Goal: Task Accomplishment & Management: Manage account settings

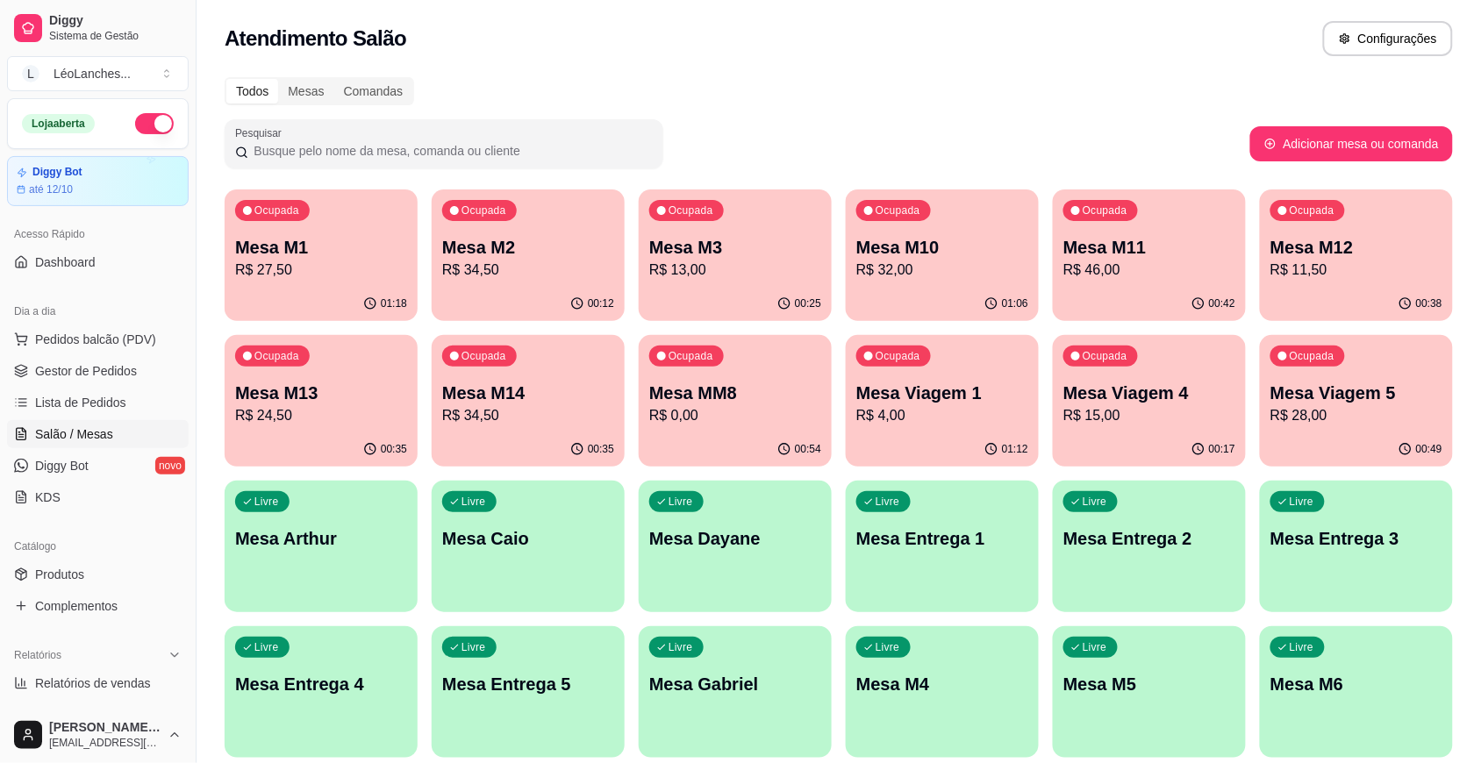
click at [579, 375] on div "Ocupada Mesa M14 R$ 34,50" at bounding box center [528, 383] width 193 height 97
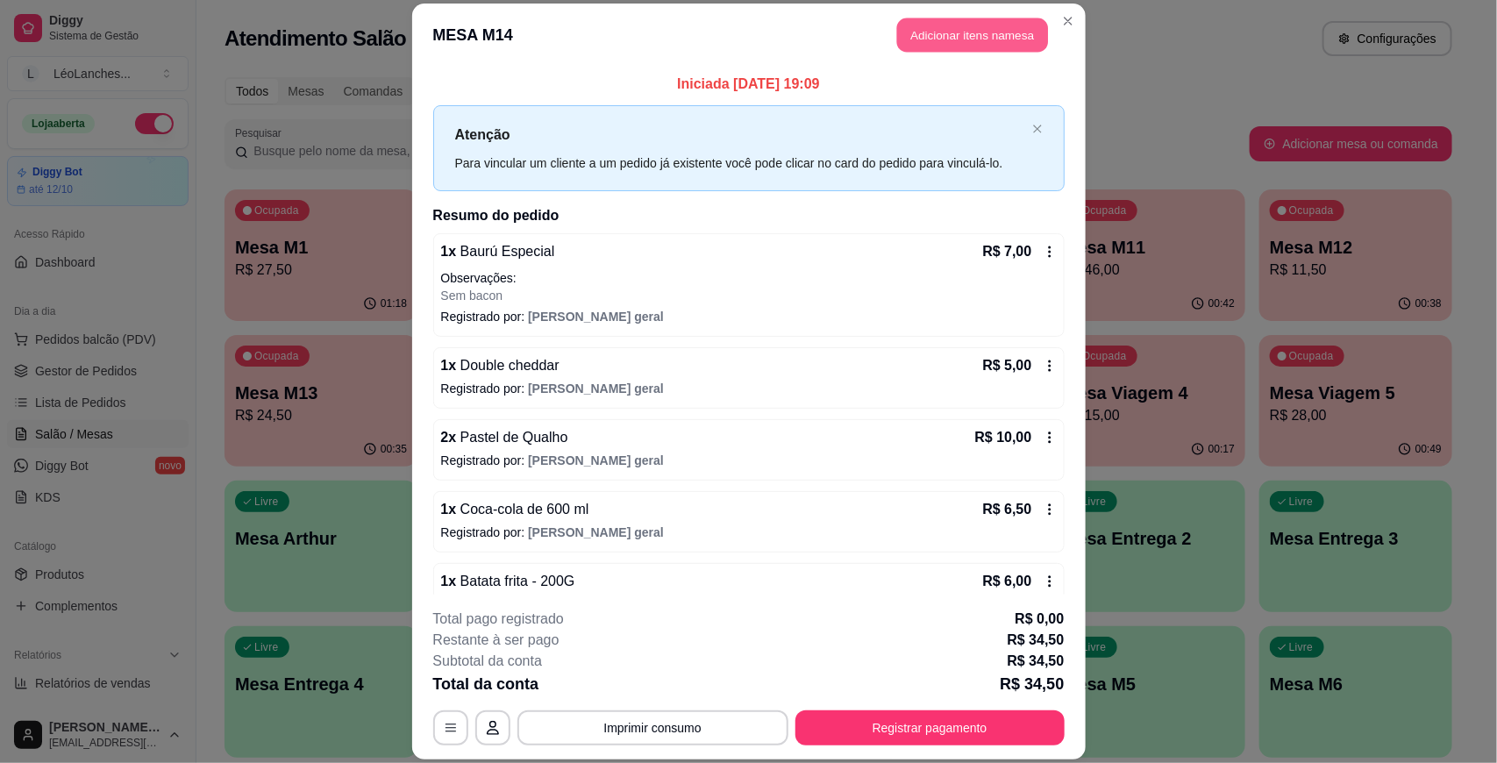
click at [979, 19] on button "Adicionar itens na mesa" at bounding box center [972, 35] width 151 height 34
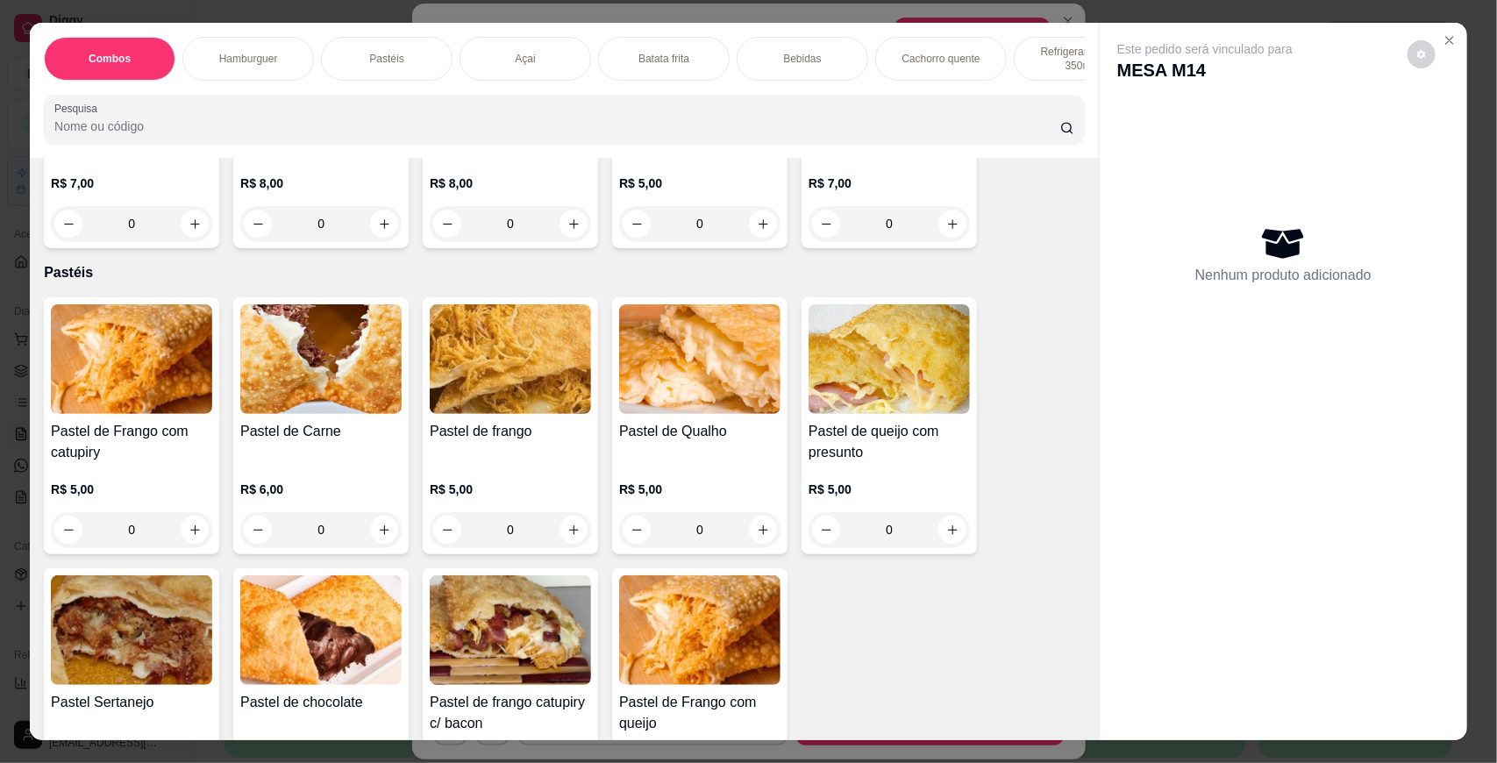
scroll to position [447, 0]
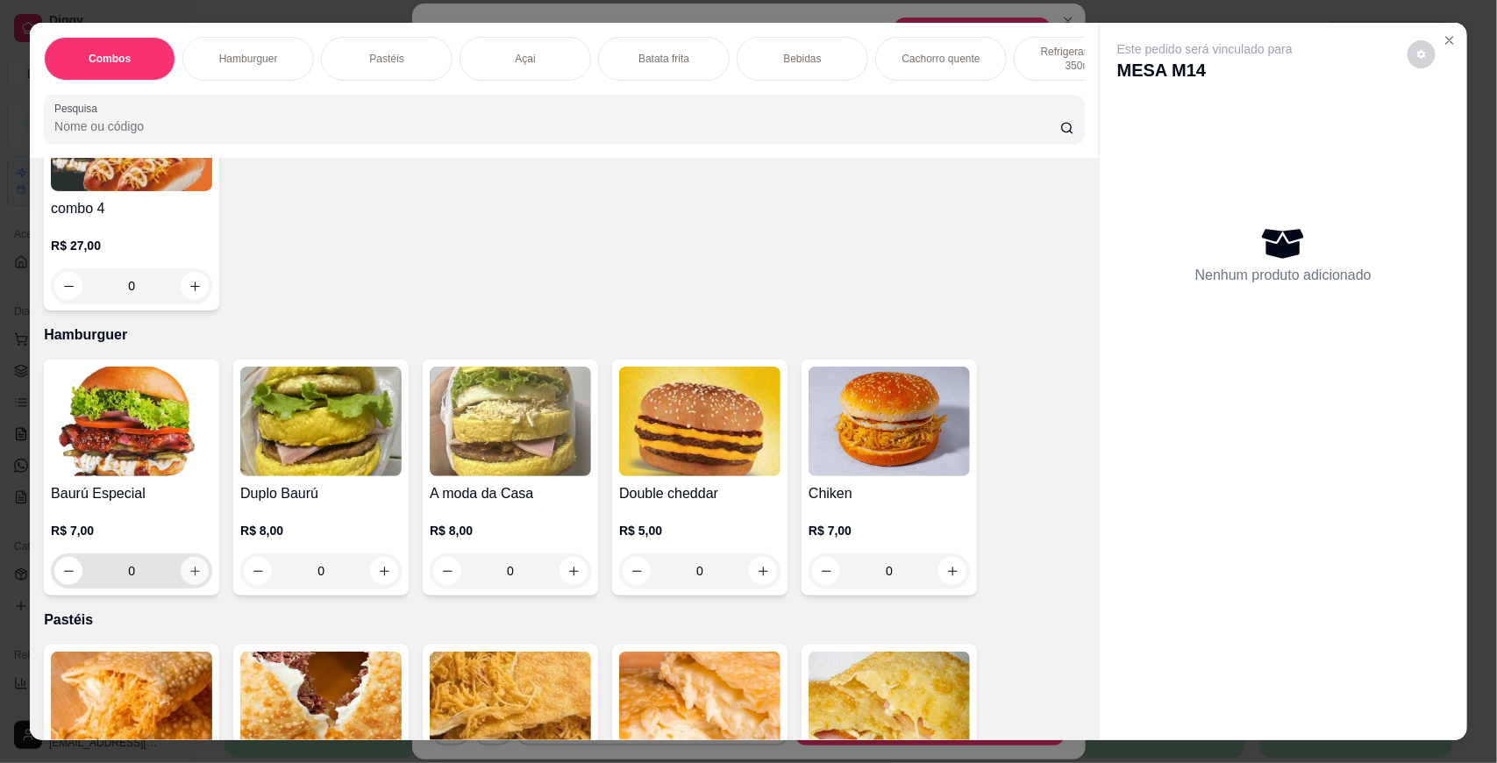
click at [189, 578] on icon "increase-product-quantity" at bounding box center [195, 571] width 13 height 13
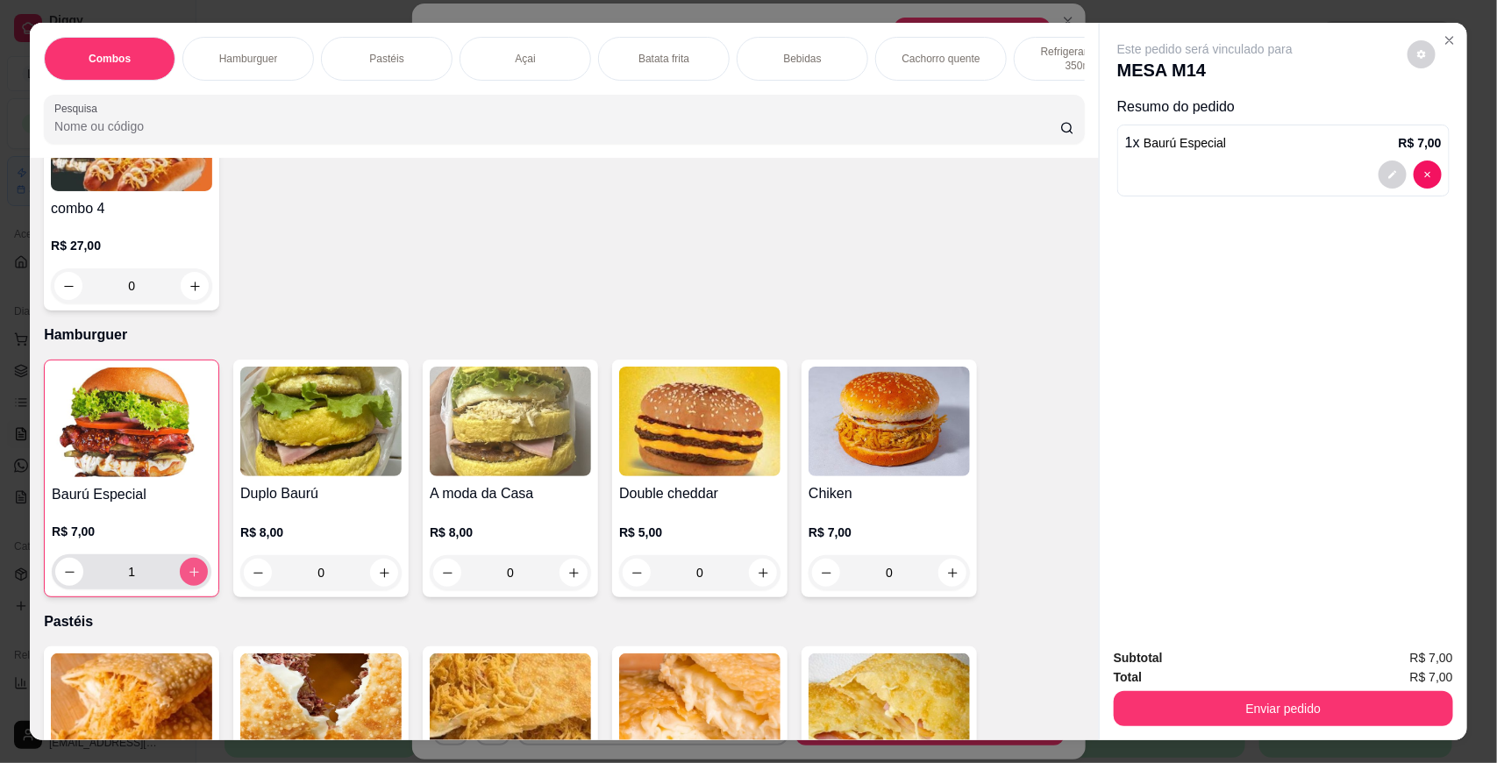
type input "1"
click at [763, 587] on button "increase-product-quantity" at bounding box center [763, 573] width 27 height 27
type input "1"
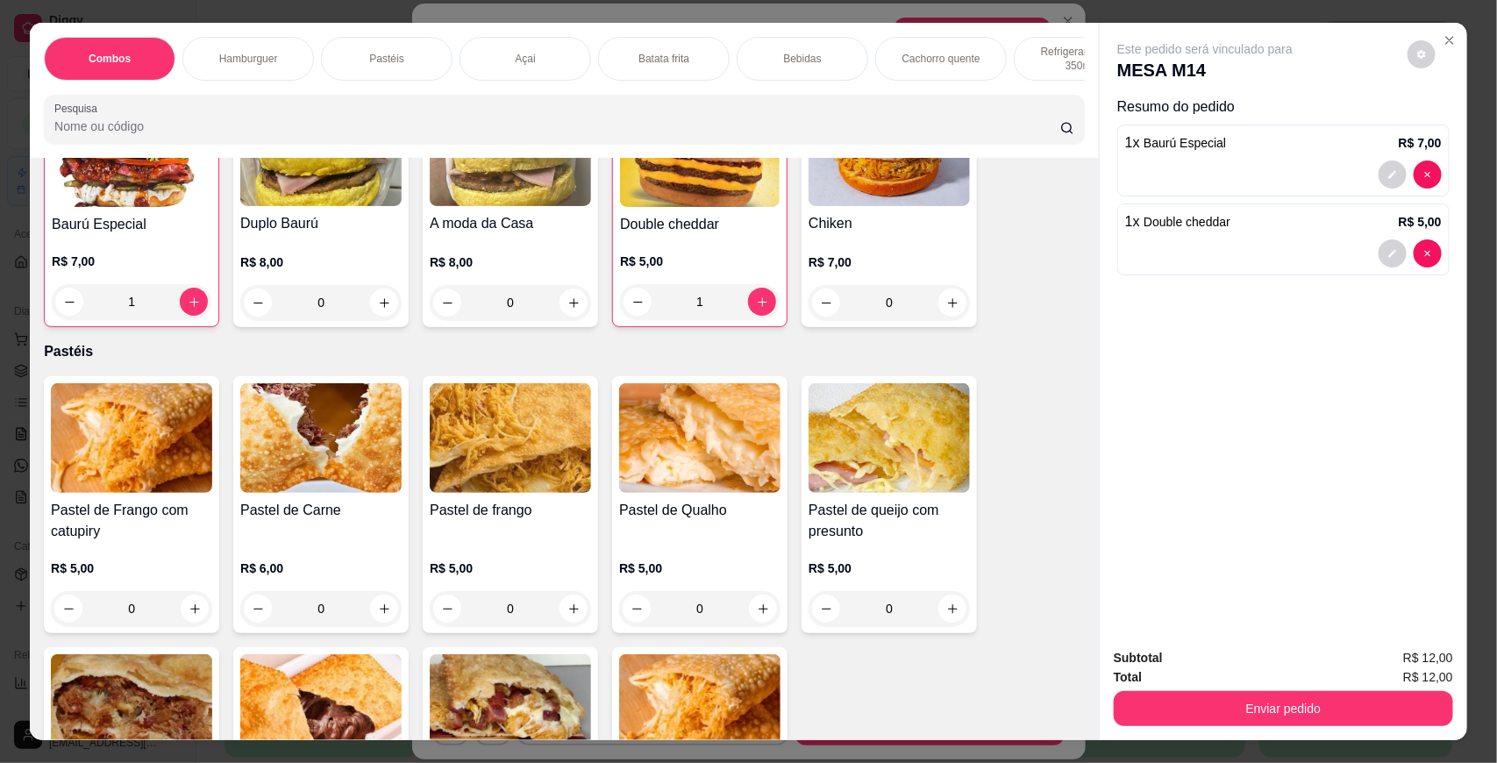
scroll to position [910, 0]
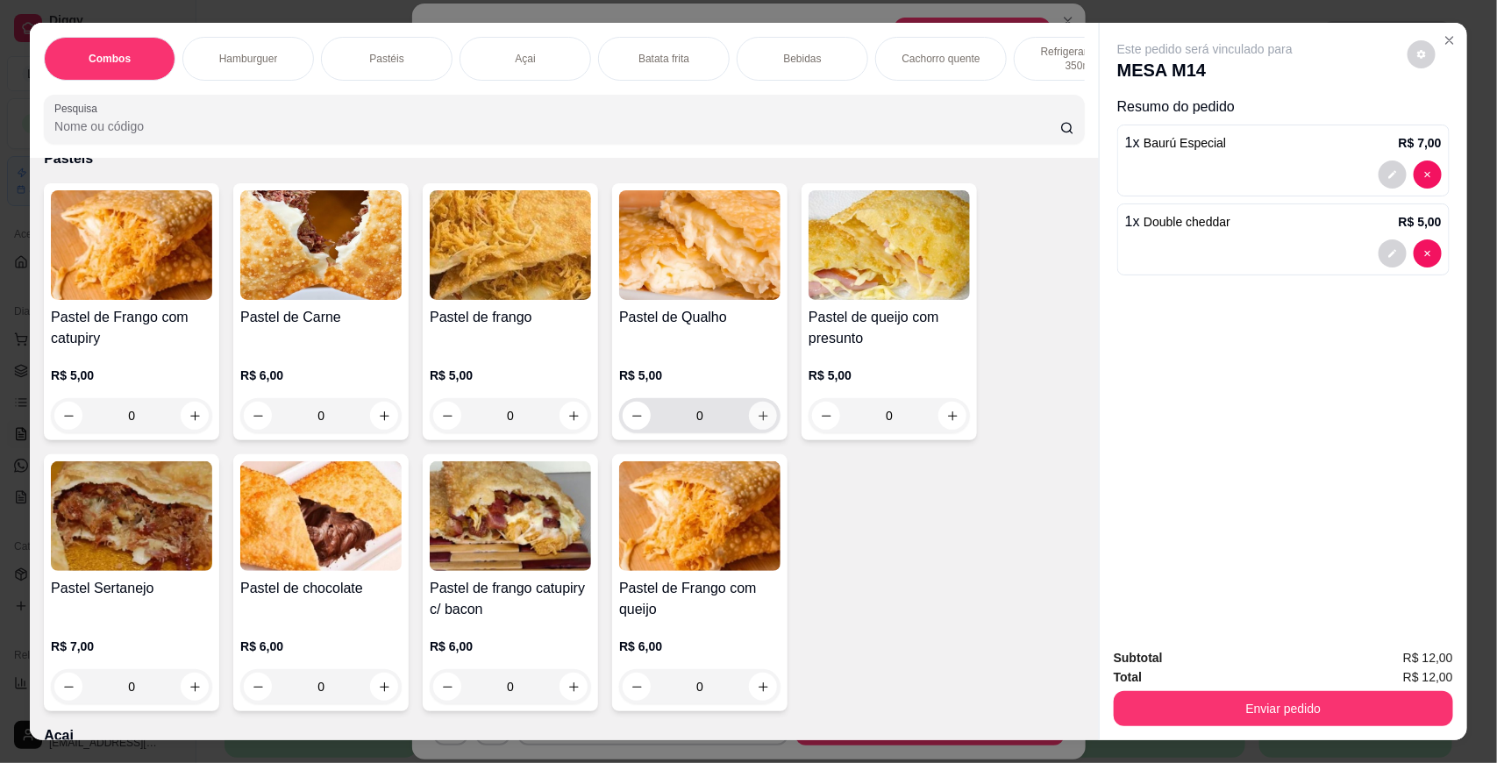
click at [757, 423] on icon "increase-product-quantity" at bounding box center [763, 416] width 13 height 13
click at [756, 422] on icon "increase-product-quantity" at bounding box center [762, 415] width 13 height 13
type input "2"
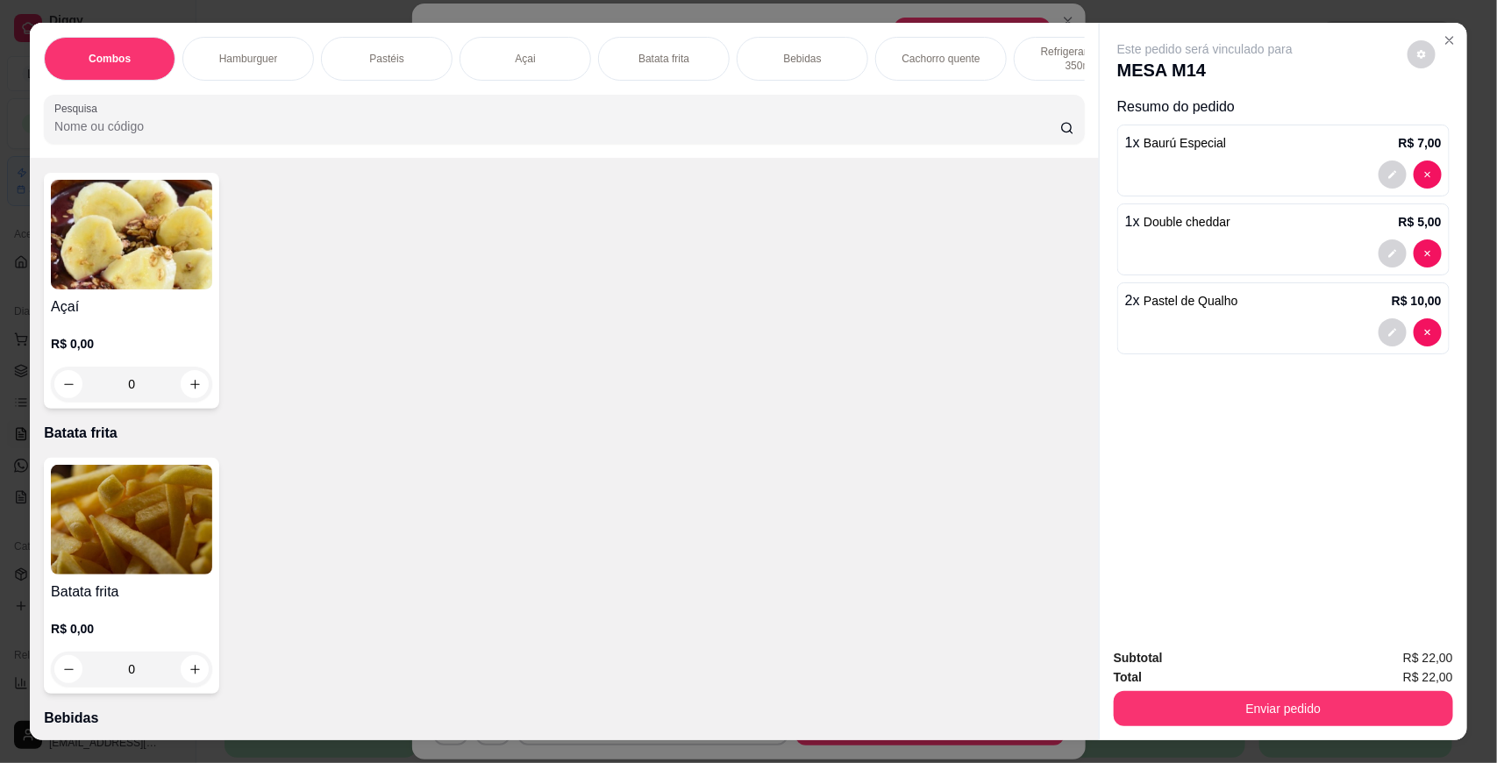
scroll to position [1505, 0]
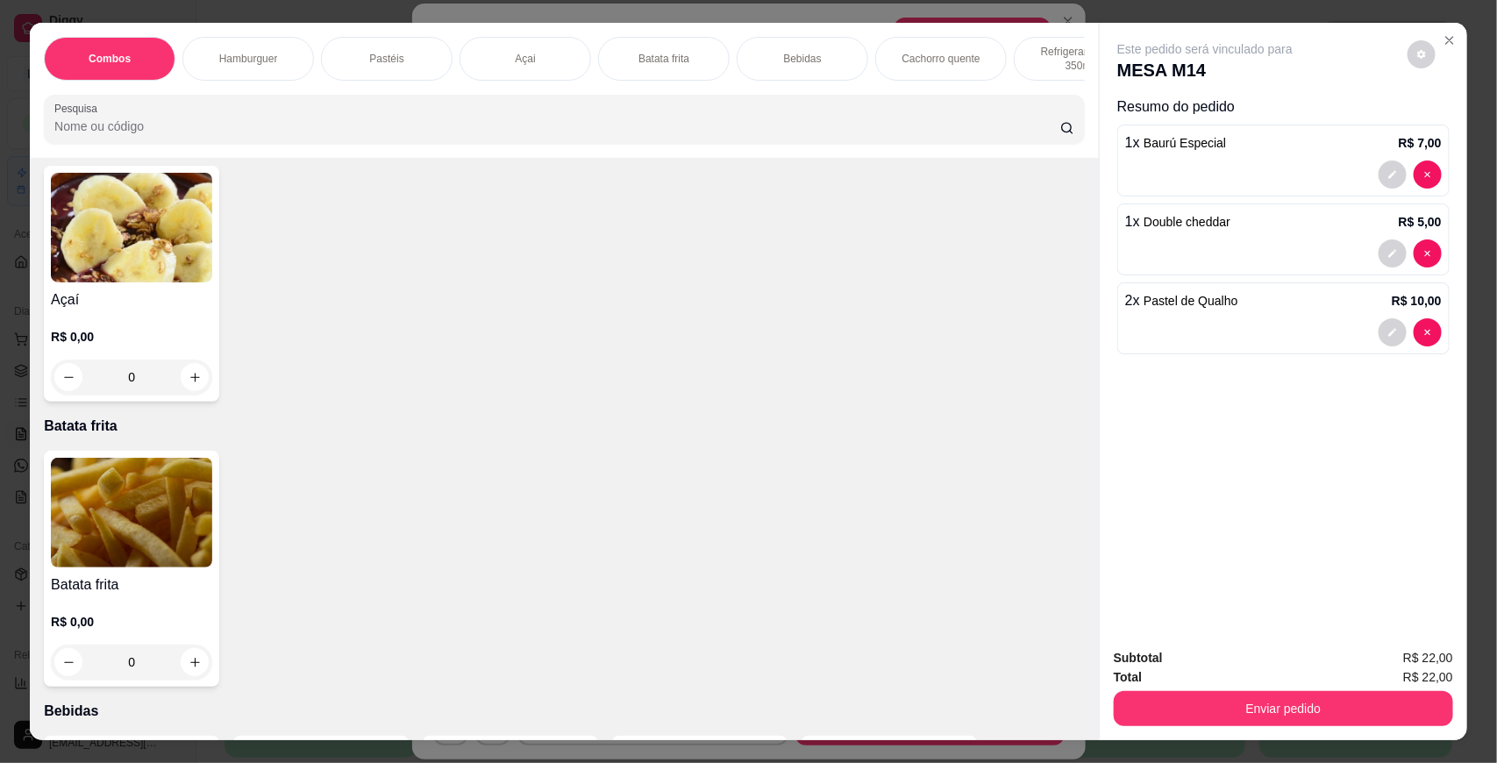
click at [180, 673] on div "0" at bounding box center [131, 662] width 161 height 35
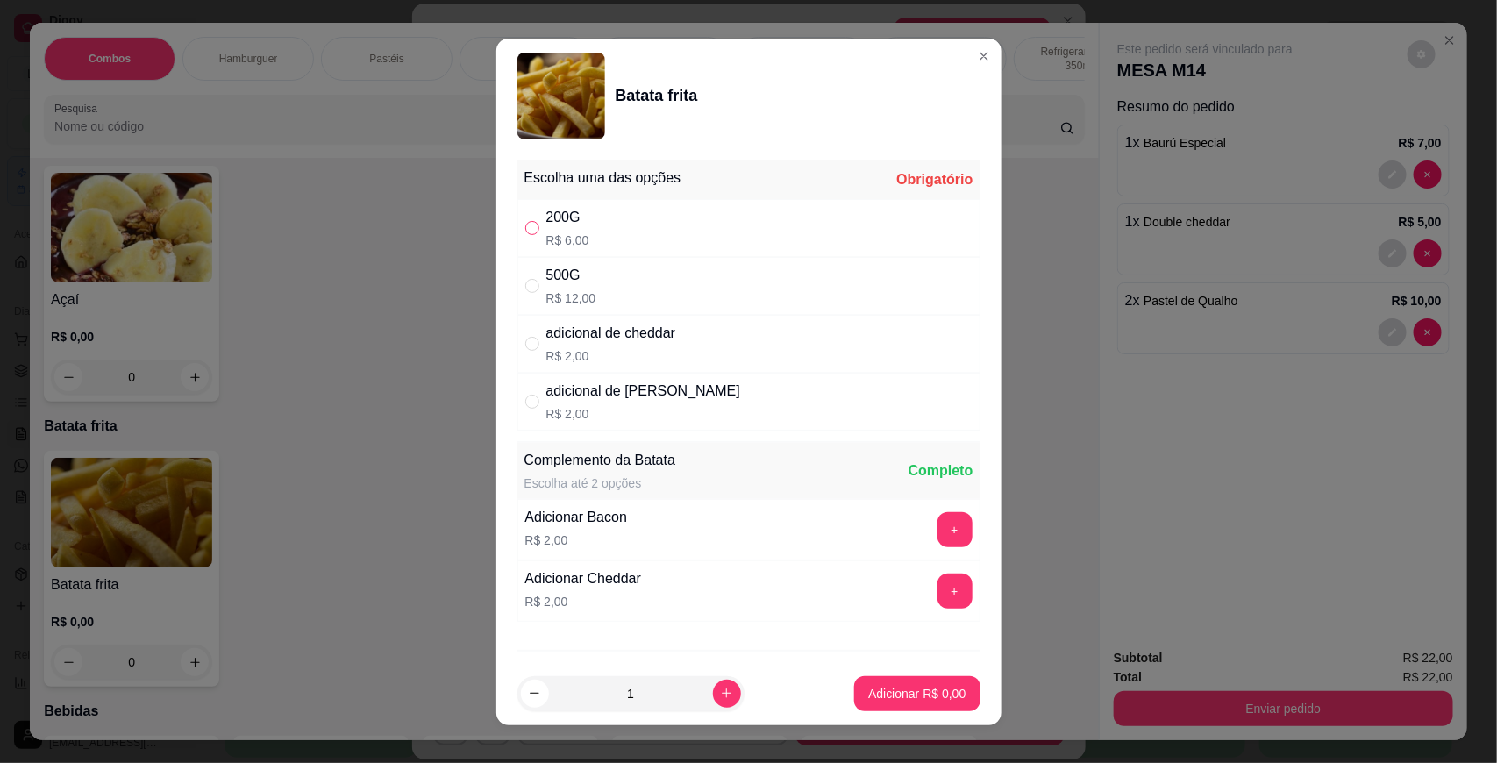
click at [525, 232] on input "" at bounding box center [532, 228] width 14 height 14
radio input "true"
click at [871, 707] on button "Adicionar R$ 6,00" at bounding box center [916, 693] width 125 height 35
type input "1"
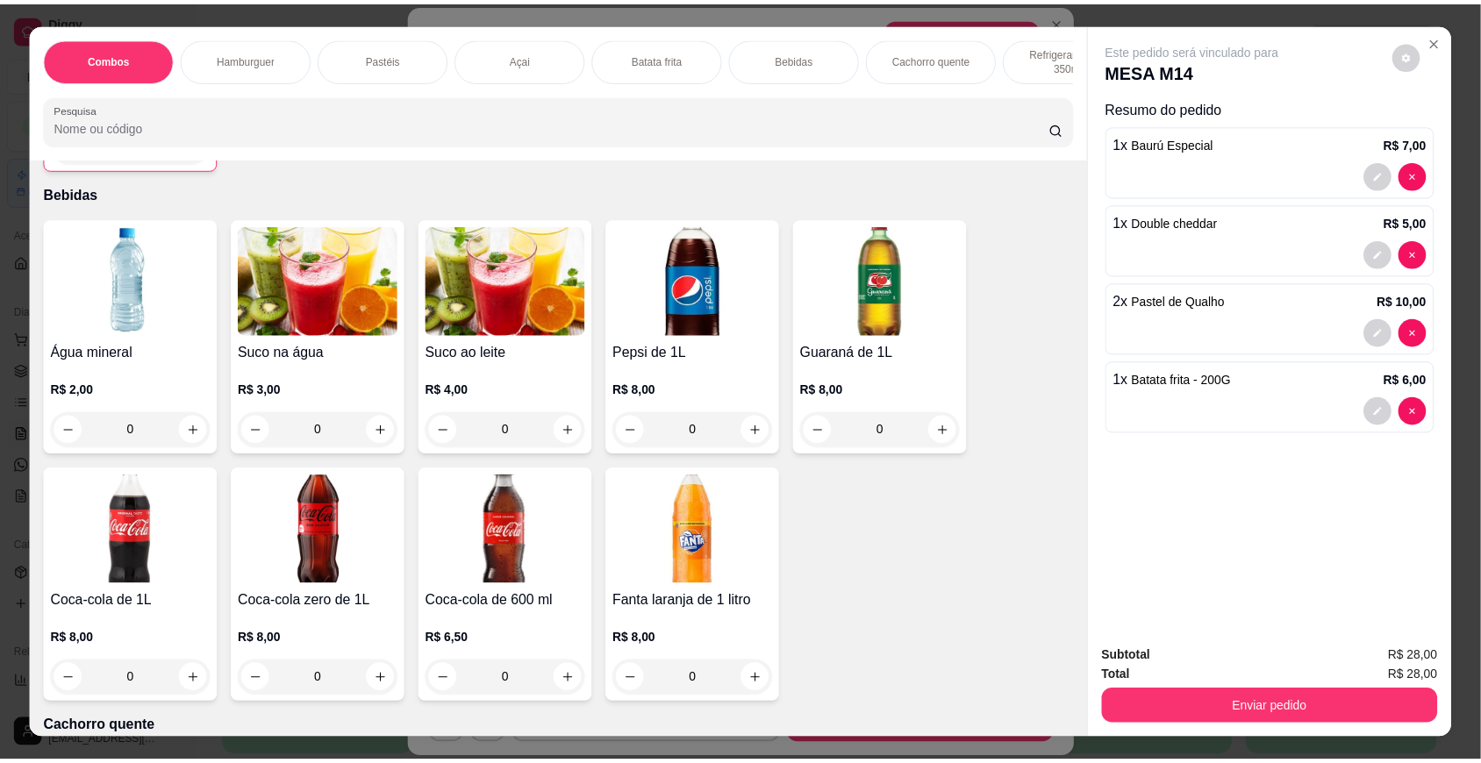
scroll to position [2048, 0]
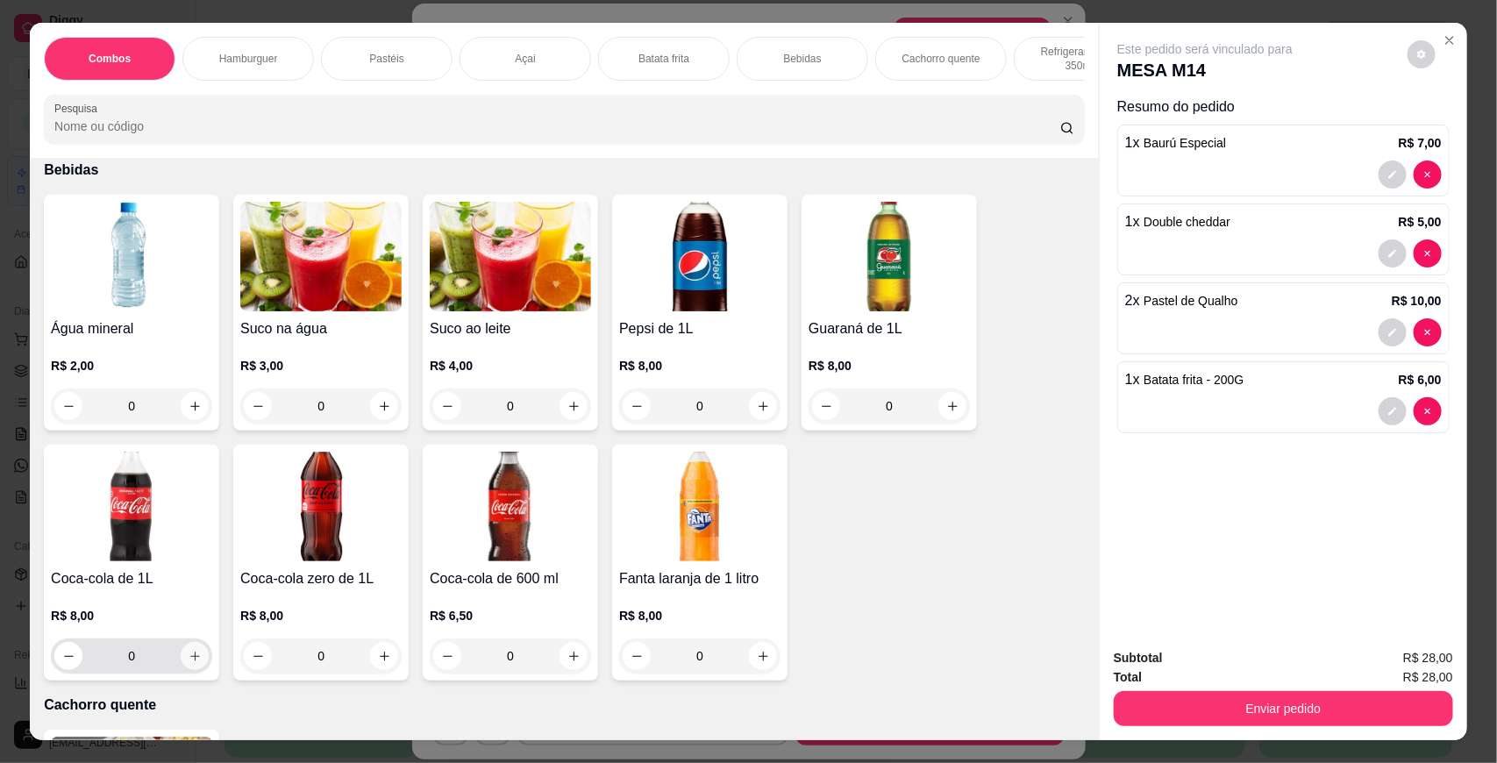
click at [189, 663] on icon "increase-product-quantity" at bounding box center [195, 656] width 13 height 13
type input "1"
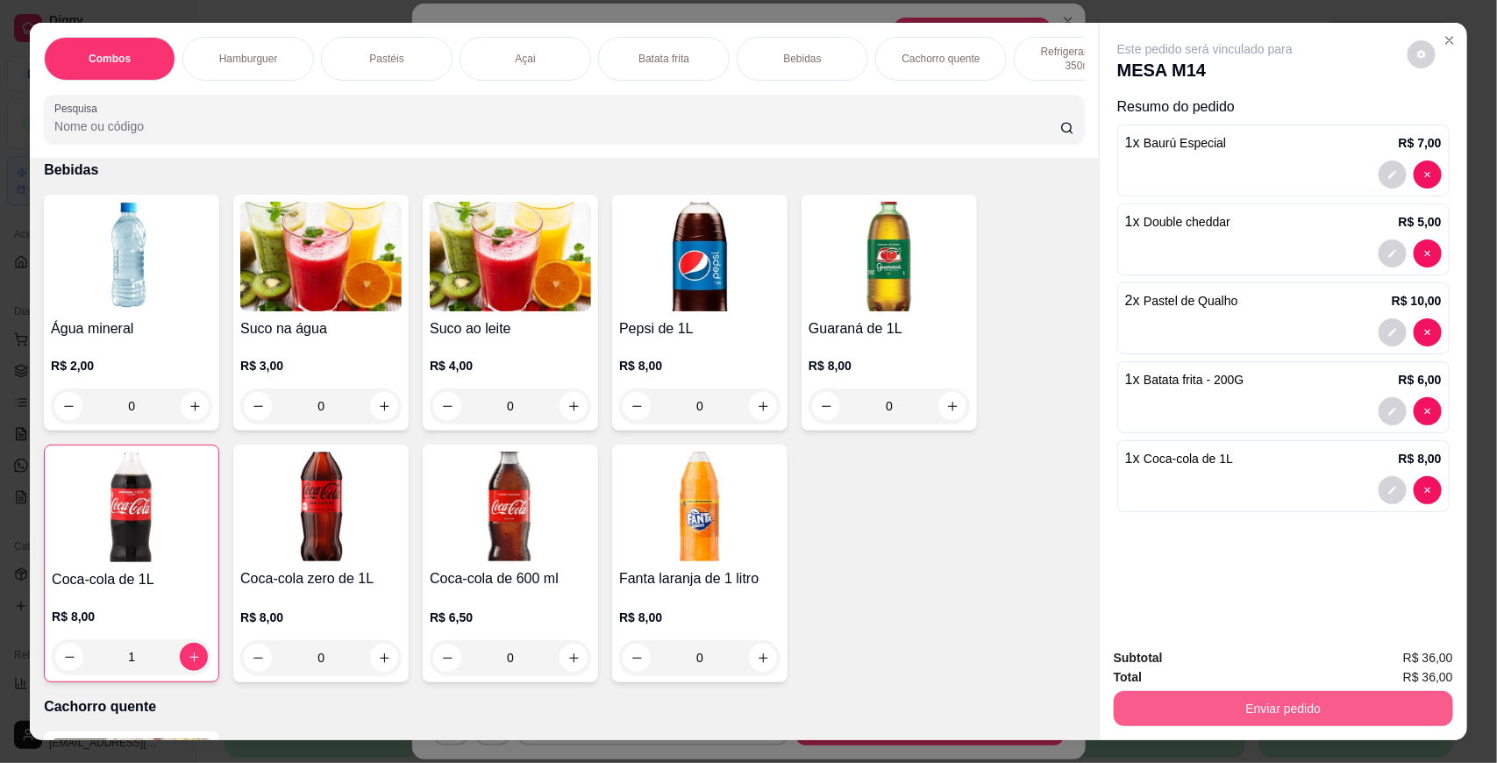
click at [1231, 703] on button "Enviar pedido" at bounding box center [1283, 708] width 339 height 35
click at [1189, 665] on button "Não registrar e enviar pedido" at bounding box center [1224, 665] width 177 height 32
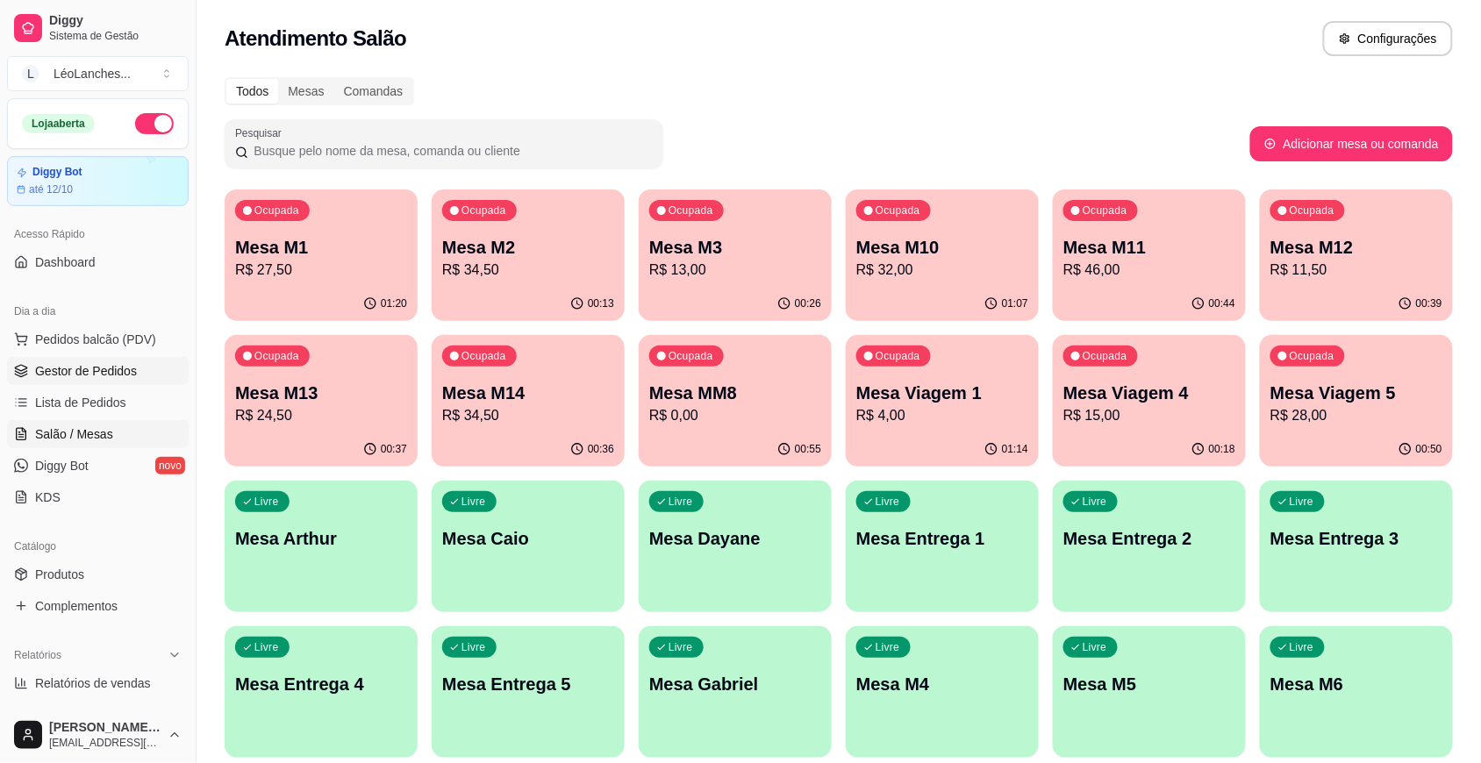
click at [142, 373] on link "Gestor de Pedidos" at bounding box center [98, 371] width 182 height 28
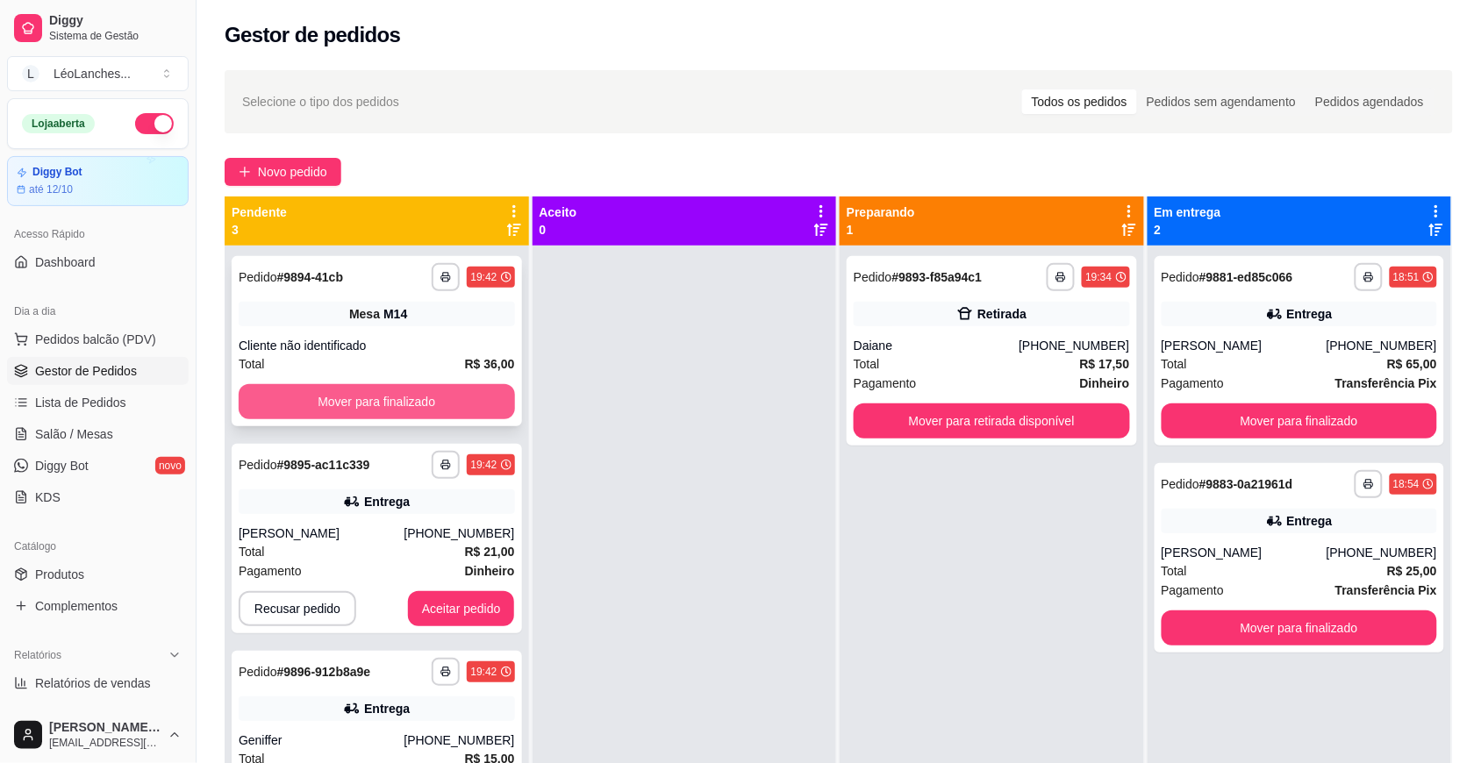
click at [296, 390] on button "Mover para finalizado" at bounding box center [377, 401] width 276 height 35
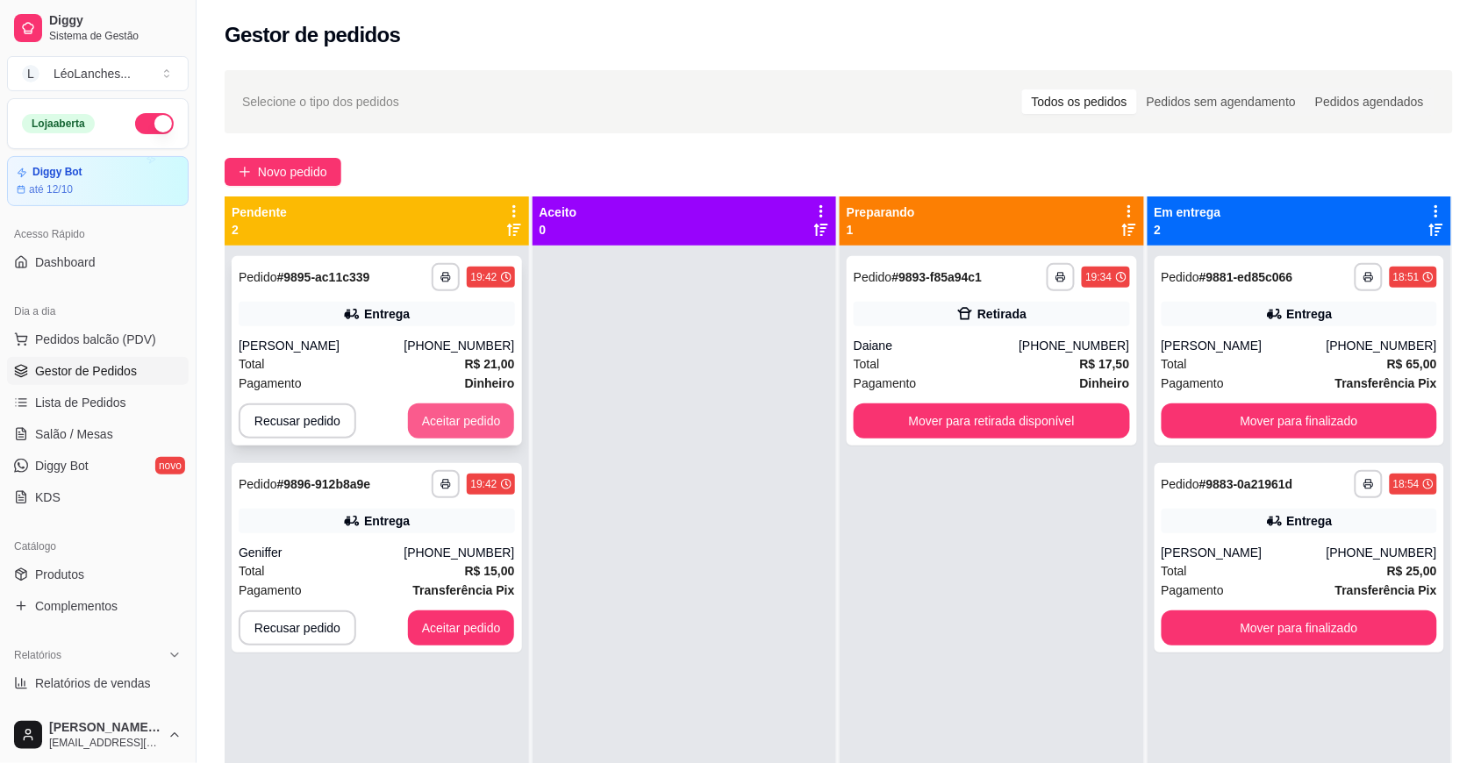
click at [440, 413] on button "Aceitar pedido" at bounding box center [461, 420] width 107 height 35
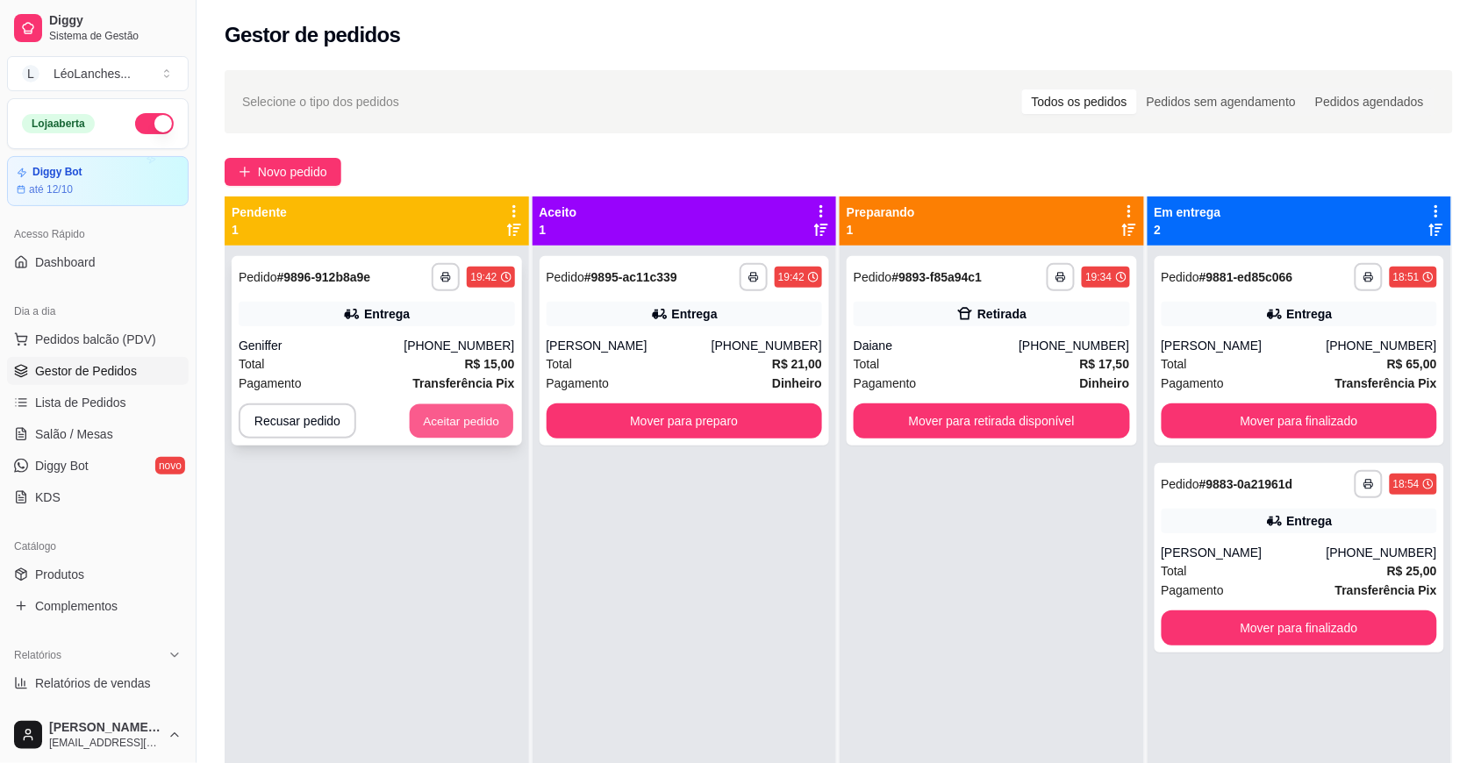
click at [444, 413] on button "Aceitar pedido" at bounding box center [461, 421] width 103 height 34
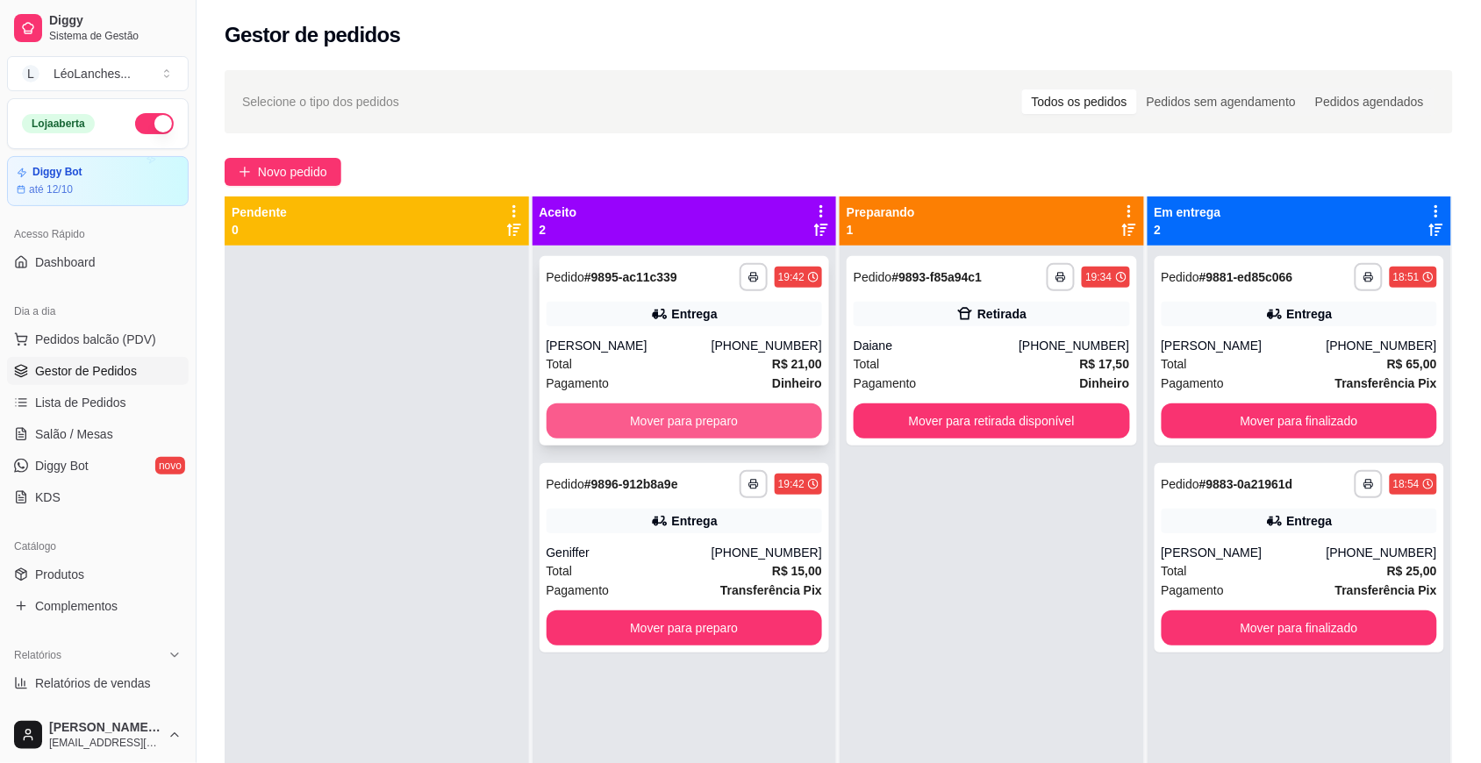
click at [653, 419] on button "Mover para preparo" at bounding box center [684, 420] width 276 height 35
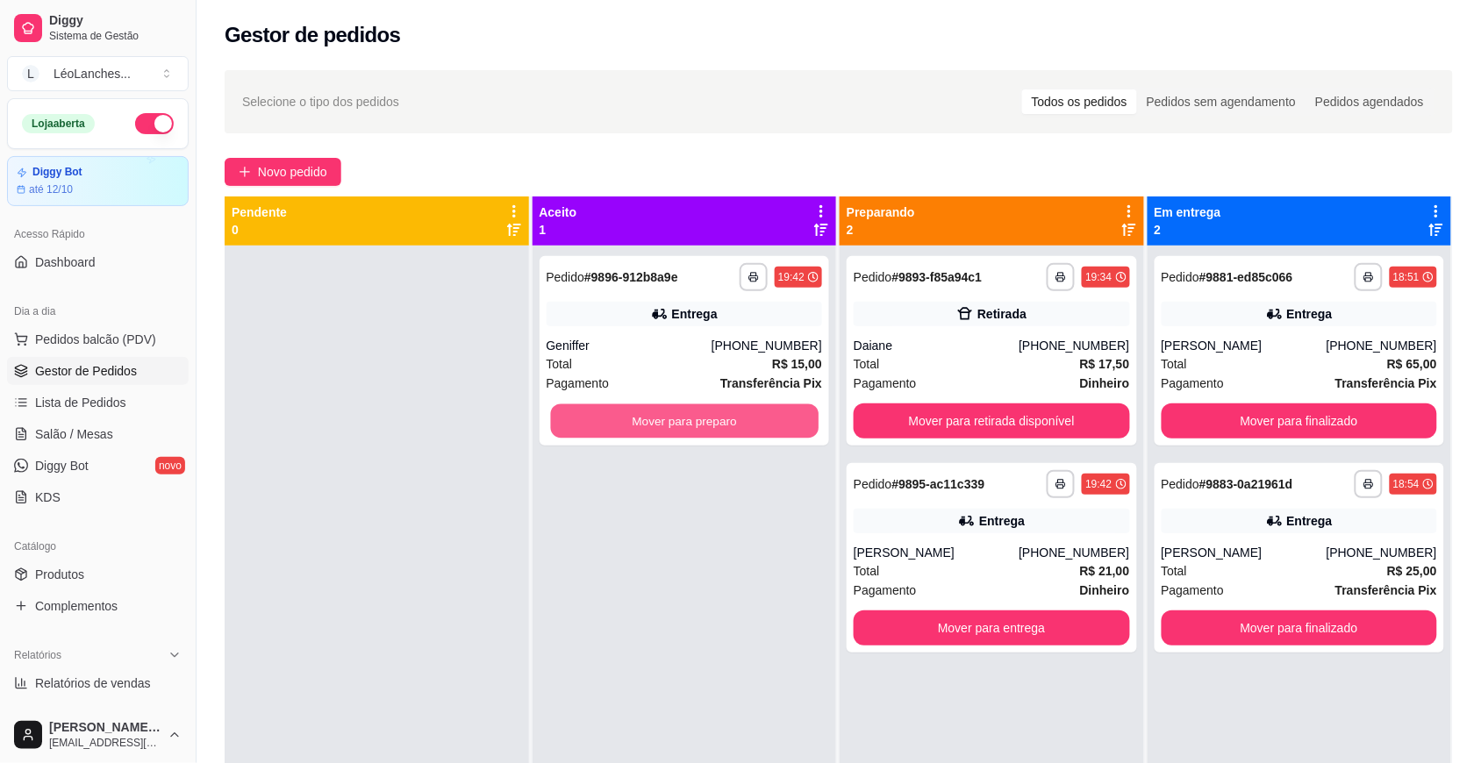
click at [653, 419] on button "Mover para preparo" at bounding box center [684, 421] width 268 height 34
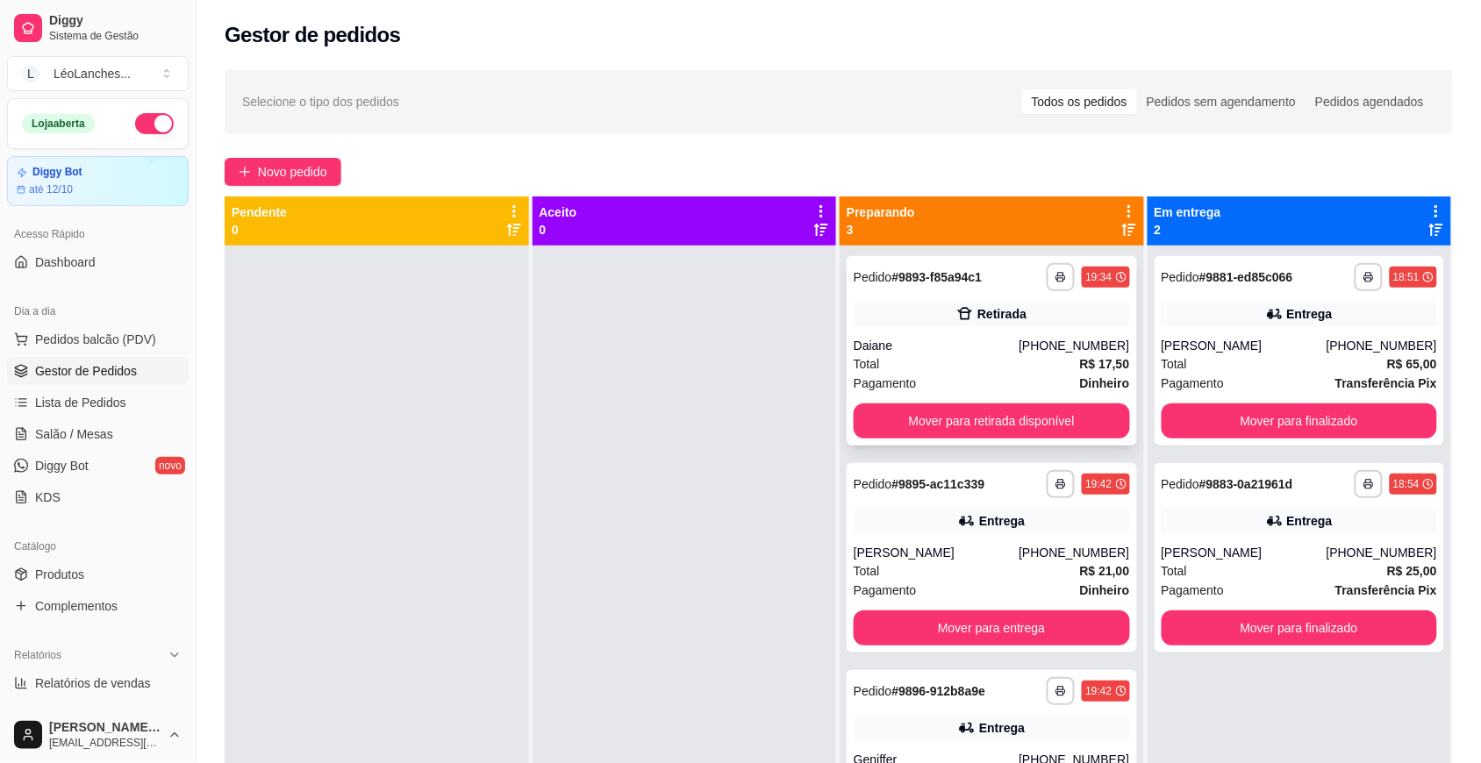
drag, startPoint x: 839, startPoint y: 423, endPoint x: 1032, endPoint y: 360, distance: 202.8
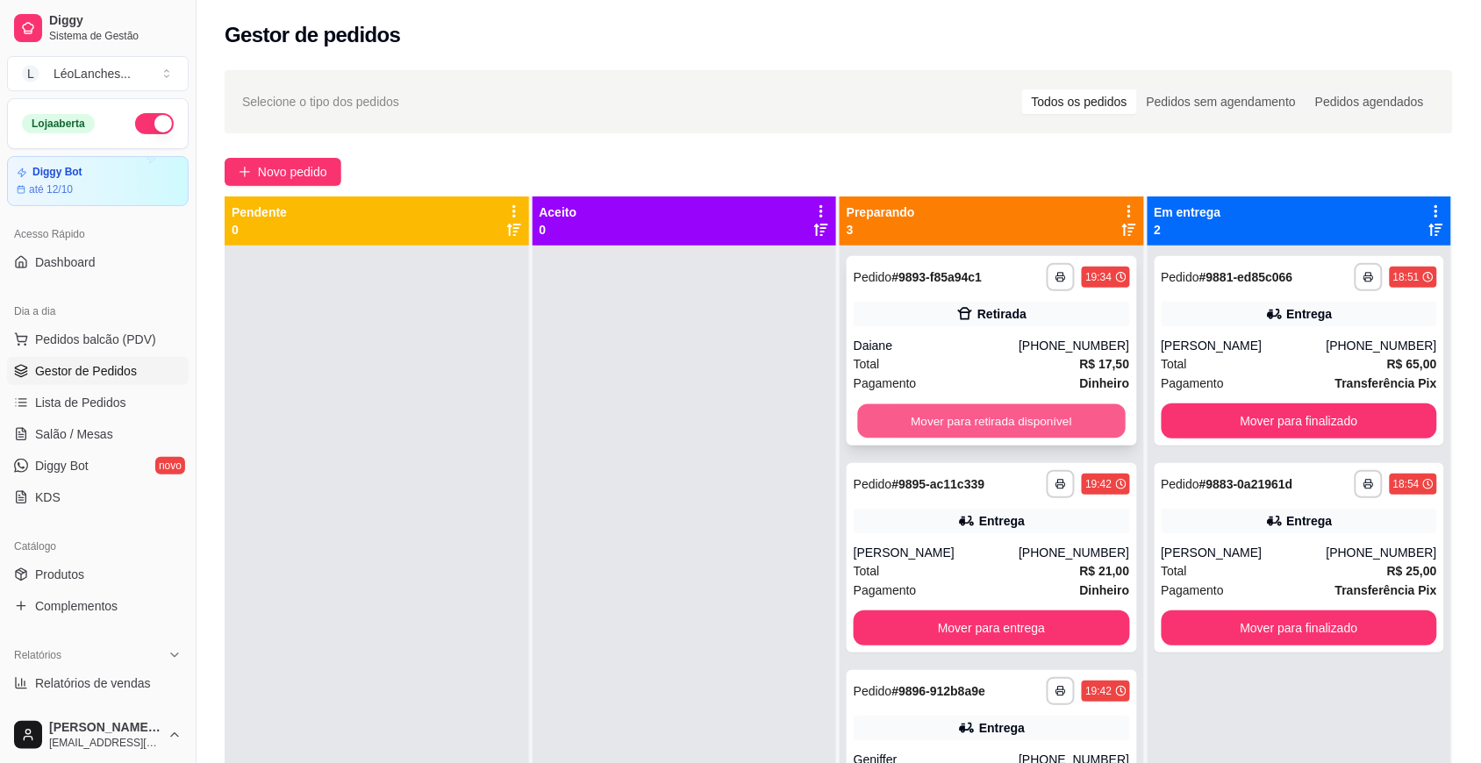
click at [983, 419] on button "Mover para retirada disponível" at bounding box center [992, 421] width 268 height 34
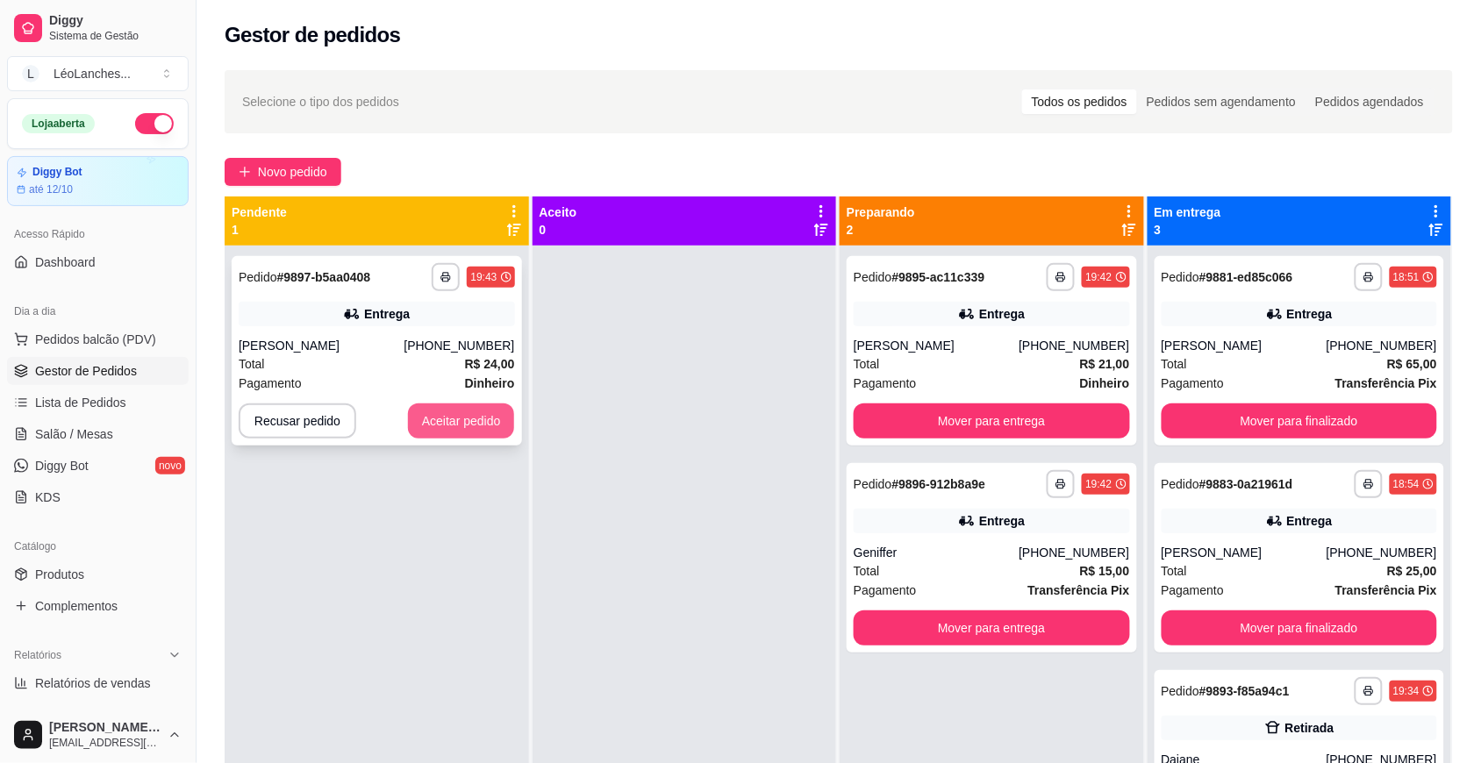
click at [425, 422] on button "Aceitar pedido" at bounding box center [461, 420] width 107 height 35
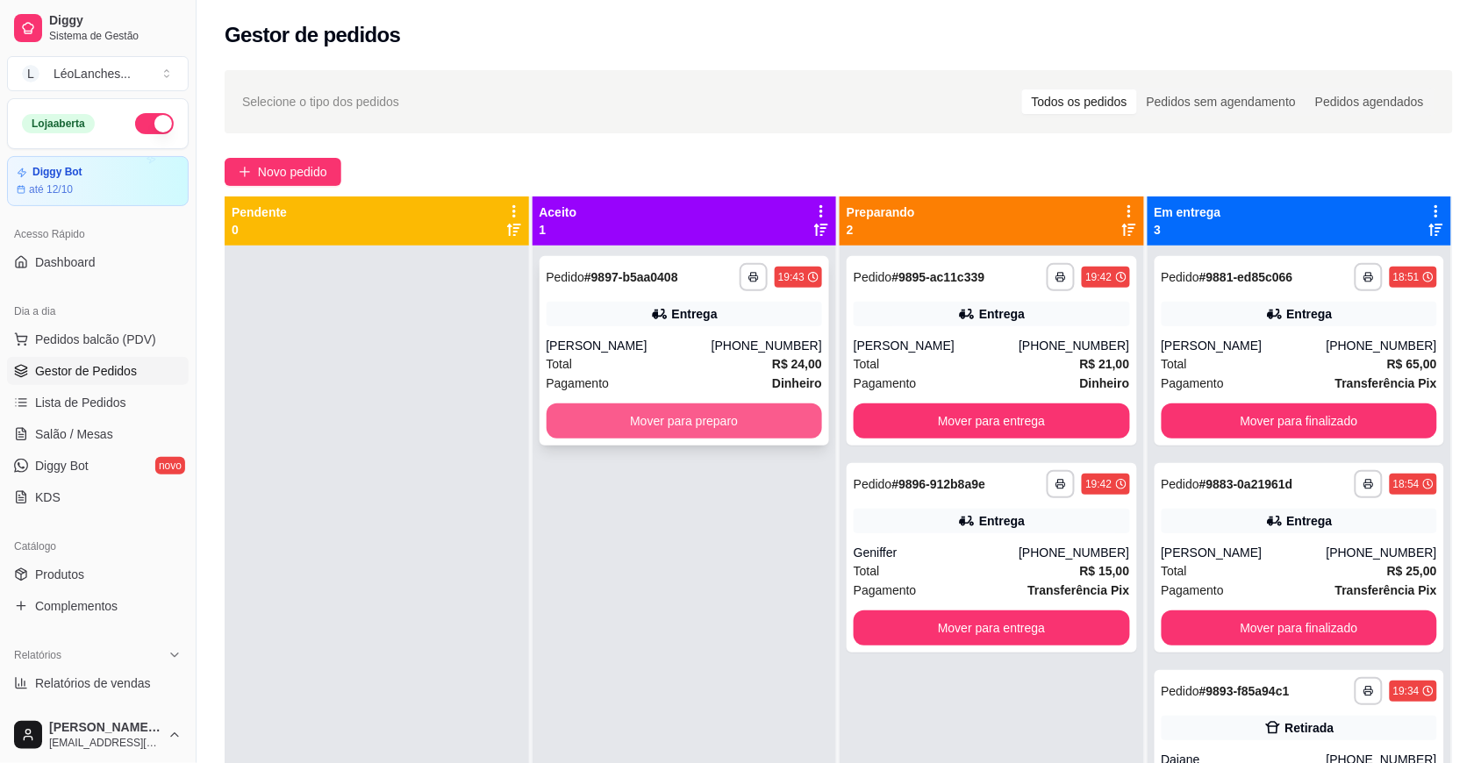
click at [757, 412] on button "Mover para preparo" at bounding box center [684, 420] width 276 height 35
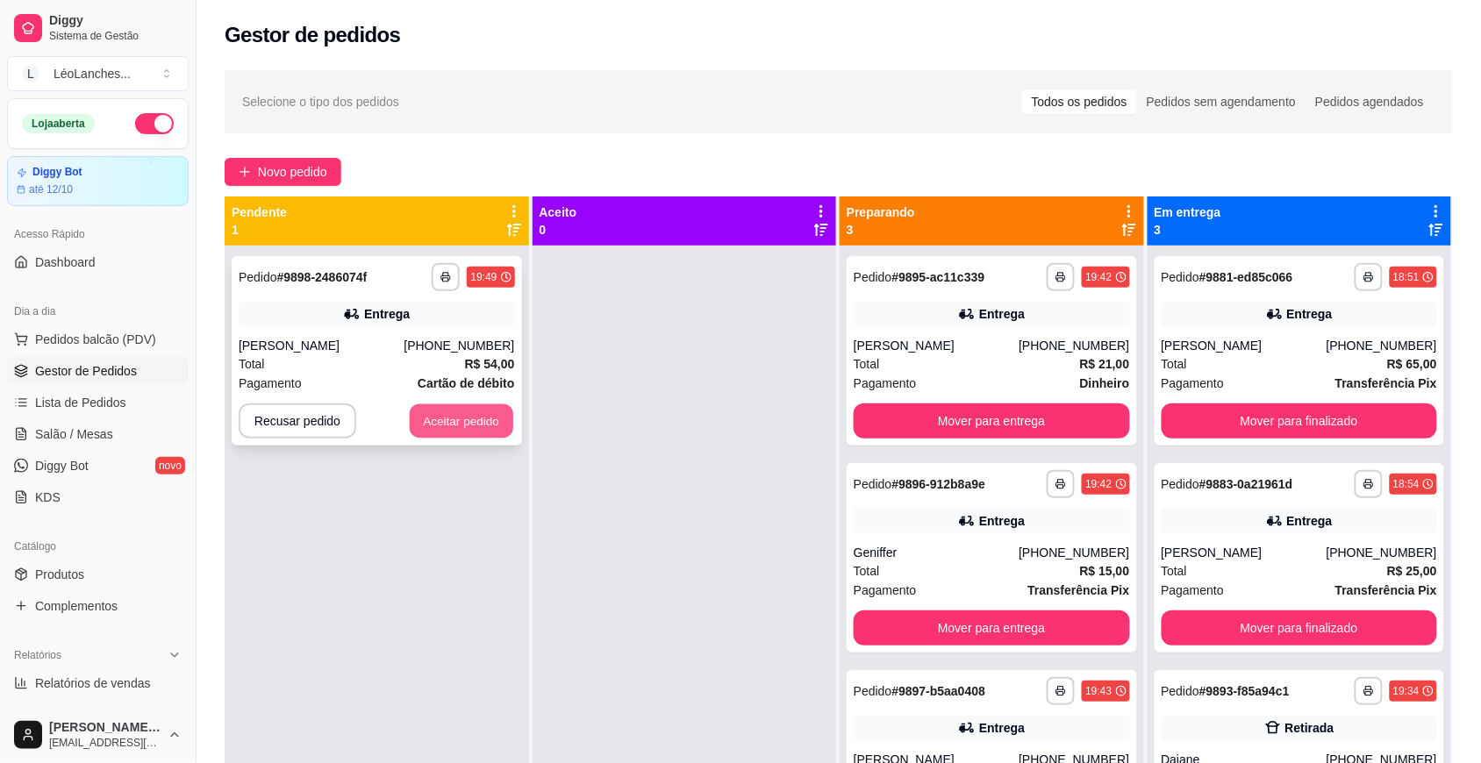
click at [491, 427] on button "Aceitar pedido" at bounding box center [461, 421] width 103 height 34
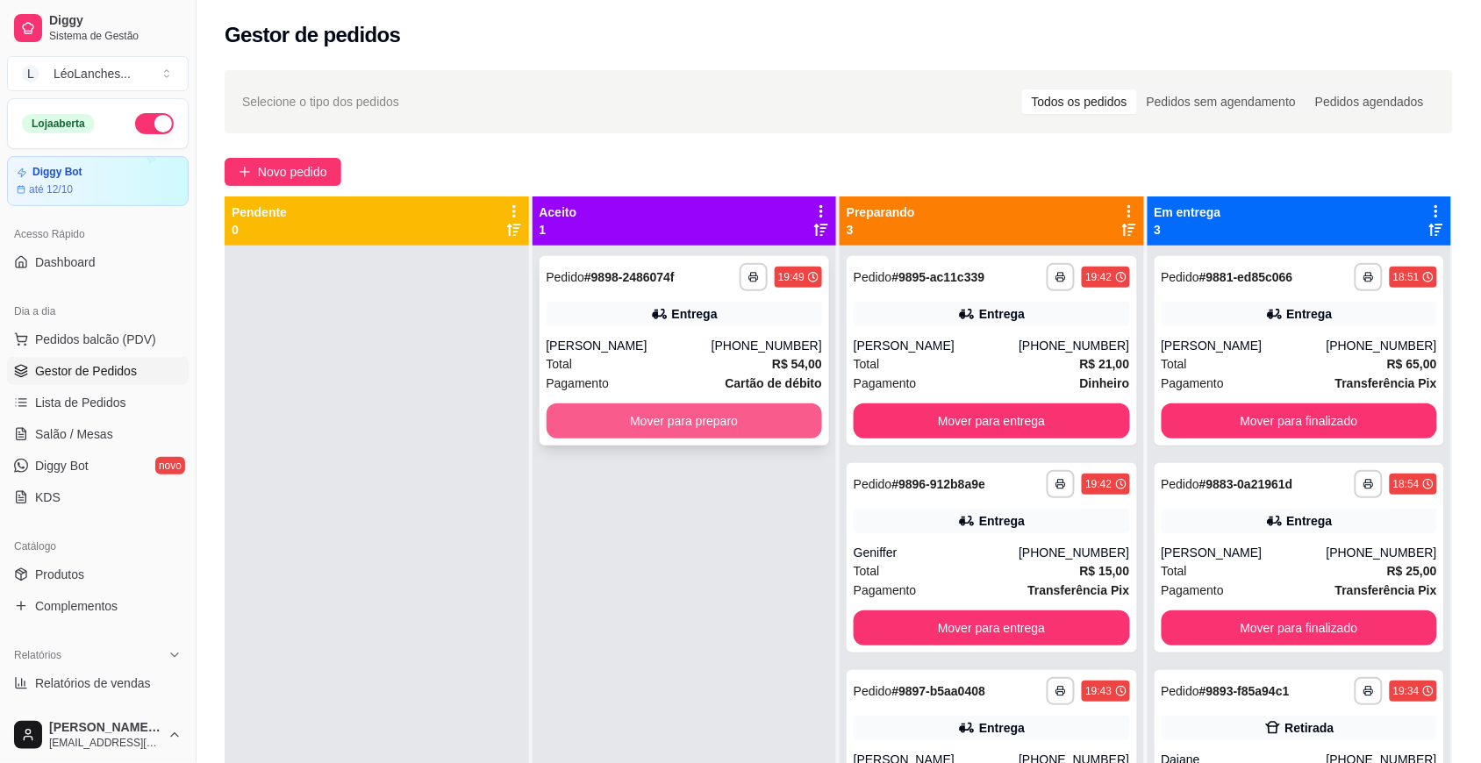
click at [756, 423] on button "Mover para preparo" at bounding box center [684, 420] width 276 height 35
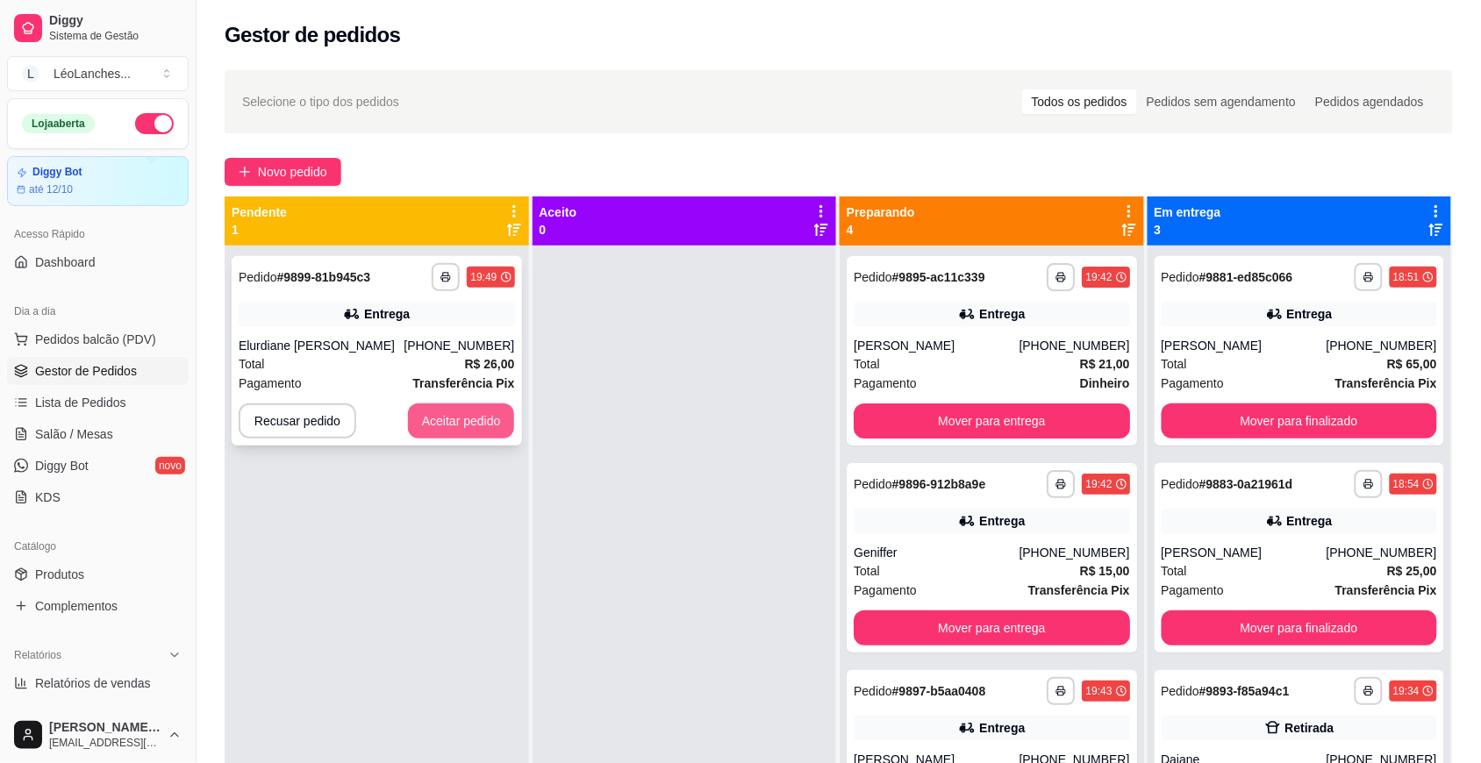
click at [461, 421] on button "Aceitar pedido" at bounding box center [461, 420] width 107 height 35
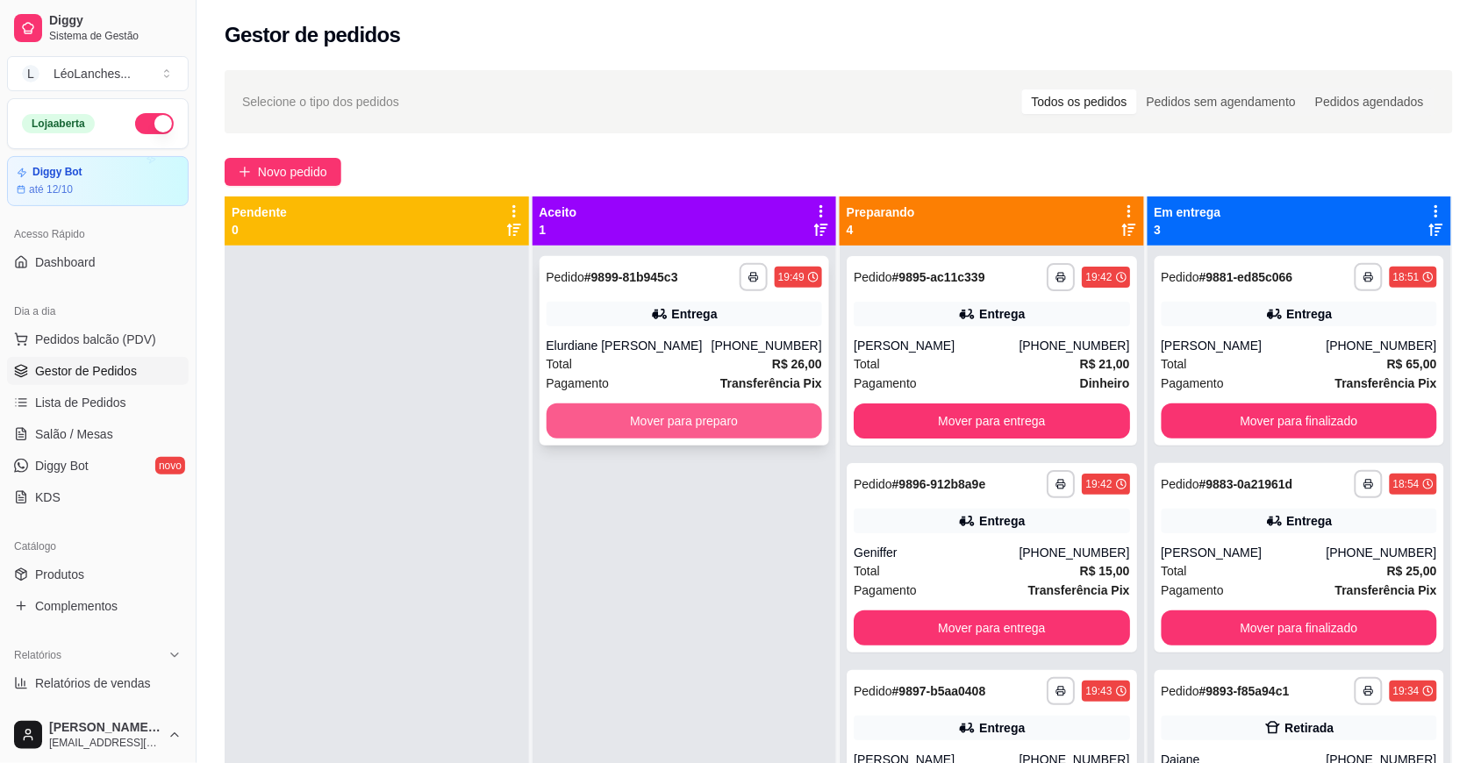
click at [671, 423] on button "Mover para preparo" at bounding box center [684, 420] width 276 height 35
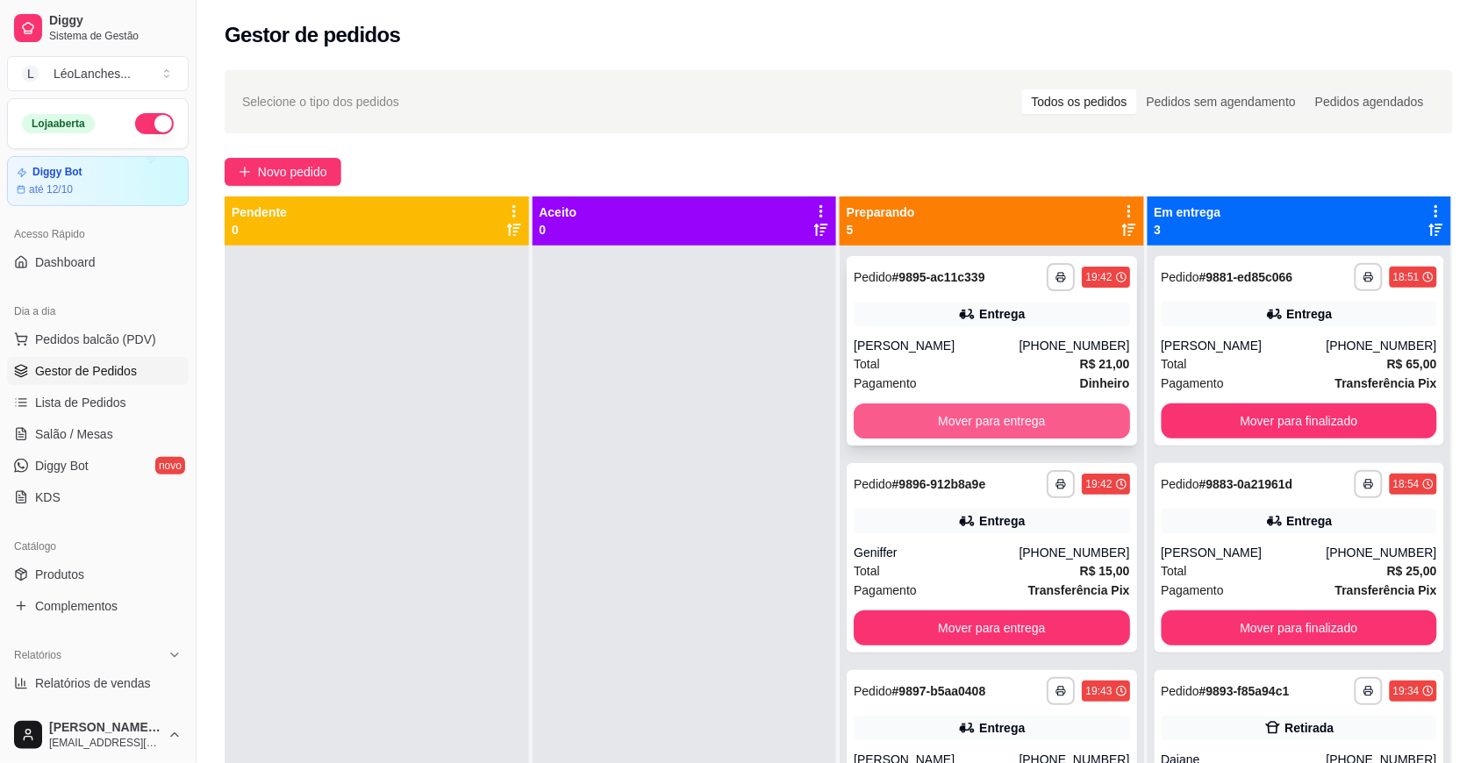
click at [1067, 418] on button "Mover para entrega" at bounding box center [991, 420] width 276 height 35
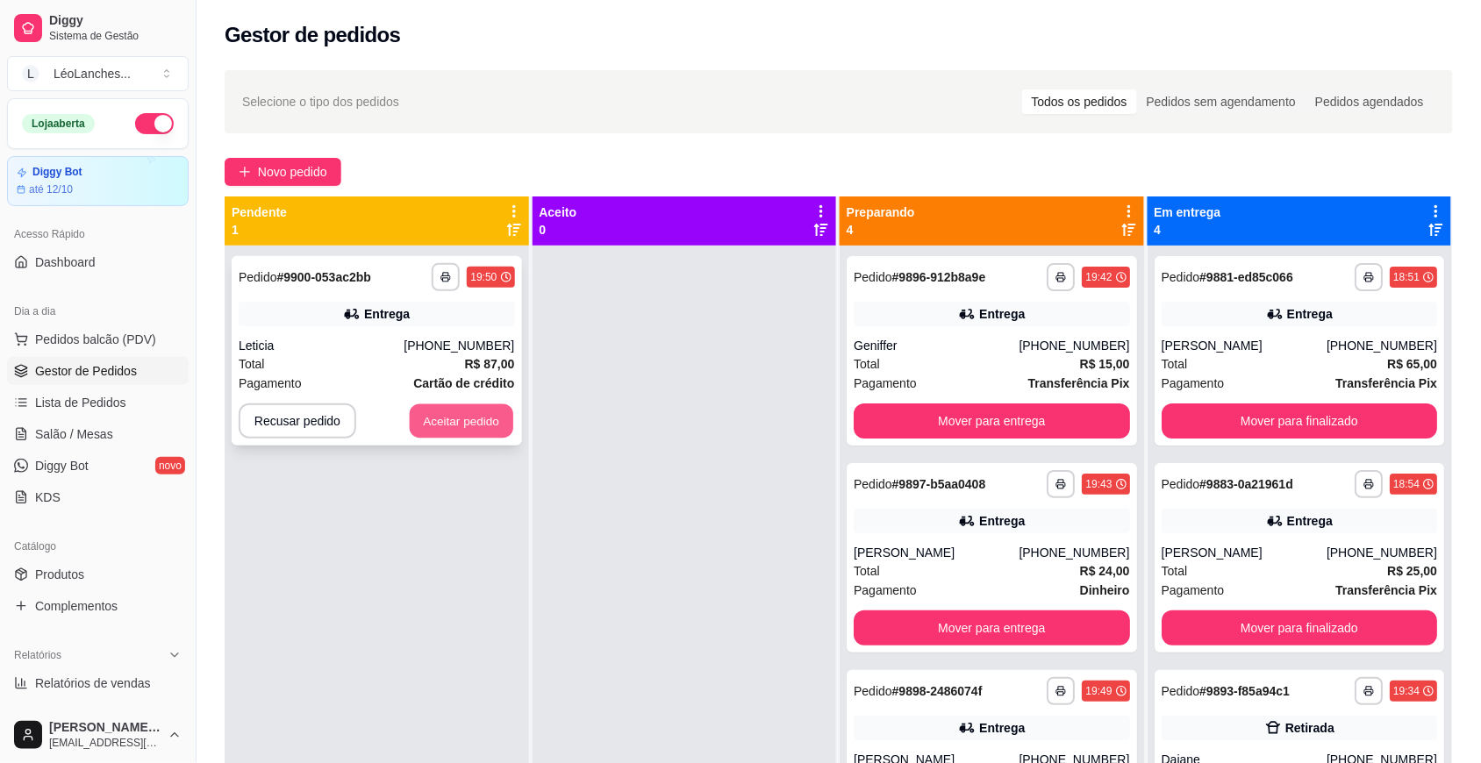
click at [437, 417] on button "Aceitar pedido" at bounding box center [461, 421] width 103 height 34
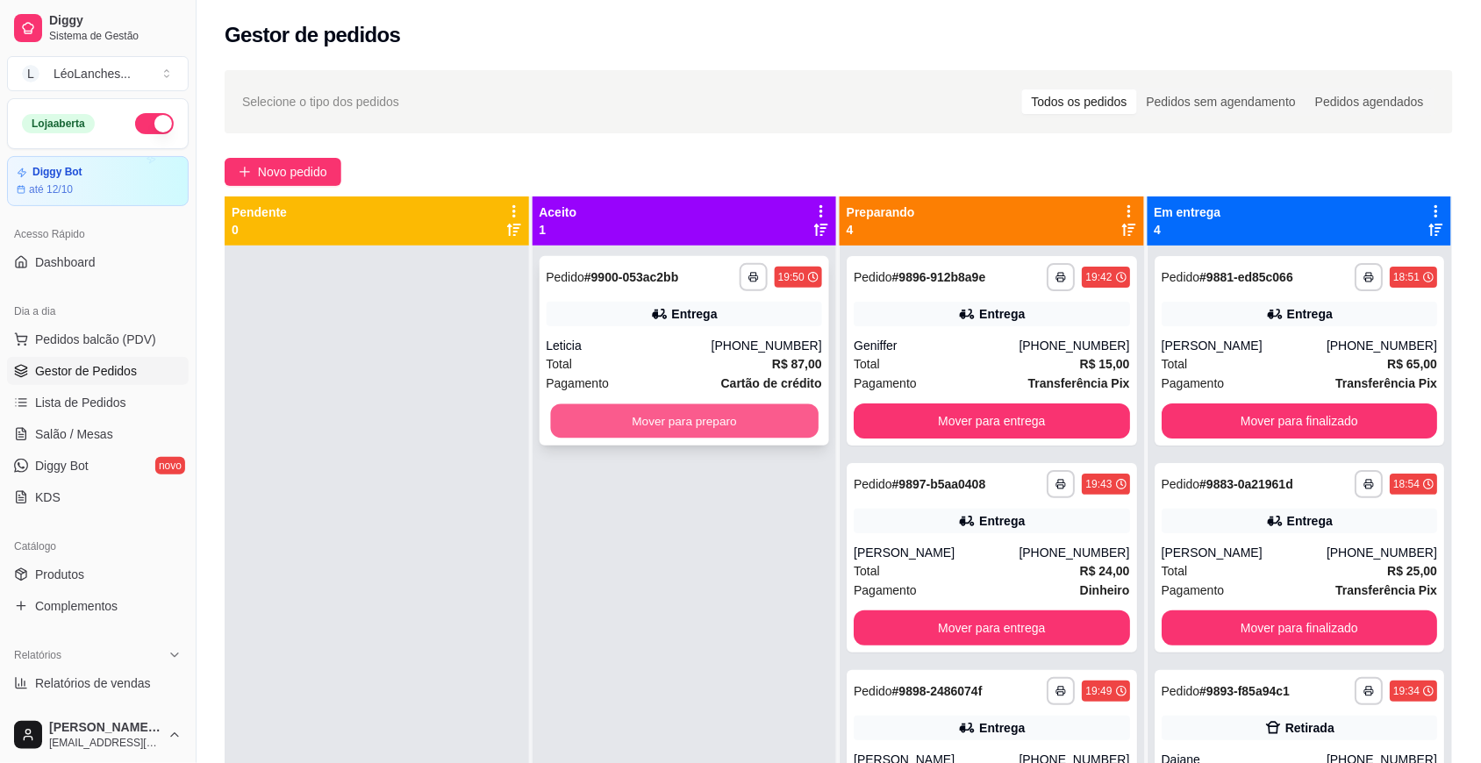
click at [713, 425] on button "Mover para preparo" at bounding box center [684, 421] width 268 height 34
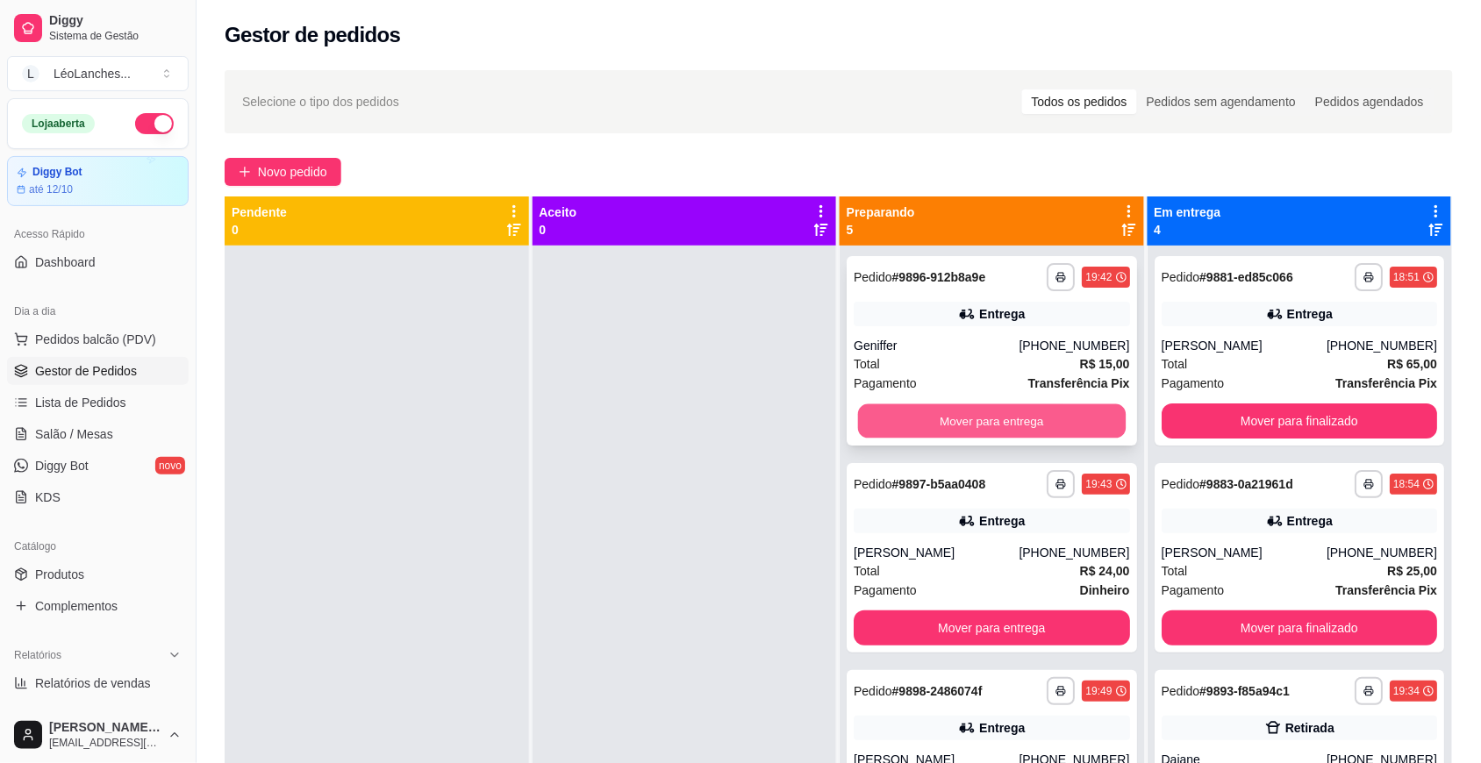
click at [1035, 413] on button "Mover para entrega" at bounding box center [992, 421] width 268 height 34
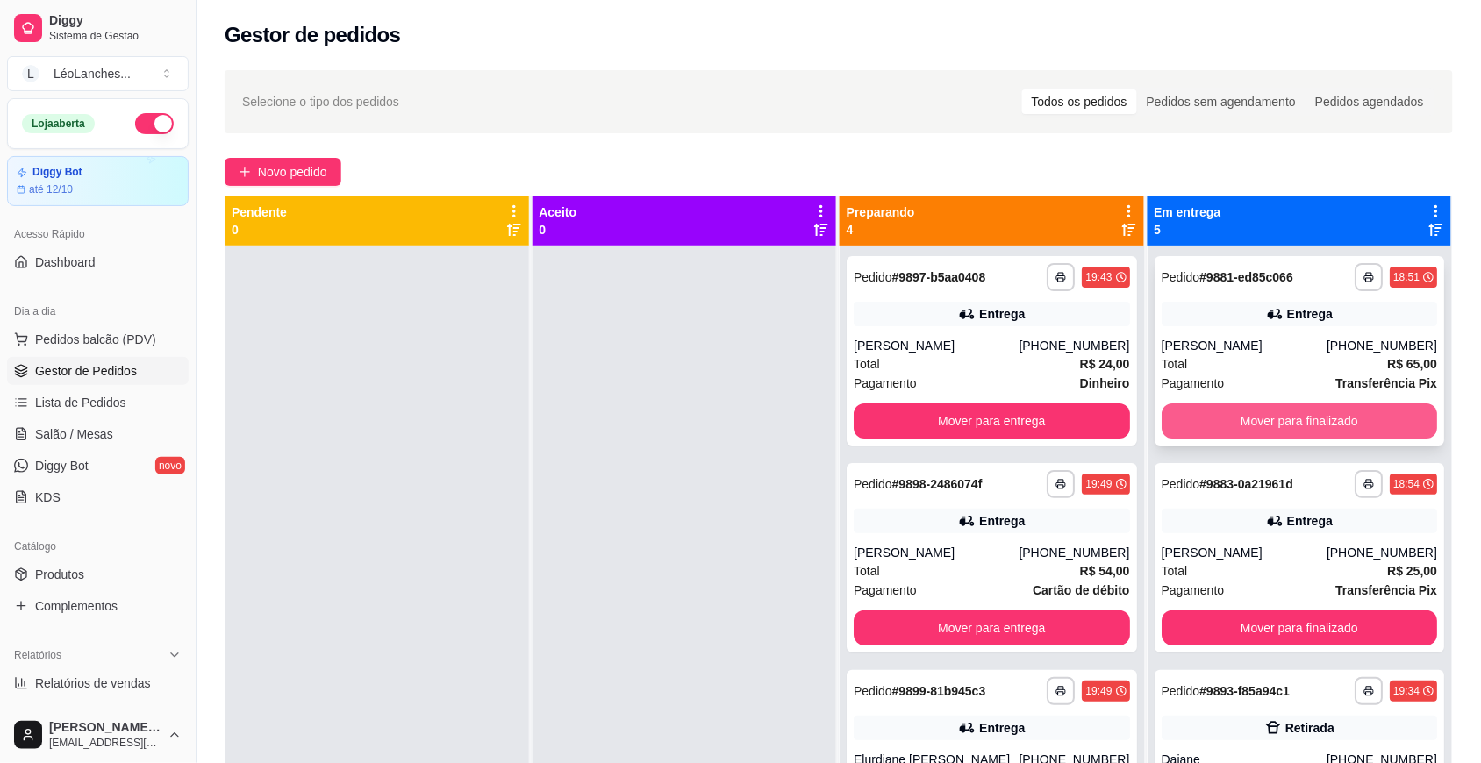
click at [1348, 406] on button "Mover para finalizado" at bounding box center [1299, 420] width 276 height 35
click at [1357, 419] on button "Mover para finalizado" at bounding box center [1299, 420] width 276 height 35
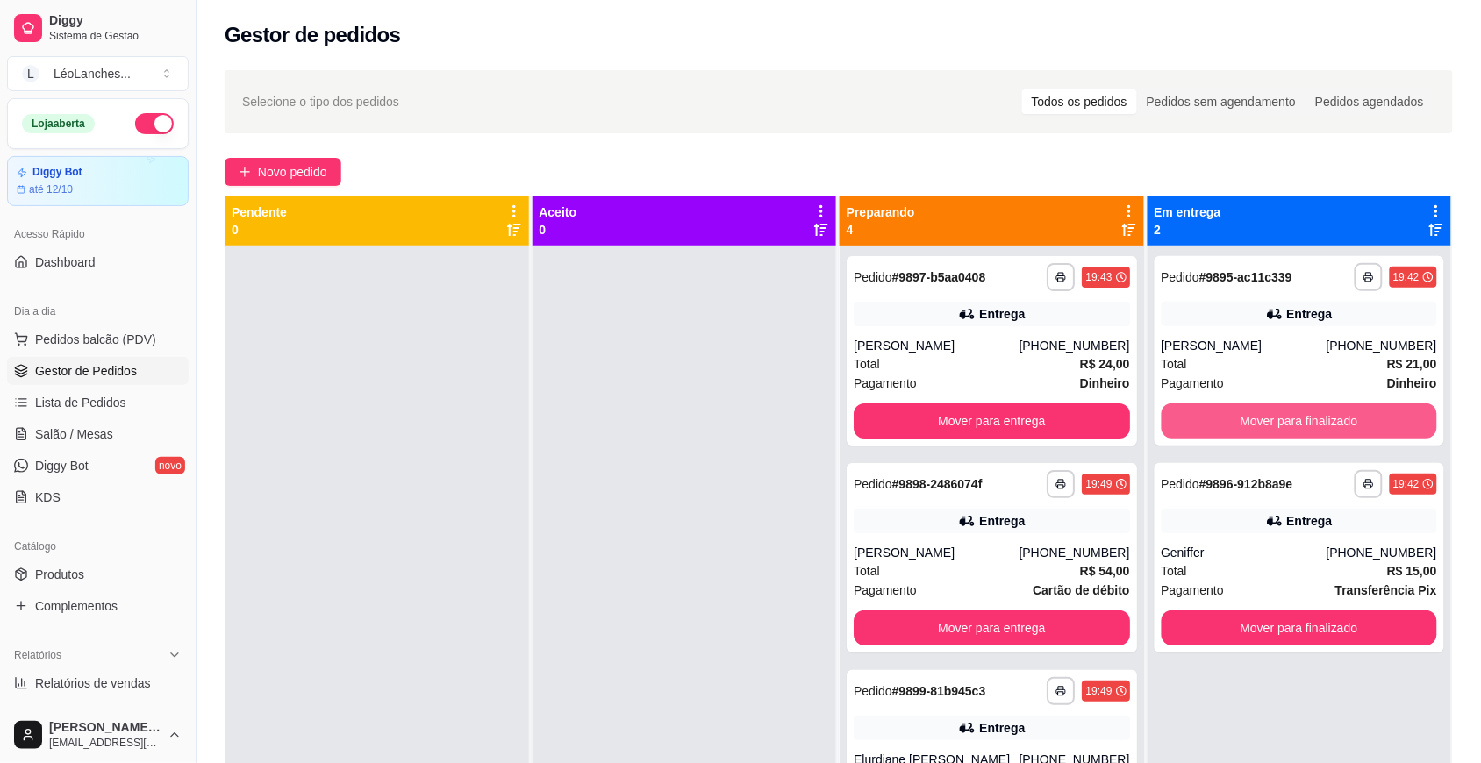
click at [1357, 419] on button "Mover para finalizado" at bounding box center [1299, 420] width 276 height 35
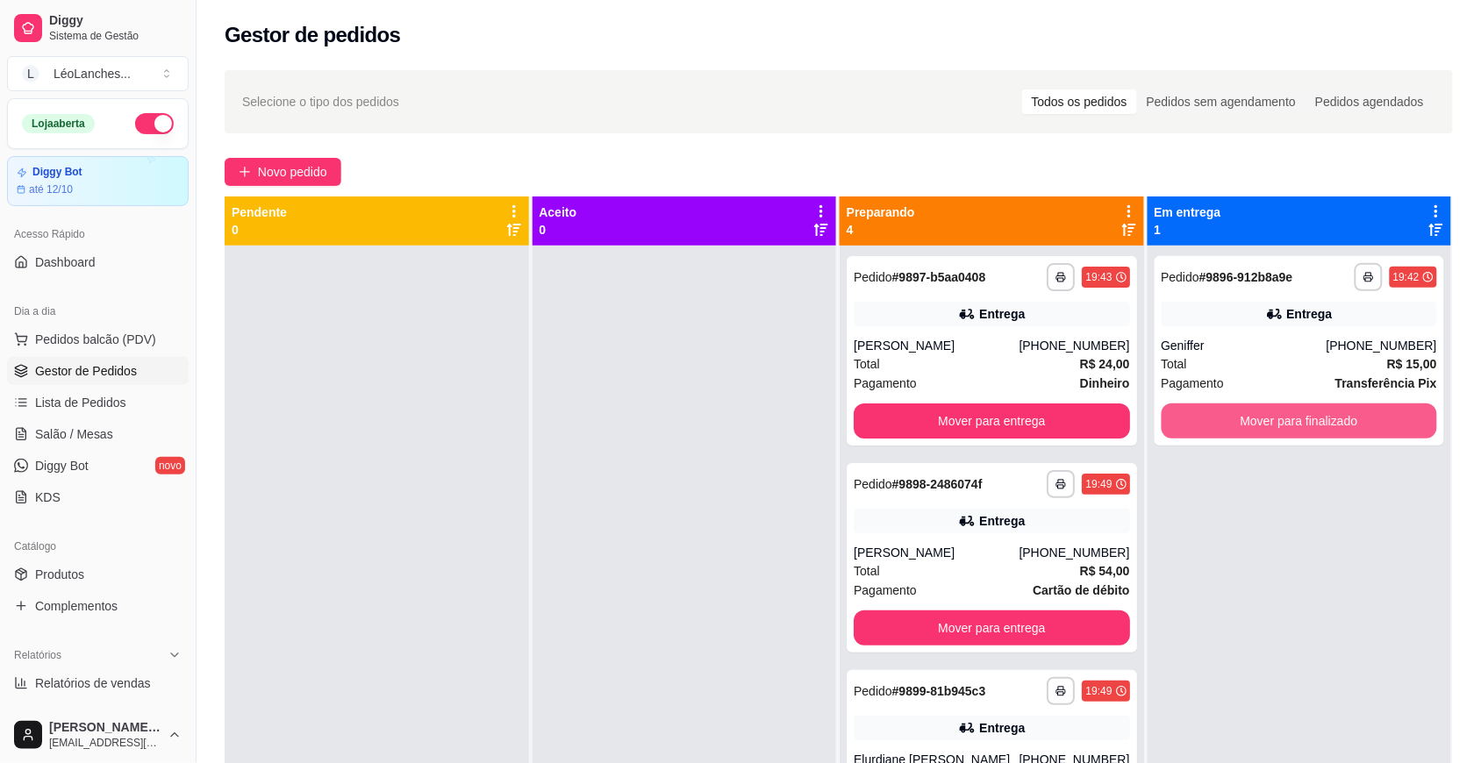
click at [1357, 419] on button "Mover para finalizado" at bounding box center [1299, 420] width 276 height 35
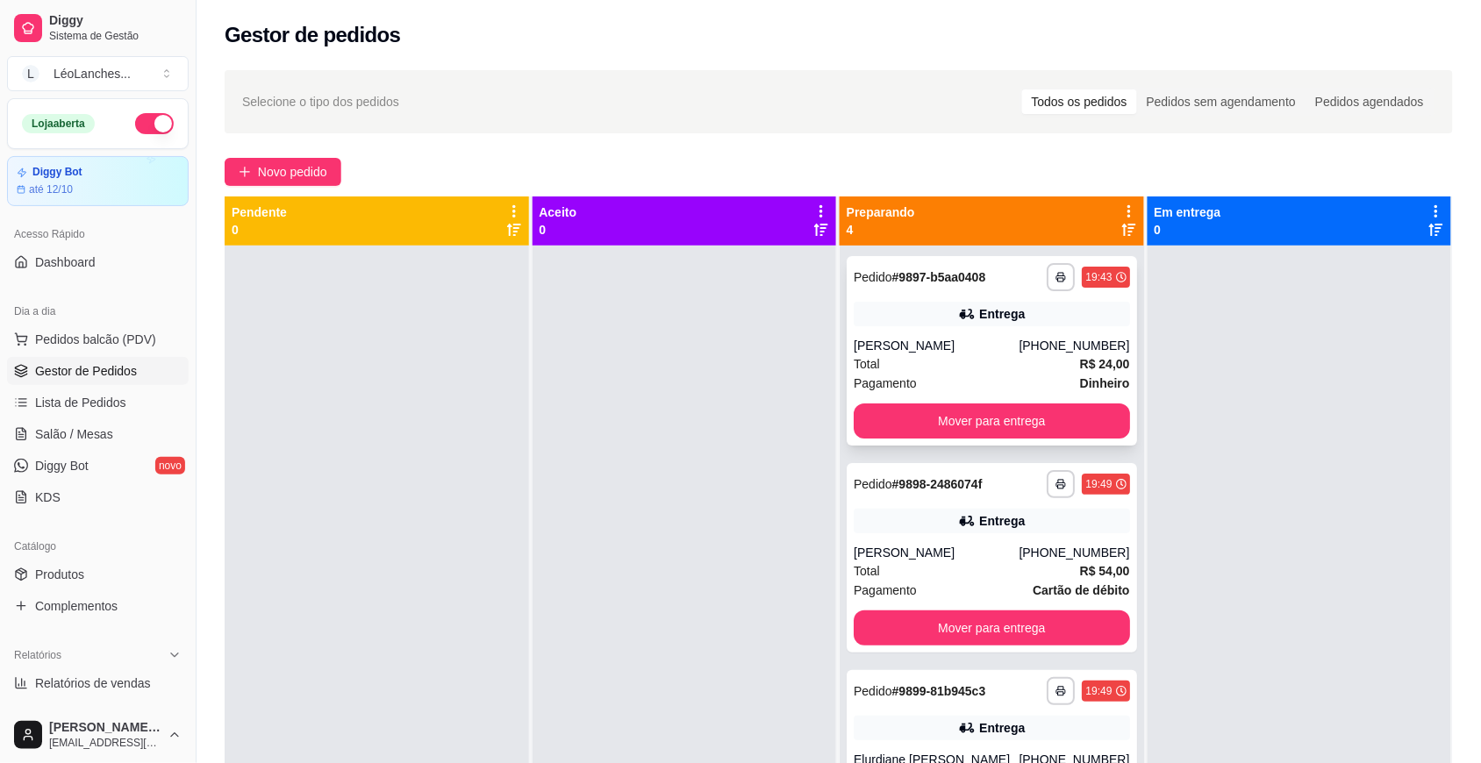
click at [950, 370] on div "Total R$ 24,00" at bounding box center [991, 363] width 276 height 19
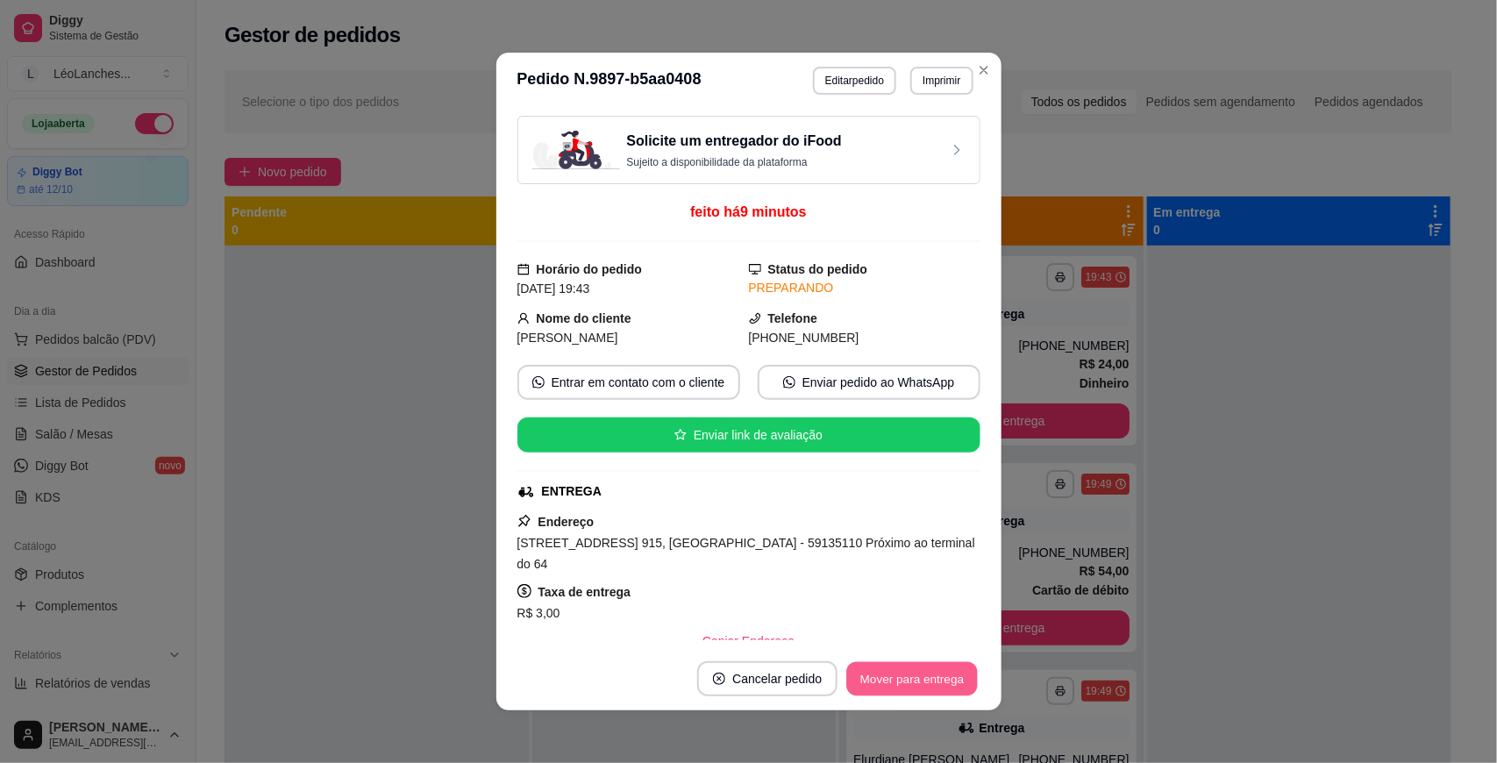
click at [899, 675] on button "Mover para entrega" at bounding box center [913, 679] width 132 height 34
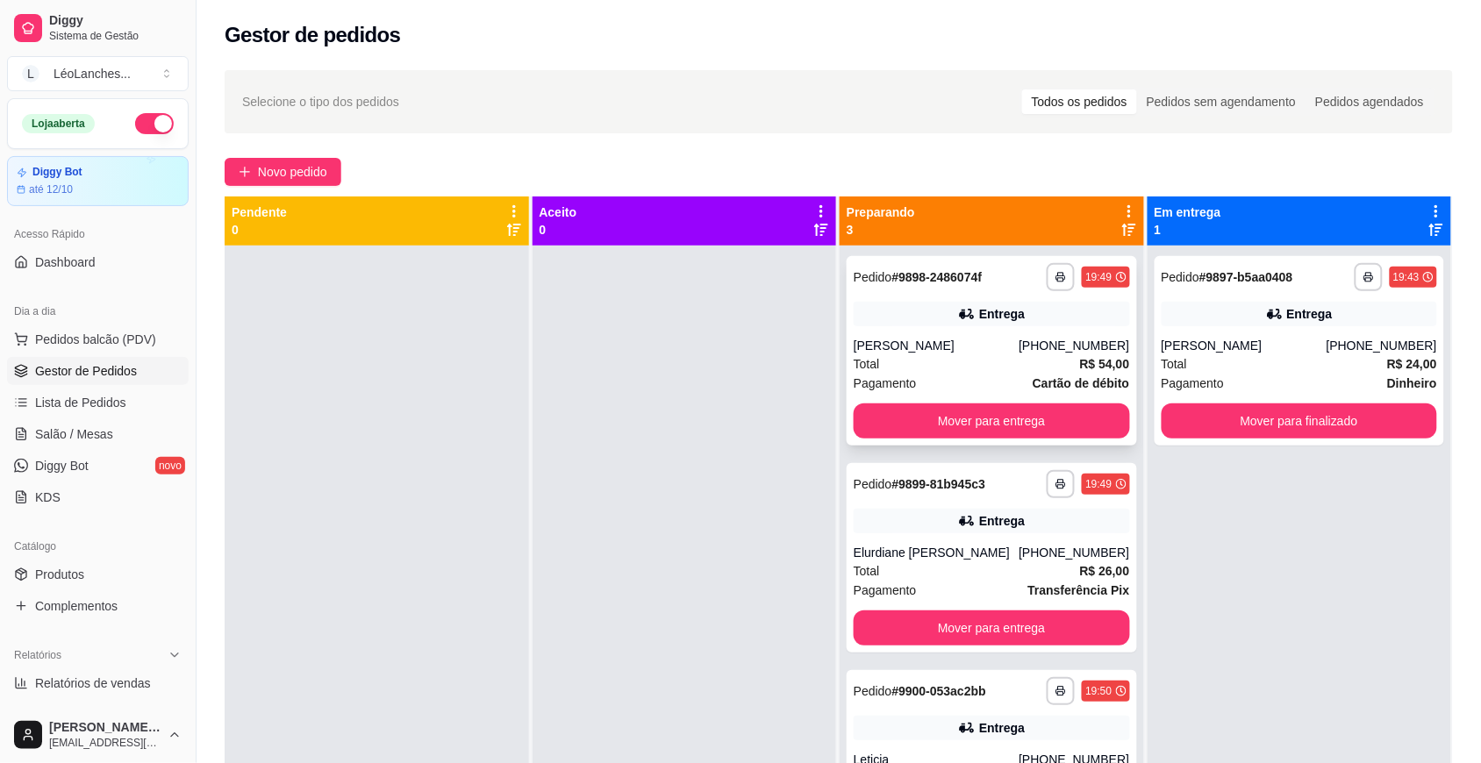
click at [987, 358] on div "Total R$ 54,00" at bounding box center [991, 363] width 276 height 19
click at [983, 570] on div "Total R$ 26,00" at bounding box center [991, 570] width 276 height 19
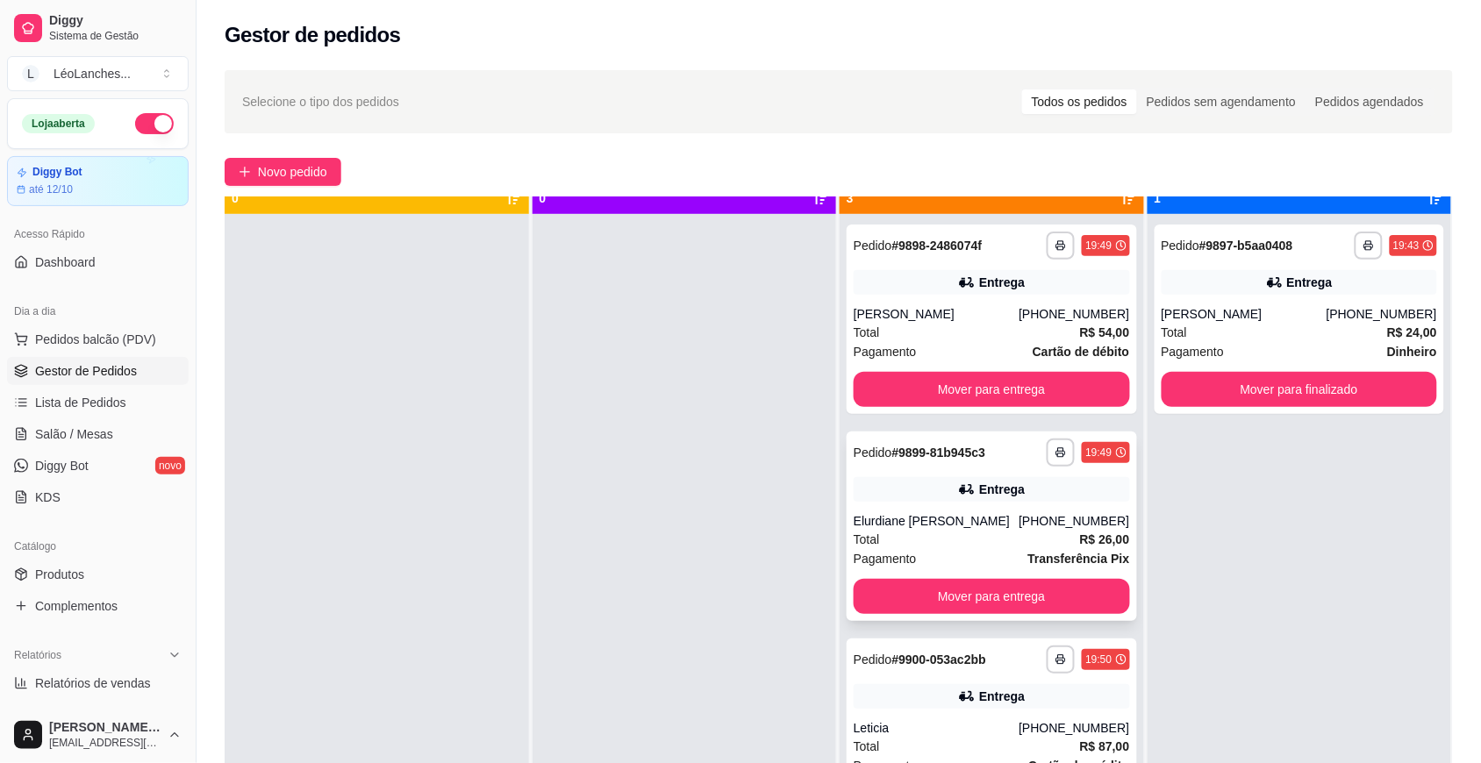
scroll to position [49, 0]
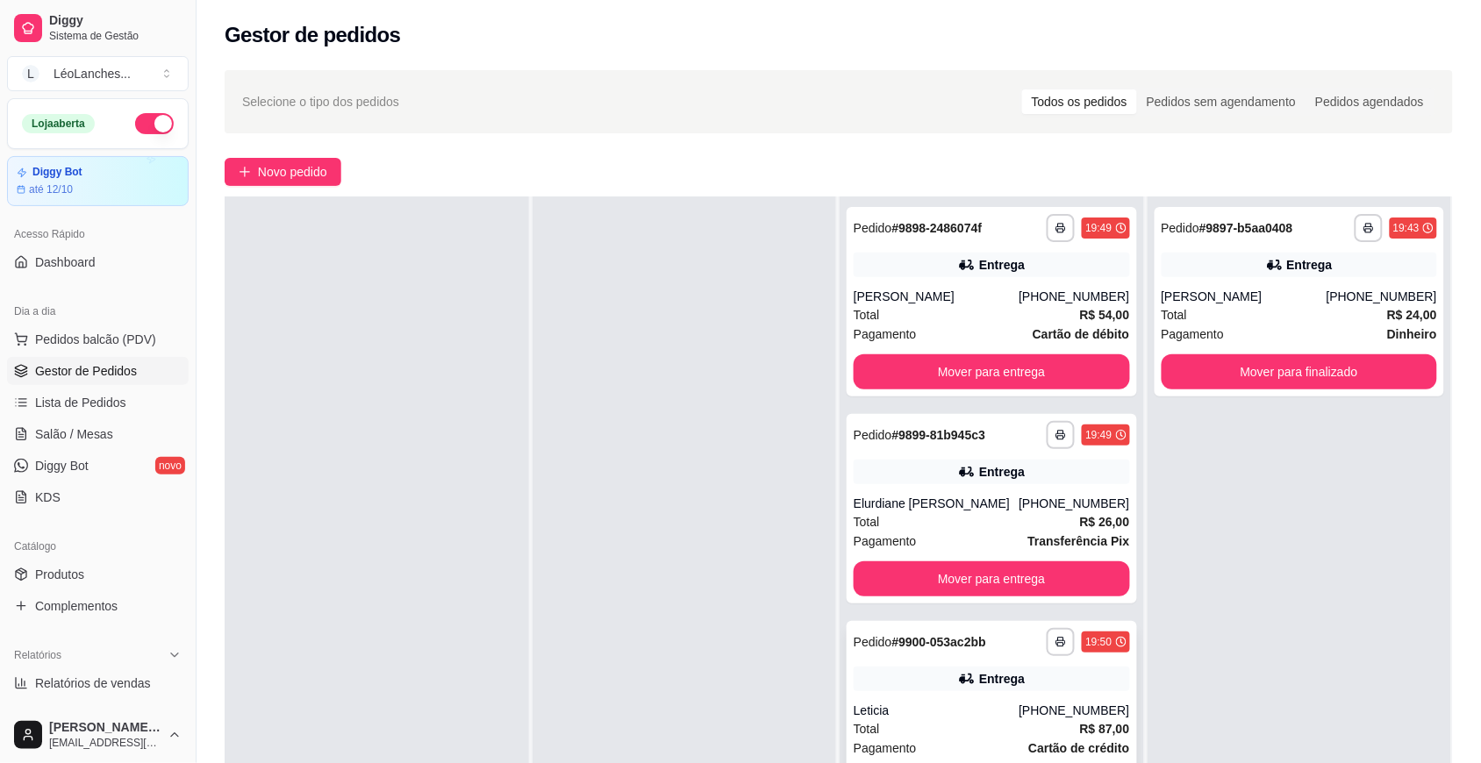
click at [996, 698] on div "**********" at bounding box center [991, 715] width 290 height 189
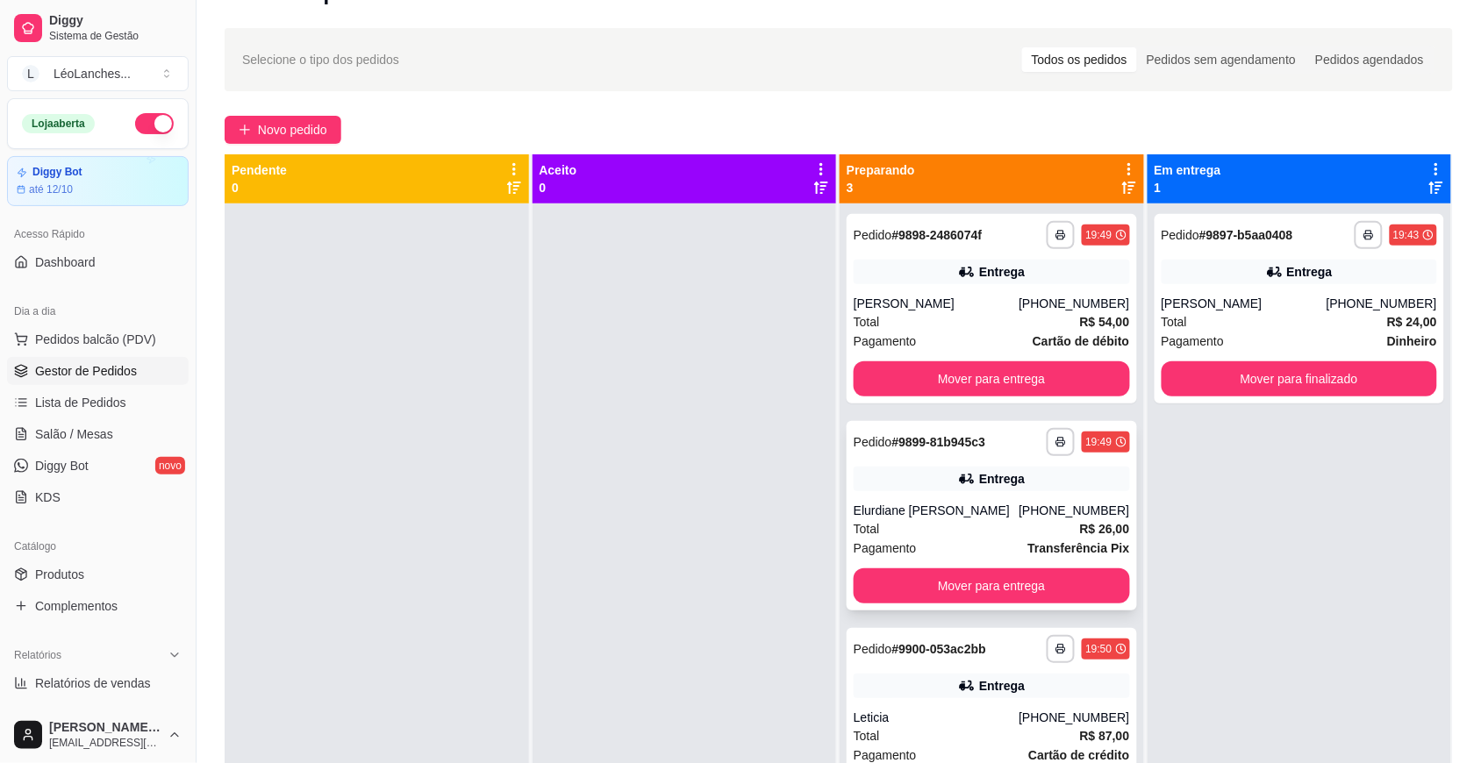
scroll to position [0, 0]
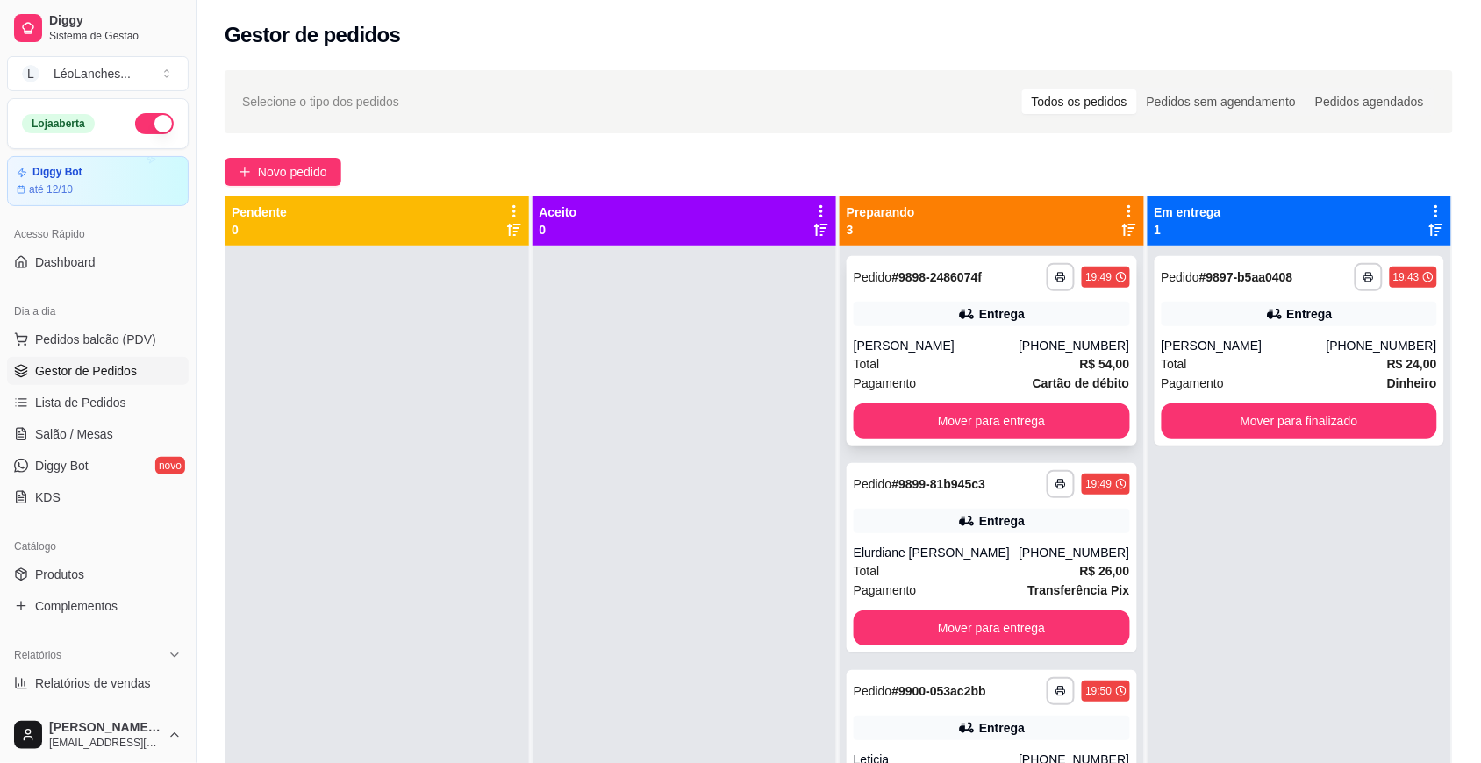
click at [902, 375] on span "Pagamento" at bounding box center [884, 383] width 63 height 19
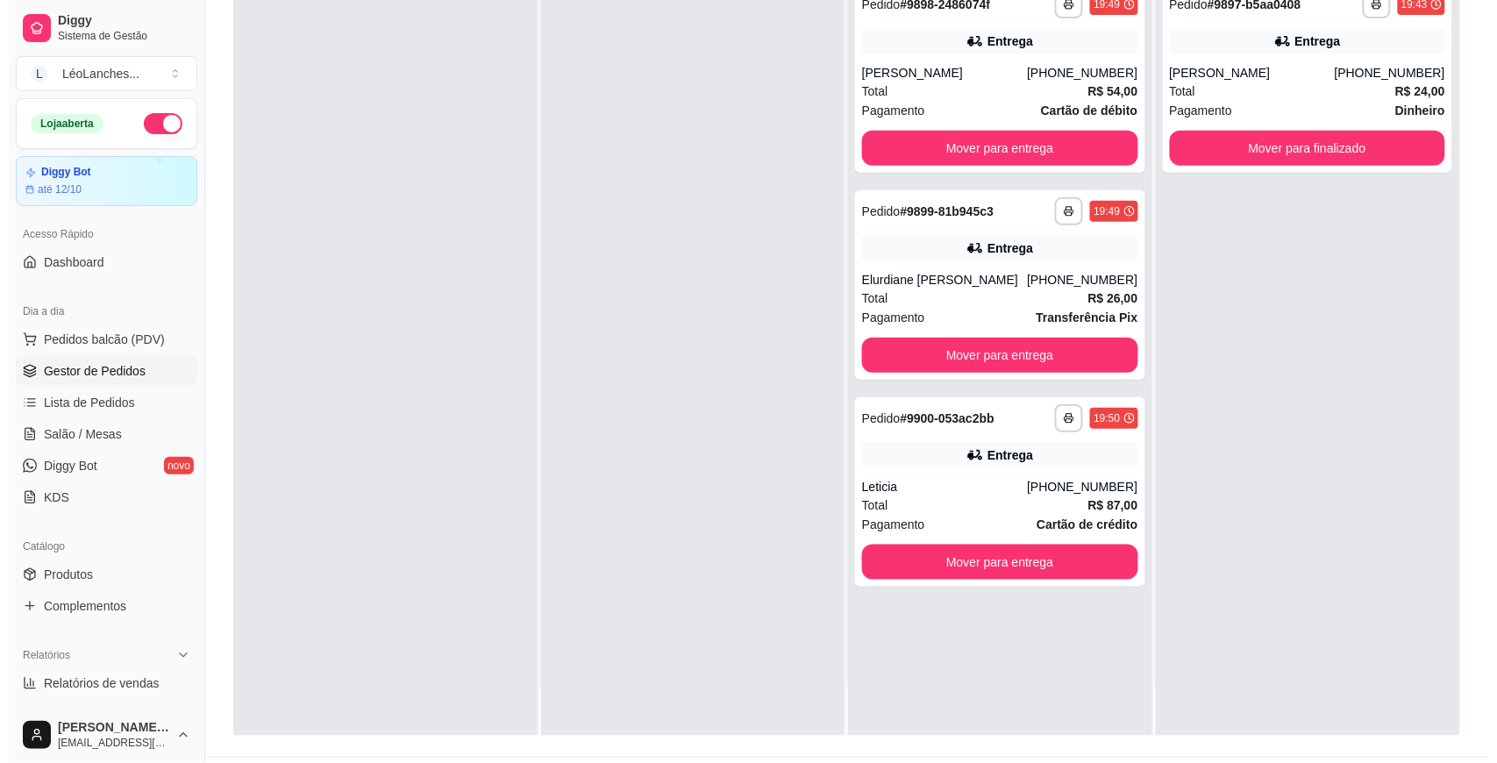
scroll to position [268, 0]
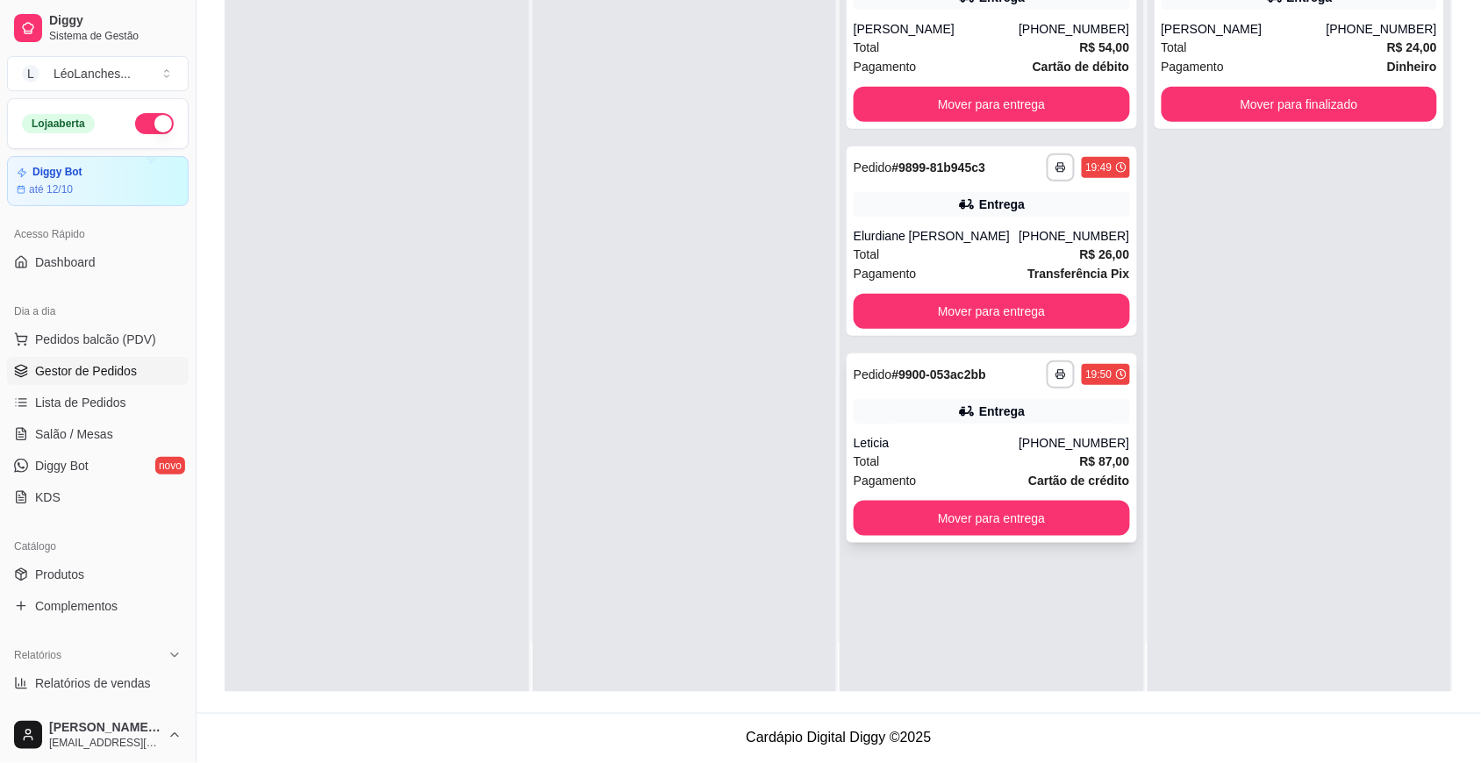
click at [941, 456] on div "Total R$ 87,00" at bounding box center [991, 461] width 276 height 19
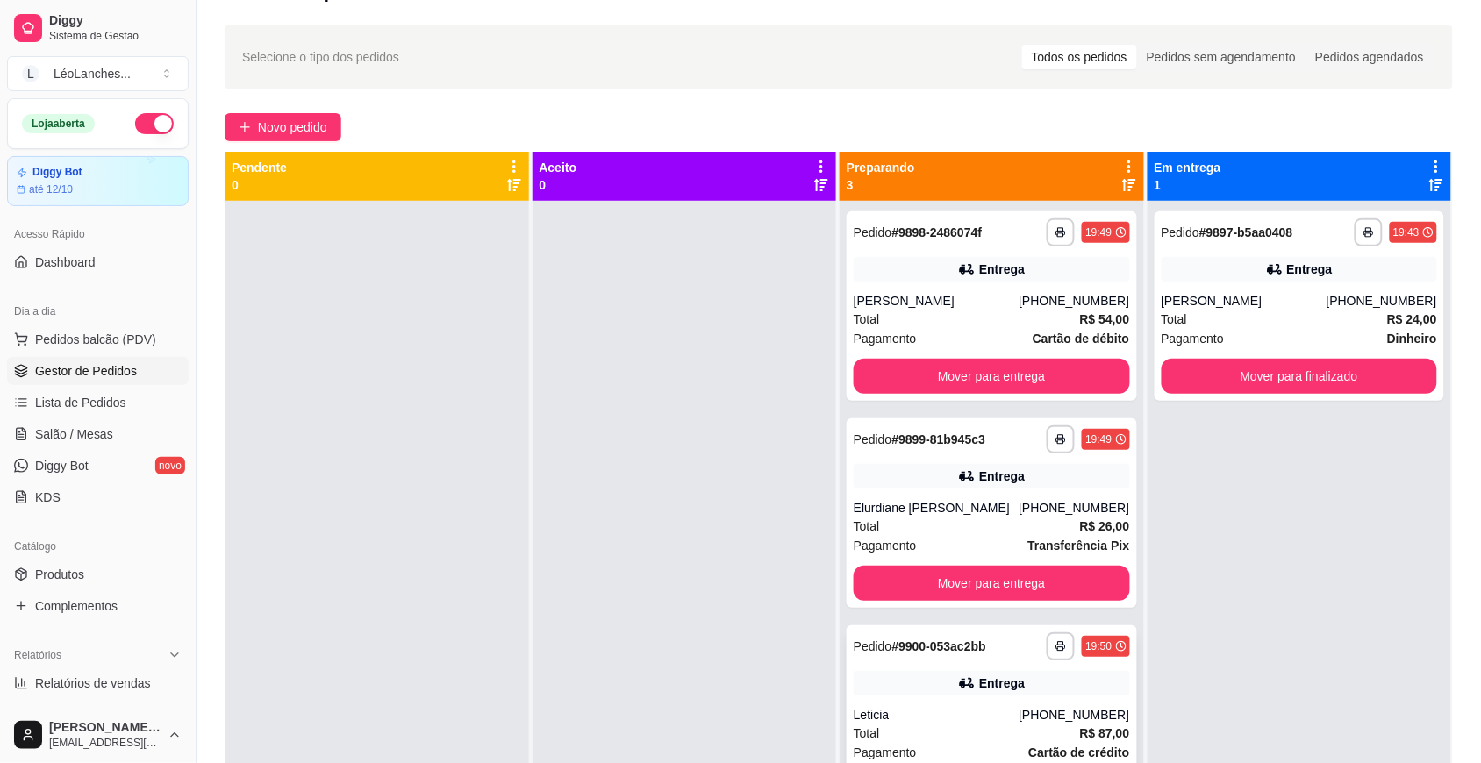
scroll to position [0, 0]
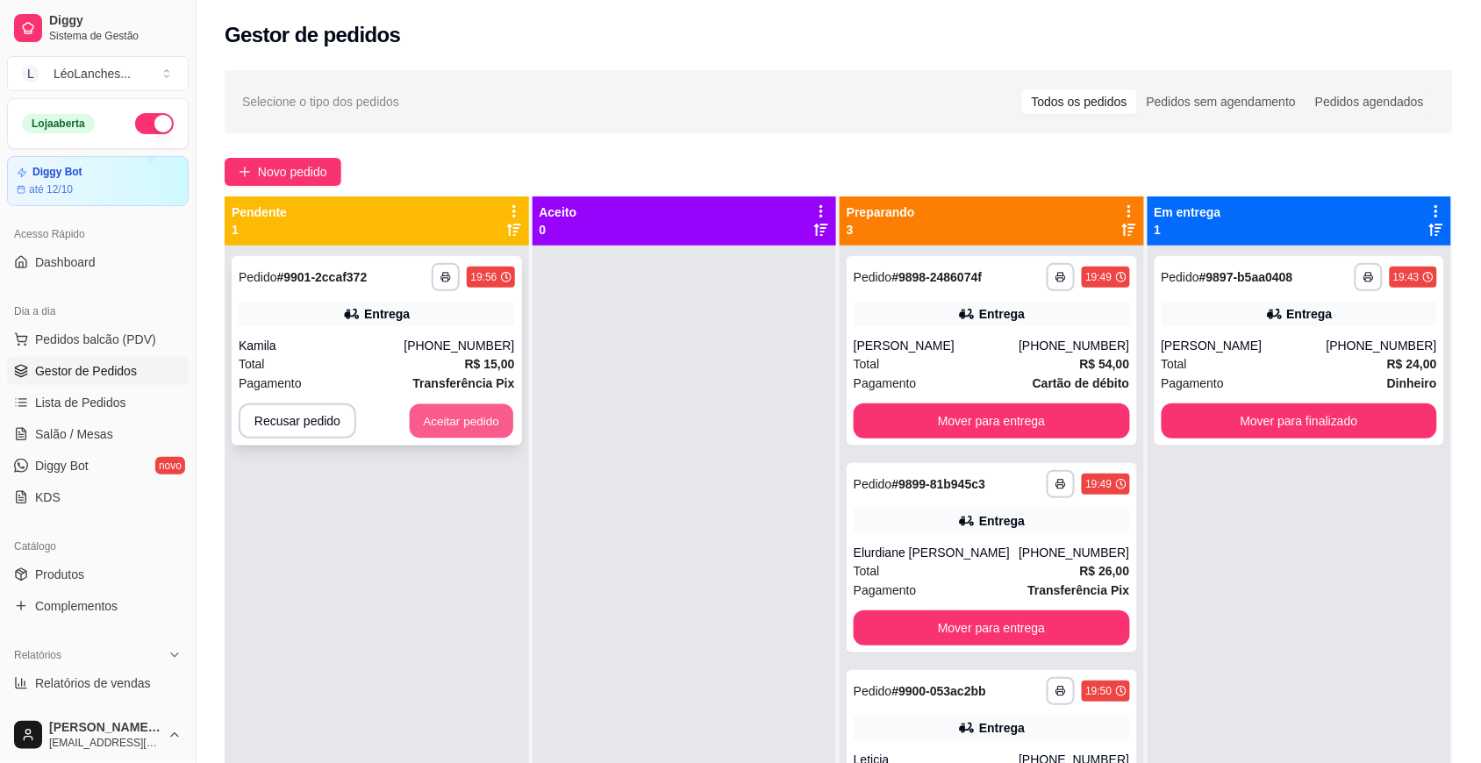
click at [500, 425] on button "Aceitar pedido" at bounding box center [461, 421] width 103 height 34
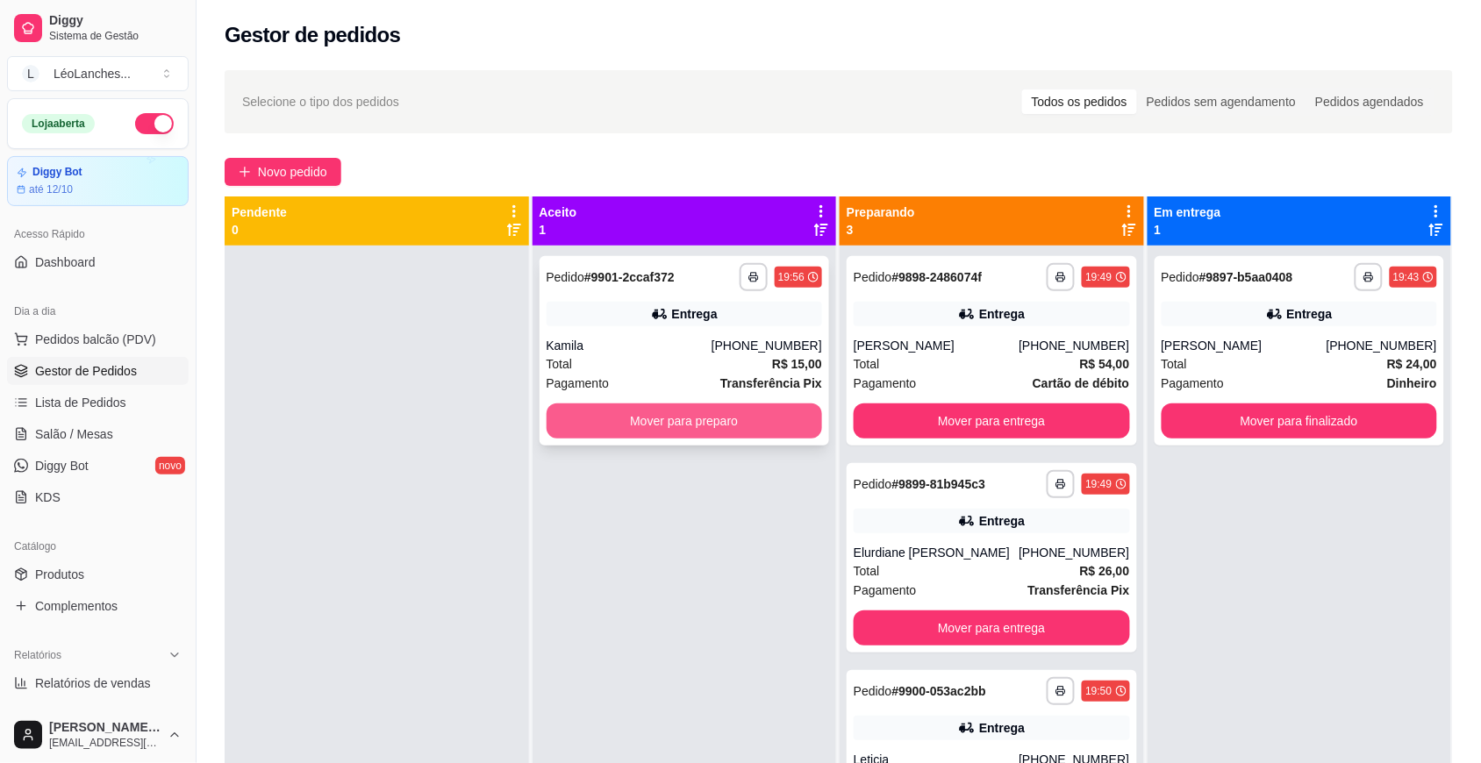
click at [760, 422] on button "Mover para preparo" at bounding box center [684, 420] width 276 height 35
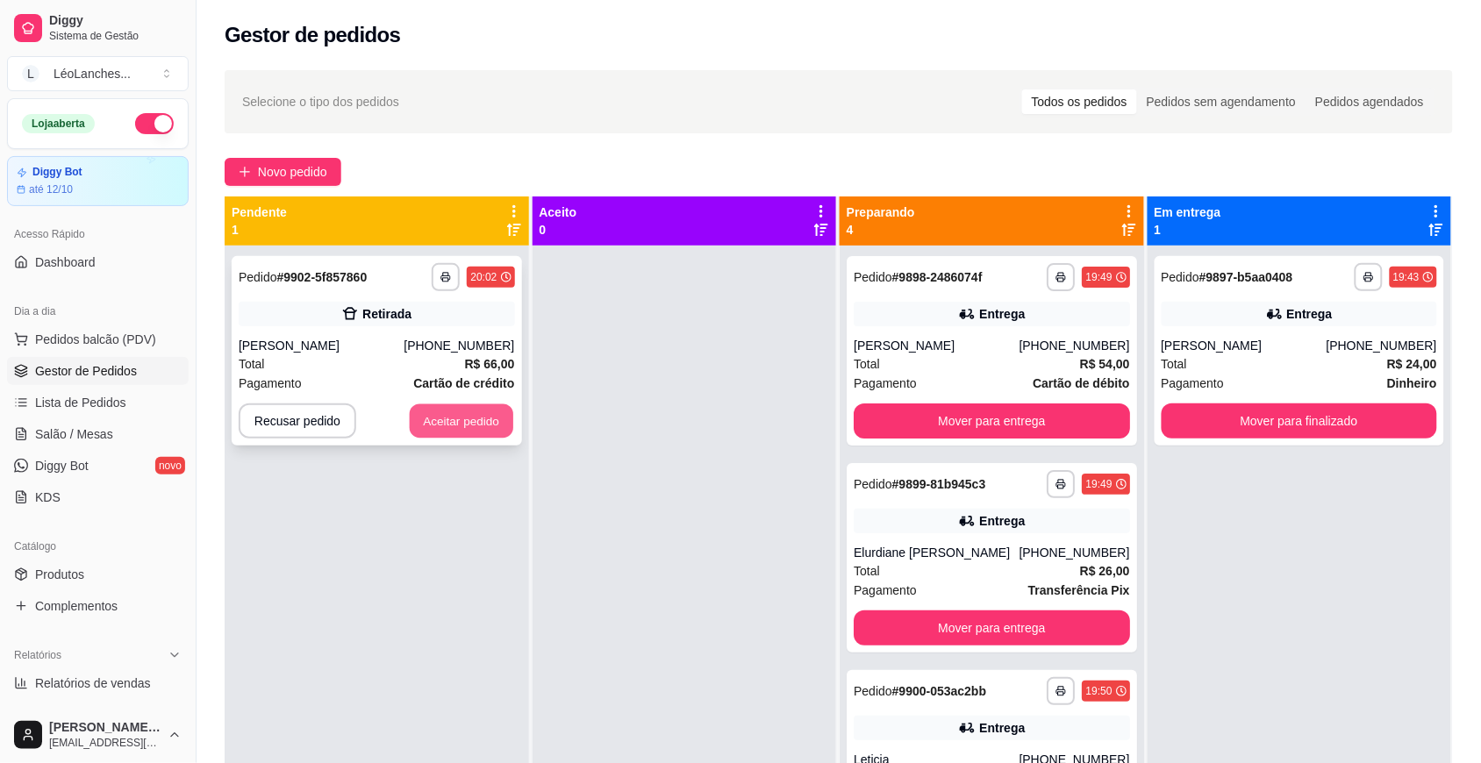
click at [460, 424] on button "Aceitar pedido" at bounding box center [461, 421] width 103 height 34
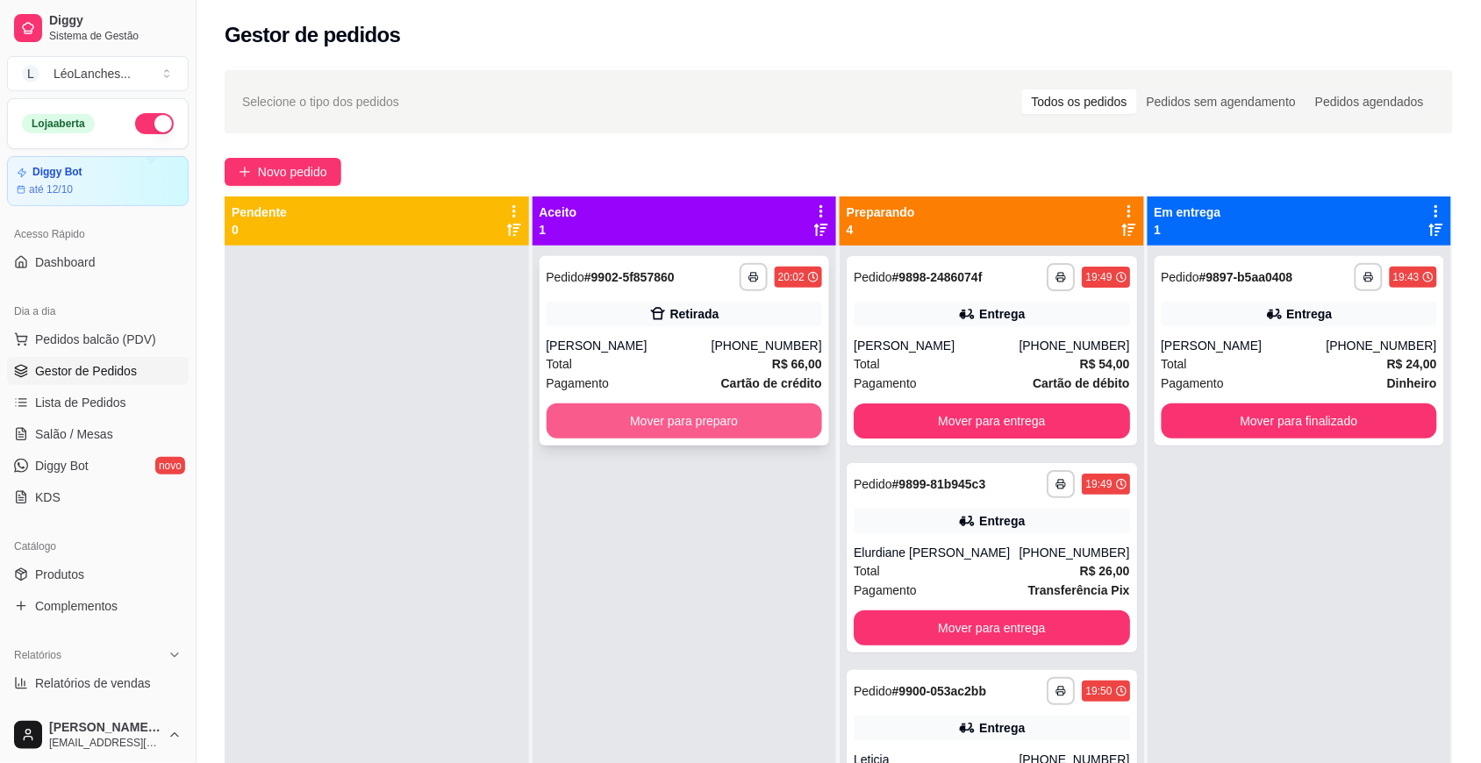
click at [628, 406] on button "Mover para preparo" at bounding box center [684, 420] width 276 height 35
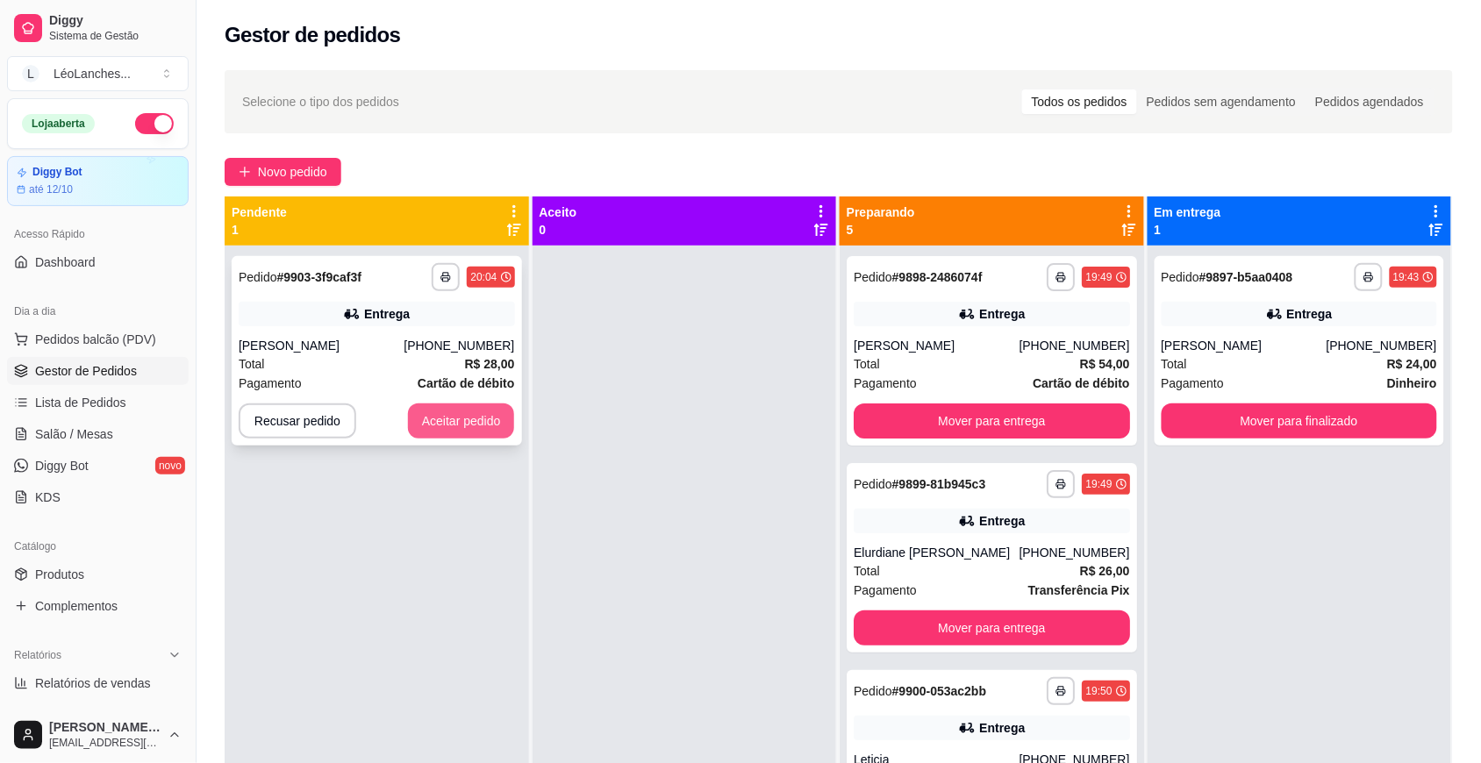
click at [445, 427] on button "Aceitar pedido" at bounding box center [461, 420] width 107 height 35
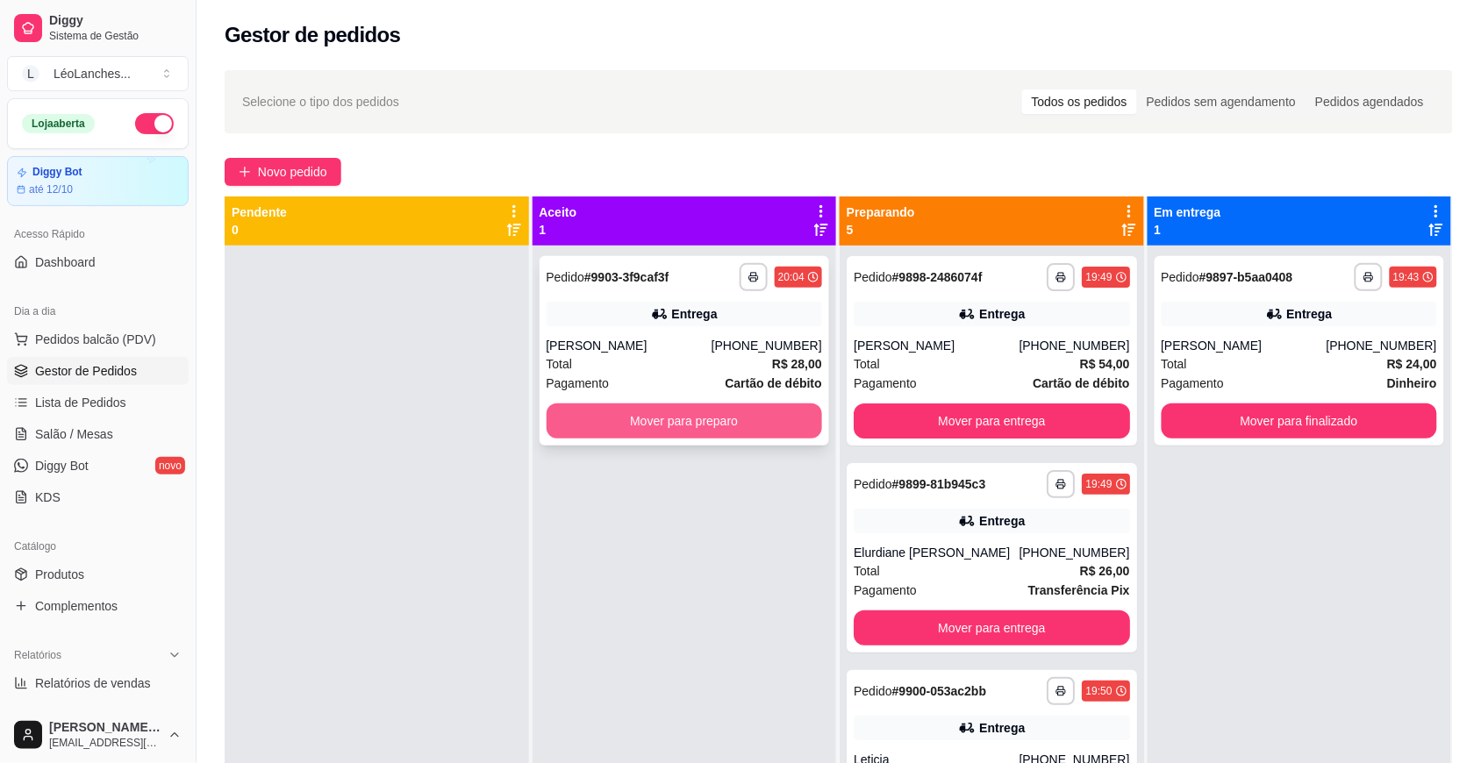
click at [746, 409] on button "Mover para preparo" at bounding box center [684, 420] width 276 height 35
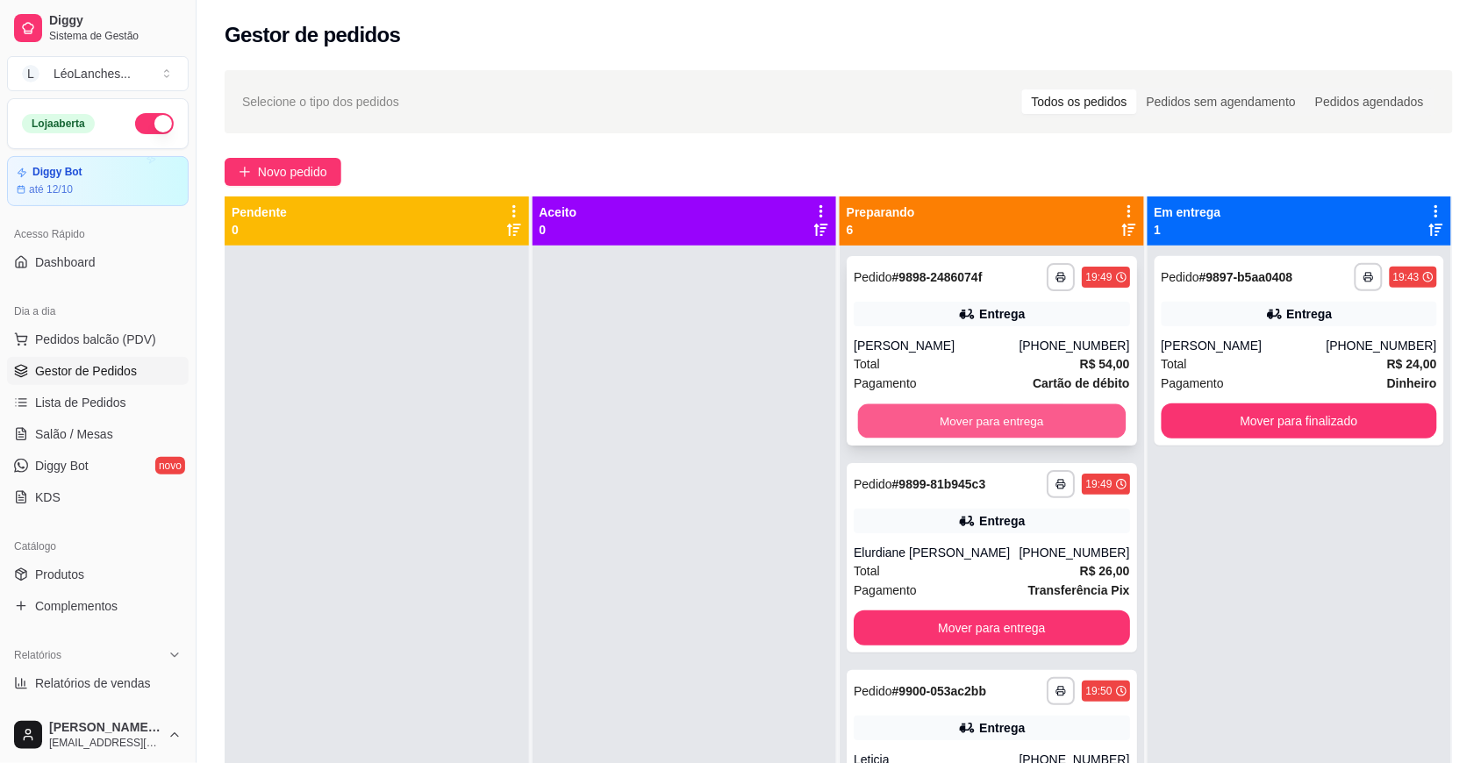
click at [954, 424] on button "Mover para entrega" at bounding box center [992, 421] width 268 height 34
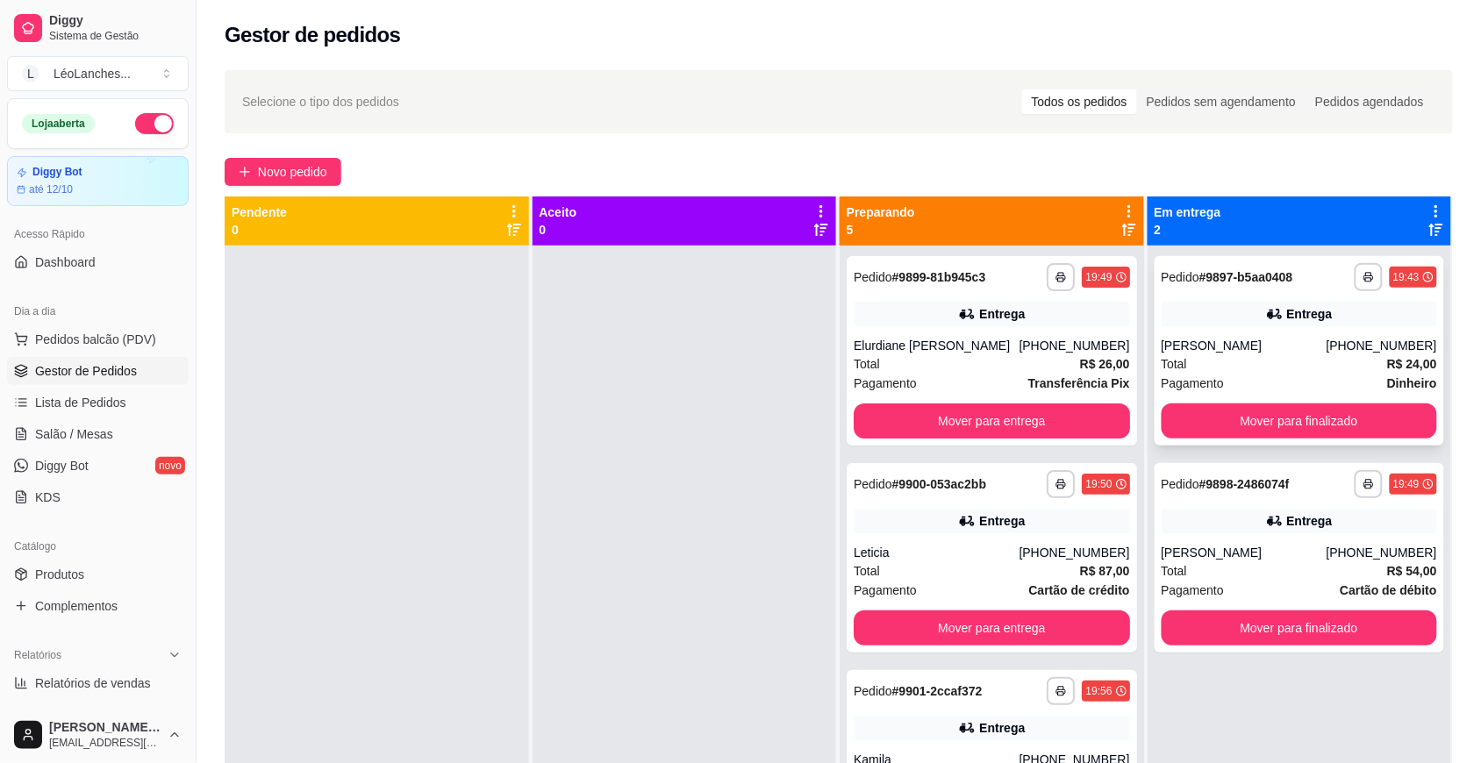
click at [1292, 366] on div "Total R$ 24,00" at bounding box center [1299, 363] width 276 height 19
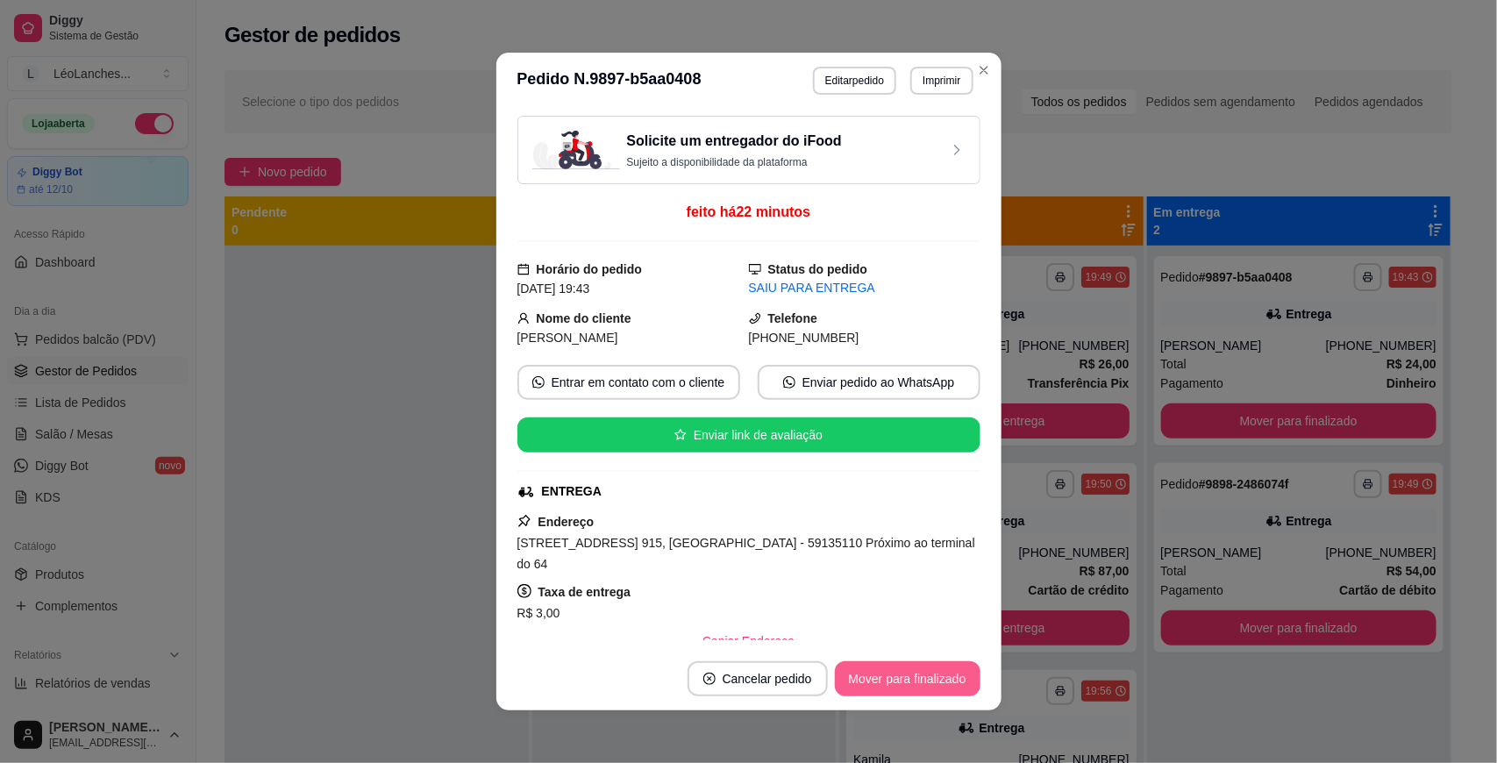
click at [919, 676] on button "Mover para finalizado" at bounding box center [908, 678] width 146 height 35
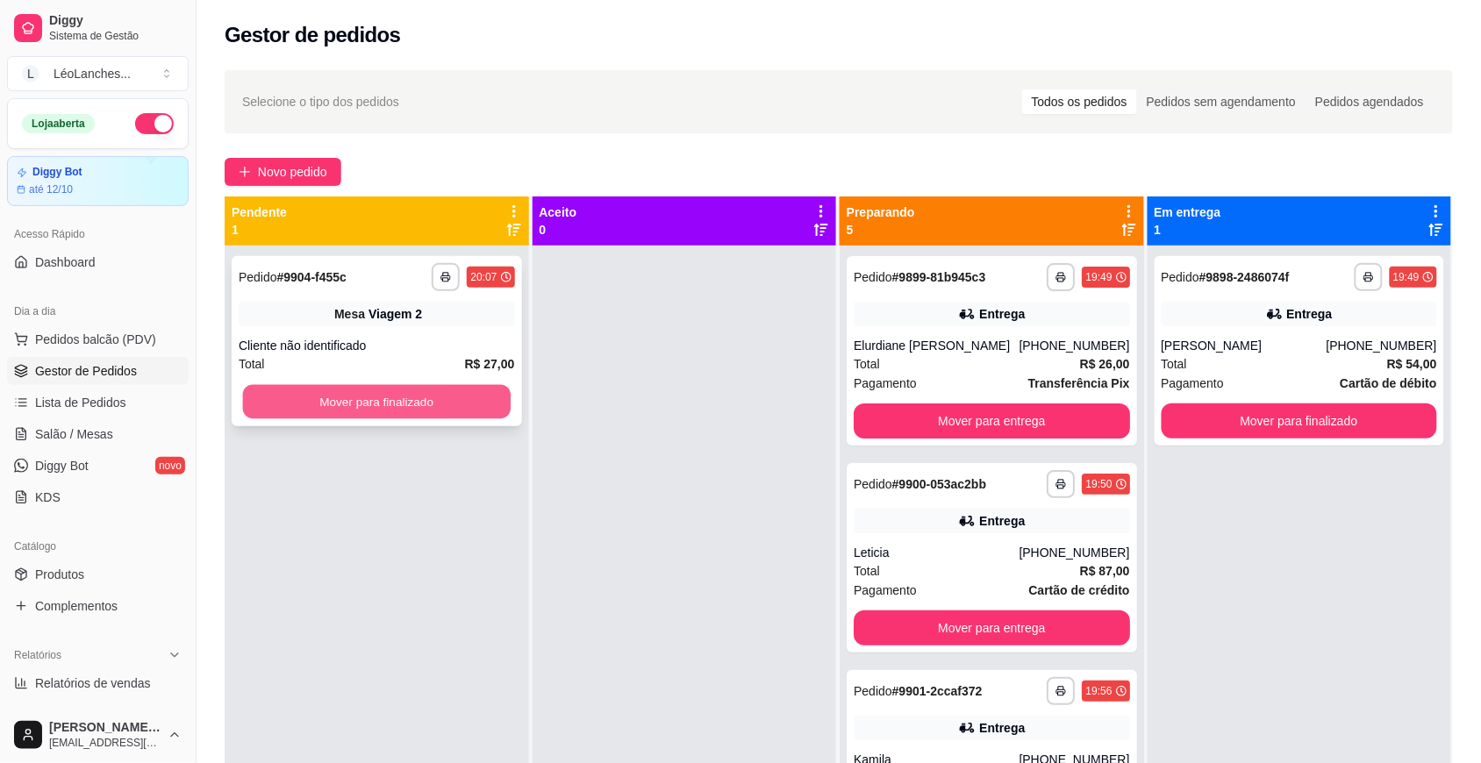
click at [469, 395] on button "Mover para finalizado" at bounding box center [377, 402] width 268 height 34
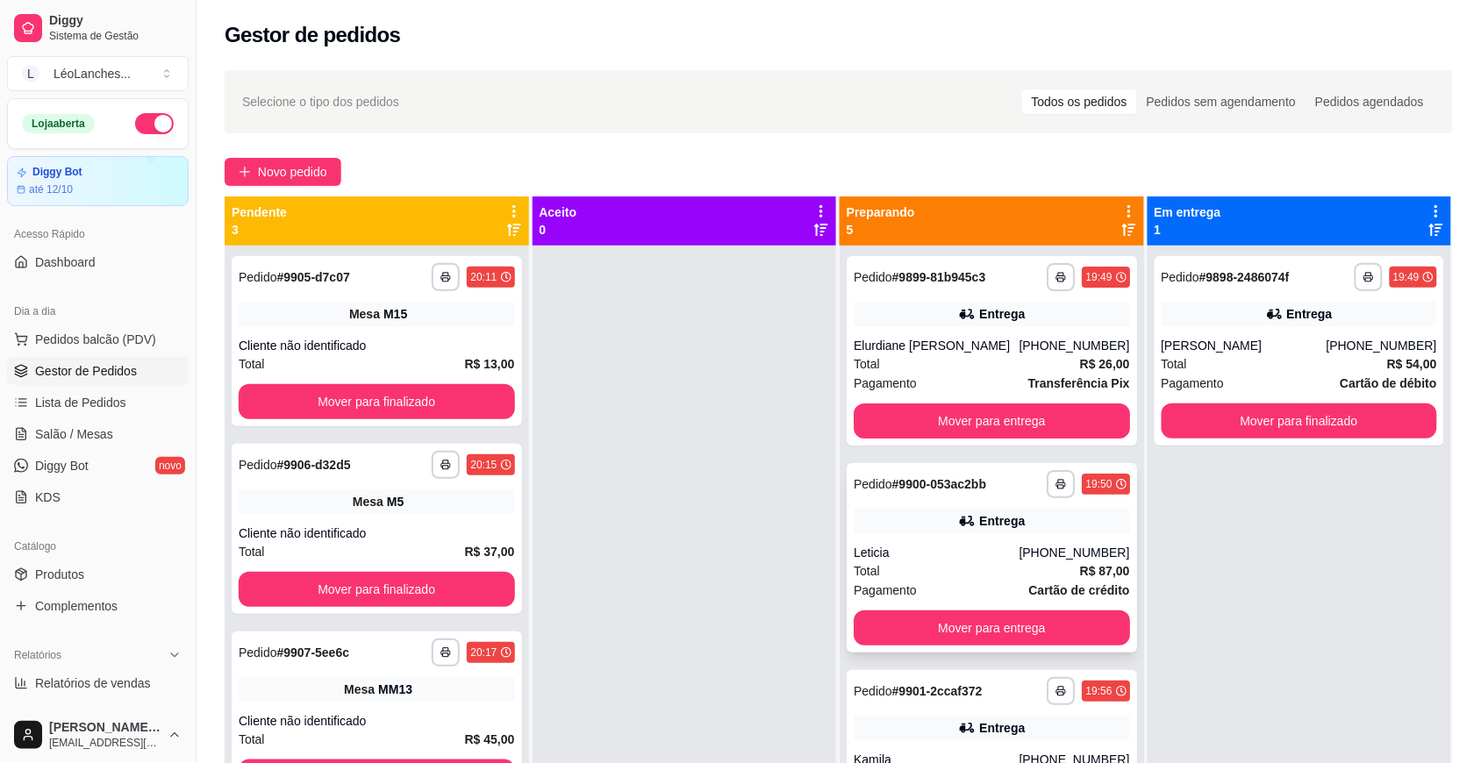
click at [963, 570] on div "Total R$ 87,00" at bounding box center [991, 570] width 276 height 19
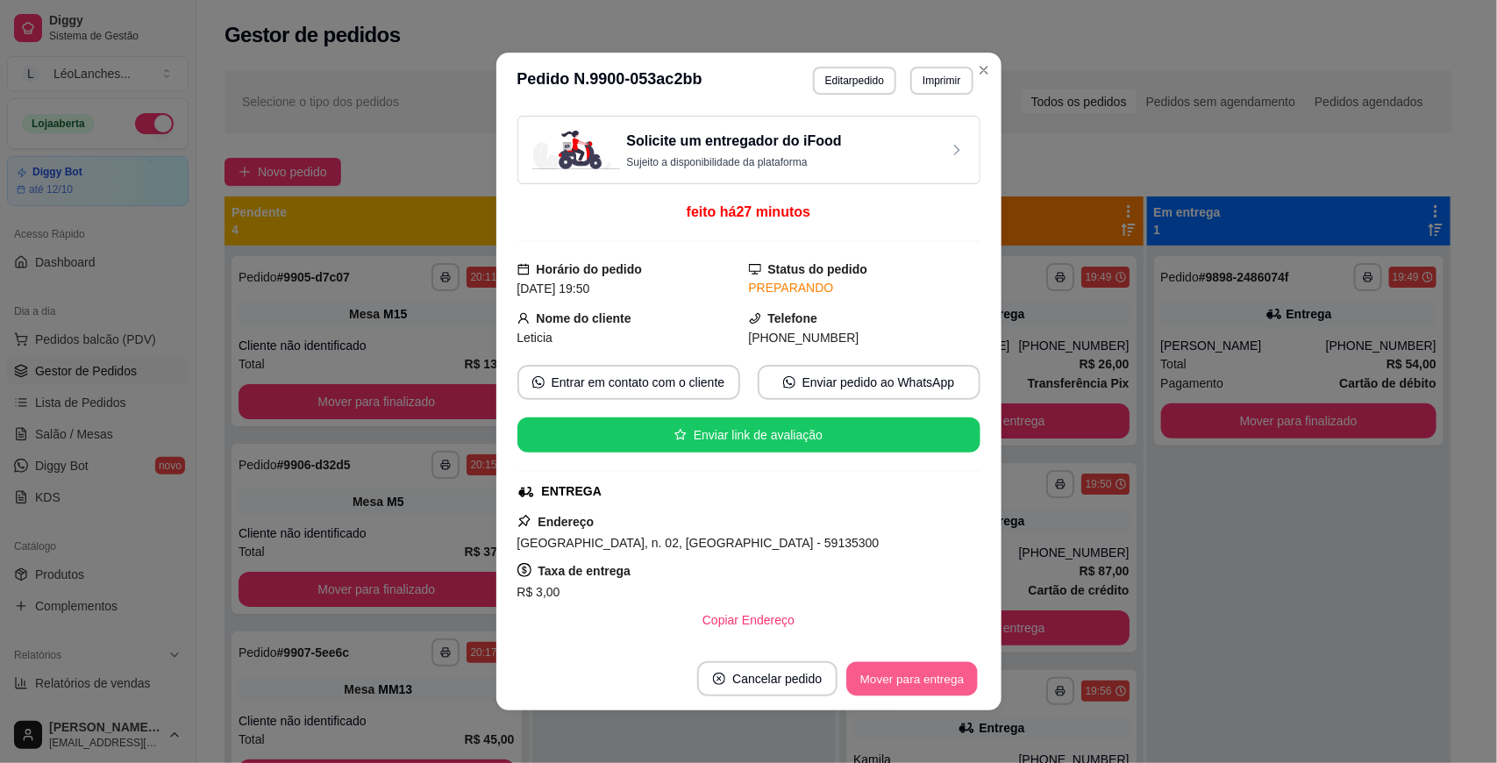
click at [948, 673] on button "Mover para entrega" at bounding box center [913, 679] width 132 height 34
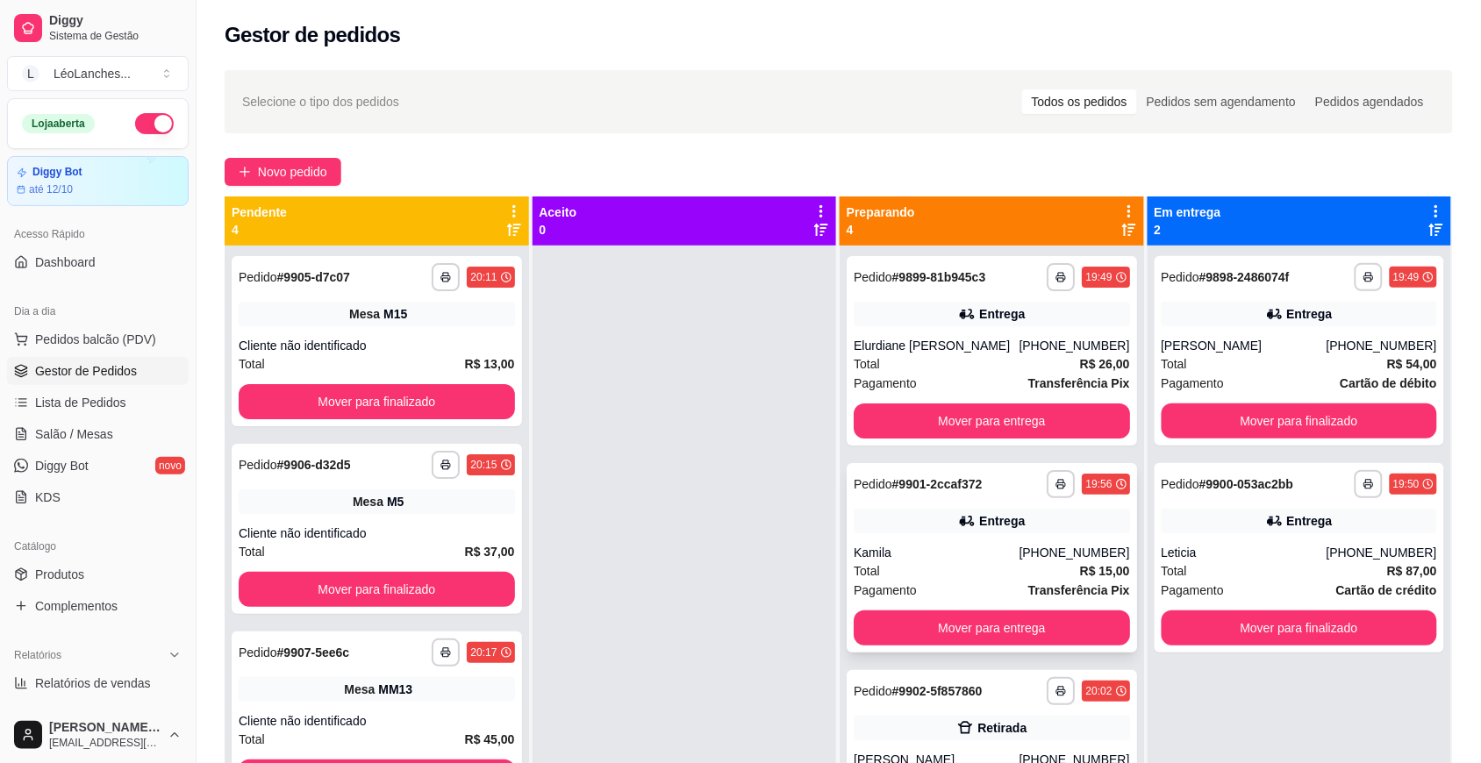
click at [976, 577] on div "Total R$ 15,00" at bounding box center [991, 570] width 276 height 19
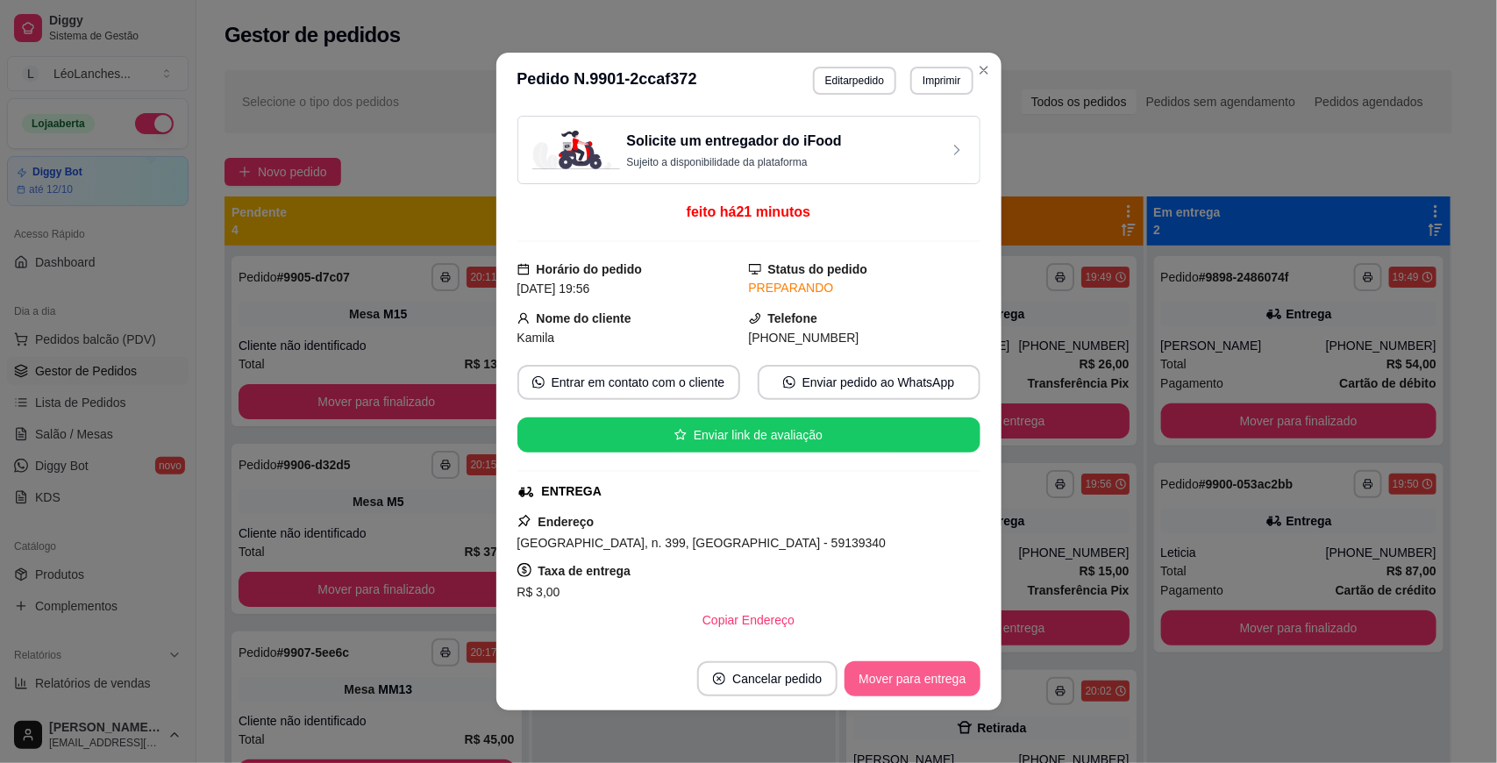
click at [941, 682] on button "Mover para entrega" at bounding box center [912, 678] width 135 height 35
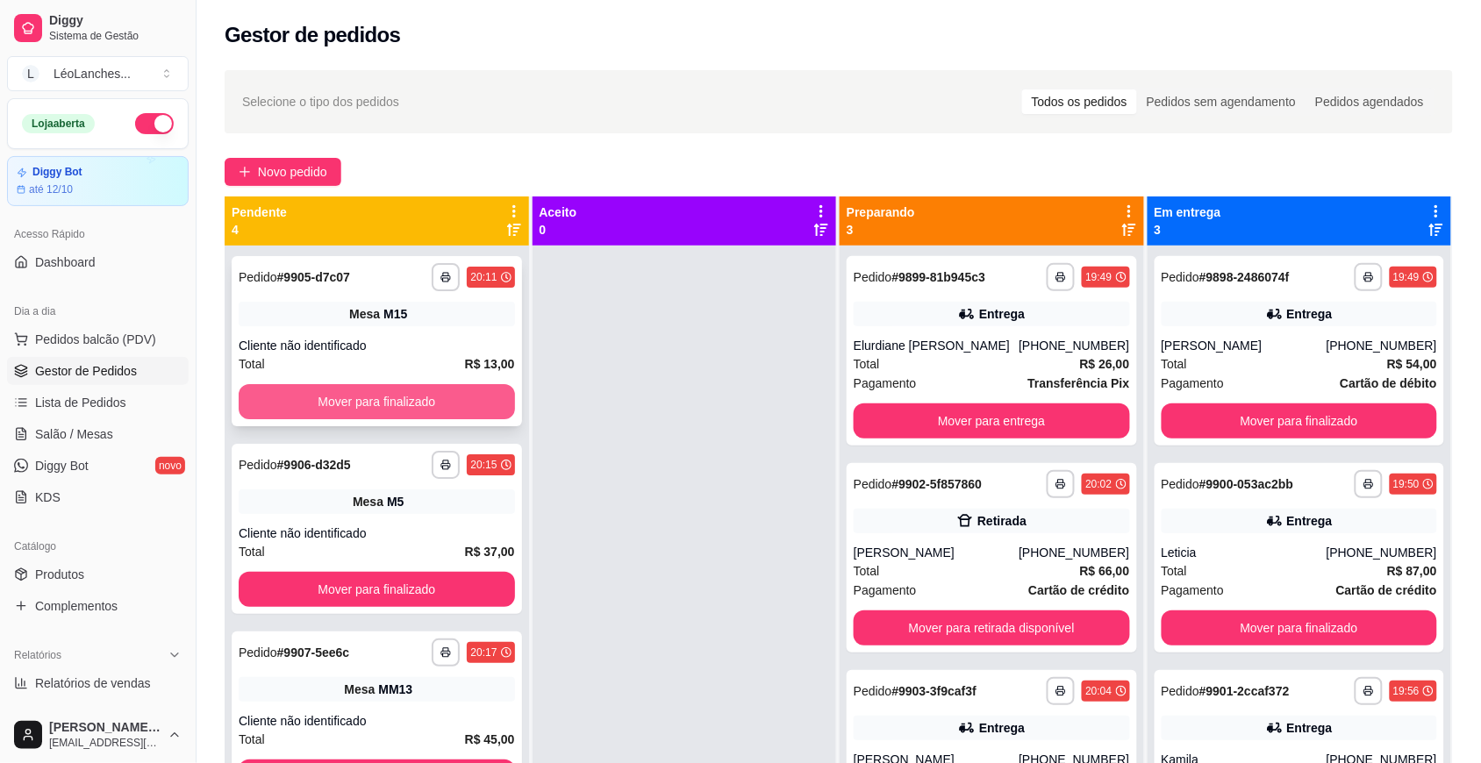
click at [441, 391] on button "Mover para finalizado" at bounding box center [377, 401] width 276 height 35
click at [441, 396] on button "Mover para finalizado" at bounding box center [377, 401] width 276 height 35
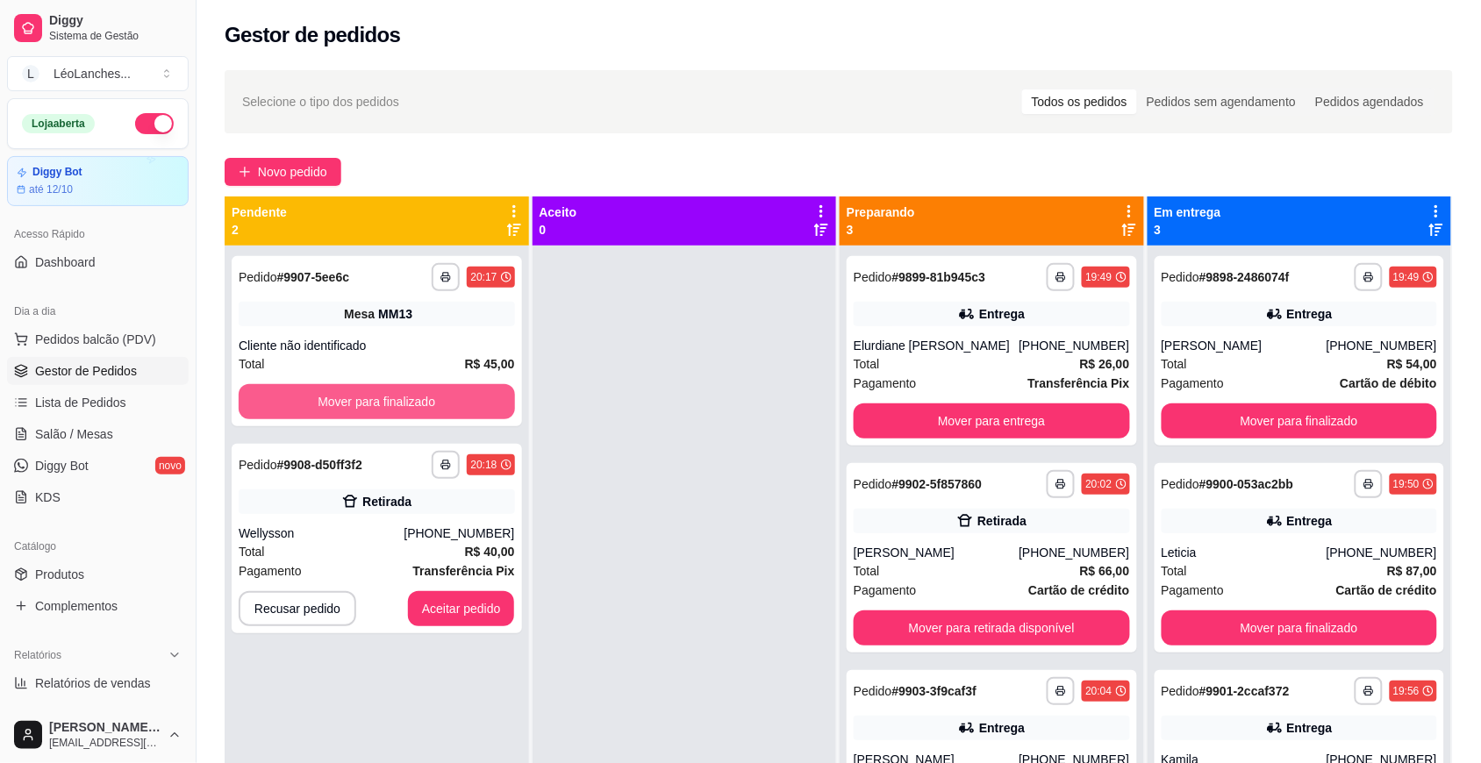
click at [441, 396] on button "Mover para finalizado" at bounding box center [377, 401] width 276 height 35
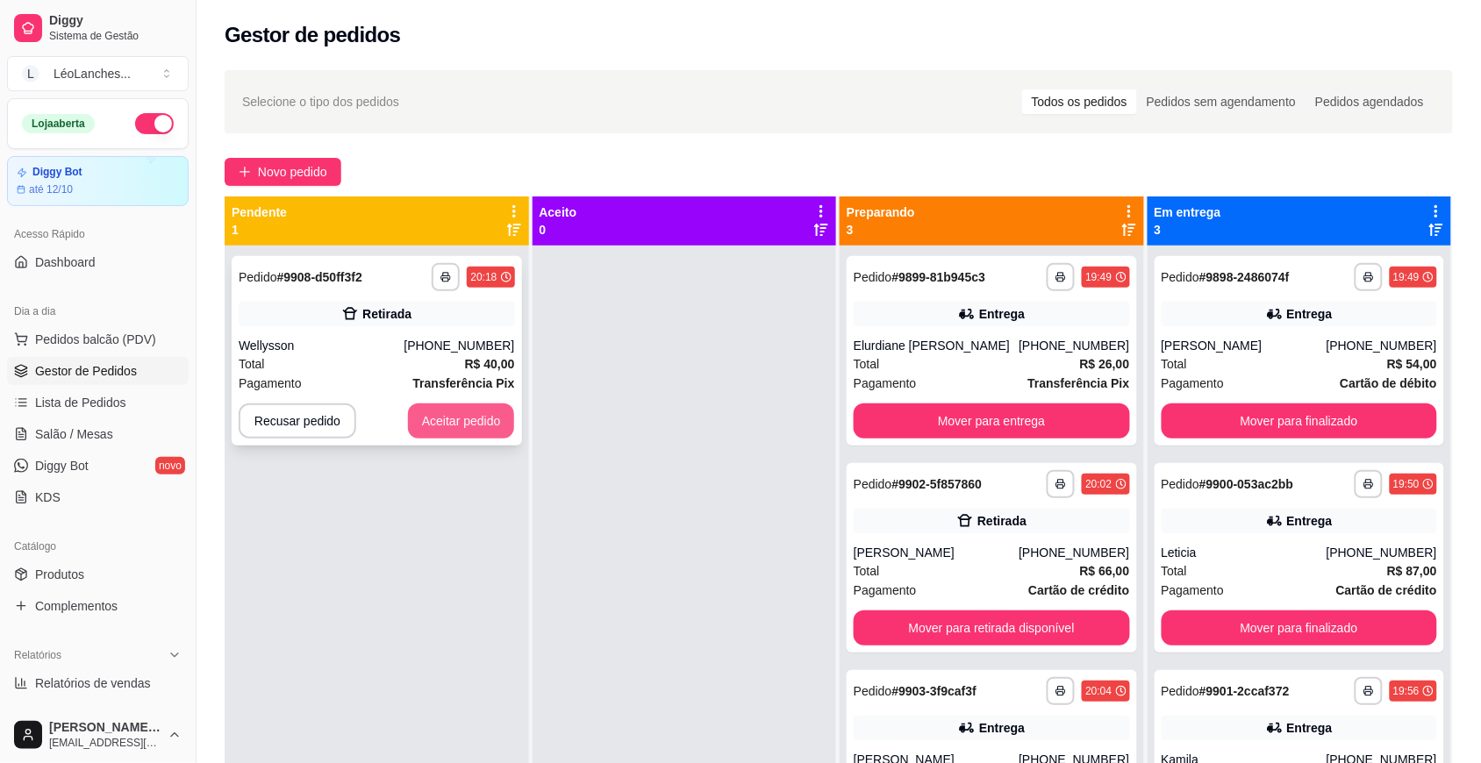
click at [462, 430] on button "Aceitar pedido" at bounding box center [461, 420] width 107 height 35
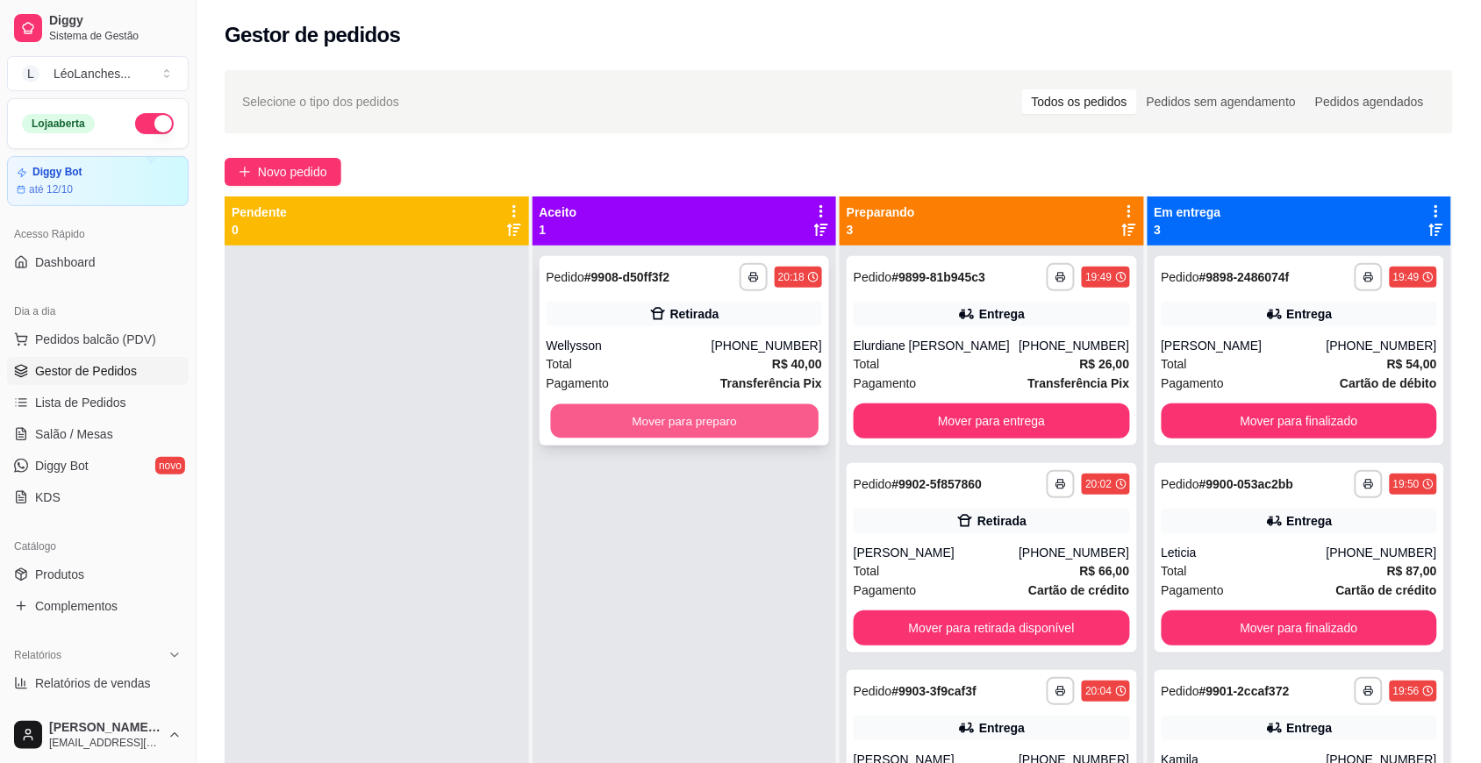
click at [651, 410] on button "Mover para preparo" at bounding box center [684, 421] width 268 height 34
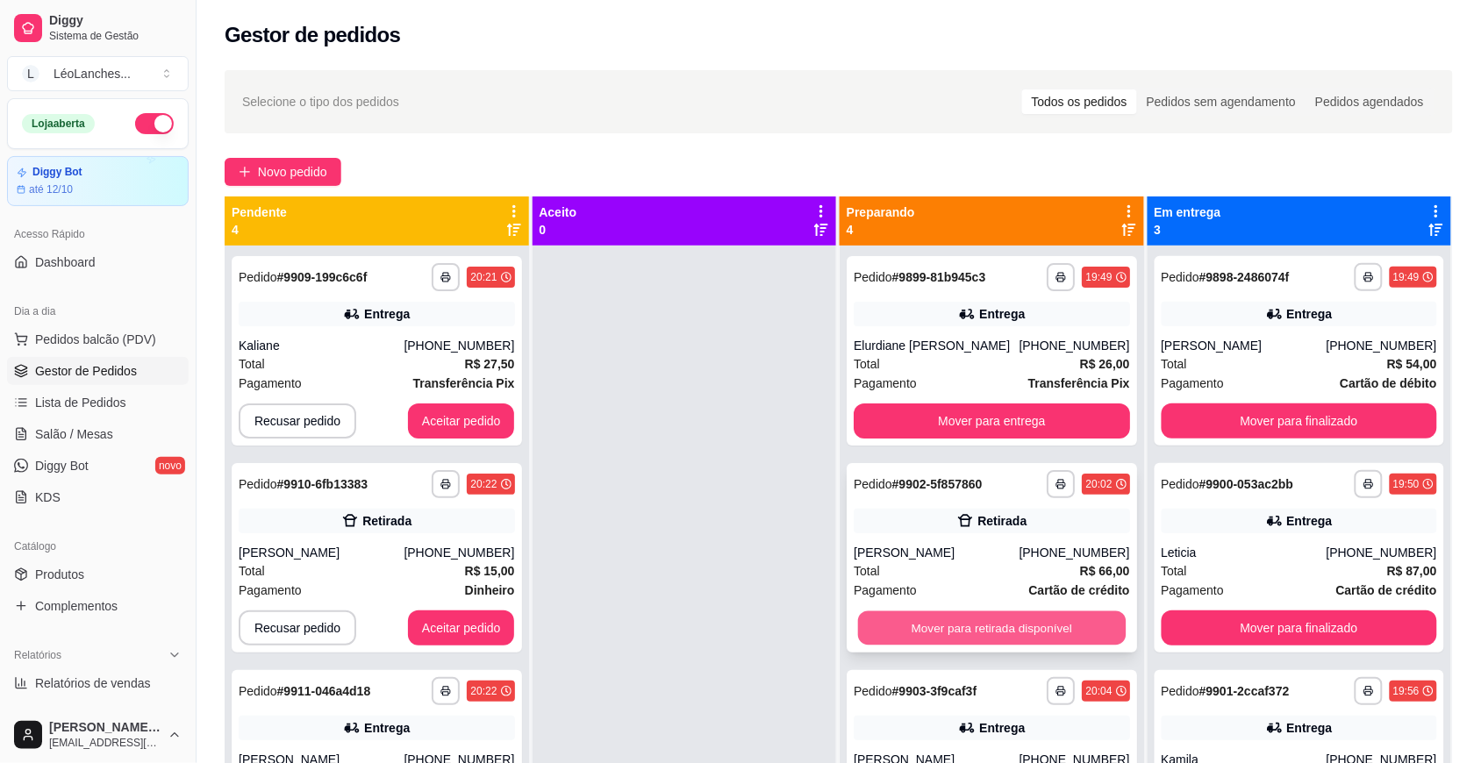
click at [975, 623] on button "Mover para retirada disponível" at bounding box center [992, 628] width 268 height 34
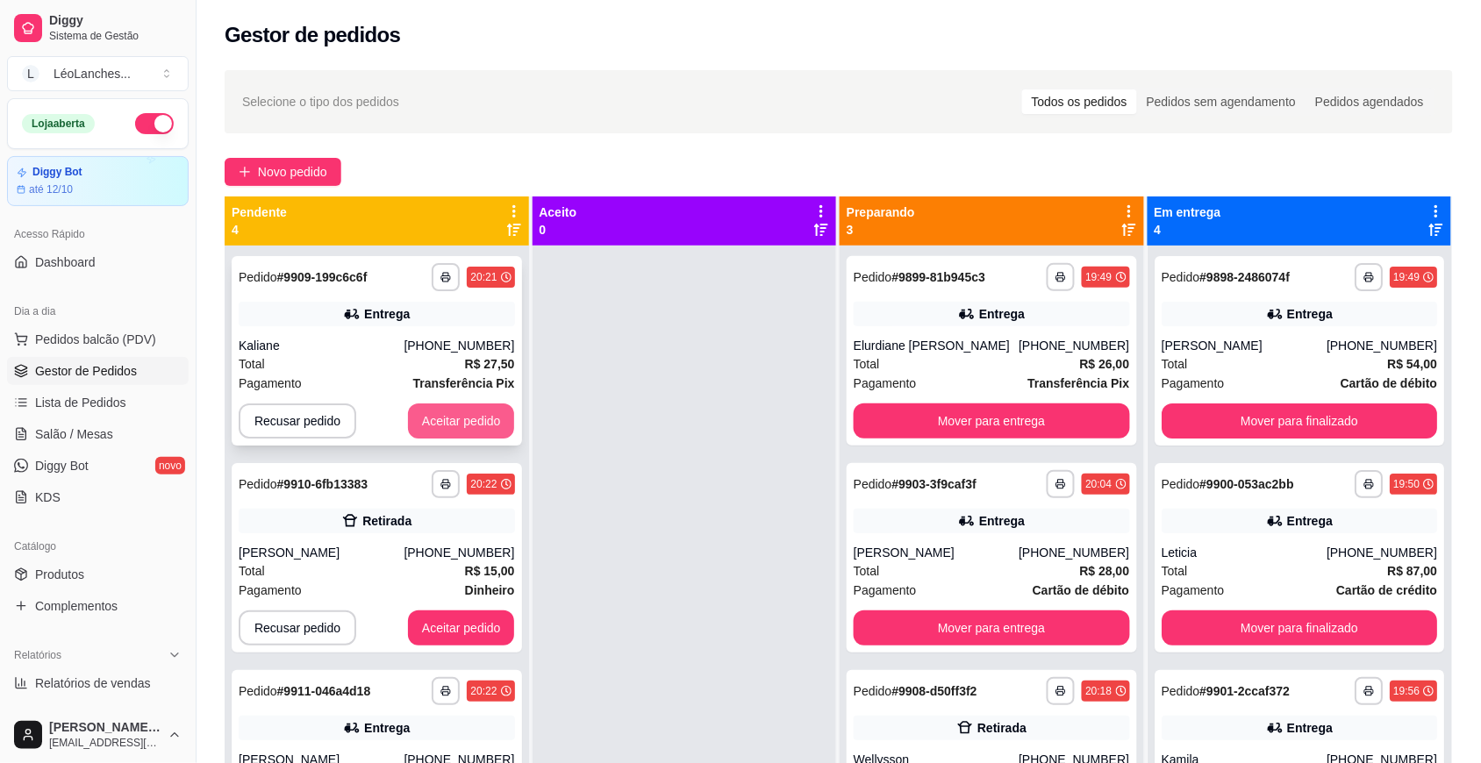
click at [467, 413] on button "Aceitar pedido" at bounding box center [461, 420] width 107 height 35
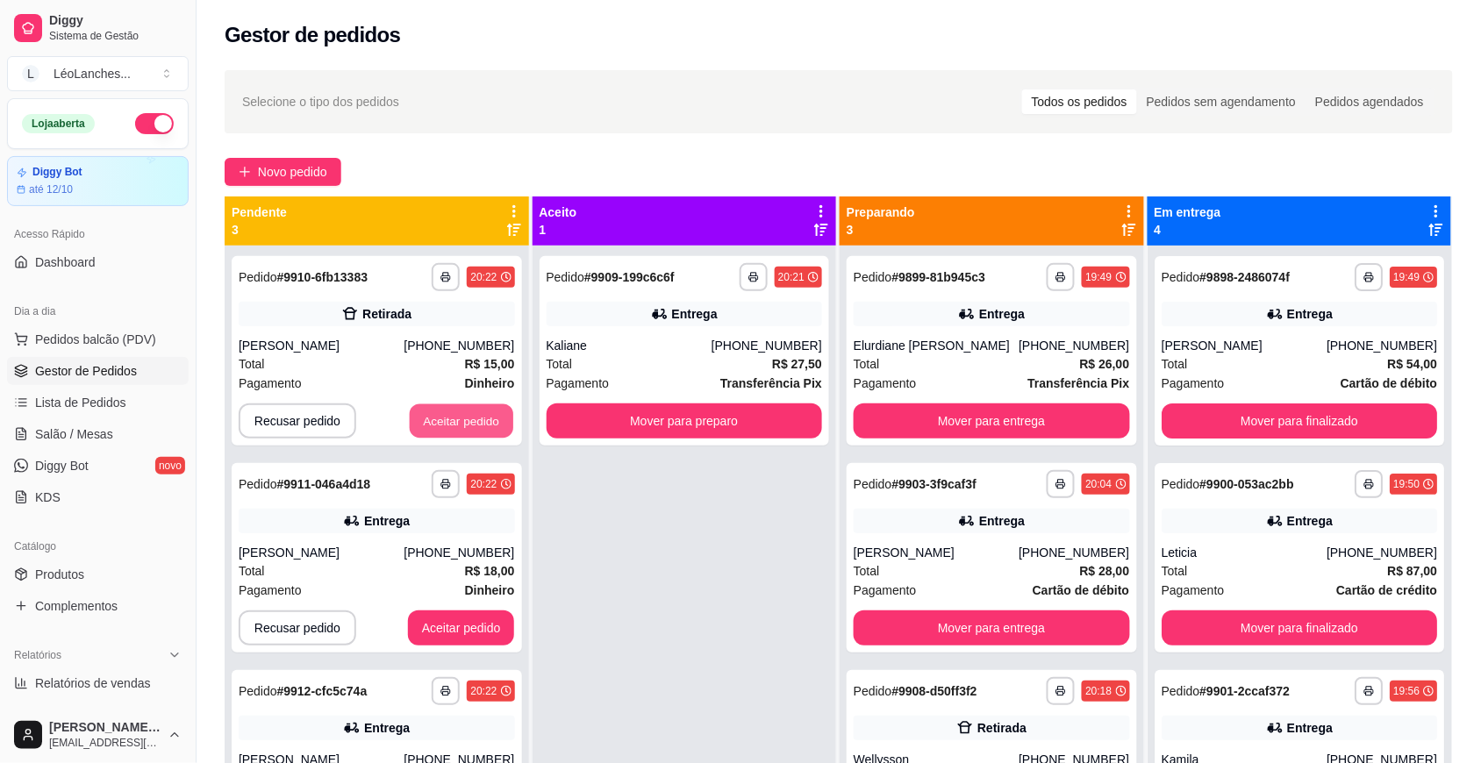
click at [465, 418] on button "Aceitar pedido" at bounding box center [461, 421] width 103 height 34
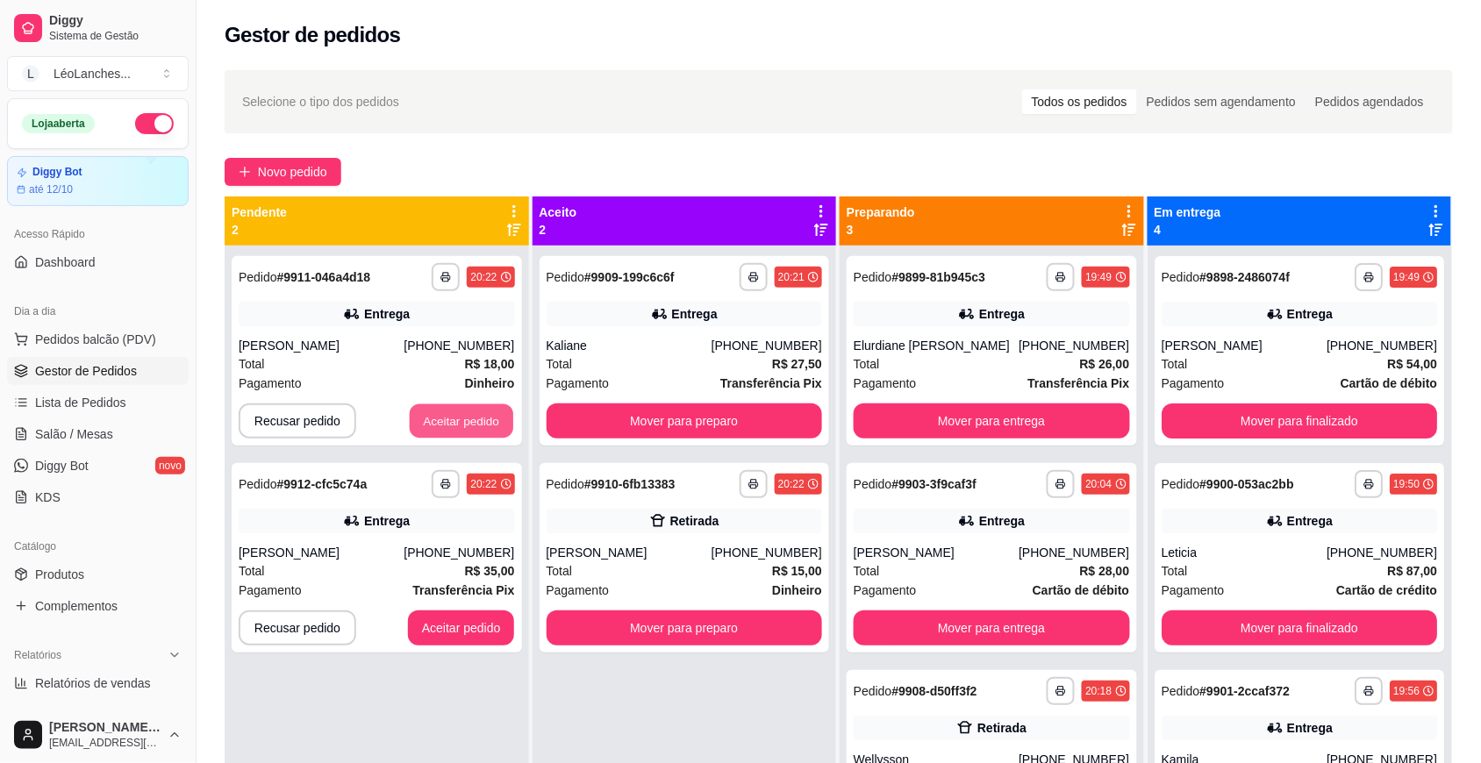
click at [465, 418] on button "Aceitar pedido" at bounding box center [461, 421] width 103 height 34
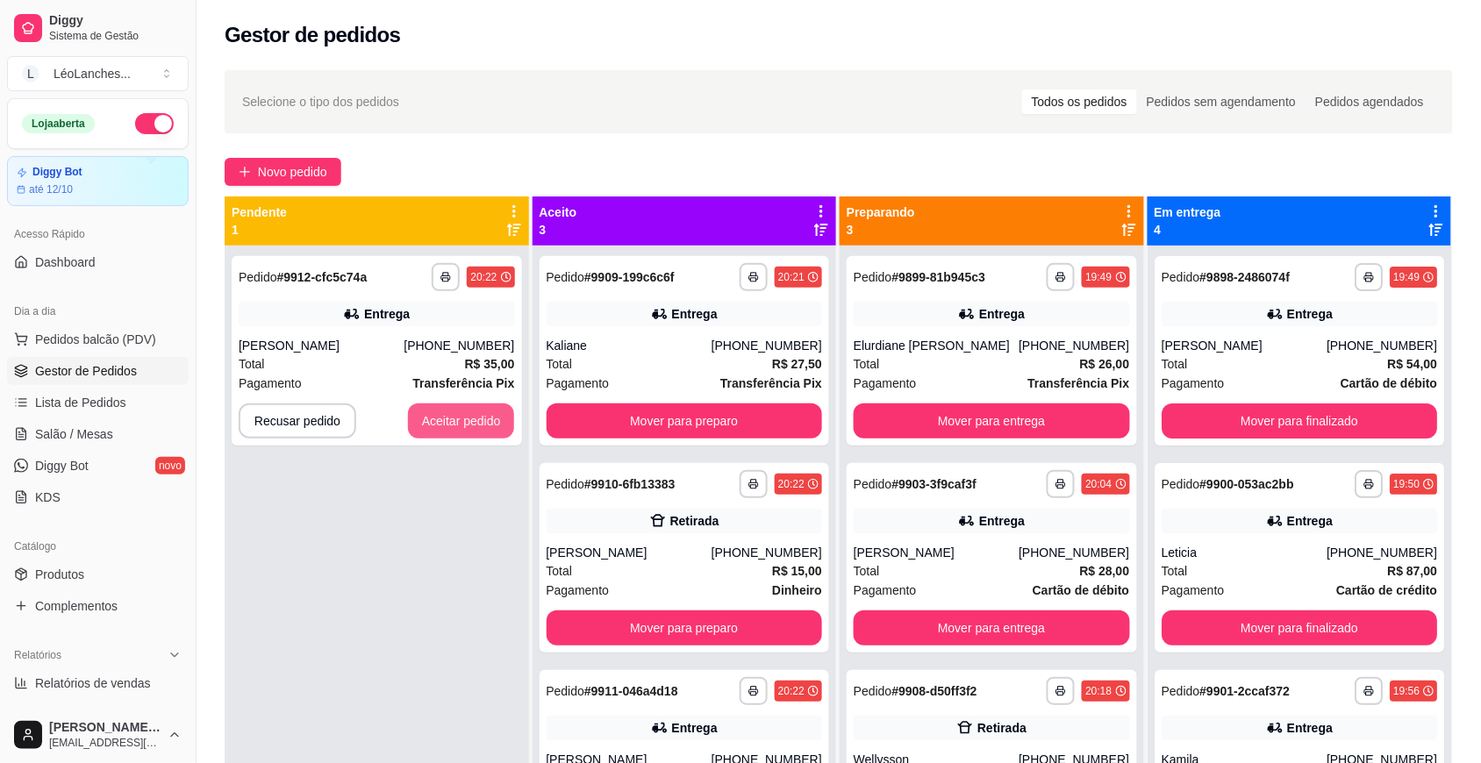
click at [467, 418] on button "Aceitar pedido" at bounding box center [461, 420] width 107 height 35
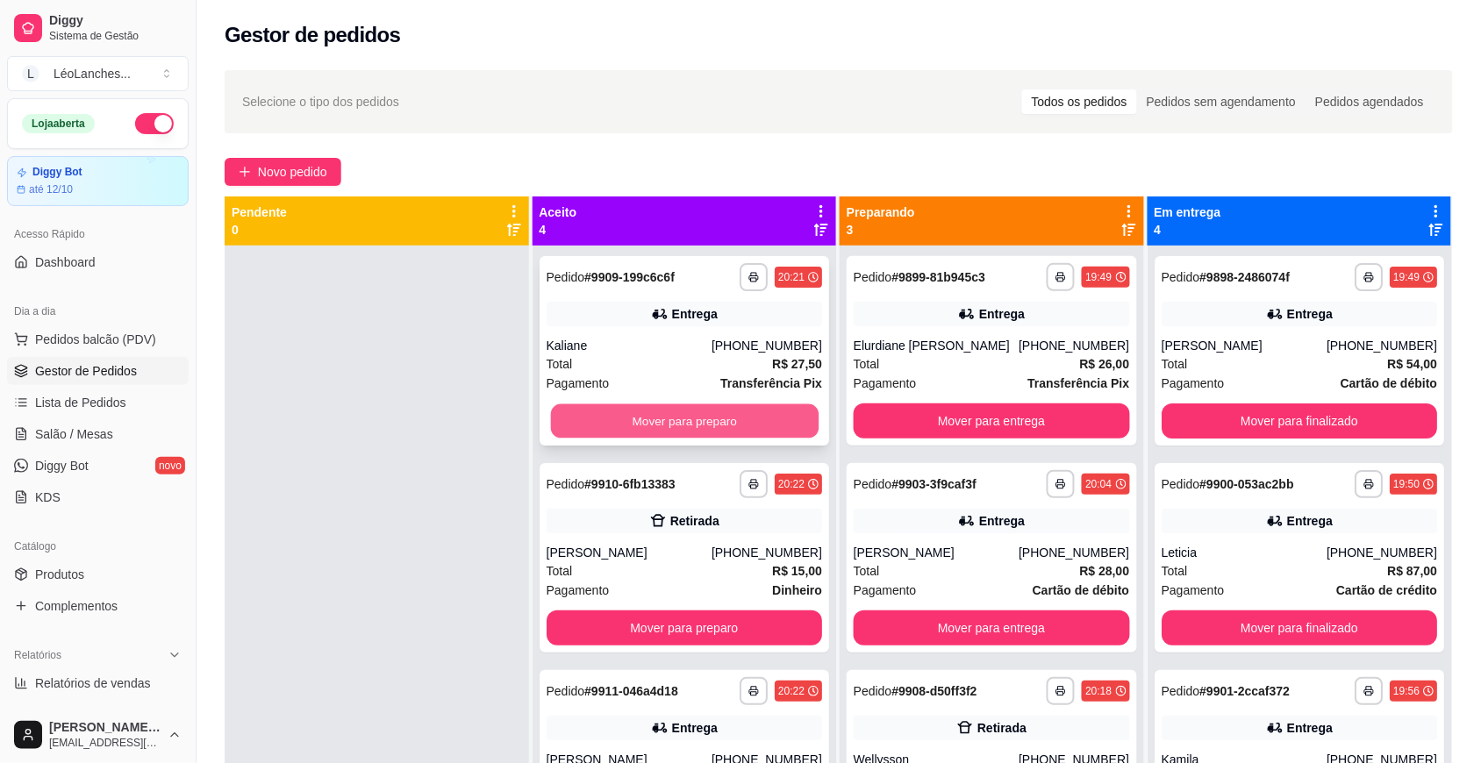
click at [659, 417] on button "Mover para preparo" at bounding box center [684, 421] width 268 height 34
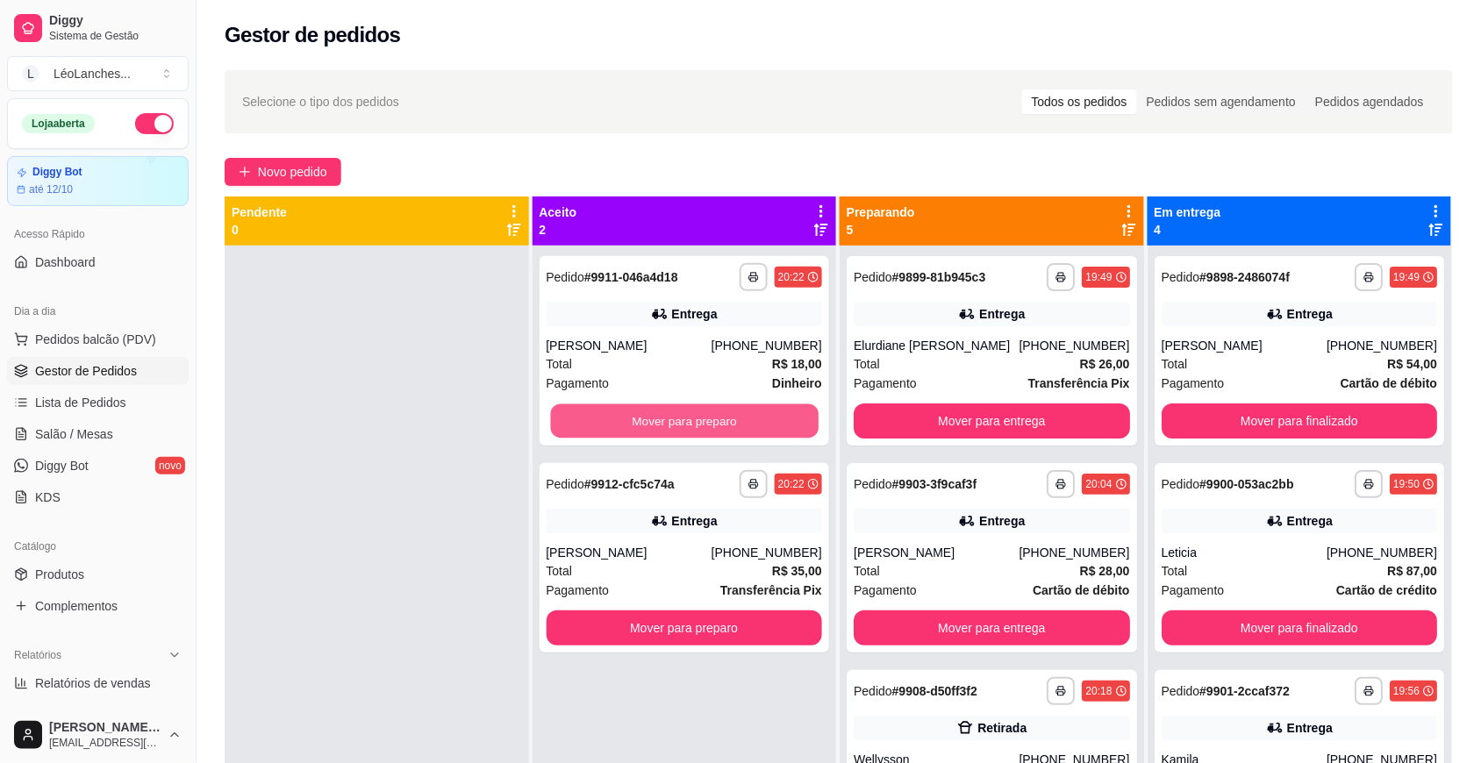
click at [659, 417] on button "Mover para preparo" at bounding box center [684, 421] width 268 height 34
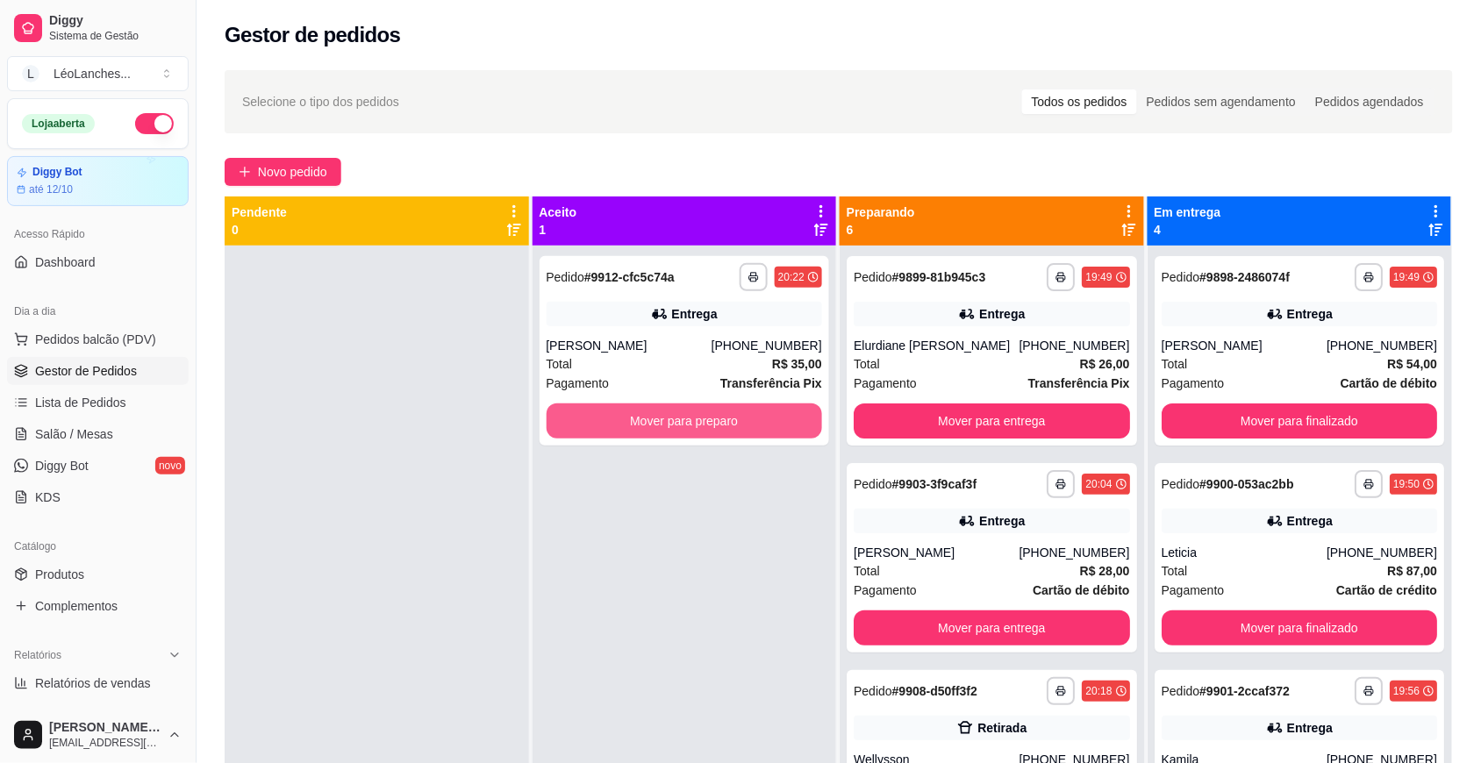
click at [659, 417] on button "Mover para preparo" at bounding box center [684, 420] width 276 height 35
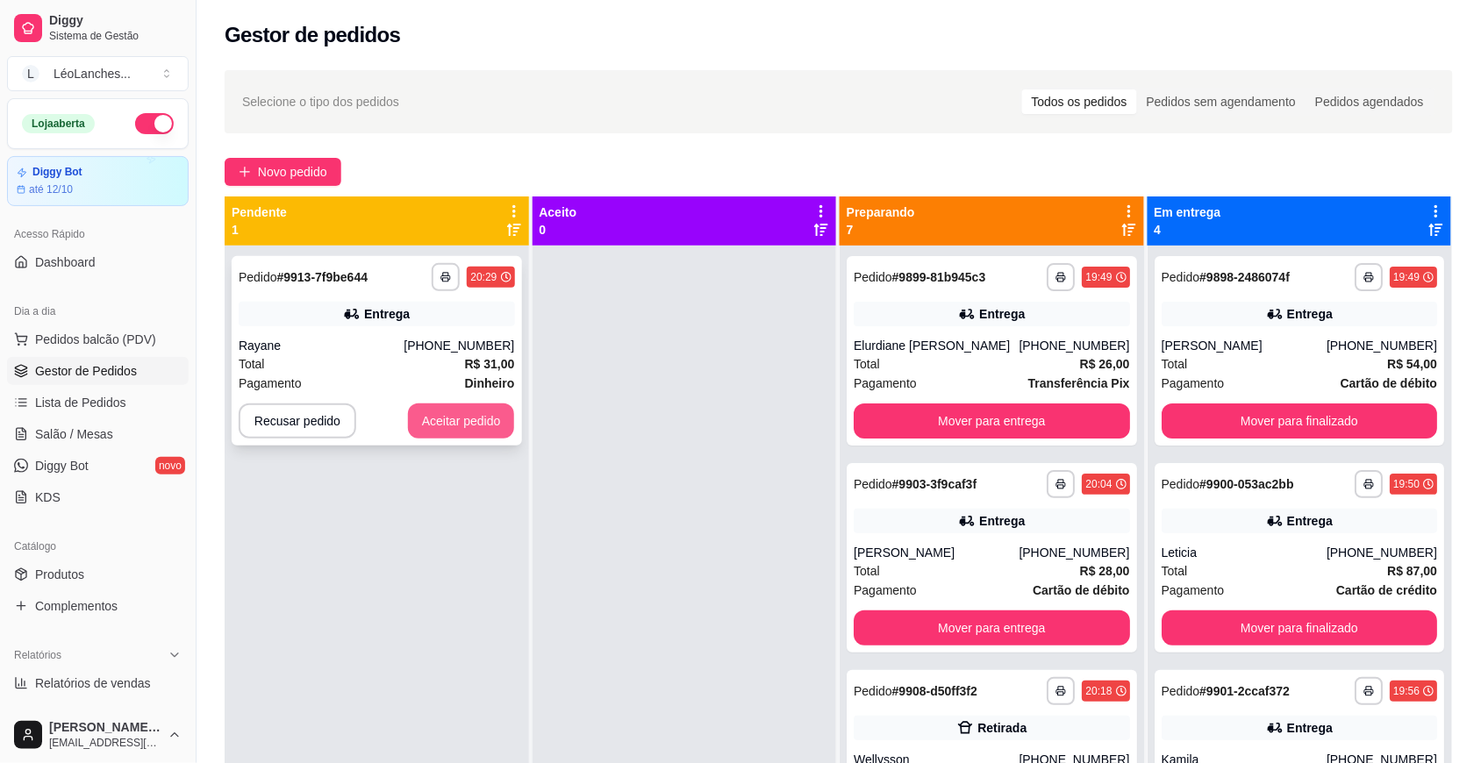
click at [479, 421] on button "Aceitar pedido" at bounding box center [461, 420] width 107 height 35
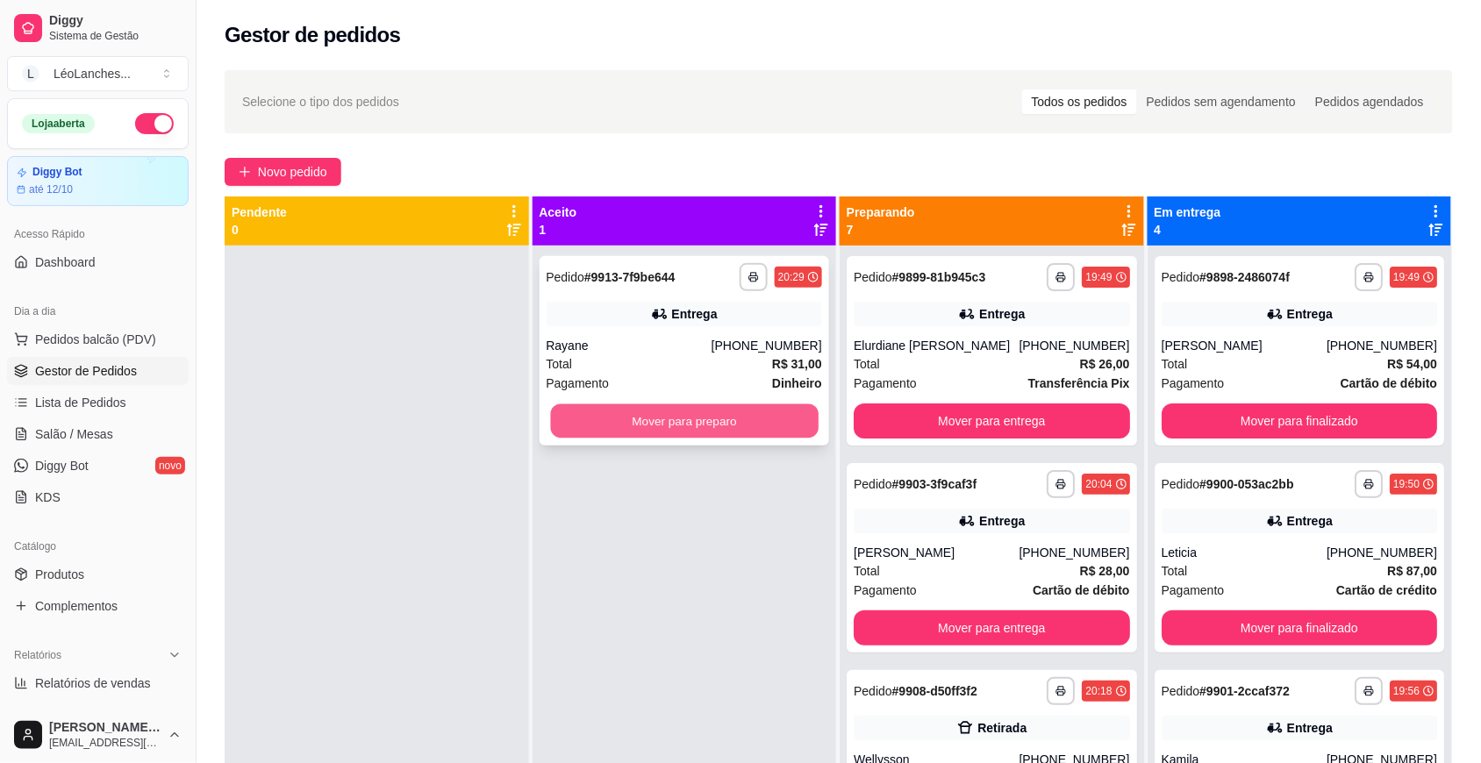
click at [646, 410] on button "Mover para preparo" at bounding box center [684, 421] width 268 height 34
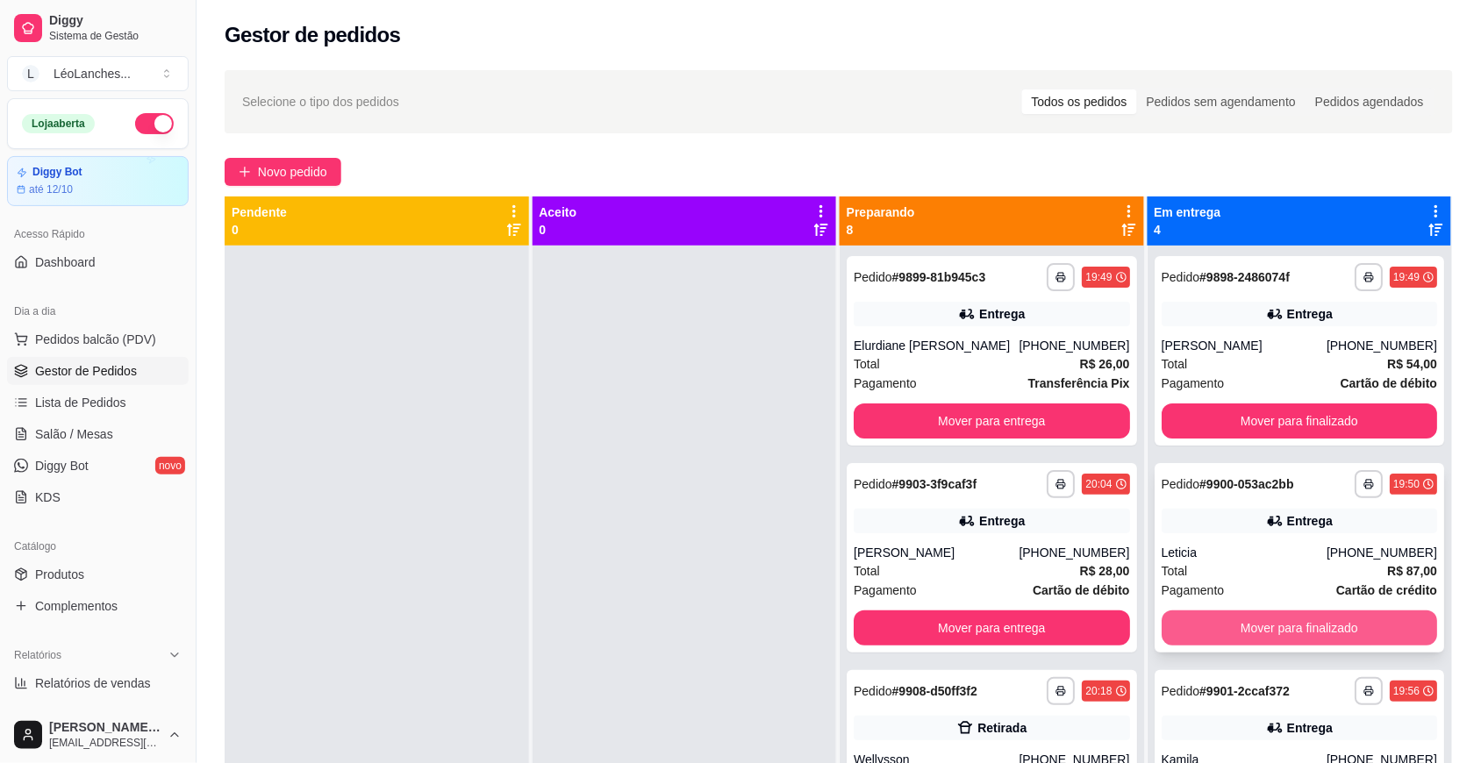
click at [1270, 628] on button "Mover para finalizado" at bounding box center [1299, 627] width 276 height 35
click at [1278, 577] on div "Total R$ 15,00" at bounding box center [1299, 570] width 276 height 19
click at [1311, 629] on button "Mover para finalizado" at bounding box center [1299, 627] width 276 height 35
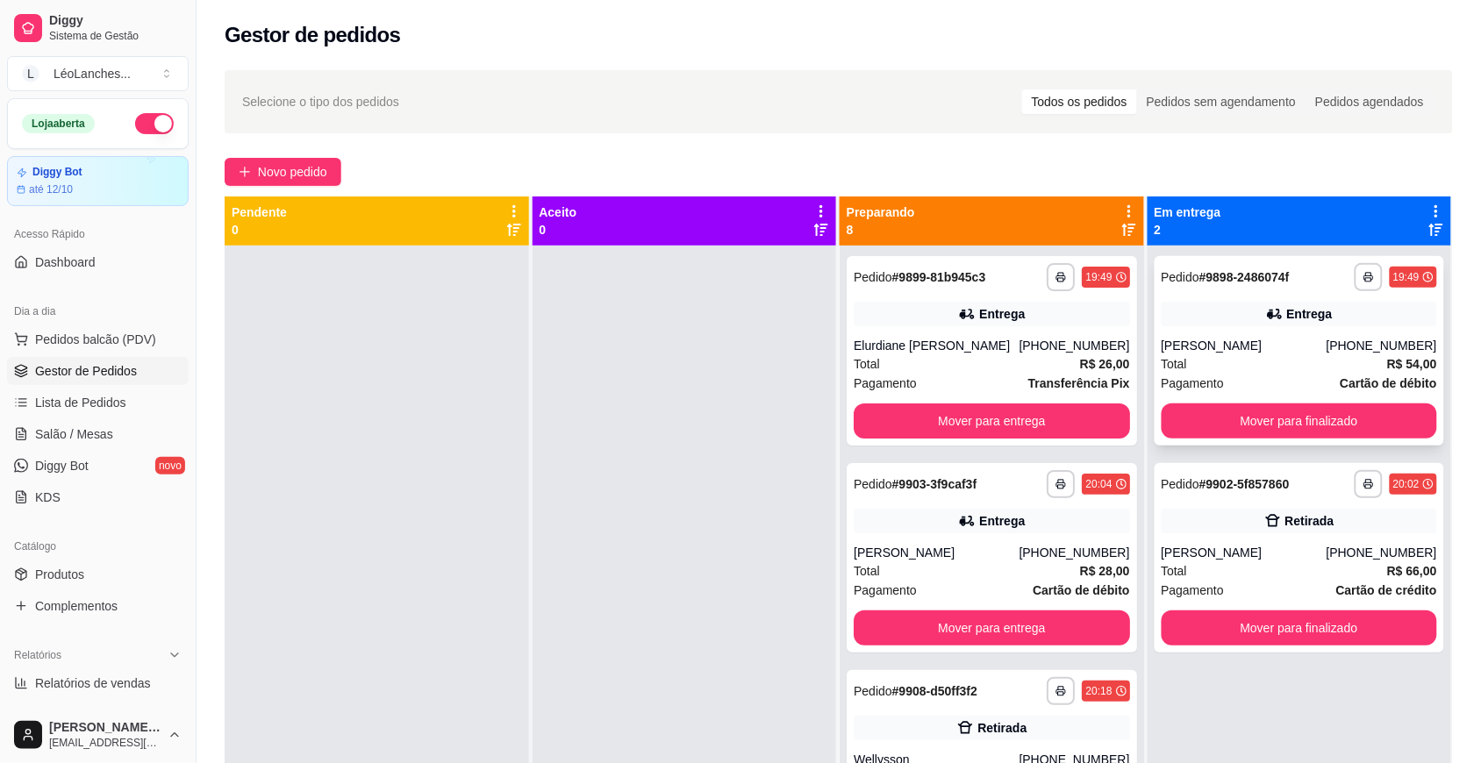
click at [1272, 361] on div "Total R$ 54,00" at bounding box center [1299, 363] width 276 height 19
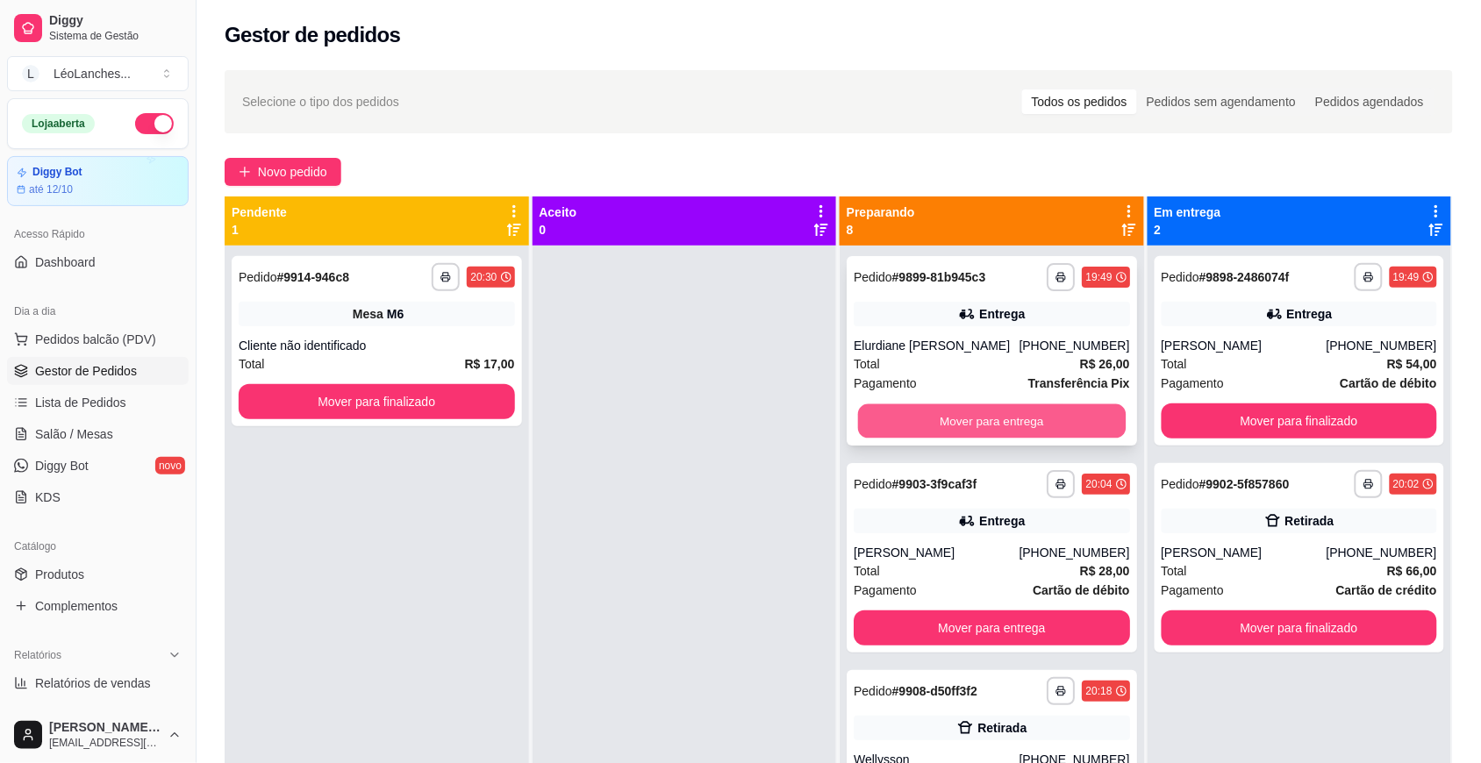
click at [969, 418] on button "Mover para entrega" at bounding box center [992, 421] width 268 height 34
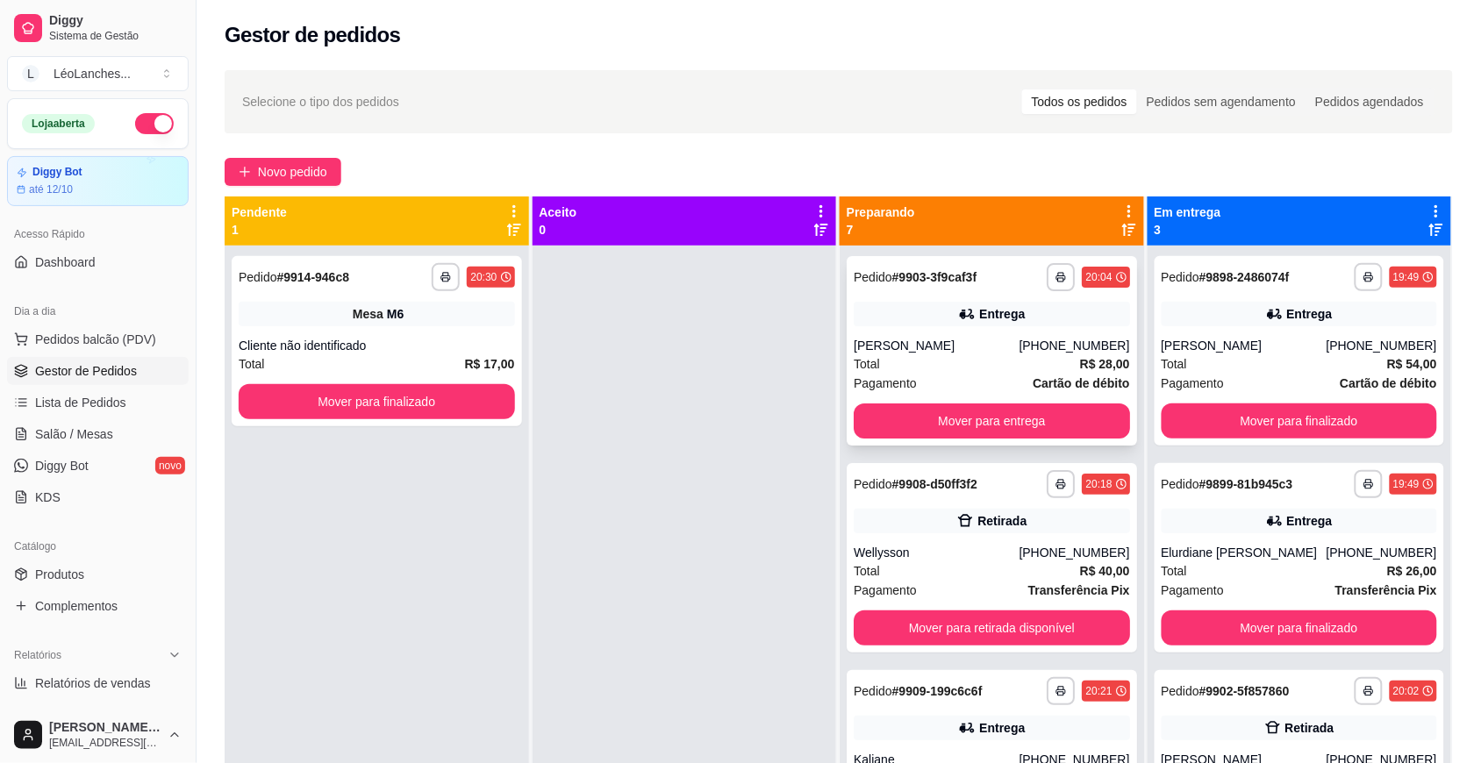
click at [957, 357] on div "Total R$ 28,00" at bounding box center [991, 363] width 276 height 19
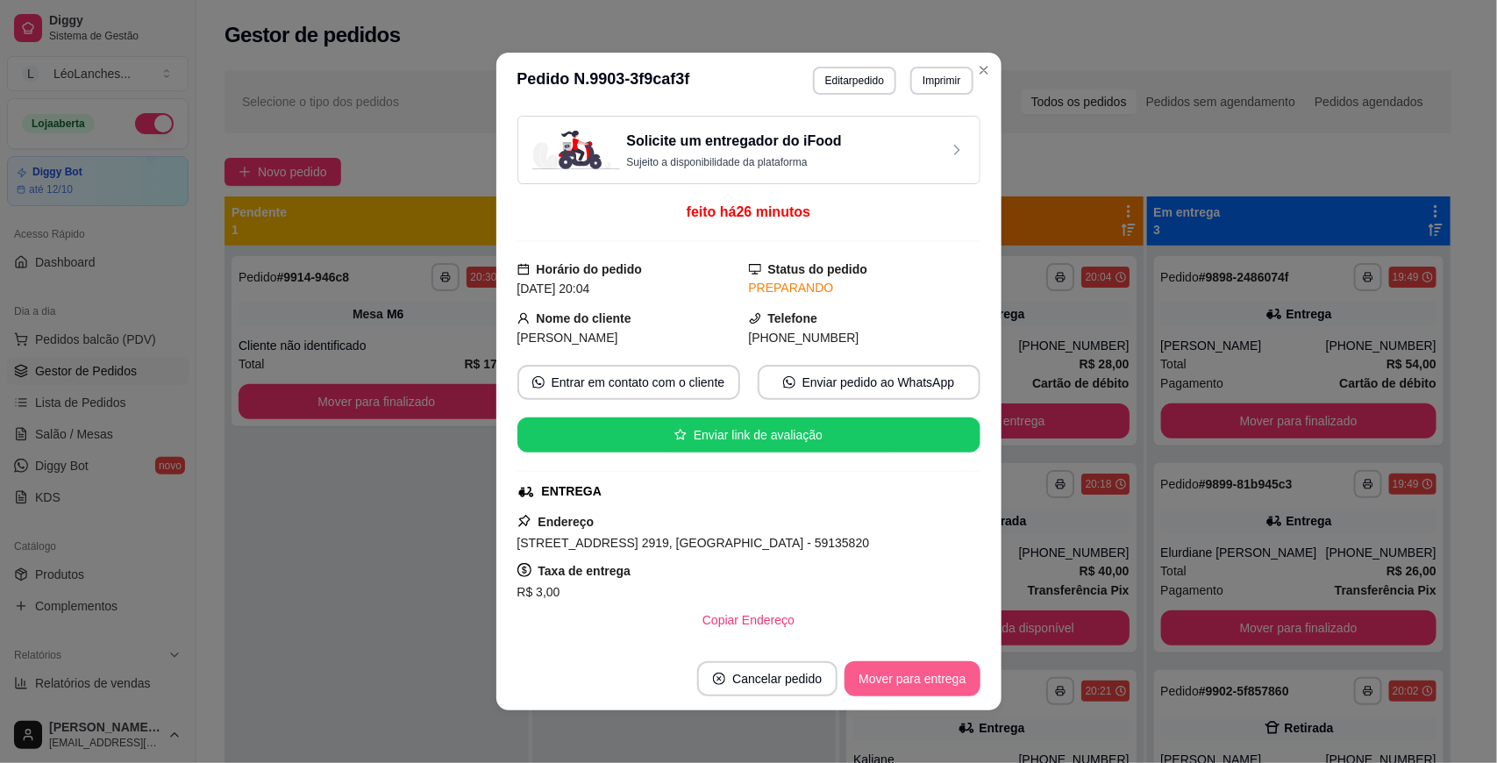
click at [890, 671] on button "Mover para entrega" at bounding box center [912, 678] width 135 height 35
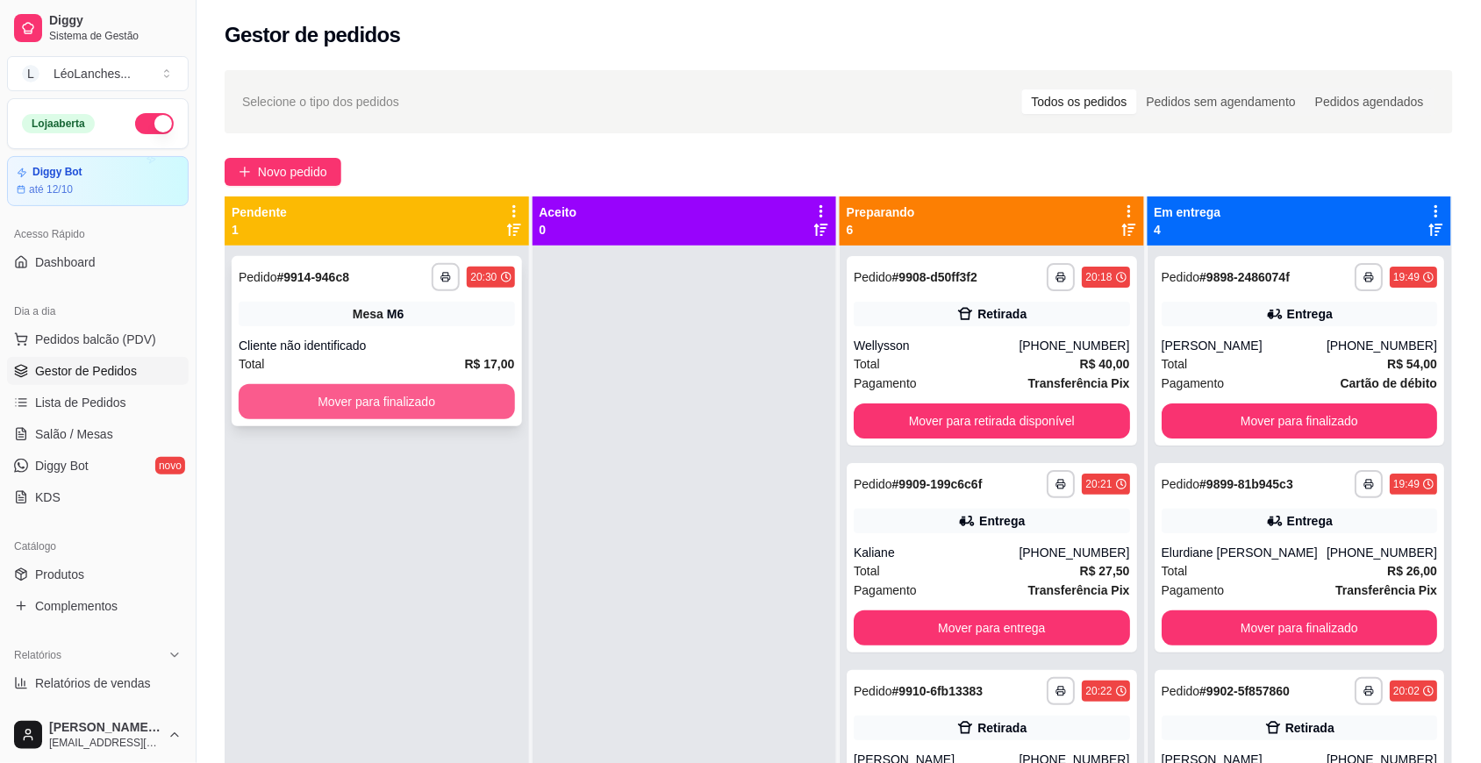
click at [489, 396] on button "Mover para finalizado" at bounding box center [377, 401] width 276 height 35
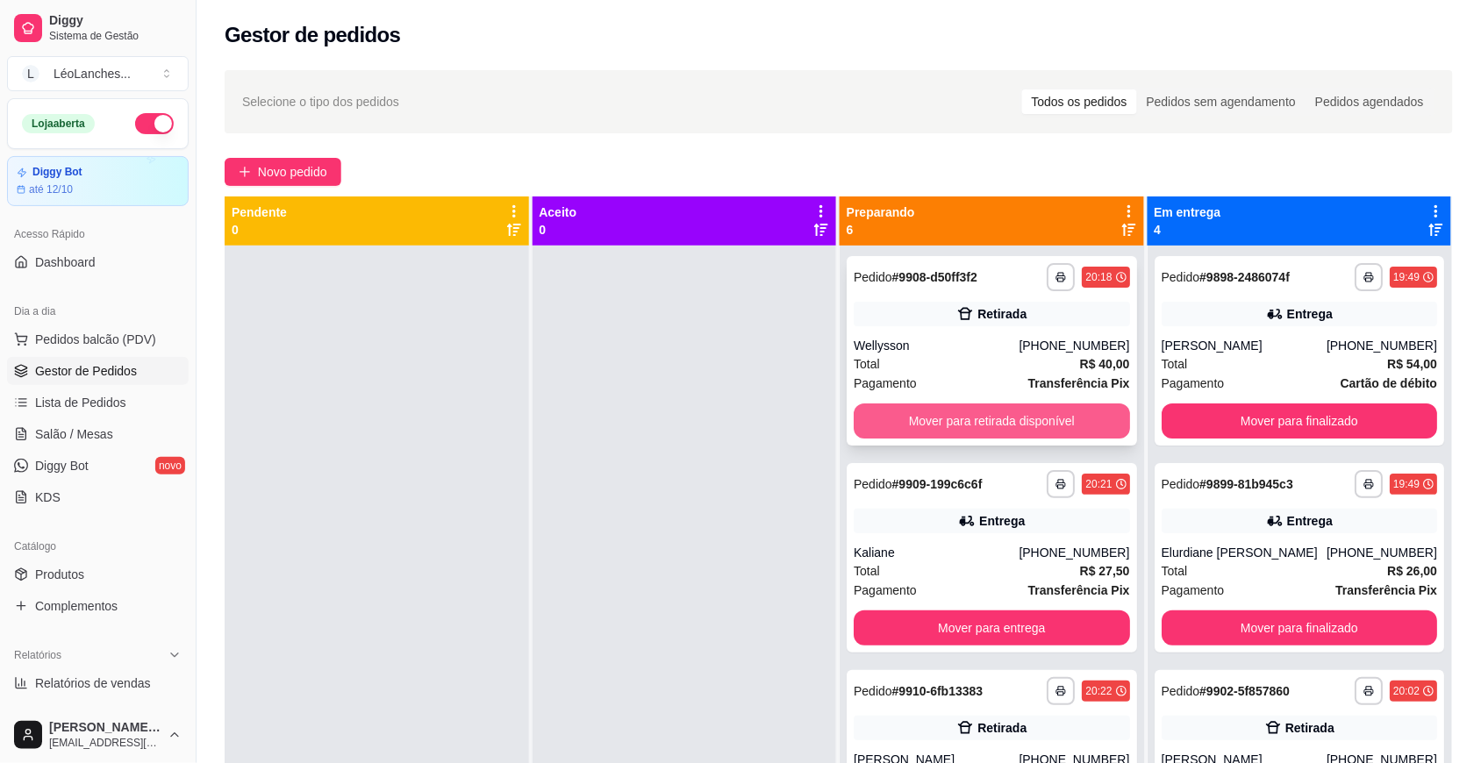
click at [943, 410] on button "Mover para retirada disponível" at bounding box center [991, 420] width 276 height 35
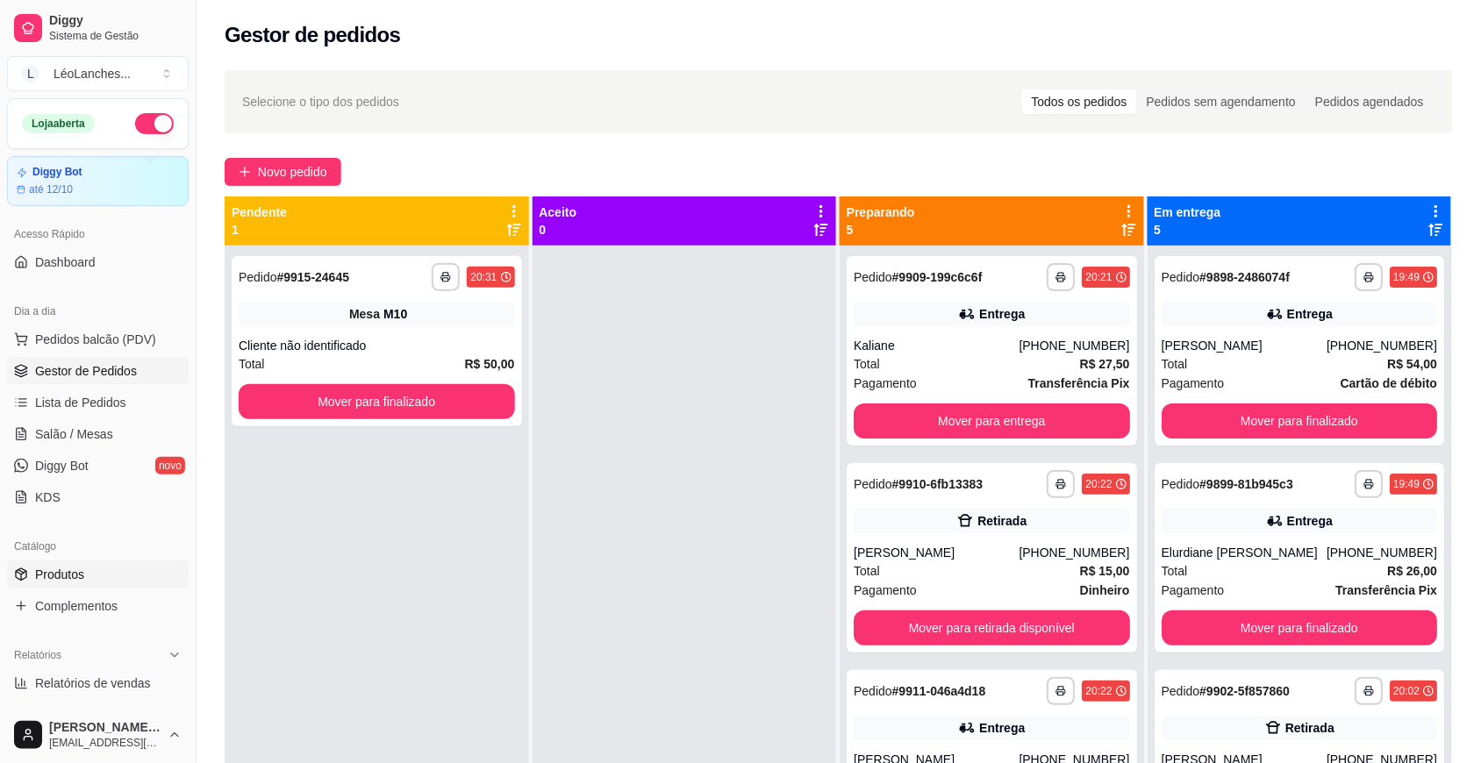
click at [151, 560] on link "Produtos" at bounding box center [98, 574] width 182 height 28
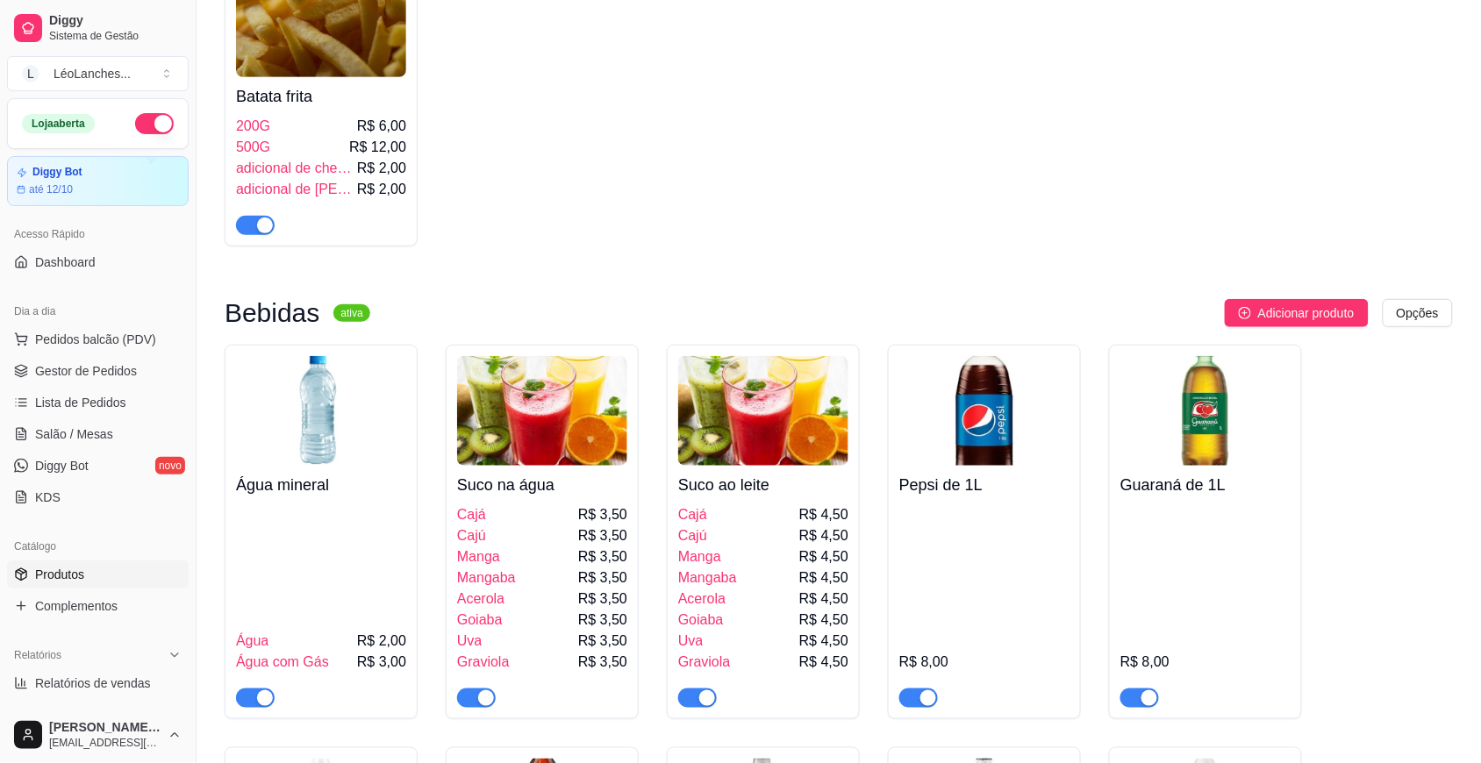
scroll to position [3773, 0]
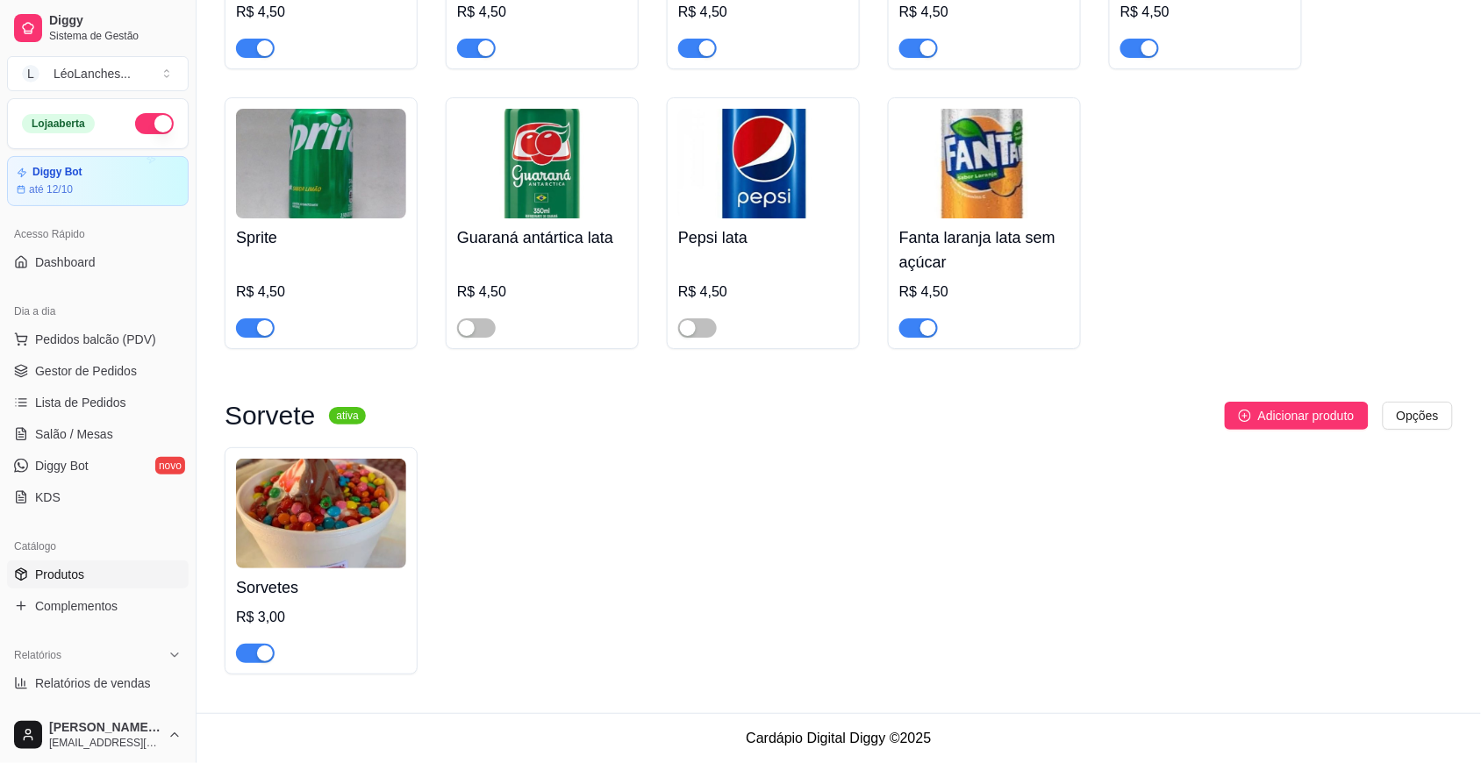
click at [257, 650] on div "button" at bounding box center [265, 654] width 16 height 16
click at [125, 375] on span "Gestor de Pedidos" at bounding box center [86, 371] width 102 height 18
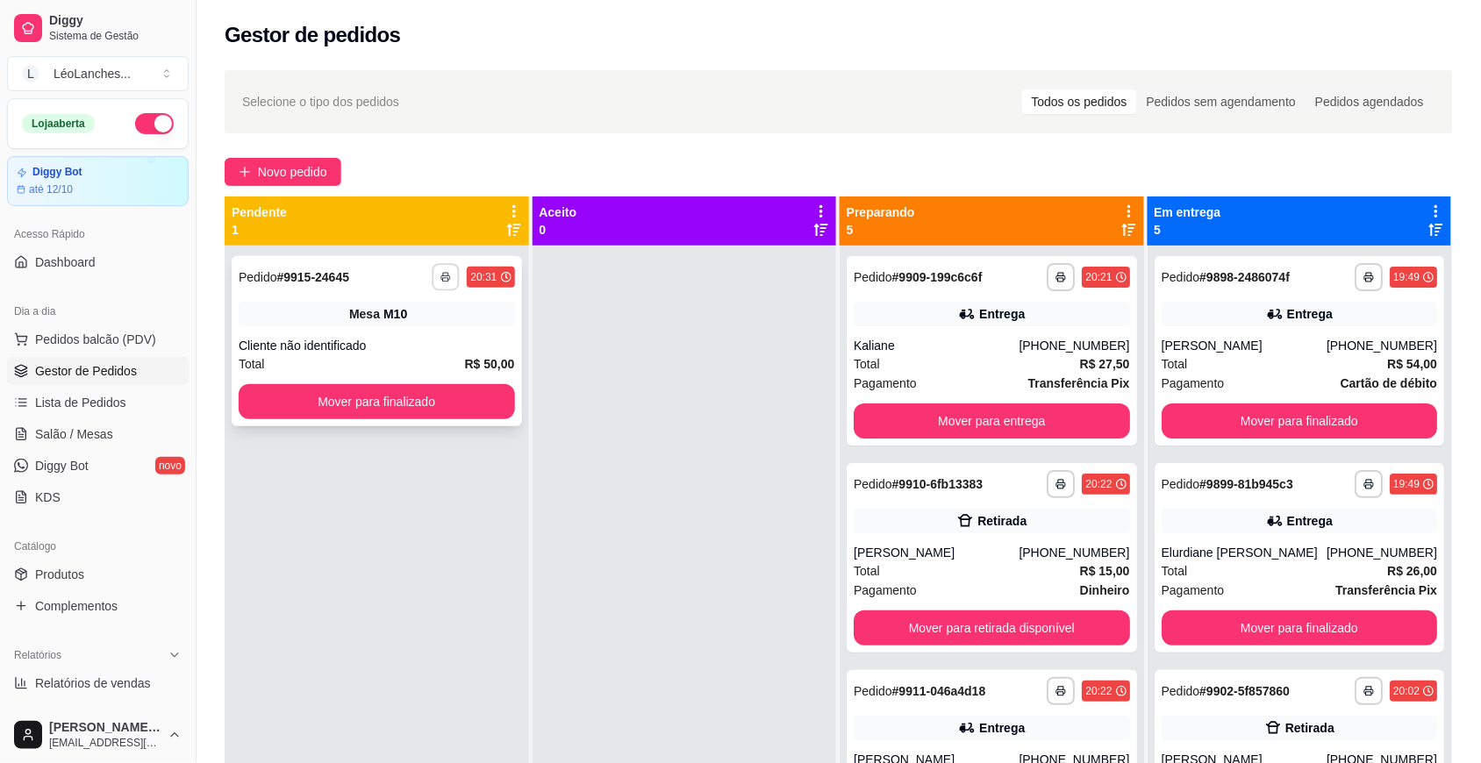
click at [454, 283] on button "button" at bounding box center [445, 276] width 27 height 27
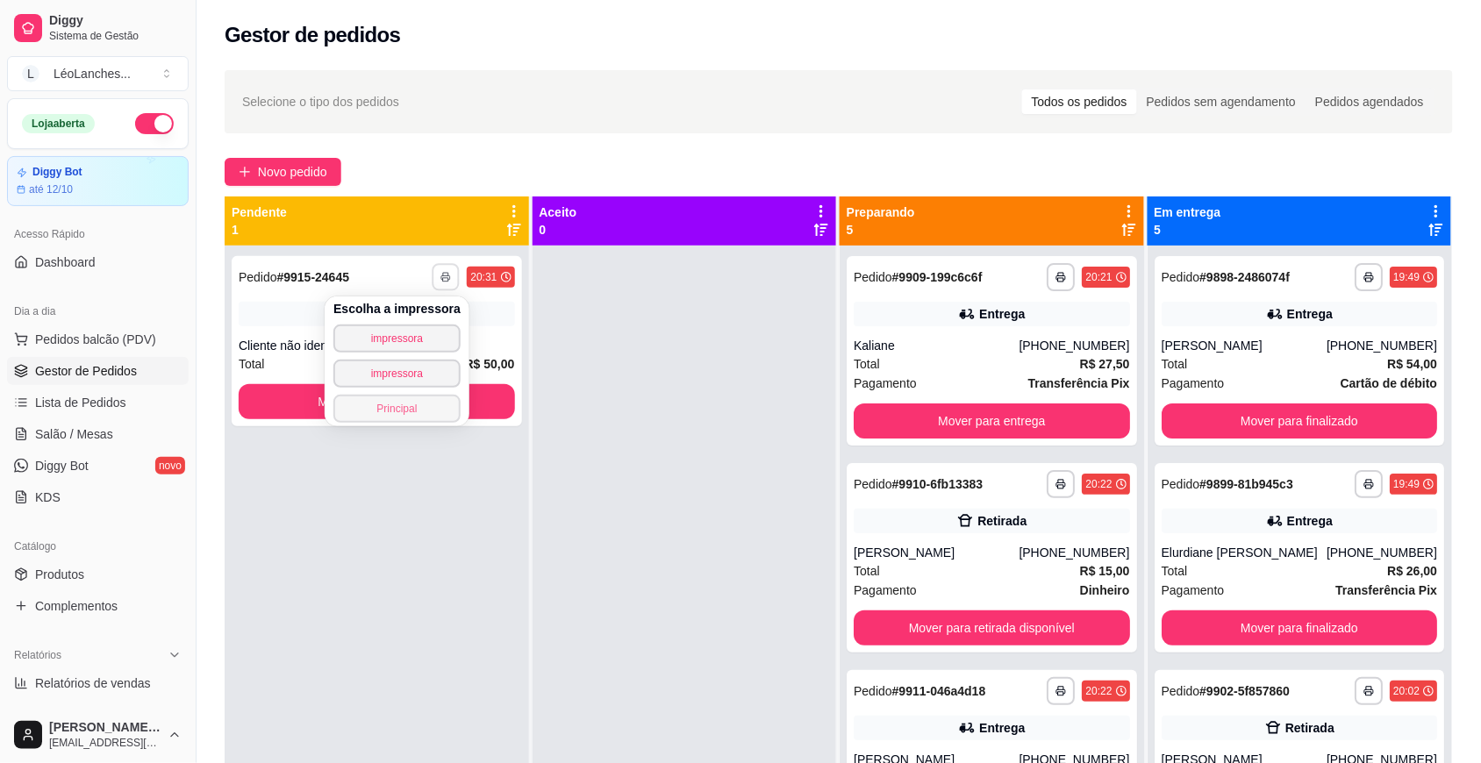
click at [417, 403] on button "Principal" at bounding box center [396, 409] width 127 height 28
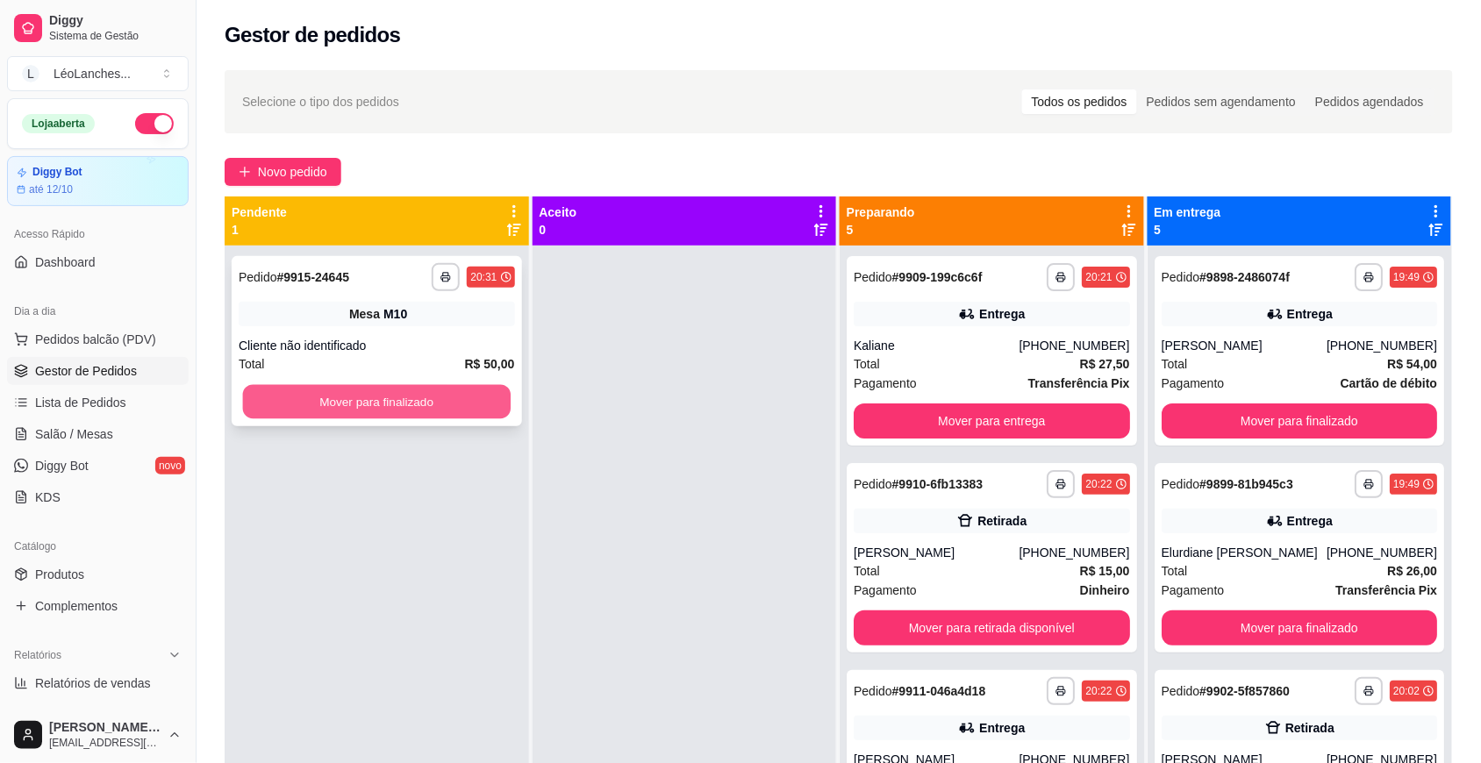
click at [410, 400] on button "Mover para finalizado" at bounding box center [377, 402] width 268 height 34
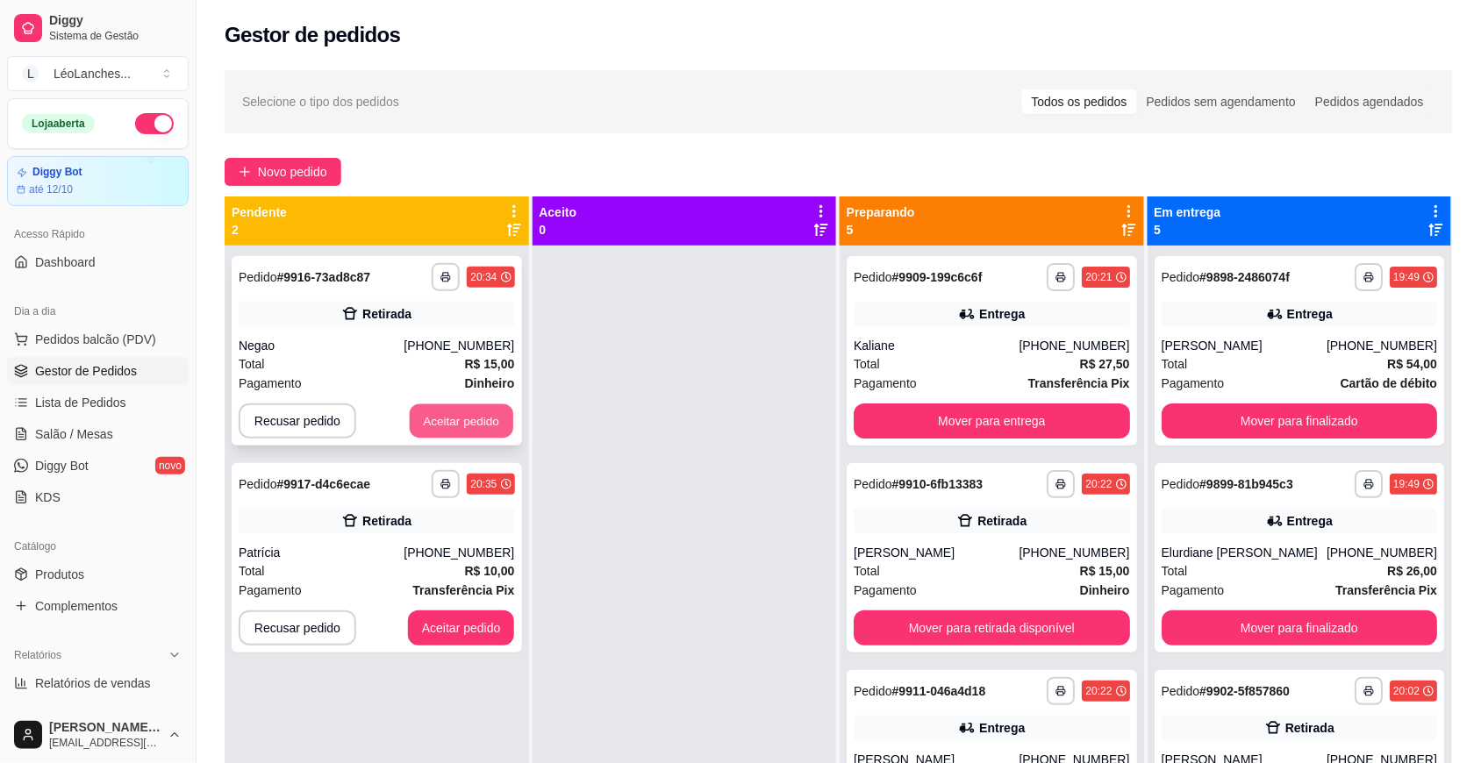
click at [498, 426] on button "Aceitar pedido" at bounding box center [461, 421] width 103 height 34
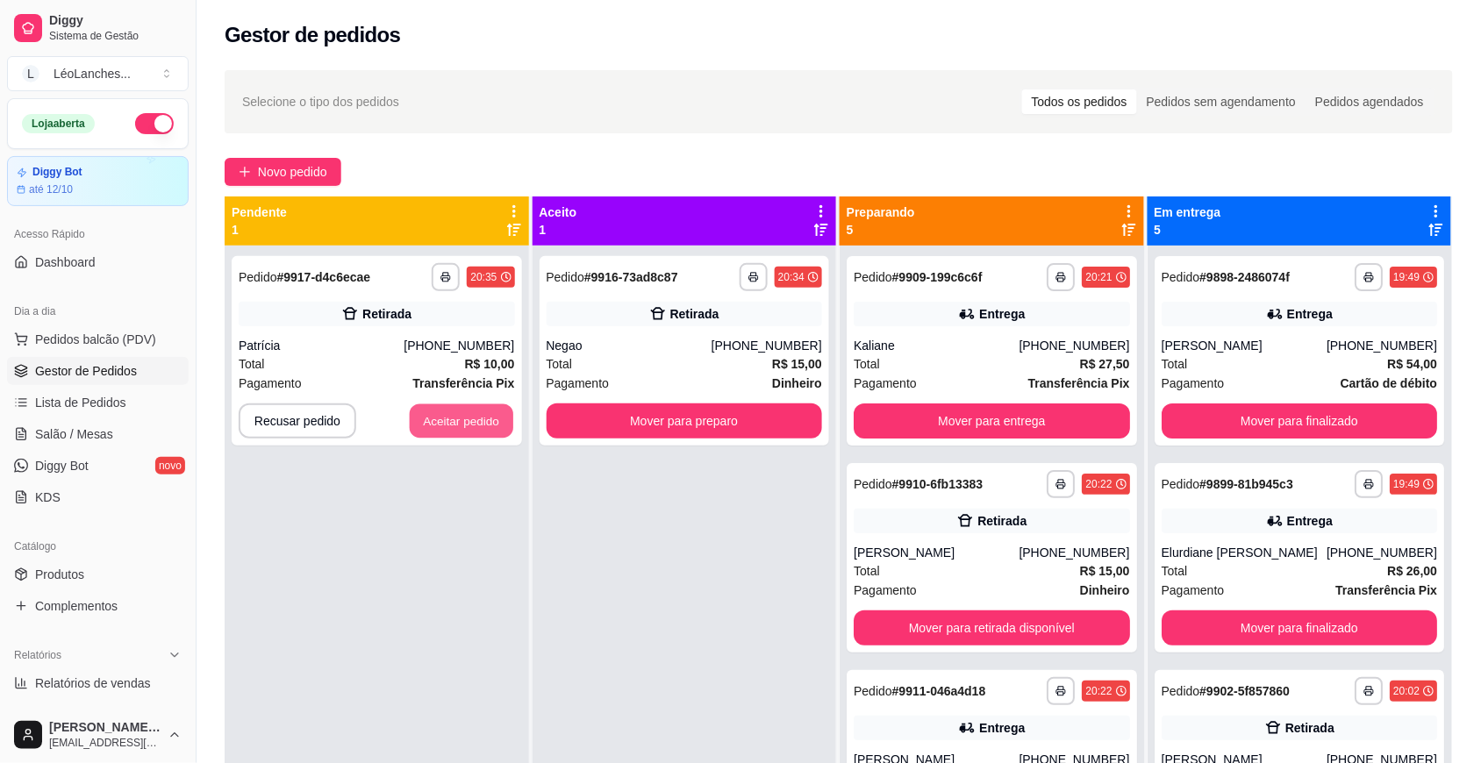
click at [498, 426] on button "Aceitar pedido" at bounding box center [461, 421] width 103 height 34
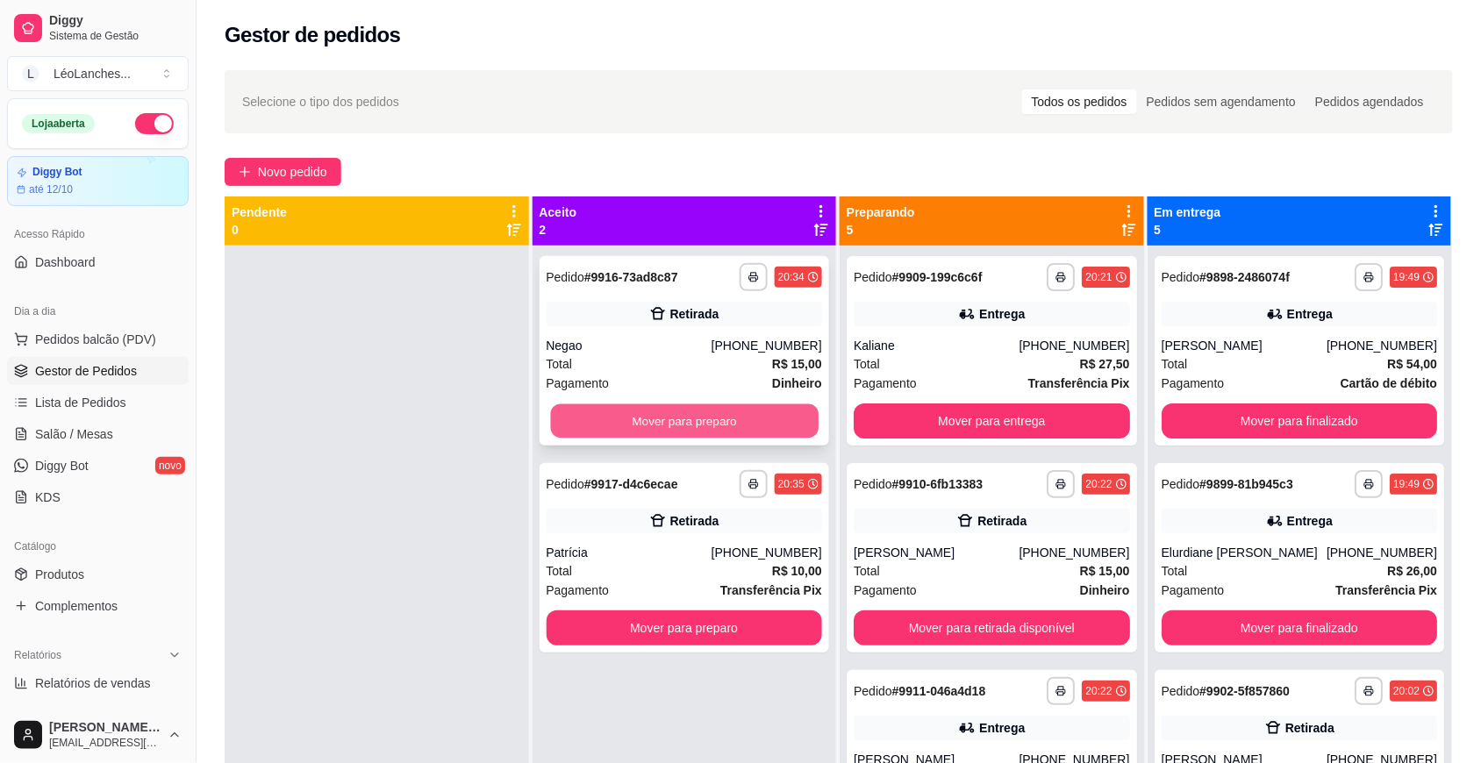
click at [586, 403] on div "Mover para preparo" at bounding box center [684, 420] width 276 height 35
click at [596, 419] on button "Mover para preparo" at bounding box center [684, 420] width 276 height 35
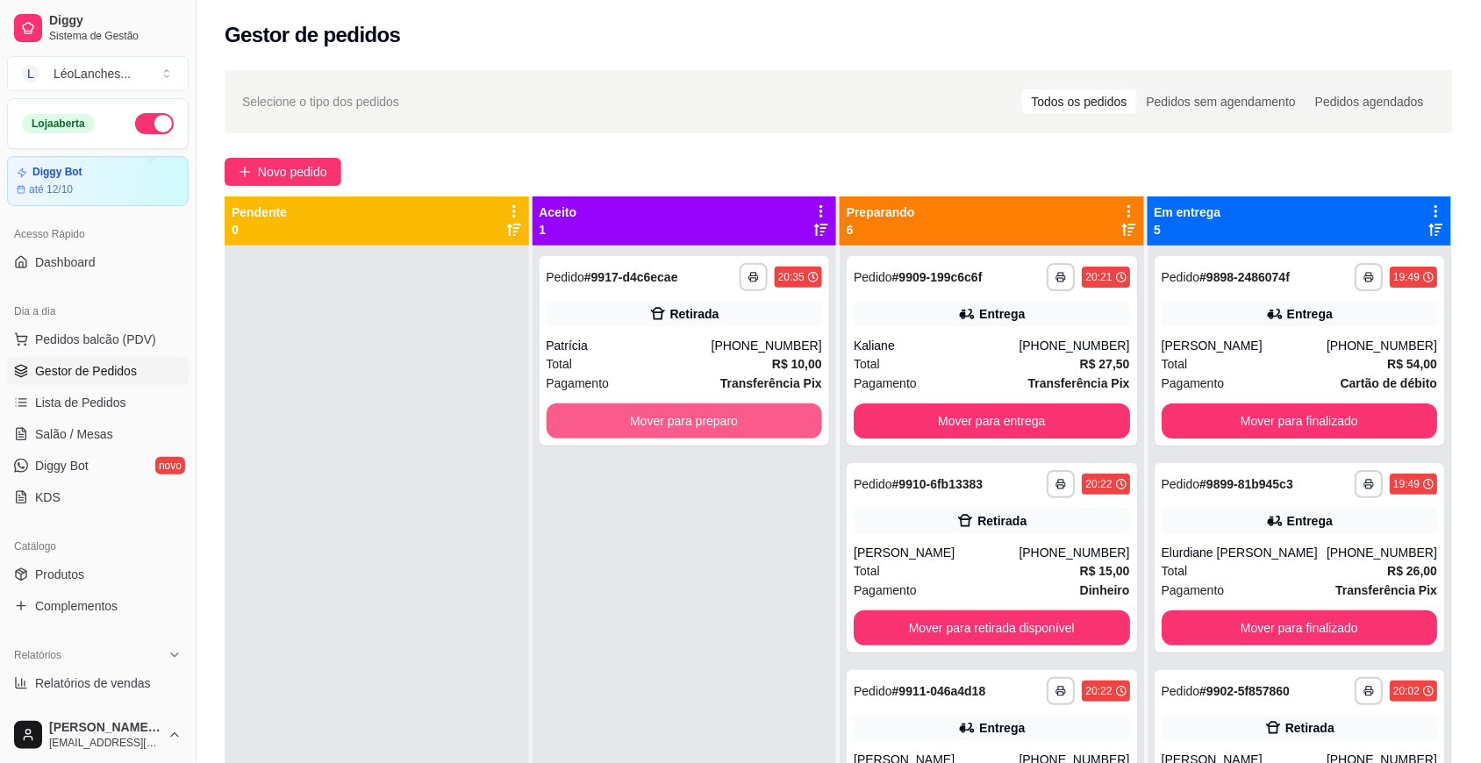
click at [595, 421] on button "Mover para preparo" at bounding box center [684, 420] width 276 height 35
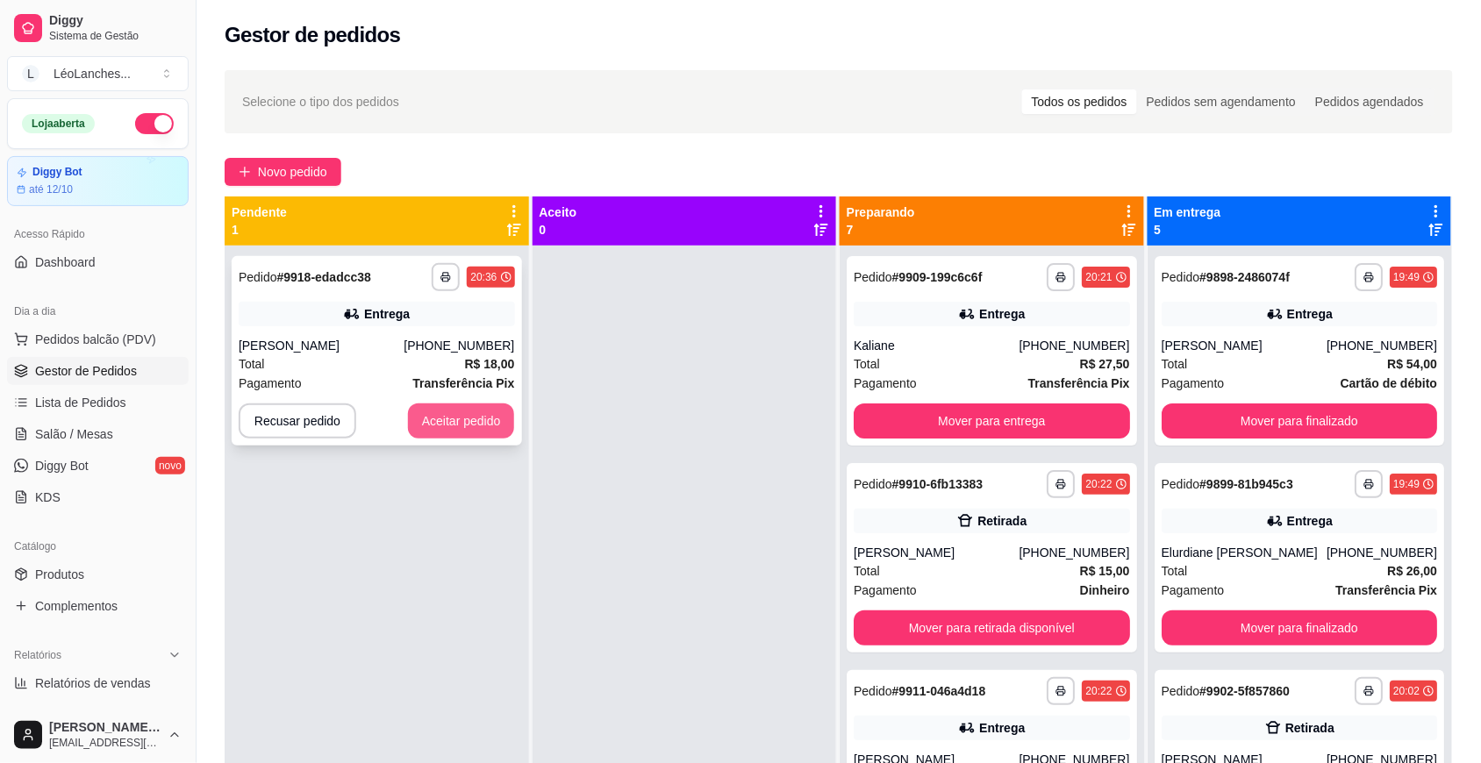
click at [423, 426] on button "Aceitar pedido" at bounding box center [461, 420] width 107 height 35
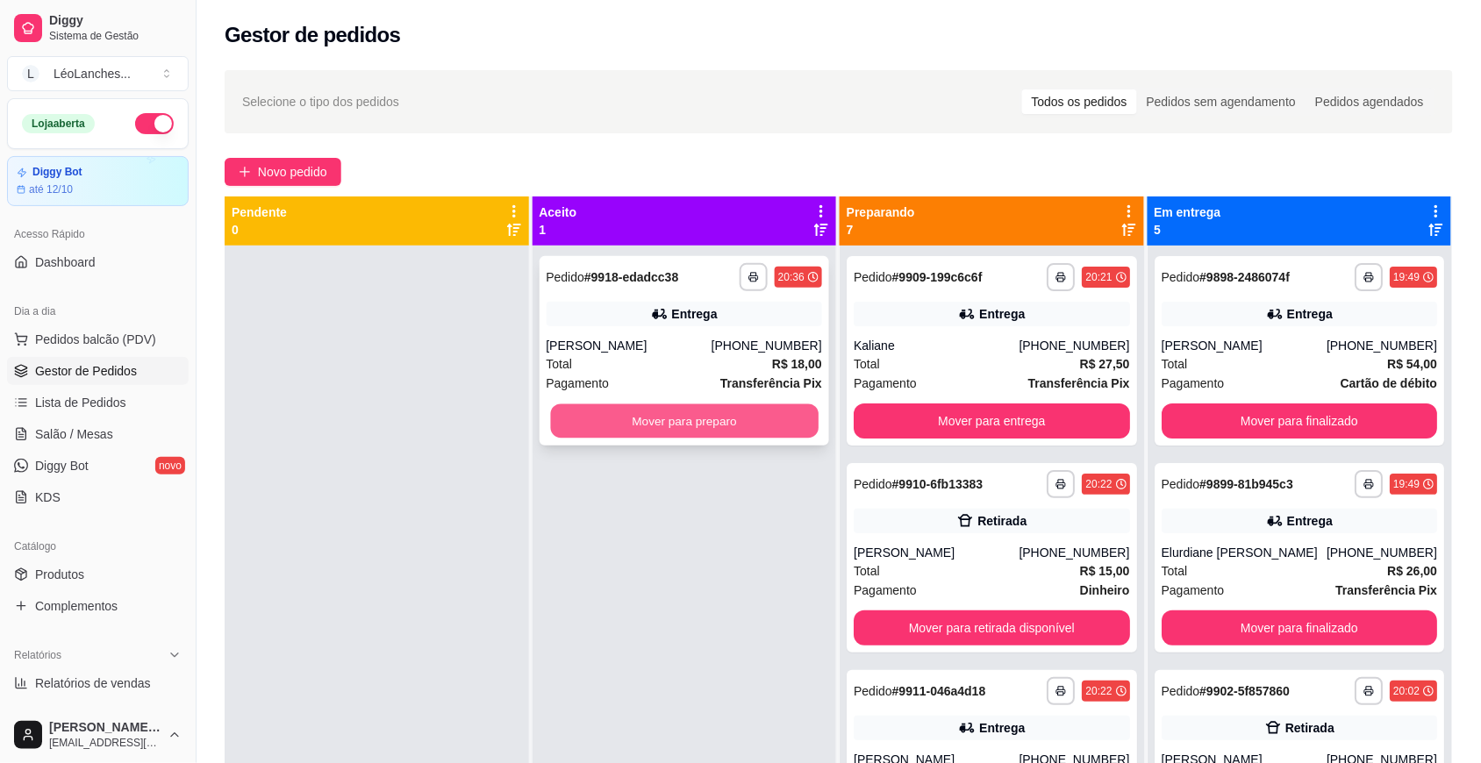
click at [563, 425] on button "Mover para preparo" at bounding box center [684, 421] width 268 height 34
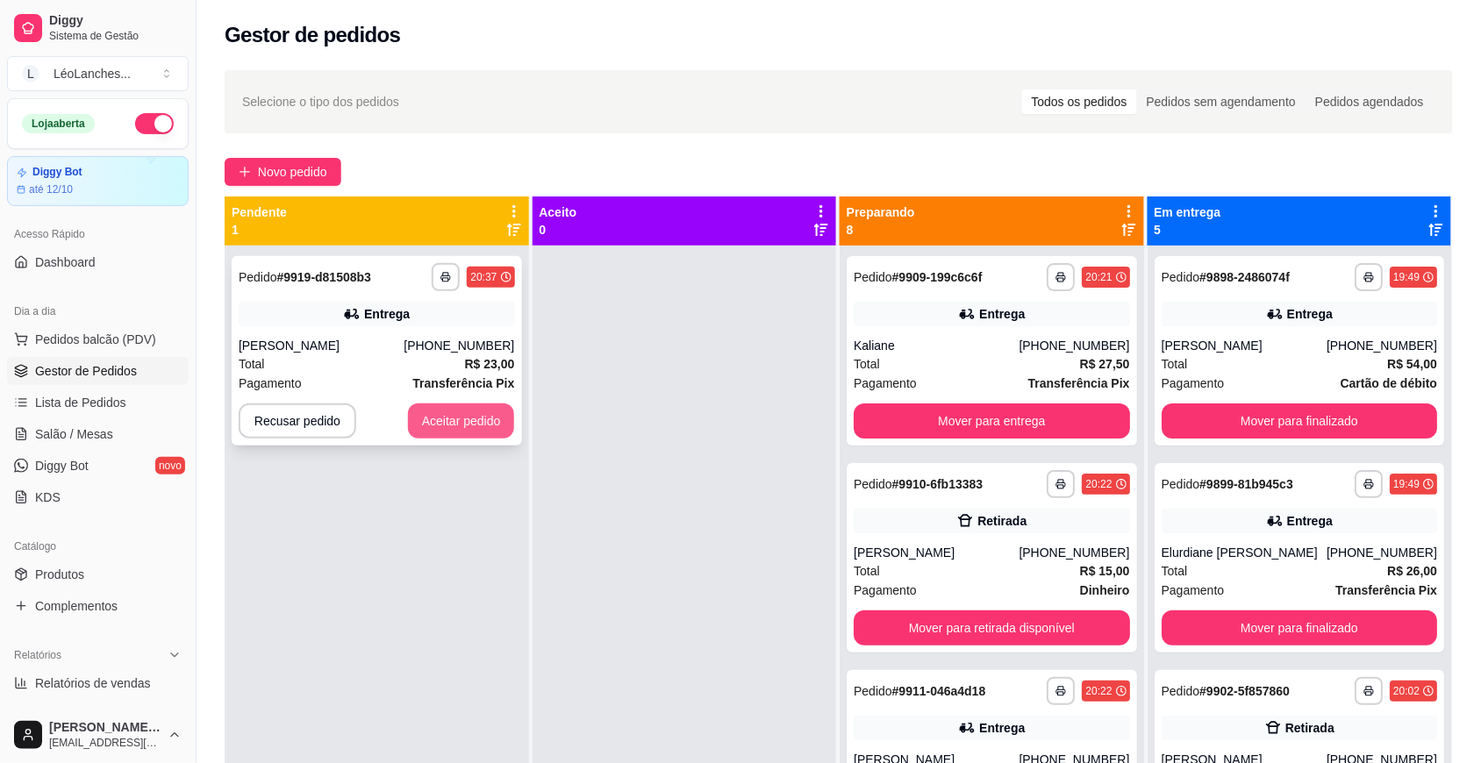
click at [478, 414] on button "Aceitar pedido" at bounding box center [461, 420] width 107 height 35
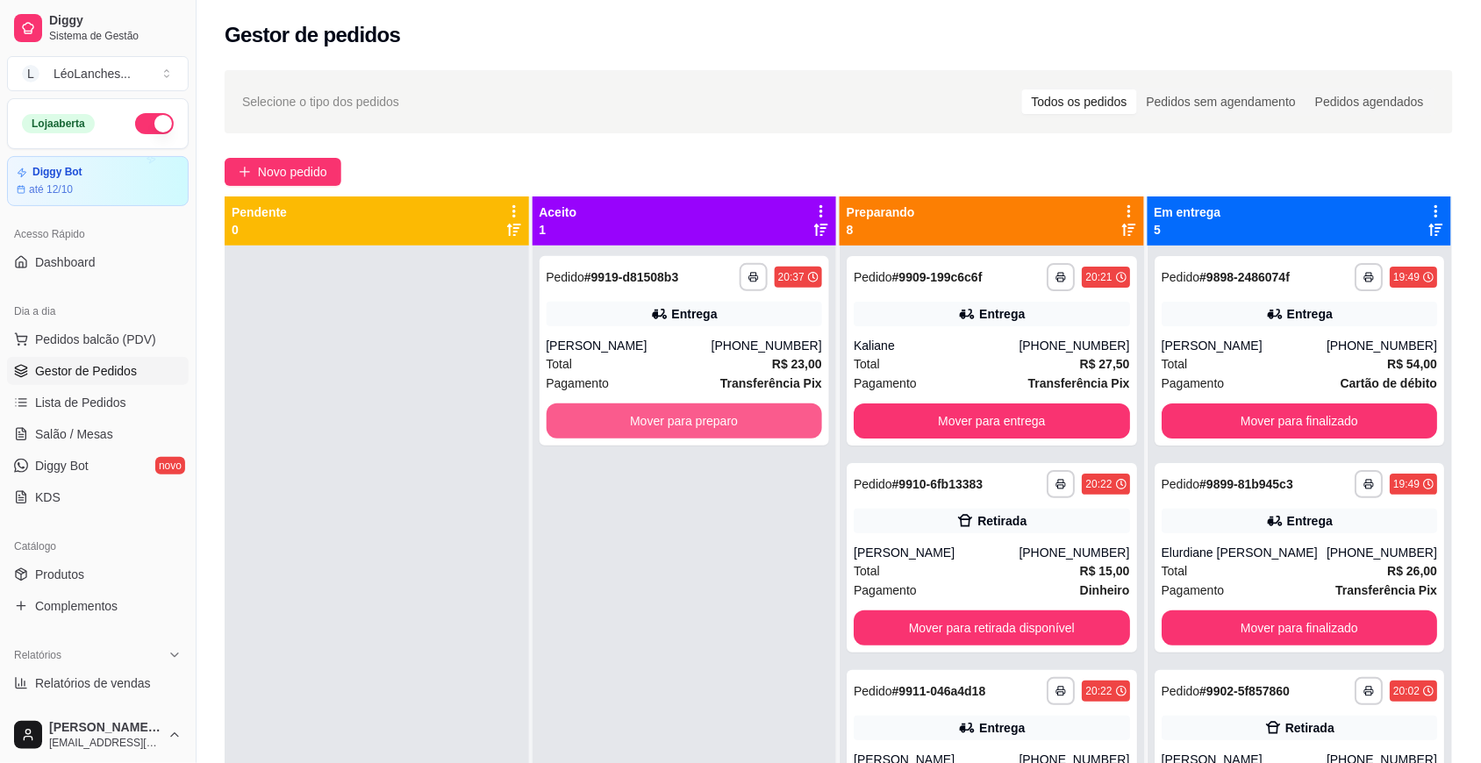
click at [586, 422] on button "Mover para preparo" at bounding box center [684, 420] width 276 height 35
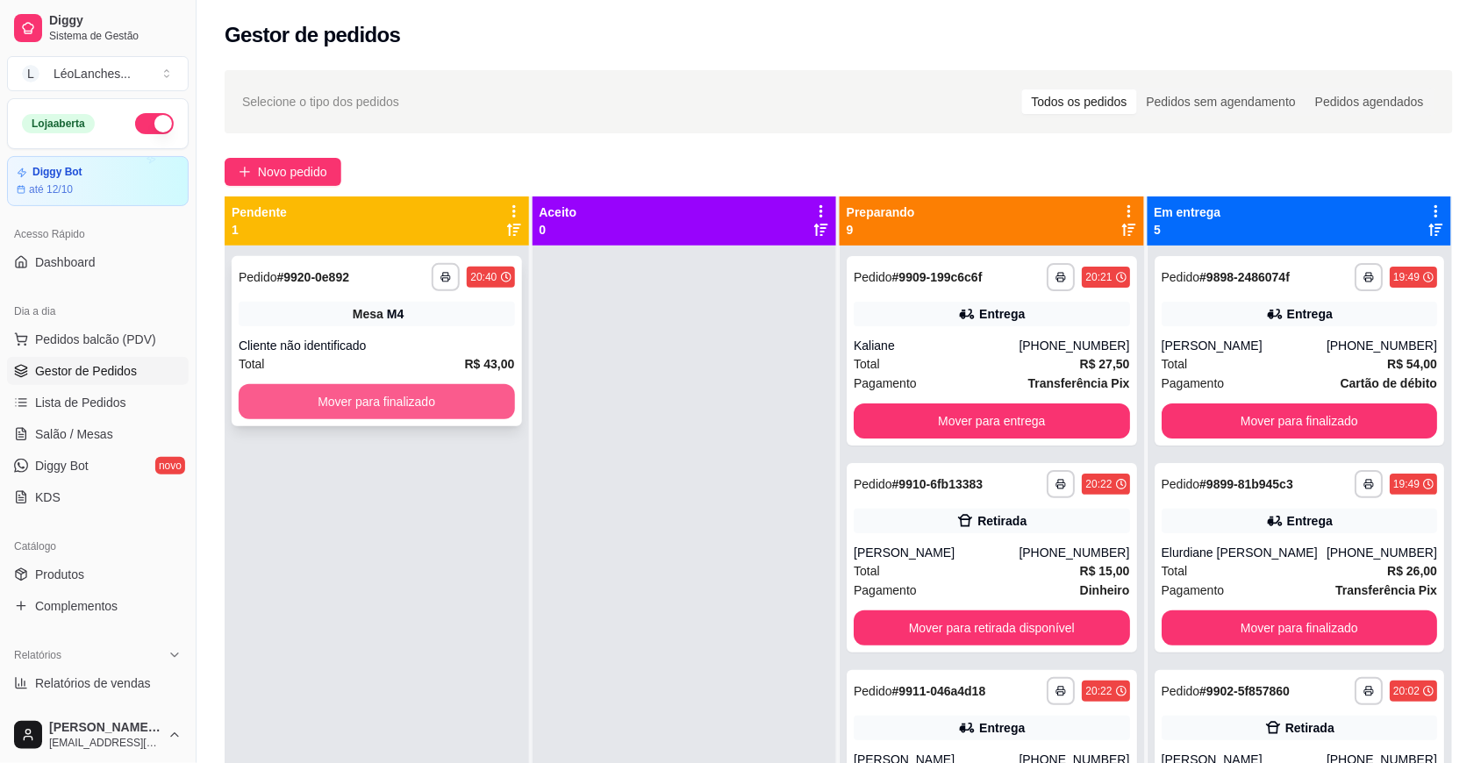
click at [453, 417] on button "Mover para finalizado" at bounding box center [377, 401] width 276 height 35
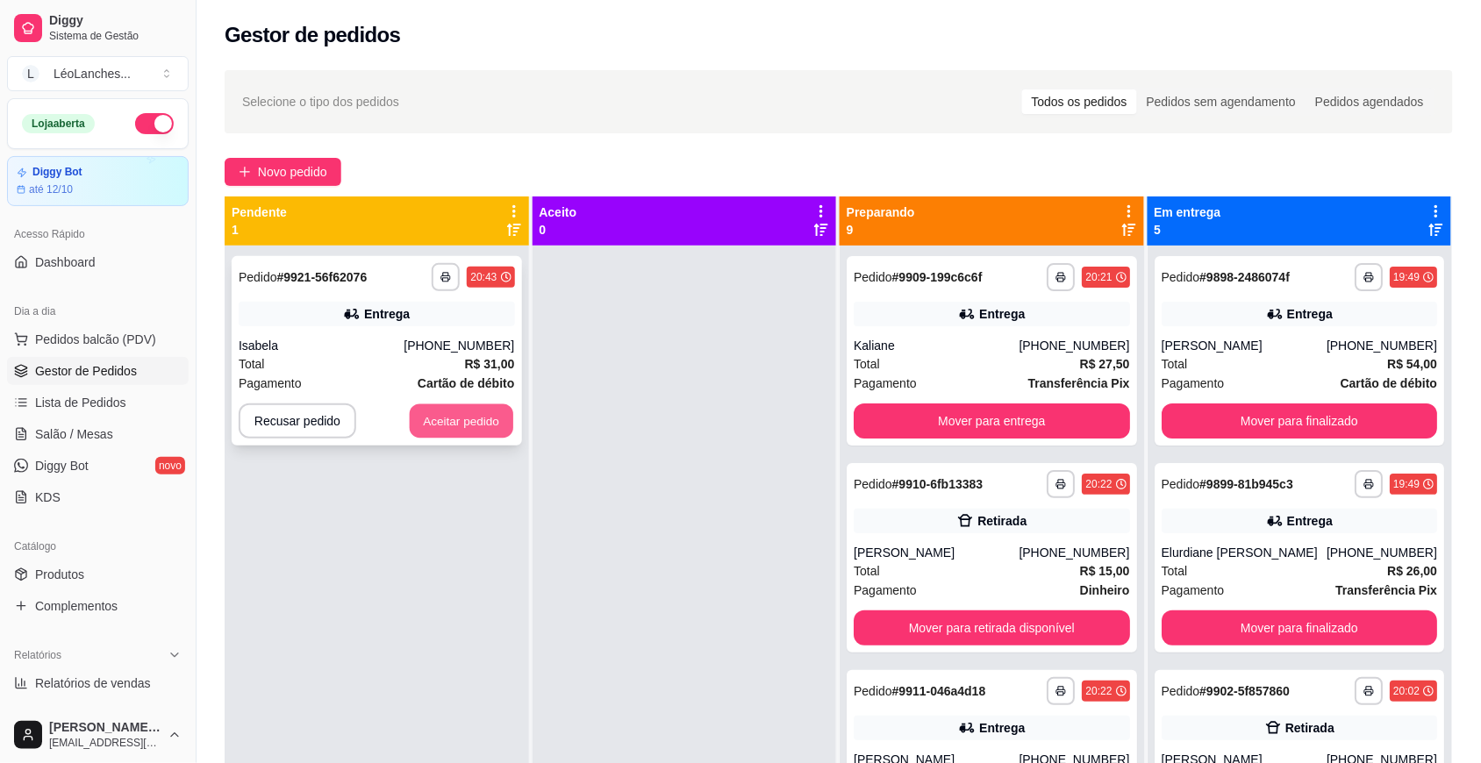
click at [472, 417] on button "Aceitar pedido" at bounding box center [461, 421] width 103 height 34
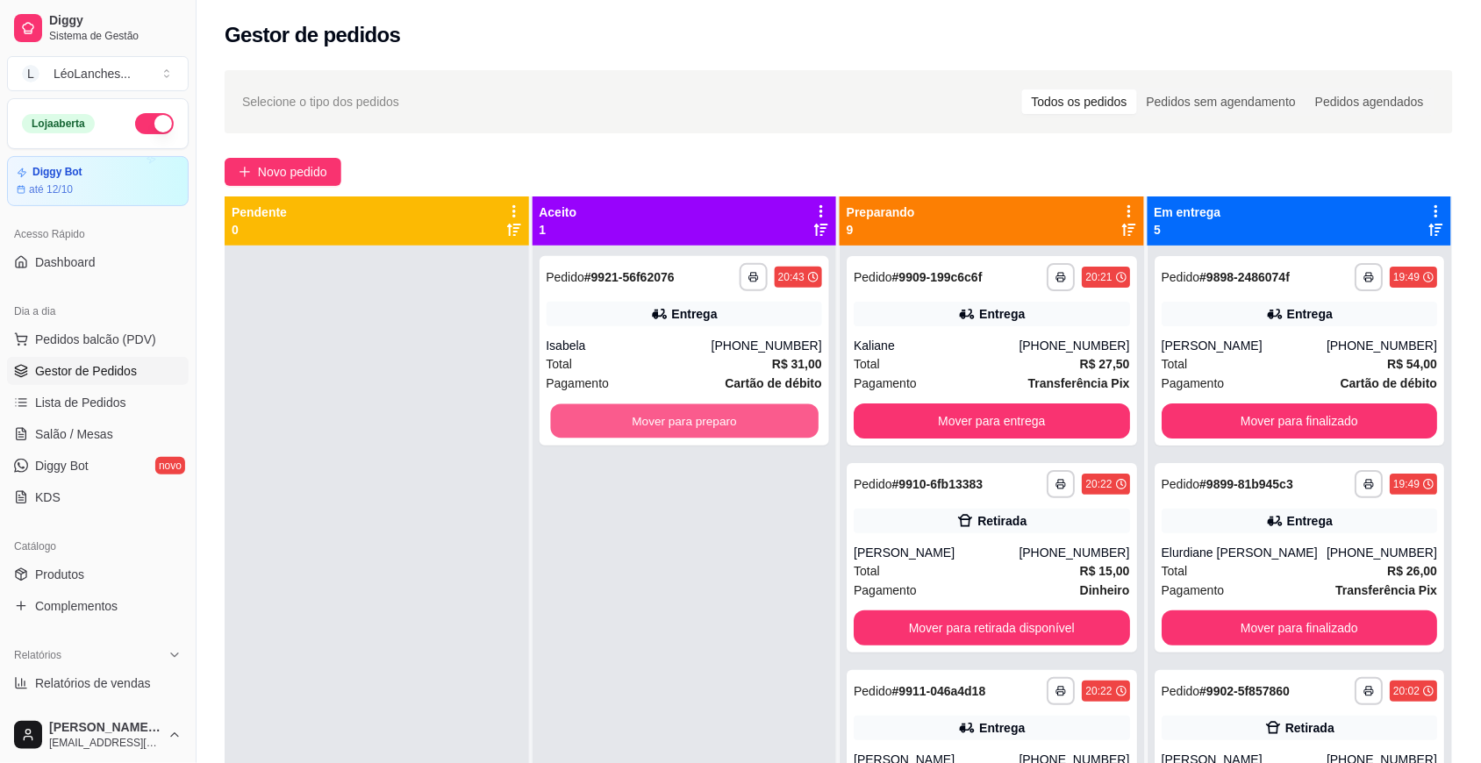
click at [621, 421] on button "Mover para preparo" at bounding box center [684, 421] width 268 height 34
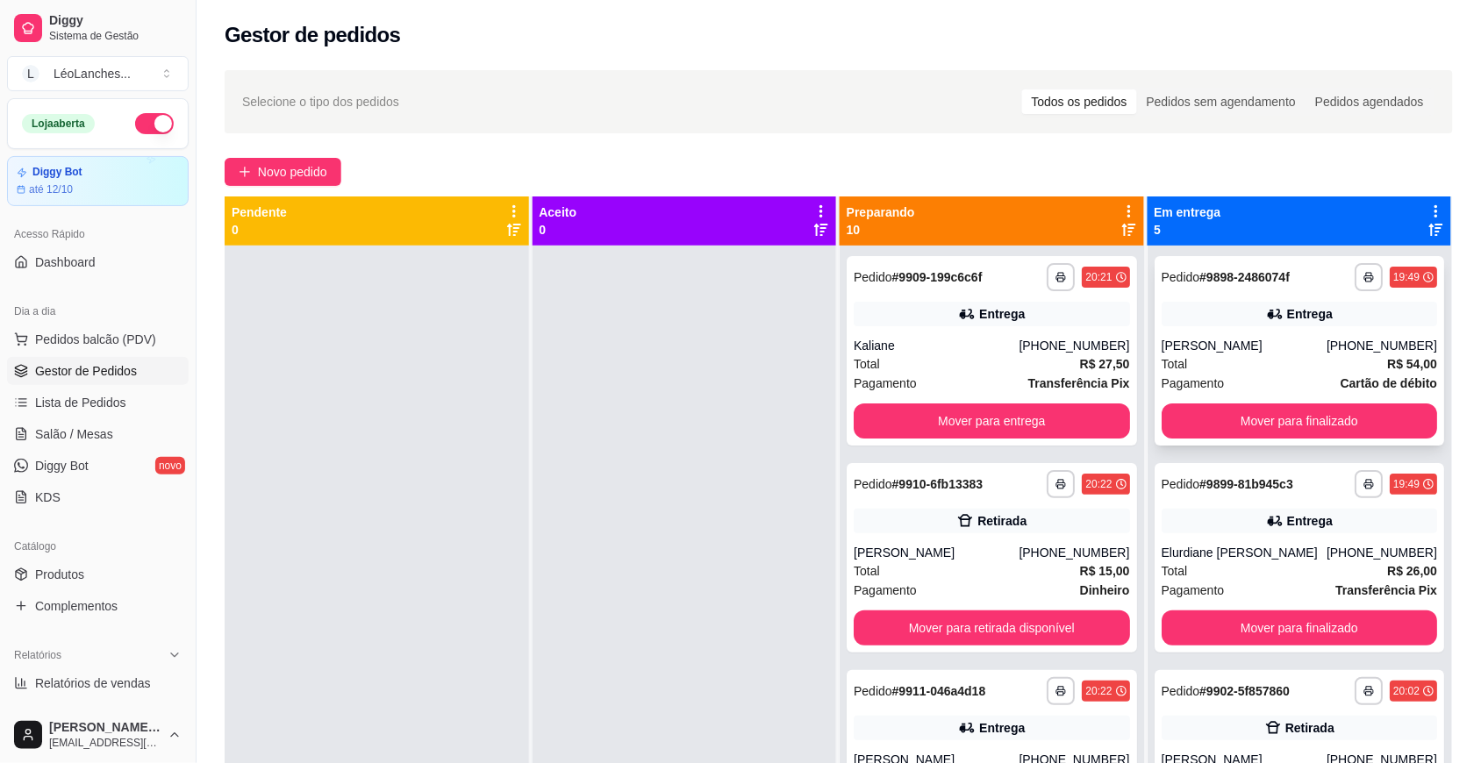
click at [1292, 371] on div "Total R$ 54,00" at bounding box center [1299, 363] width 276 height 19
click at [1377, 405] on button "Mover para finalizado" at bounding box center [1299, 420] width 276 height 35
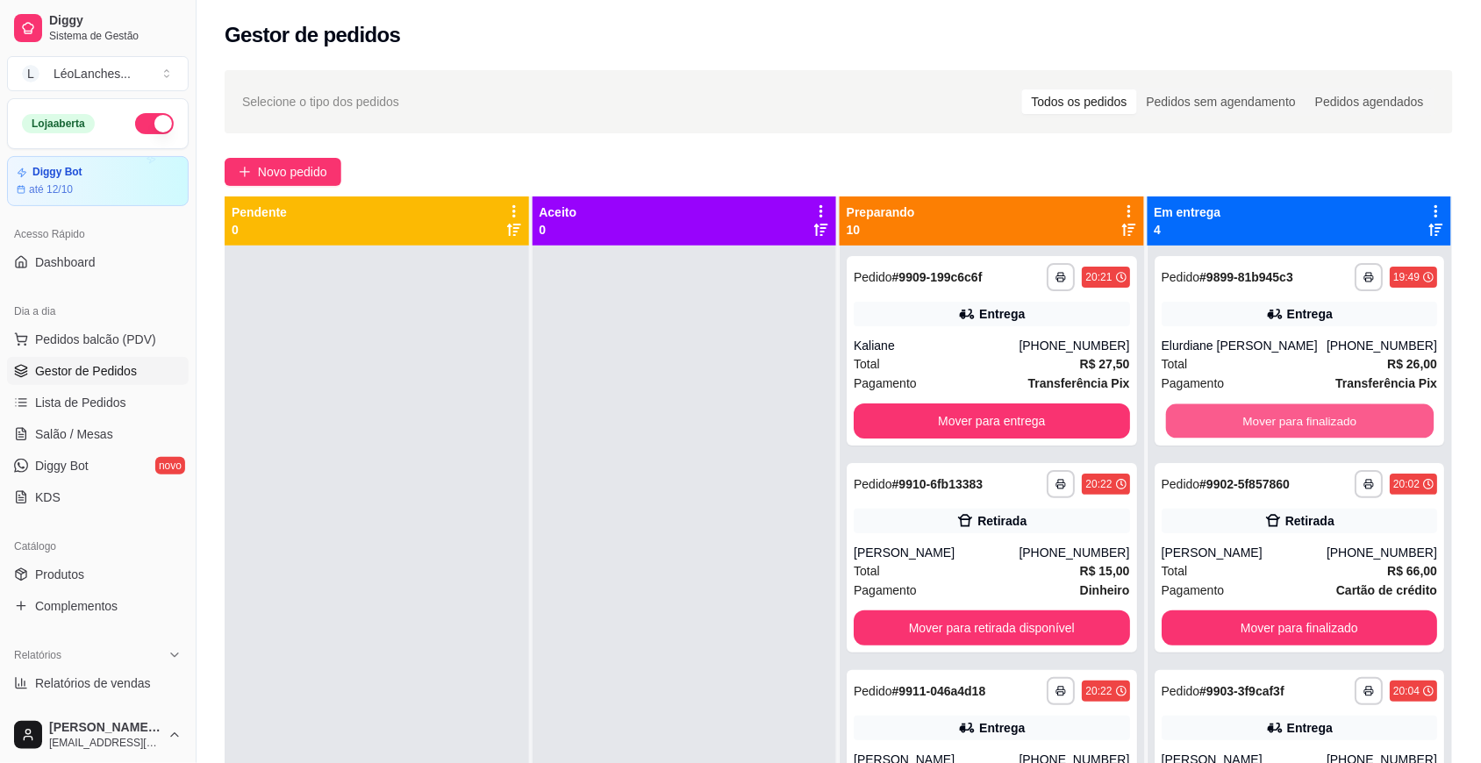
click at [1374, 419] on button "Mover para finalizado" at bounding box center [1299, 421] width 268 height 34
click at [1371, 427] on button "Mover para finalizado" at bounding box center [1299, 420] width 276 height 35
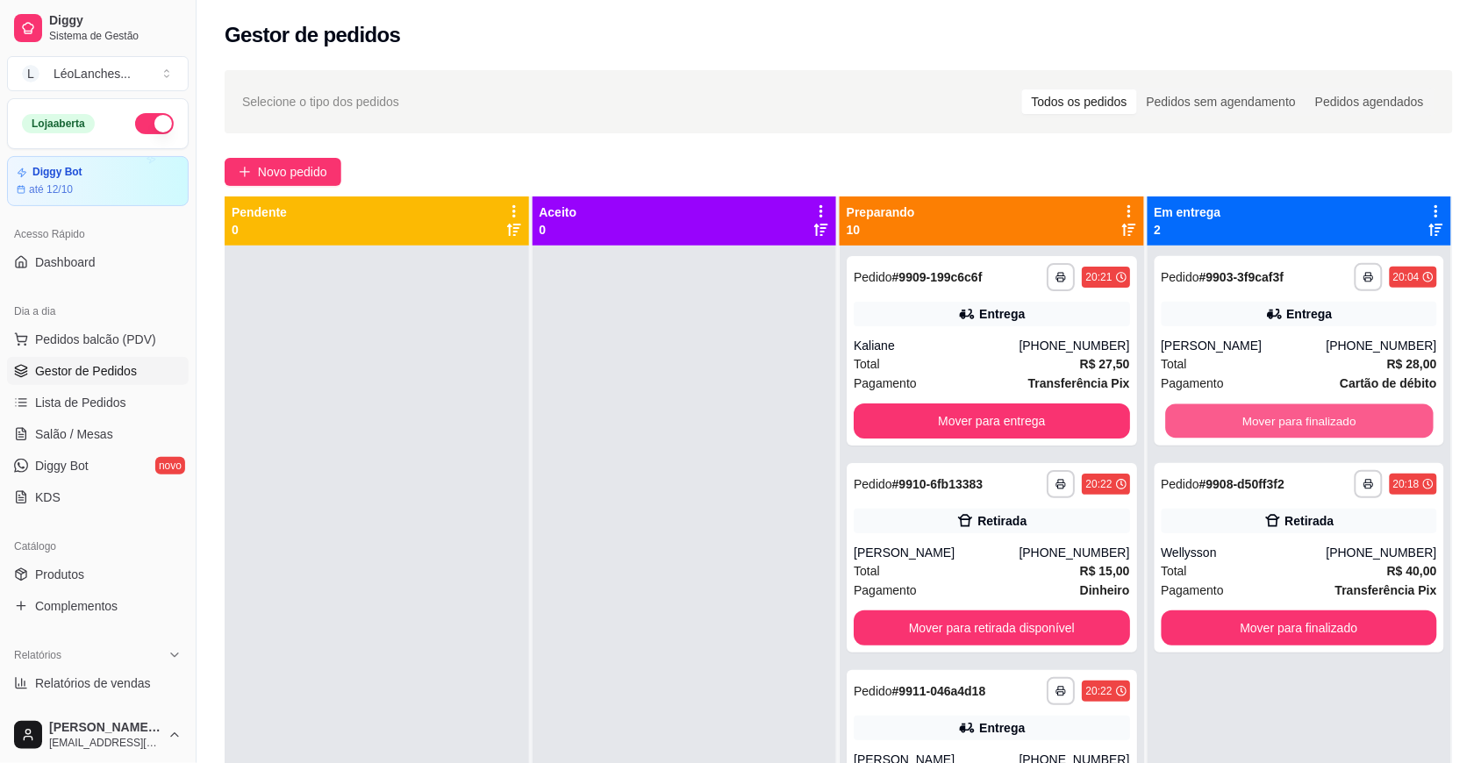
click at [1371, 427] on button "Mover para finalizado" at bounding box center [1299, 421] width 268 height 34
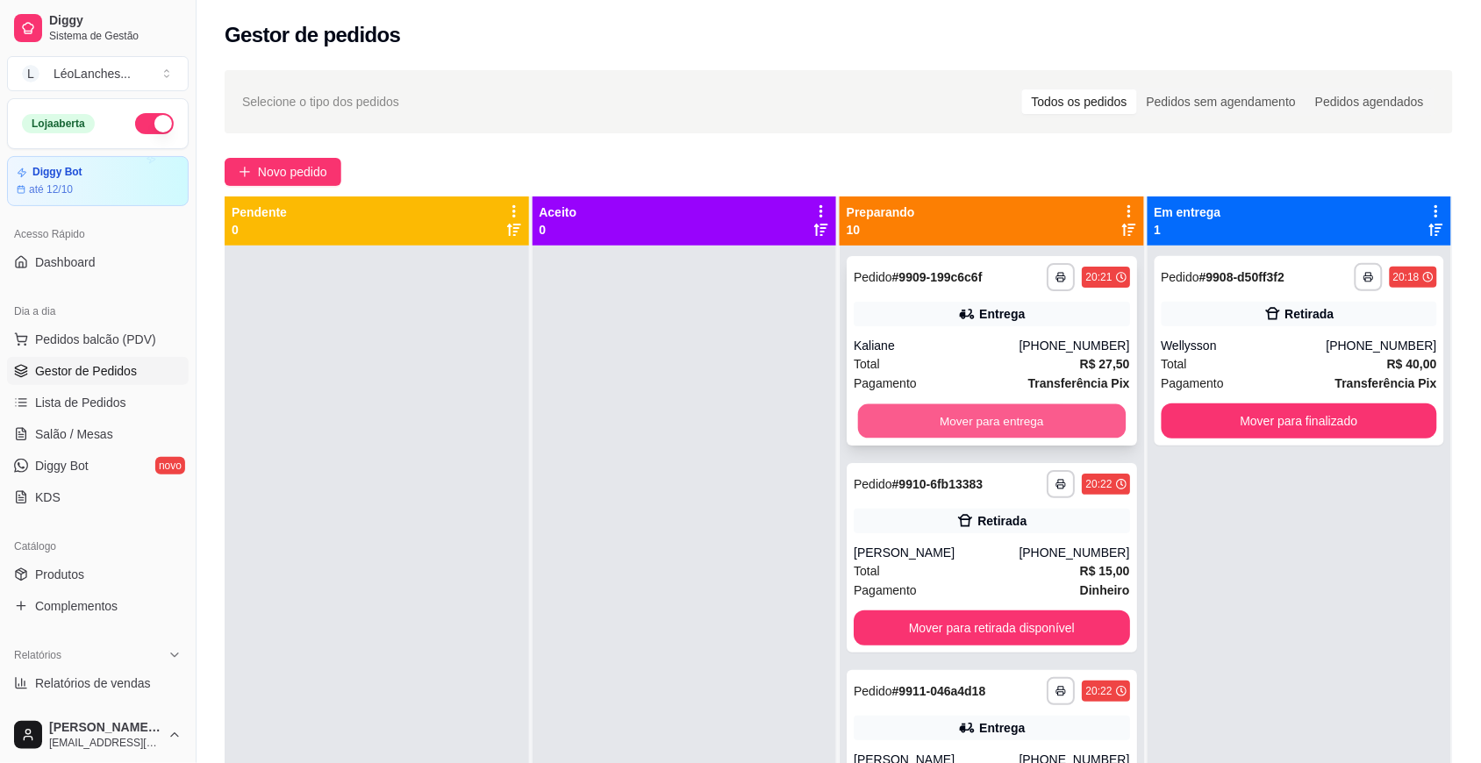
click at [928, 408] on button "Mover para entrega" at bounding box center [992, 421] width 268 height 34
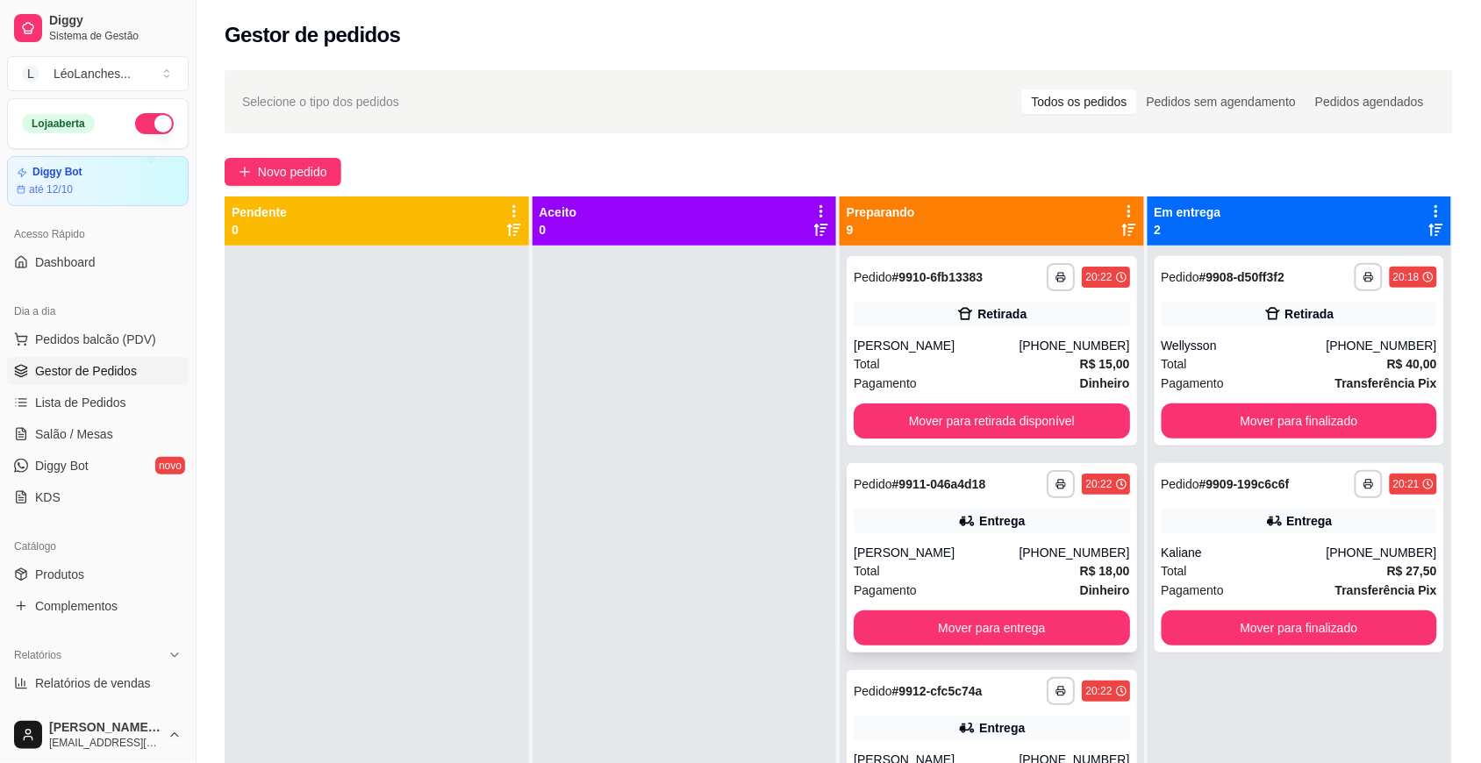
click at [981, 579] on div "Total R$ 18,00" at bounding box center [991, 570] width 276 height 19
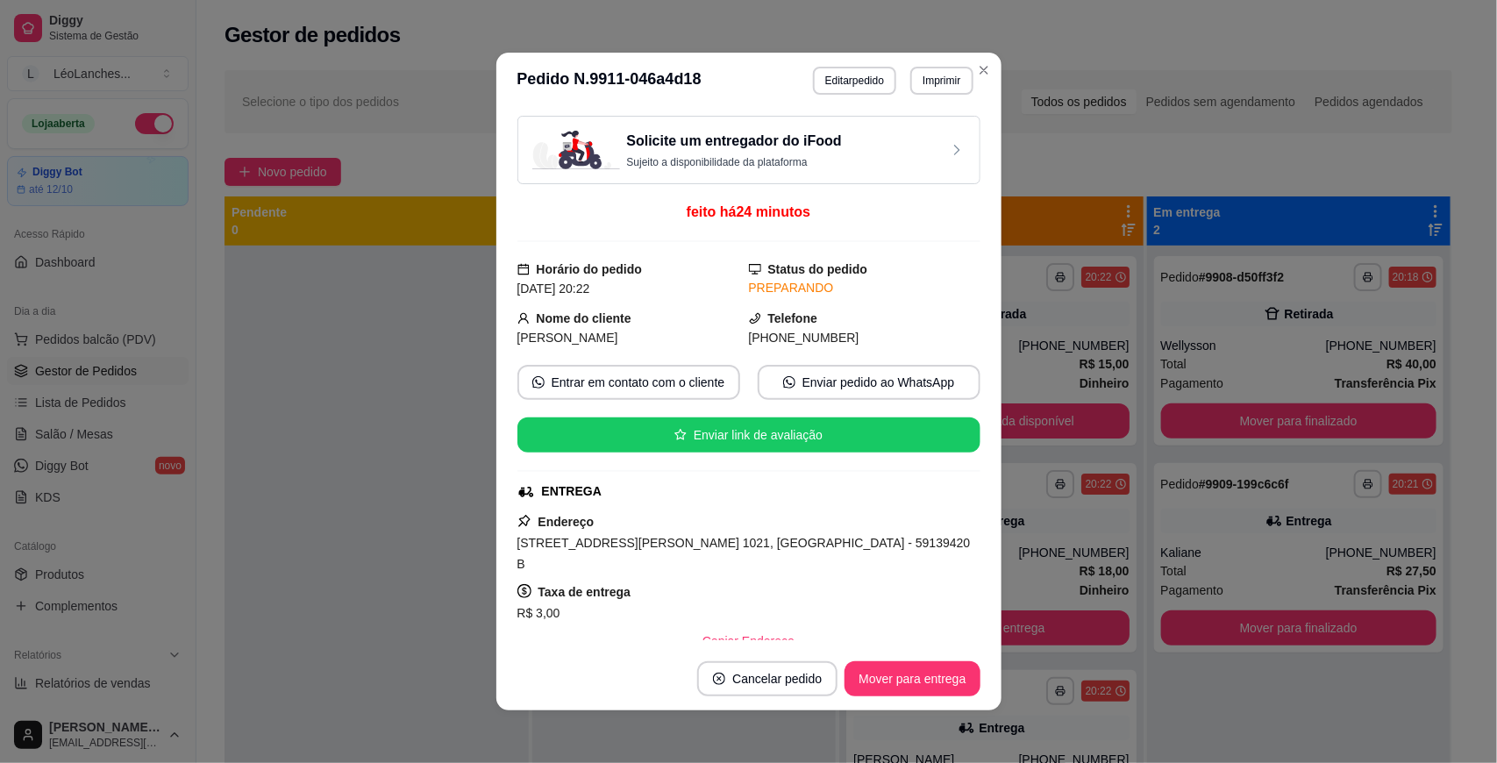
click at [498, 516] on div "Solicite um entregador do iFood Sujeito a disponibilidade da plataforma feito h…" at bounding box center [748, 378] width 505 height 539
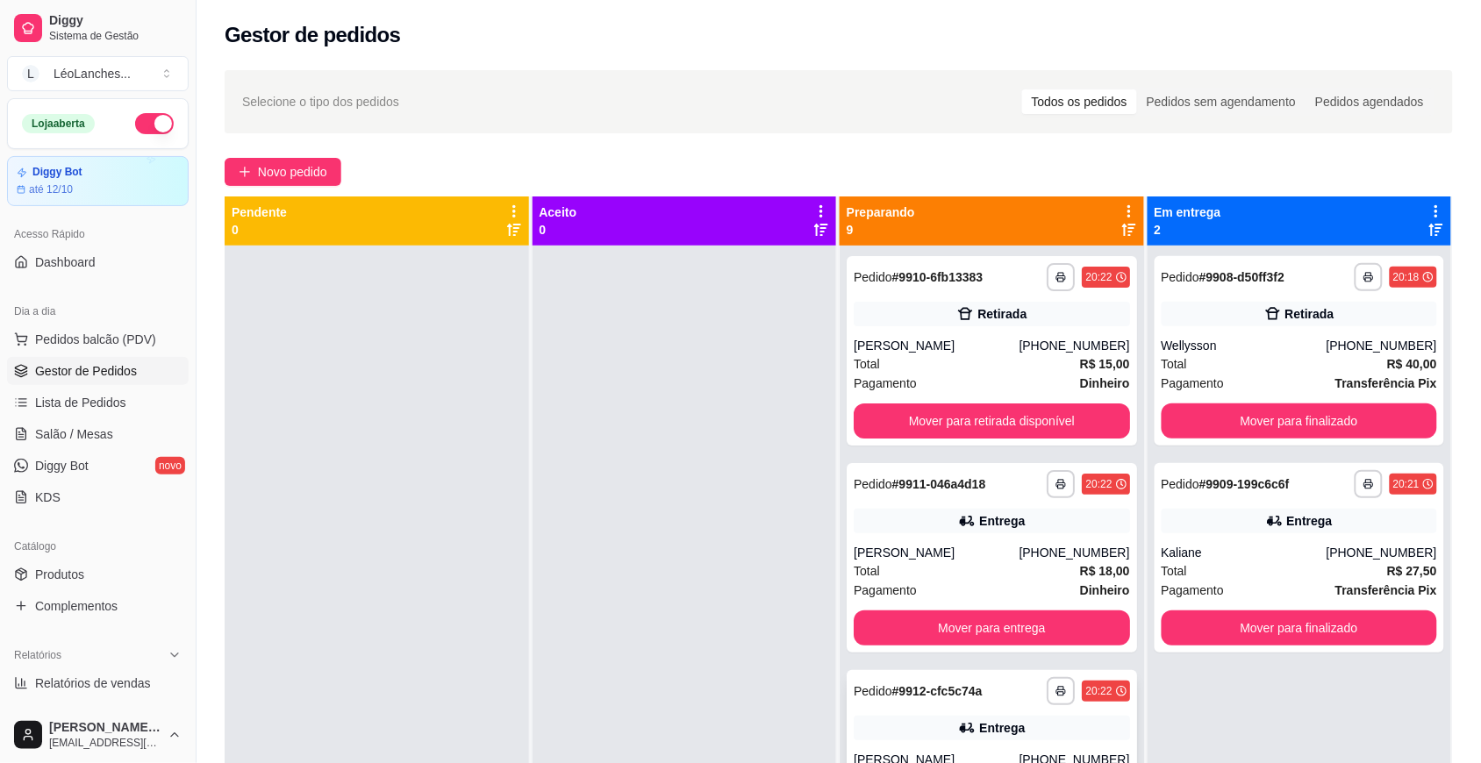
click at [985, 751] on div "[PERSON_NAME]" at bounding box center [935, 760] width 165 height 18
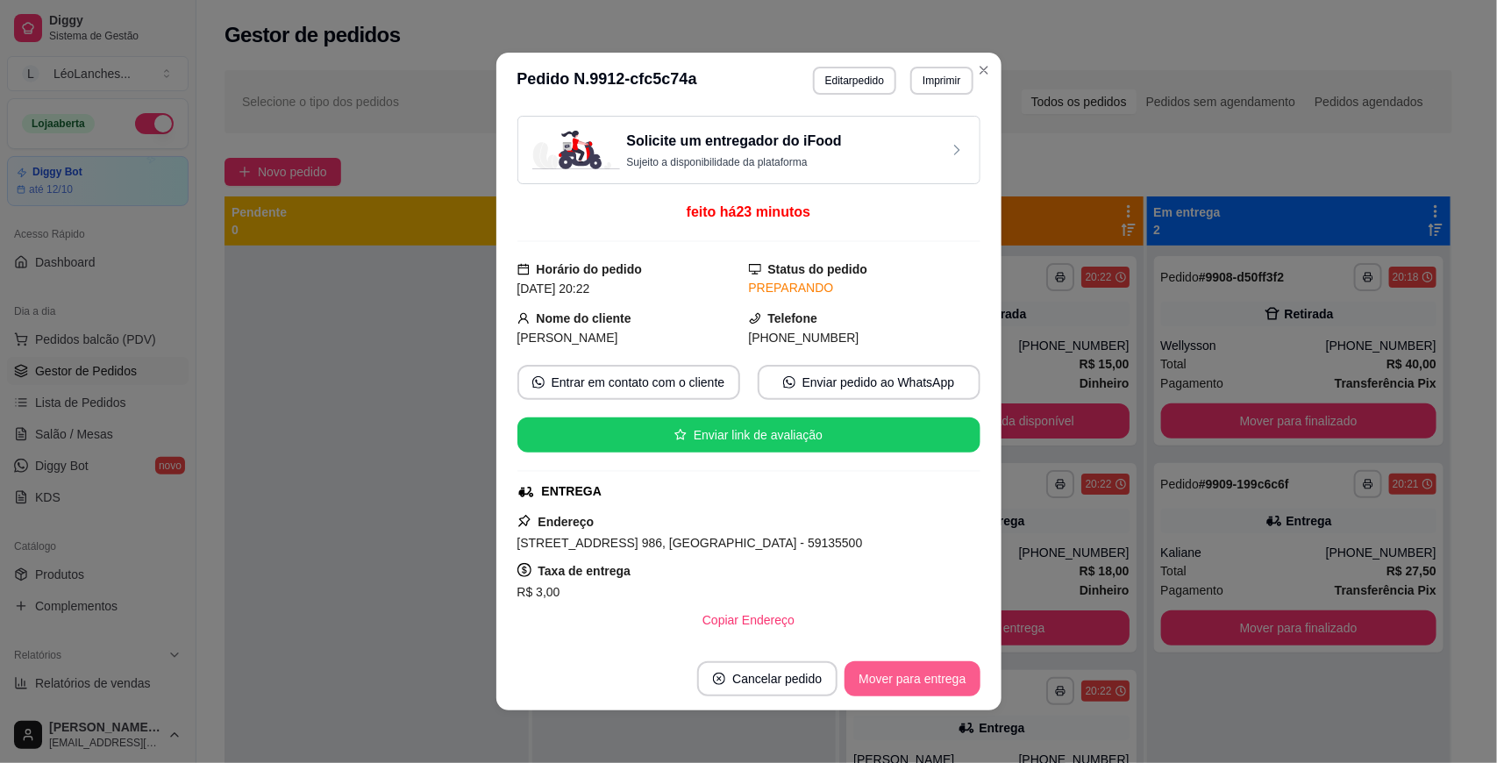
click at [953, 671] on button "Mover para entrega" at bounding box center [912, 678] width 135 height 35
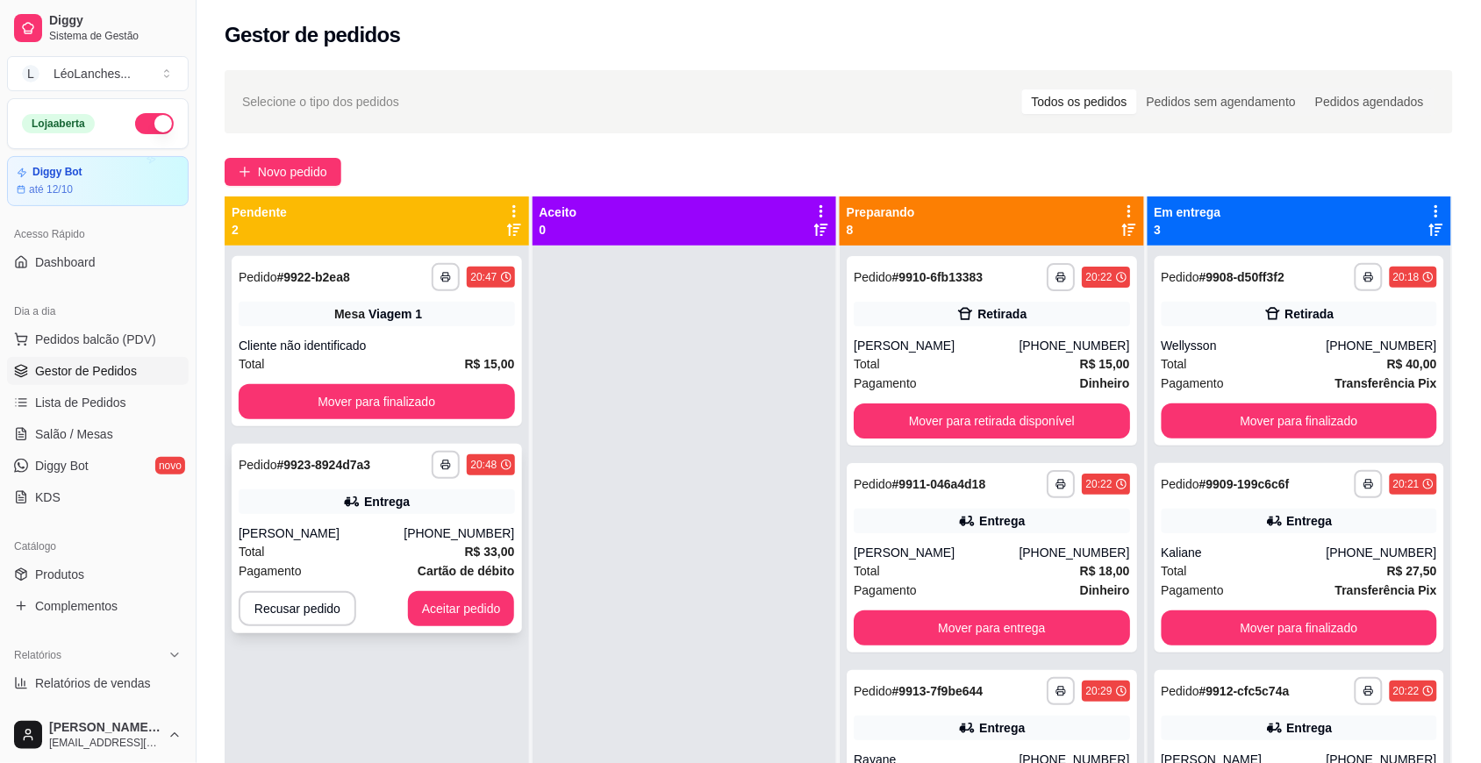
click at [471, 539] on div "[PHONE_NUMBER]" at bounding box center [458, 534] width 111 height 18
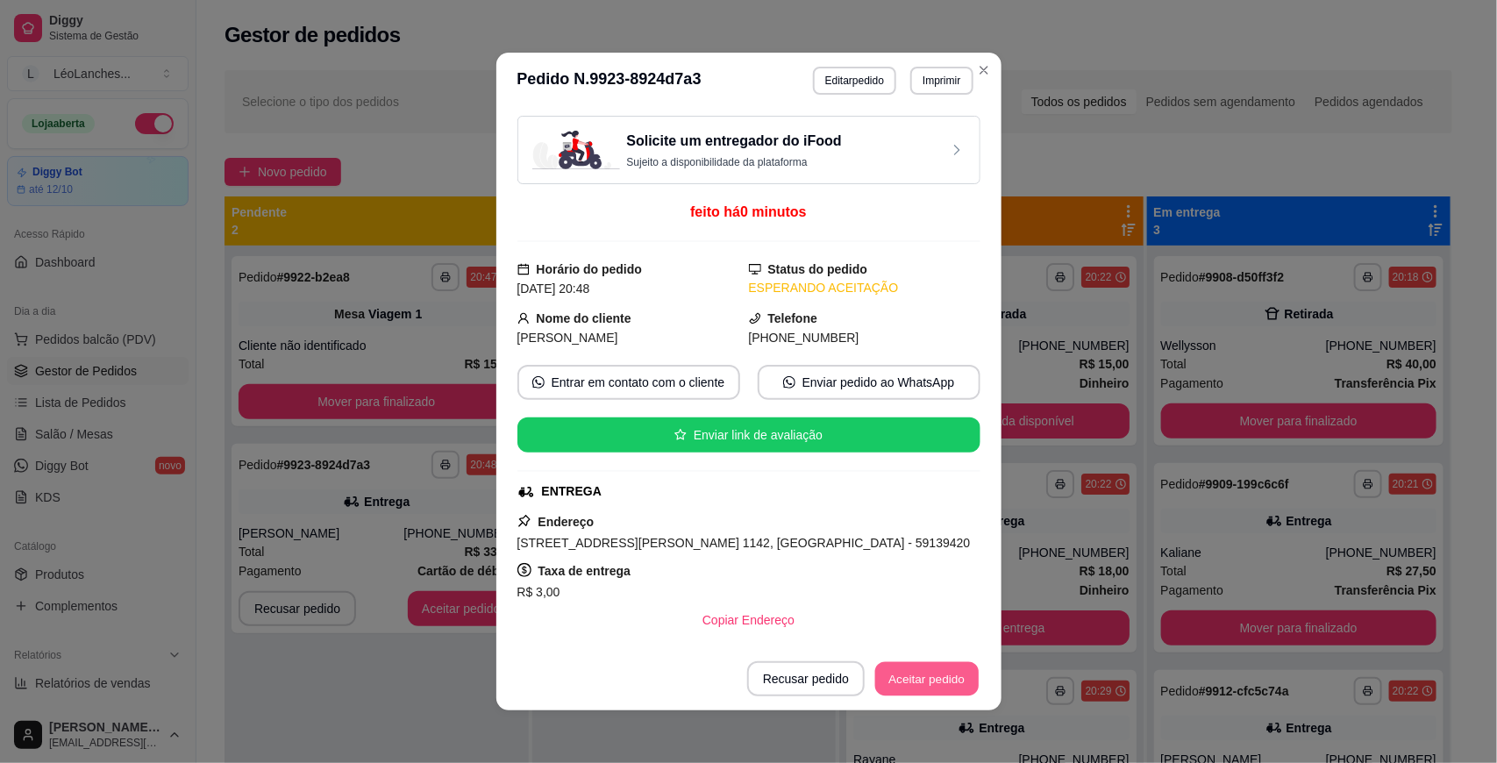
click at [908, 675] on button "Aceitar pedido" at bounding box center [926, 679] width 103 height 34
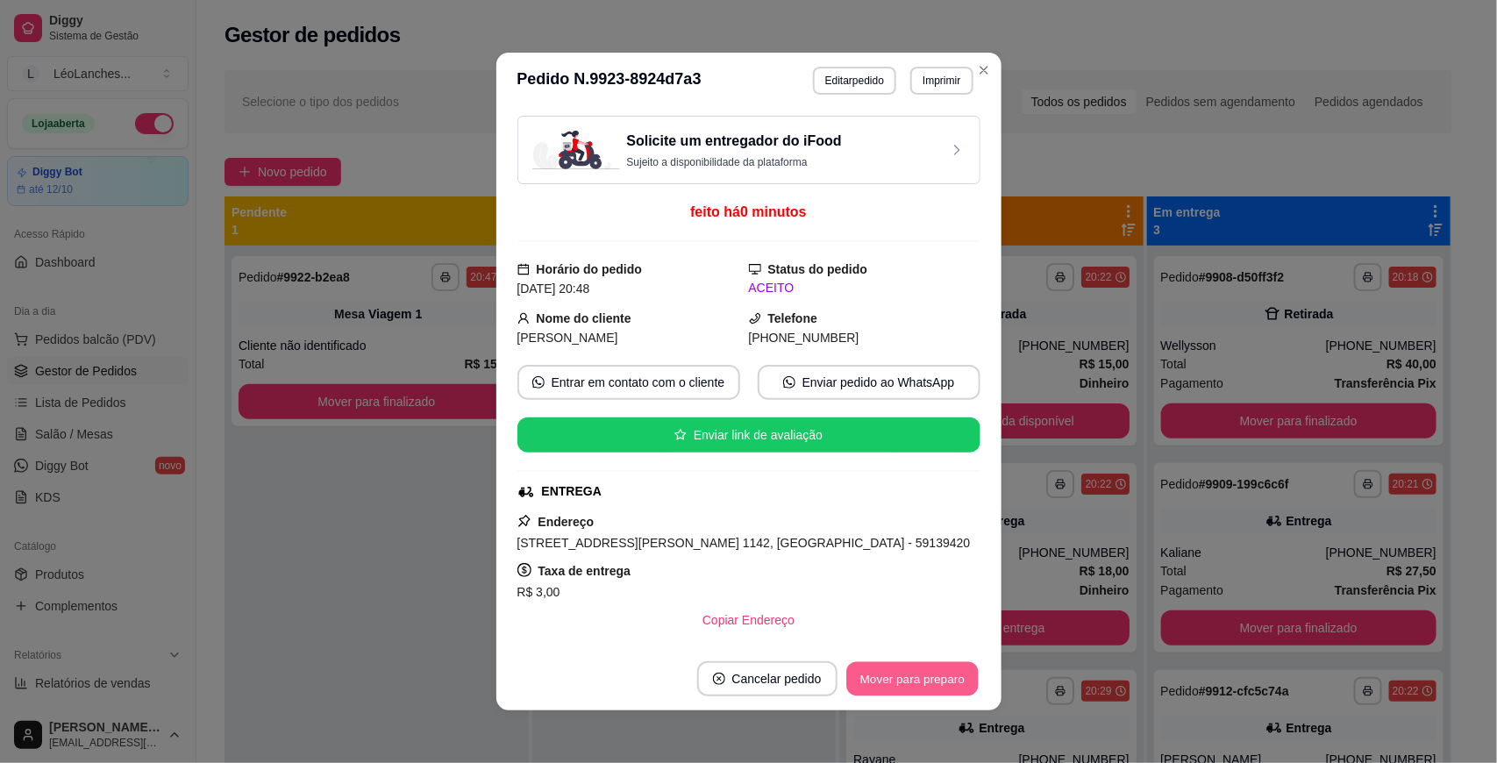
click at [908, 675] on button "Mover para preparo" at bounding box center [912, 679] width 132 height 34
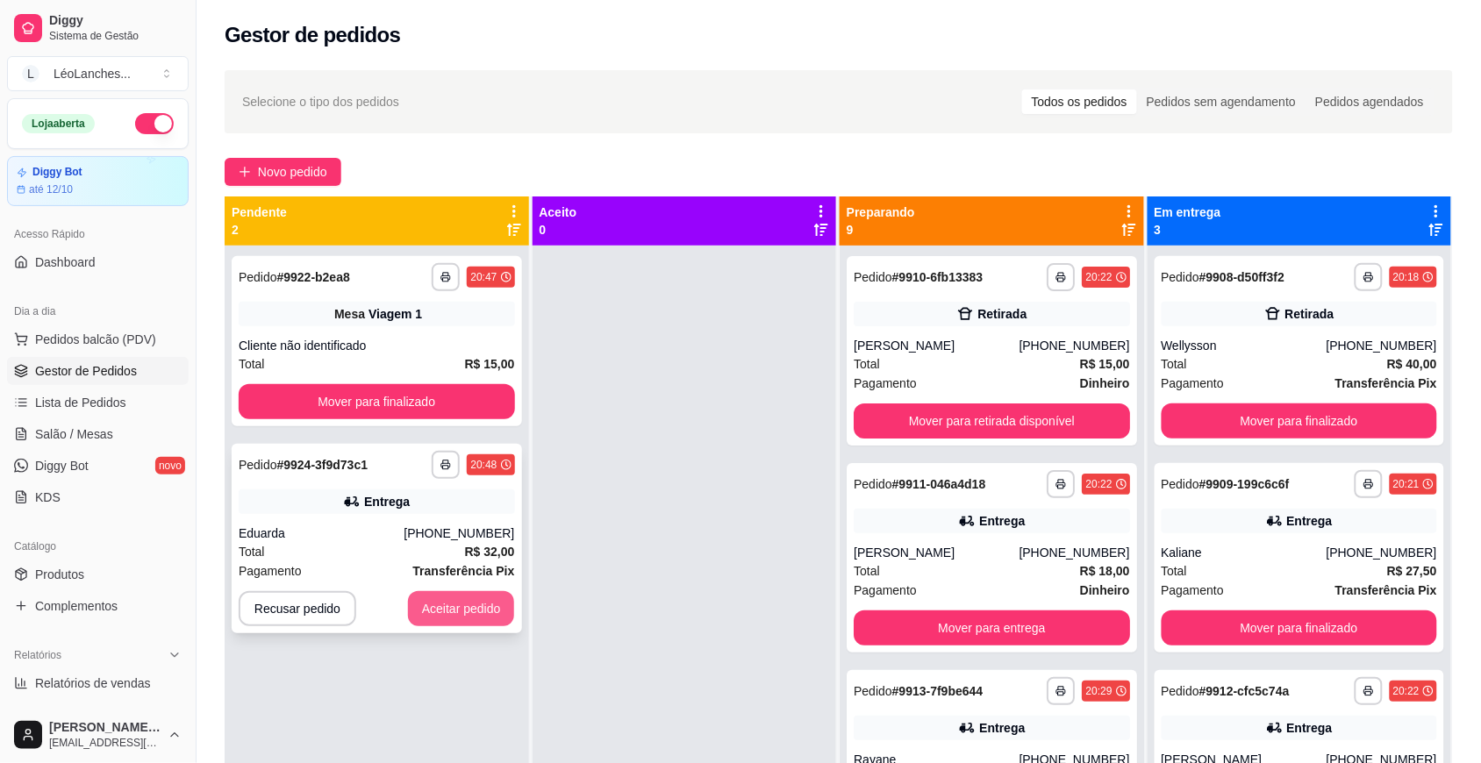
click at [418, 599] on button "Aceitar pedido" at bounding box center [461, 608] width 107 height 35
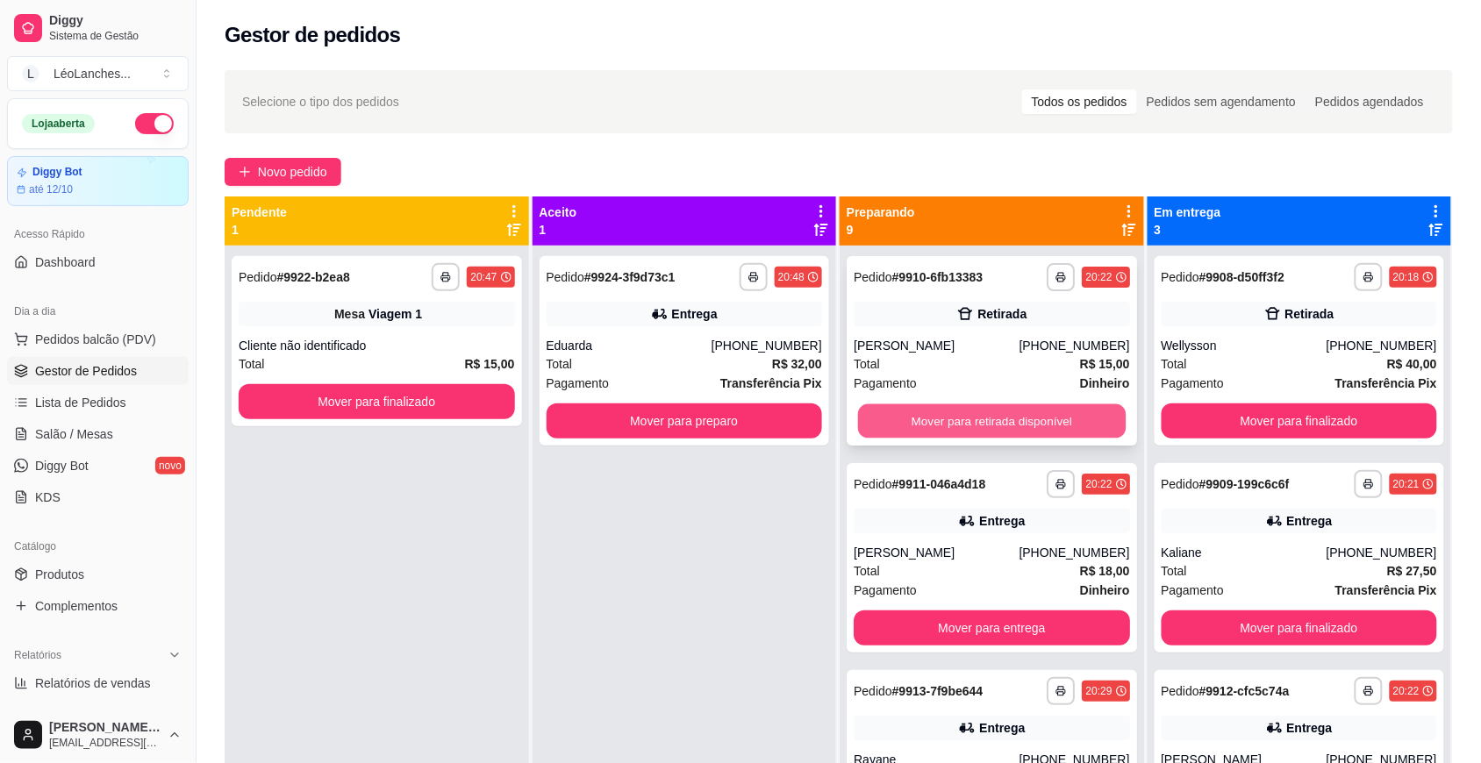
click at [946, 409] on button "Mover para retirada disponível" at bounding box center [992, 421] width 268 height 34
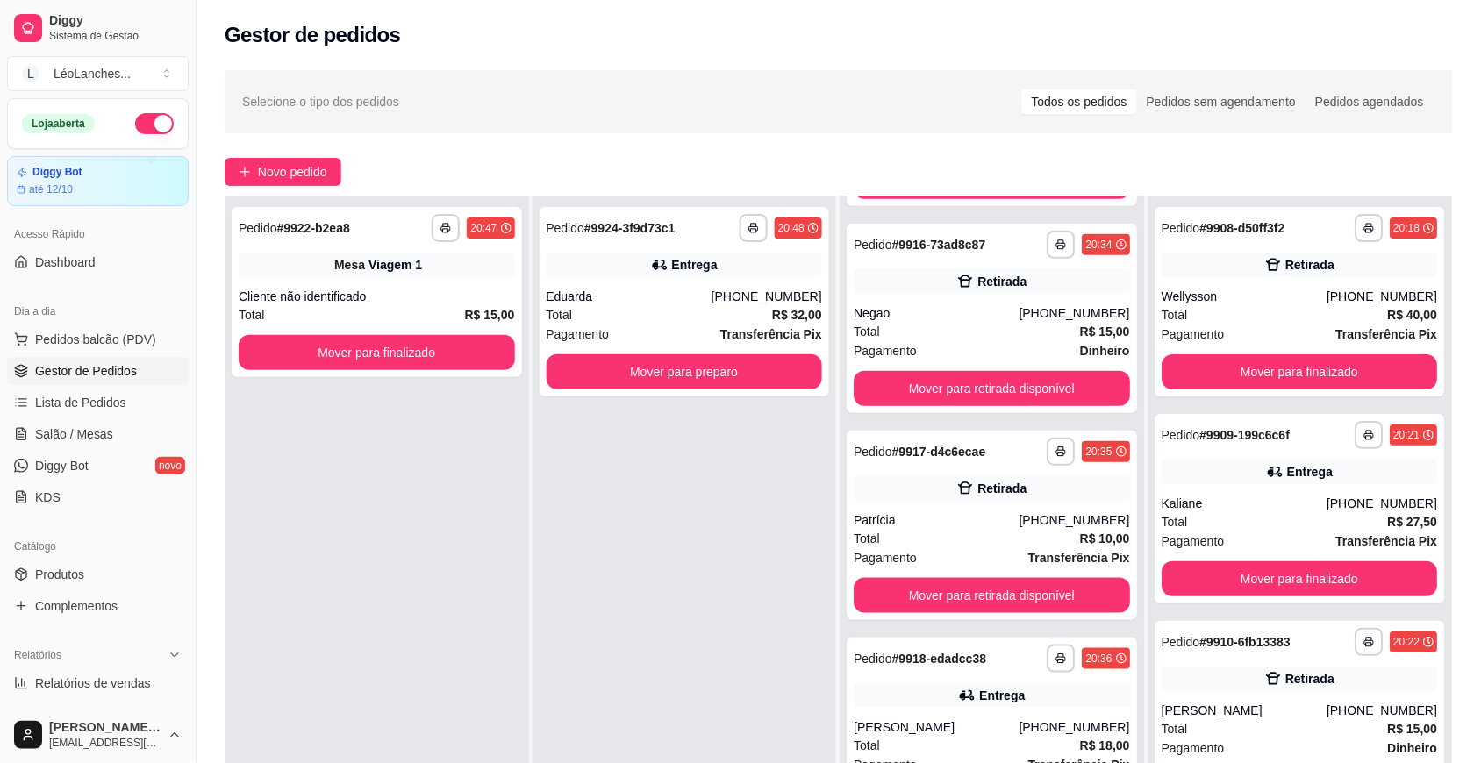
scroll to position [368, 0]
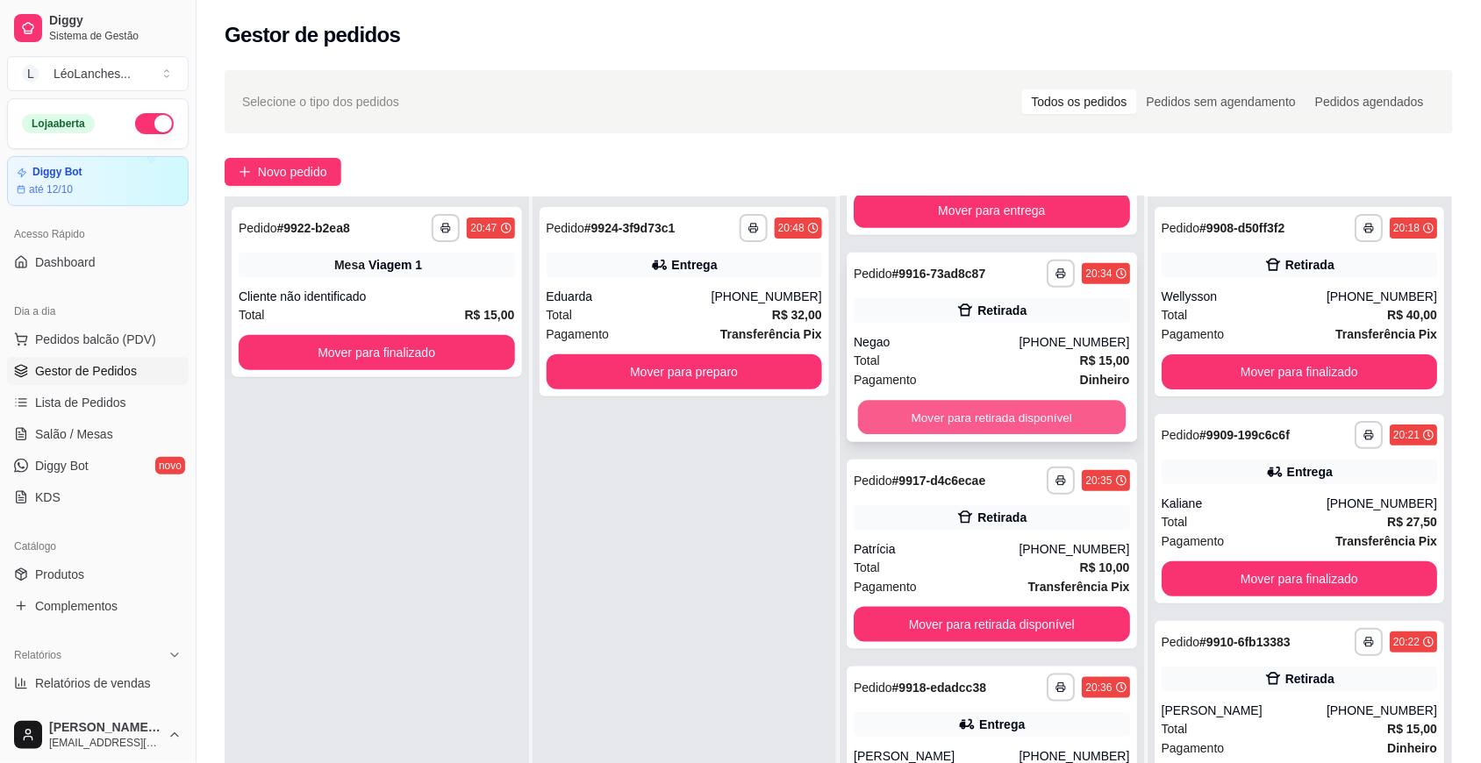
click at [1026, 421] on button "Mover para retirada disponível" at bounding box center [992, 418] width 268 height 34
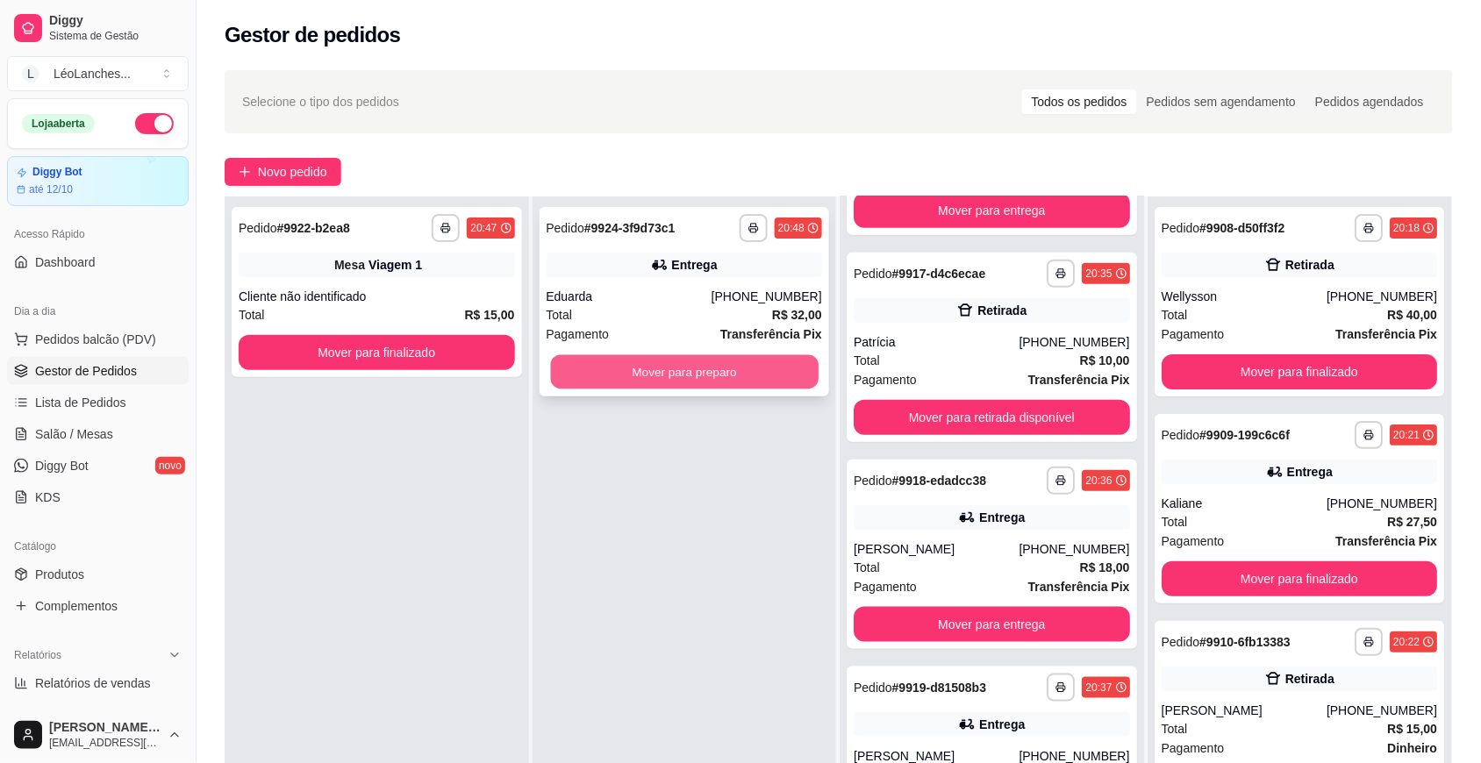
click at [777, 360] on button "Mover para preparo" at bounding box center [684, 372] width 268 height 34
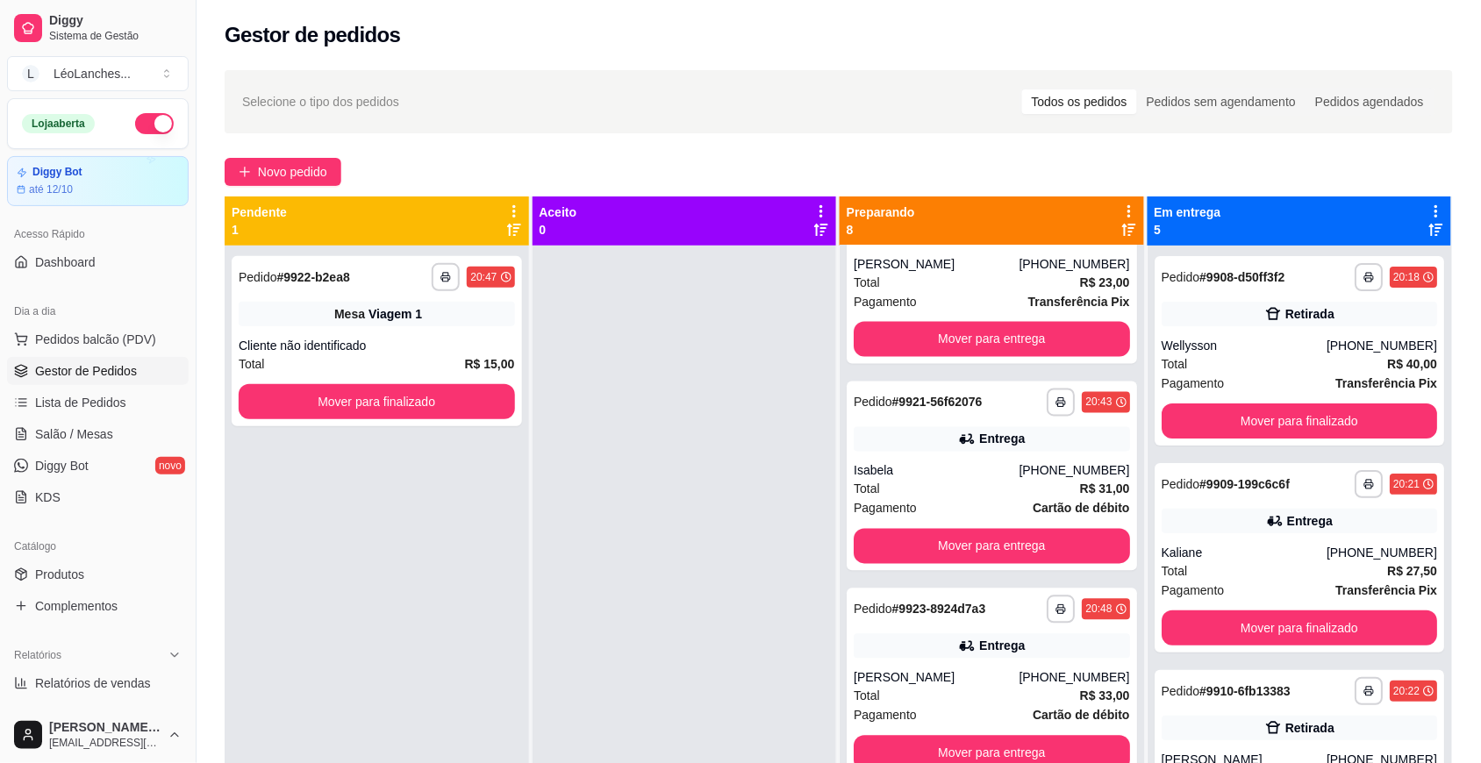
scroll to position [288, 0]
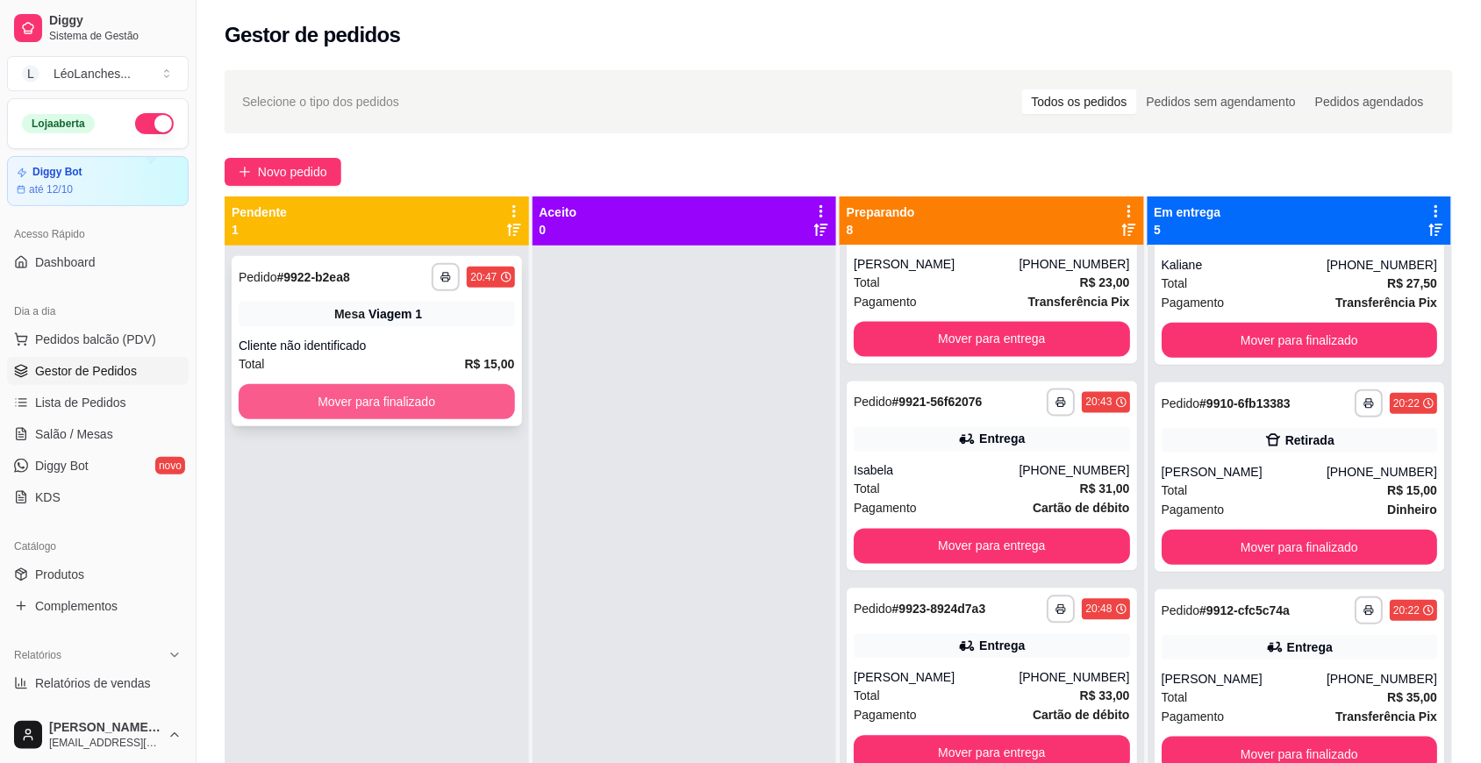
click at [469, 389] on button "Mover para finalizado" at bounding box center [377, 401] width 276 height 35
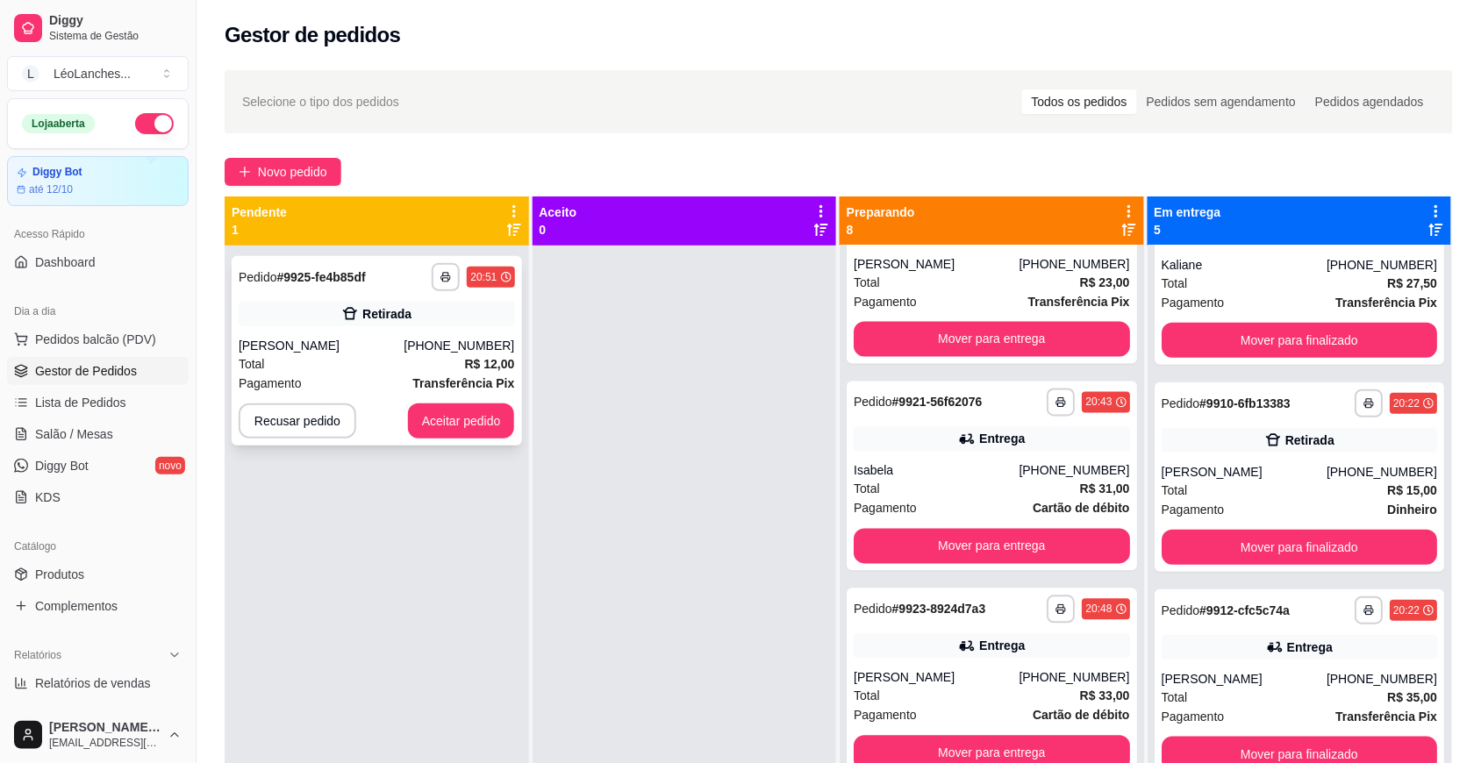
click at [454, 383] on strong "Transferência Pix" at bounding box center [464, 383] width 102 height 14
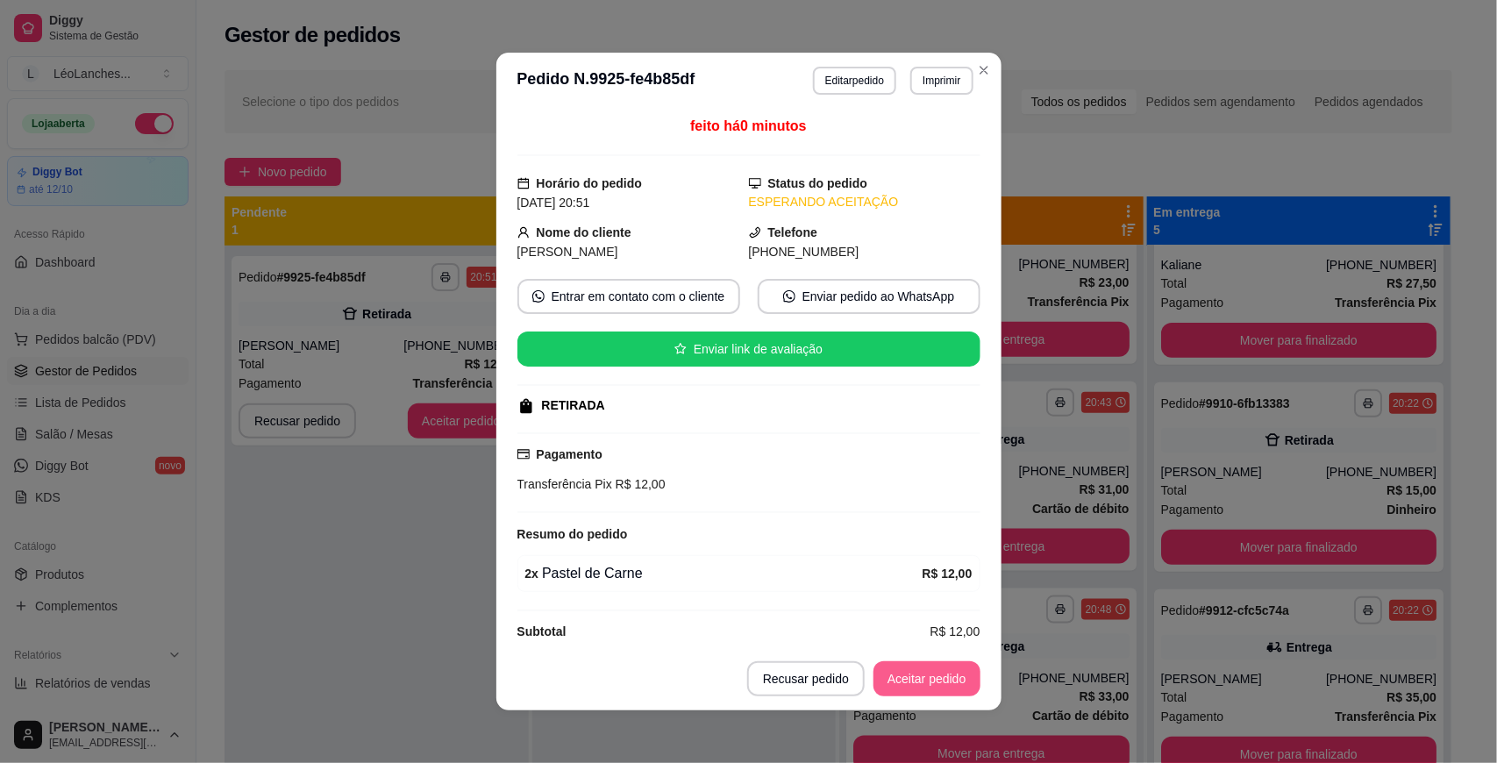
click at [928, 678] on button "Aceitar pedido" at bounding box center [927, 678] width 107 height 35
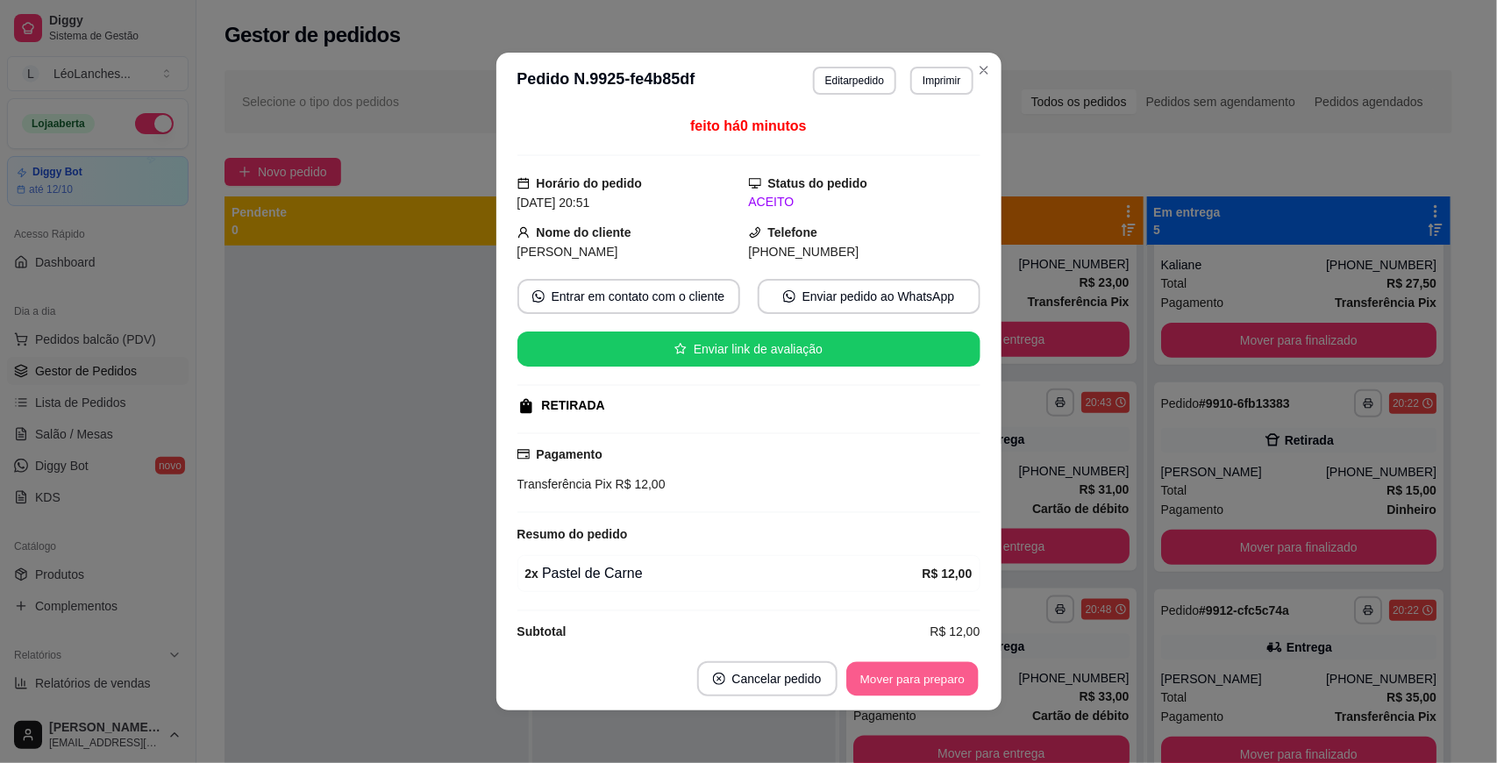
click at [956, 682] on button "Mover para preparo" at bounding box center [912, 679] width 132 height 34
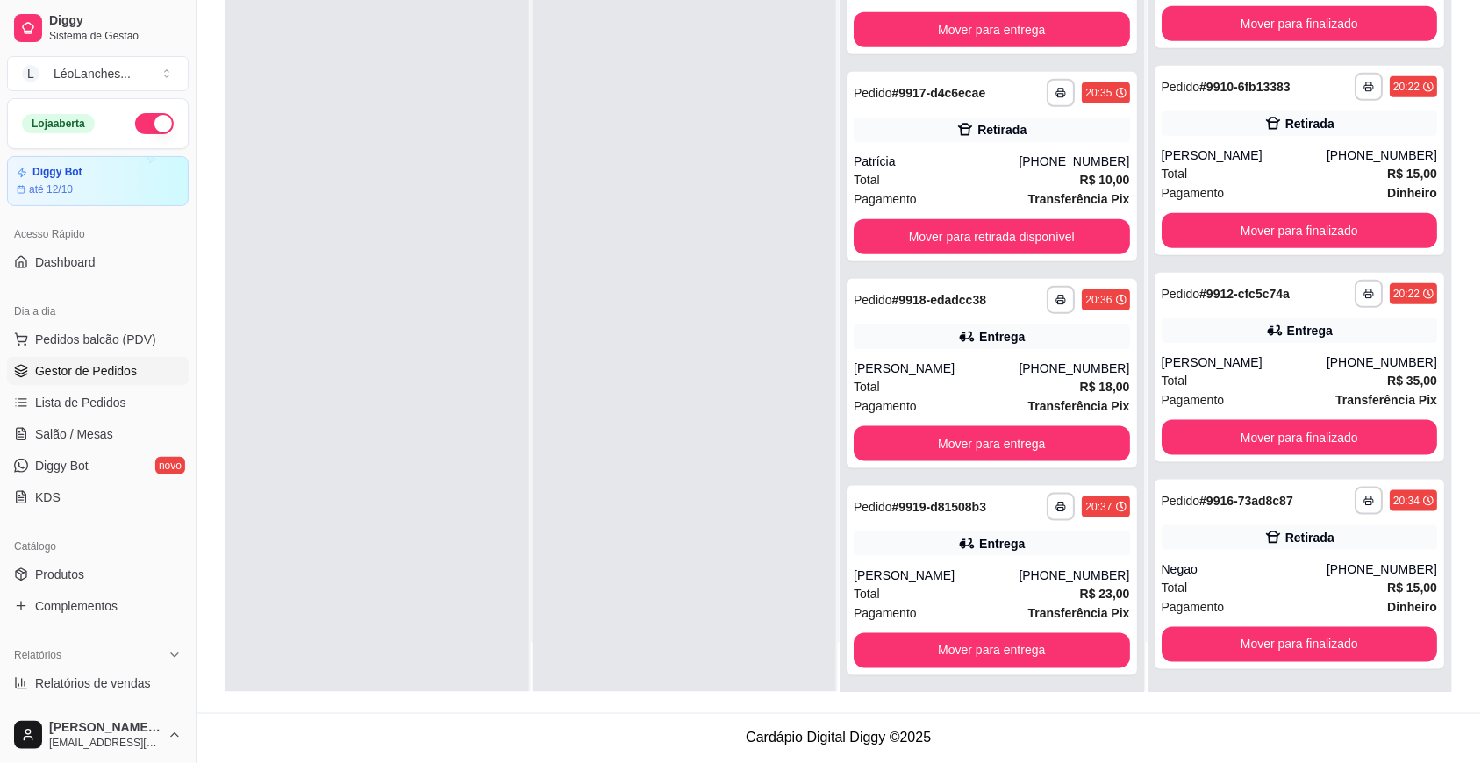
scroll to position [235, 0]
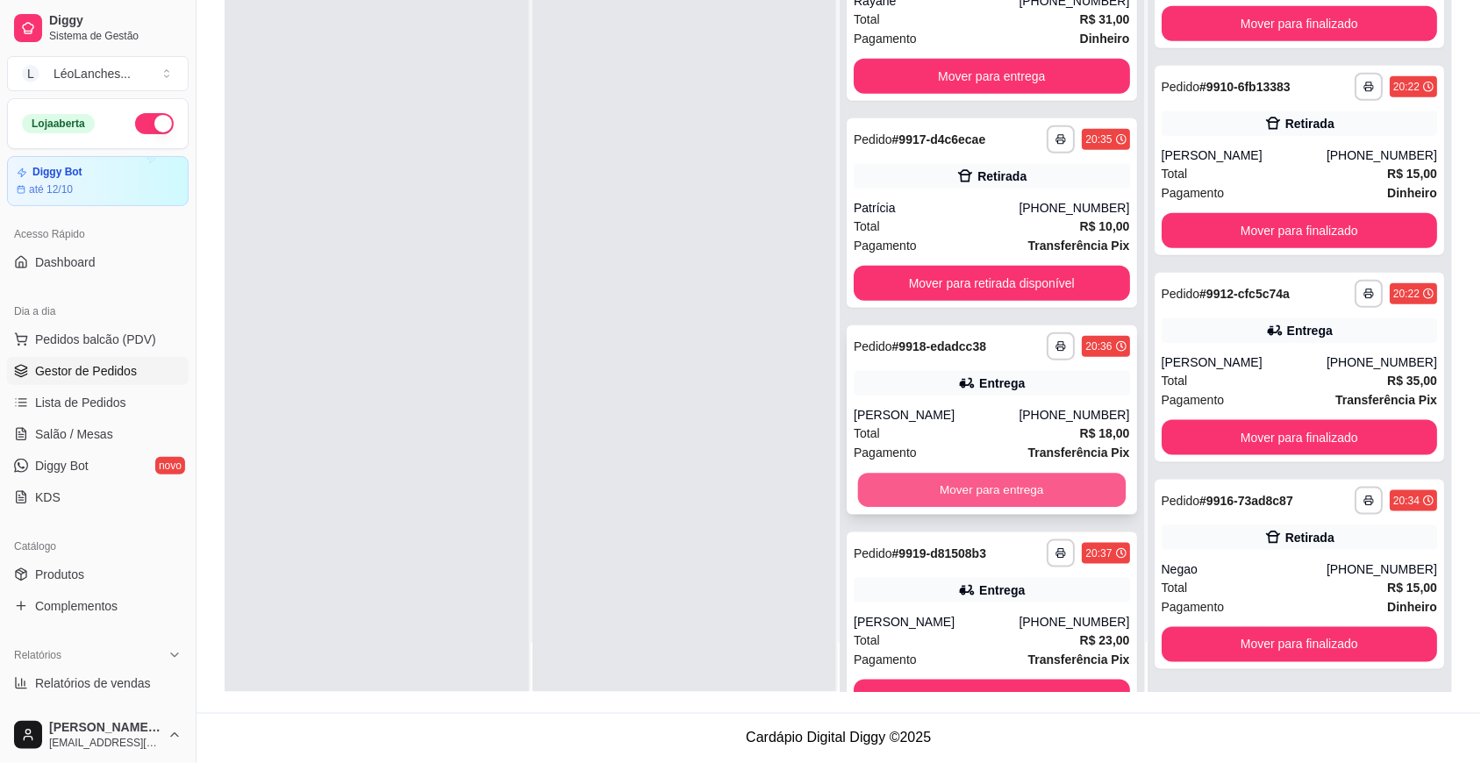
click at [1027, 481] on button "Mover para entrega" at bounding box center [992, 491] width 268 height 34
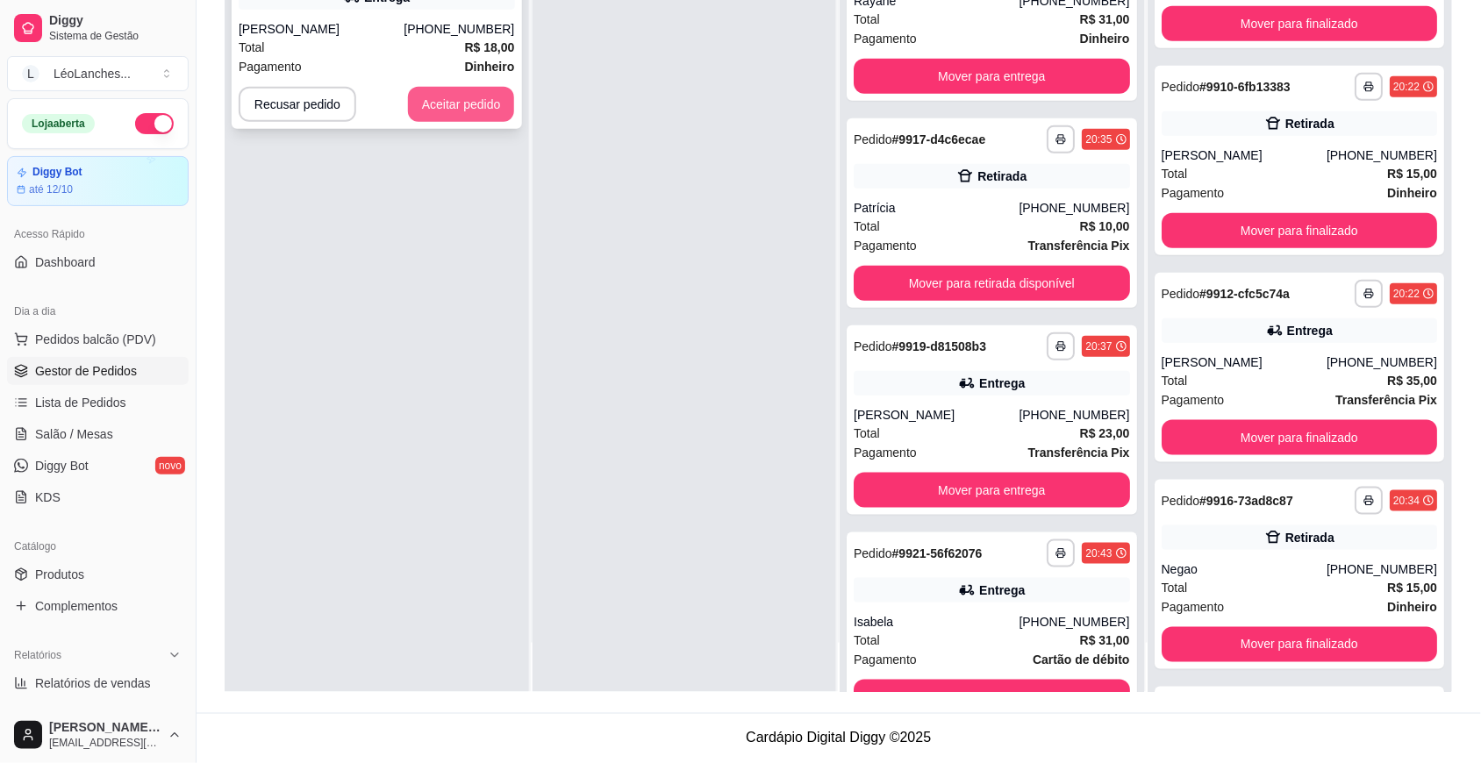
click at [441, 108] on button "Aceitar pedido" at bounding box center [461, 104] width 107 height 35
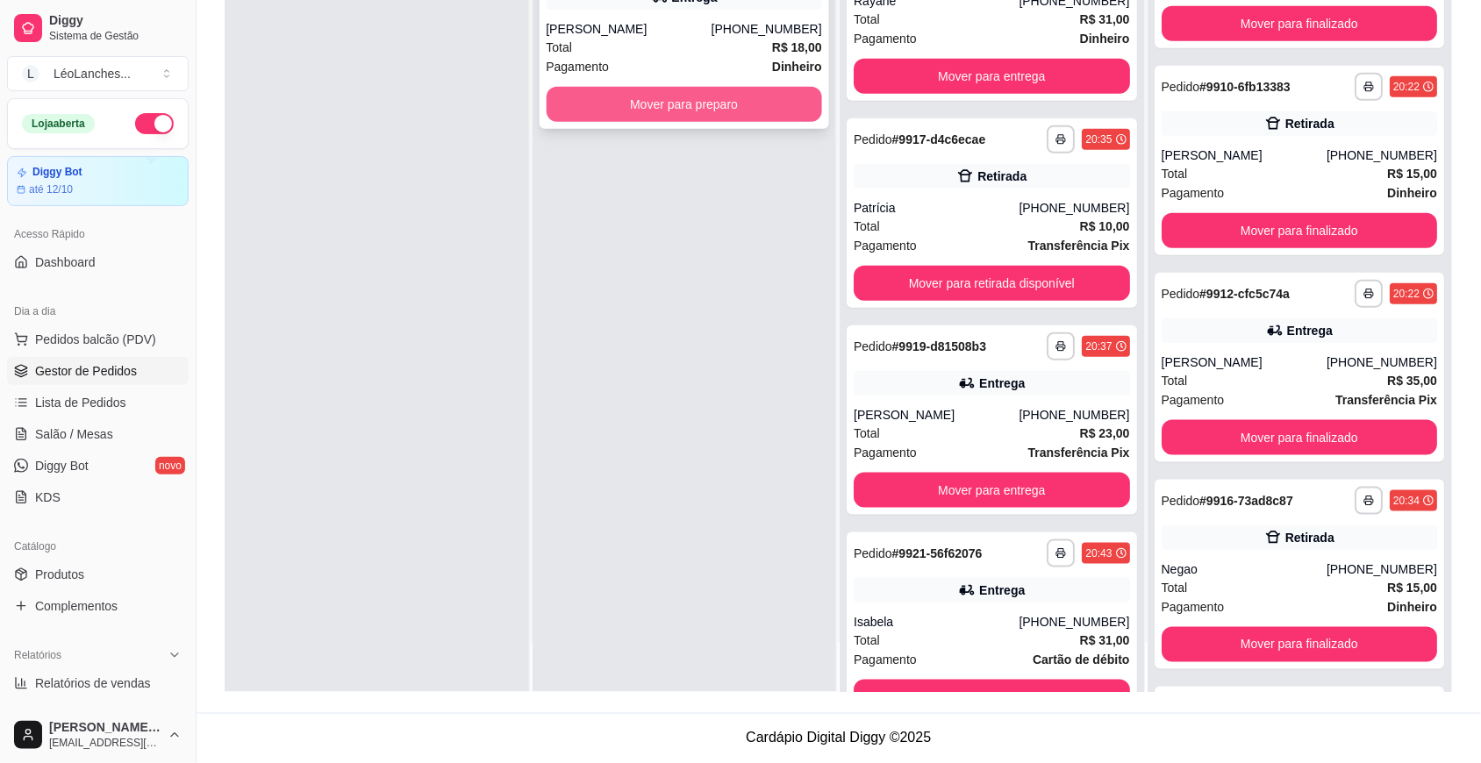
click at [572, 101] on button "Mover para preparo" at bounding box center [684, 104] width 276 height 35
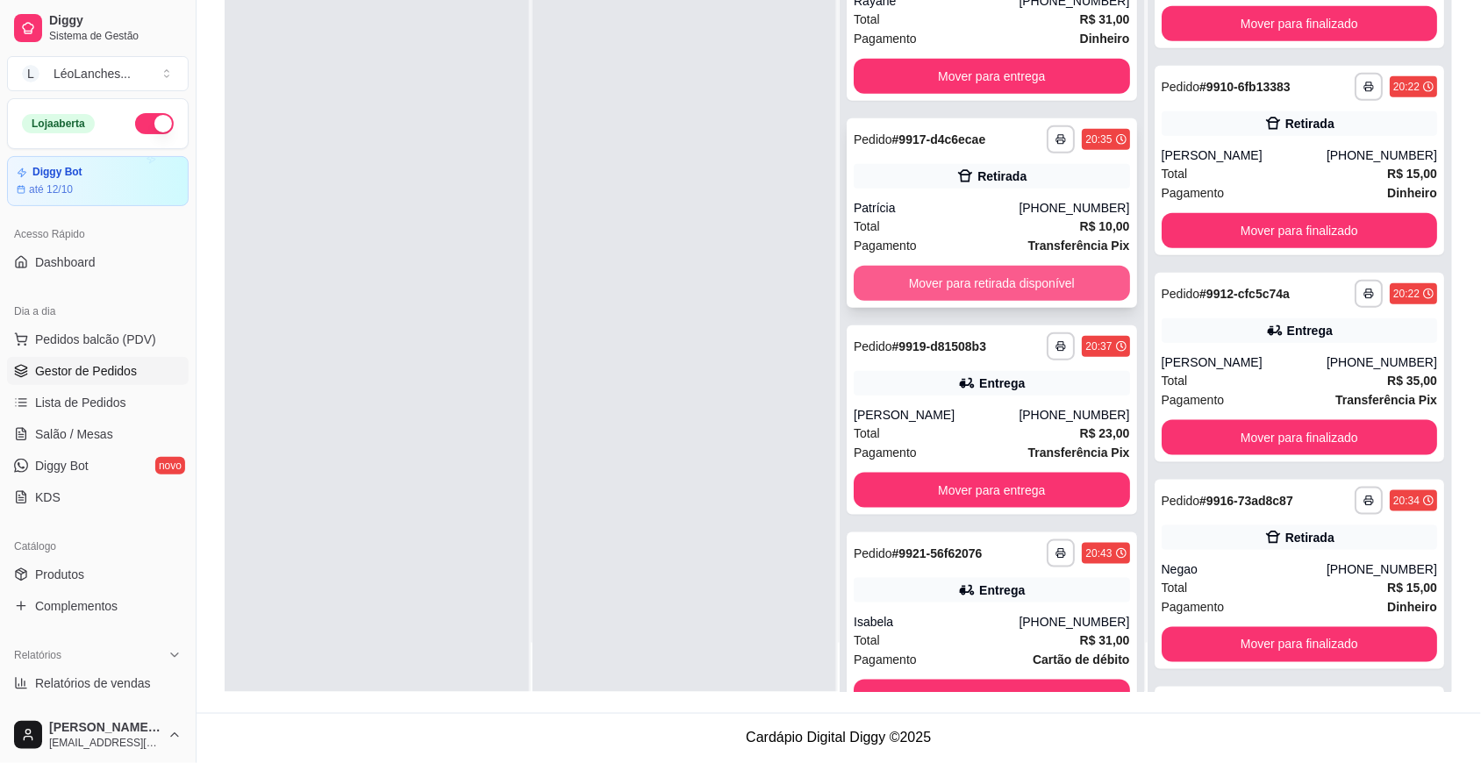
click at [896, 275] on button "Mover para retirada disponível" at bounding box center [991, 283] width 276 height 35
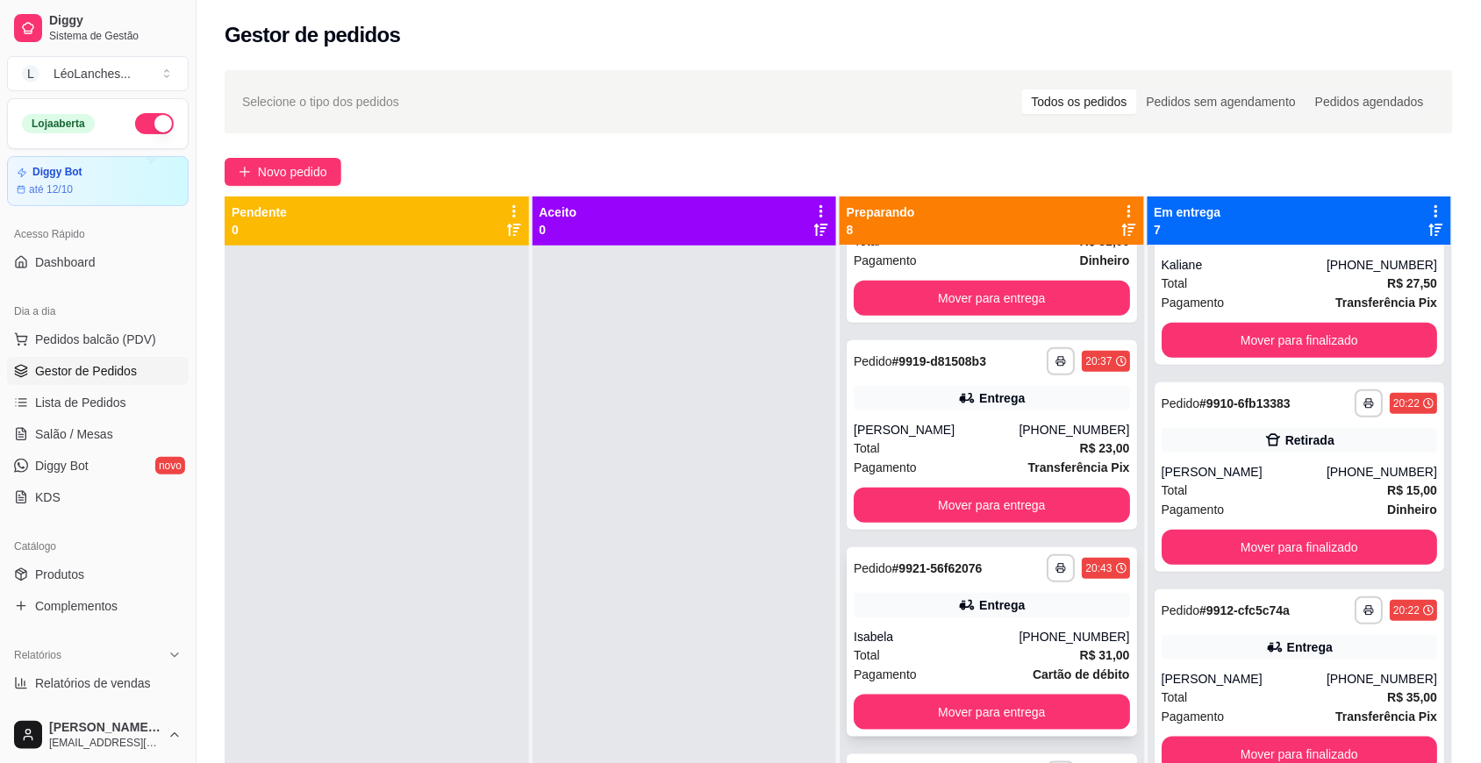
scroll to position [336, 0]
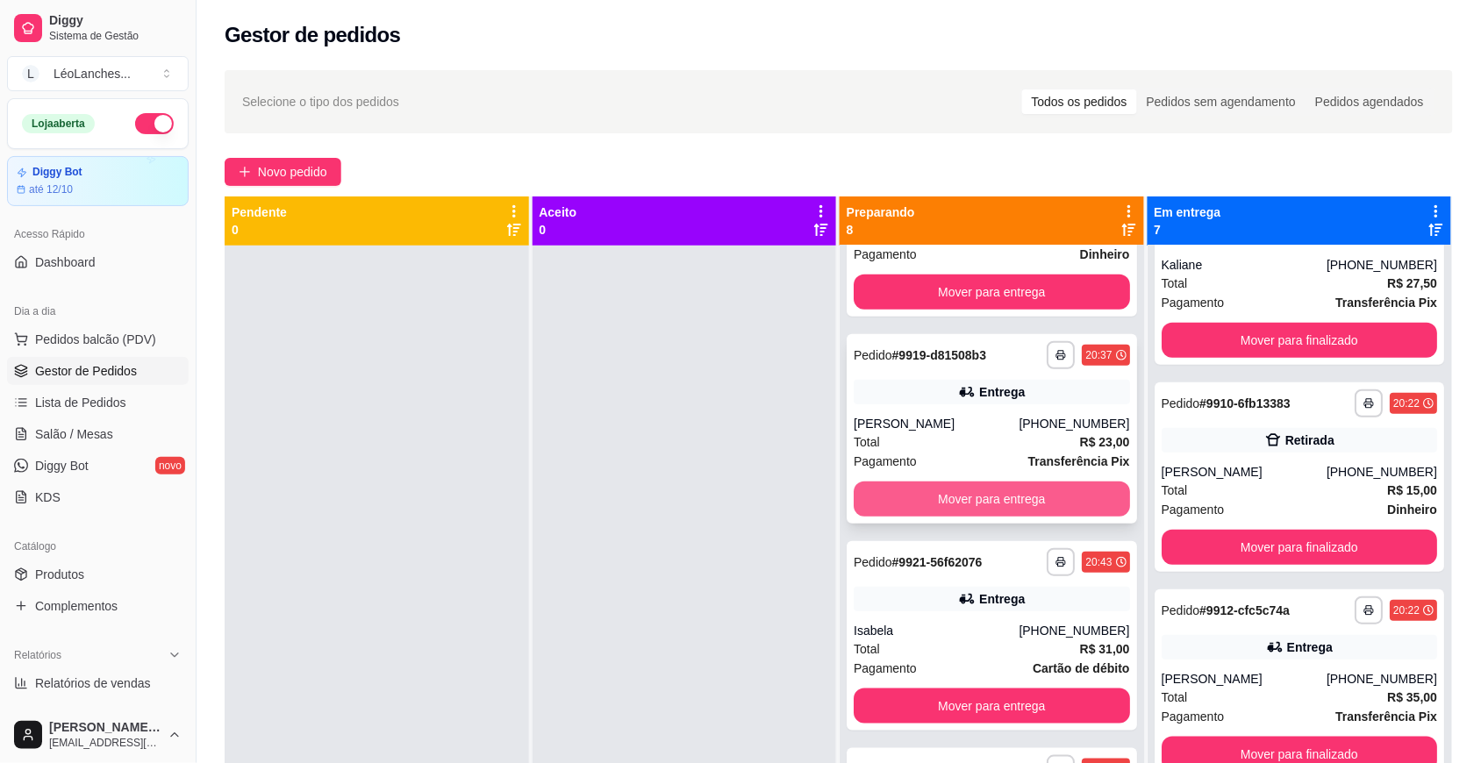
click at [950, 501] on button "Mover para entrega" at bounding box center [991, 499] width 276 height 35
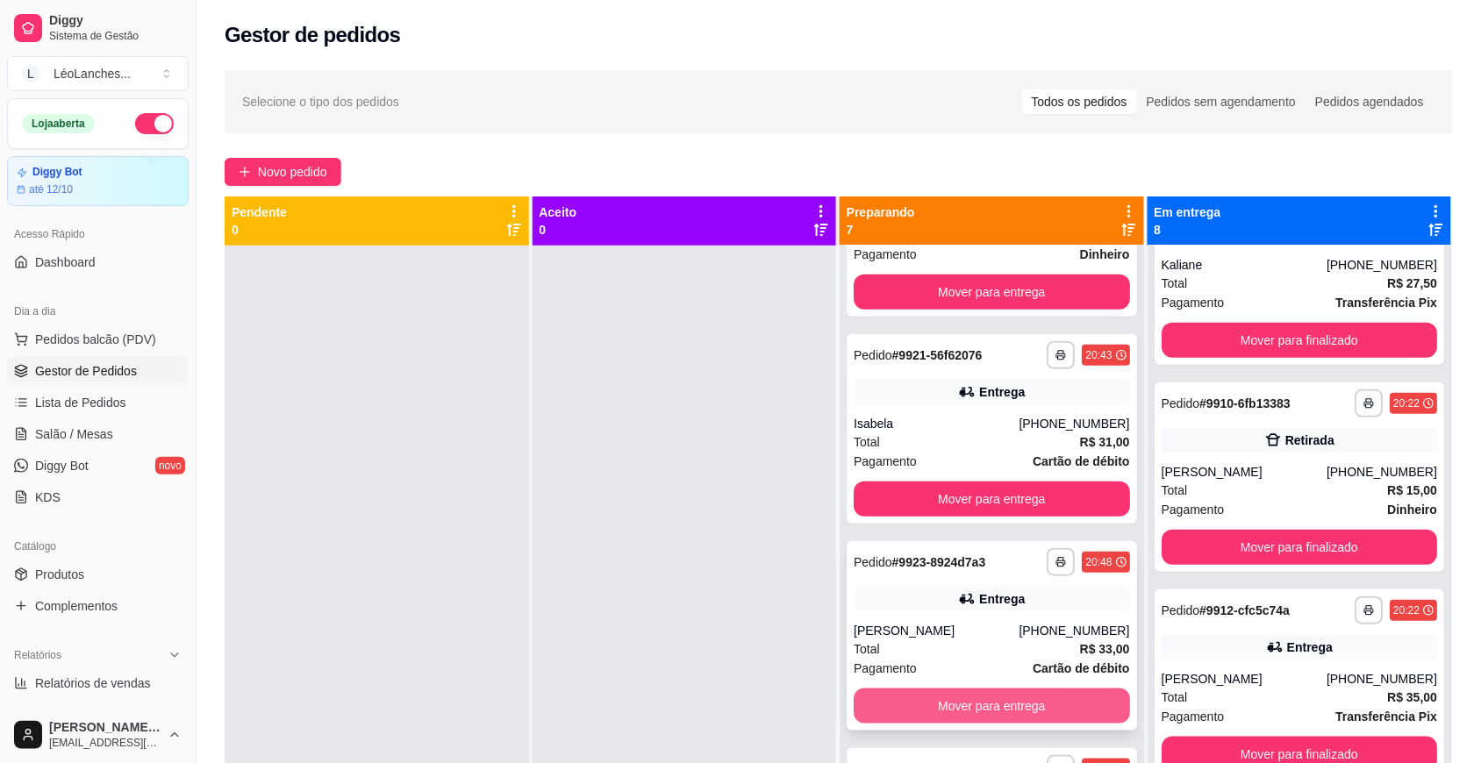
click at [917, 706] on button "Mover para entrega" at bounding box center [991, 706] width 276 height 35
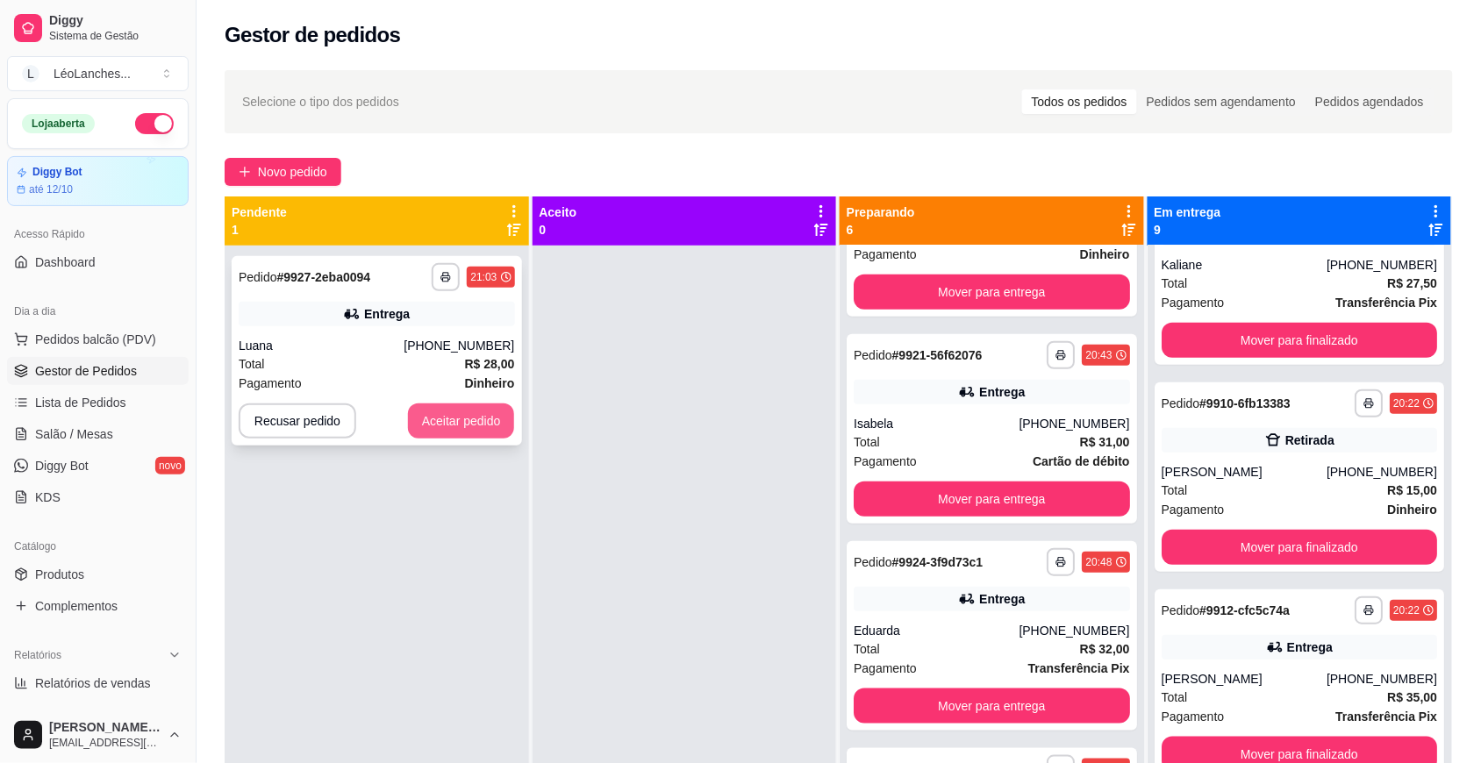
click at [482, 418] on button "Aceitar pedido" at bounding box center [461, 420] width 107 height 35
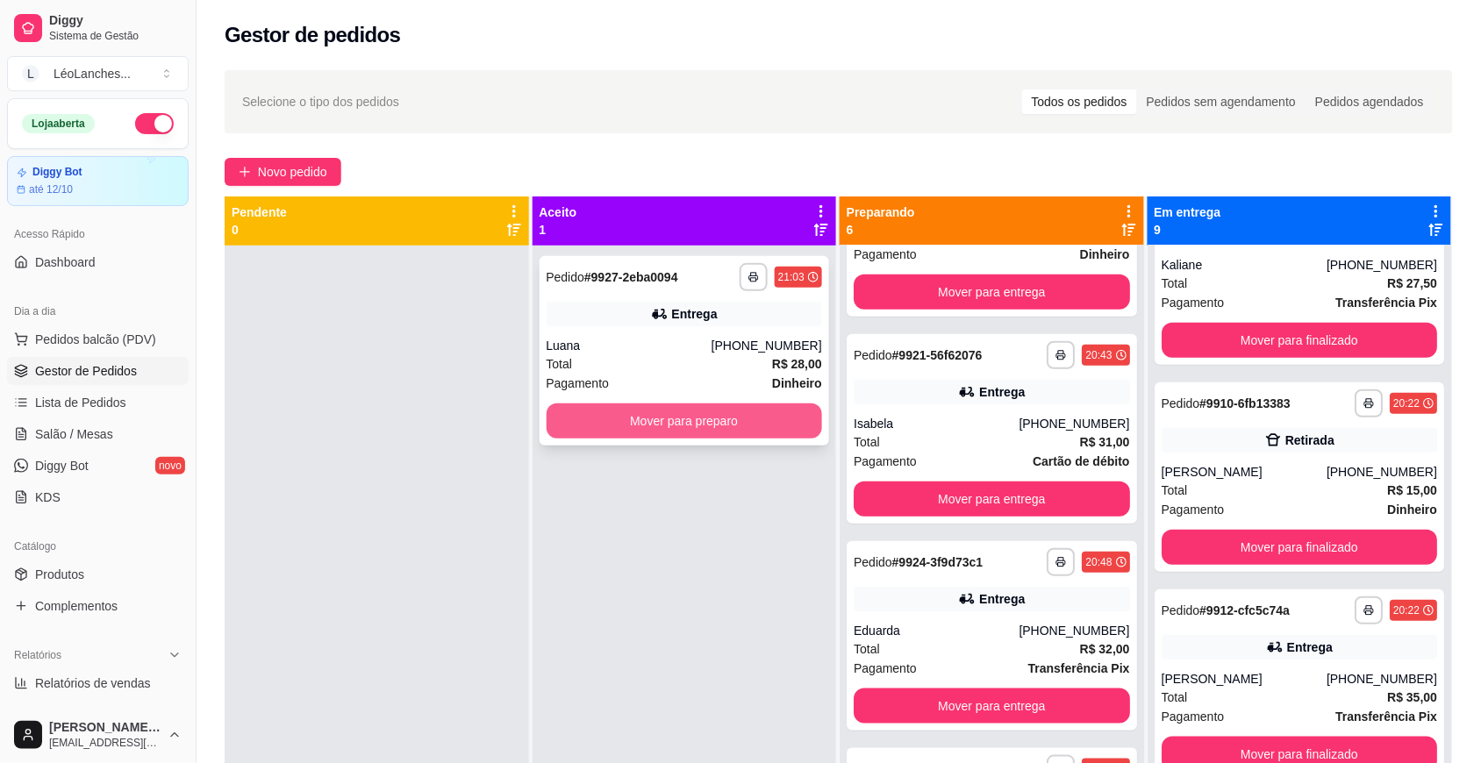
click at [713, 422] on button "Mover para preparo" at bounding box center [684, 420] width 276 height 35
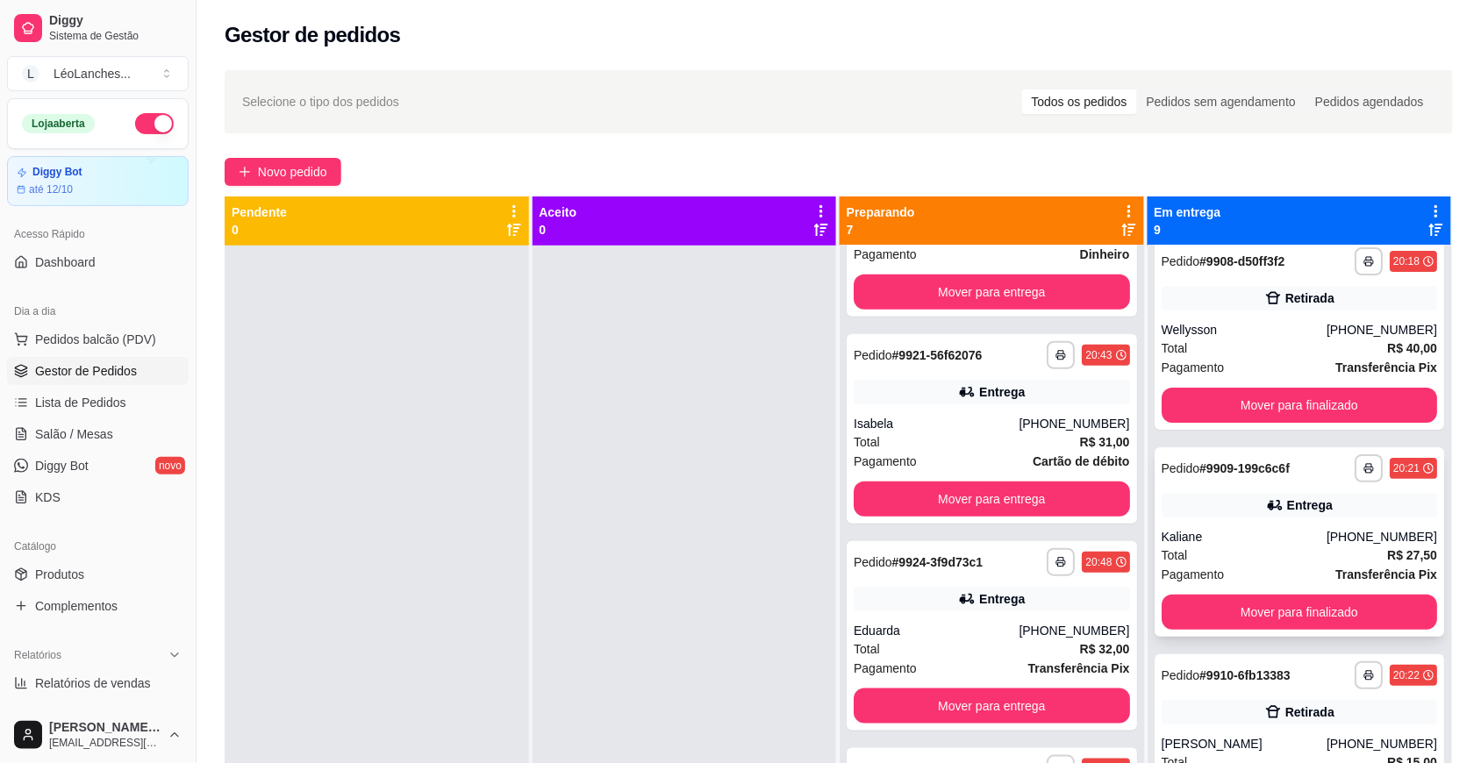
scroll to position [0, 0]
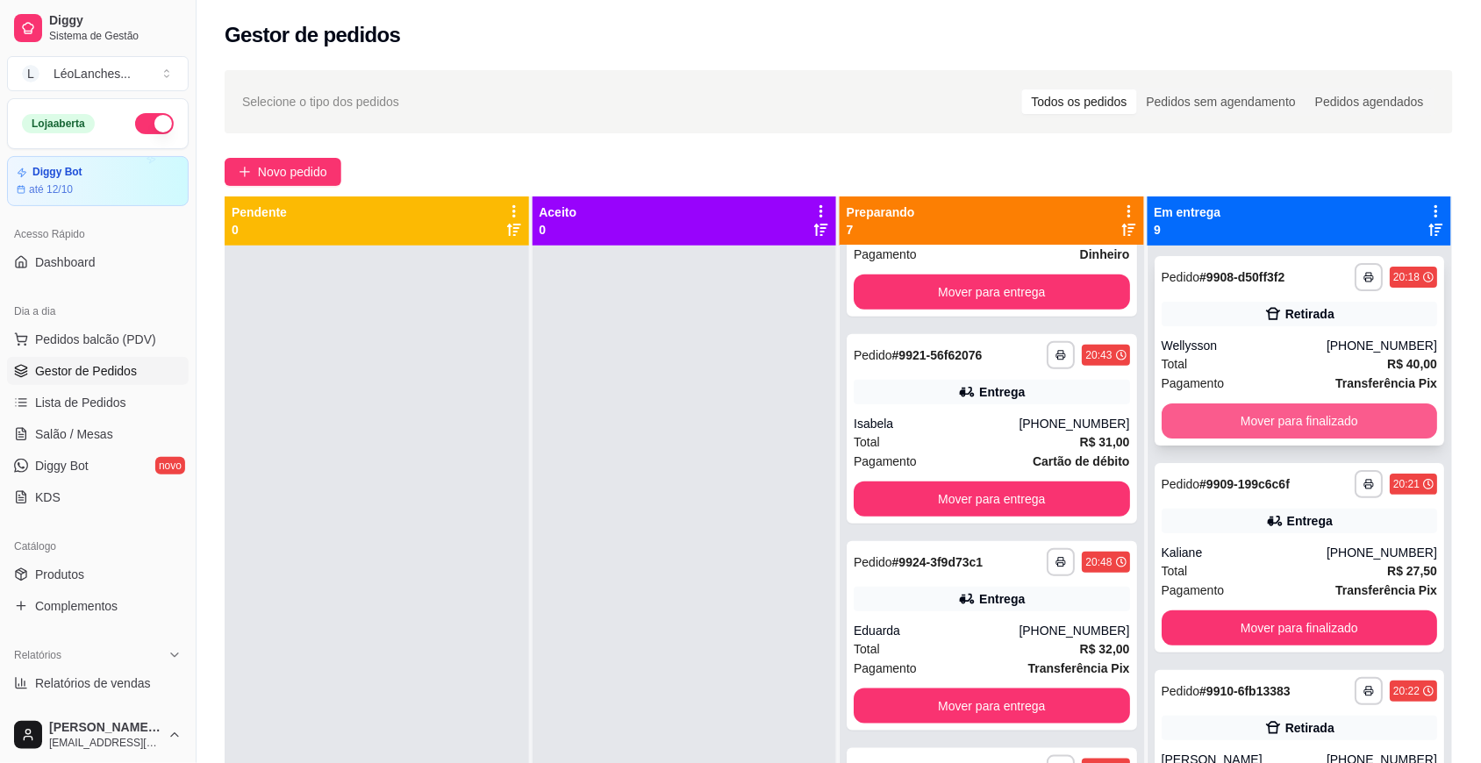
click at [1273, 422] on button "Mover para finalizado" at bounding box center [1299, 420] width 276 height 35
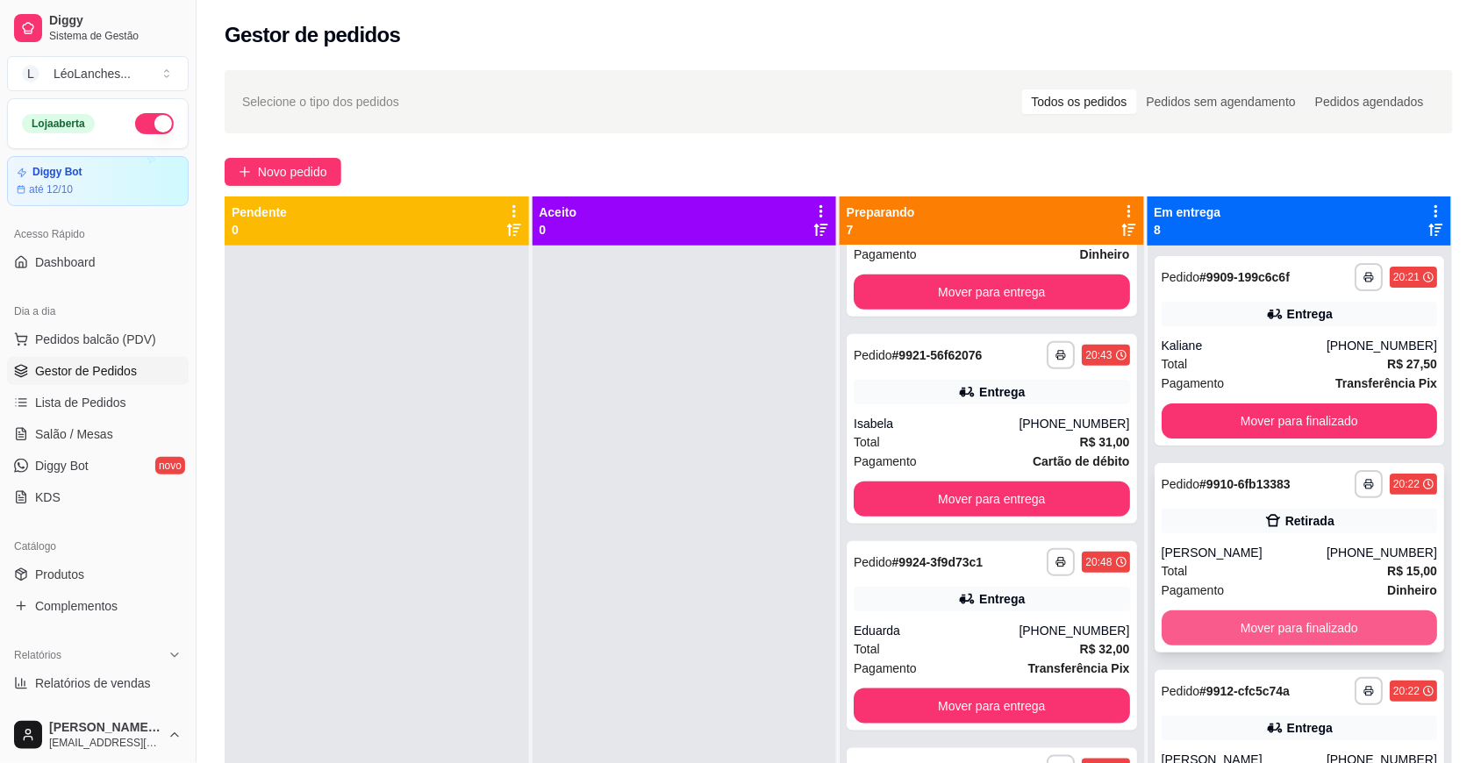
click at [1270, 627] on button "Mover para finalizado" at bounding box center [1299, 627] width 276 height 35
click at [1272, 625] on button "Mover para finalizado" at bounding box center [1299, 627] width 276 height 35
click at [1274, 621] on button "Mover para finalizado" at bounding box center [1299, 628] width 268 height 34
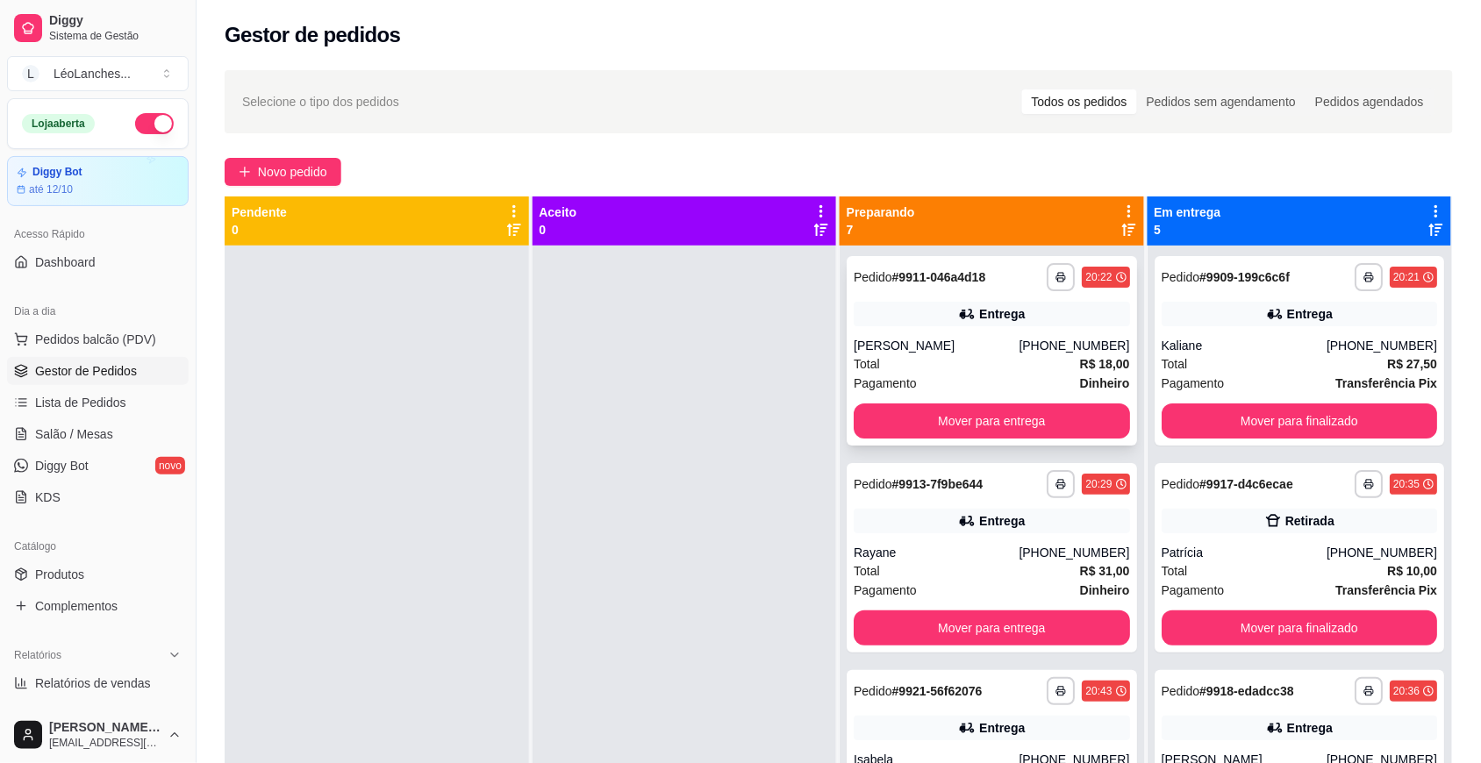
click at [985, 353] on div "[PERSON_NAME]" at bounding box center [935, 346] width 165 height 18
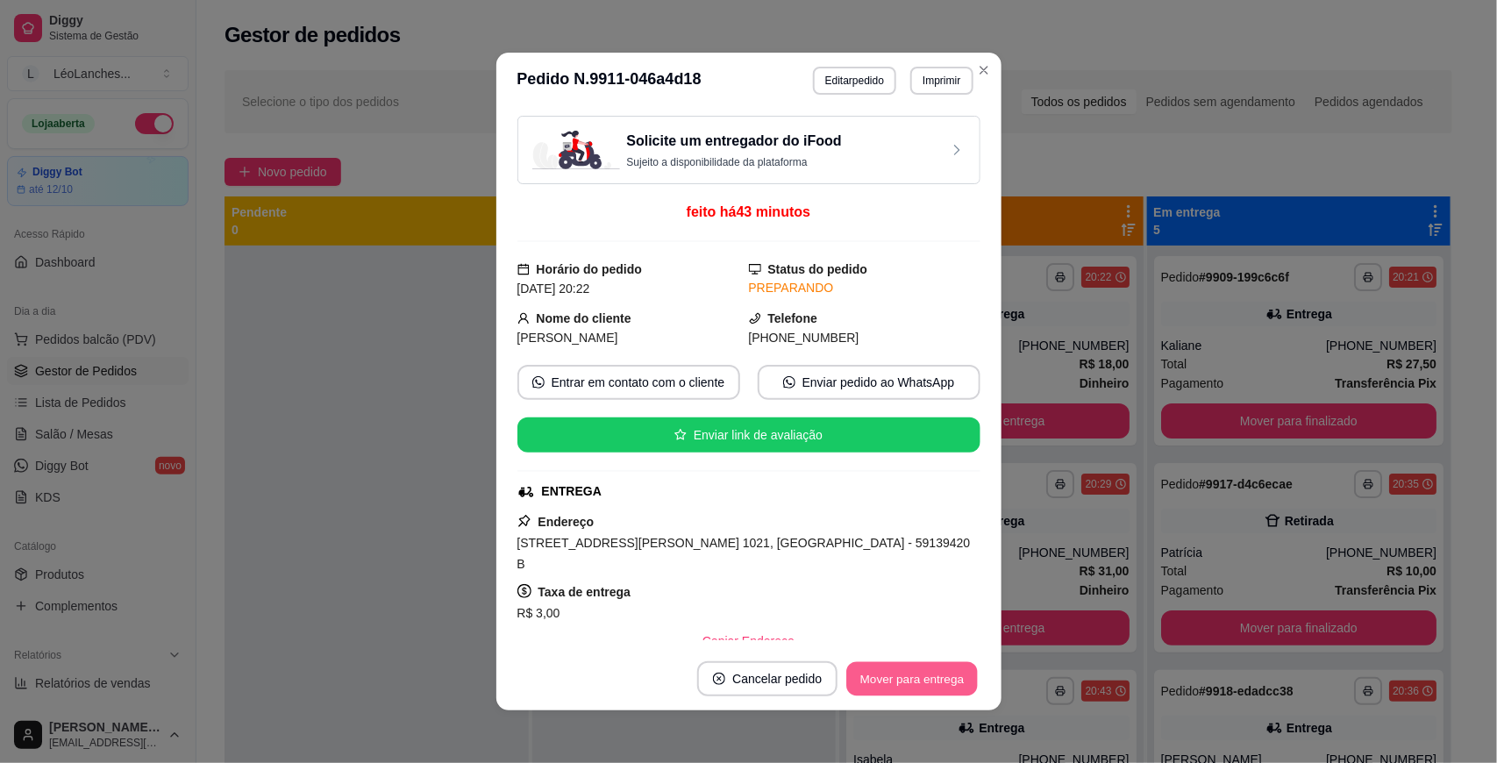
click at [880, 677] on button "Mover para entrega" at bounding box center [913, 679] width 132 height 34
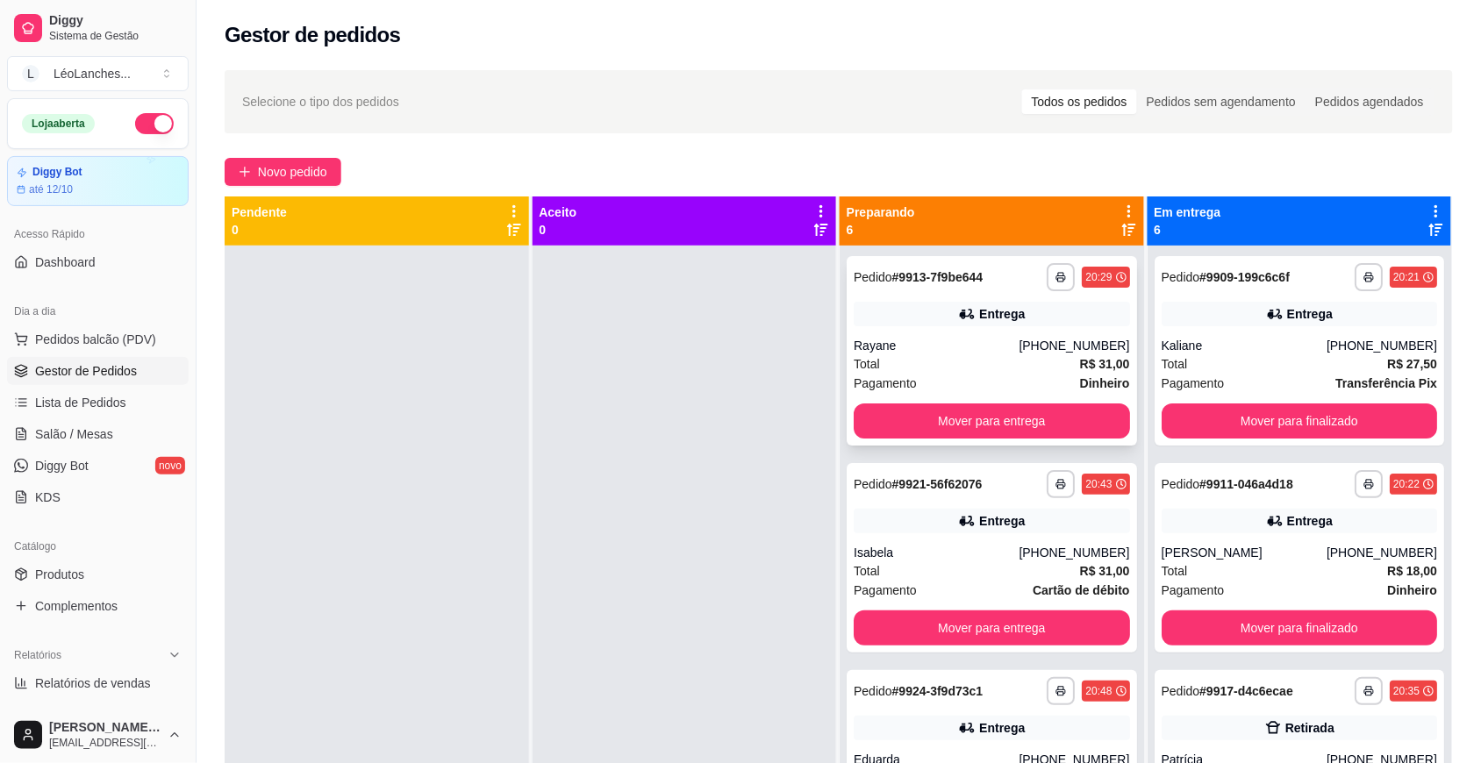
click at [967, 361] on div "Total R$ 31,00" at bounding box center [991, 363] width 276 height 19
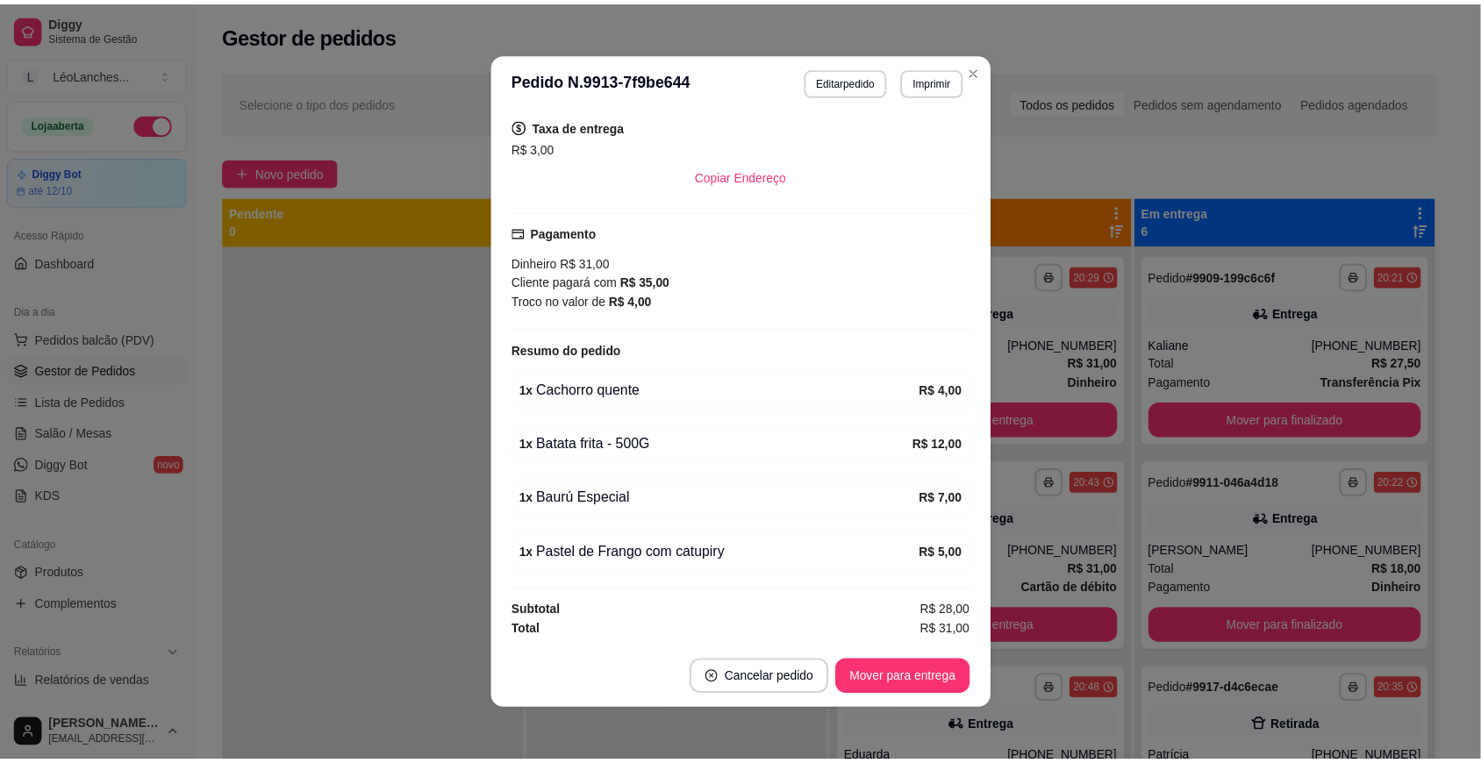
scroll to position [3, 0]
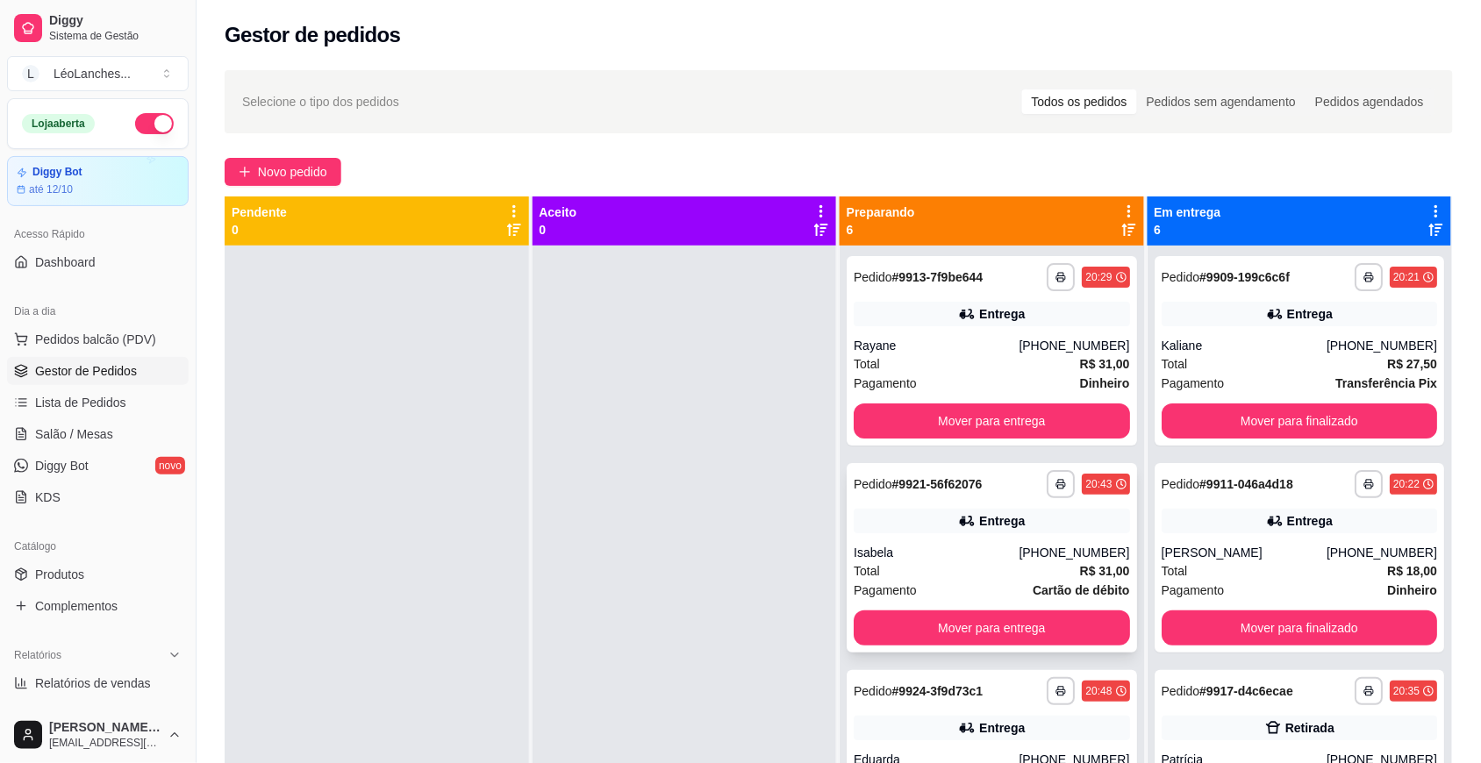
click at [963, 577] on div "Total R$ 31,00" at bounding box center [991, 570] width 276 height 19
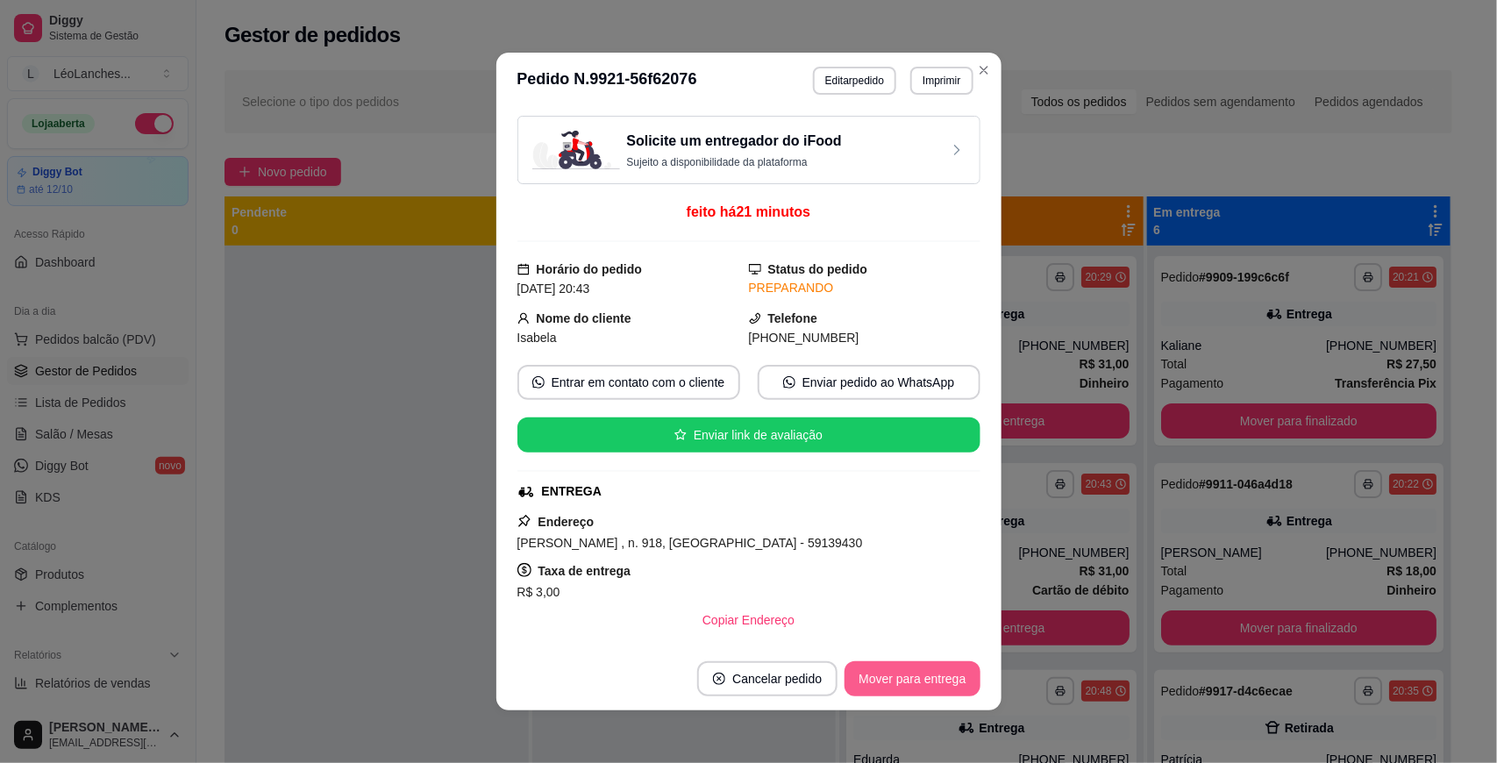
click at [881, 669] on button "Mover para entrega" at bounding box center [912, 678] width 135 height 35
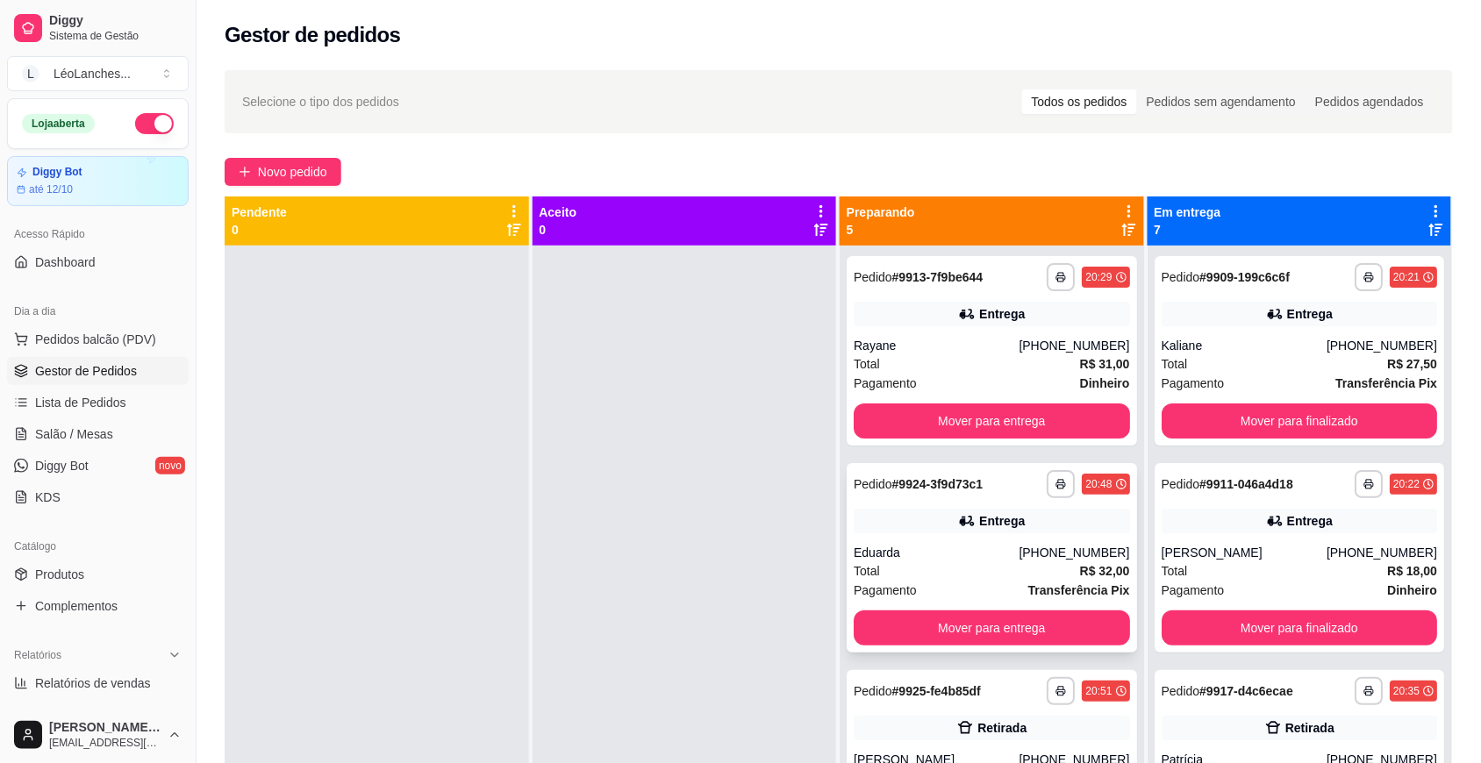
click at [959, 568] on div "Total R$ 32,00" at bounding box center [991, 570] width 276 height 19
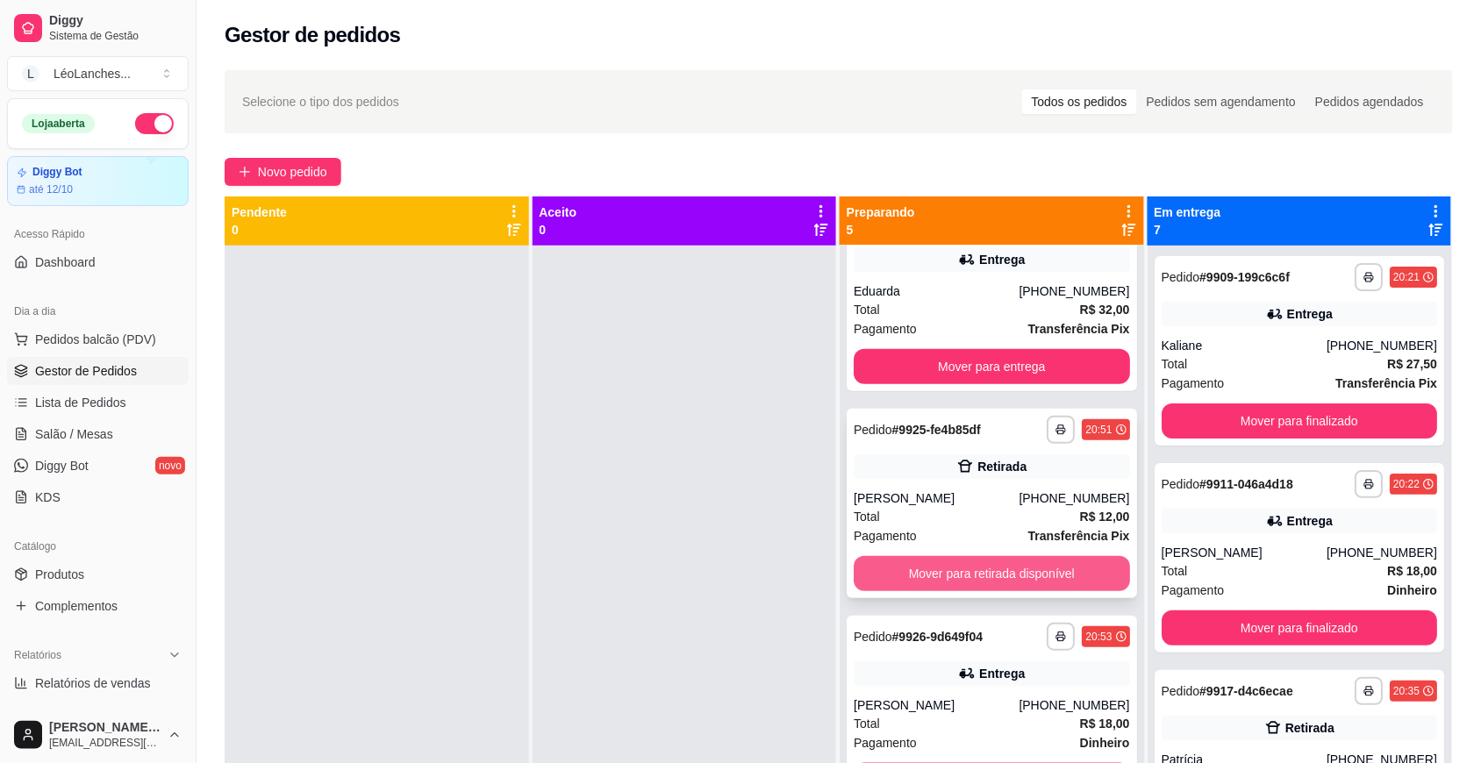
scroll to position [288, 0]
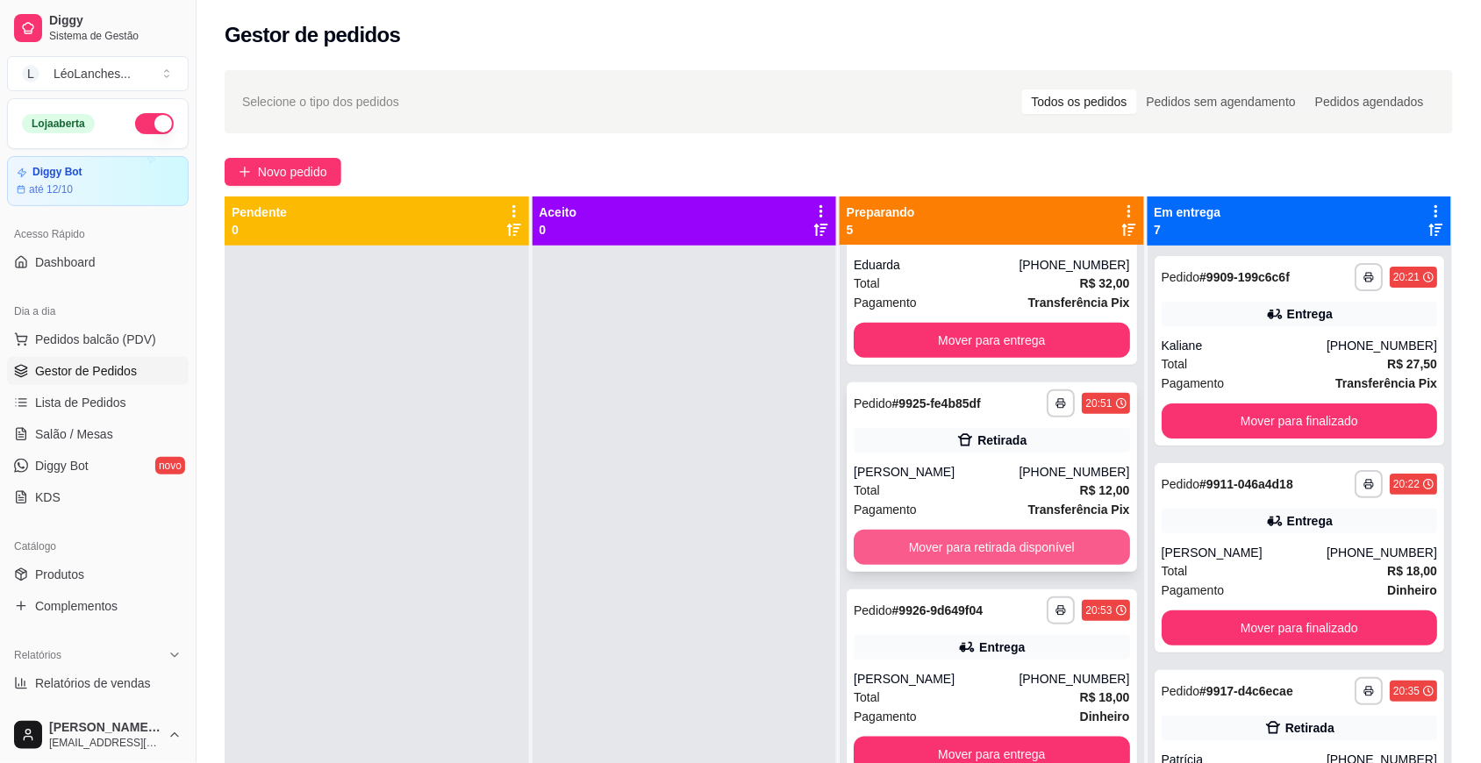
click at [981, 550] on button "Mover para retirada disponível" at bounding box center [991, 547] width 276 height 35
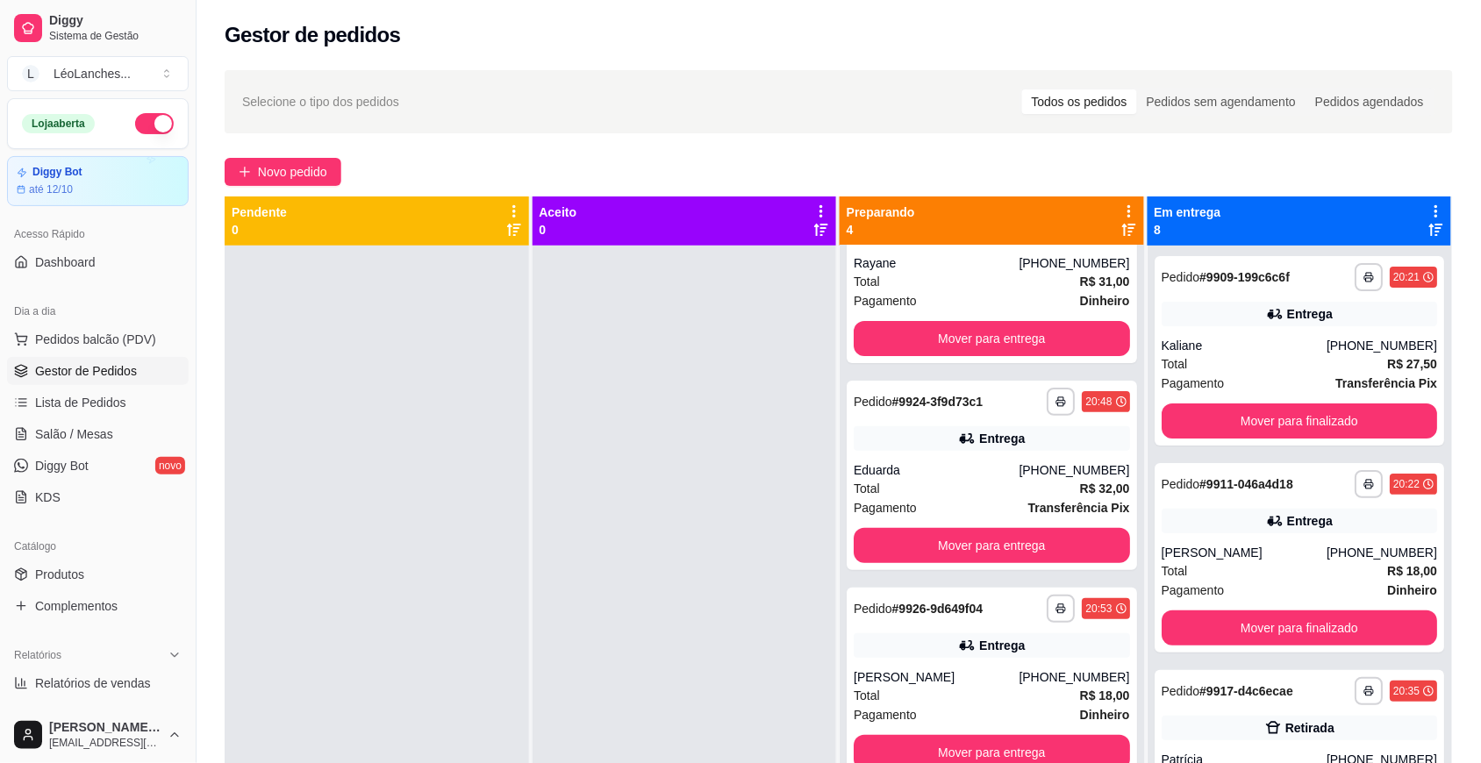
scroll to position [82, 0]
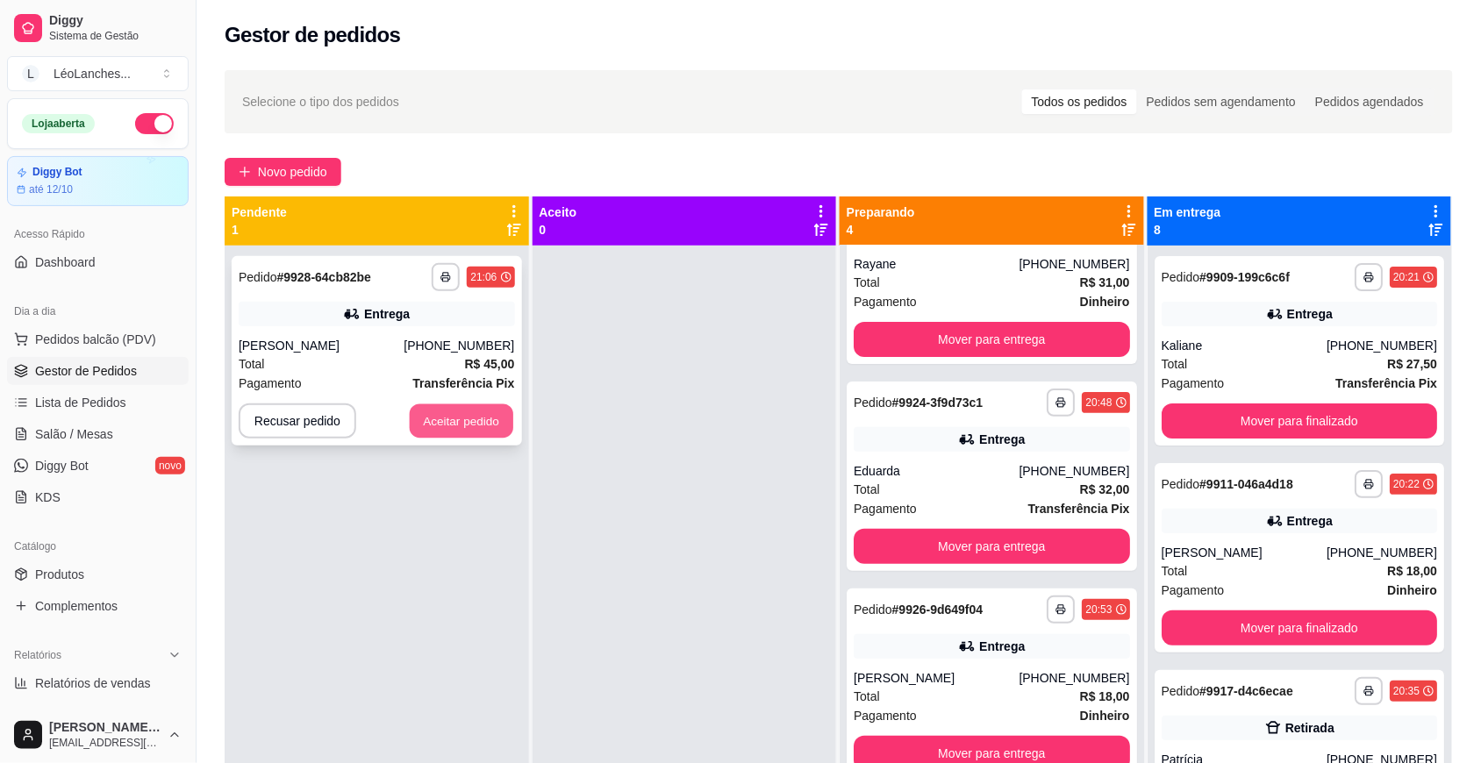
click at [471, 419] on button "Aceitar pedido" at bounding box center [461, 421] width 103 height 34
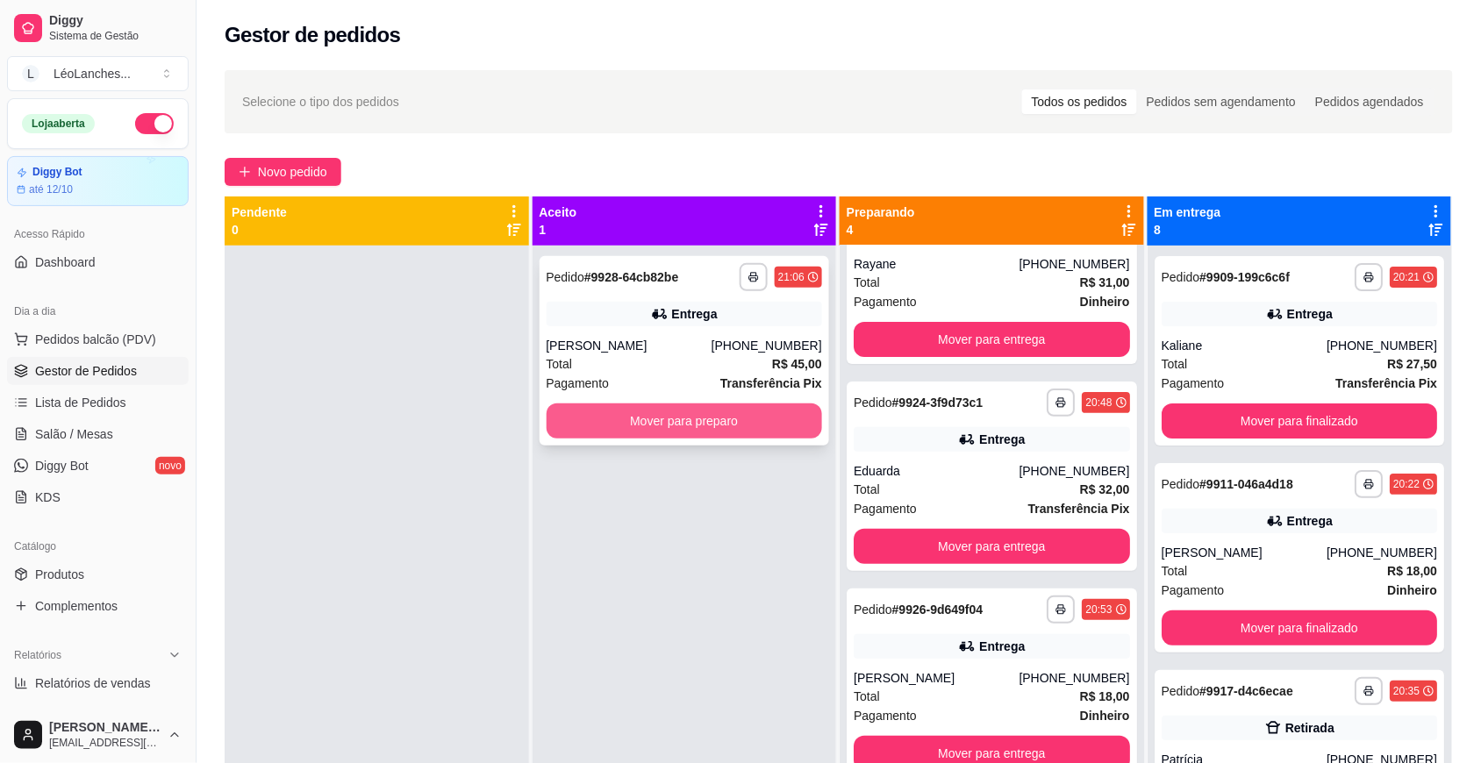
click at [685, 427] on button "Mover para preparo" at bounding box center [684, 420] width 276 height 35
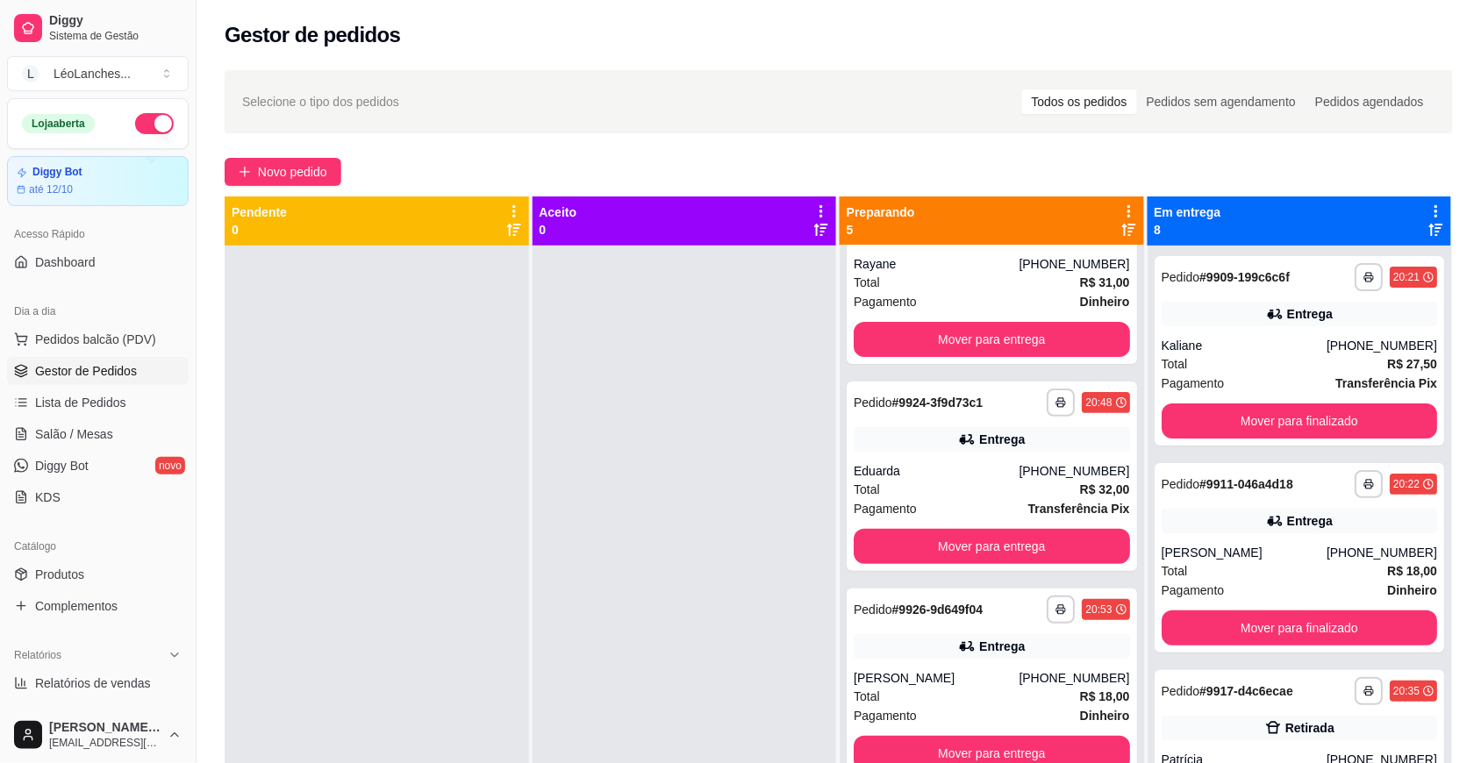
scroll to position [288, 0]
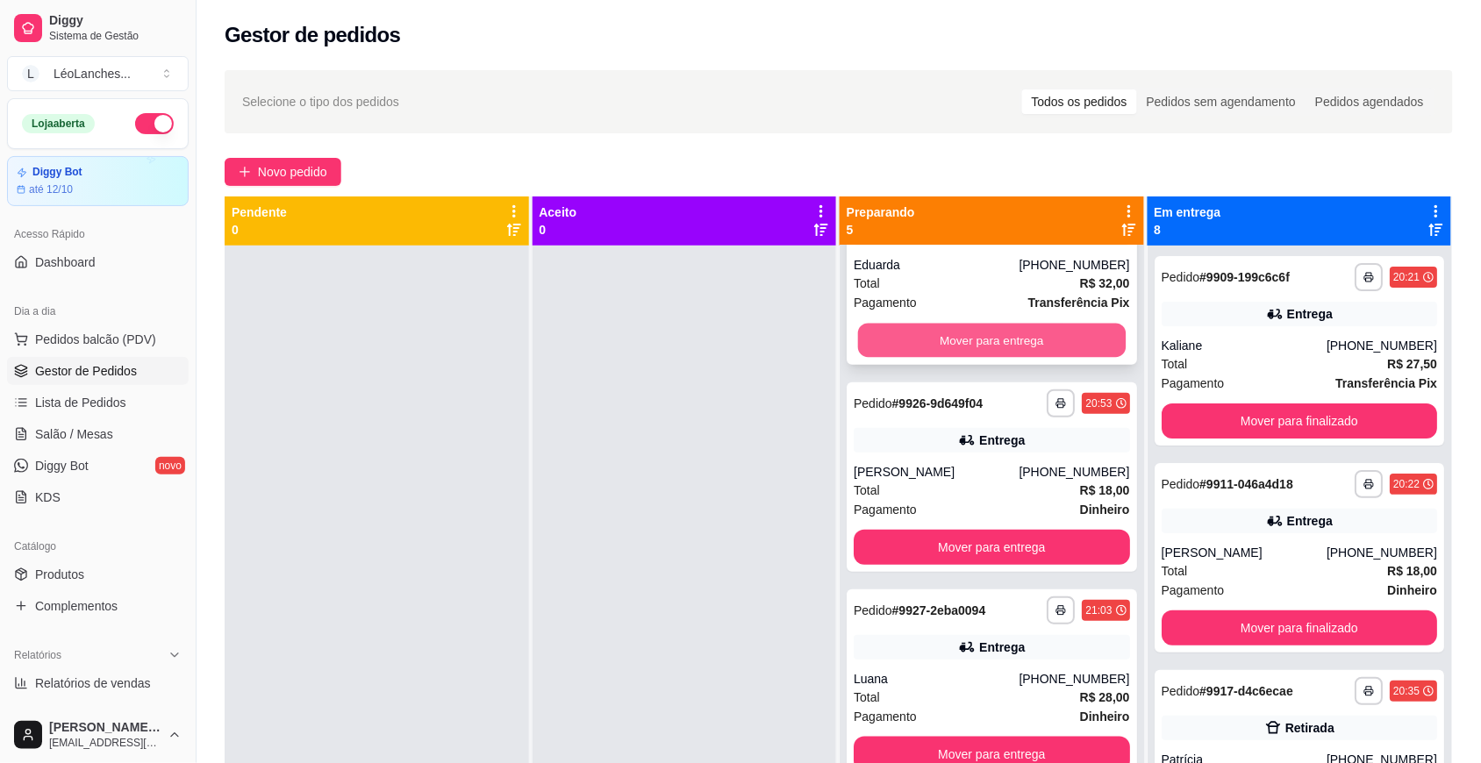
click at [904, 329] on button "Mover para entrega" at bounding box center [992, 341] width 268 height 34
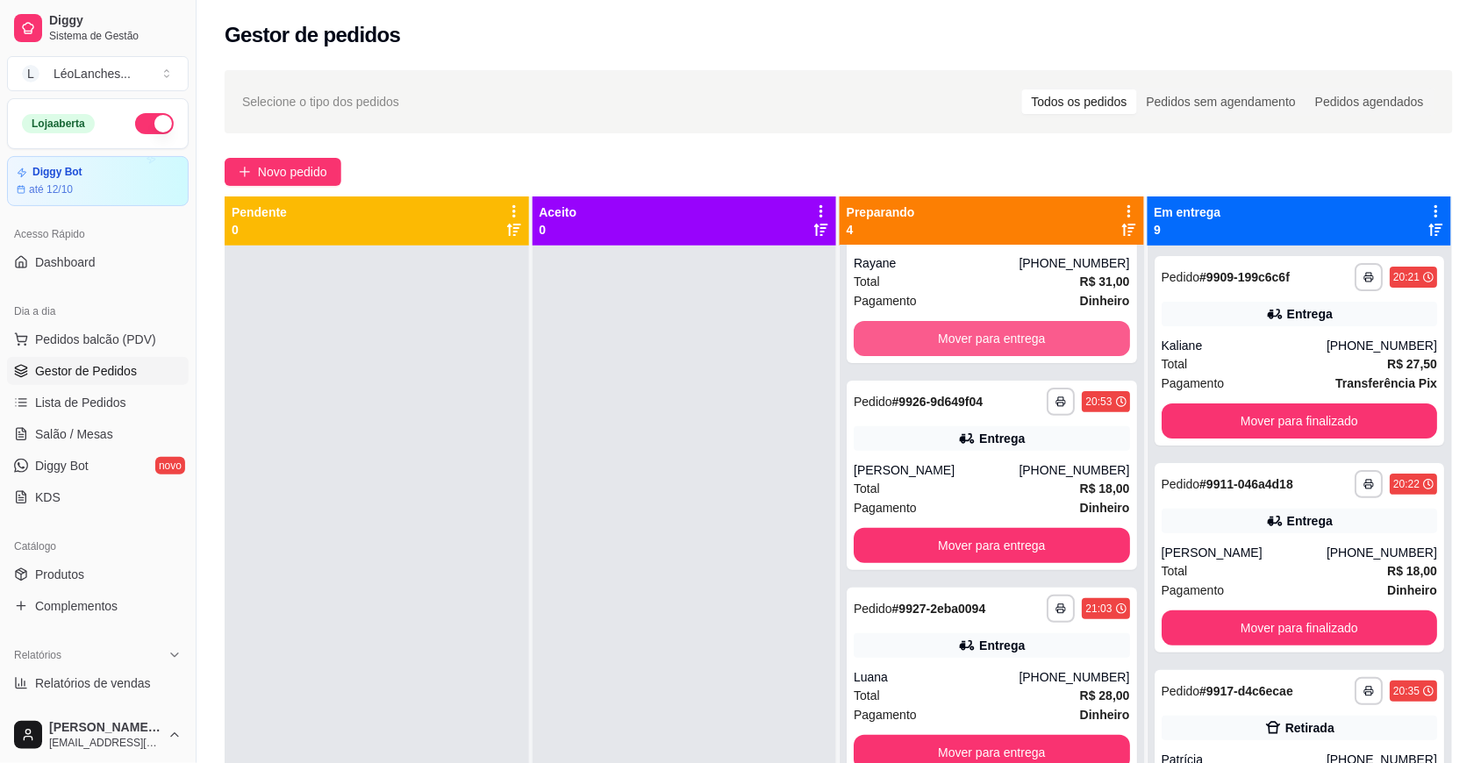
scroll to position [81, 0]
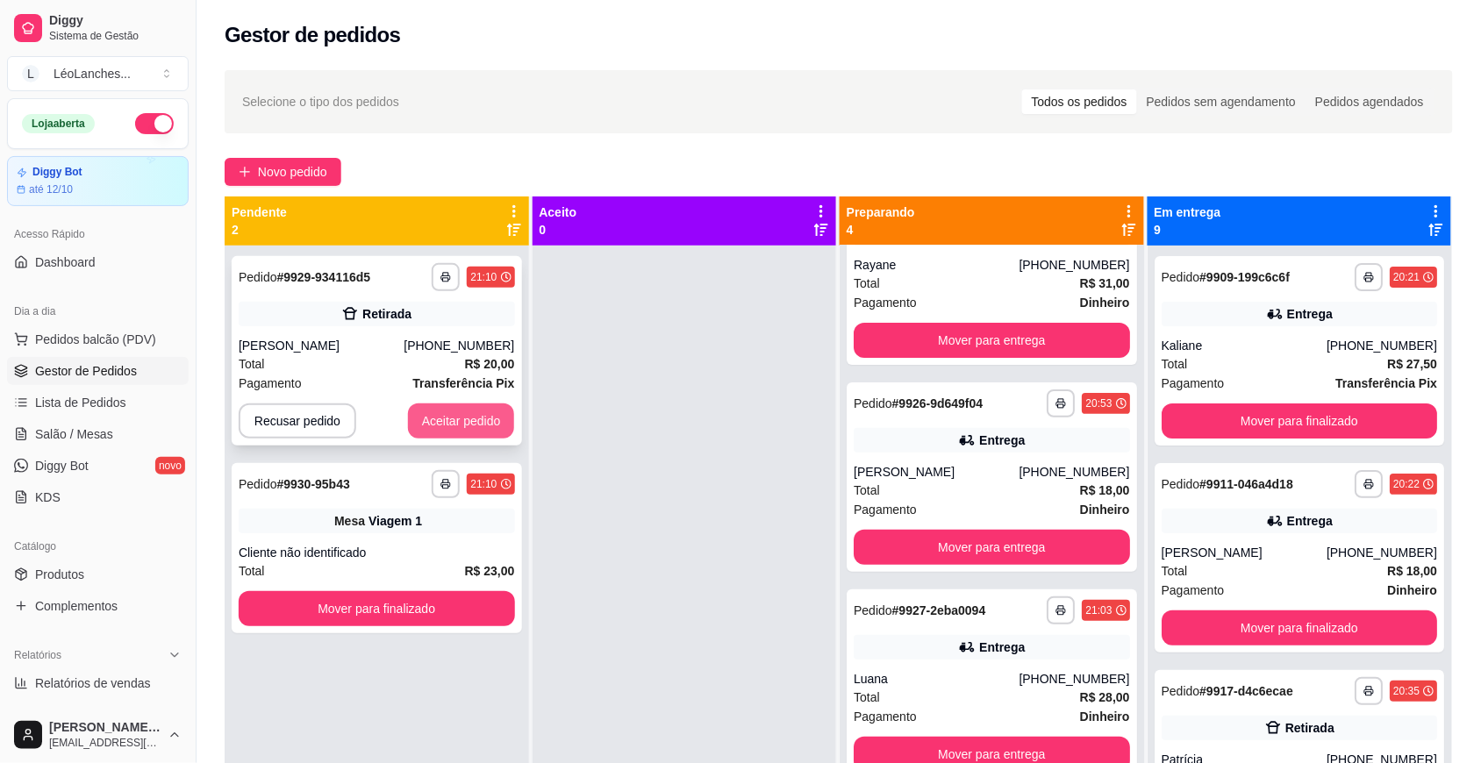
click at [475, 418] on button "Aceitar pedido" at bounding box center [461, 420] width 107 height 35
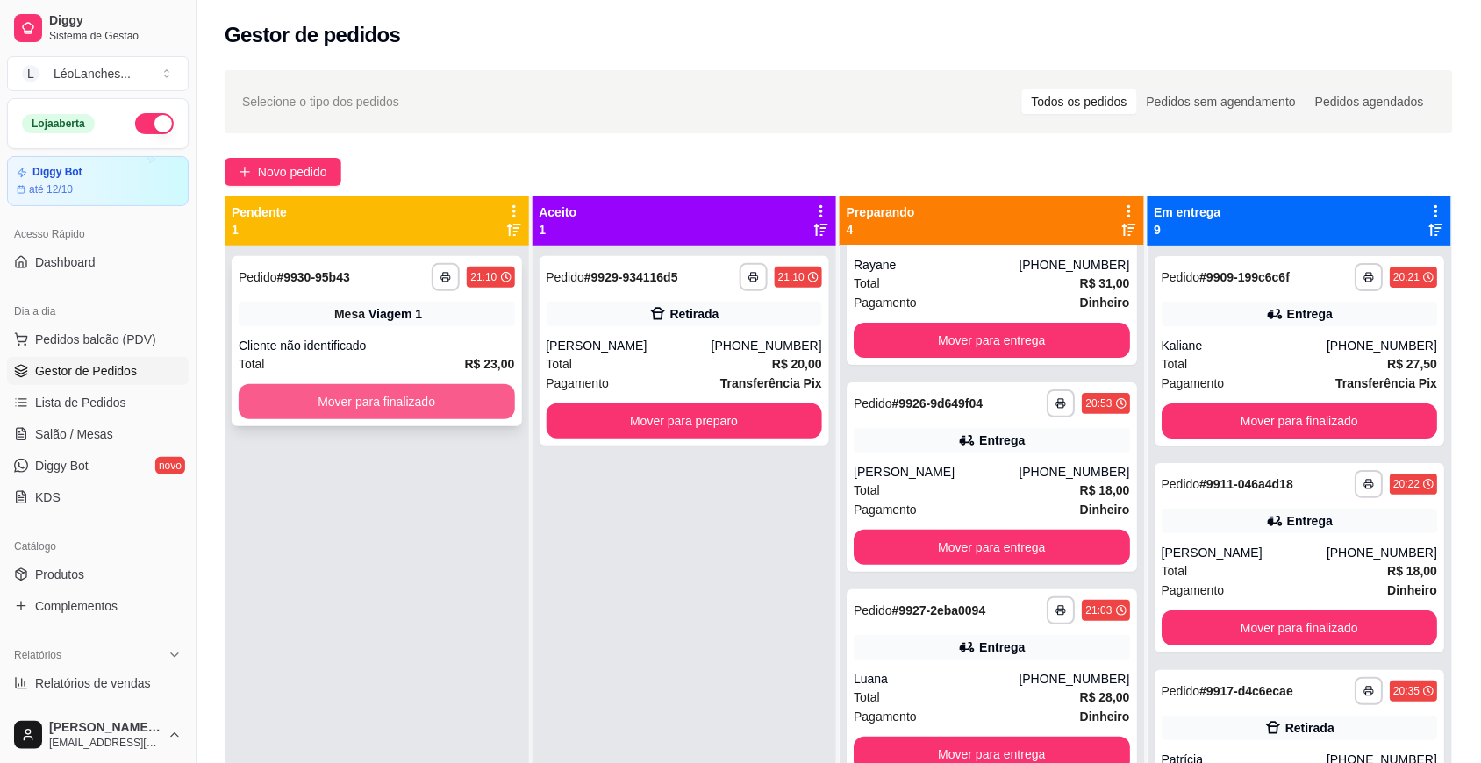
click at [475, 402] on button "Mover para finalizado" at bounding box center [377, 401] width 276 height 35
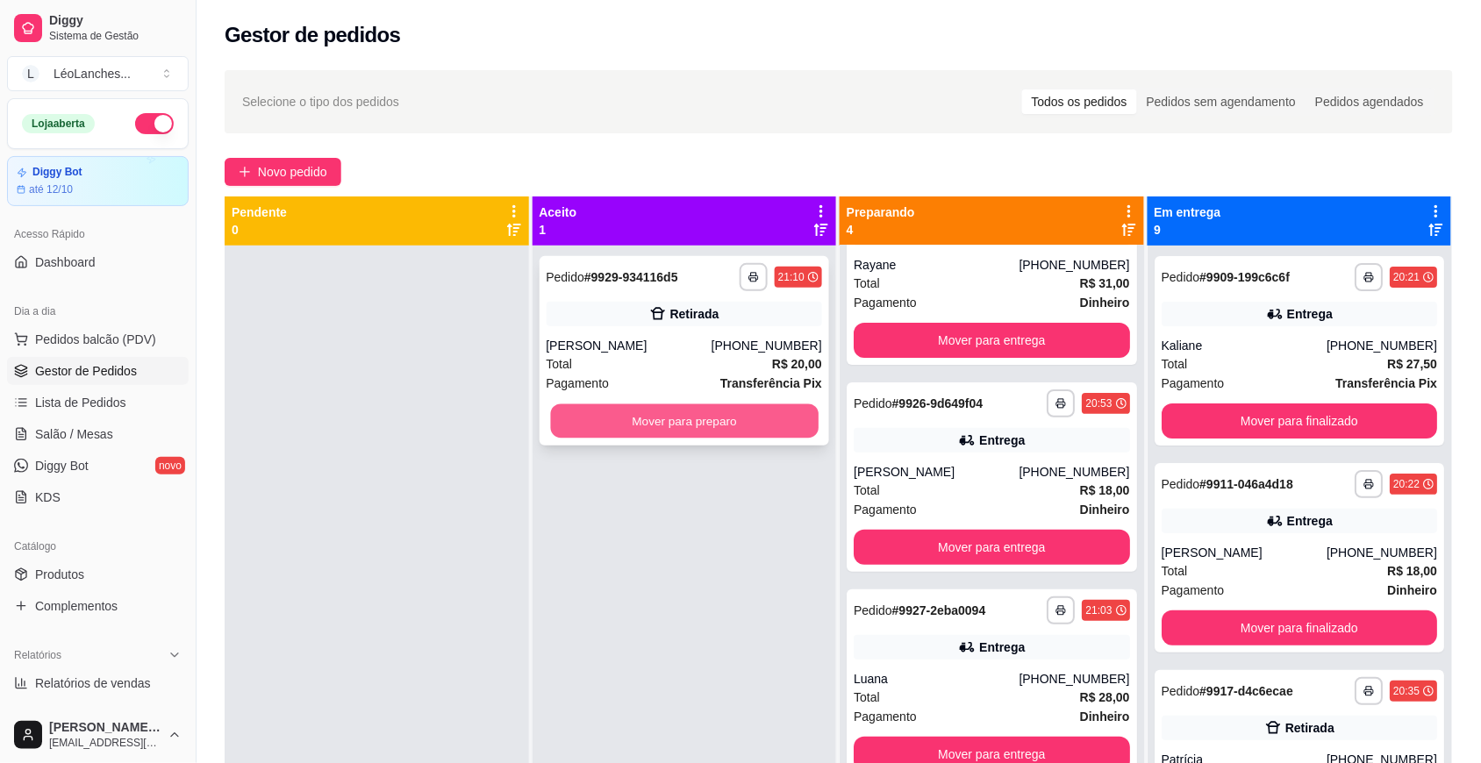
click at [669, 422] on button "Mover para preparo" at bounding box center [684, 421] width 268 height 34
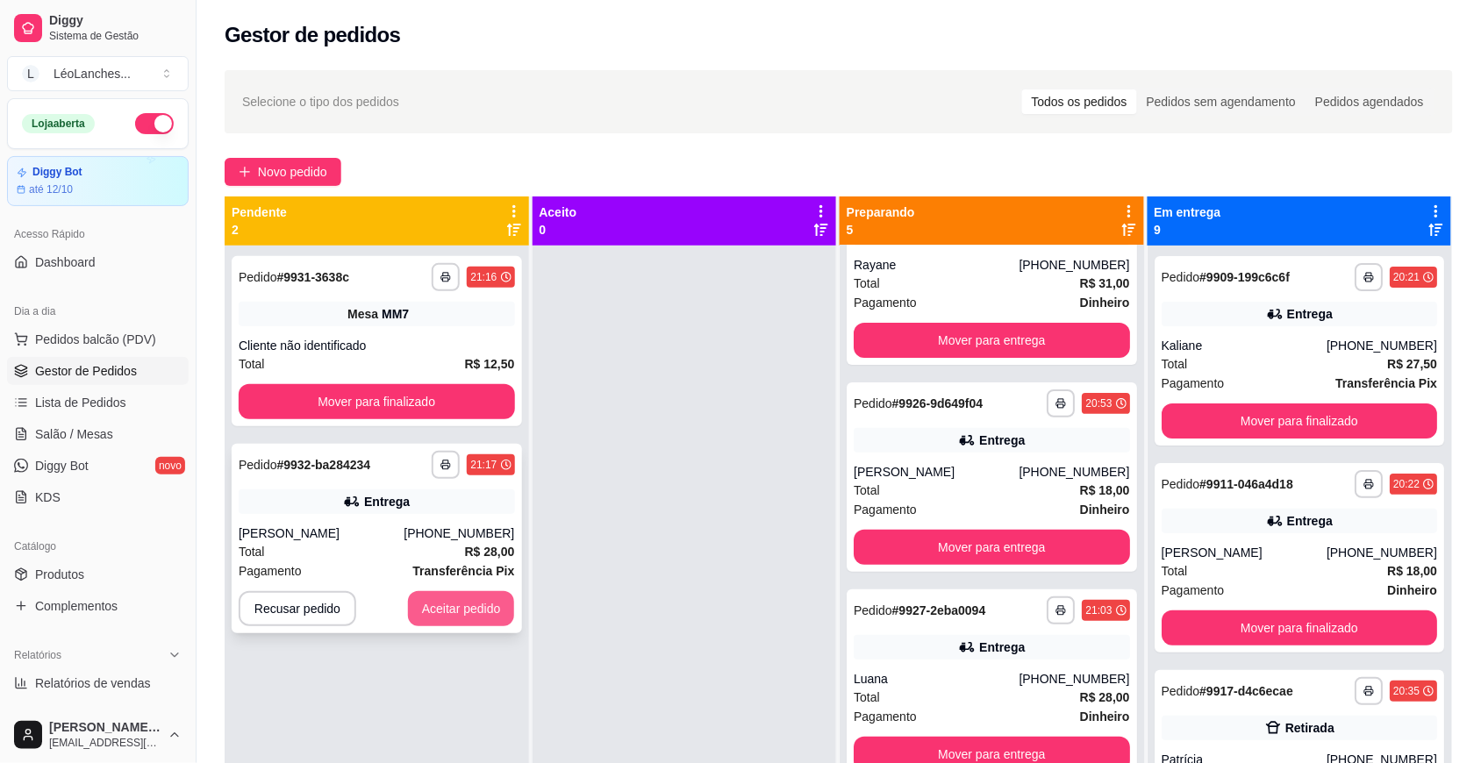
click at [472, 603] on button "Aceitar pedido" at bounding box center [461, 608] width 107 height 35
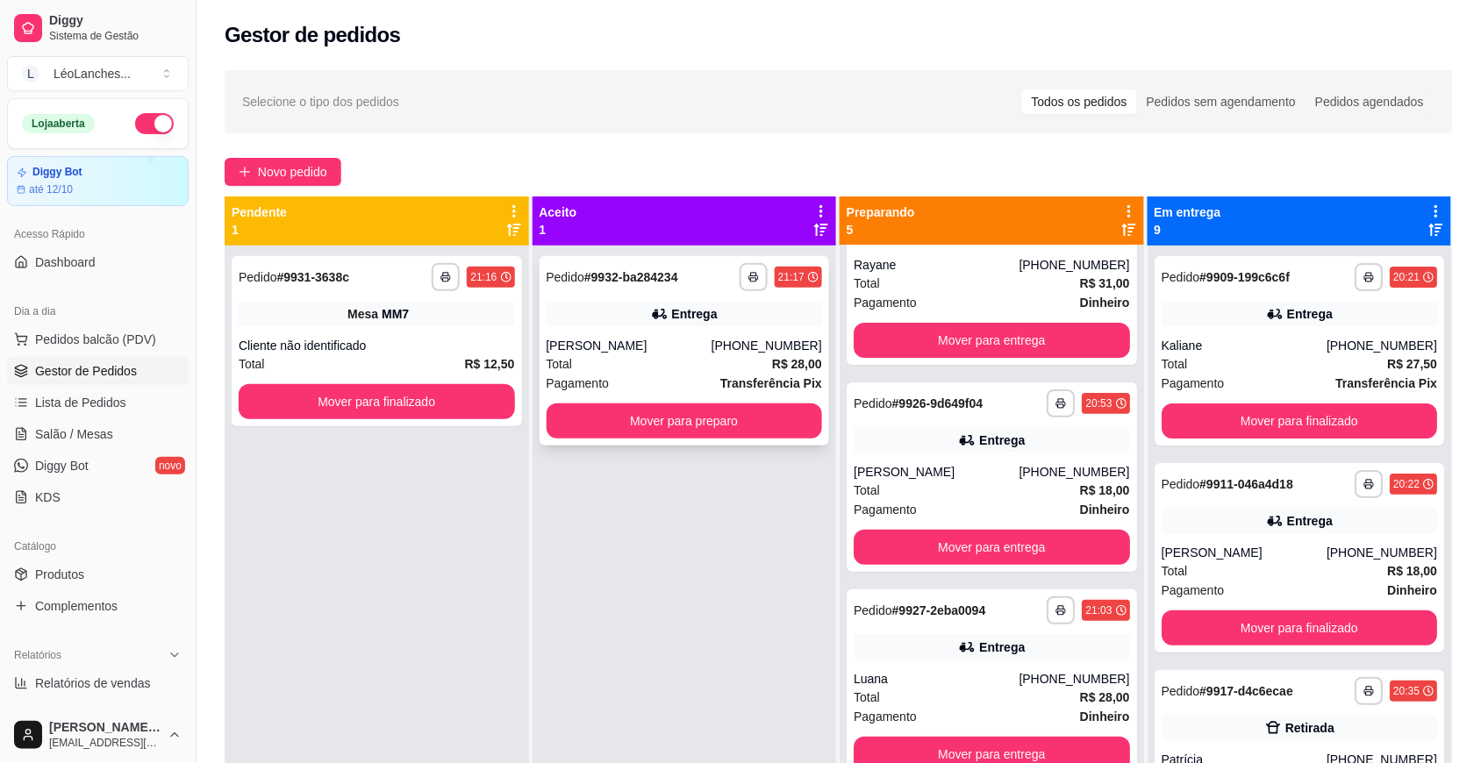
click at [703, 397] on div "**********" at bounding box center [684, 350] width 290 height 189
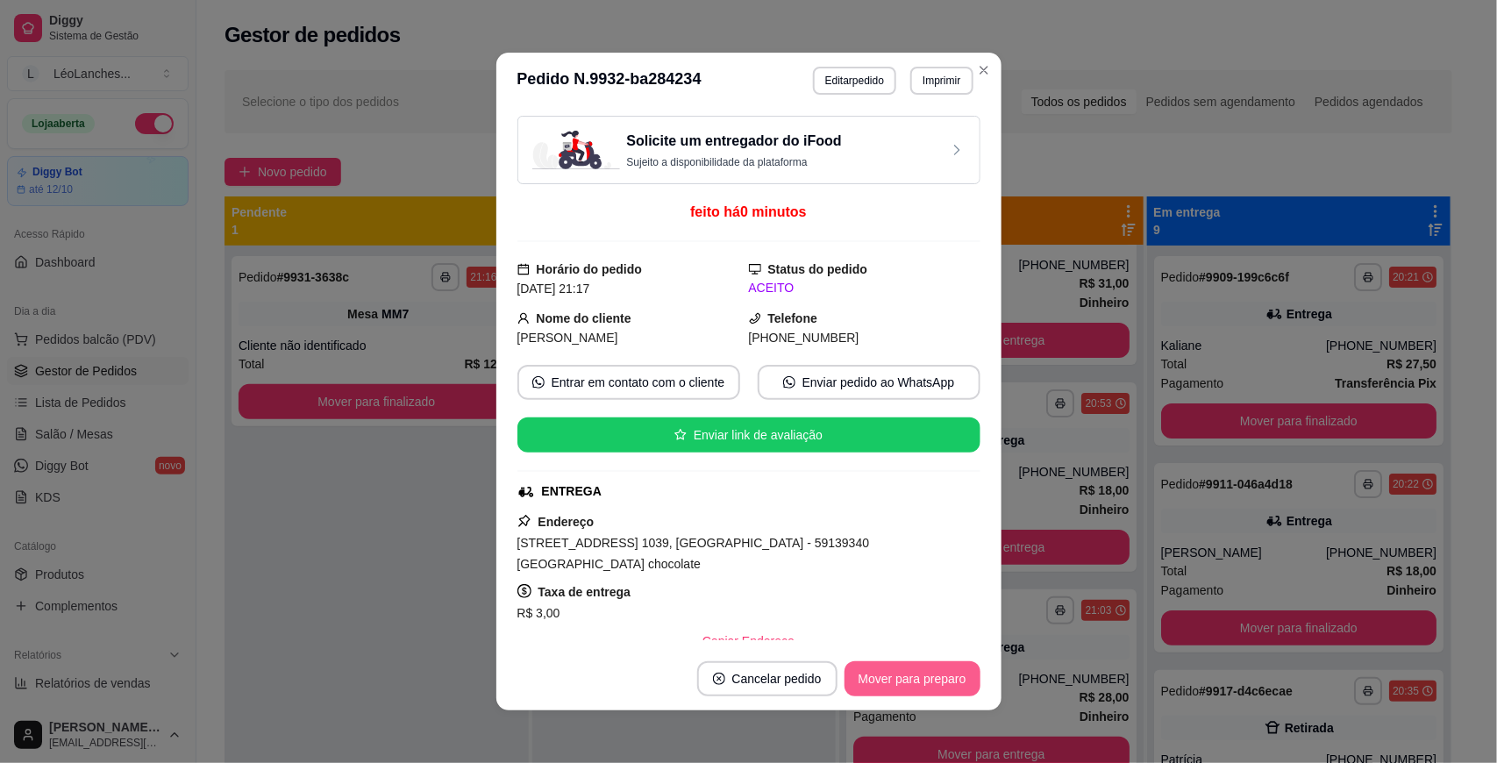
click at [936, 681] on button "Mover para preparo" at bounding box center [913, 678] width 136 height 35
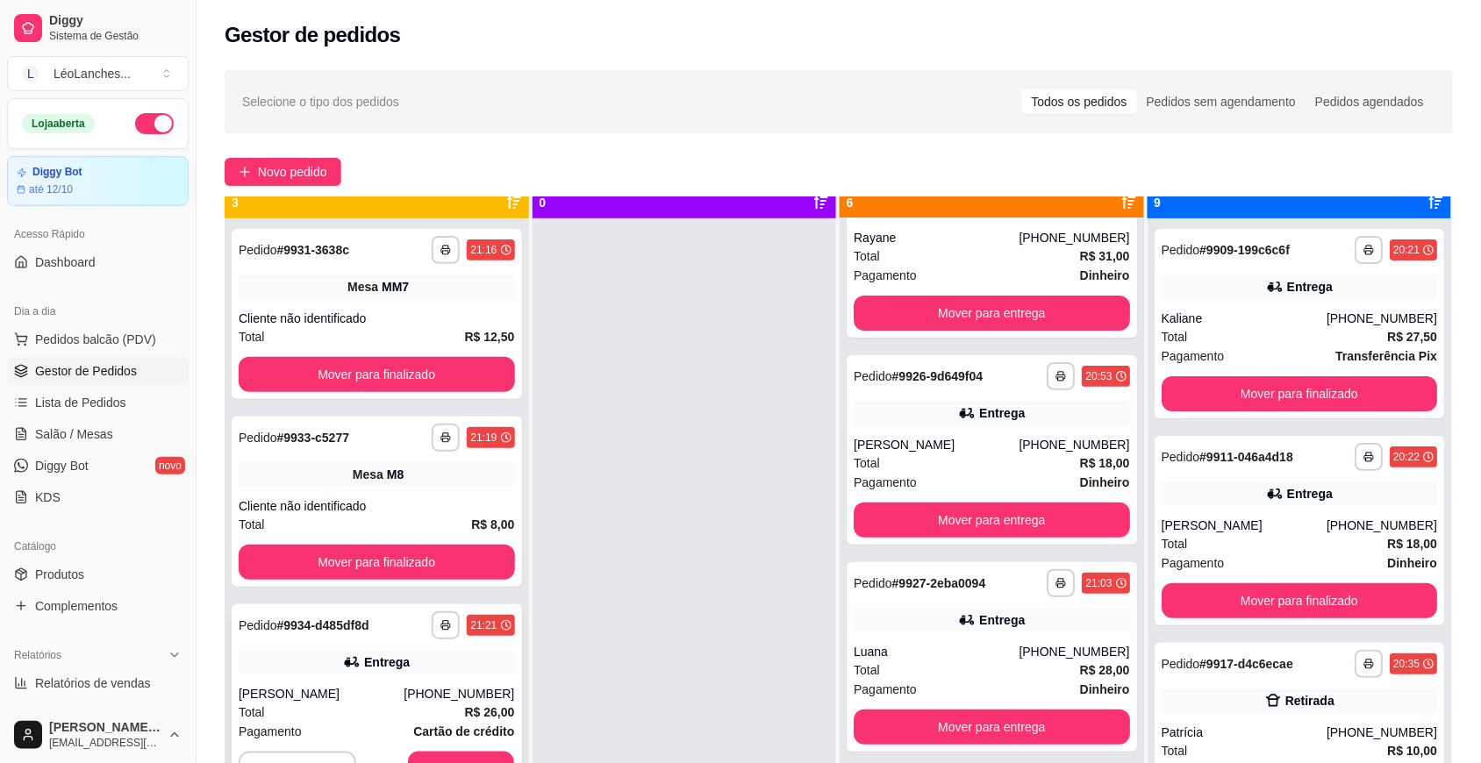
scroll to position [49, 0]
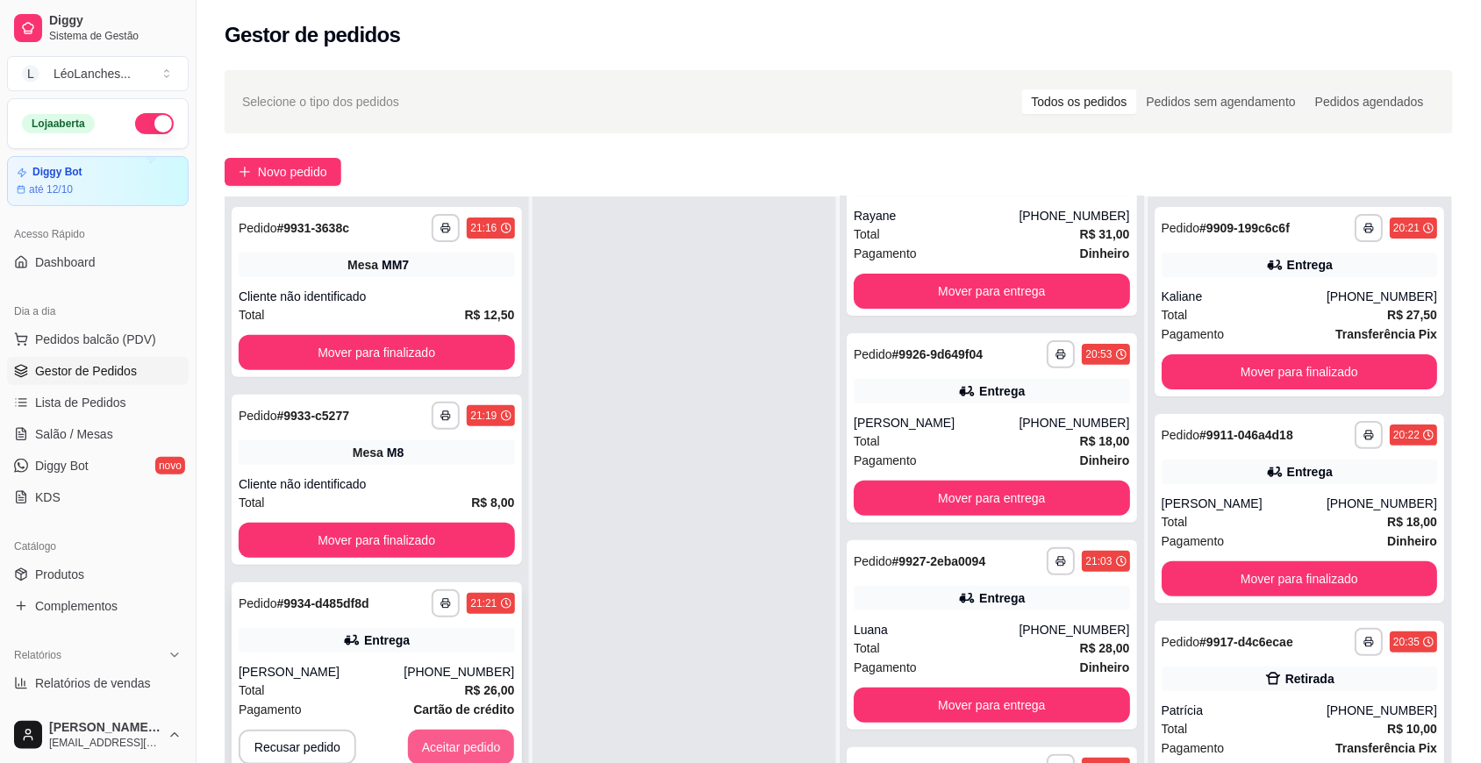
click at [439, 746] on button "Aceitar pedido" at bounding box center [461, 747] width 107 height 35
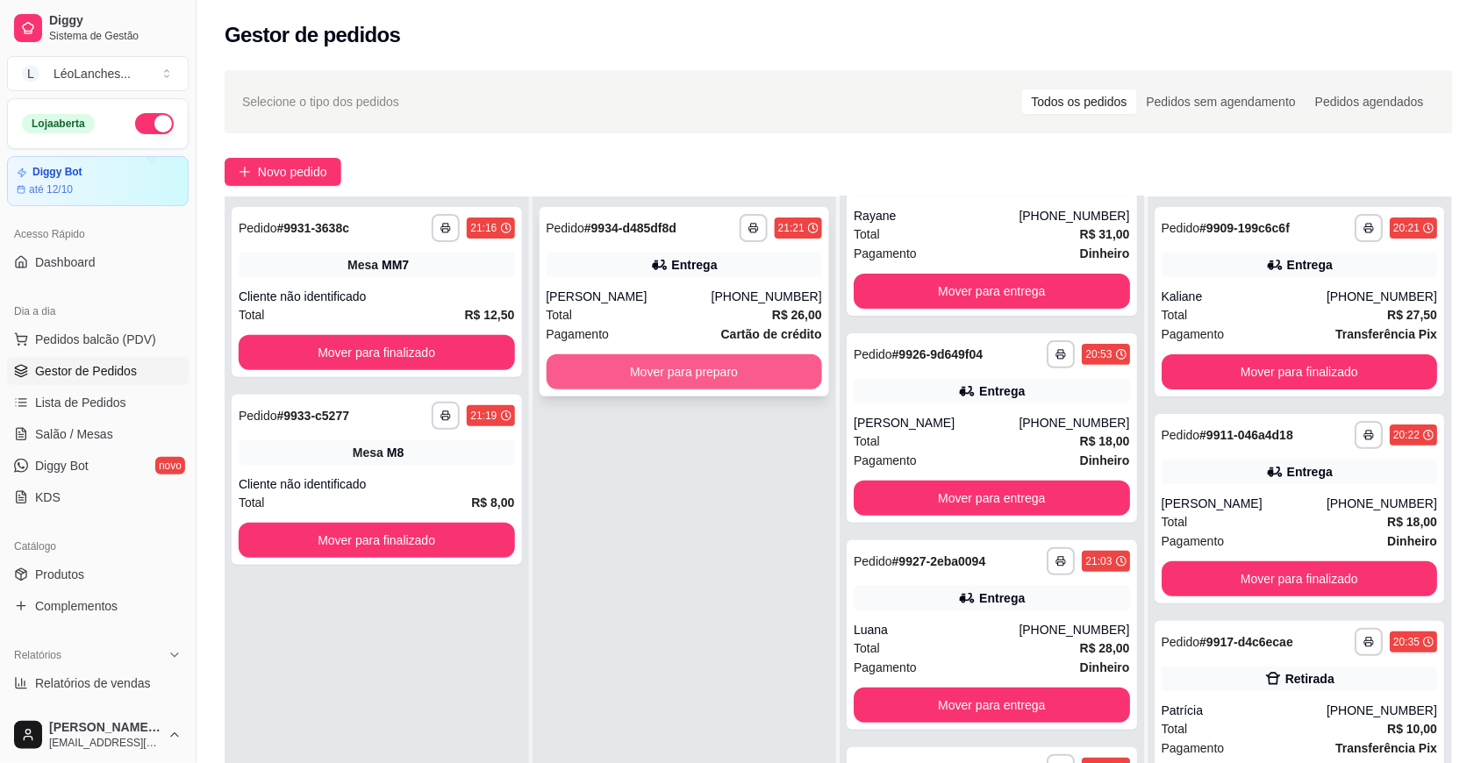
click at [783, 380] on button "Mover para preparo" at bounding box center [684, 371] width 276 height 35
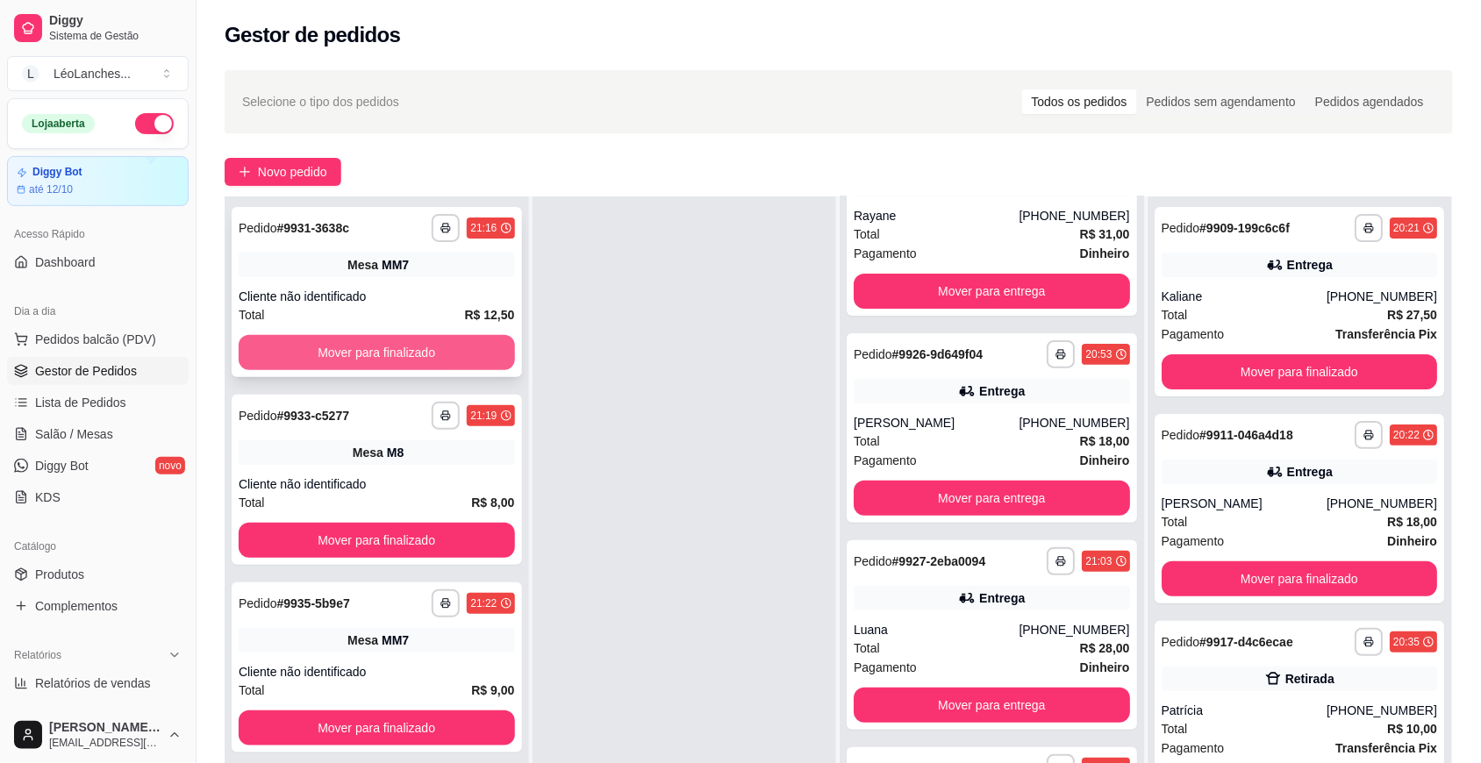
click at [374, 364] on button "Mover para finalizado" at bounding box center [377, 352] width 276 height 35
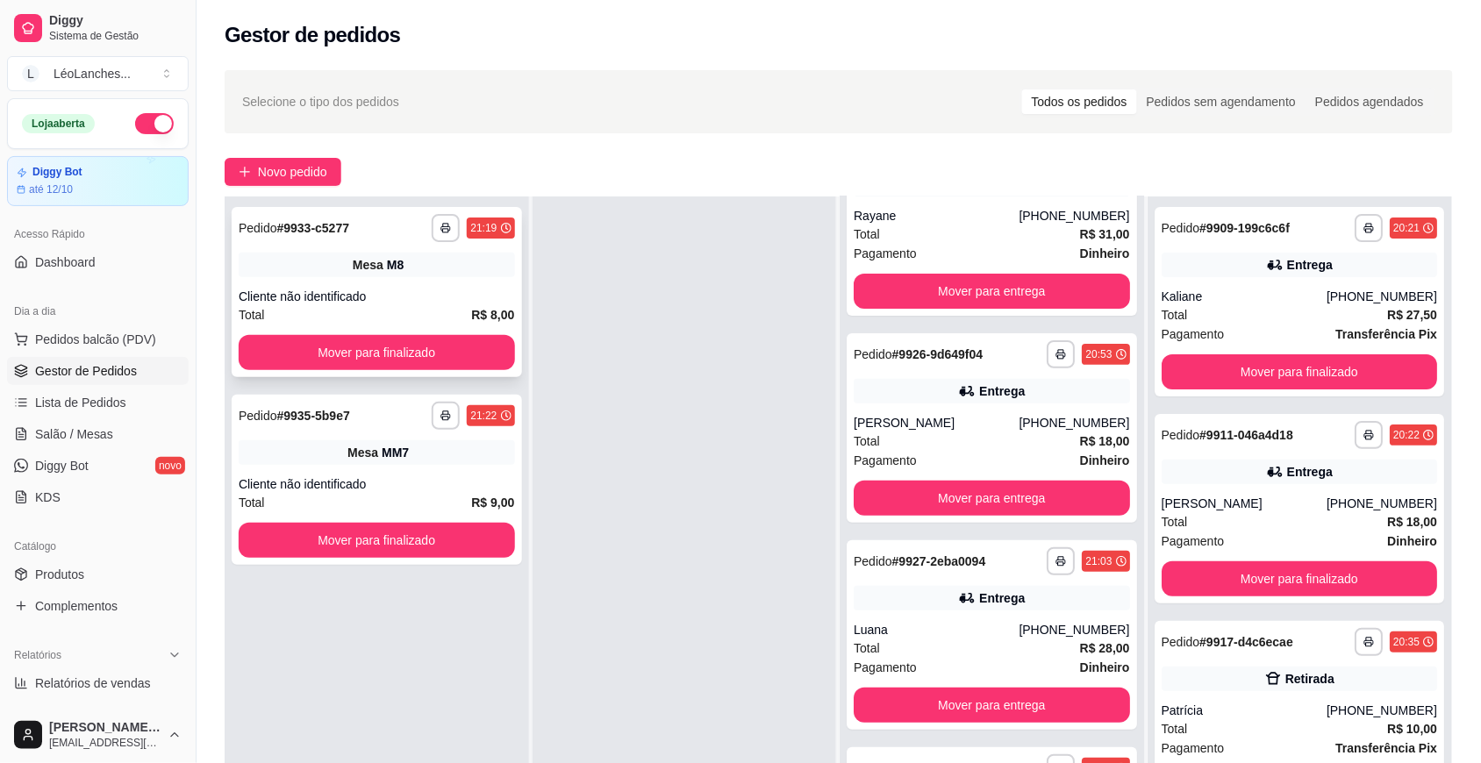
scroll to position [0, 0]
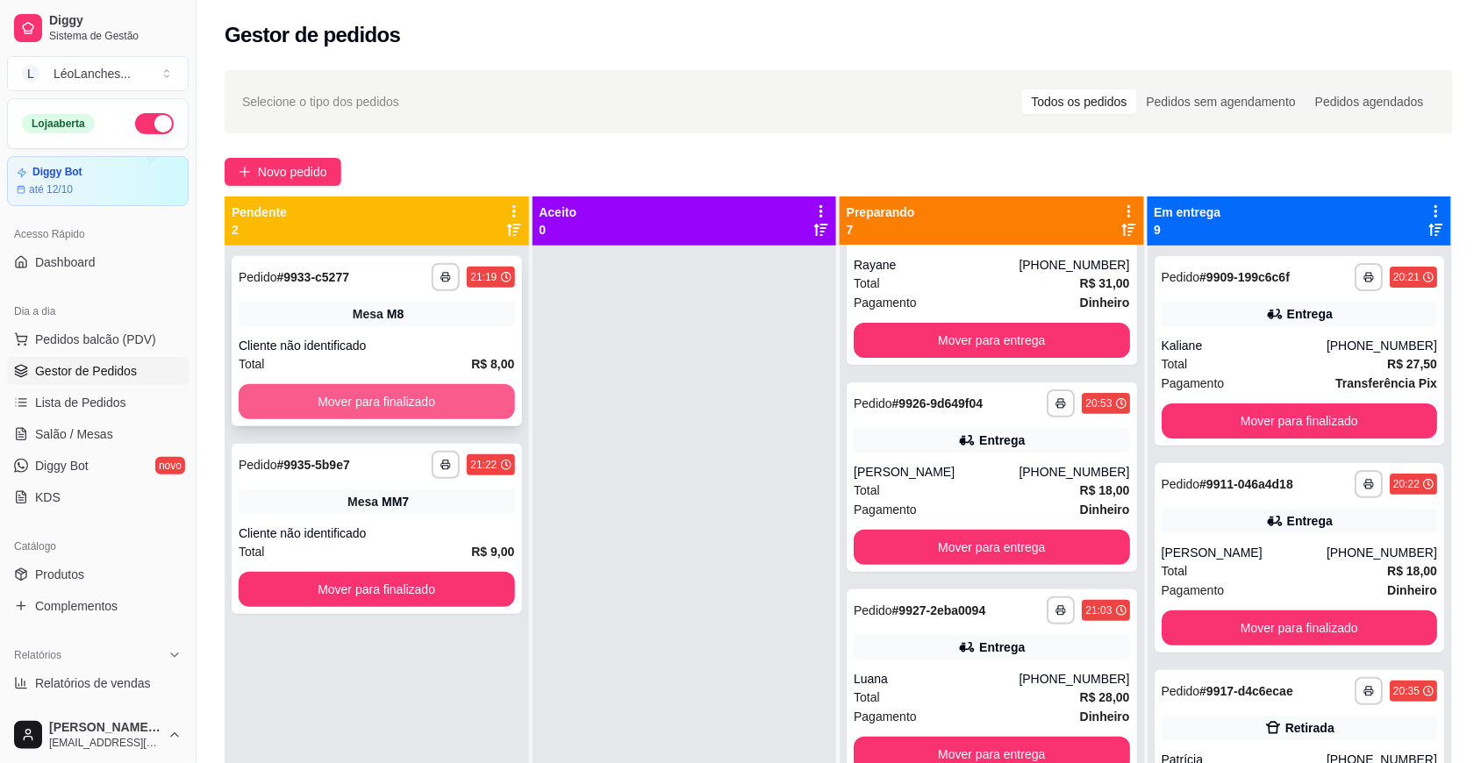
click at [386, 391] on button "Mover para finalizado" at bounding box center [377, 401] width 276 height 35
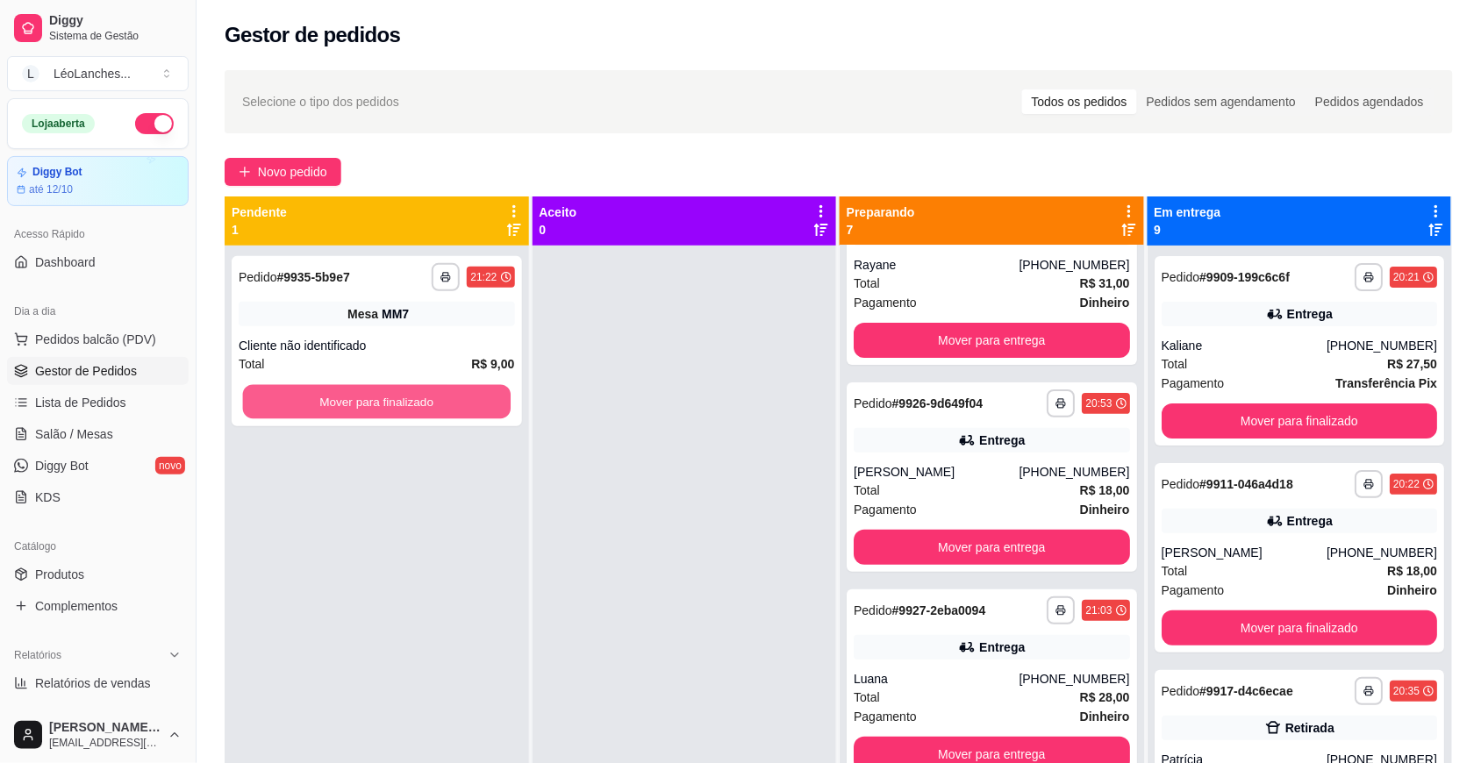
click at [386, 391] on button "Mover para finalizado" at bounding box center [377, 402] width 268 height 34
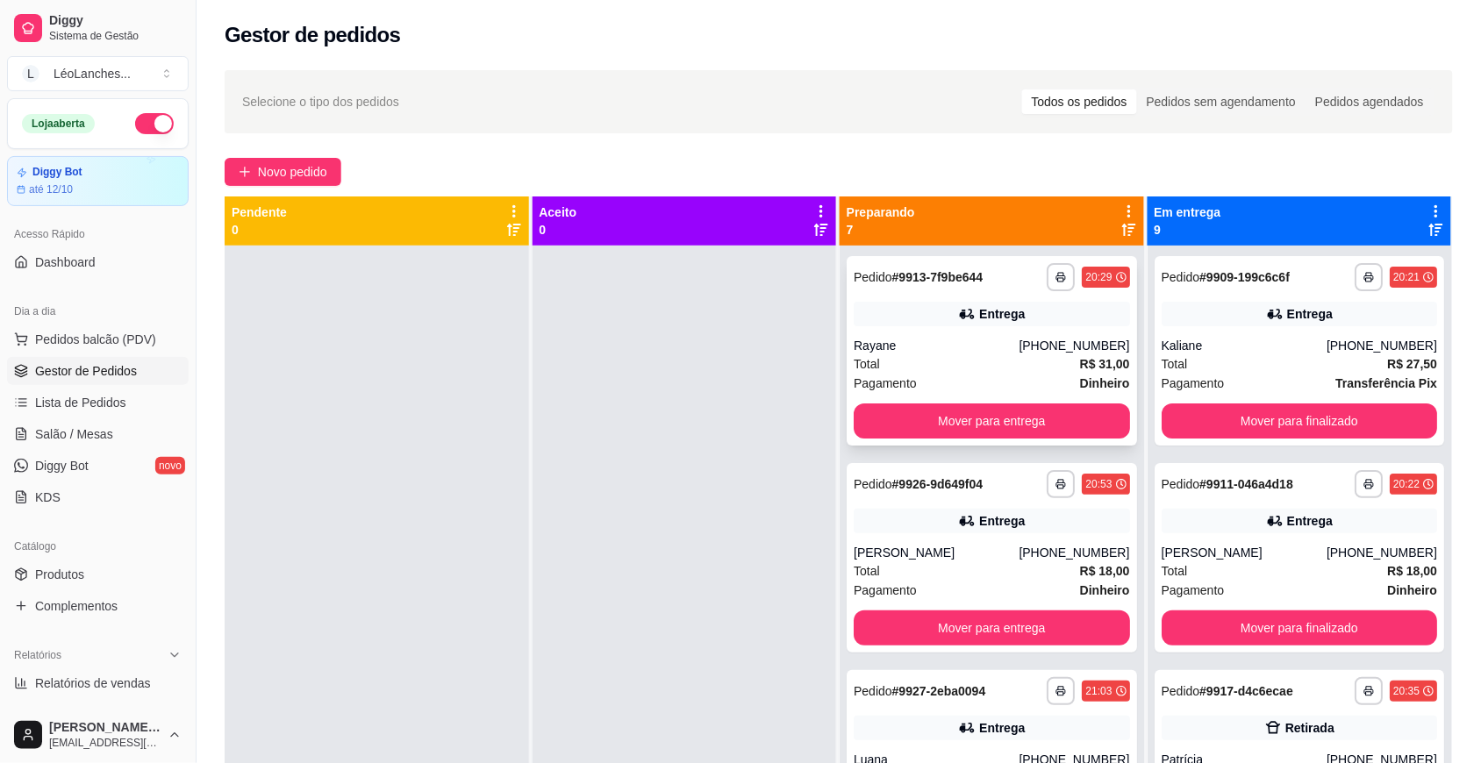
click at [966, 367] on div "Total R$ 31,00" at bounding box center [991, 363] width 276 height 19
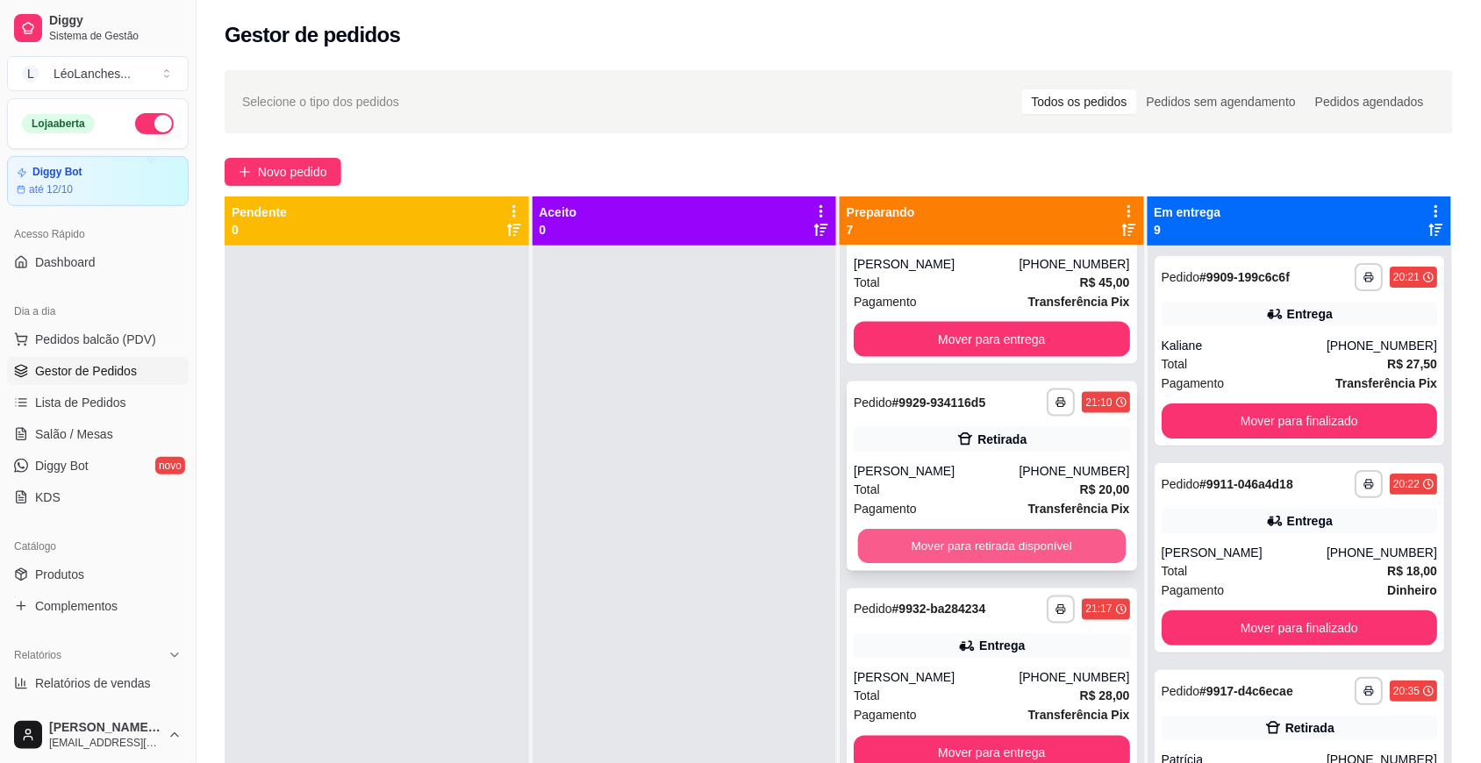
click at [936, 550] on button "Mover para retirada disponível" at bounding box center [992, 547] width 268 height 34
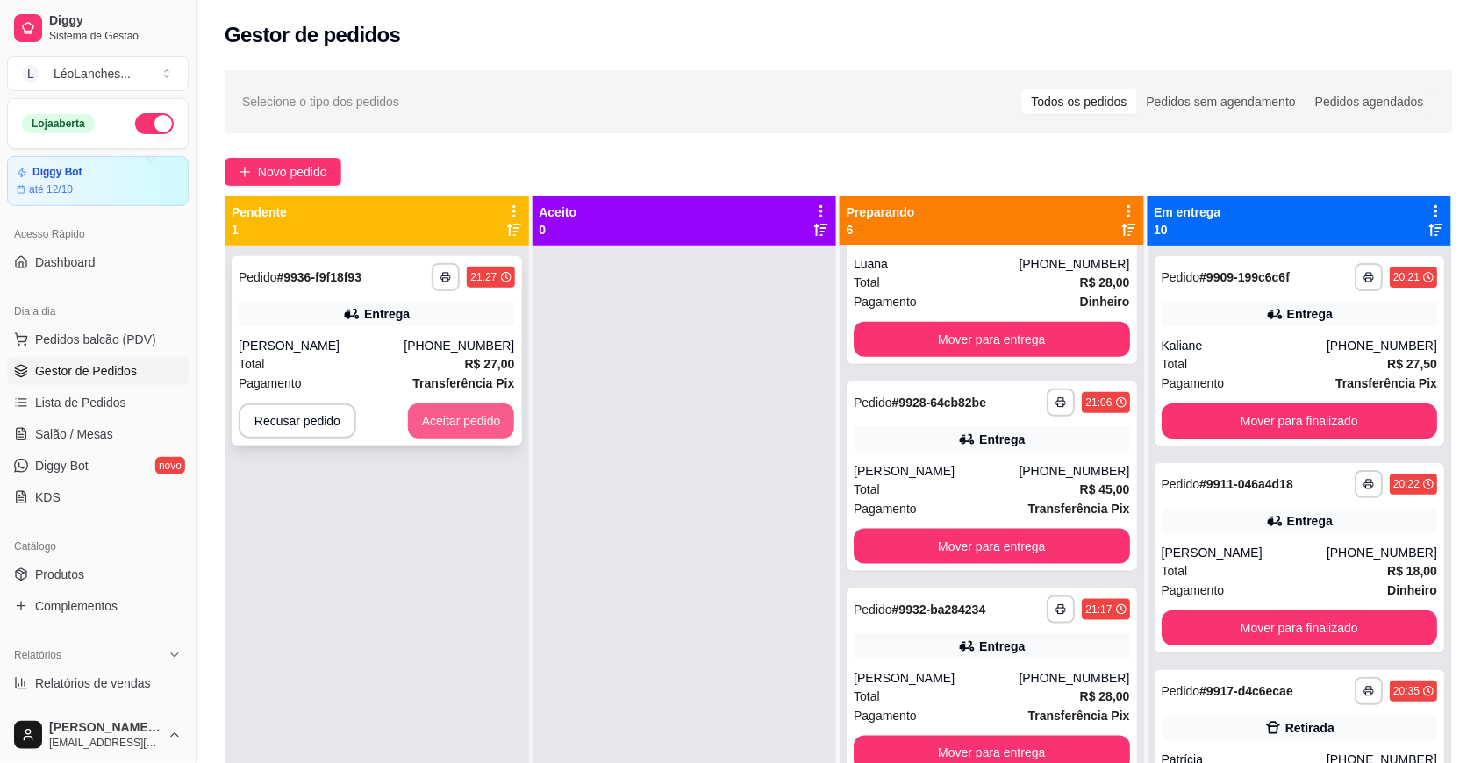
click at [434, 405] on button "Aceitar pedido" at bounding box center [461, 420] width 107 height 35
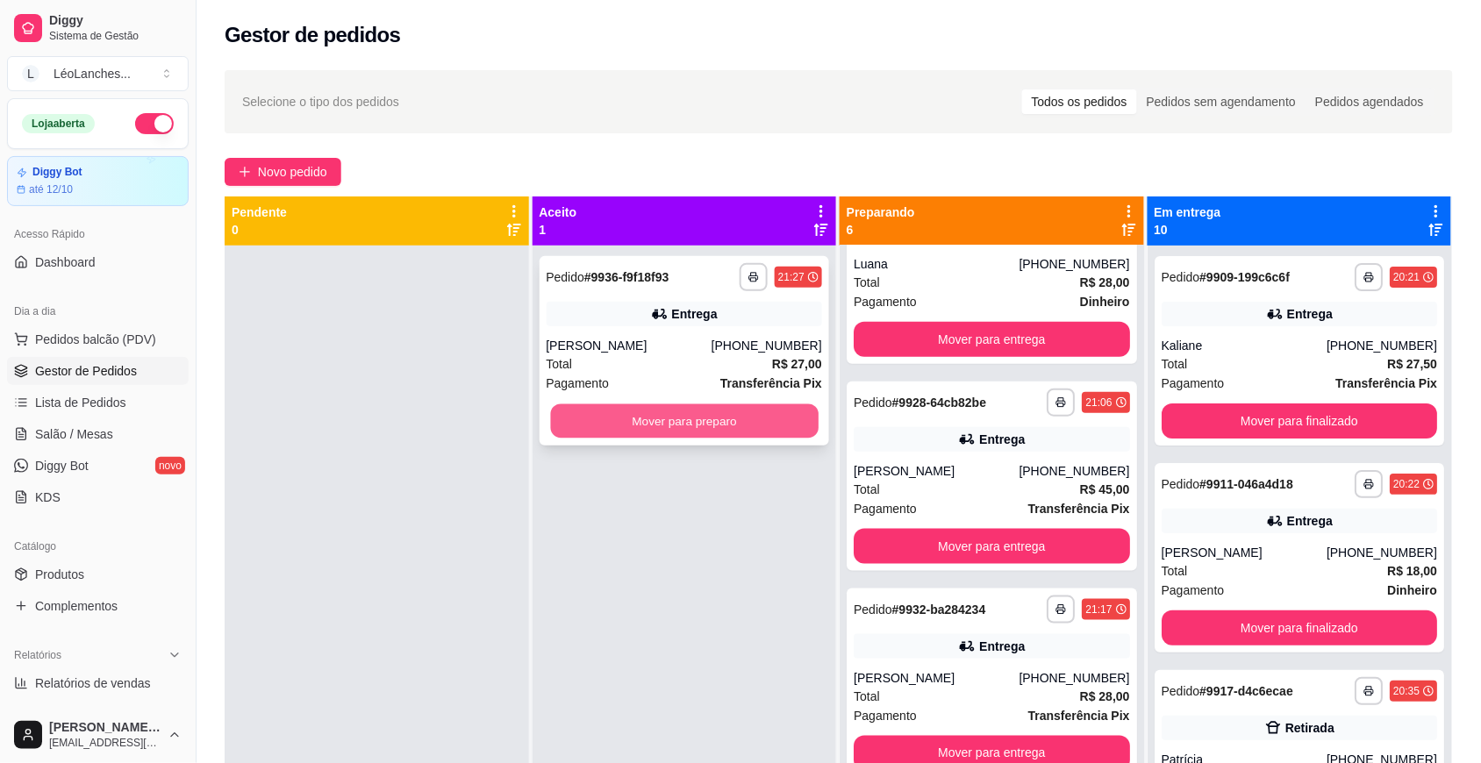
click at [634, 409] on button "Mover para preparo" at bounding box center [684, 421] width 268 height 34
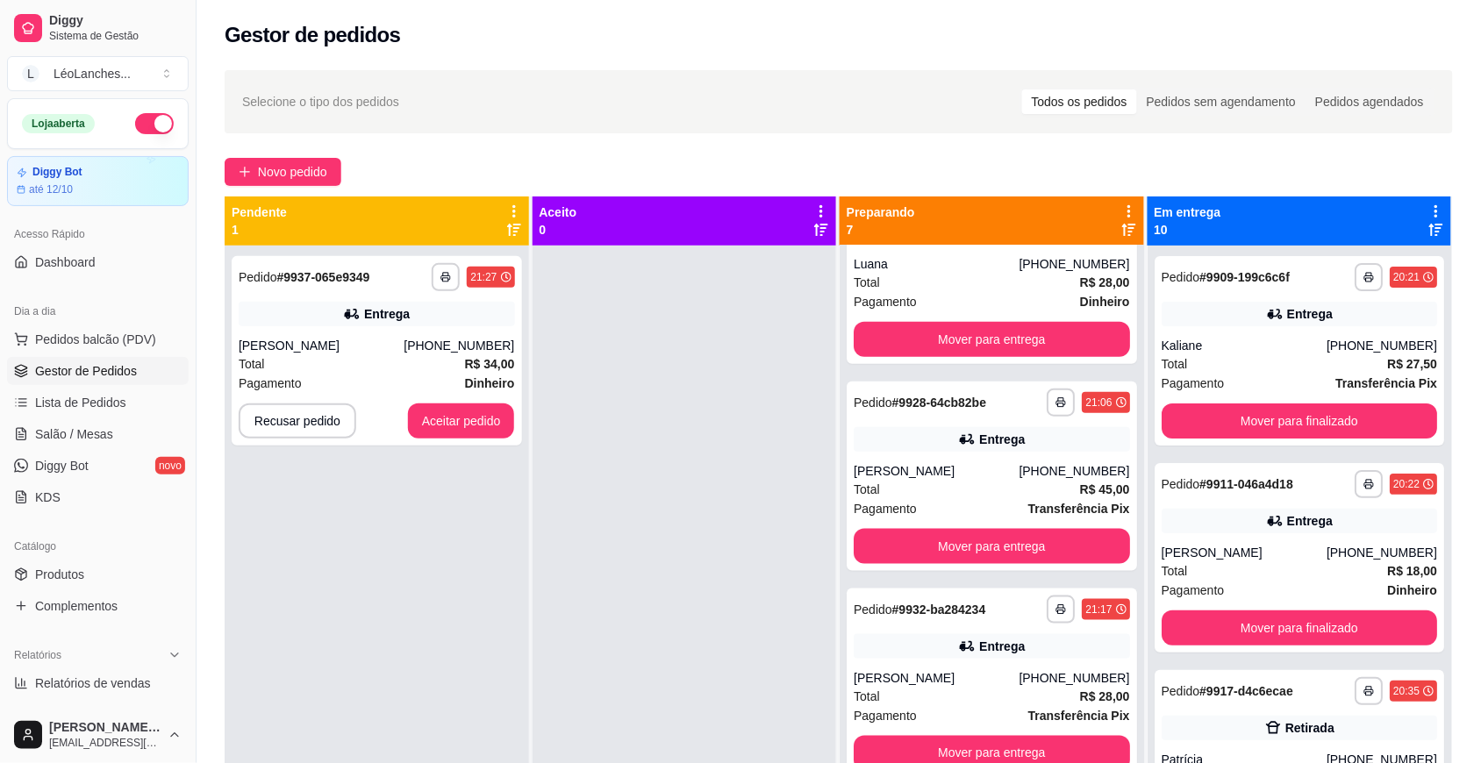
scroll to position [703, 0]
click at [485, 418] on button "Aceitar pedido" at bounding box center [461, 420] width 107 height 35
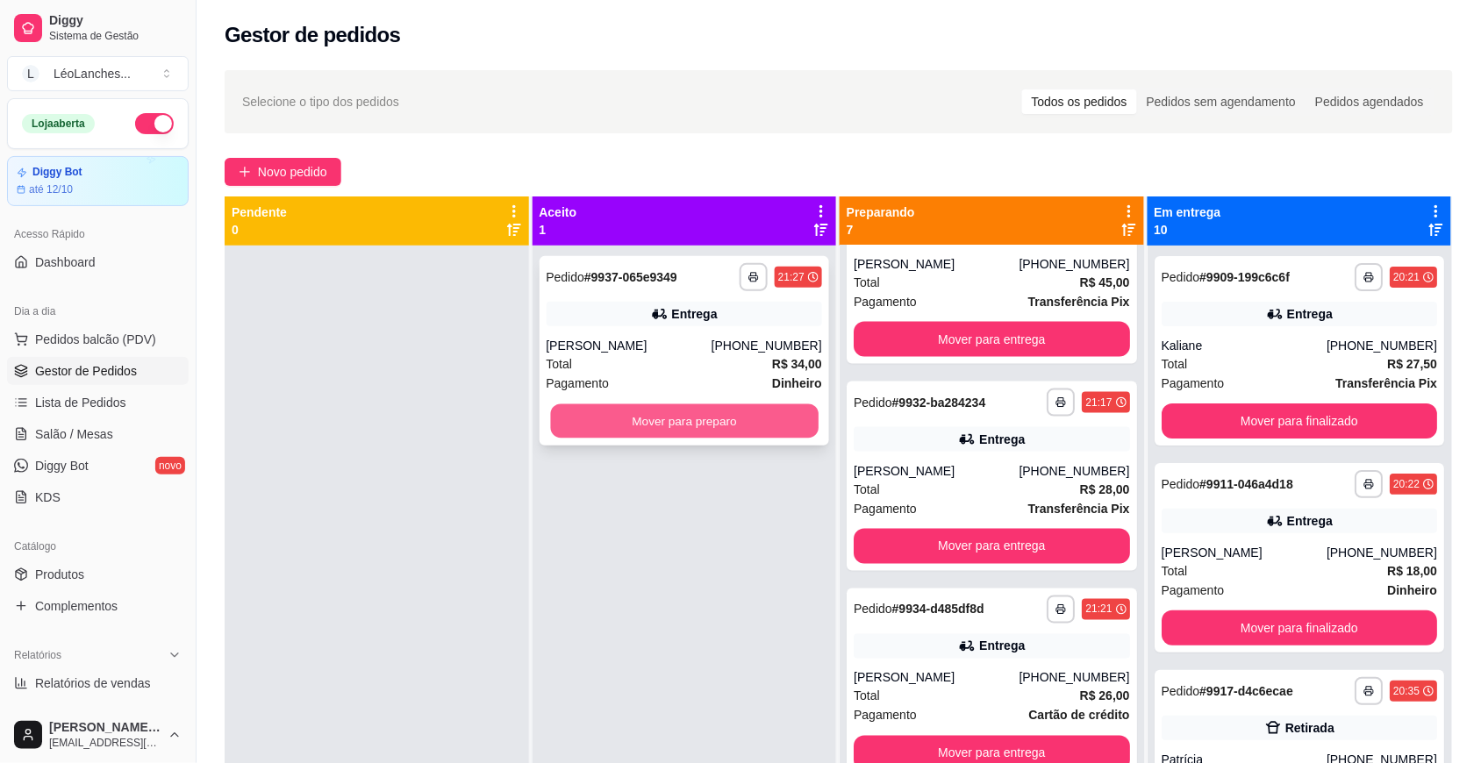
click at [614, 428] on button "Mover para preparo" at bounding box center [684, 421] width 268 height 34
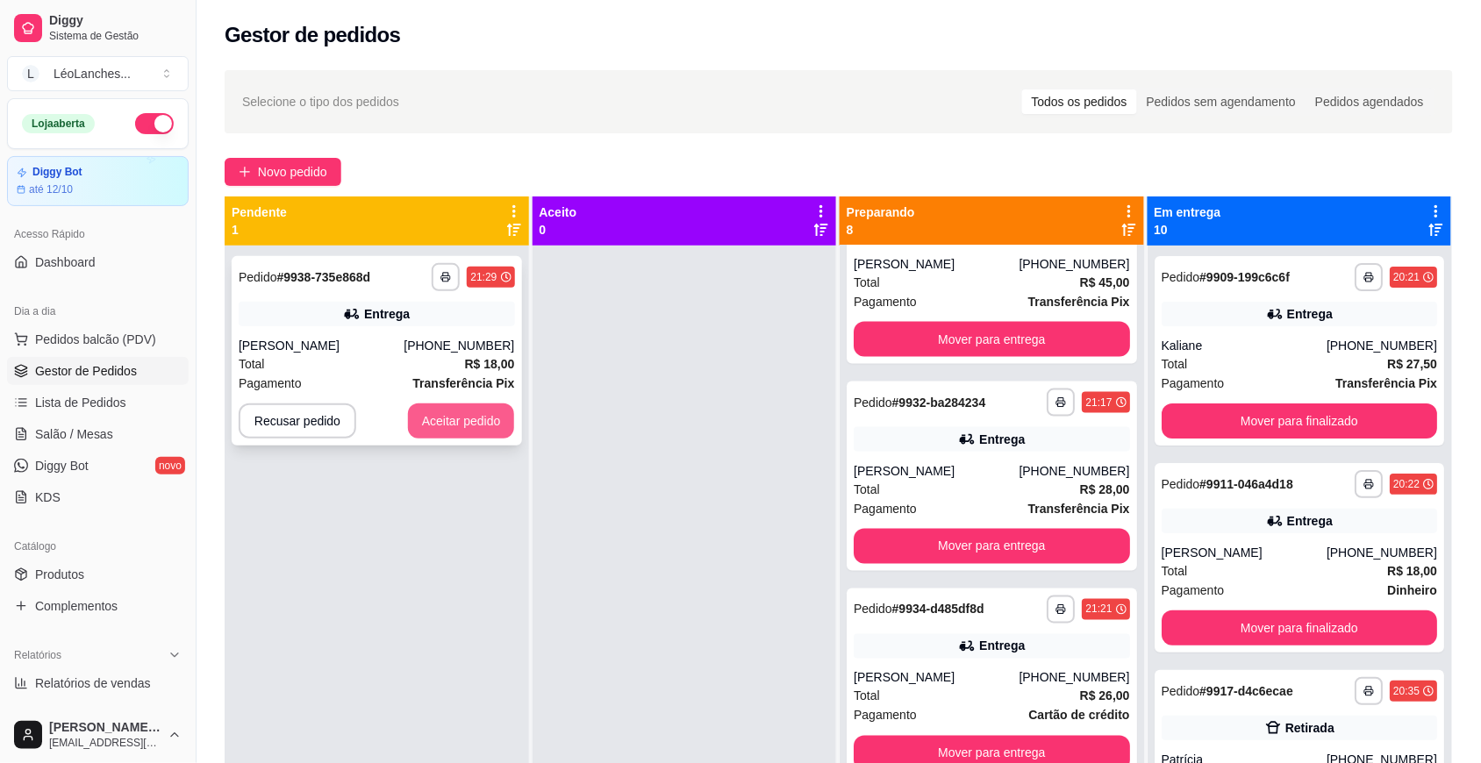
click at [474, 418] on button "Aceitar pedido" at bounding box center [461, 420] width 107 height 35
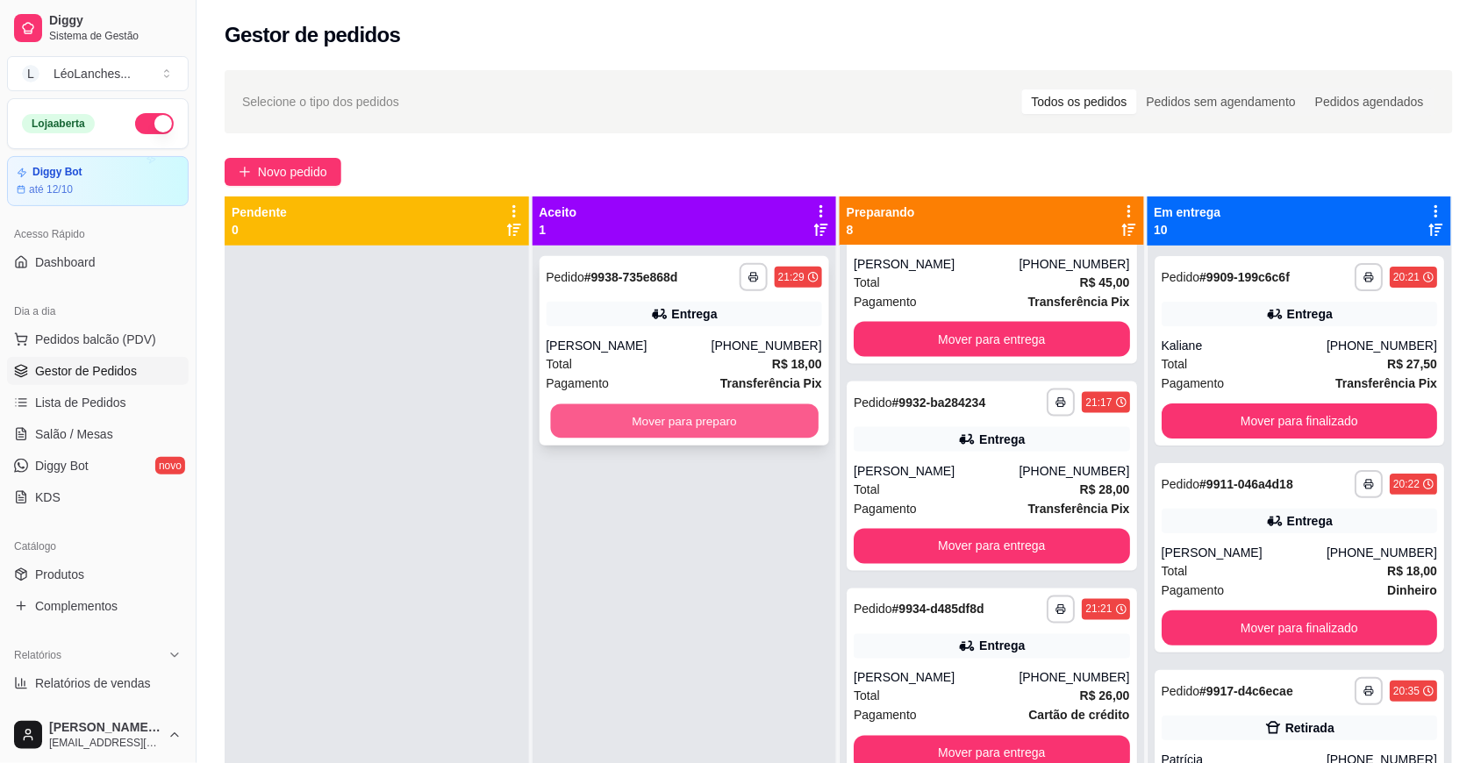
click at [650, 426] on button "Mover para preparo" at bounding box center [684, 421] width 268 height 34
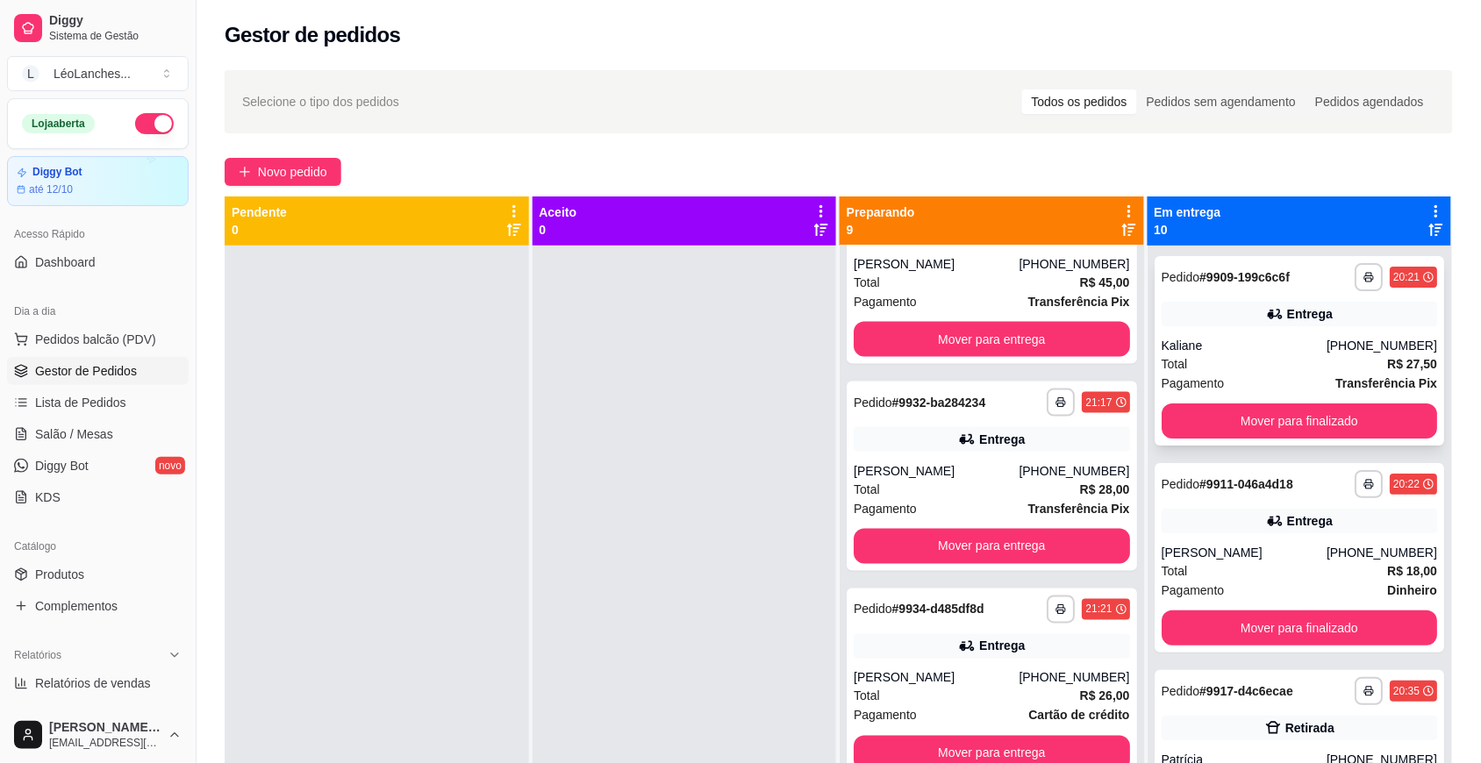
click at [1269, 356] on div "Total R$ 27,50" at bounding box center [1299, 363] width 276 height 19
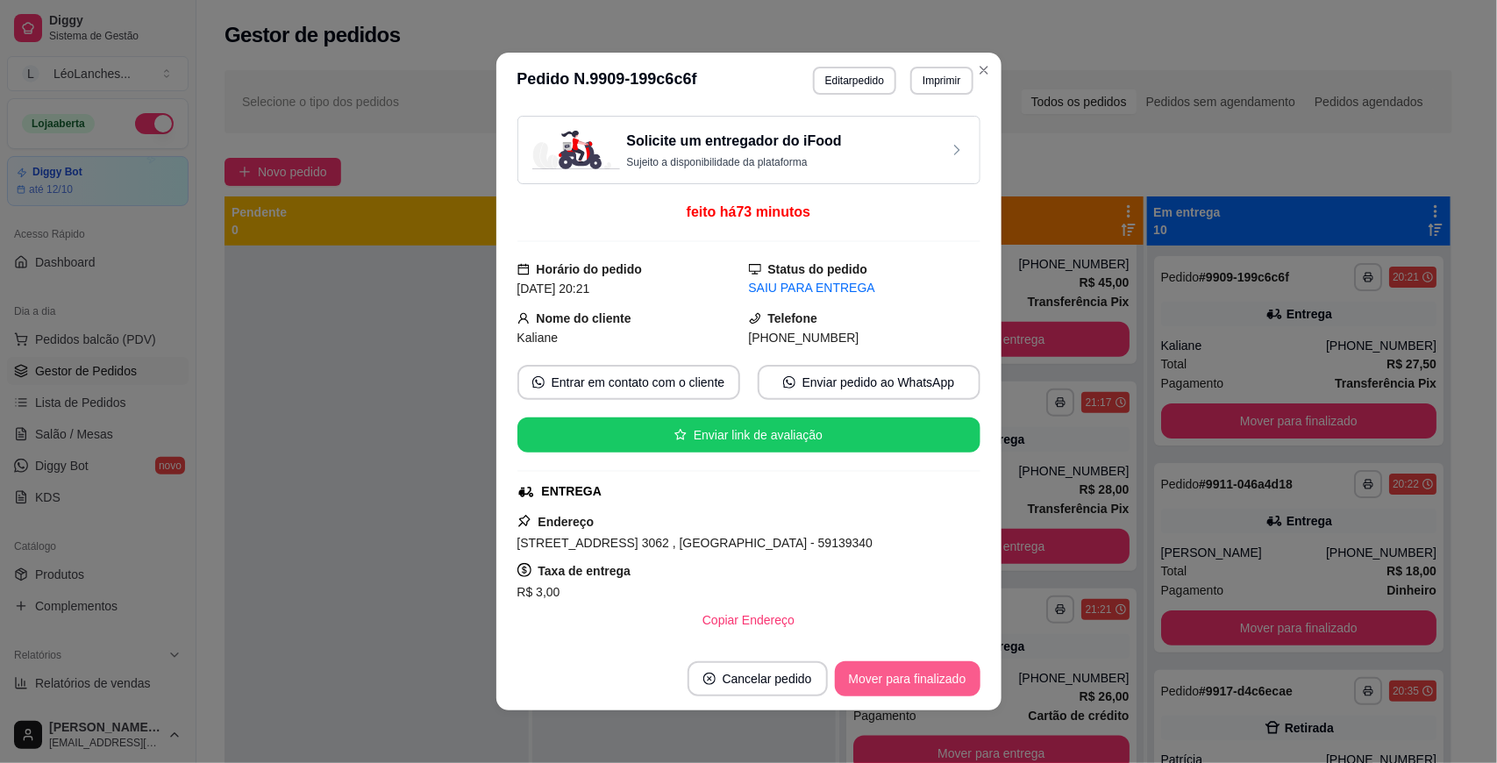
click at [875, 671] on button "Mover para finalizado" at bounding box center [908, 678] width 146 height 35
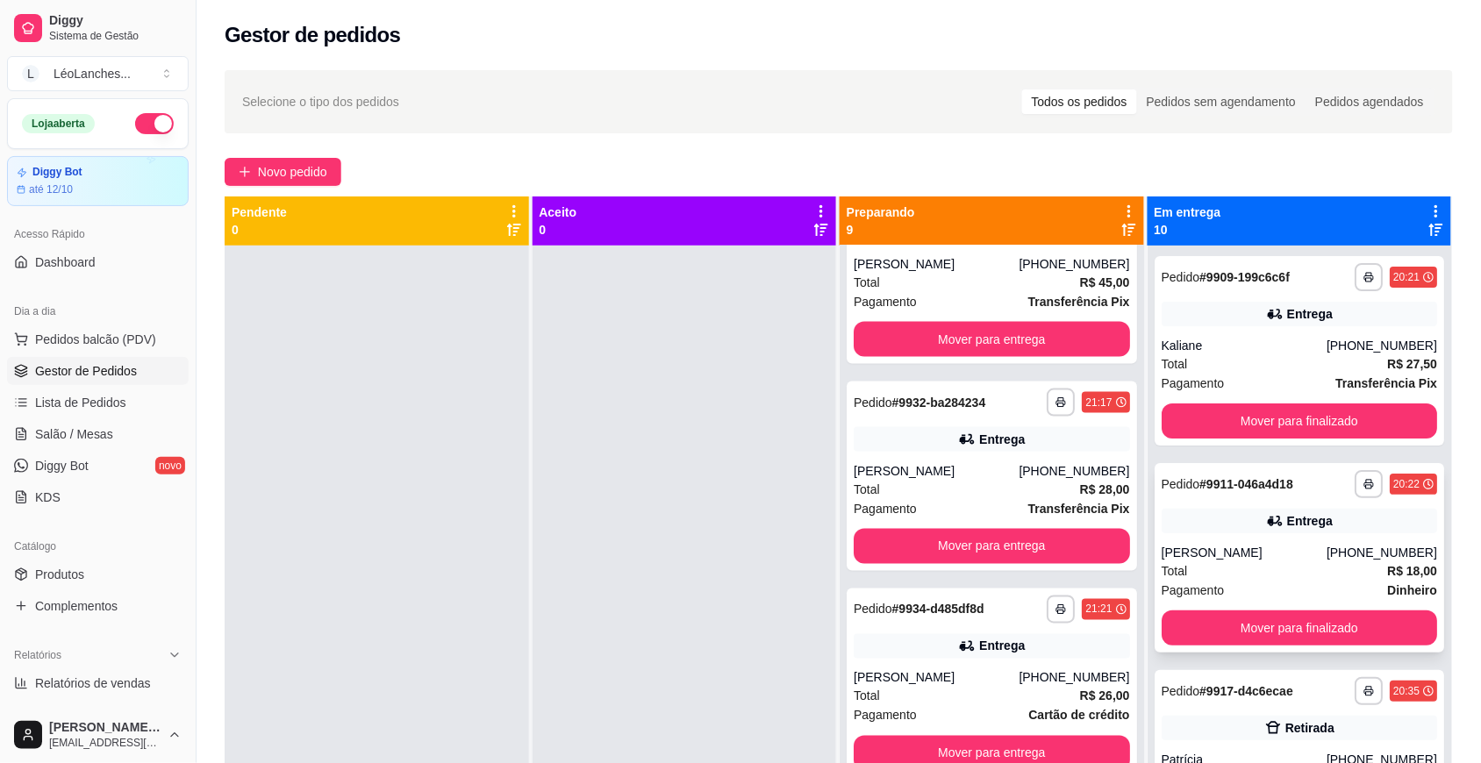
click at [1238, 561] on div "Total R$ 18,00" at bounding box center [1299, 570] width 276 height 19
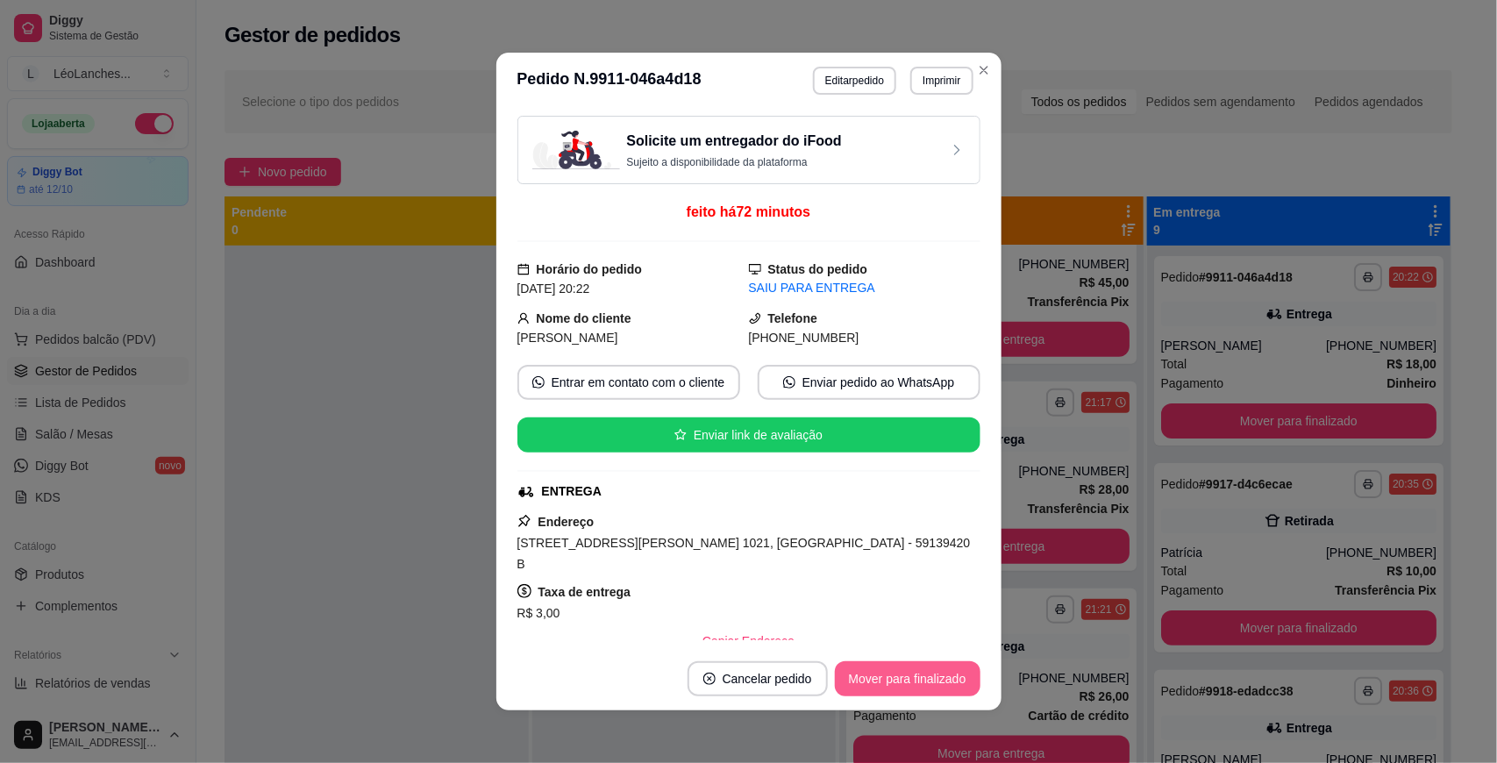
click at [861, 677] on button "Mover para finalizado" at bounding box center [908, 678] width 146 height 35
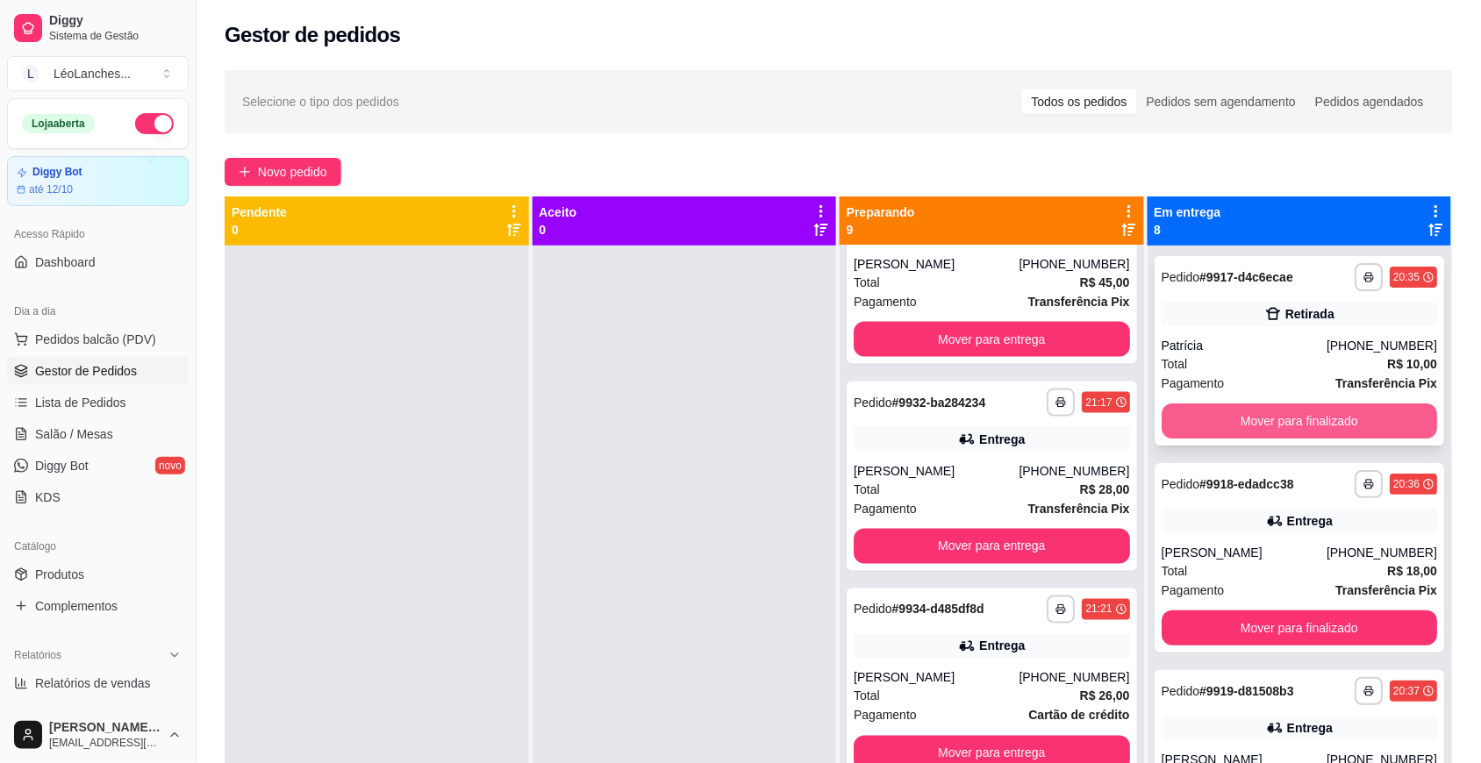
click at [1243, 410] on button "Mover para finalizado" at bounding box center [1299, 420] width 276 height 35
click at [1244, 364] on div "Total R$ 18,00" at bounding box center [1299, 363] width 276 height 19
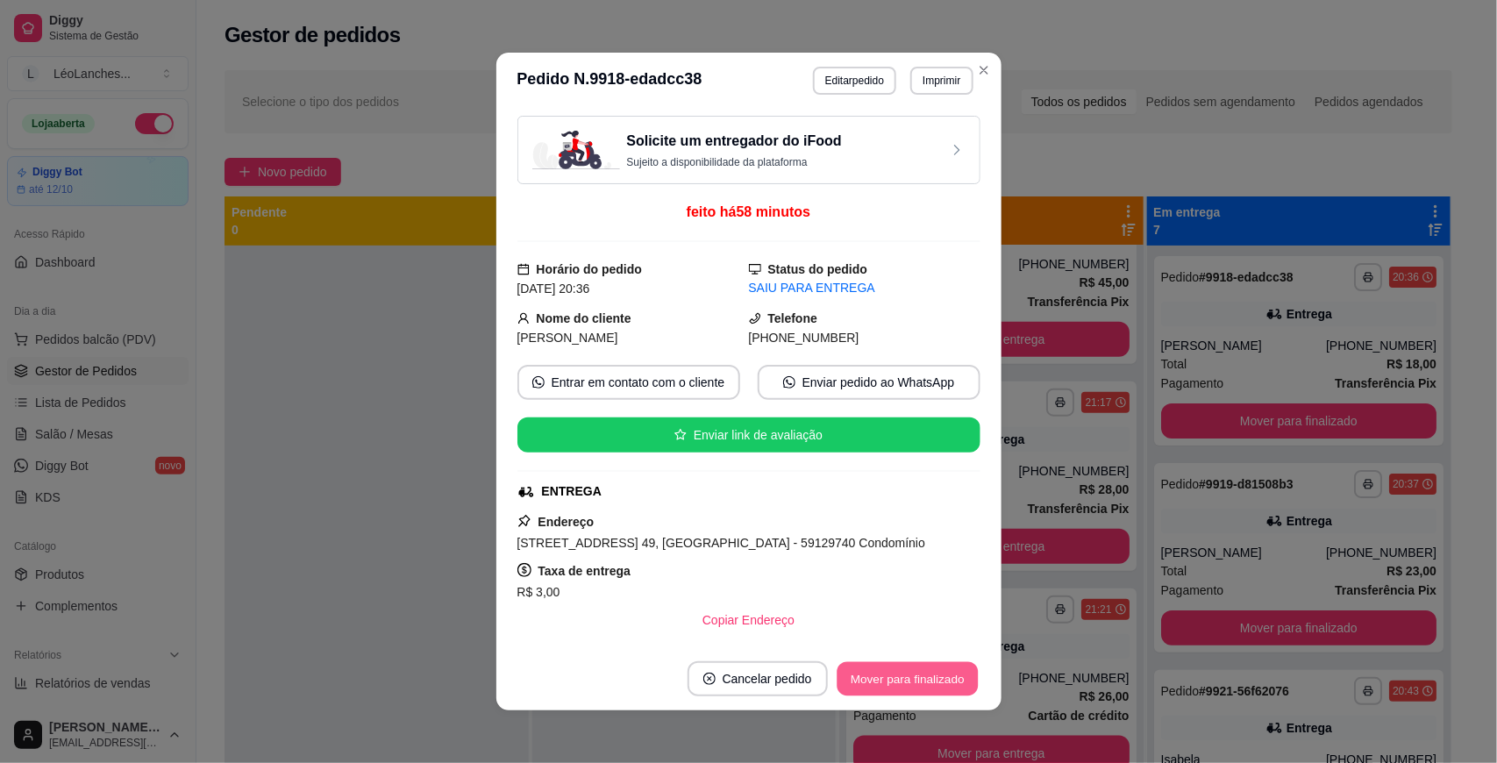
click at [939, 677] on button "Mover para finalizado" at bounding box center [907, 679] width 141 height 34
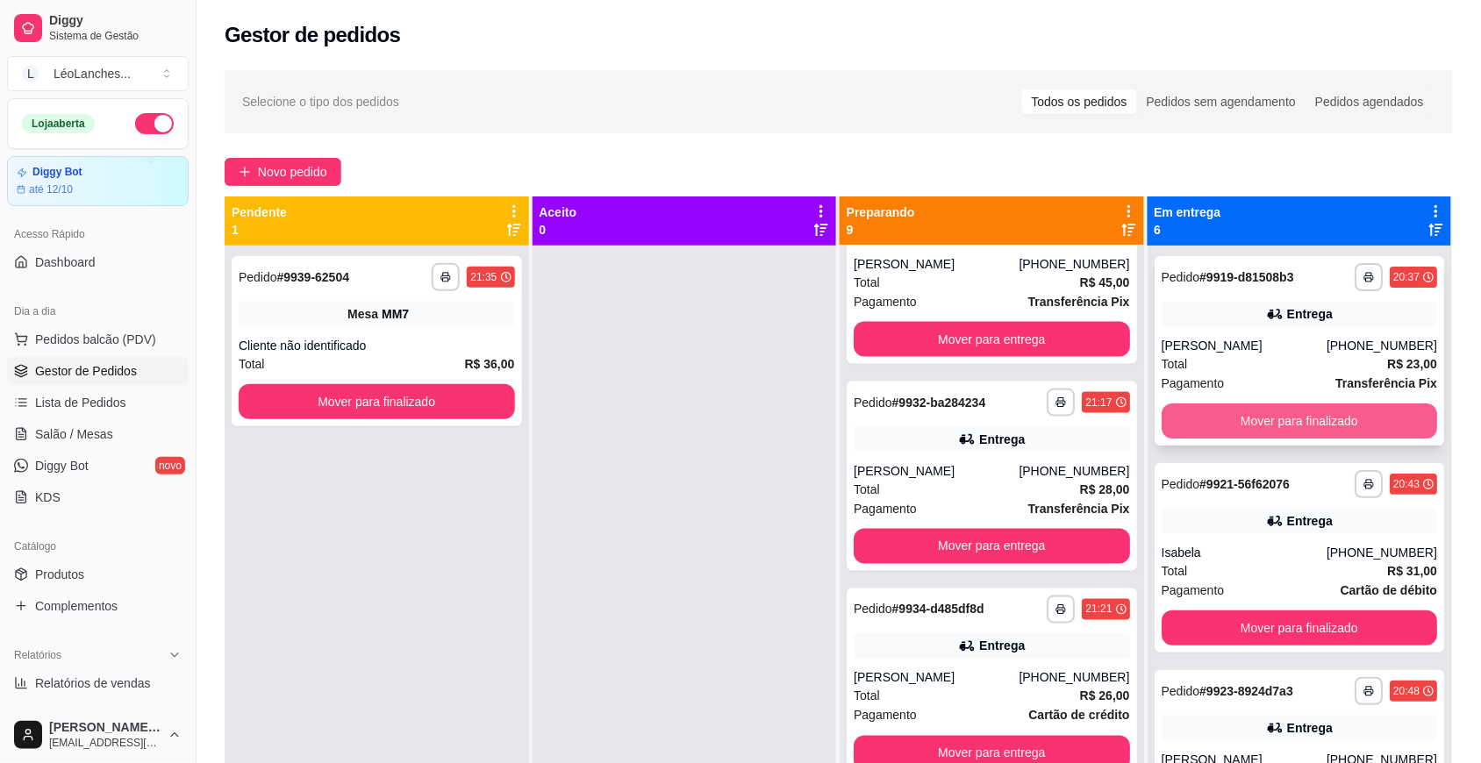
click at [1311, 425] on button "Mover para finalizado" at bounding box center [1299, 420] width 276 height 35
click at [1311, 425] on button "Mover para finalizado" at bounding box center [1299, 421] width 268 height 34
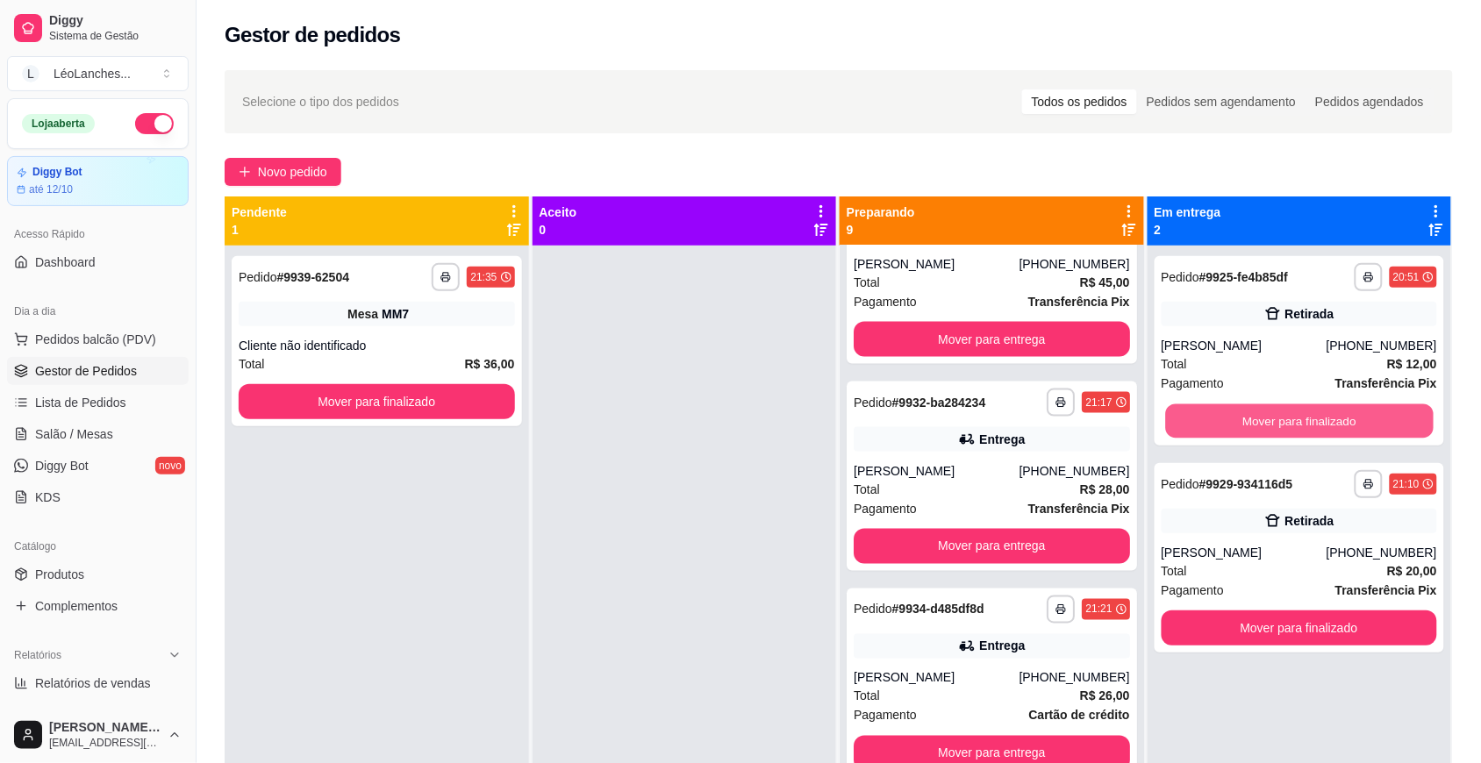
click at [1311, 425] on button "Mover para finalizado" at bounding box center [1299, 421] width 268 height 34
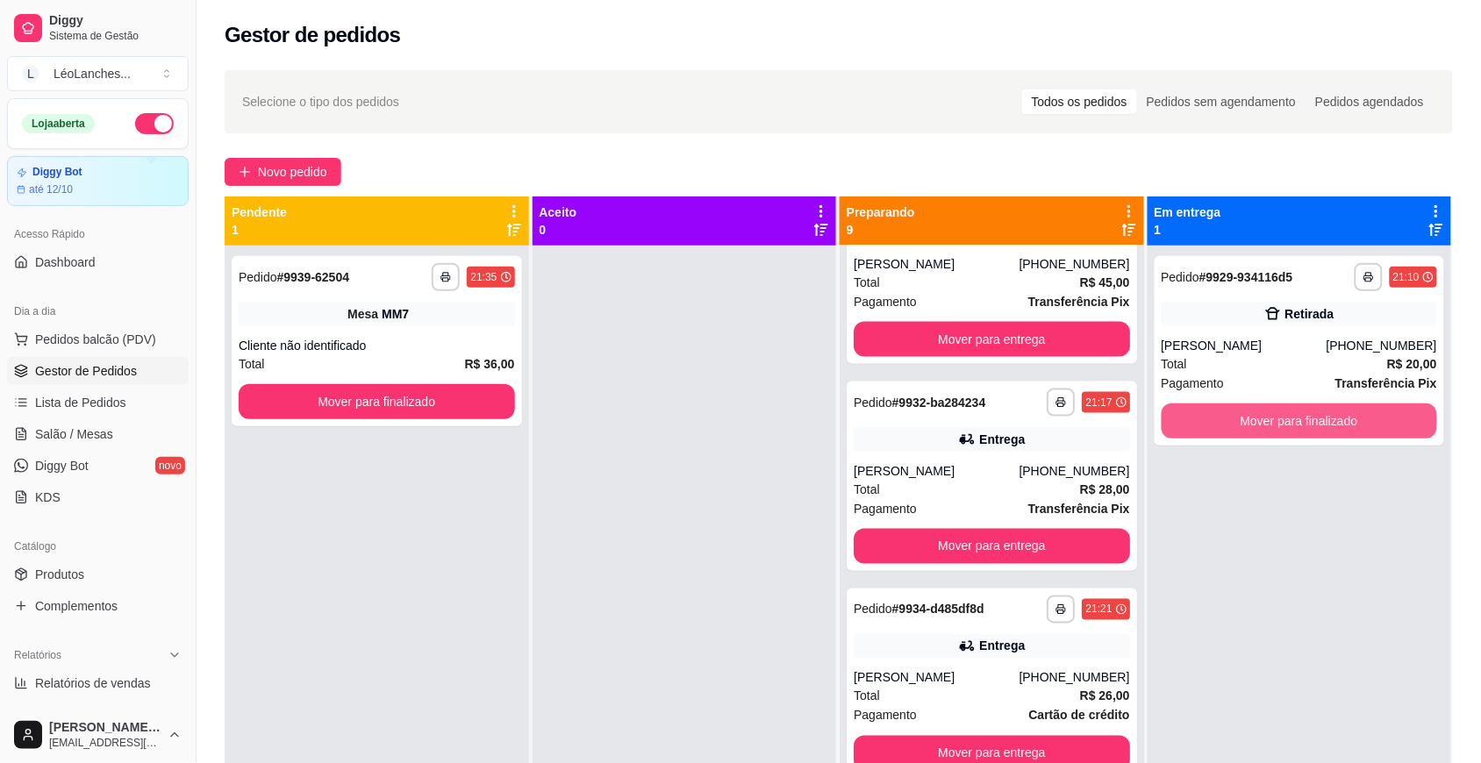
click at [1311, 425] on button "Mover para finalizado" at bounding box center [1299, 420] width 276 height 35
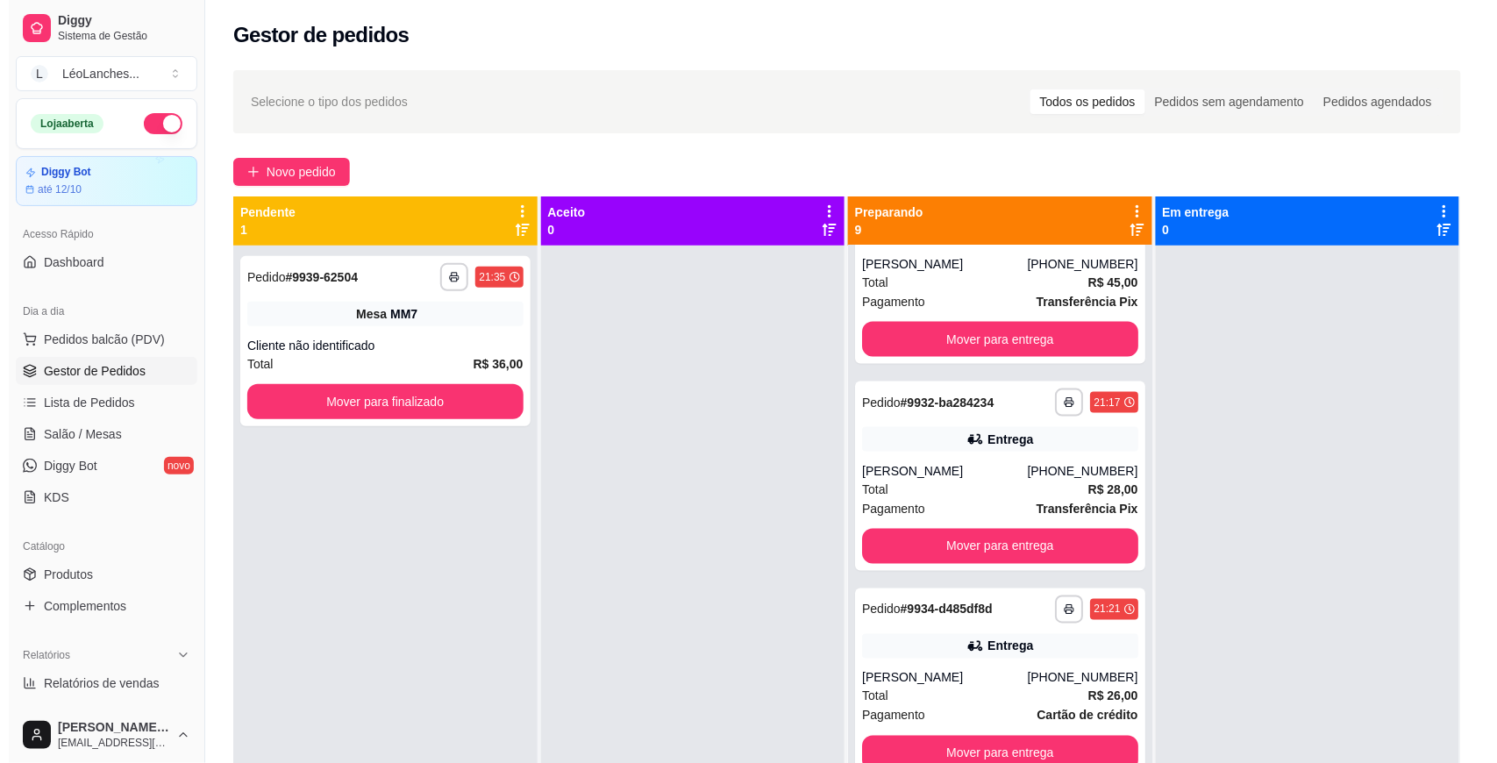
scroll to position [0, 0]
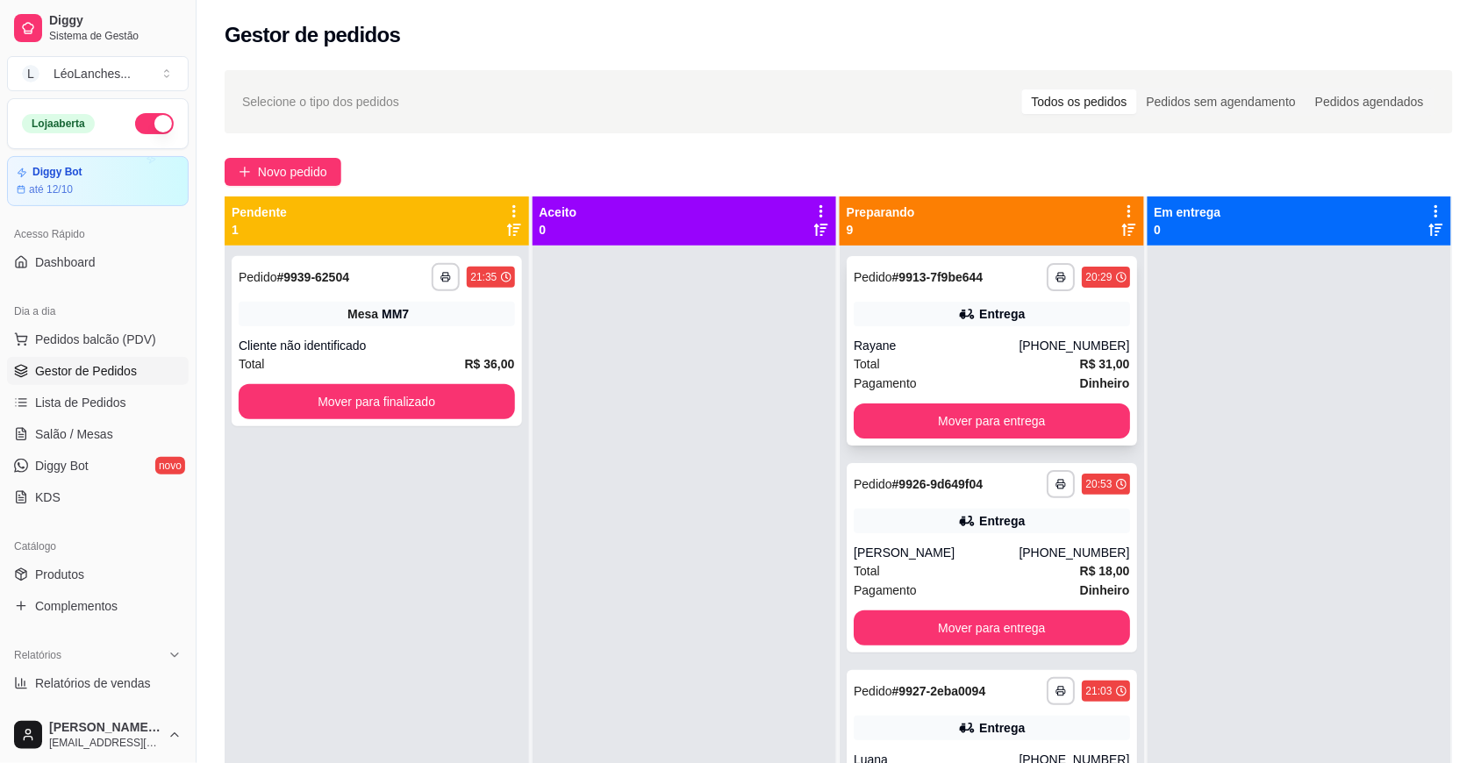
click at [936, 369] on div "Total R$ 31,00" at bounding box center [991, 363] width 276 height 19
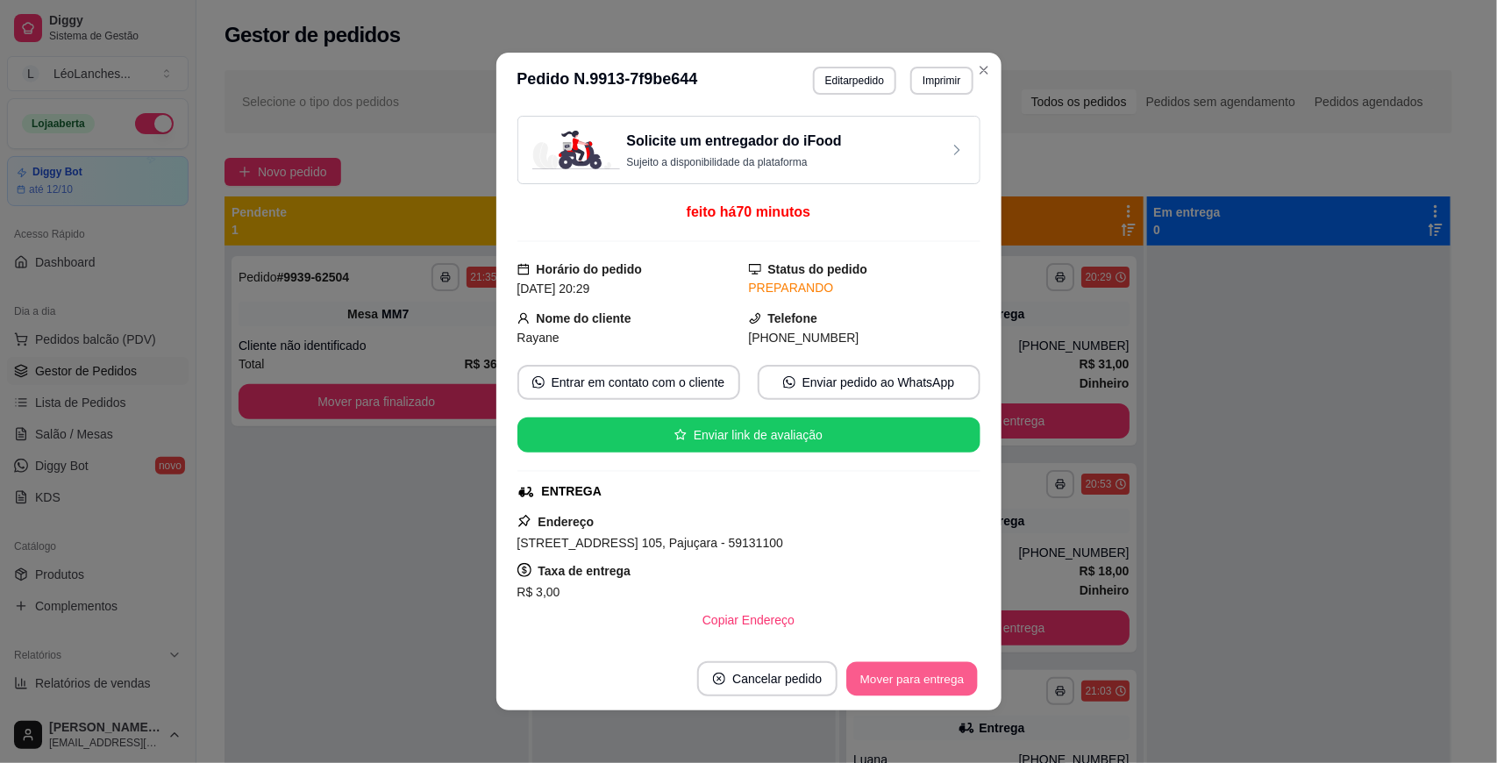
click at [895, 667] on button "Mover para entrega" at bounding box center [913, 679] width 132 height 34
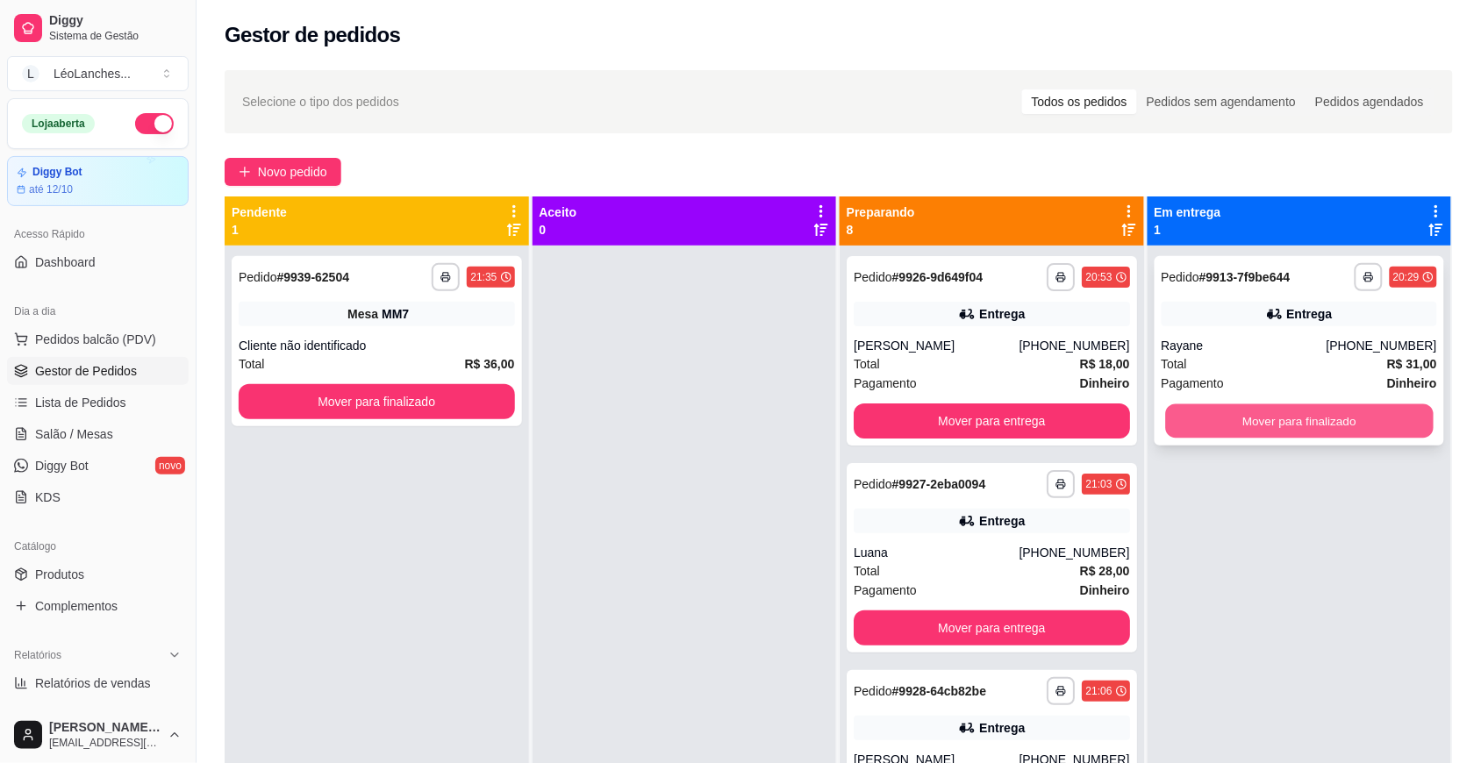
click at [1388, 410] on button "Mover para finalizado" at bounding box center [1299, 421] width 268 height 34
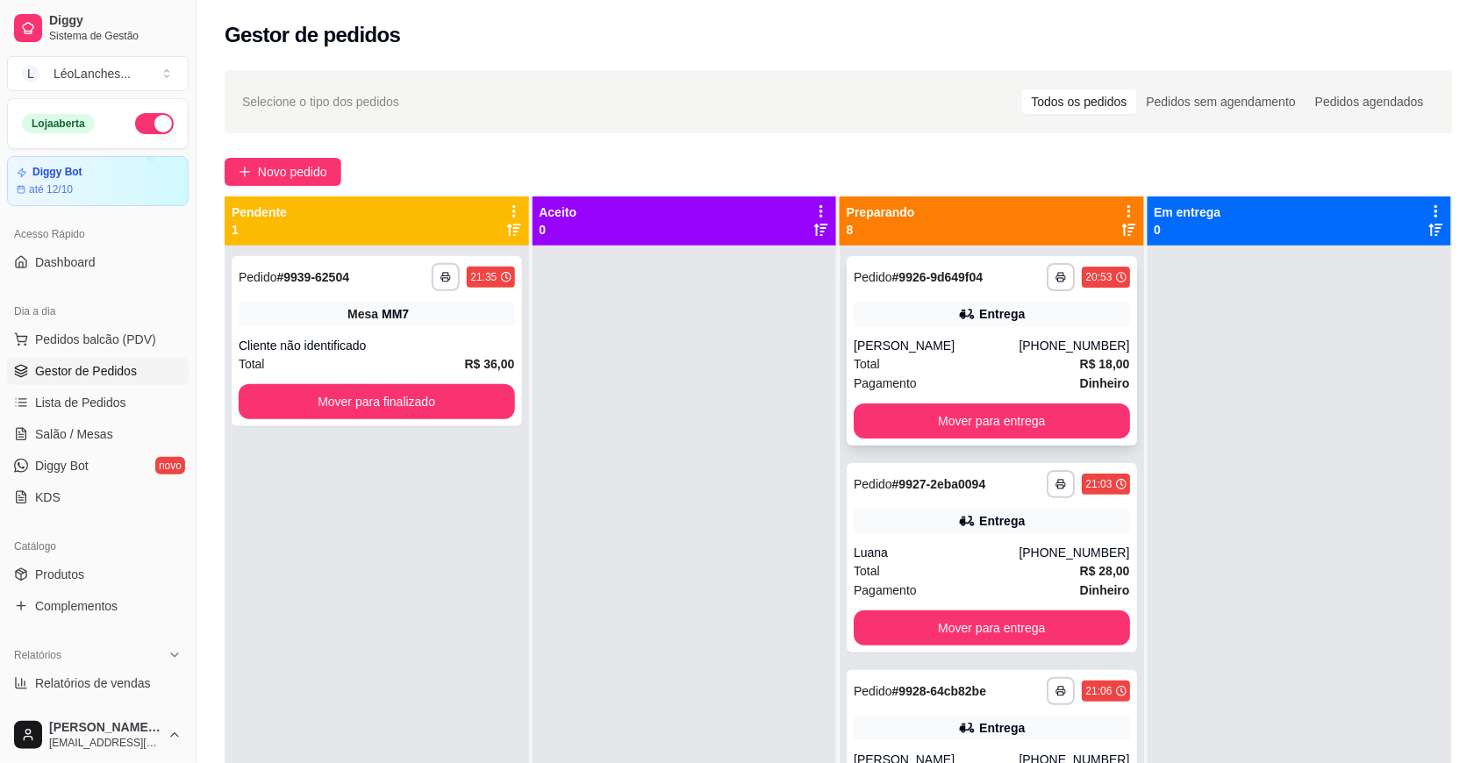
click at [930, 370] on div "Total R$ 18,00" at bounding box center [991, 363] width 276 height 19
click at [975, 562] on div "Total R$ 28,00" at bounding box center [991, 570] width 276 height 19
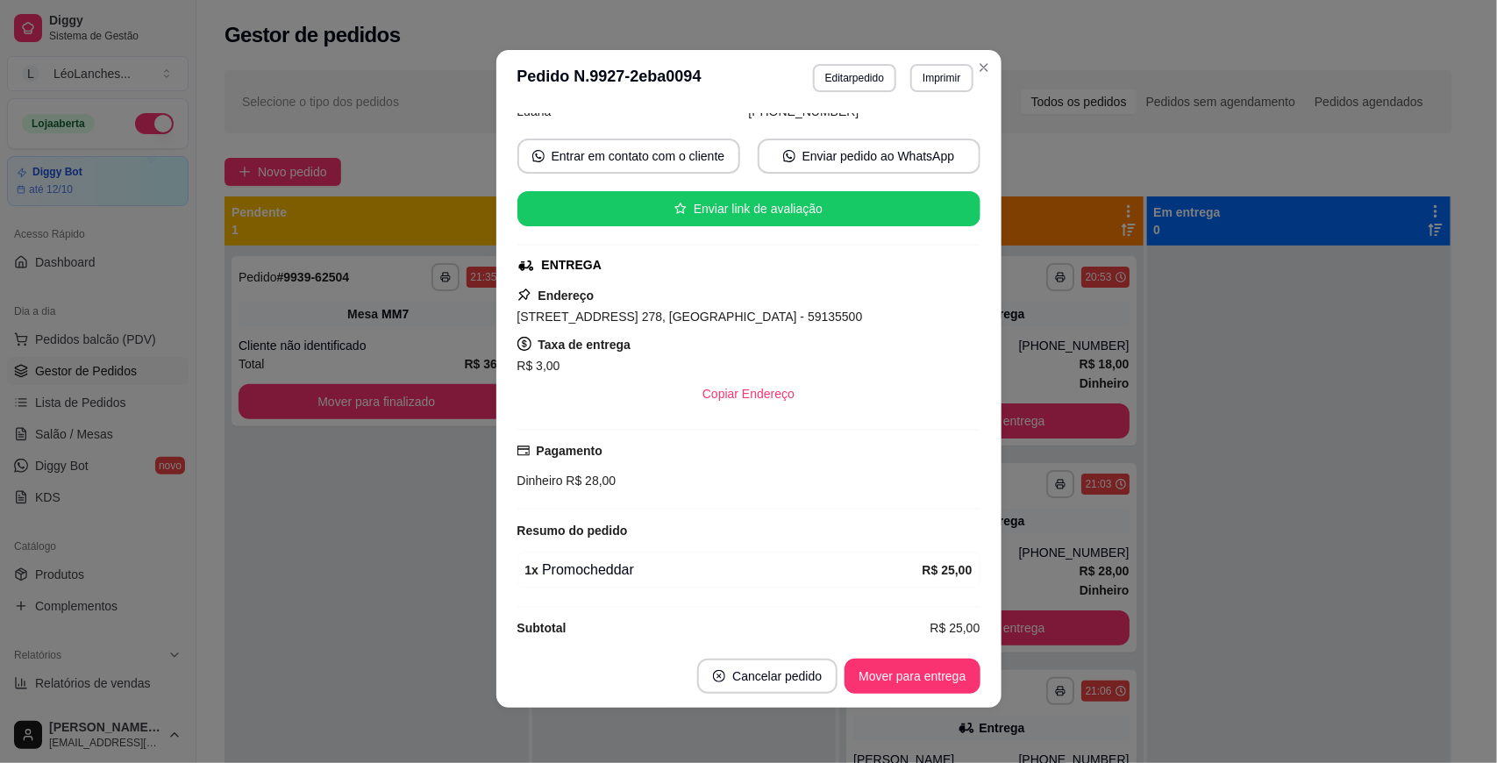
scroll to position [250, 0]
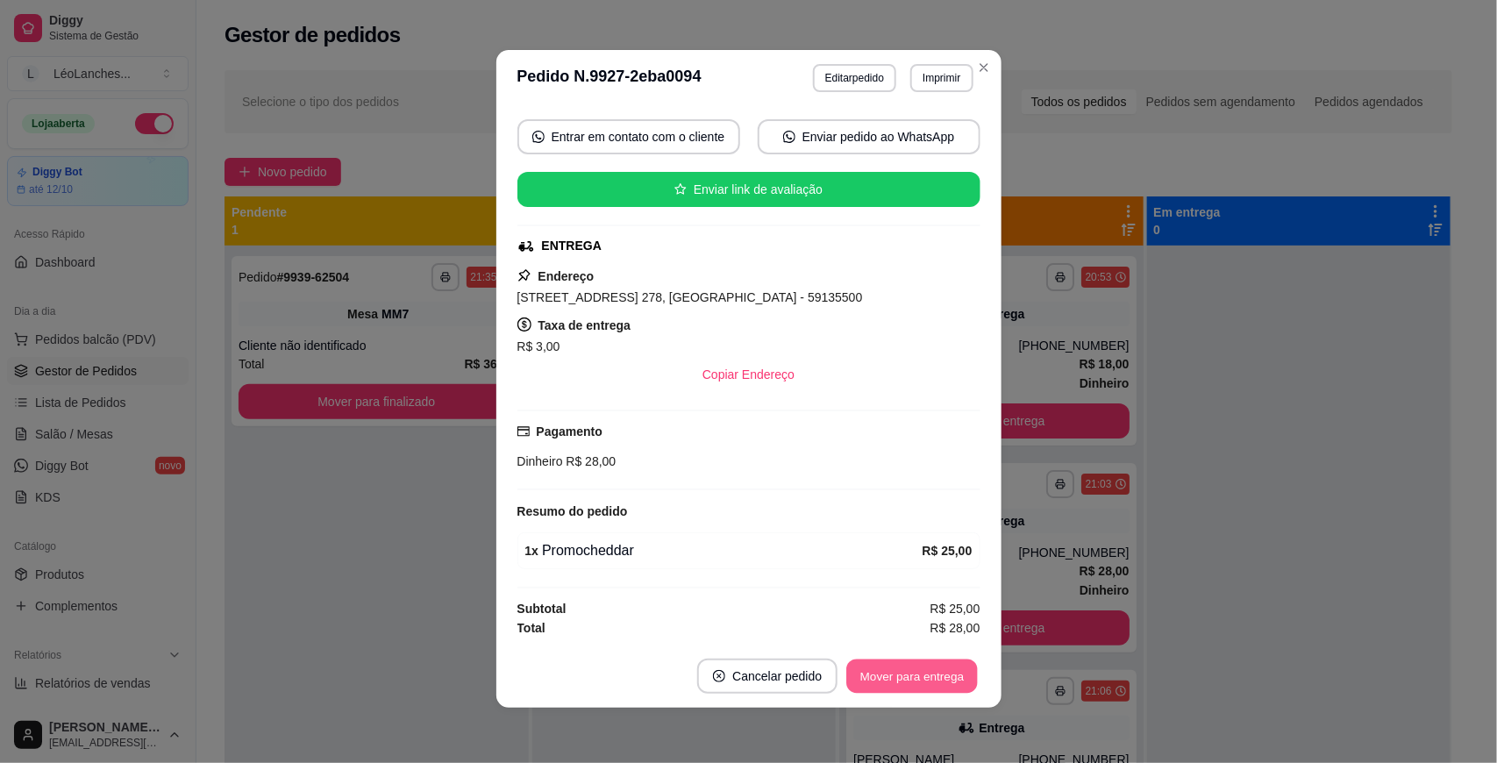
click at [918, 669] on button "Mover para entrega" at bounding box center [913, 677] width 132 height 34
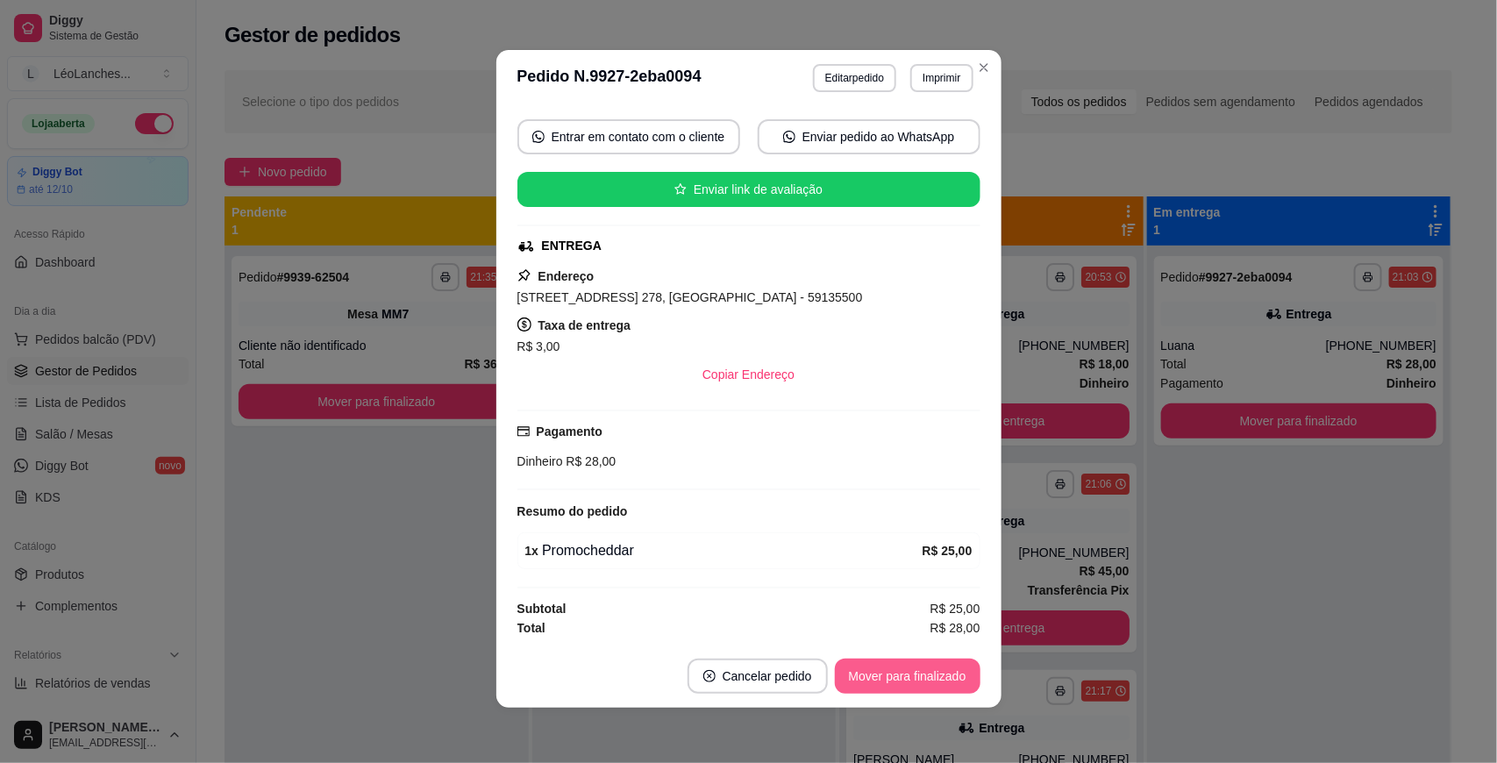
click at [931, 676] on button "Mover para finalizado" at bounding box center [908, 676] width 146 height 35
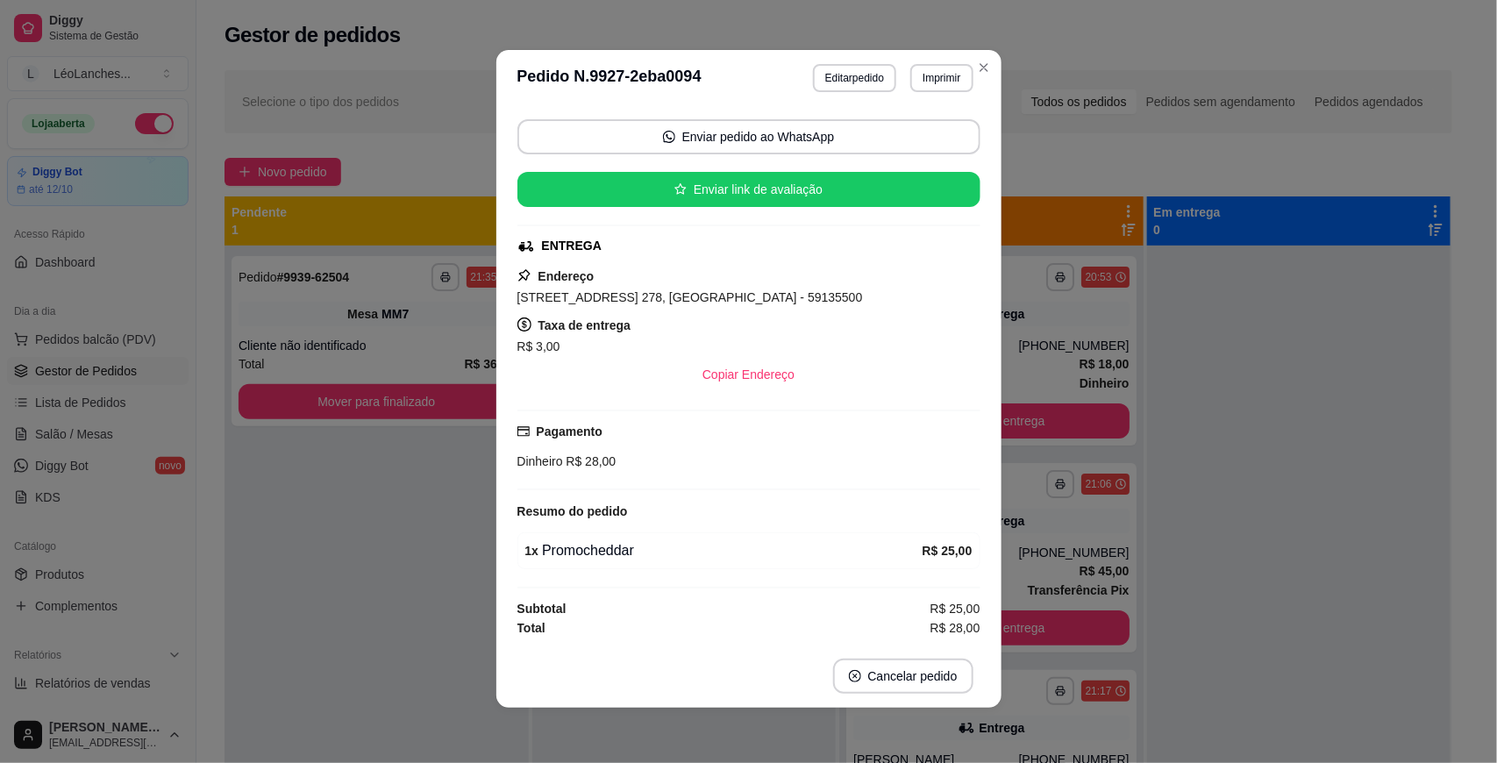
scroll to position [191, 0]
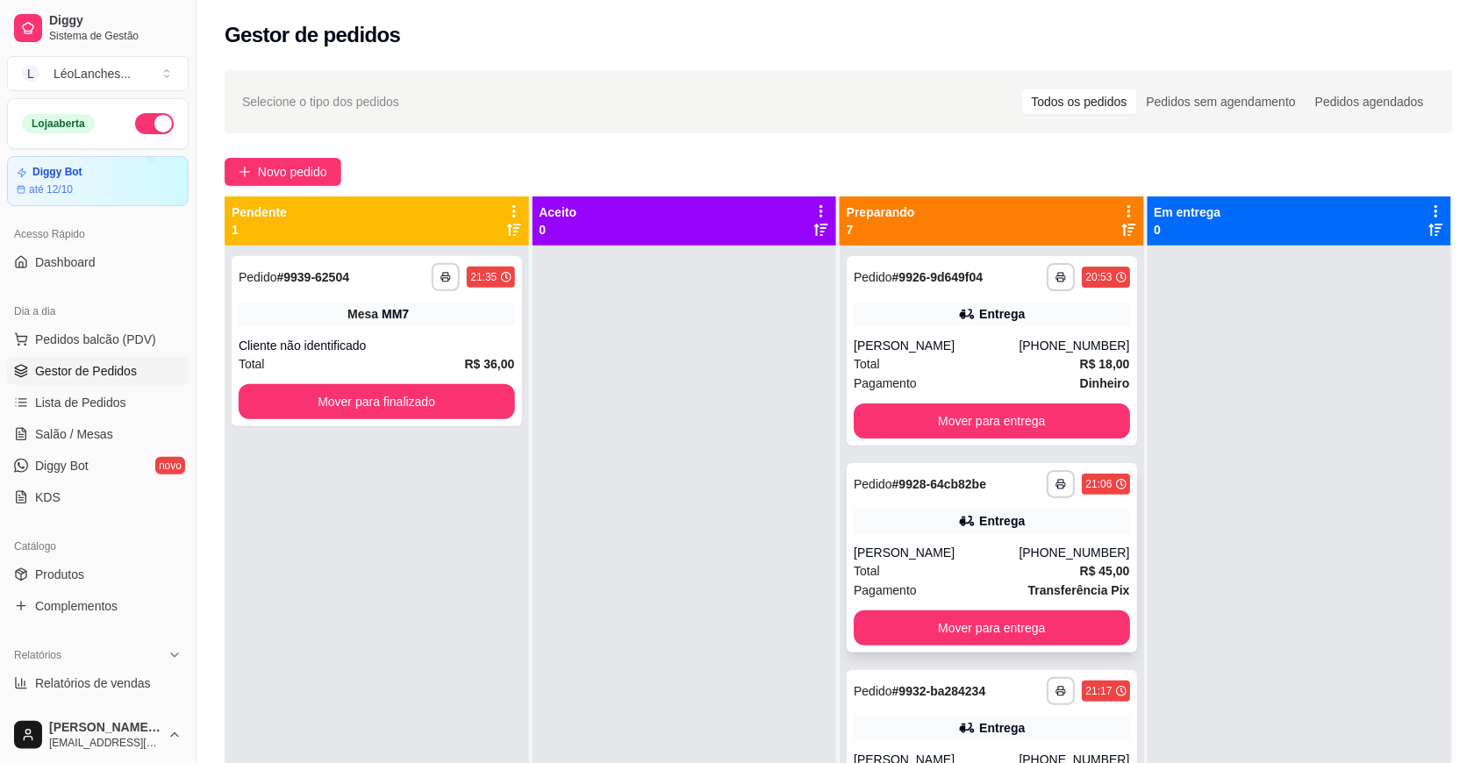
click at [941, 575] on div "Total R$ 45,00" at bounding box center [991, 570] width 276 height 19
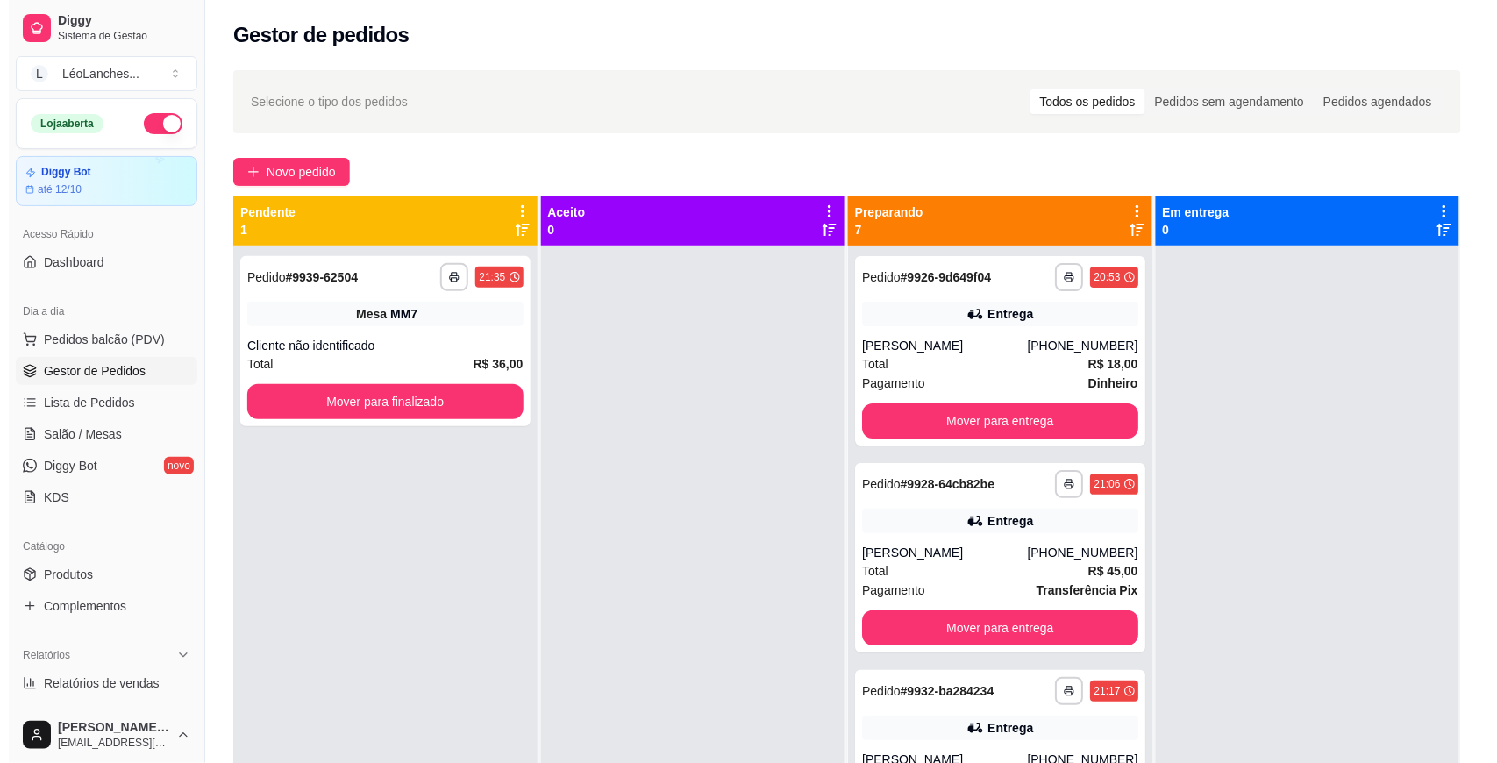
scroll to position [703, 0]
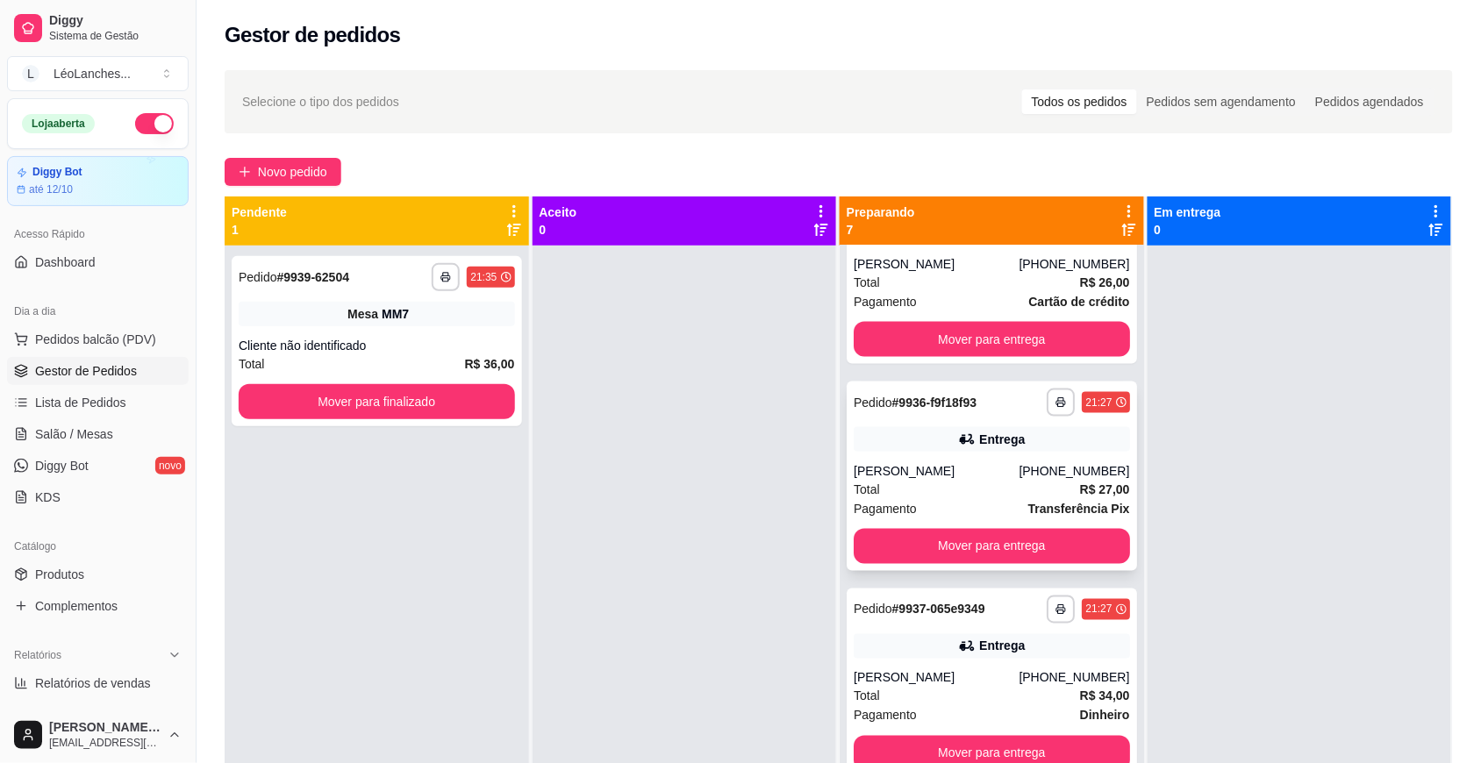
click at [956, 496] on div "Total R$ 27,00" at bounding box center [991, 489] width 276 height 19
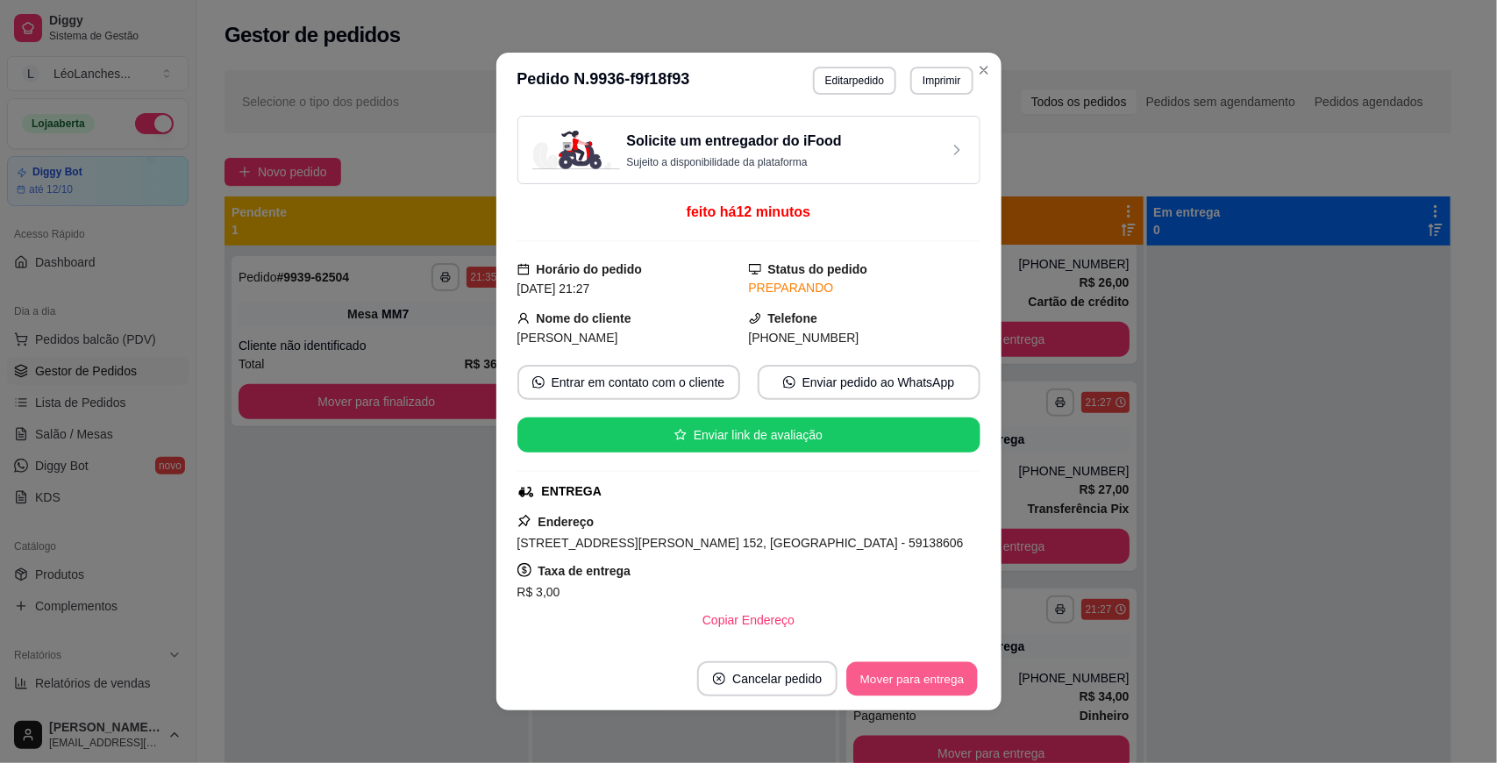
click at [910, 667] on button "Mover para entrega" at bounding box center [913, 679] width 132 height 34
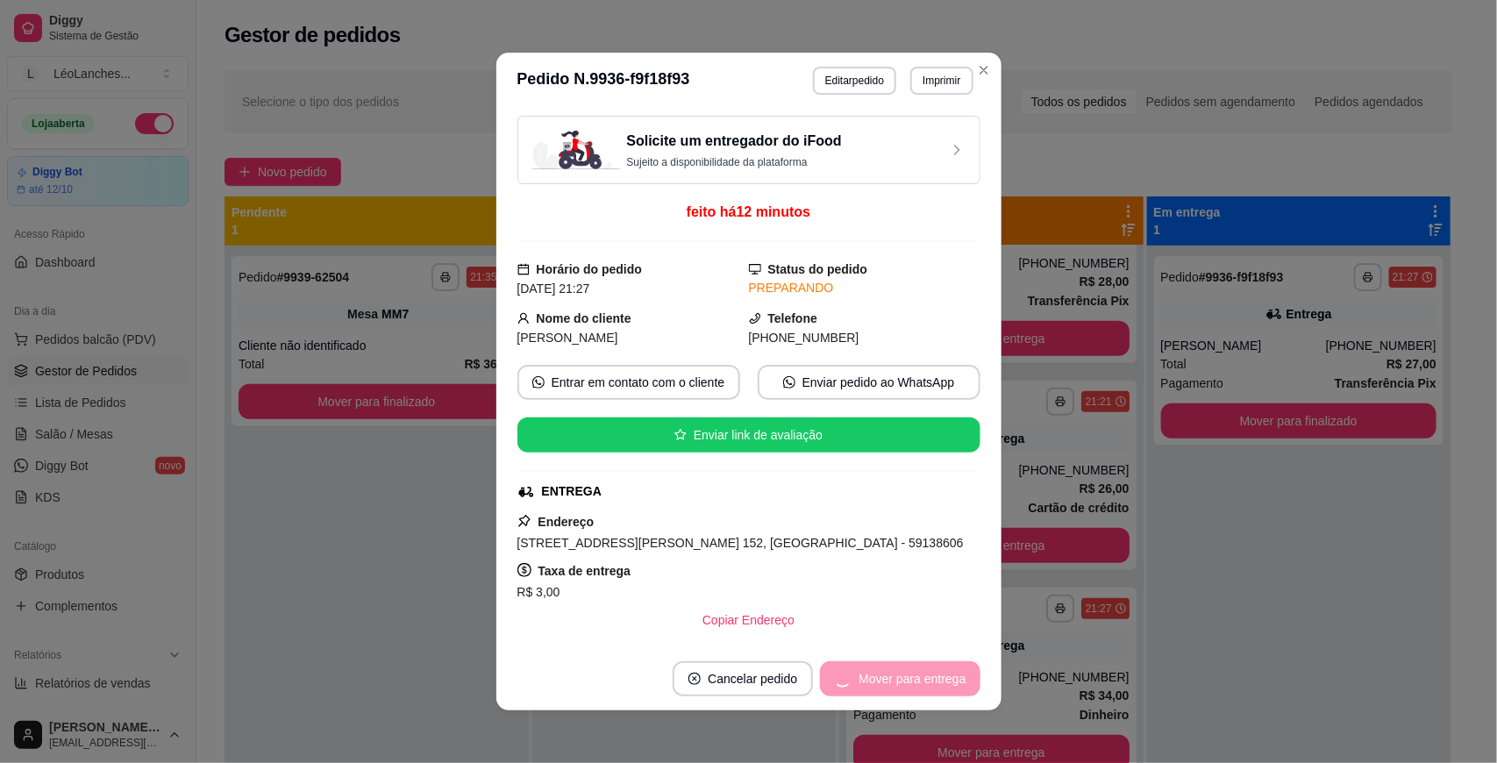
scroll to position [496, 0]
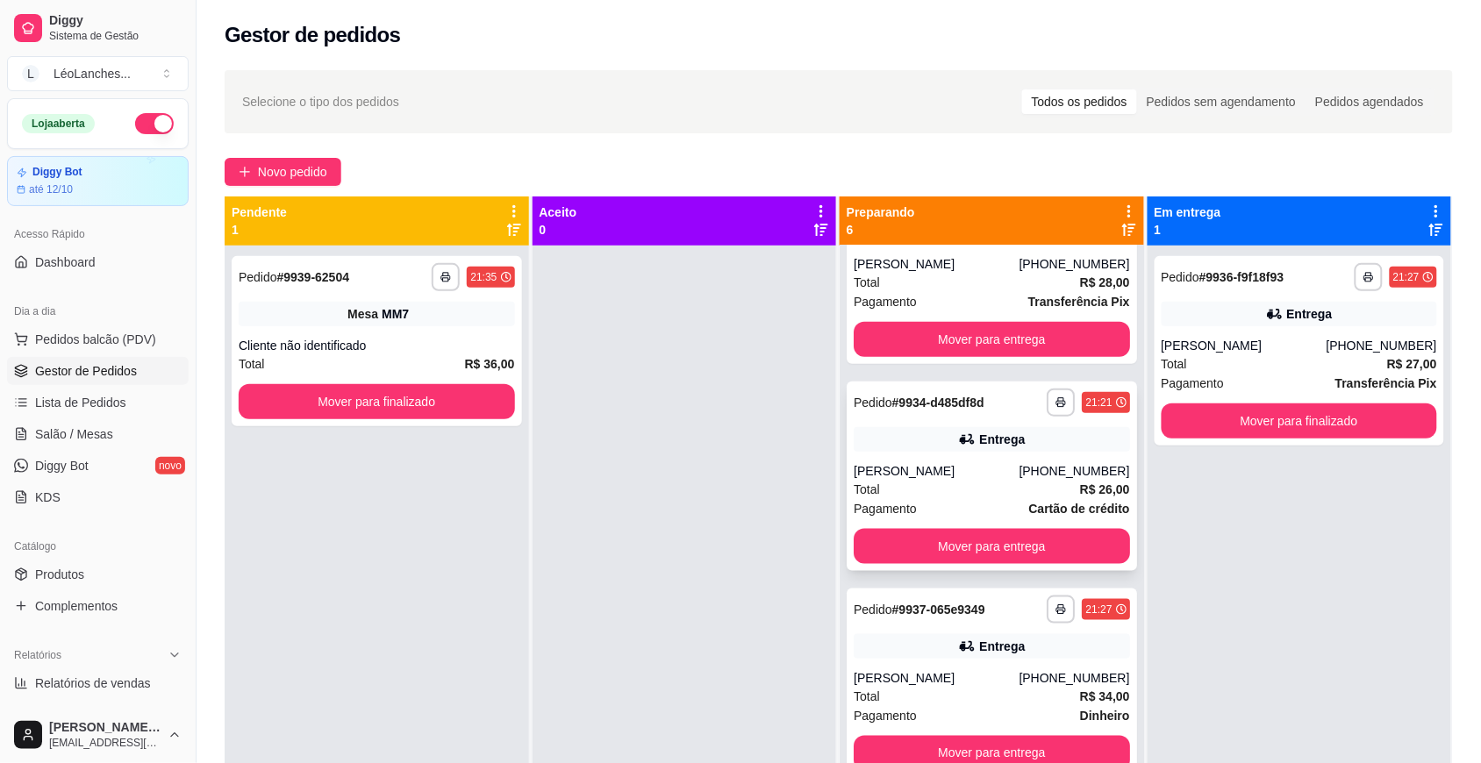
click at [961, 503] on div "Pagamento Cartão de crédito" at bounding box center [991, 508] width 276 height 19
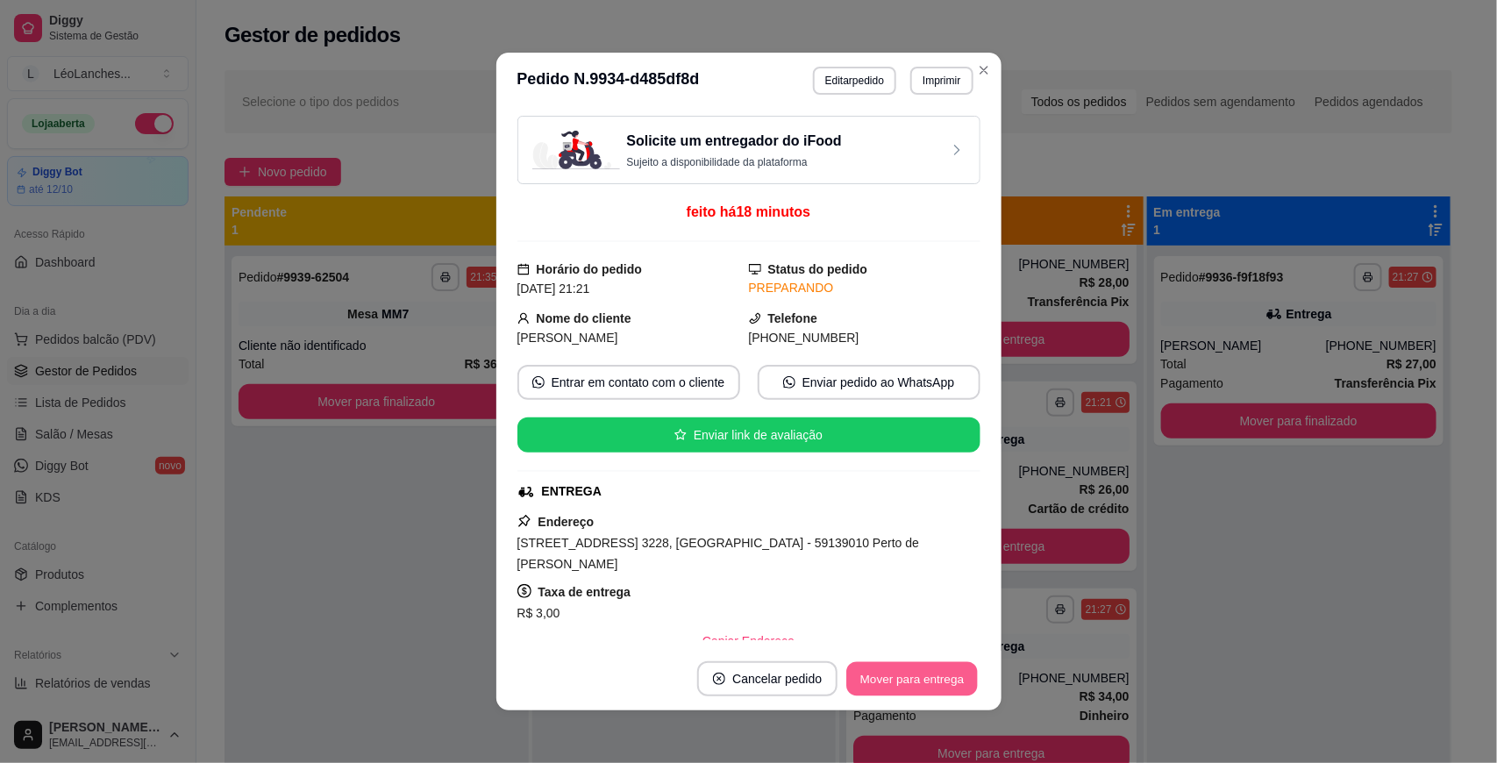
click at [949, 682] on button "Mover para entrega" at bounding box center [913, 679] width 132 height 34
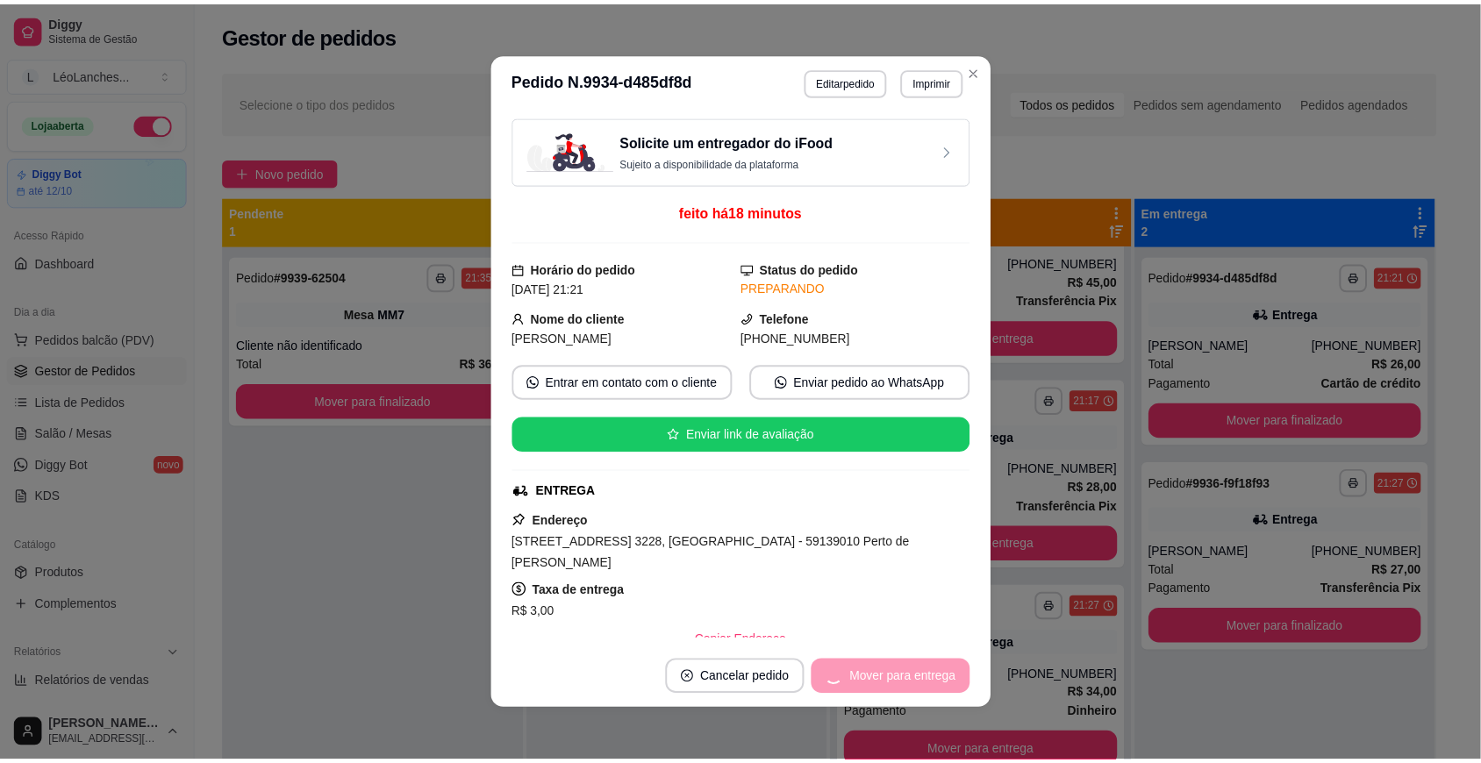
scroll to position [289, 0]
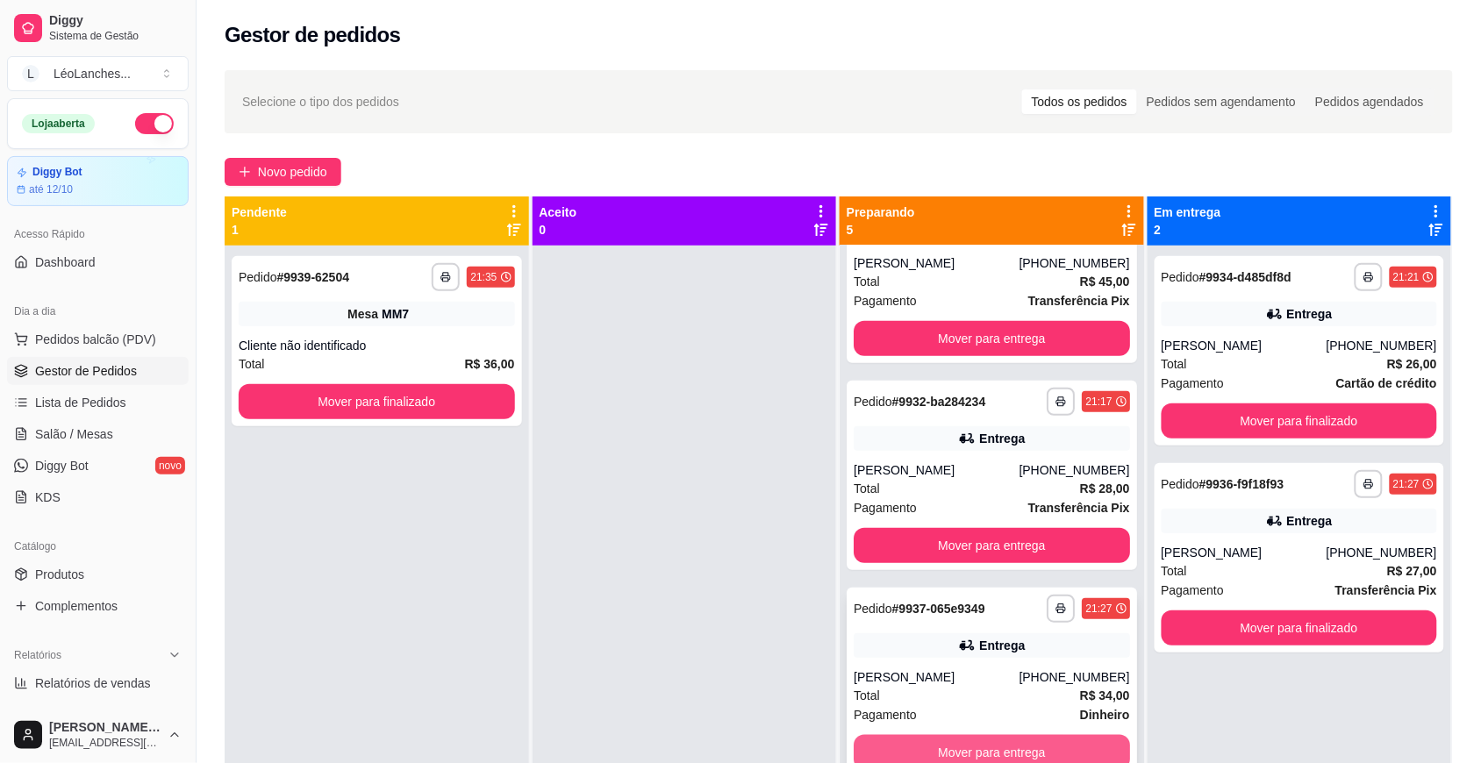
click at [972, 743] on button "Mover para entrega" at bounding box center [991, 752] width 276 height 35
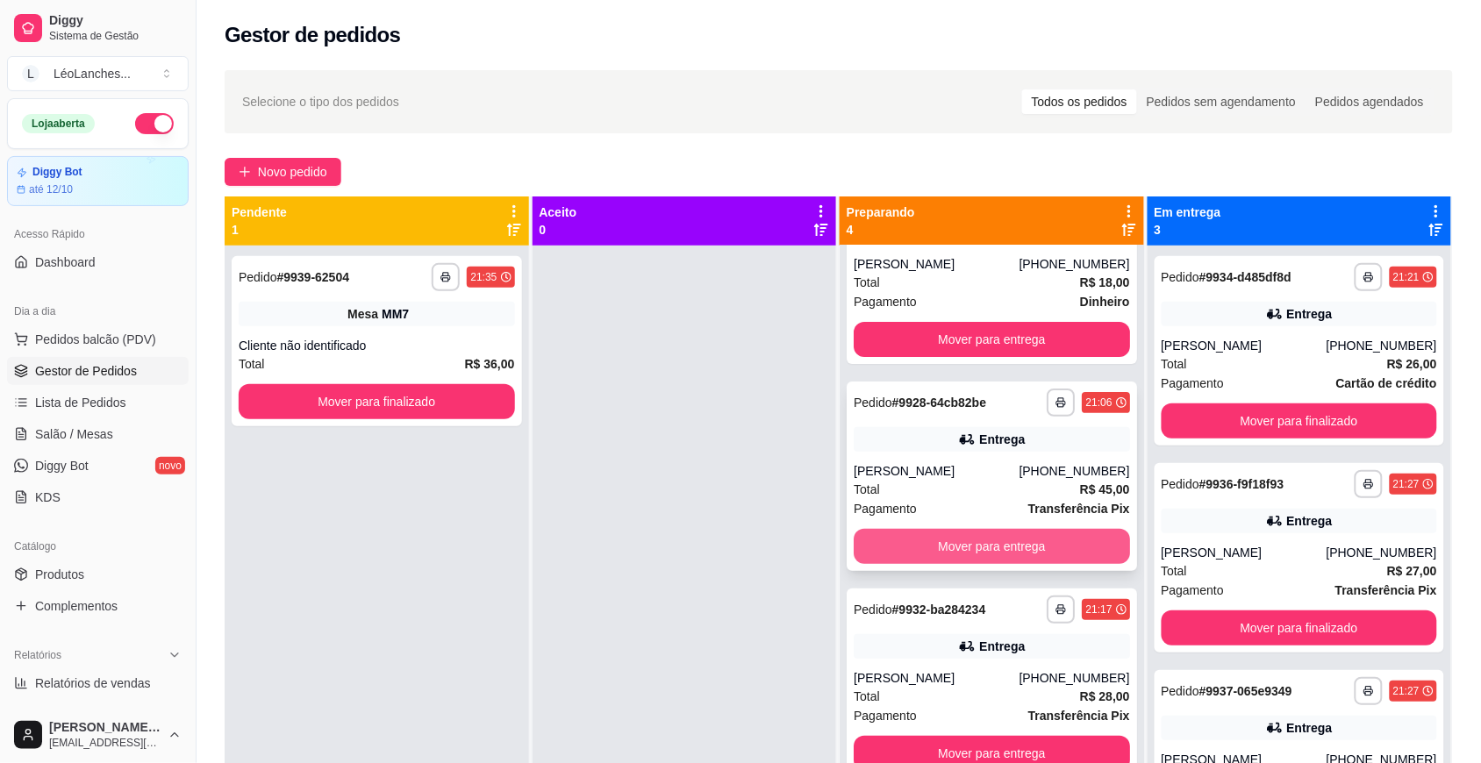
click at [1002, 551] on button "Mover para entrega" at bounding box center [991, 546] width 276 height 35
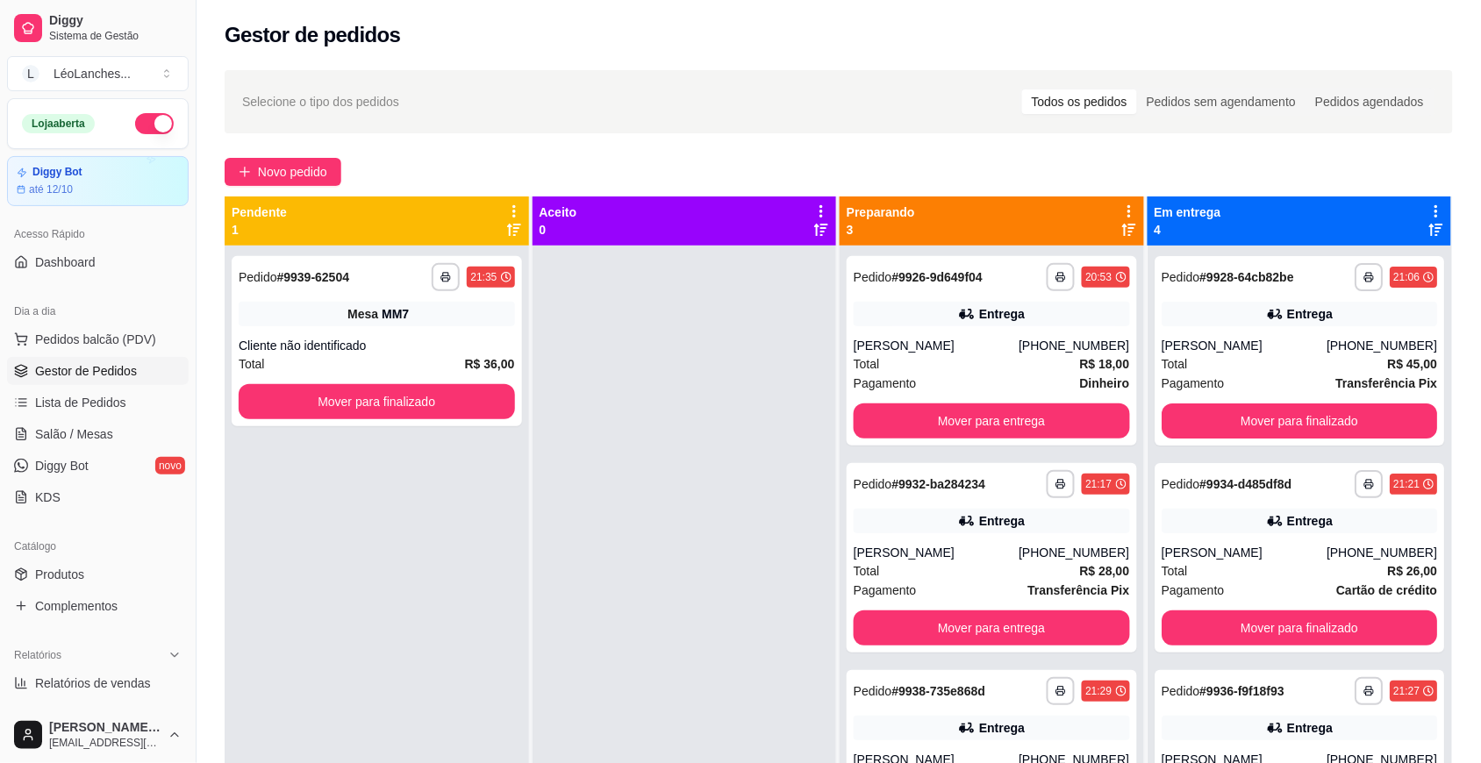
scroll to position [0, 0]
click at [921, 632] on button "Mover para entrega" at bounding box center [992, 628] width 268 height 34
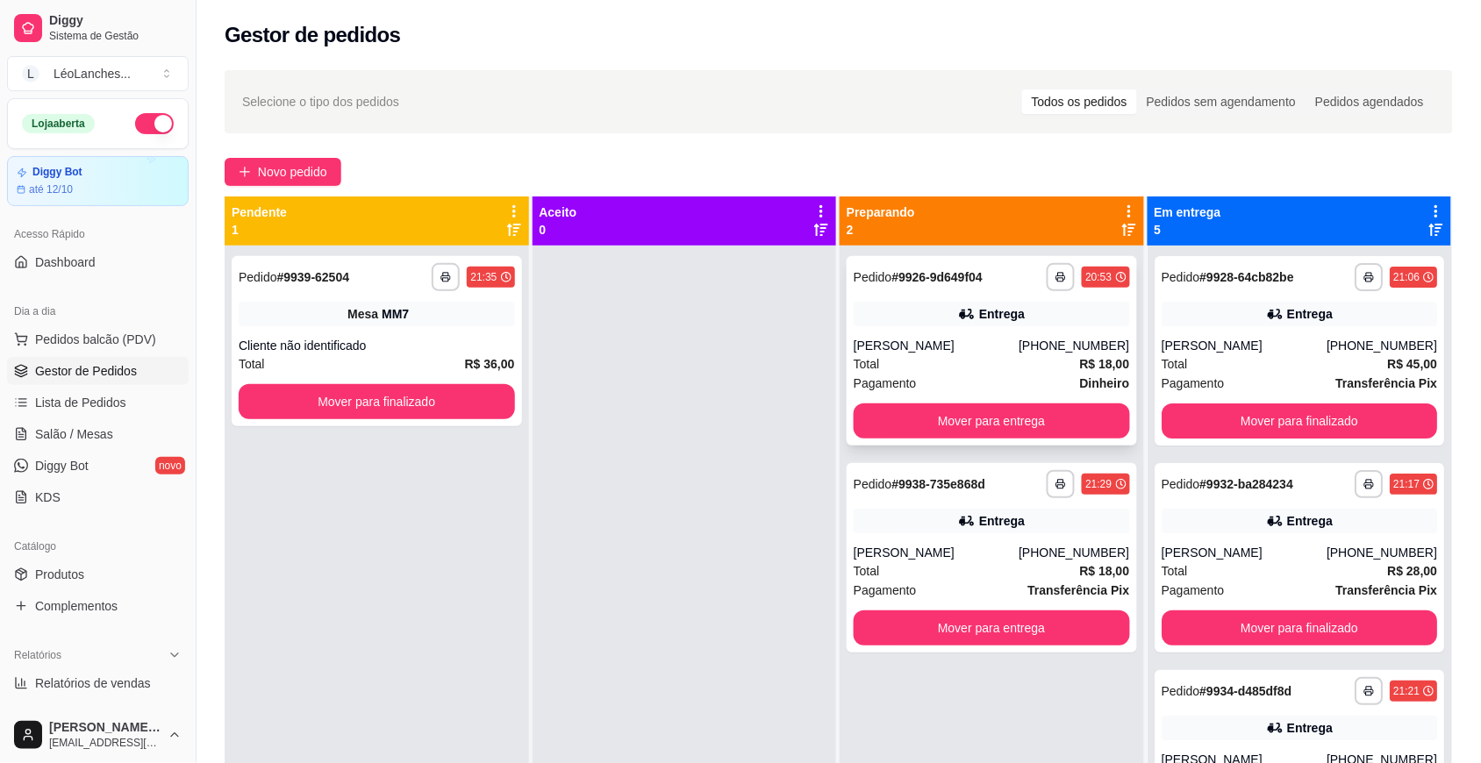
click at [948, 349] on div "[PERSON_NAME]" at bounding box center [935, 346] width 165 height 18
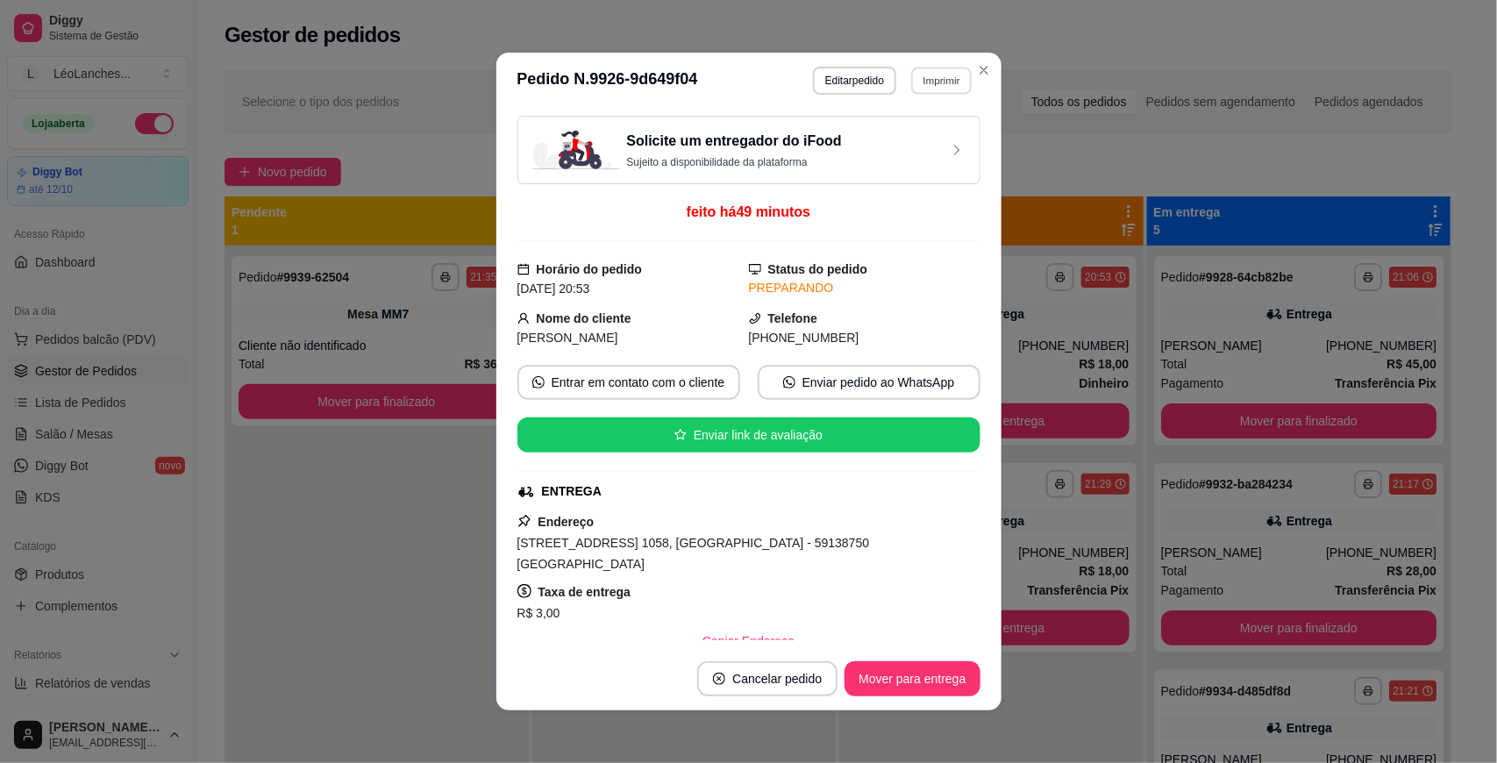
click at [939, 75] on button "Imprimir" at bounding box center [941, 80] width 61 height 27
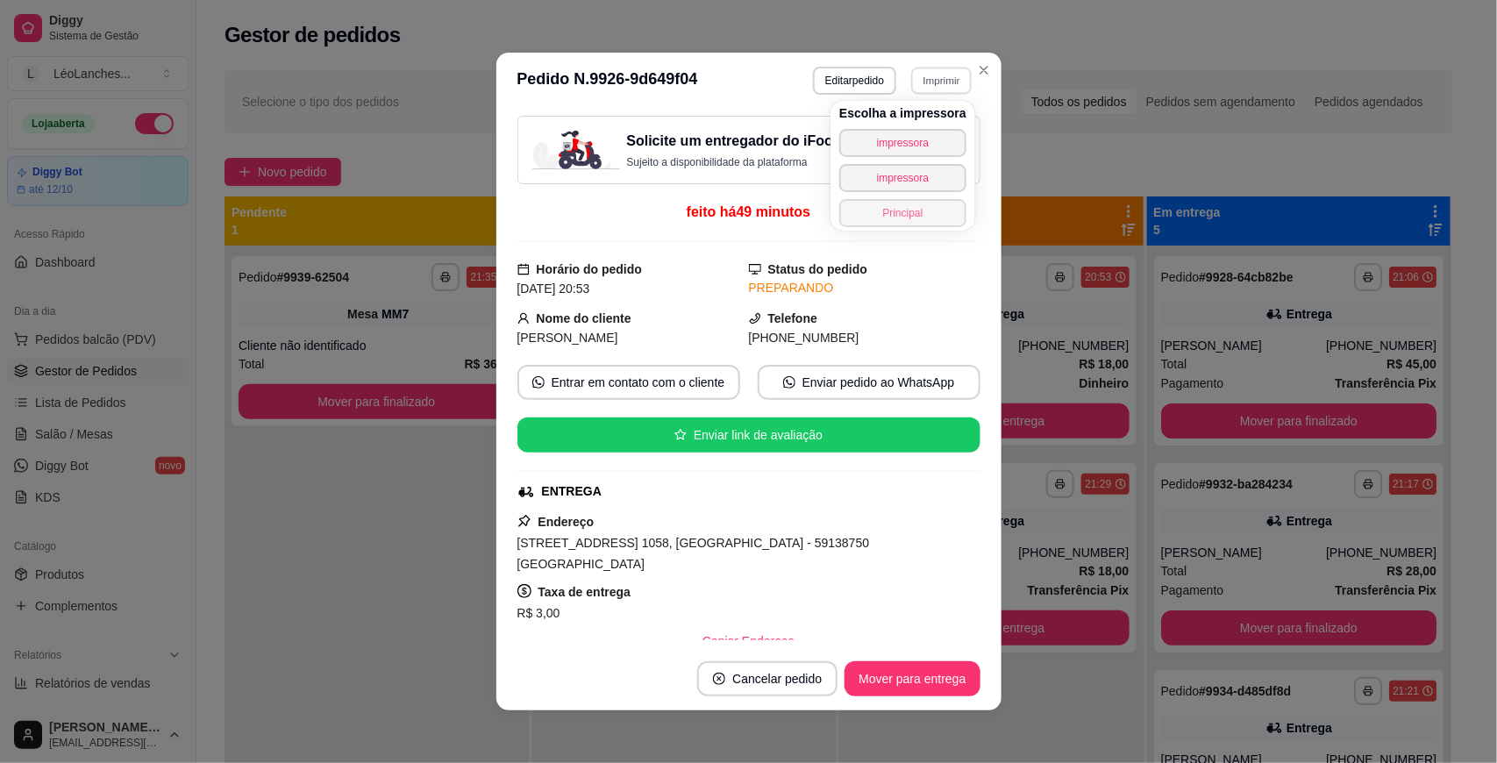
click at [917, 203] on button "Principal" at bounding box center [902, 213] width 127 height 28
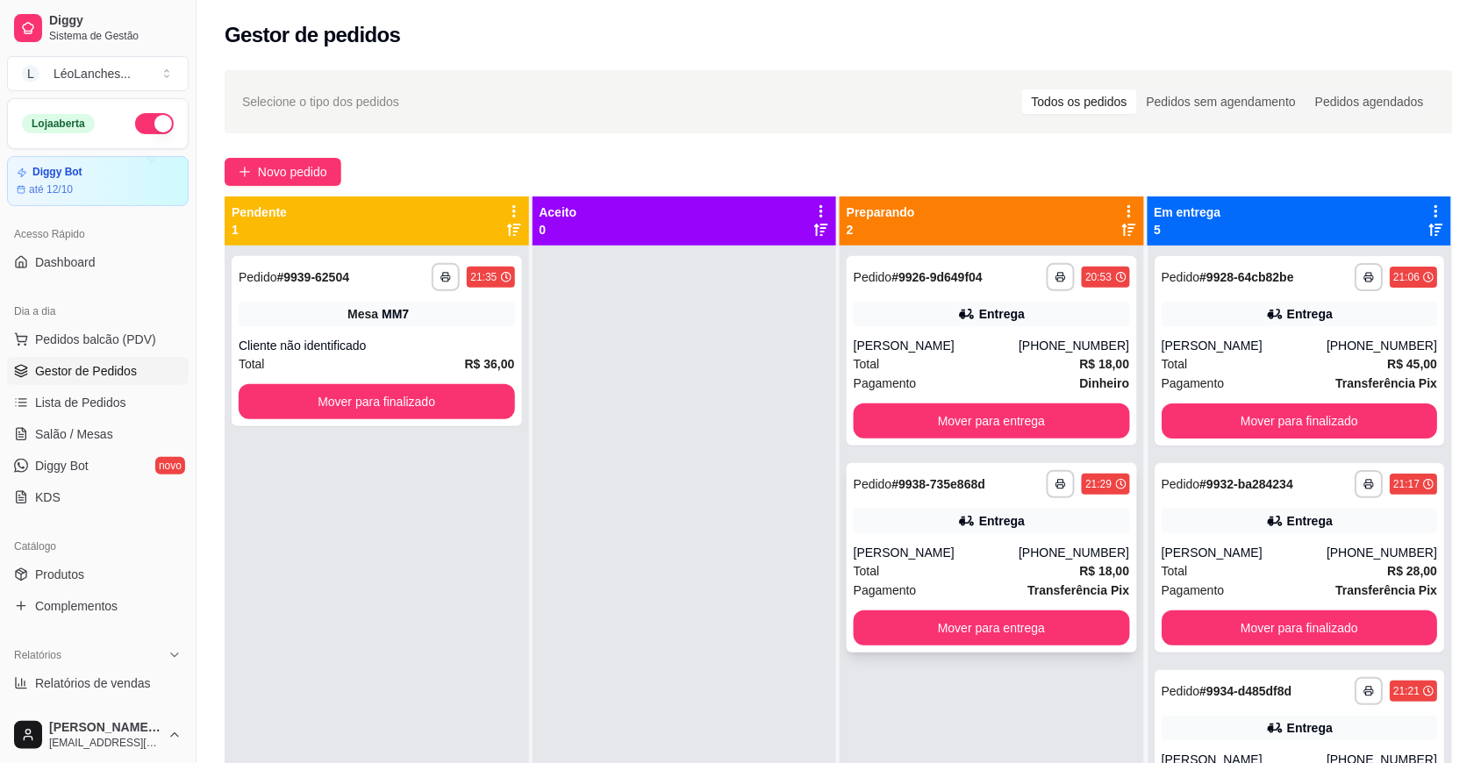
click at [958, 561] on div "Total R$ 18,00" at bounding box center [991, 570] width 276 height 19
click at [475, 397] on button "Mover para finalizado" at bounding box center [377, 401] width 276 height 35
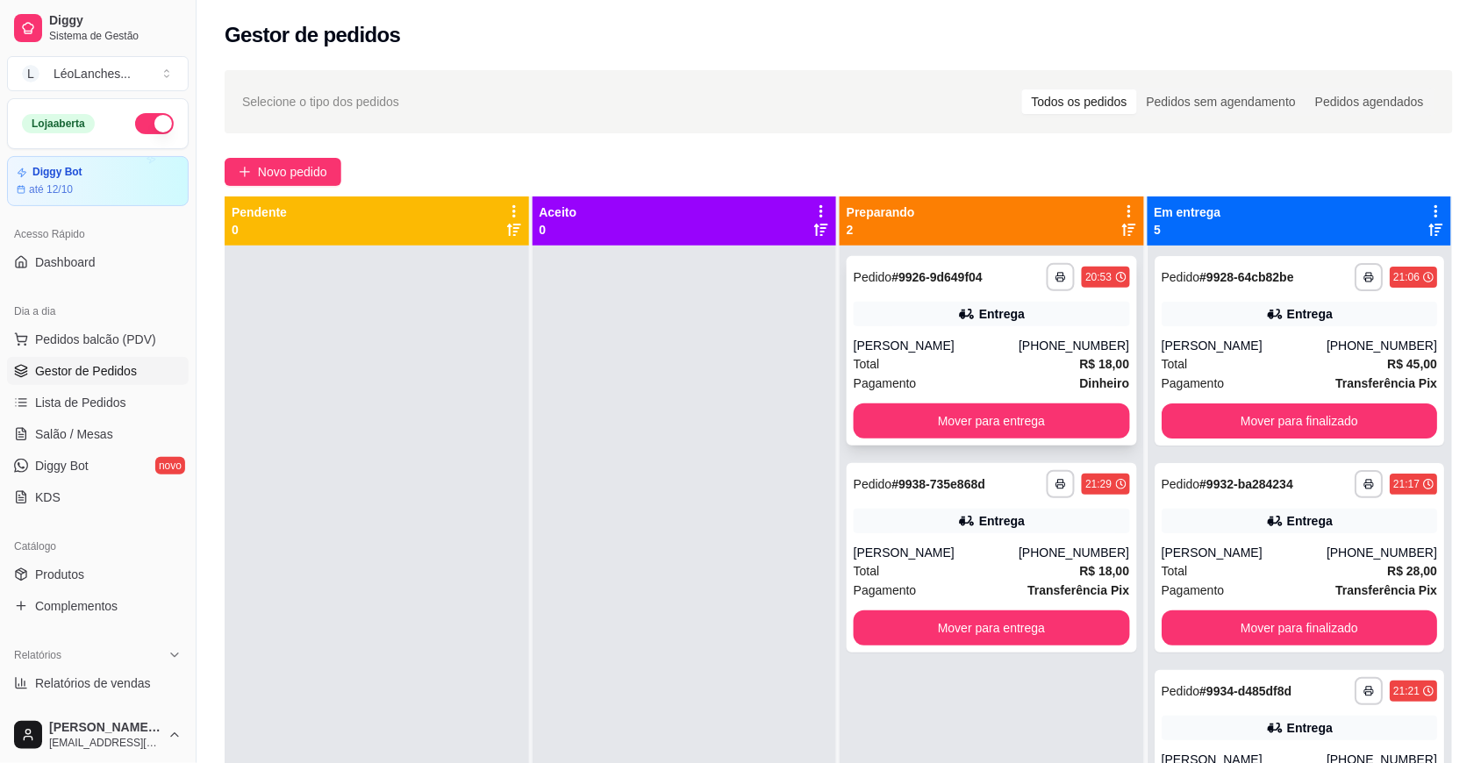
click at [939, 357] on div "Total R$ 18,00" at bounding box center [991, 363] width 276 height 19
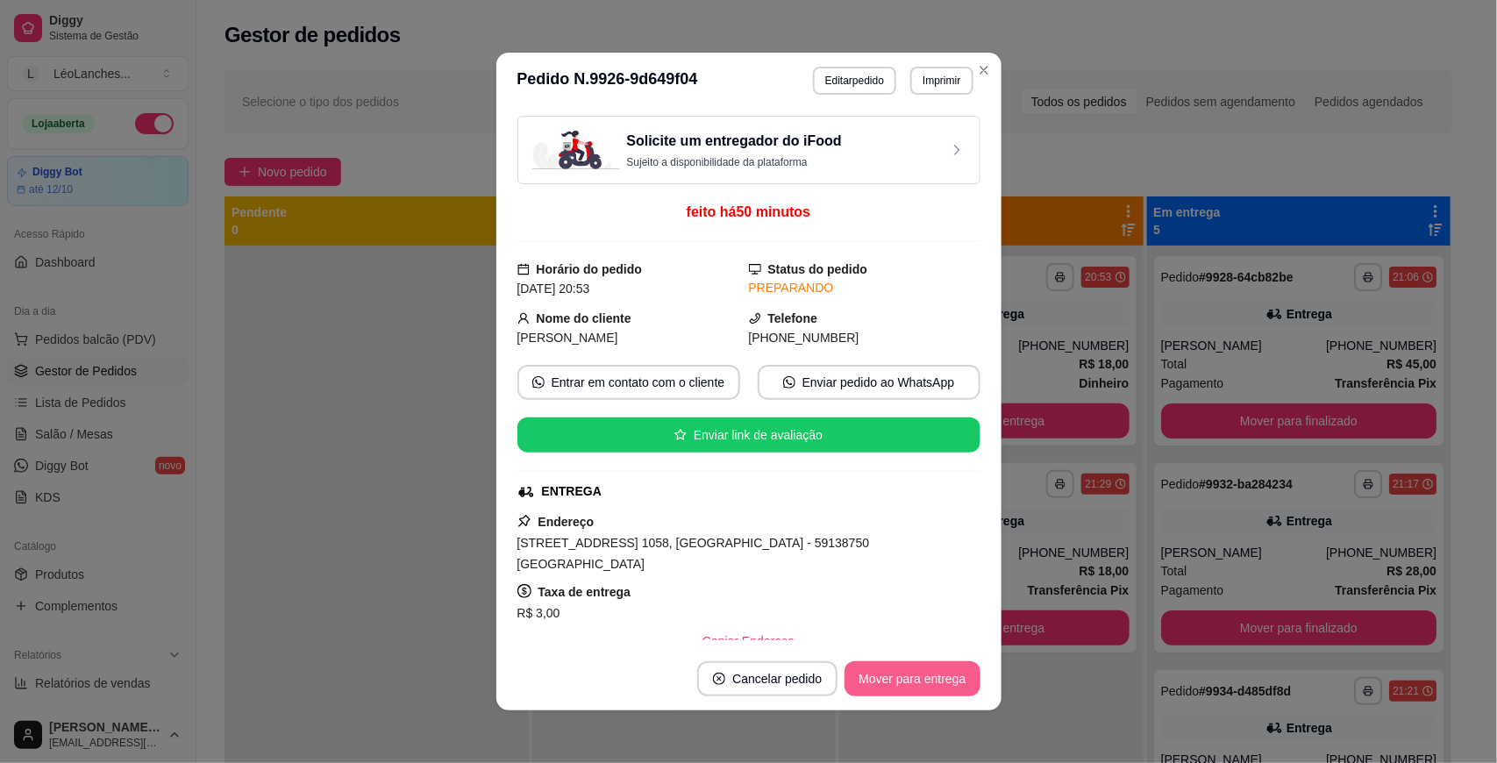
click at [913, 681] on button "Mover para entrega" at bounding box center [912, 678] width 135 height 35
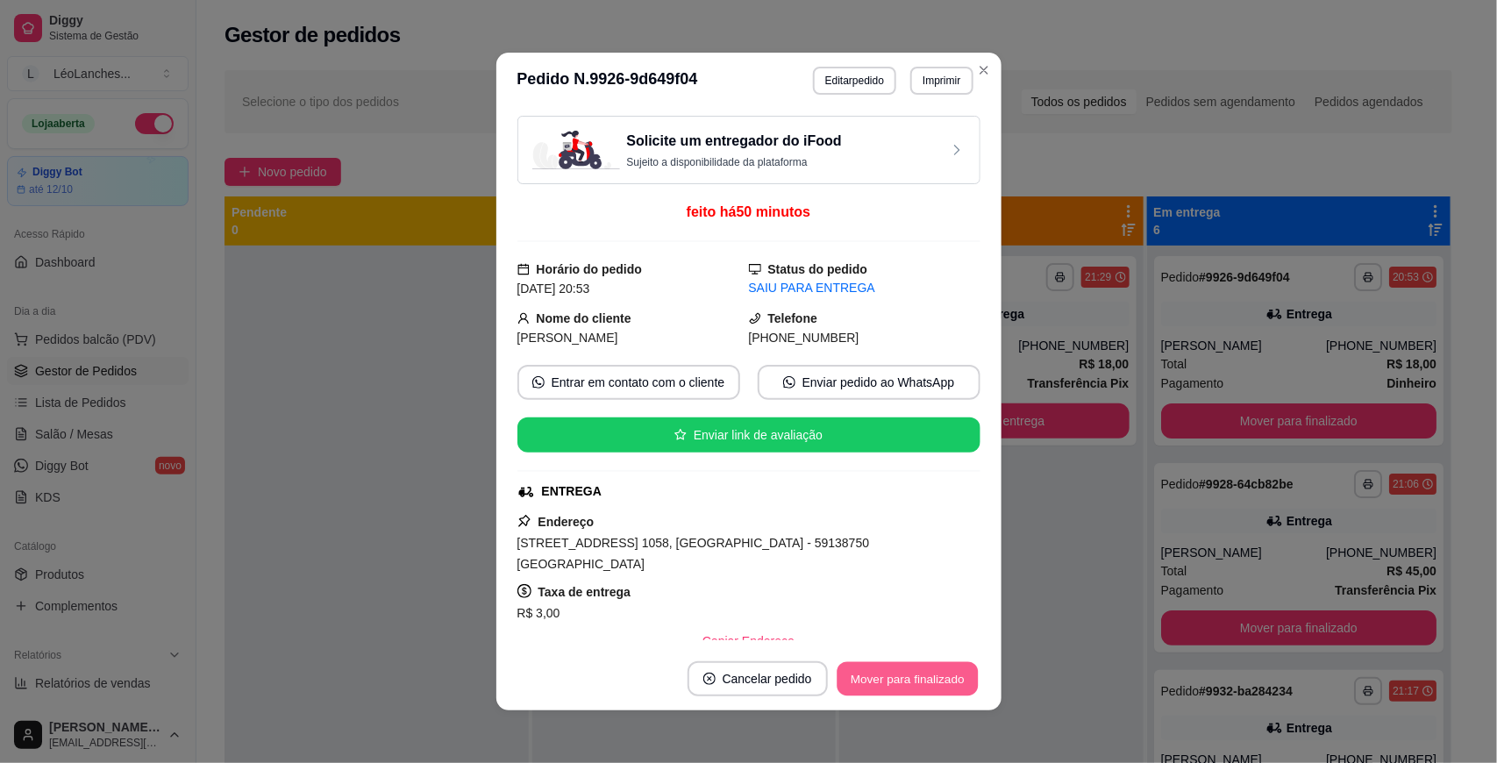
click at [913, 681] on button "Mover para finalizado" at bounding box center [907, 679] width 141 height 34
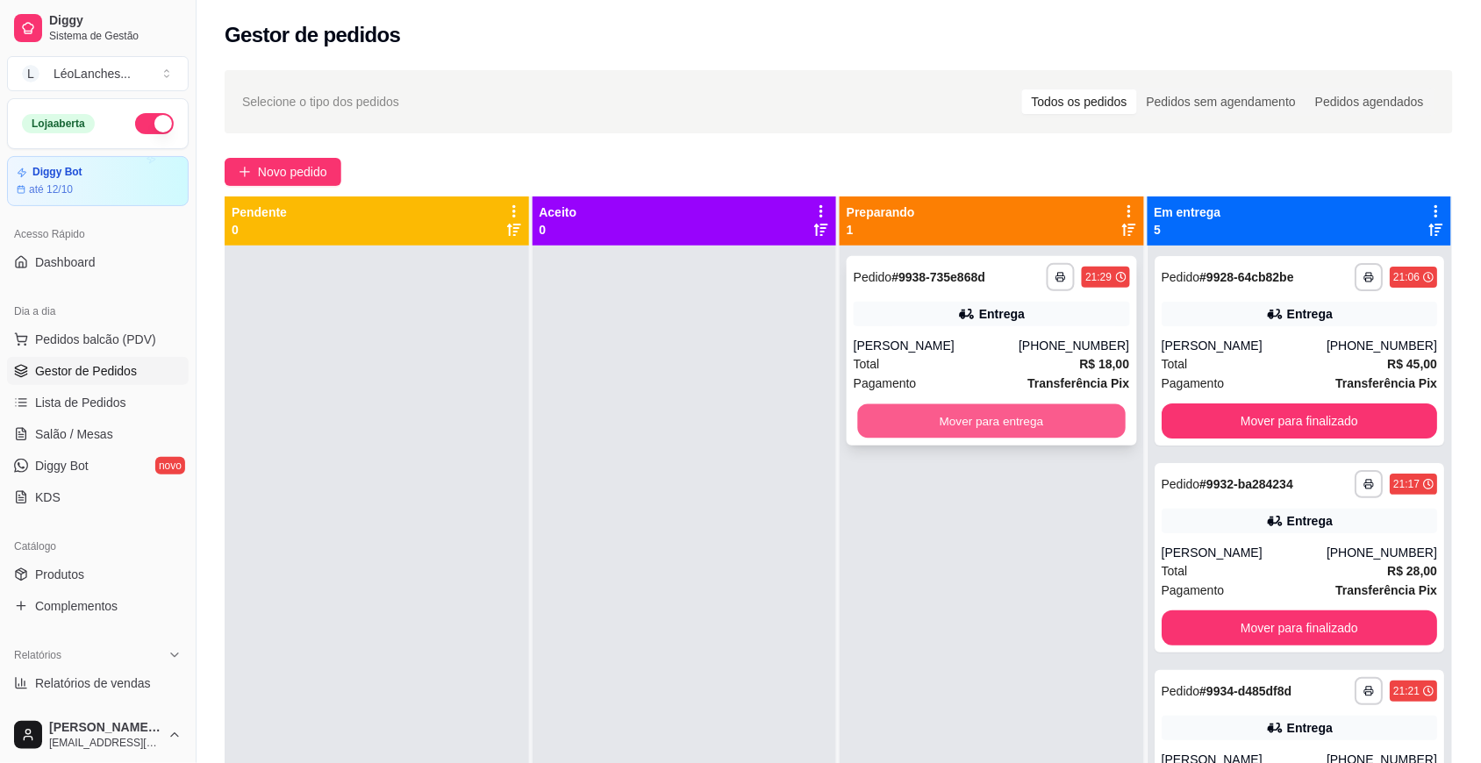
click at [1016, 428] on button "Mover para entrega" at bounding box center [992, 421] width 268 height 34
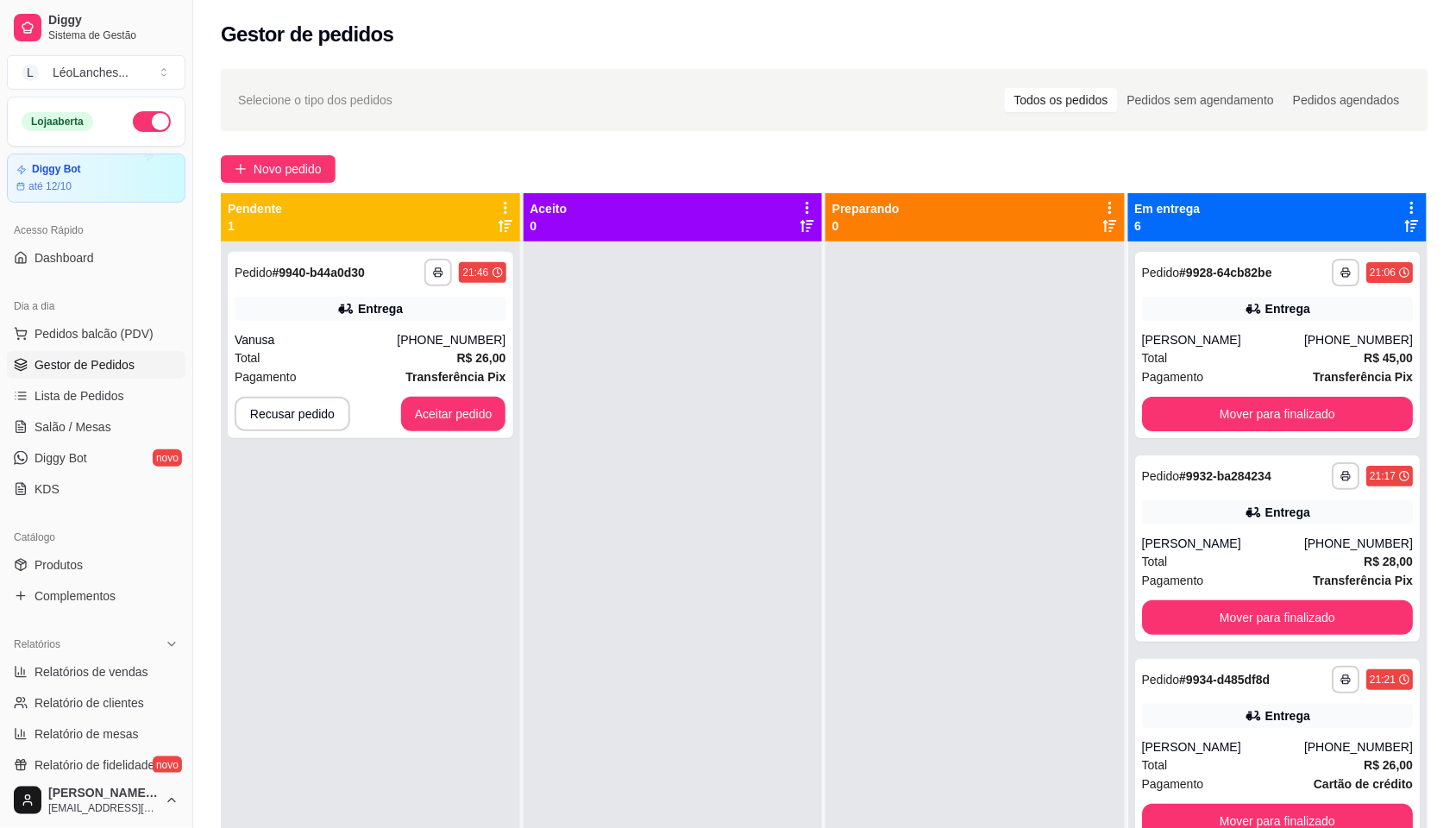
click at [962, 341] on div at bounding box center [974, 656] width 299 height 828
click at [488, 398] on button "Aceitar pedido" at bounding box center [453, 414] width 101 height 33
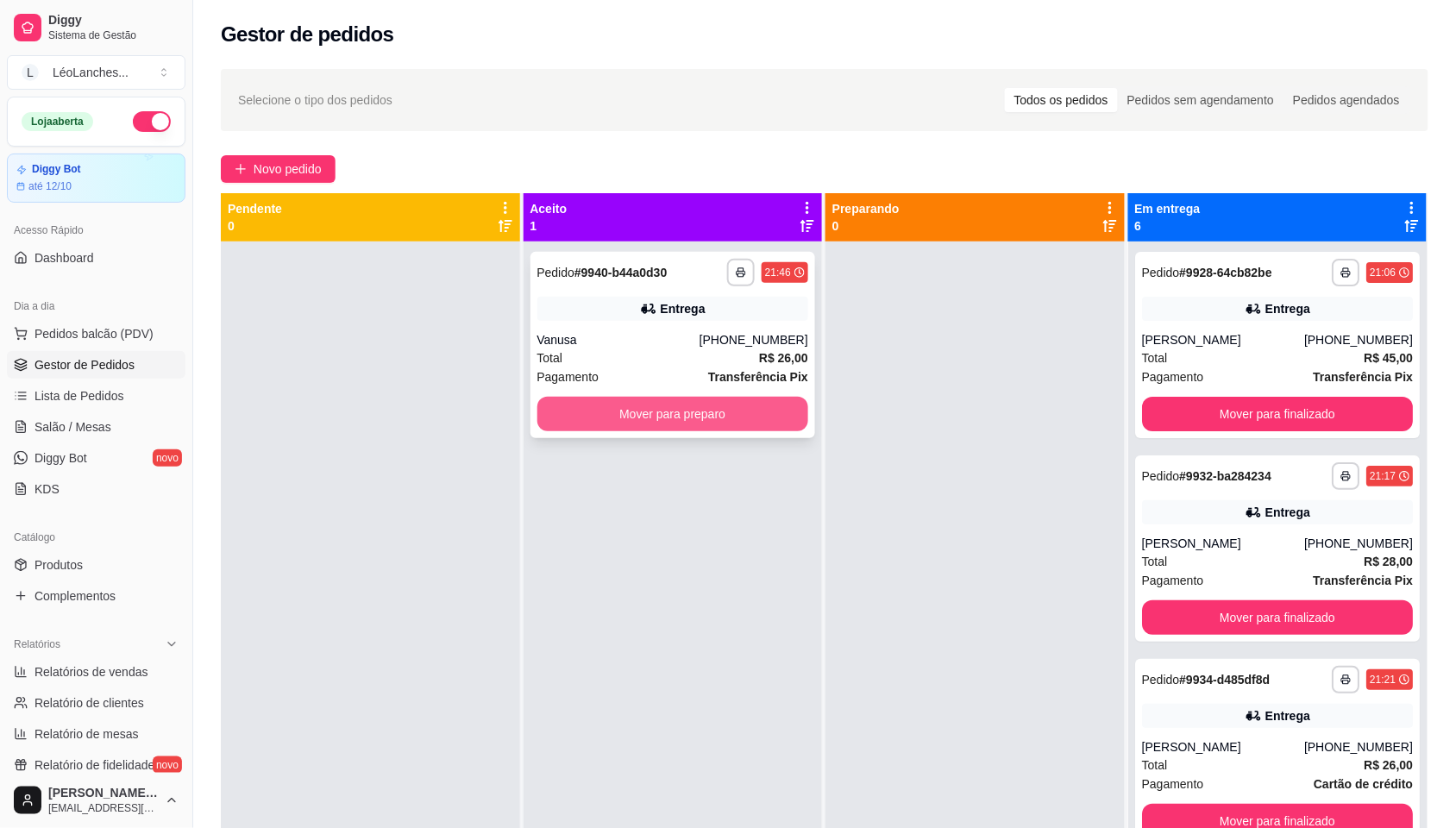
click at [667, 403] on button "Mover para preparo" at bounding box center [672, 413] width 271 height 34
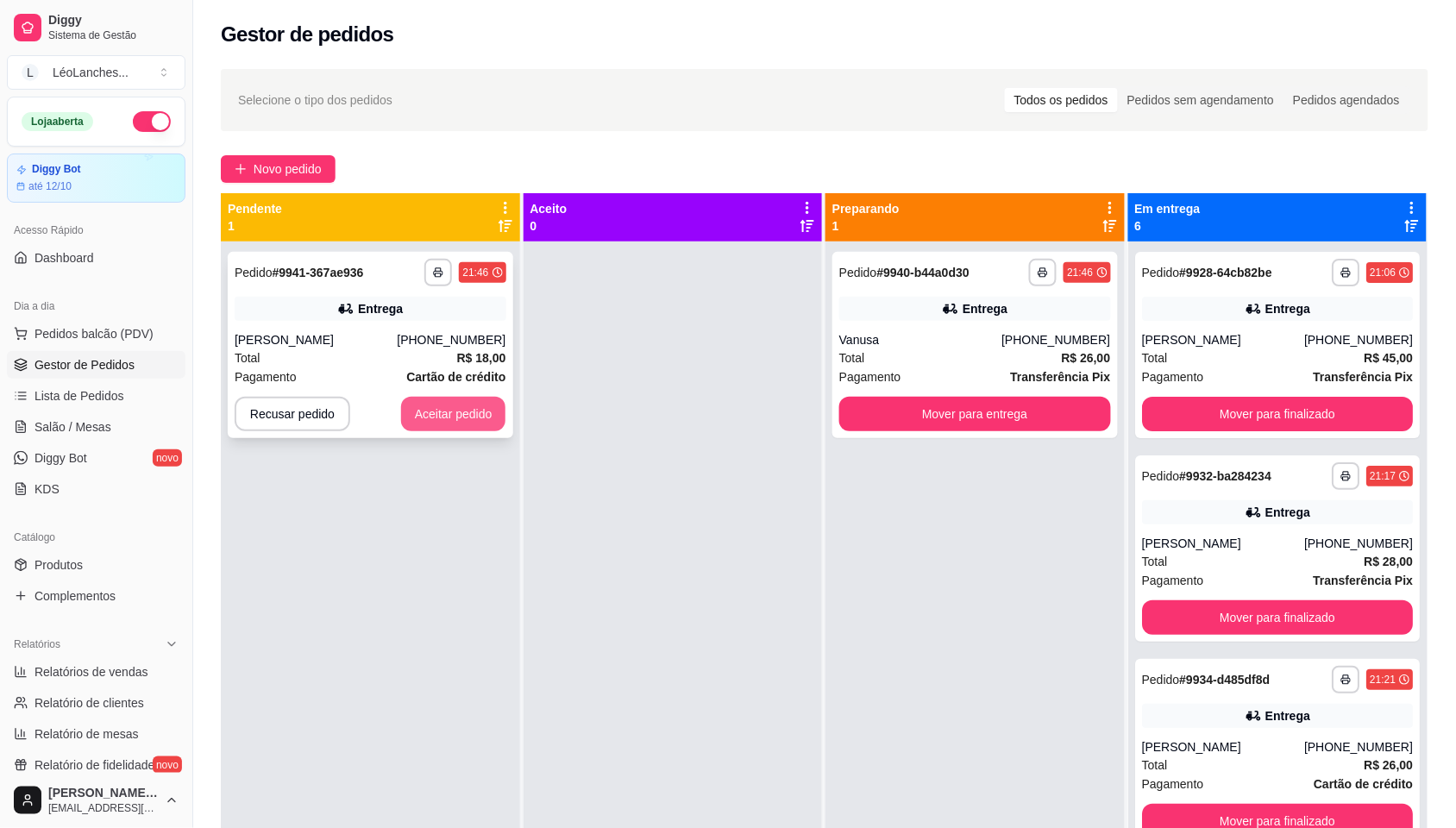
click at [475, 406] on button "Aceitar pedido" at bounding box center [453, 413] width 105 height 34
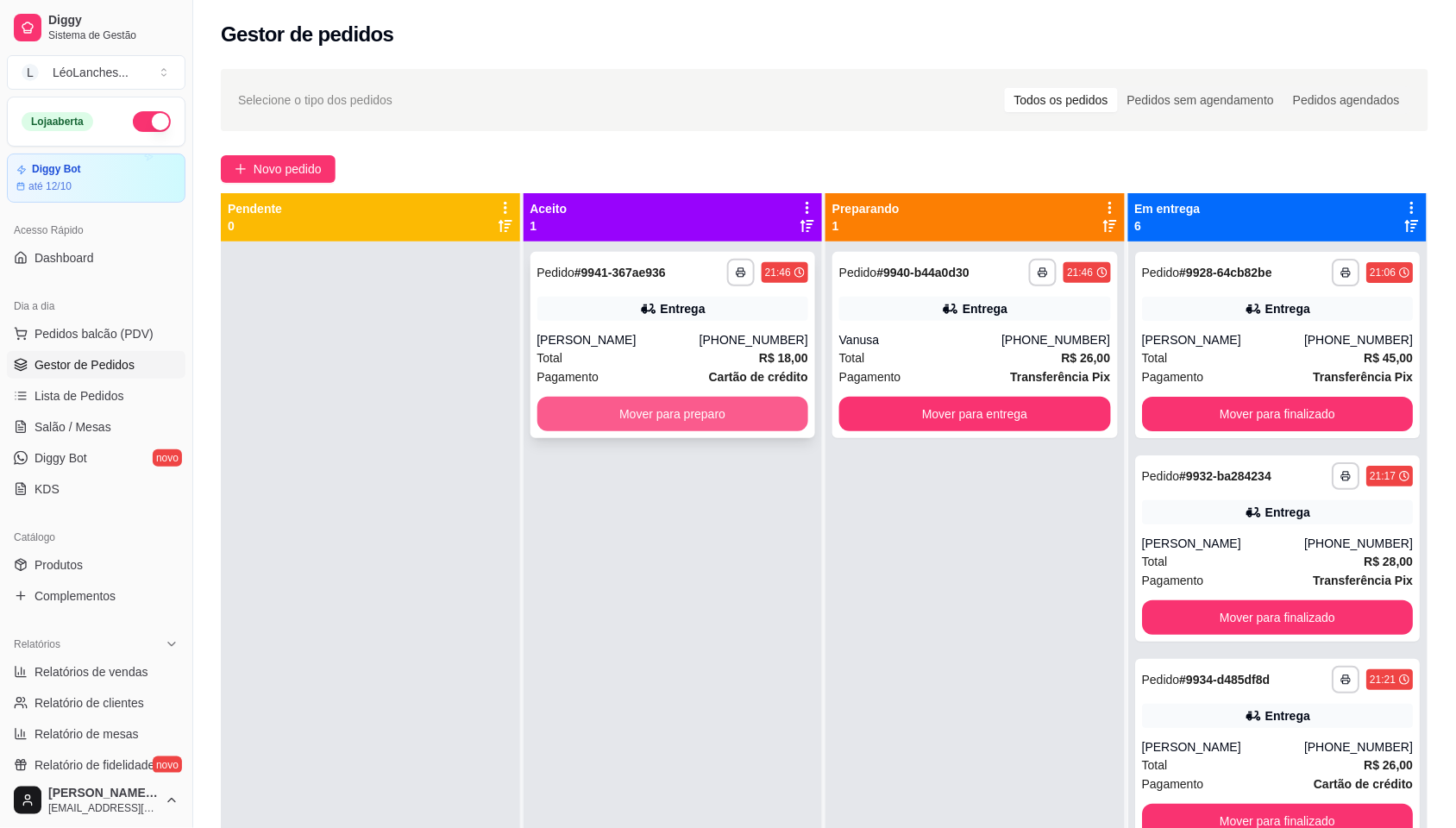
click at [645, 420] on button "Mover para preparo" at bounding box center [672, 413] width 271 height 34
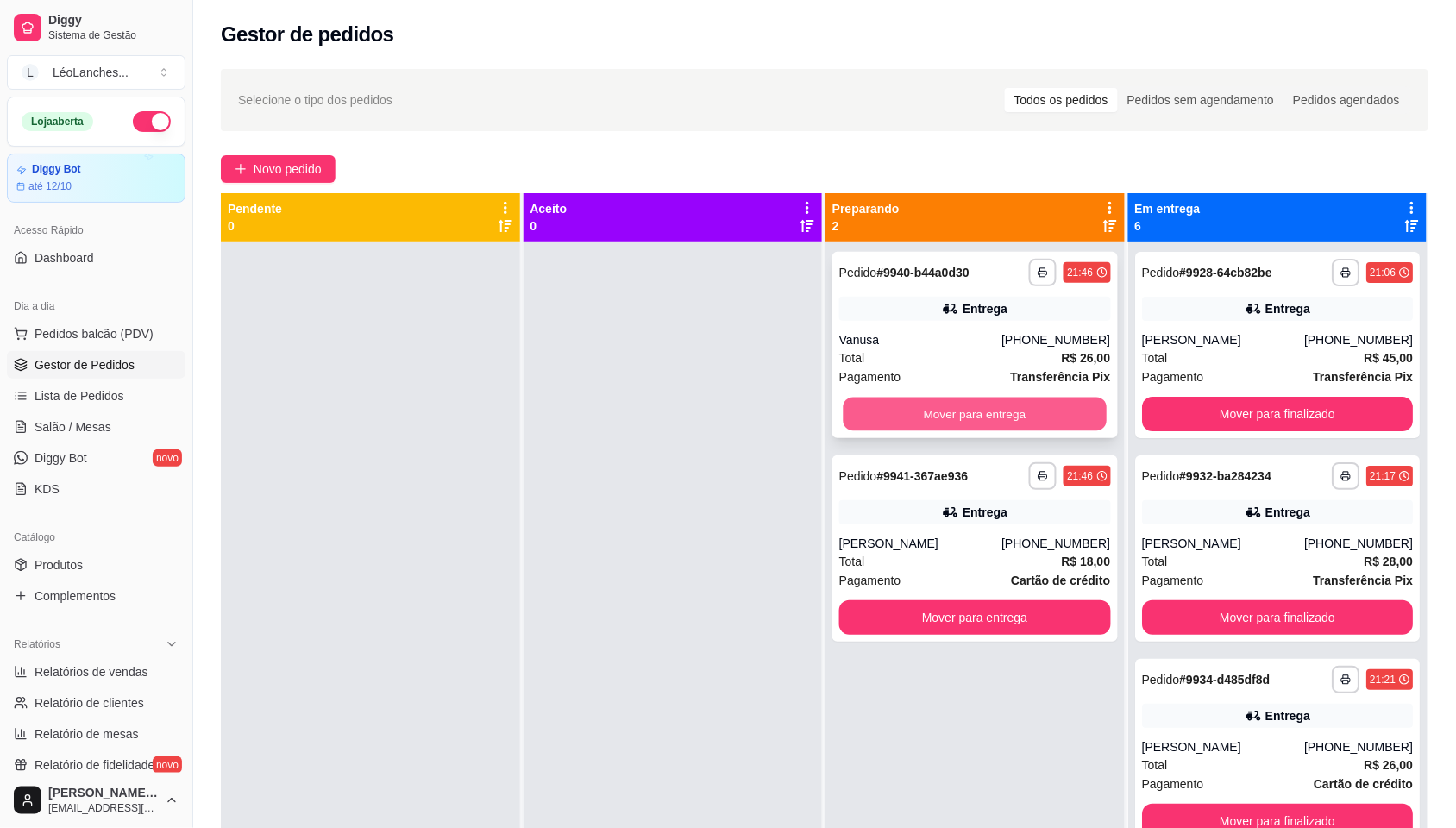
click at [1022, 403] on button "Mover para entrega" at bounding box center [975, 414] width 263 height 33
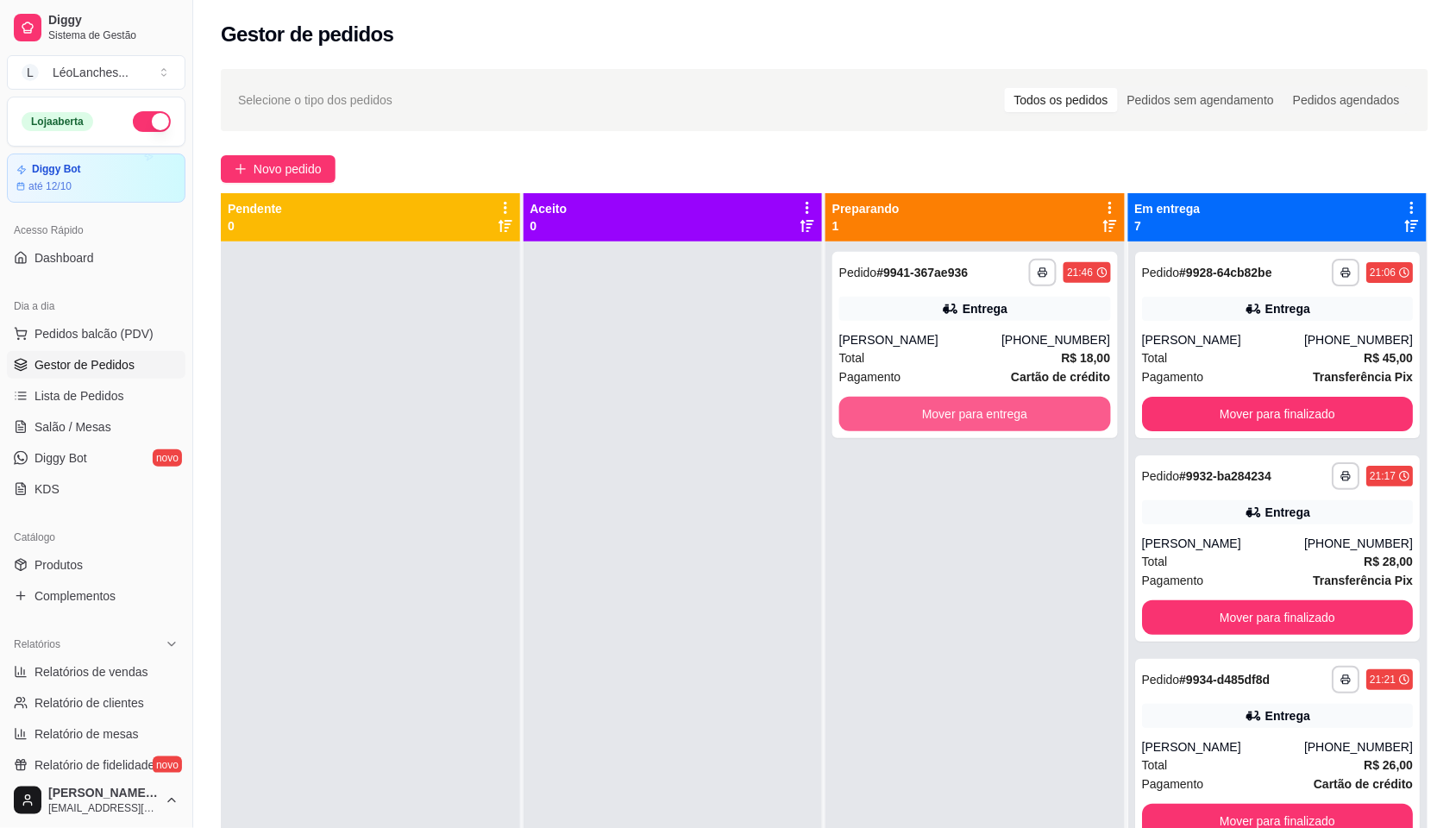
click at [1022, 403] on button "Mover para entrega" at bounding box center [974, 413] width 271 height 34
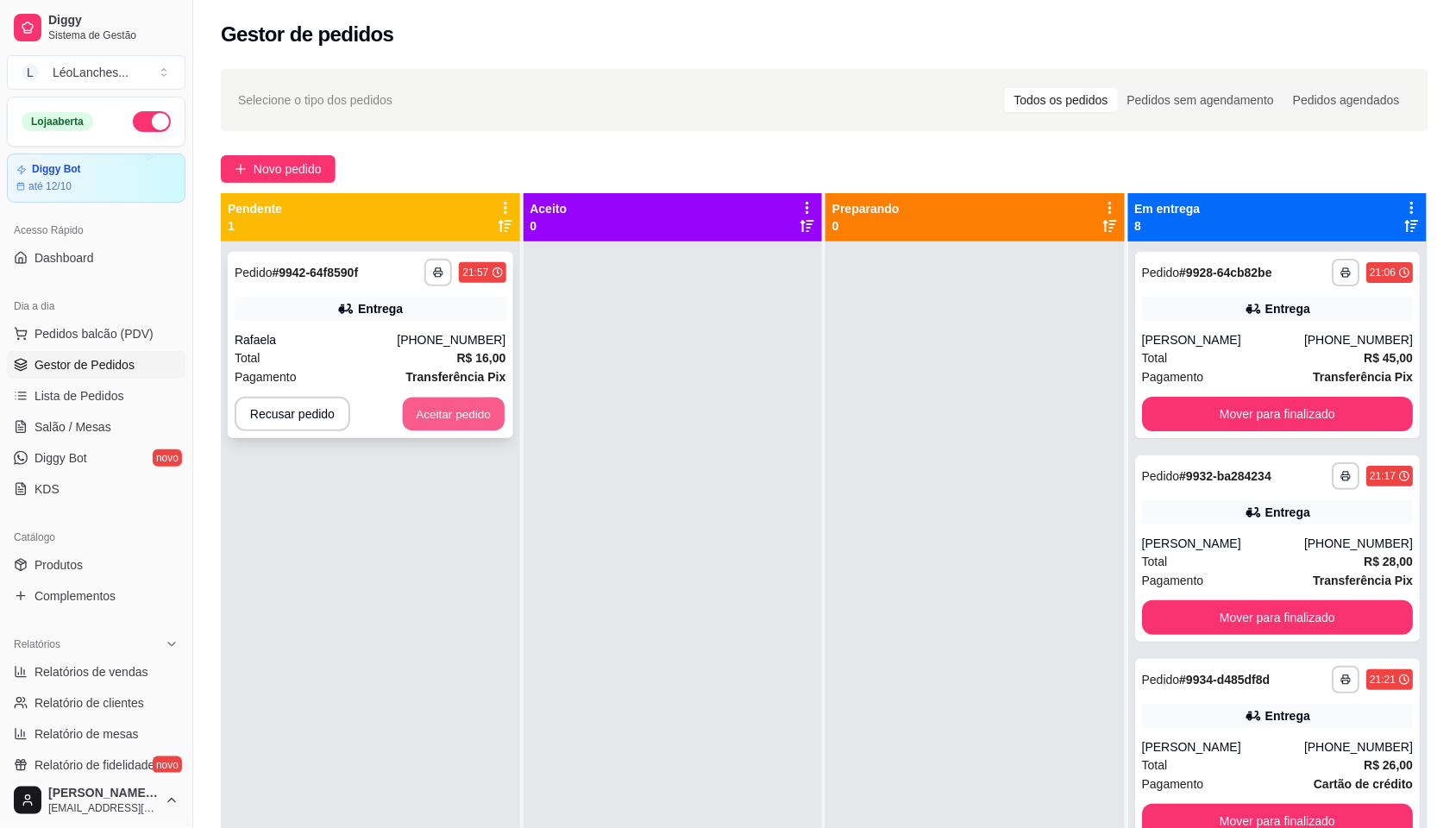
click at [452, 425] on button "Aceitar pedido" at bounding box center [453, 414] width 101 height 33
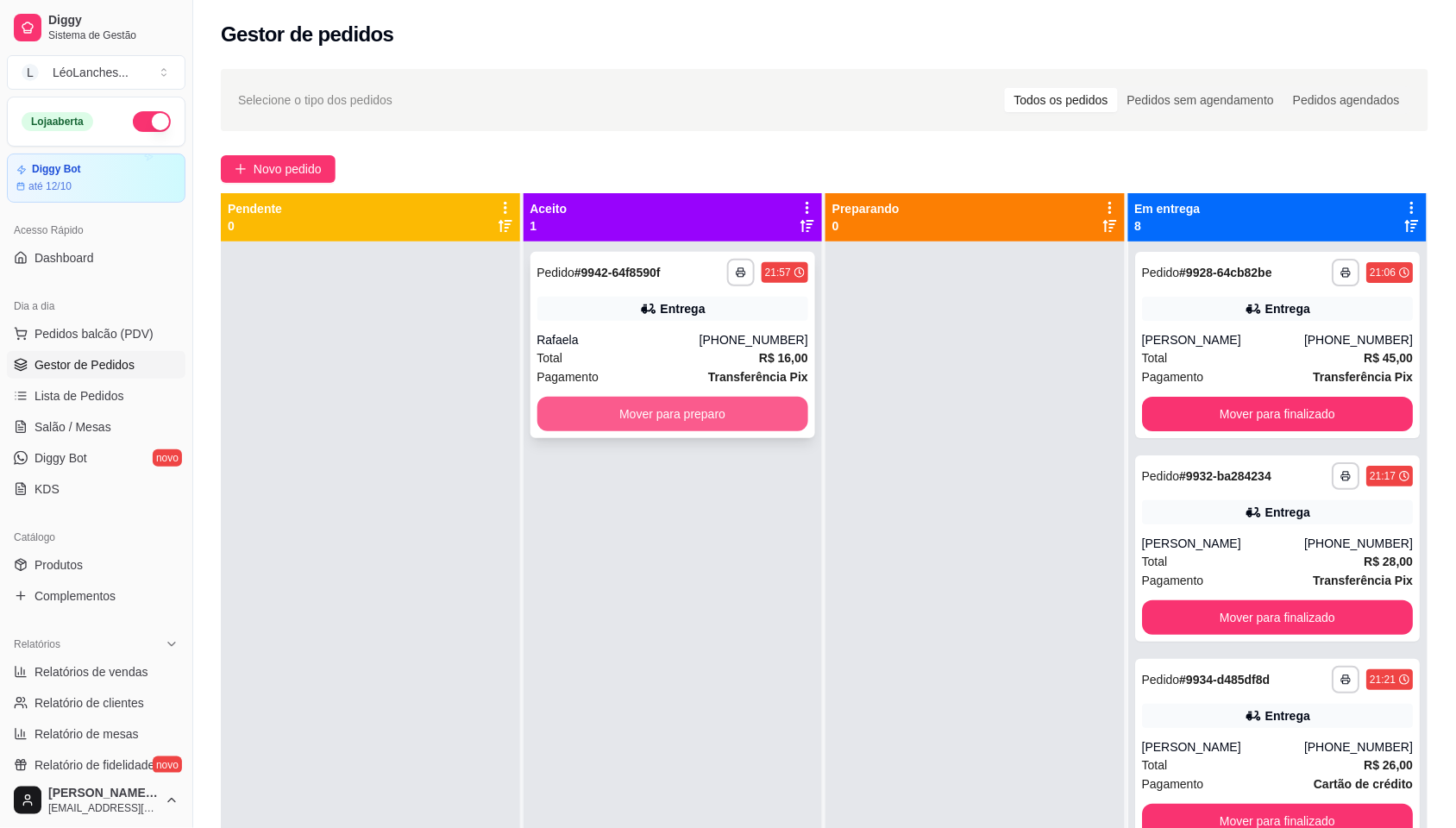
click at [710, 418] on button "Mover para preparo" at bounding box center [672, 413] width 271 height 34
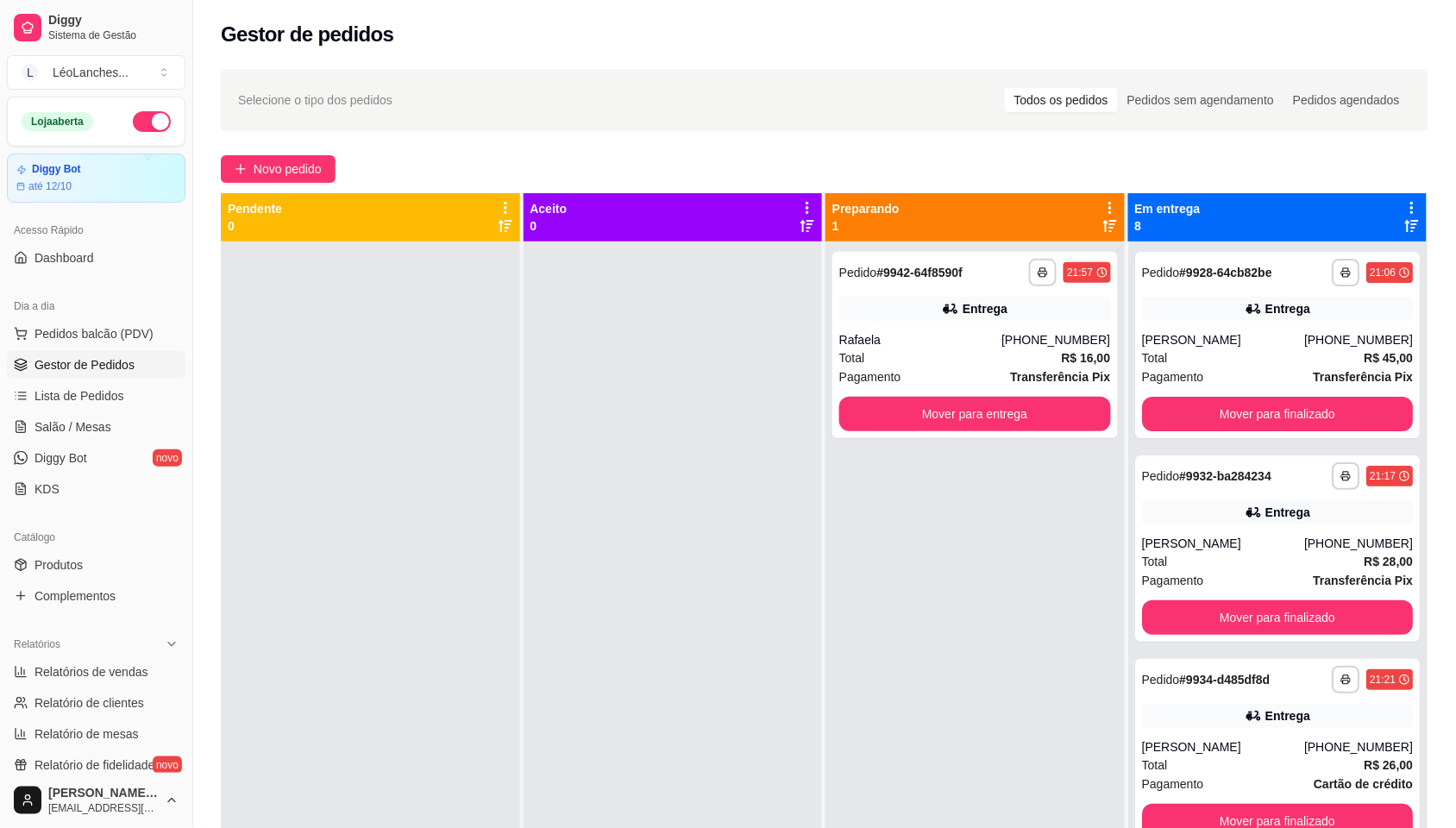
drag, startPoint x: 710, startPoint y: 418, endPoint x: 652, endPoint y: 571, distance: 163.6
click at [652, 571] on div at bounding box center [672, 656] width 299 height 828
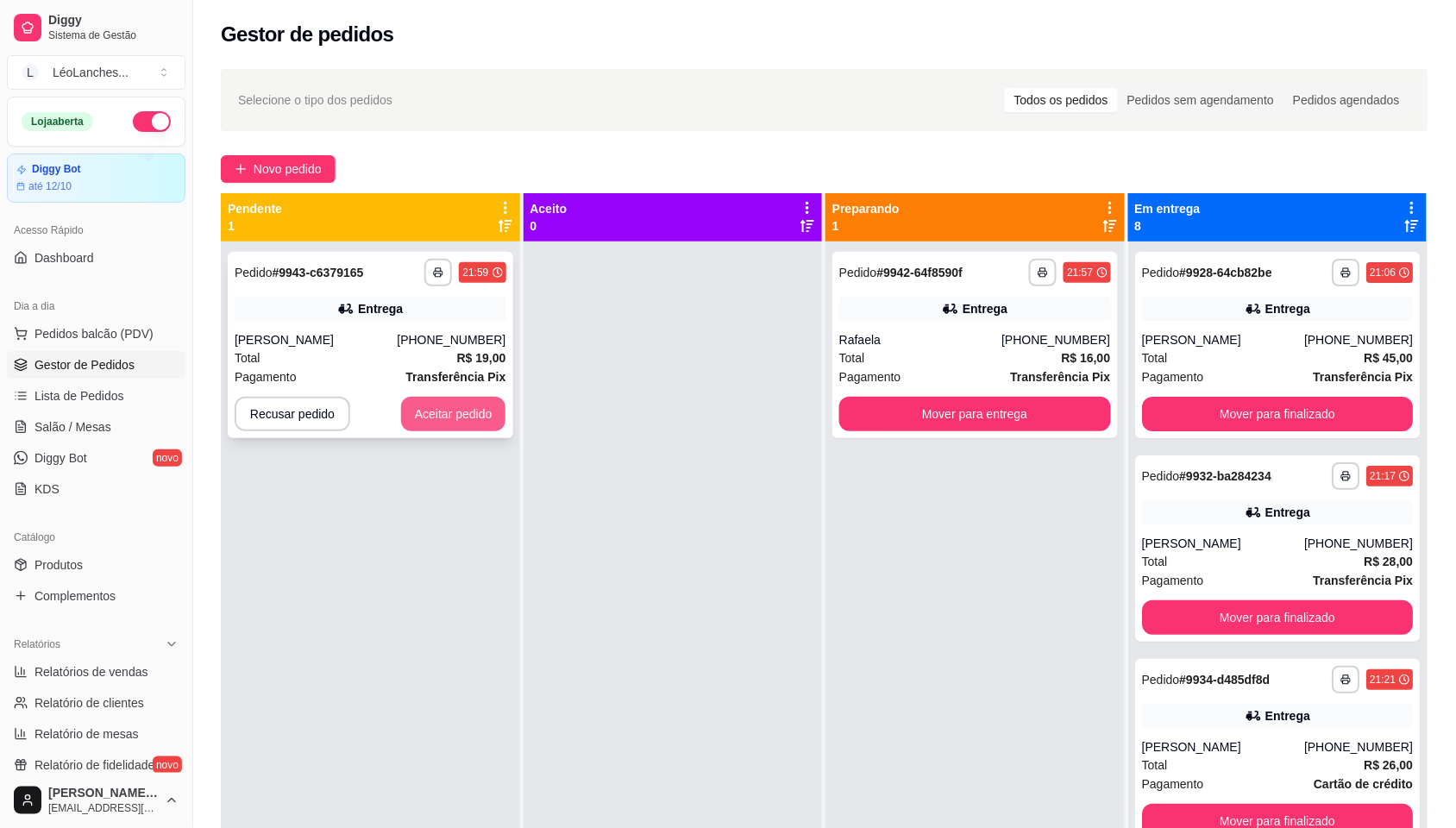
click at [457, 425] on button "Aceitar pedido" at bounding box center [453, 413] width 105 height 34
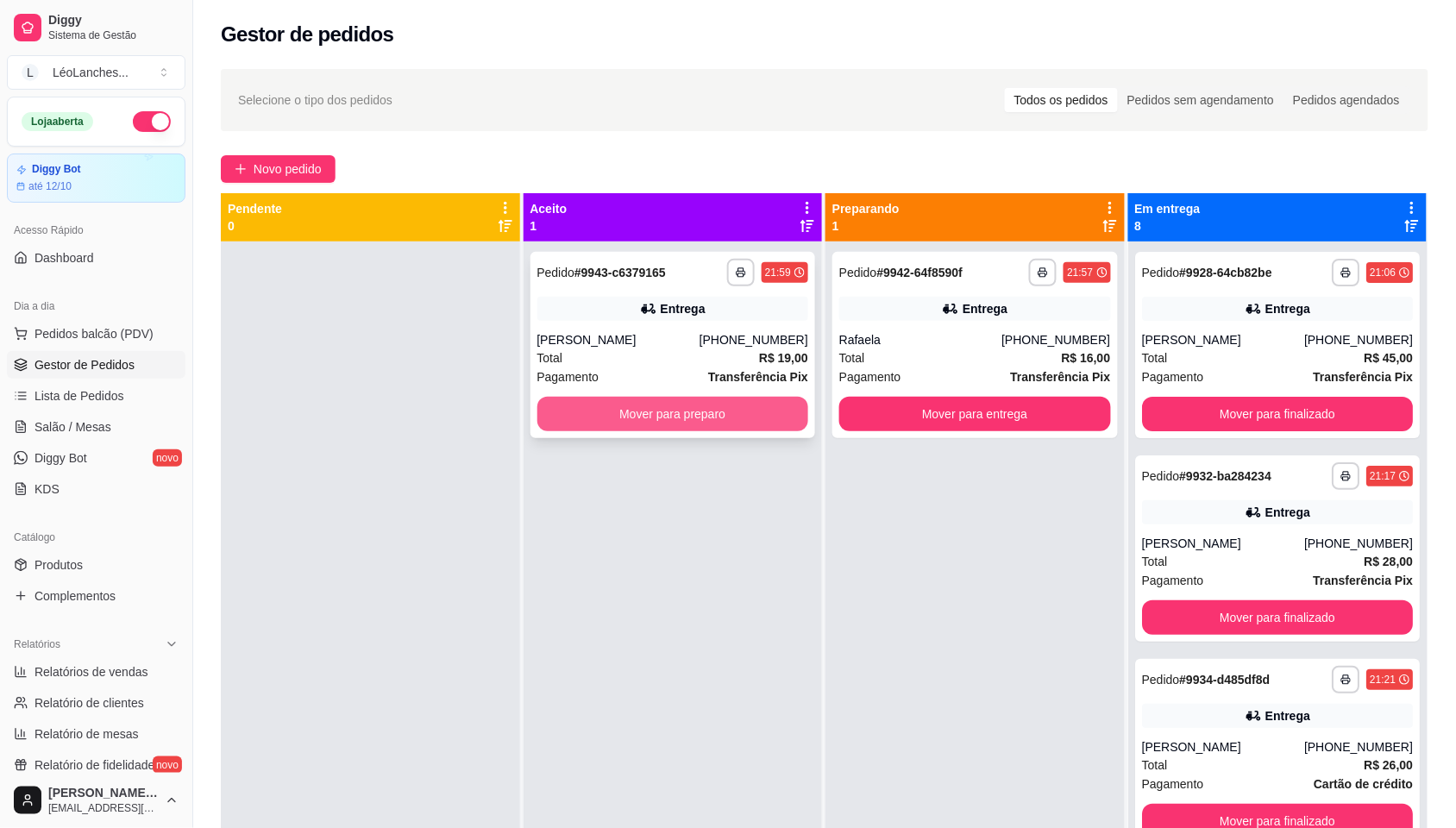
click at [658, 411] on button "Mover para preparo" at bounding box center [672, 413] width 271 height 34
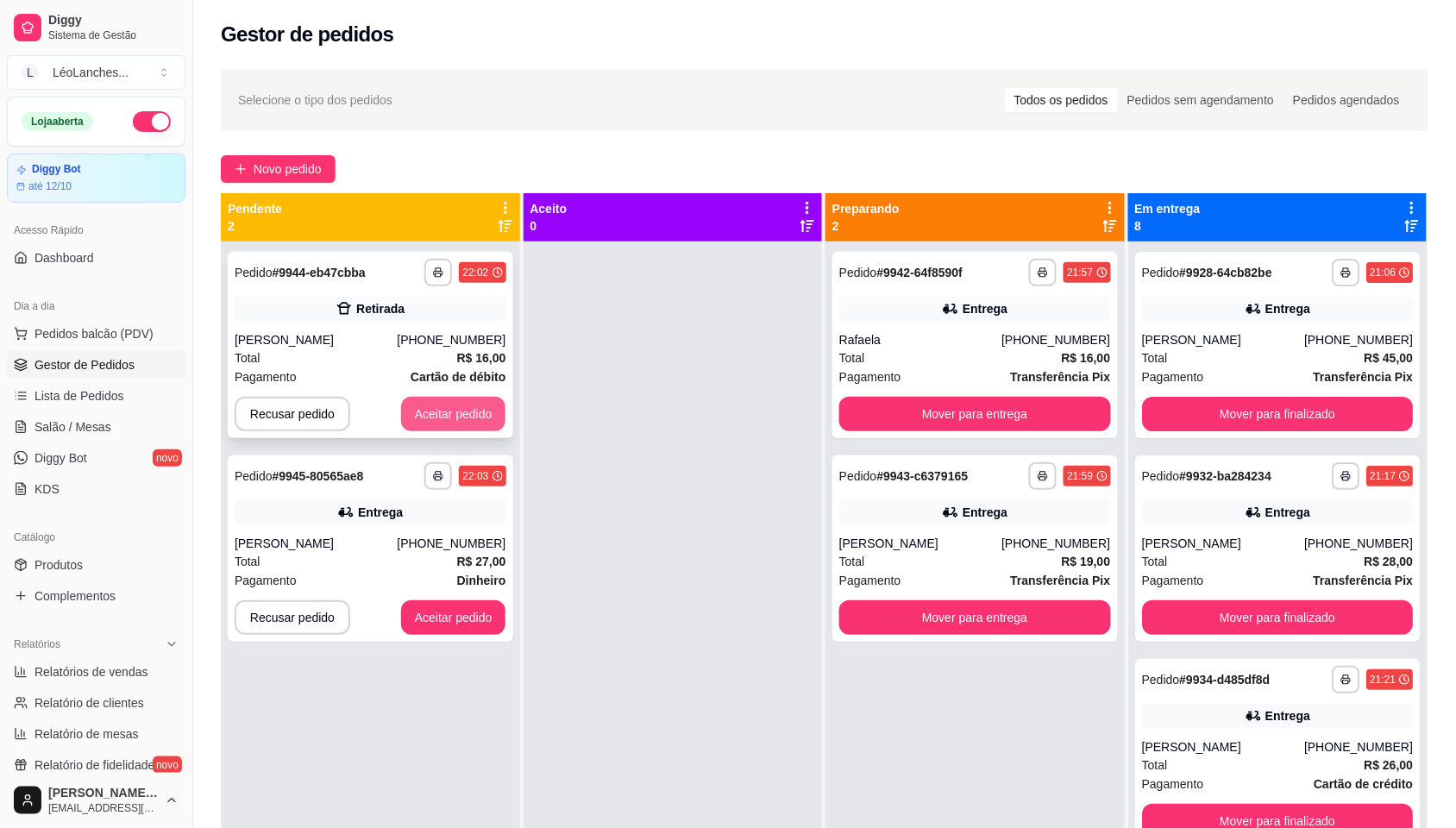
click at [467, 402] on button "Aceitar pedido" at bounding box center [453, 413] width 105 height 34
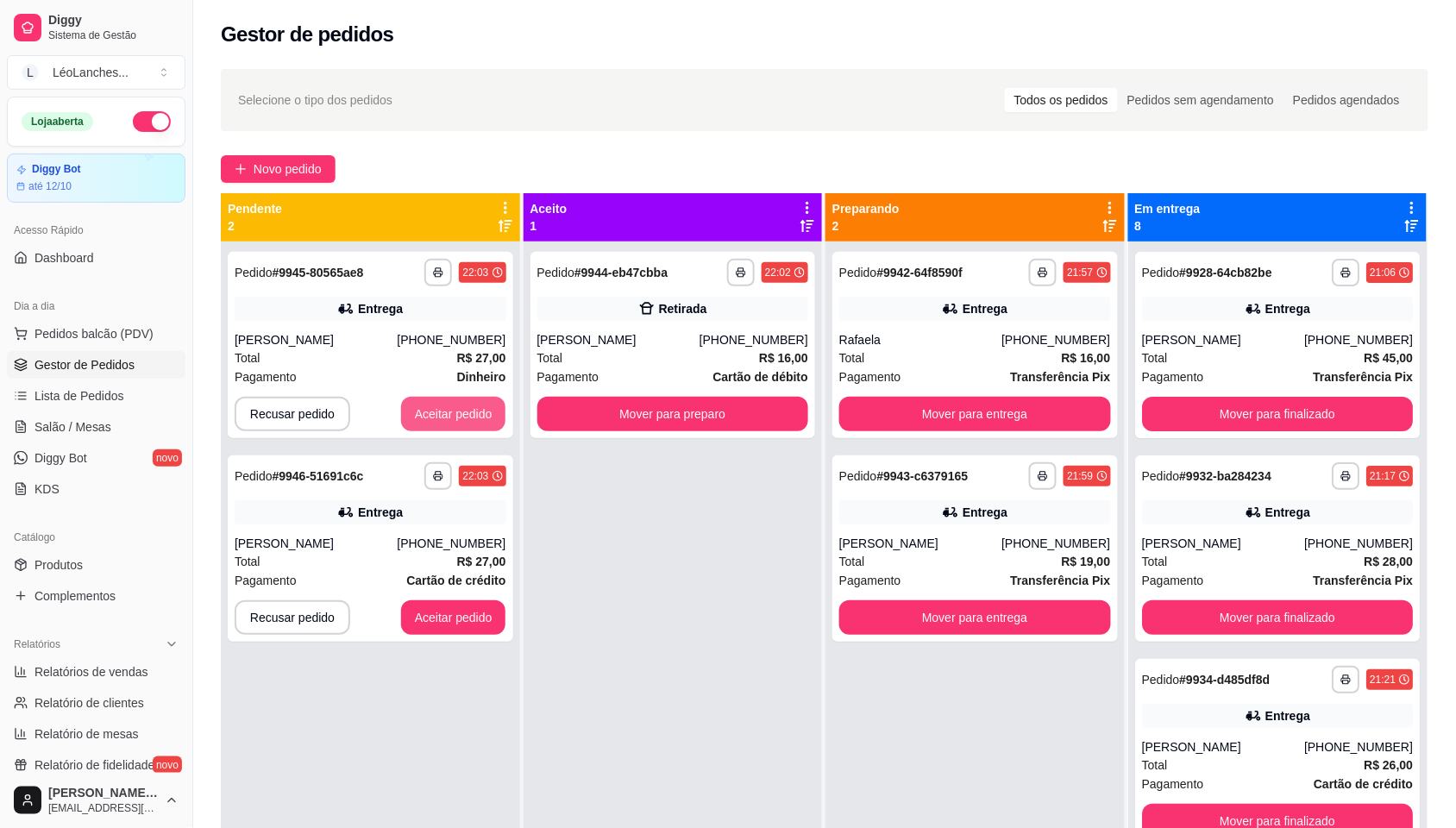
click at [467, 402] on button "Aceitar pedido" at bounding box center [453, 413] width 105 height 34
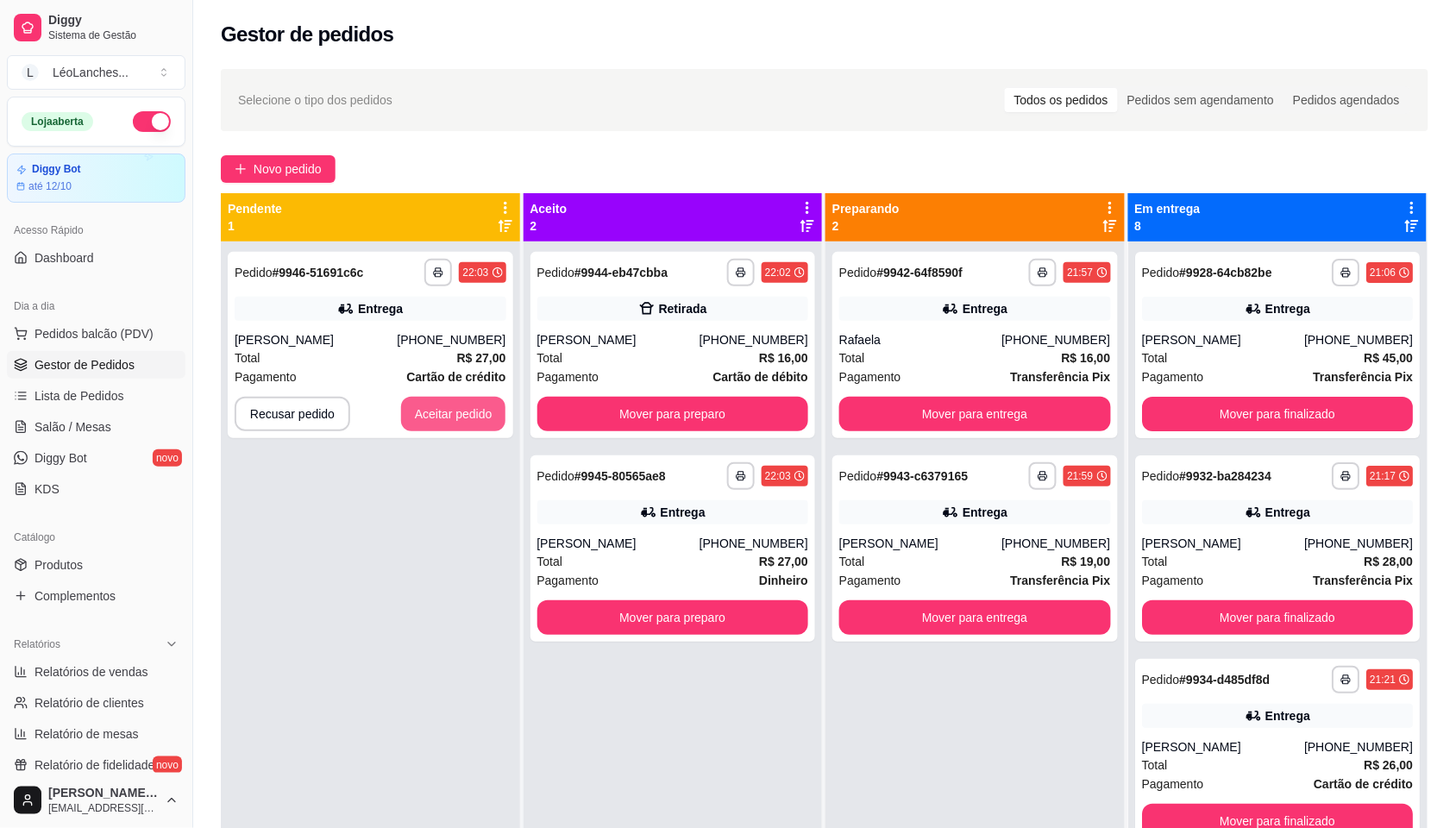
click at [467, 402] on button "Aceitar pedido" at bounding box center [453, 413] width 105 height 34
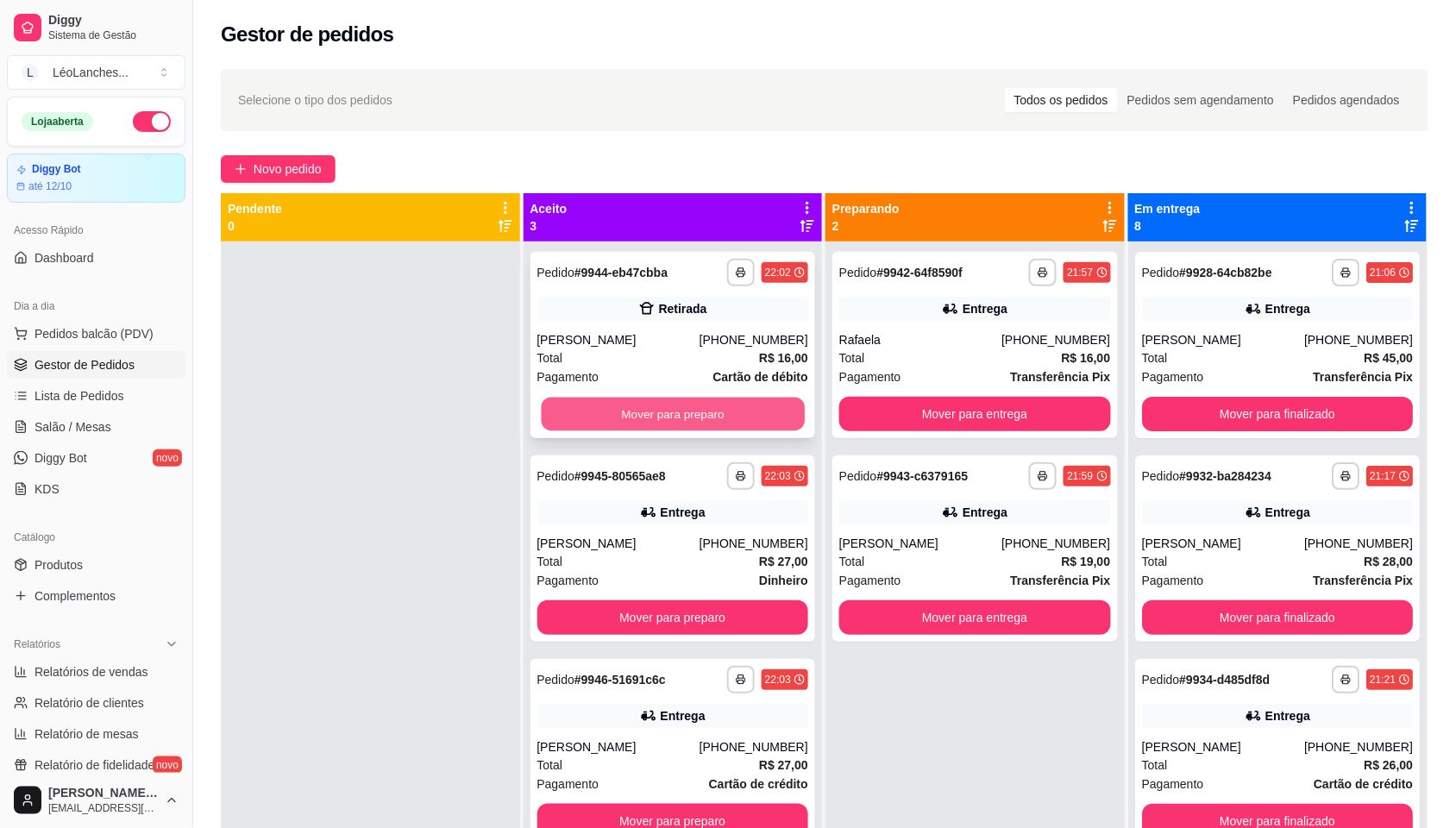
click at [613, 403] on button "Mover para preparo" at bounding box center [672, 414] width 263 height 33
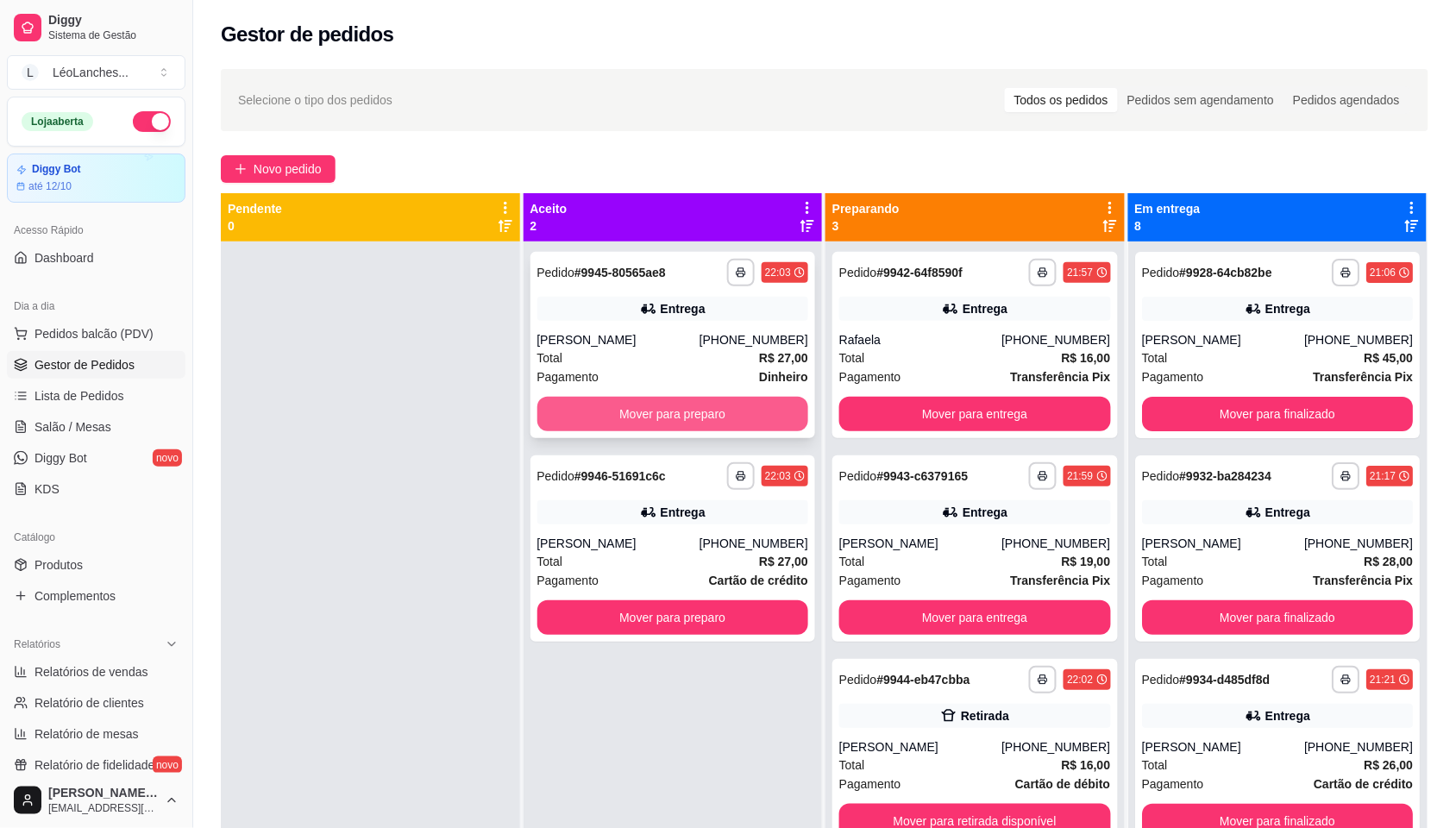
click at [629, 424] on button "Mover para preparo" at bounding box center [672, 413] width 271 height 34
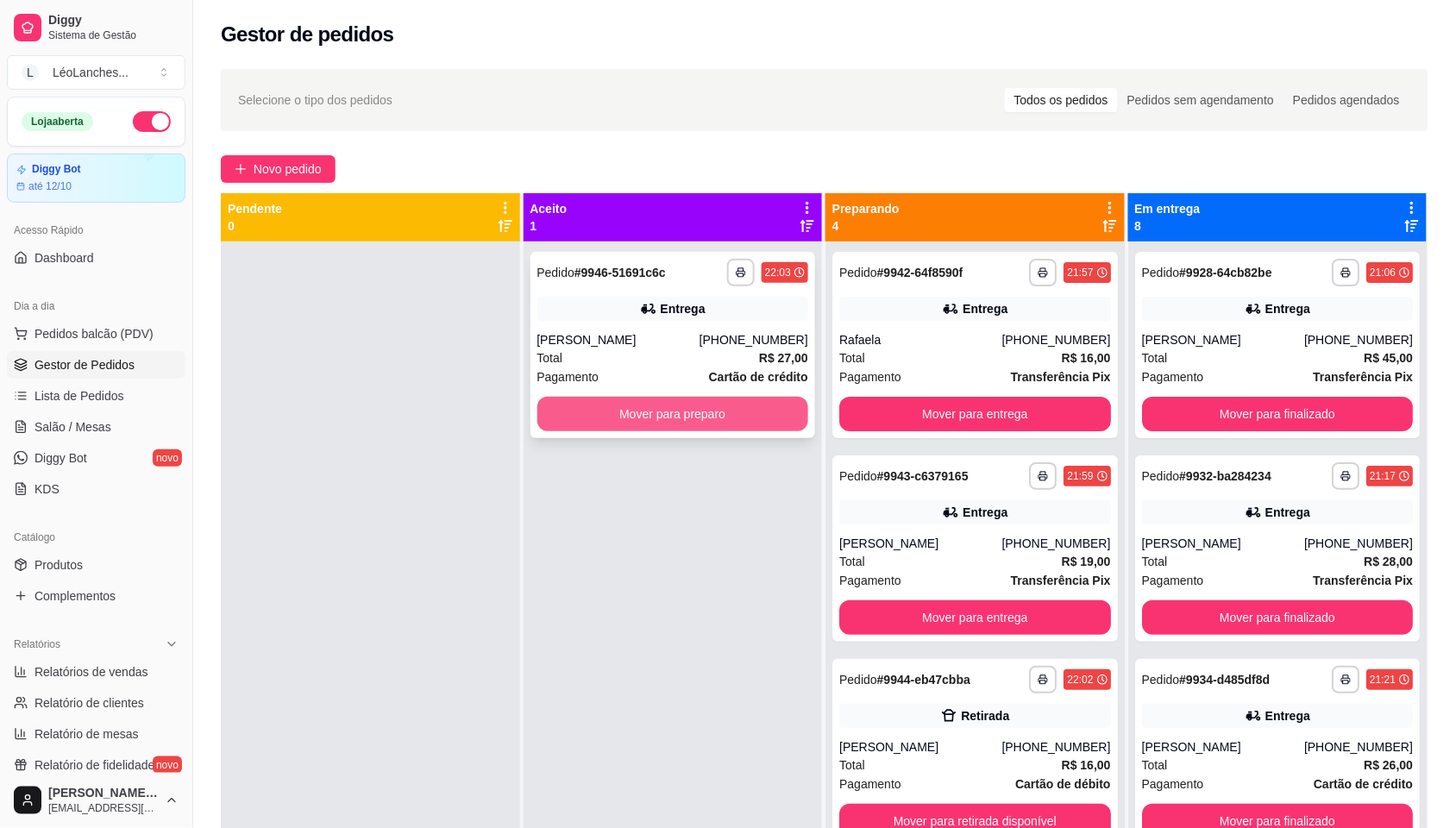
click at [629, 418] on button "Mover para preparo" at bounding box center [672, 413] width 271 height 34
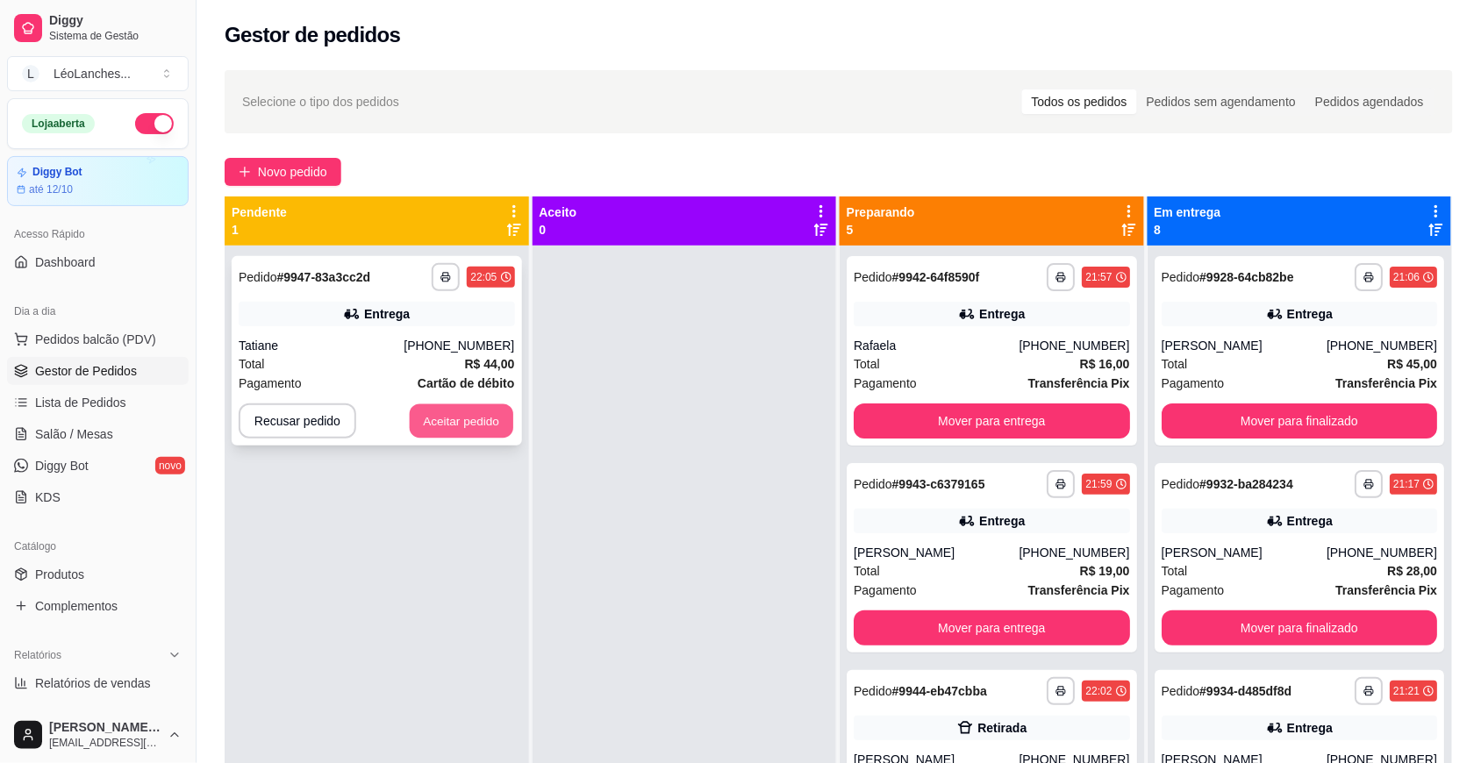
click at [482, 410] on button "Aceitar pedido" at bounding box center [461, 421] width 103 height 34
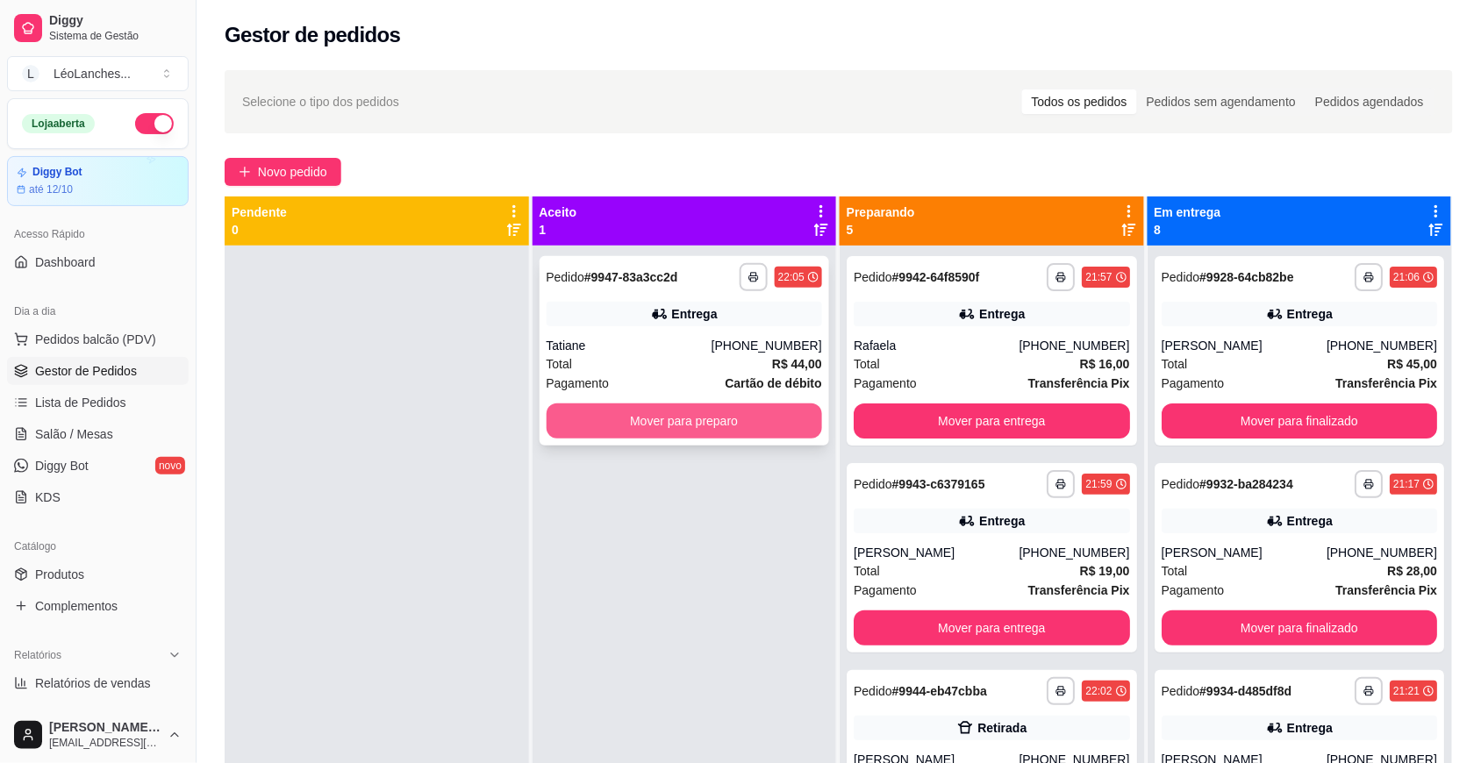
click at [738, 419] on button "Mover para preparo" at bounding box center [684, 420] width 276 height 35
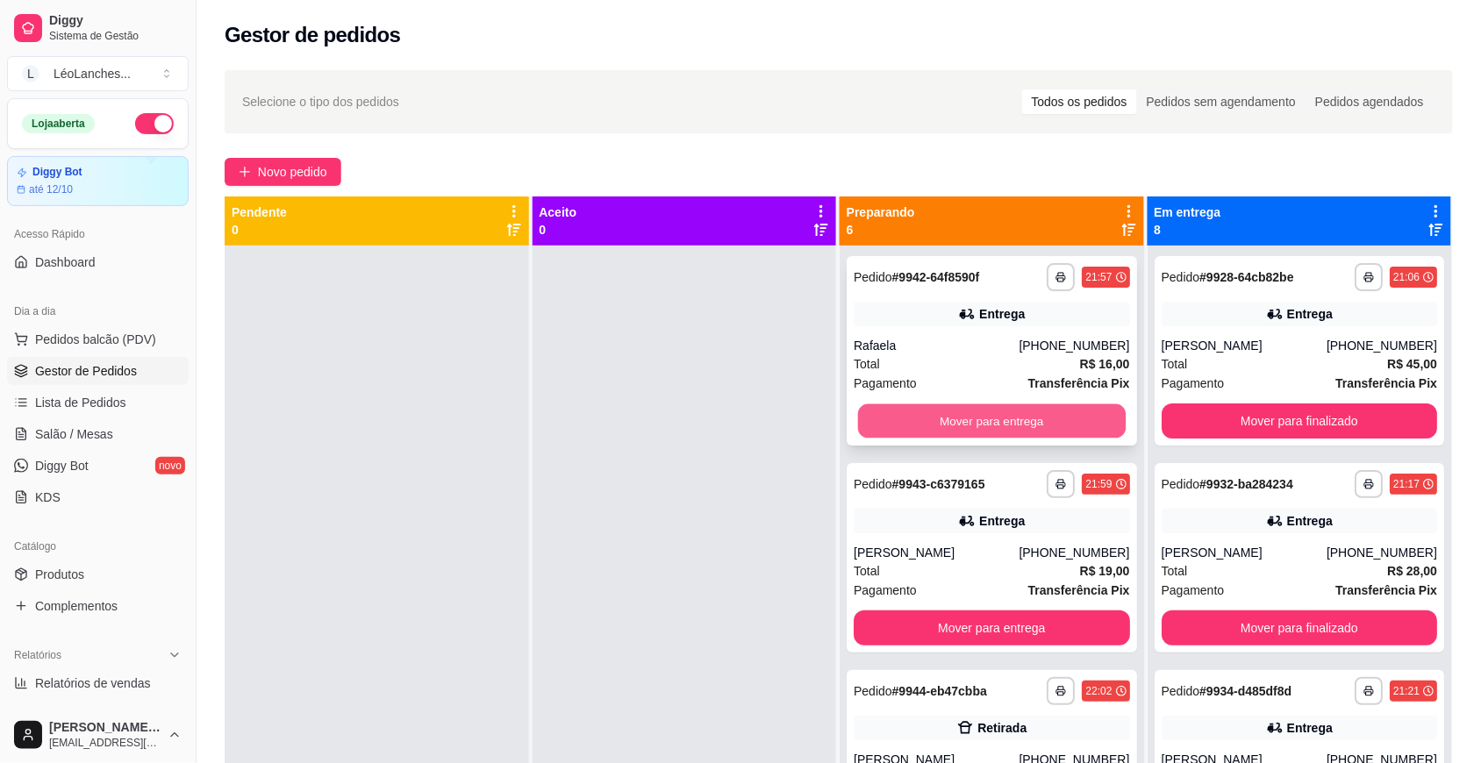
click at [886, 410] on button "Mover para entrega" at bounding box center [992, 421] width 268 height 34
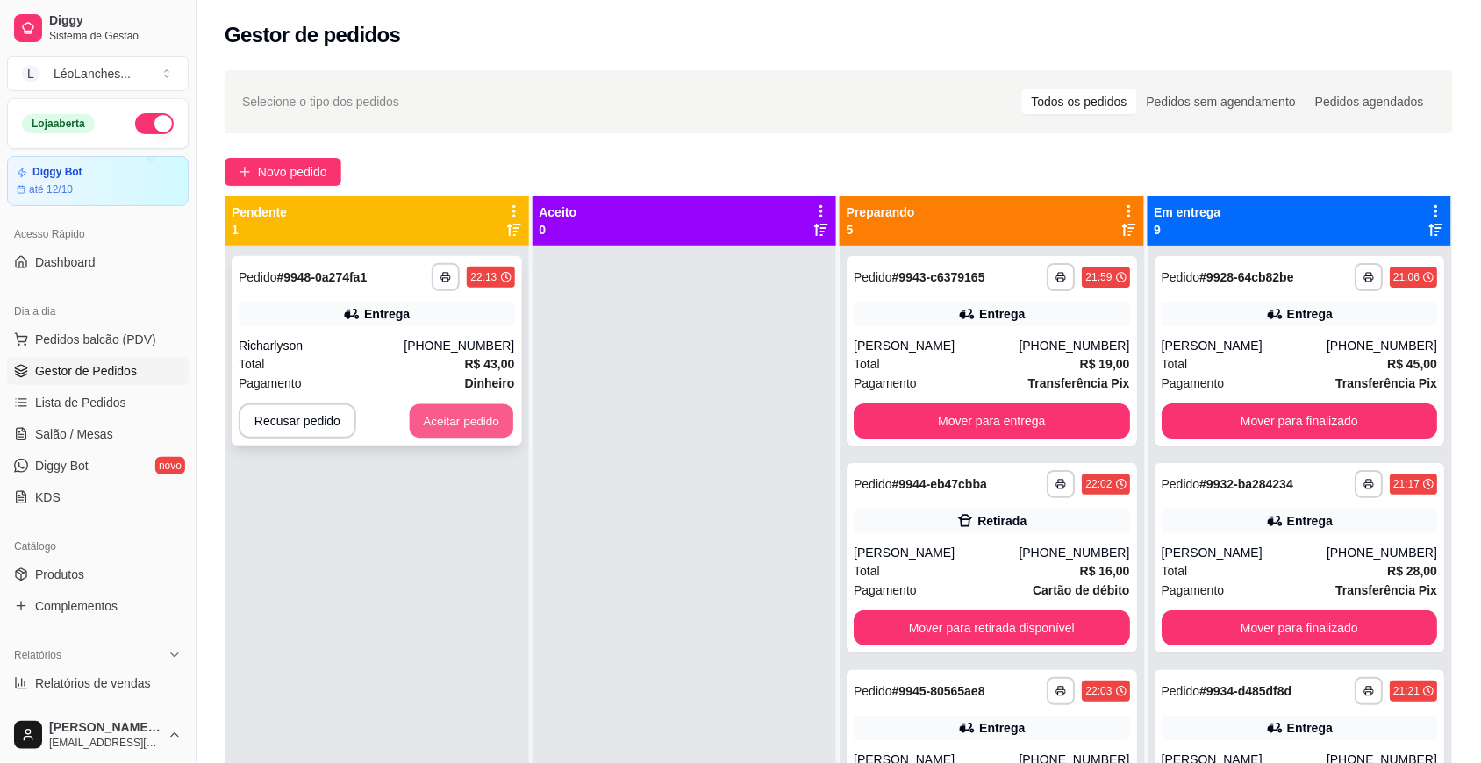
click at [497, 434] on button "Aceitar pedido" at bounding box center [461, 421] width 103 height 34
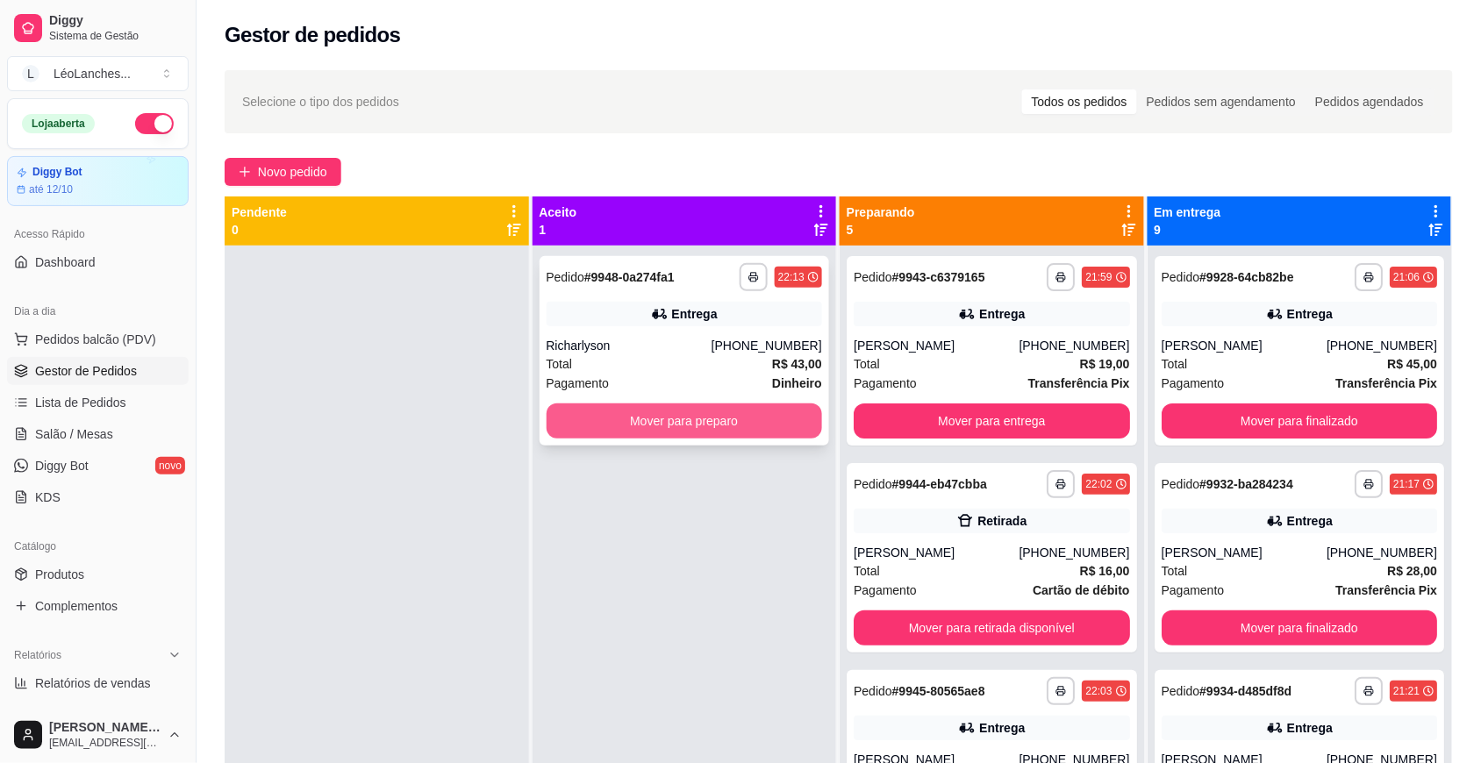
click at [693, 412] on button "Mover para preparo" at bounding box center [684, 420] width 276 height 35
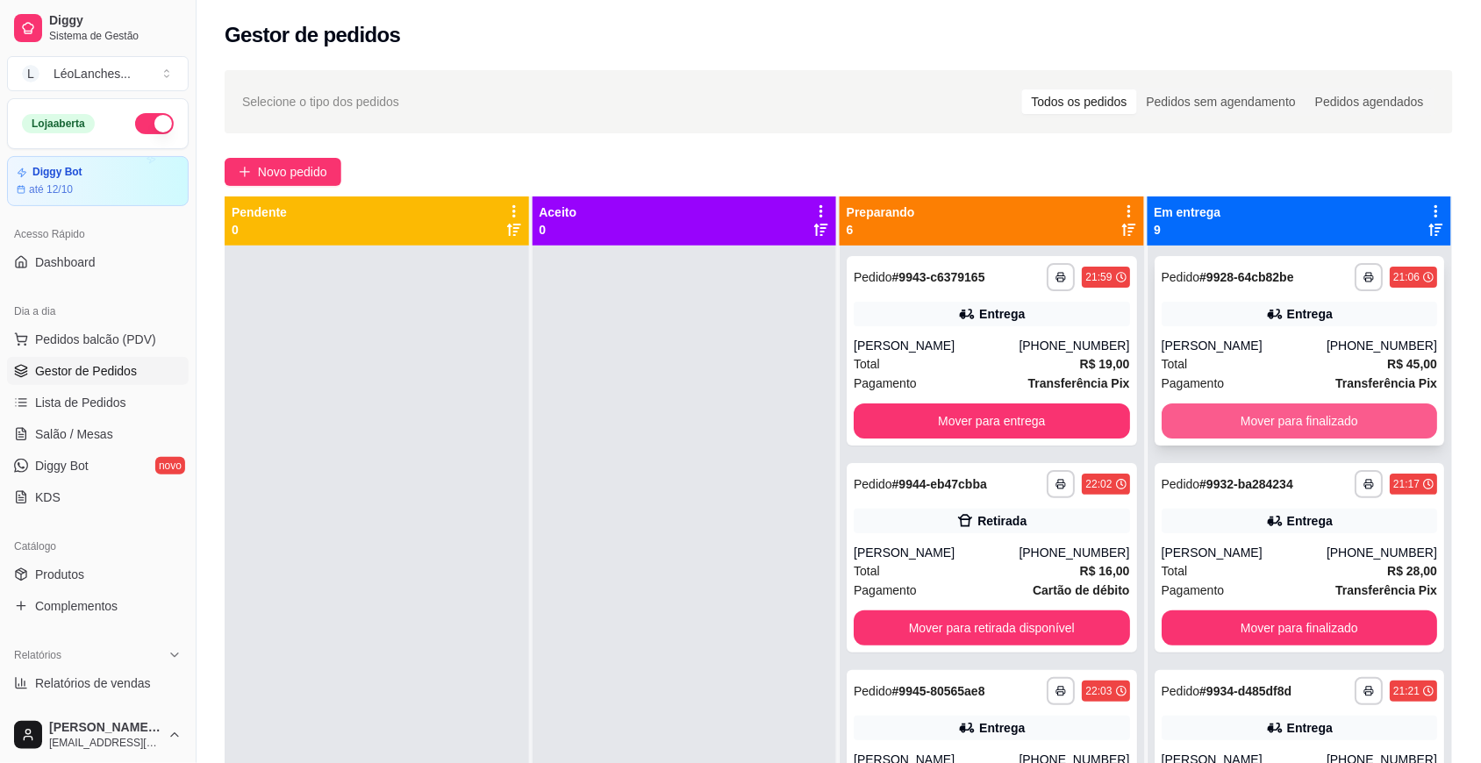
click at [1305, 425] on button "Mover para finalizado" at bounding box center [1299, 420] width 276 height 35
click at [1305, 425] on button "Mover para finalizado" at bounding box center [1299, 421] width 268 height 34
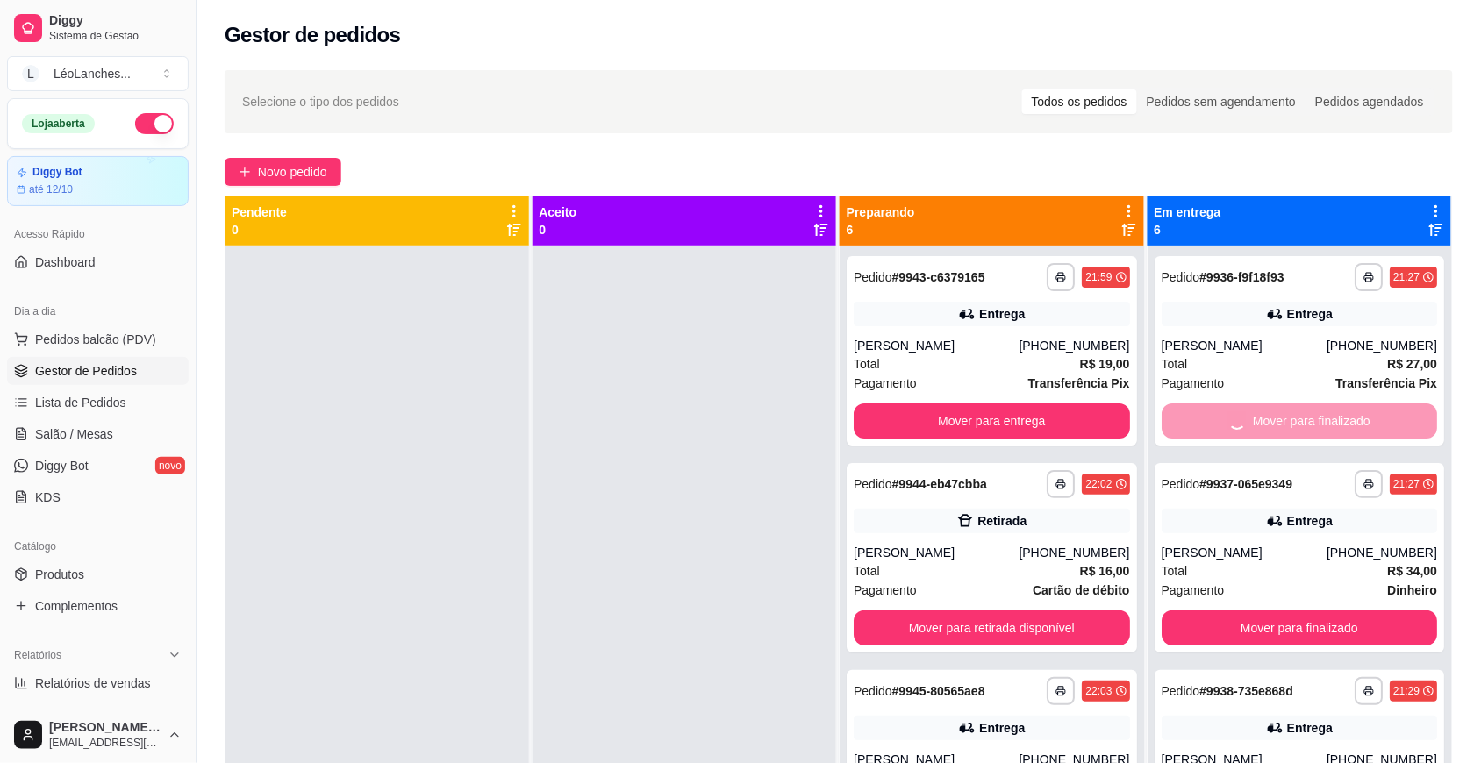
click at [1305, 610] on button "Mover para finalizado" at bounding box center [1299, 627] width 276 height 35
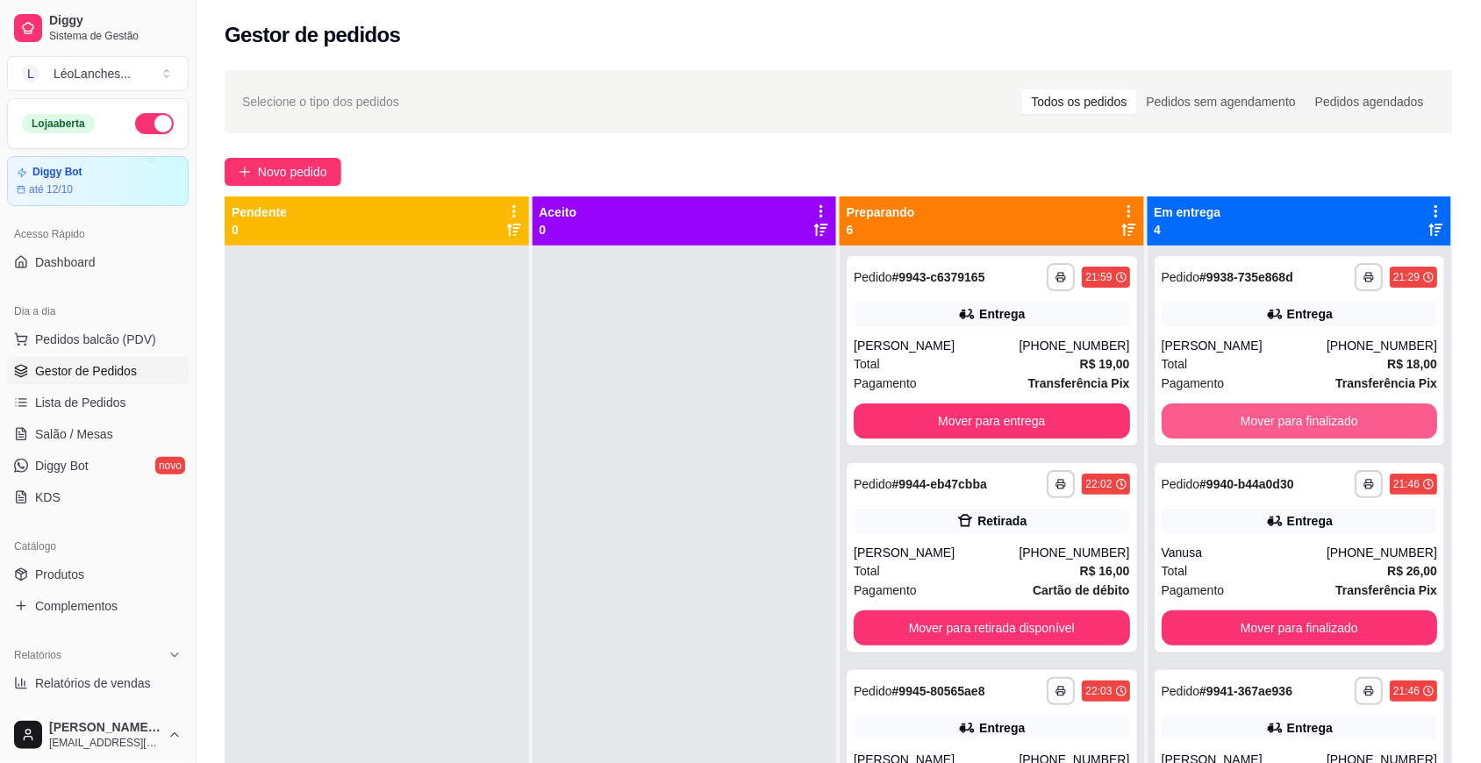
click at [1305, 425] on button "Mover para finalizado" at bounding box center [1299, 420] width 276 height 35
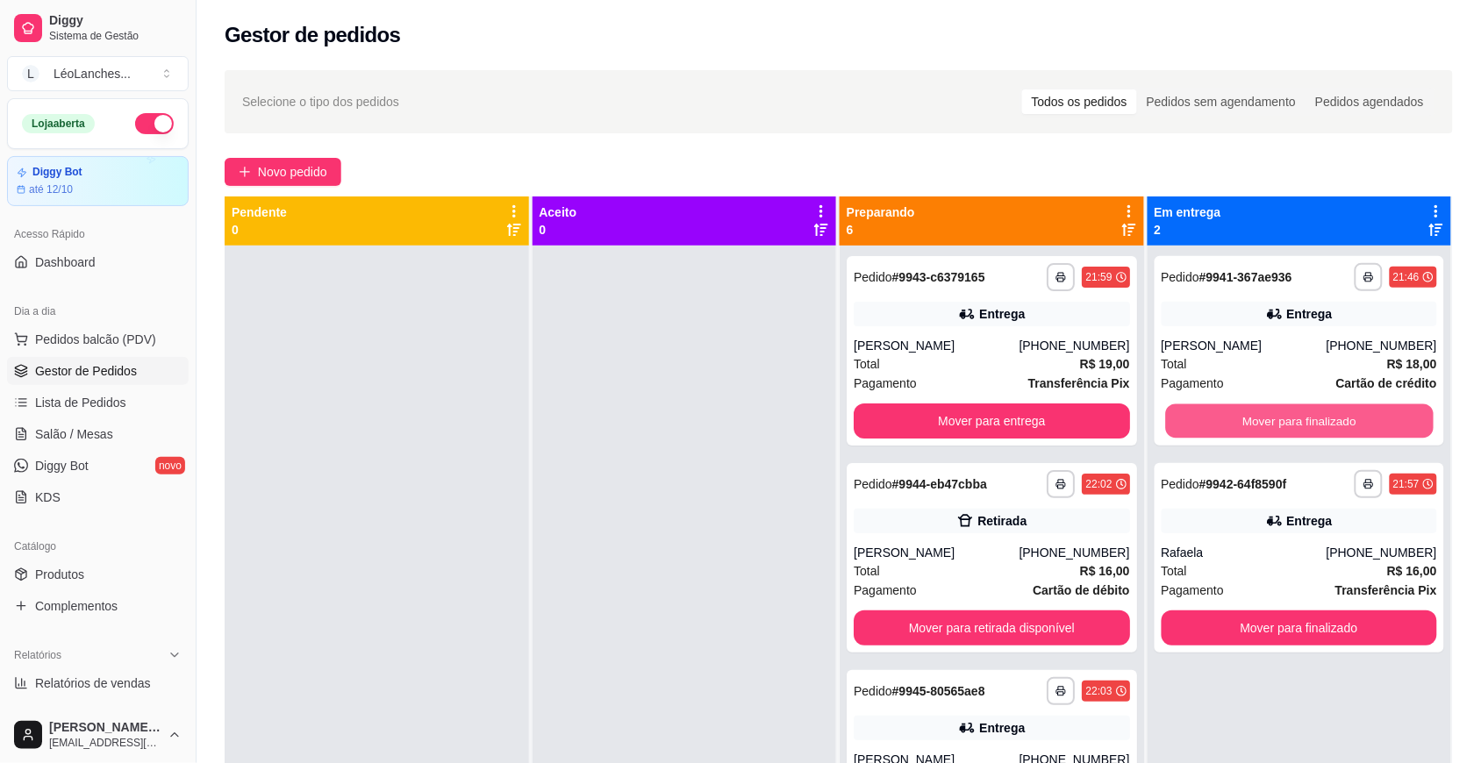
click at [1305, 425] on button "Mover para finalizado" at bounding box center [1299, 421] width 268 height 34
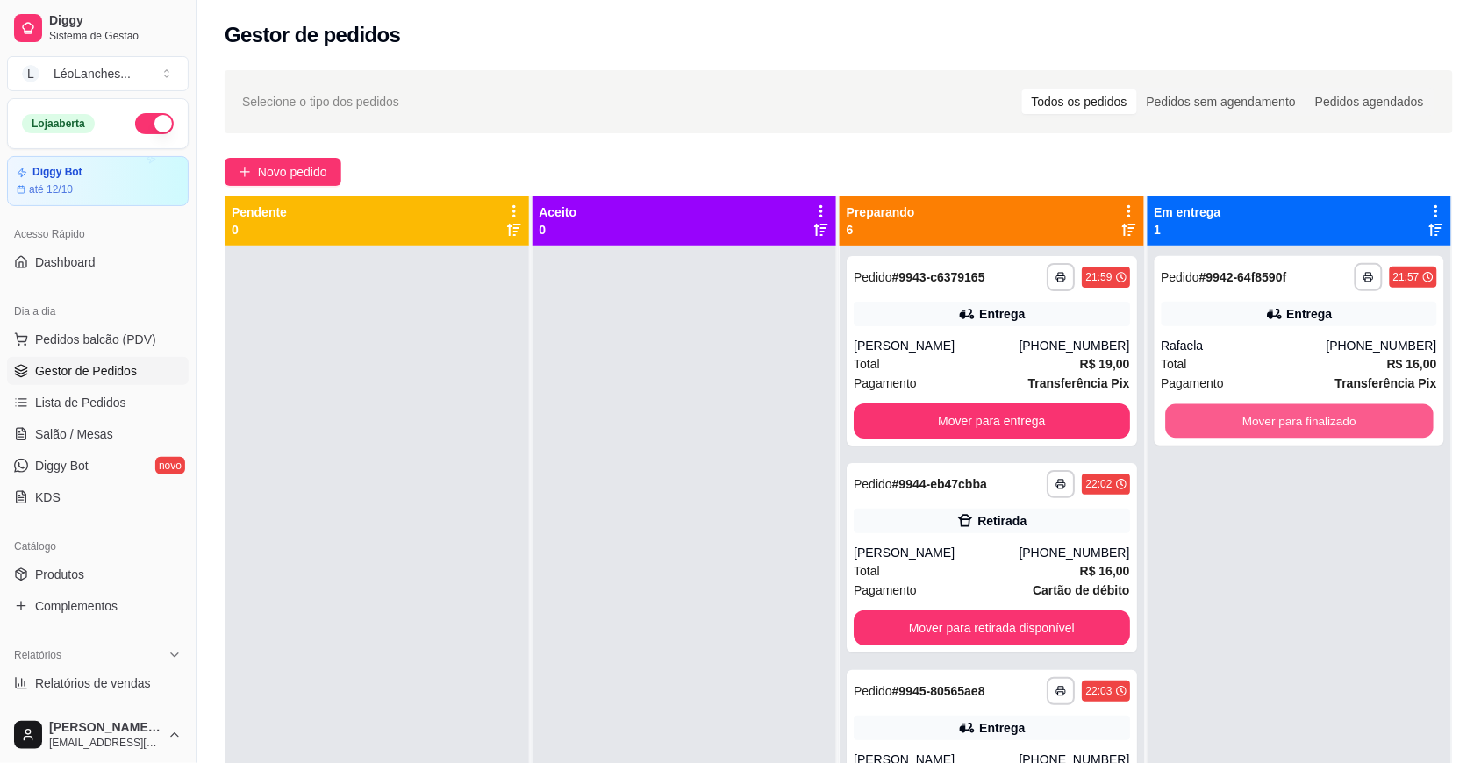
click at [1305, 425] on button "Mover para finalizado" at bounding box center [1299, 421] width 268 height 34
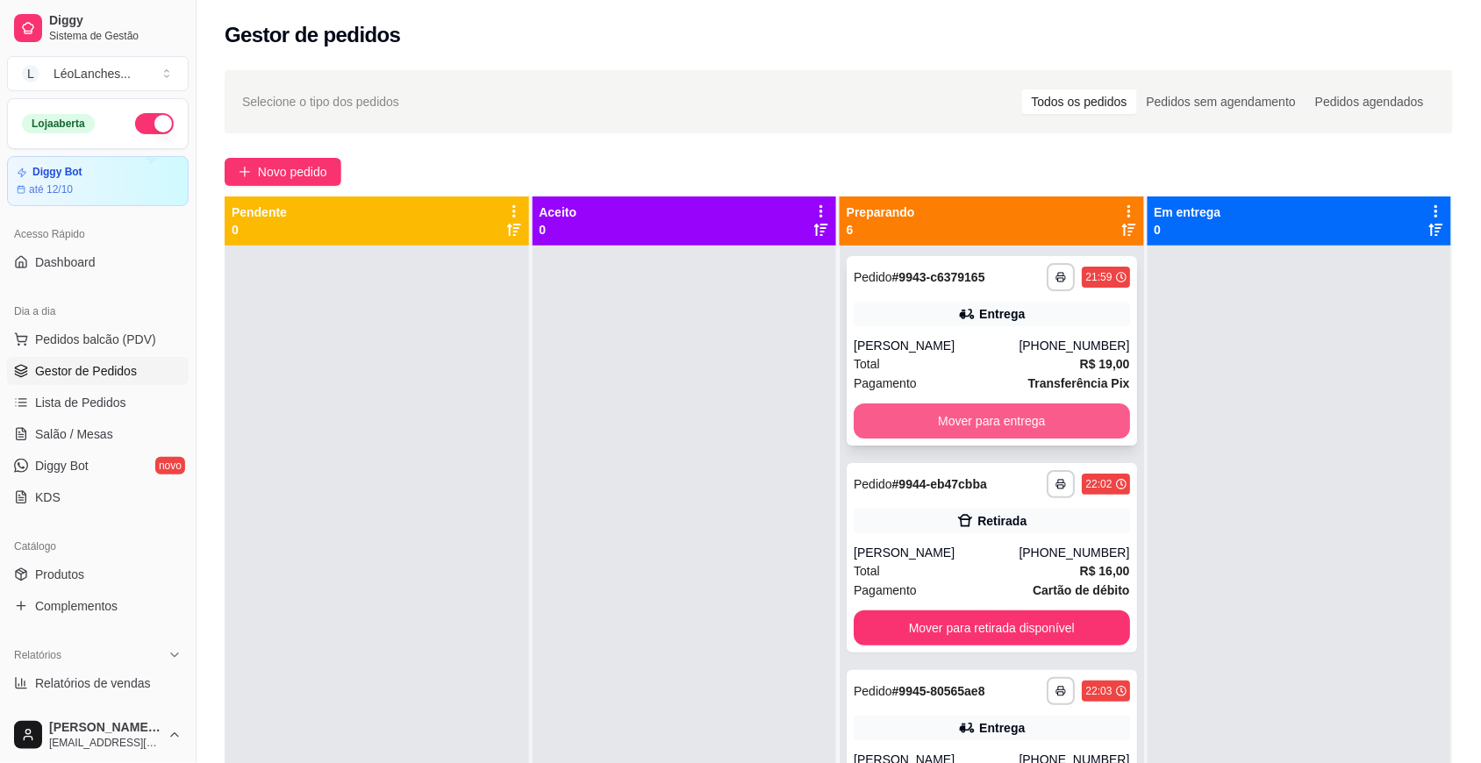
click at [983, 426] on button "Mover para entrega" at bounding box center [991, 420] width 276 height 35
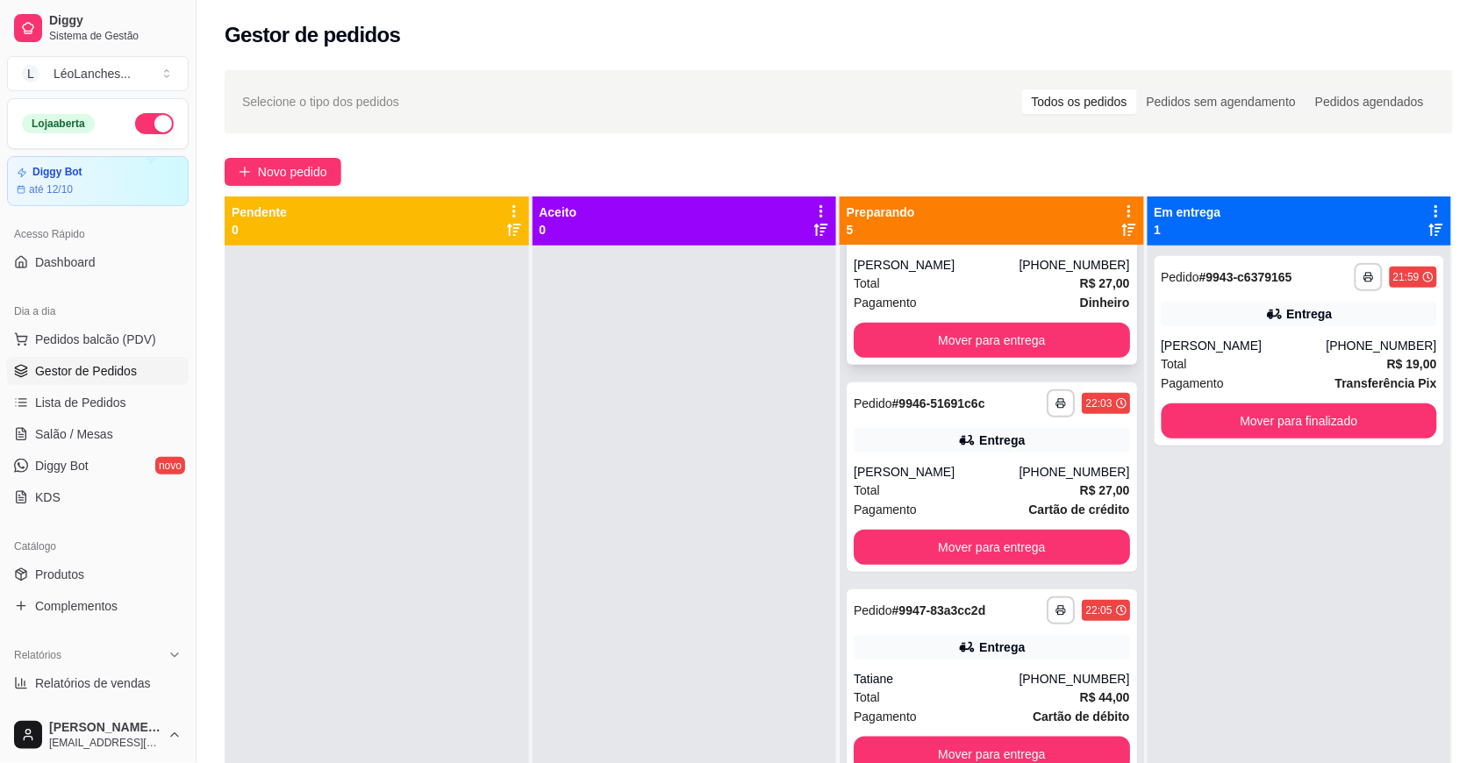
scroll to position [49, 0]
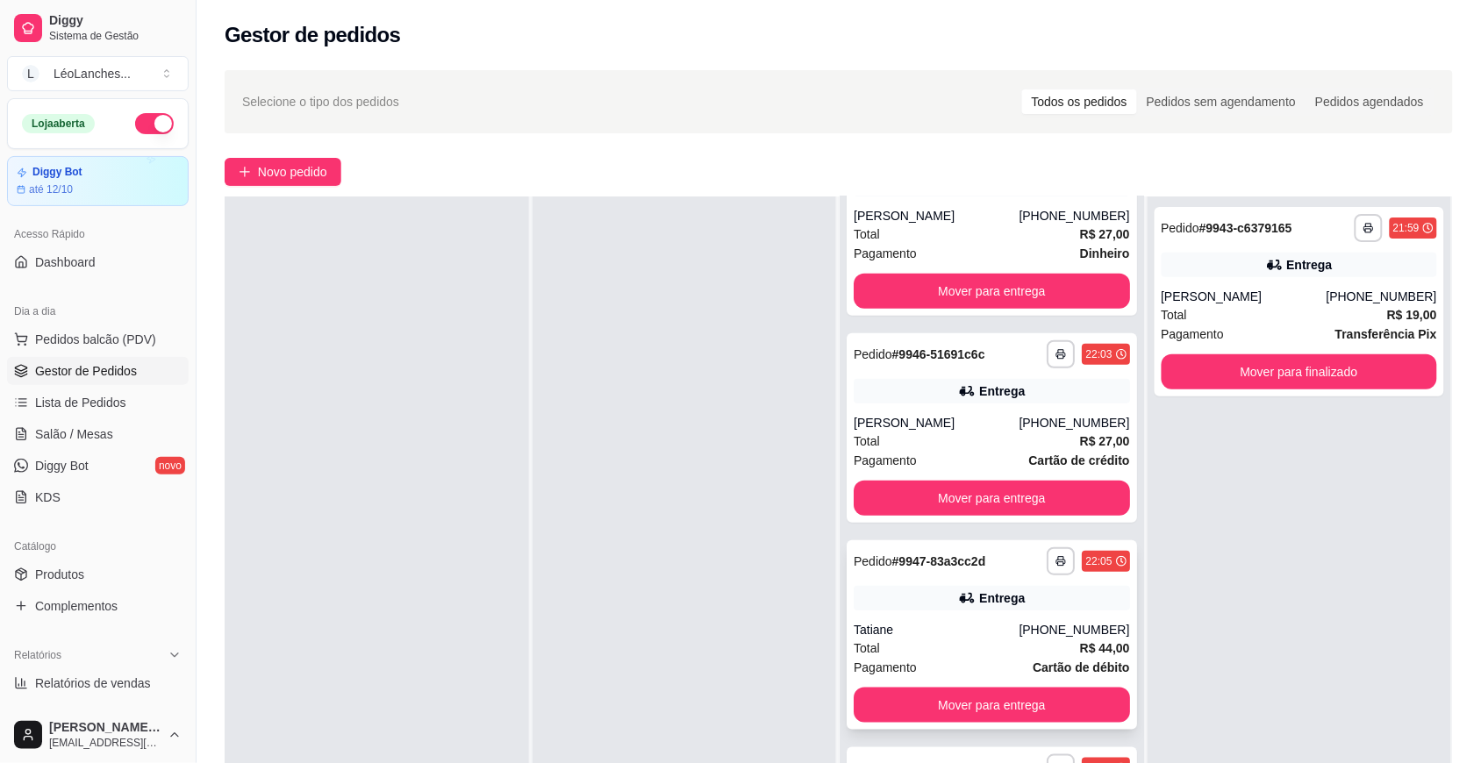
click at [953, 640] on div "Total R$ 44,00" at bounding box center [991, 648] width 276 height 19
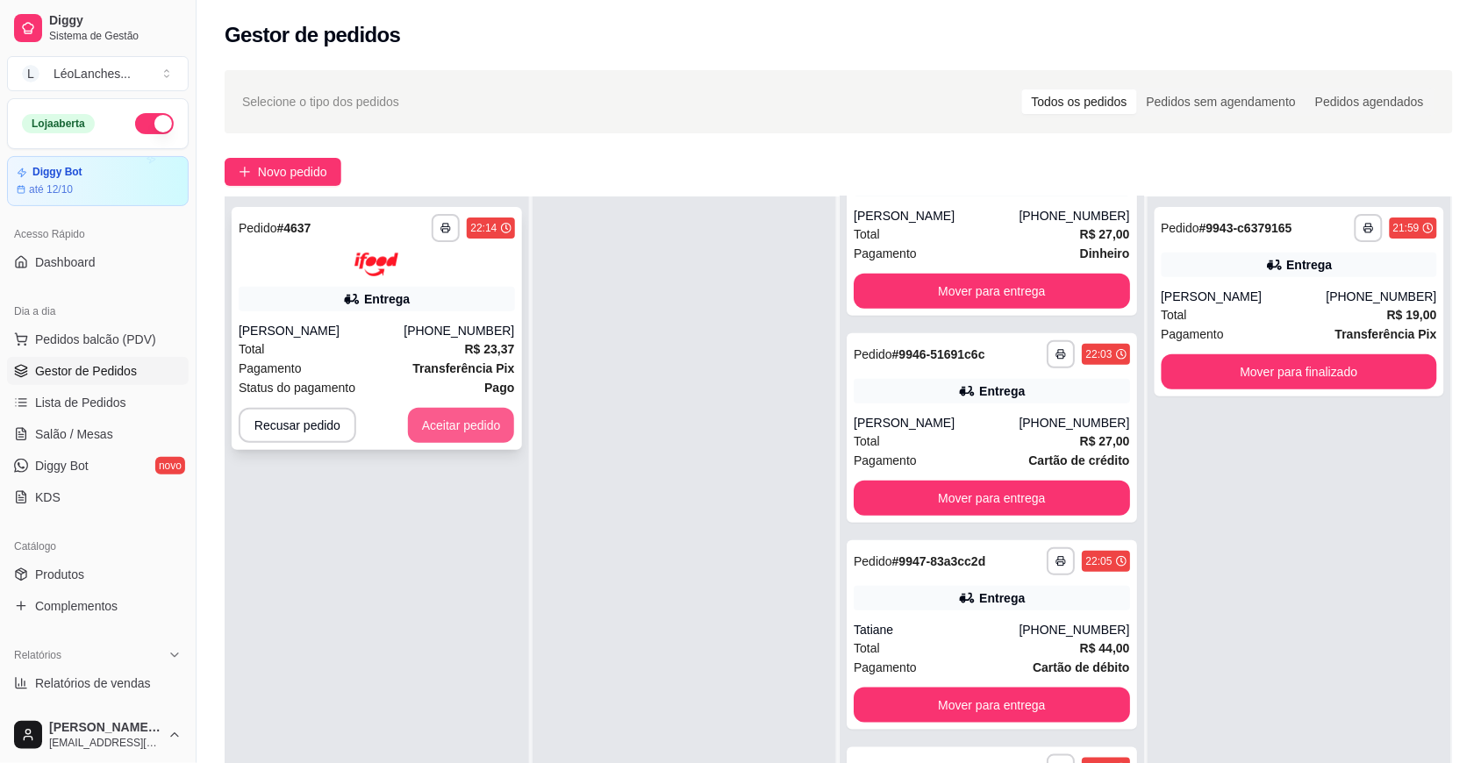
click at [469, 432] on button "Aceitar pedido" at bounding box center [461, 425] width 107 height 35
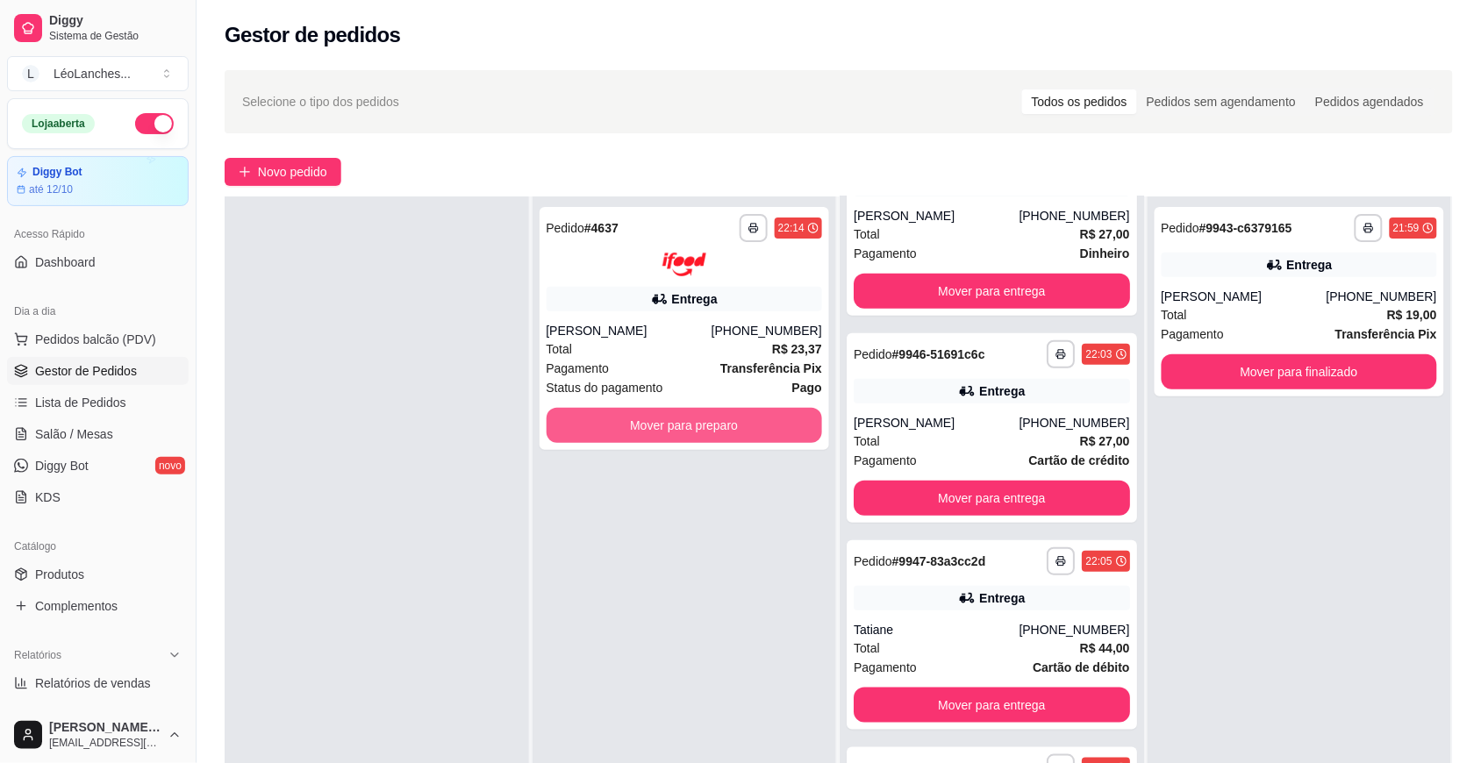
click at [598, 427] on button "Mover para preparo" at bounding box center [684, 425] width 276 height 35
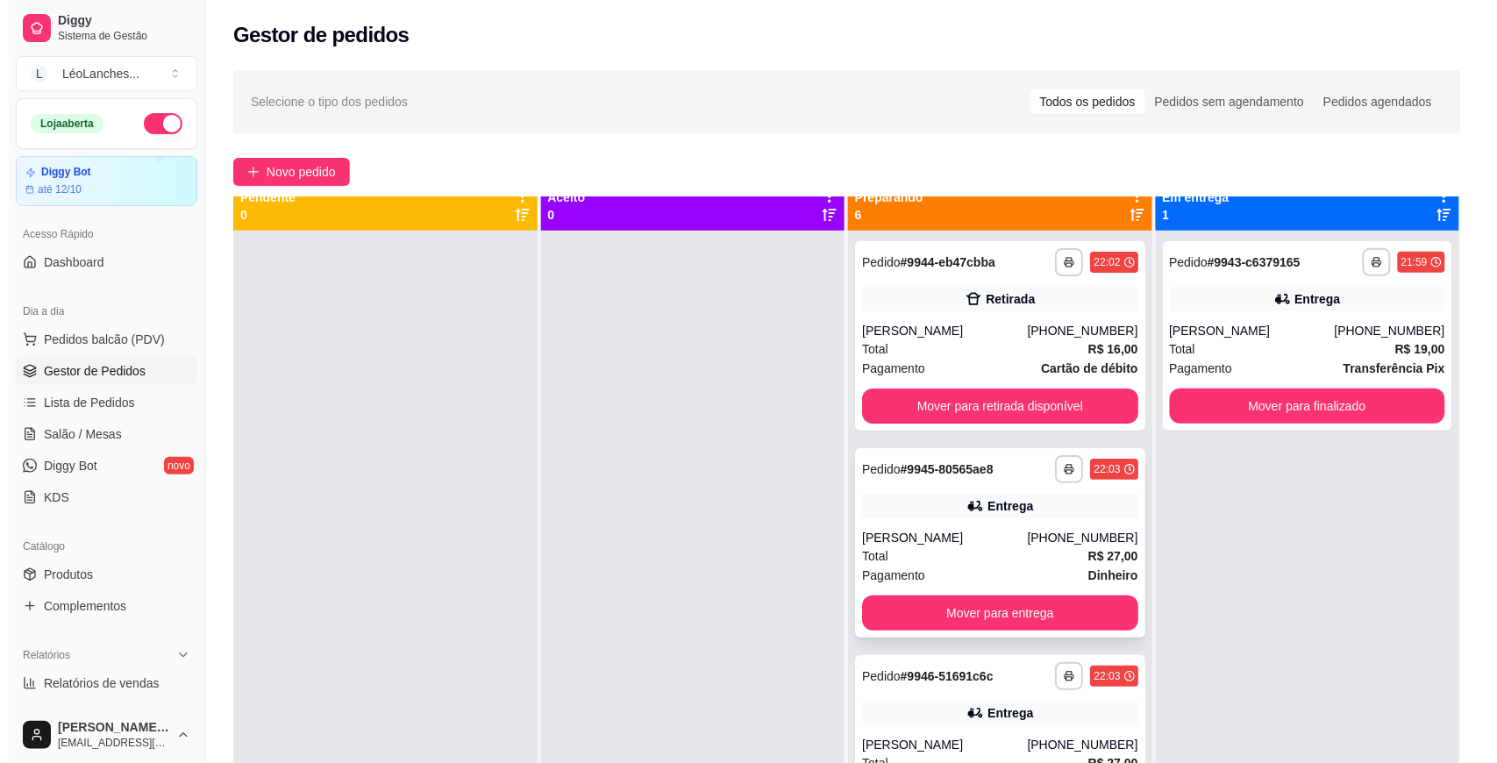
scroll to position [0, 0]
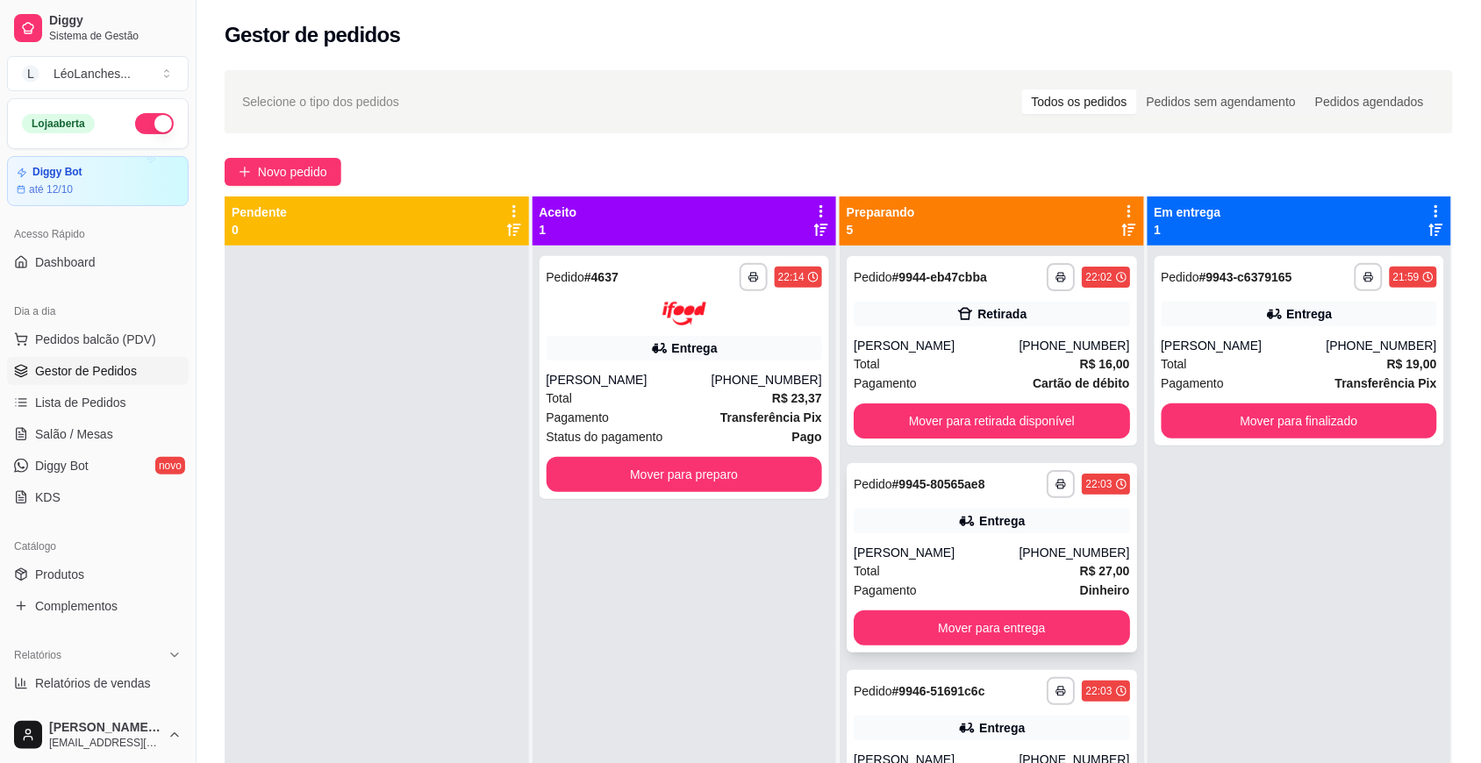
click at [994, 583] on div "Pagamento Dinheiro" at bounding box center [991, 590] width 276 height 19
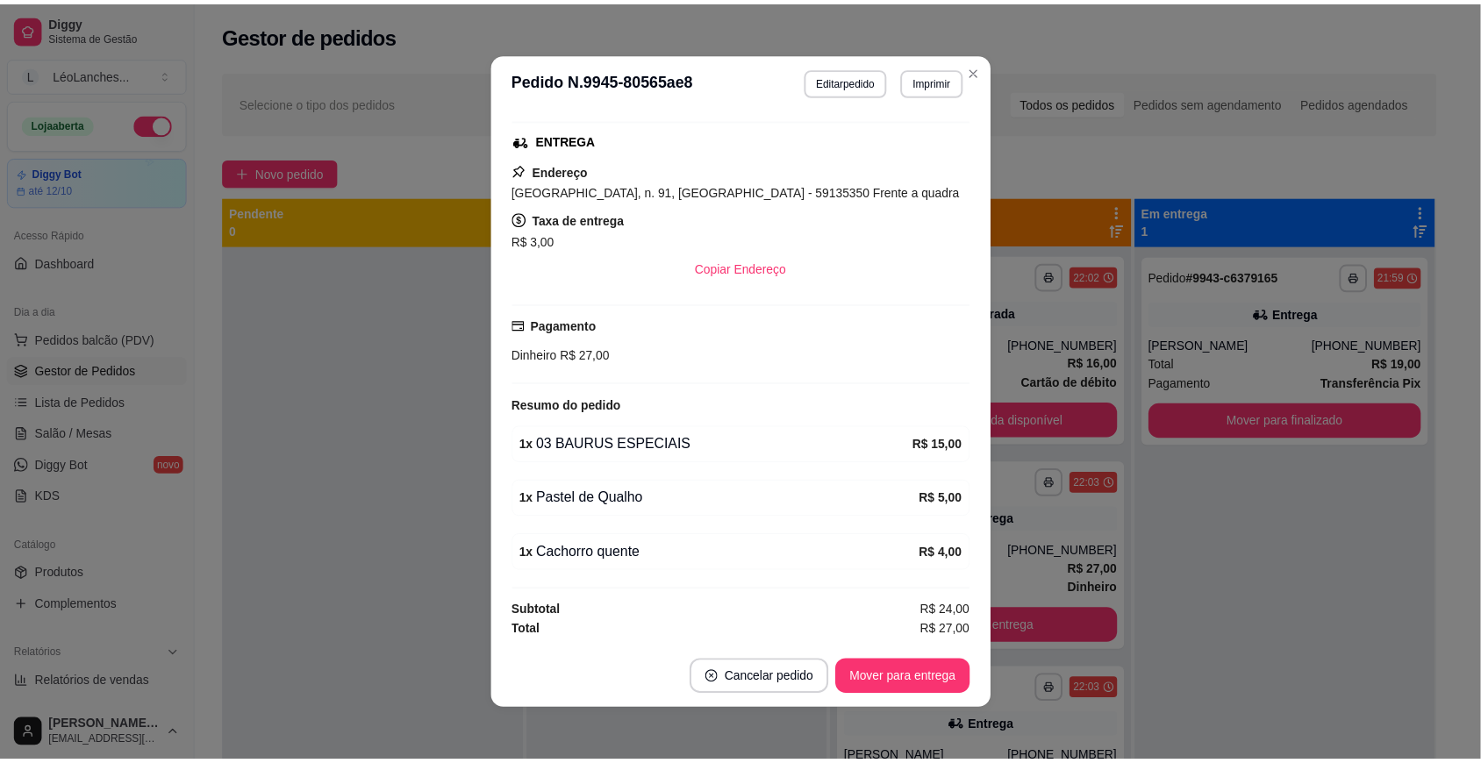
scroll to position [3, 0]
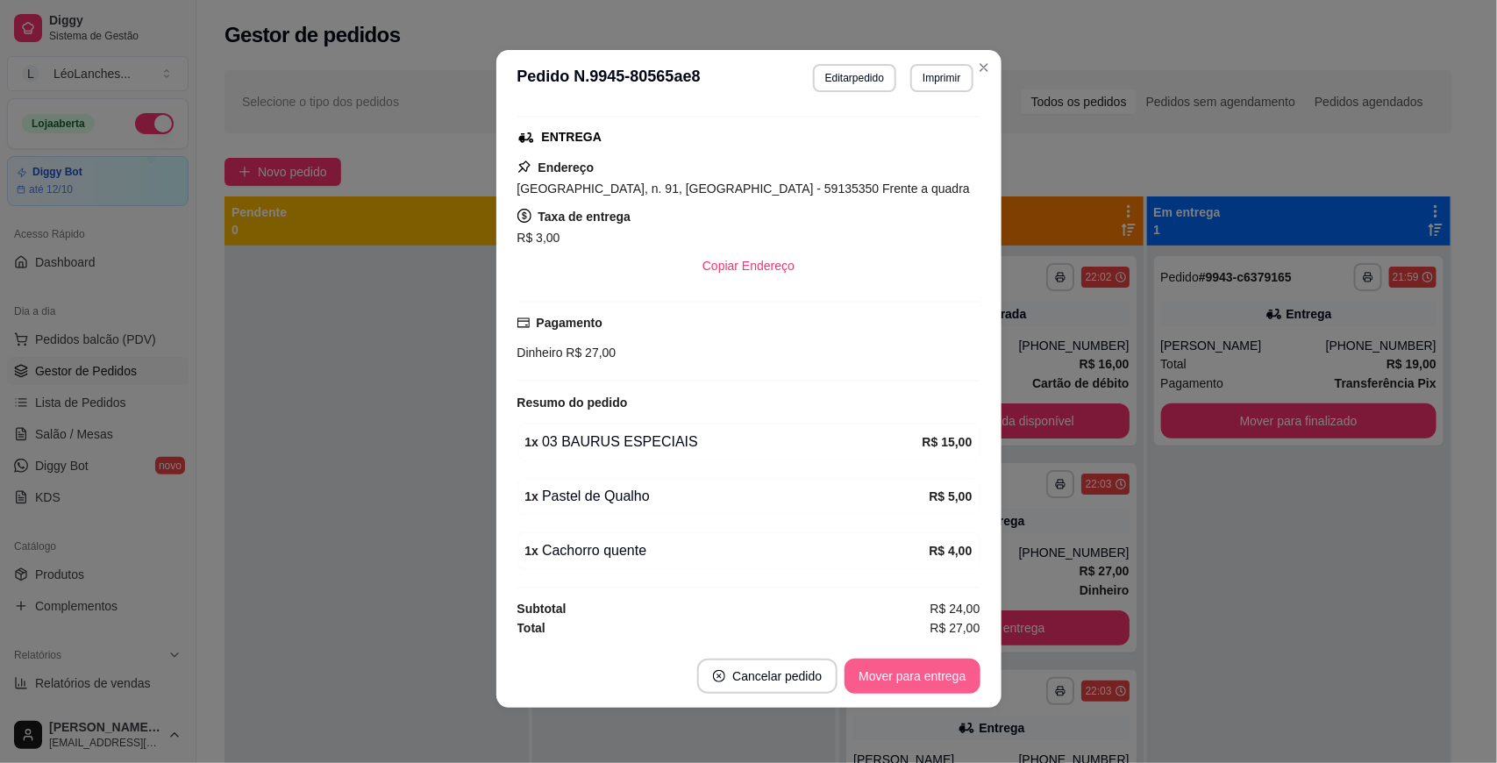
click at [903, 674] on button "Mover para entrega" at bounding box center [912, 676] width 135 height 35
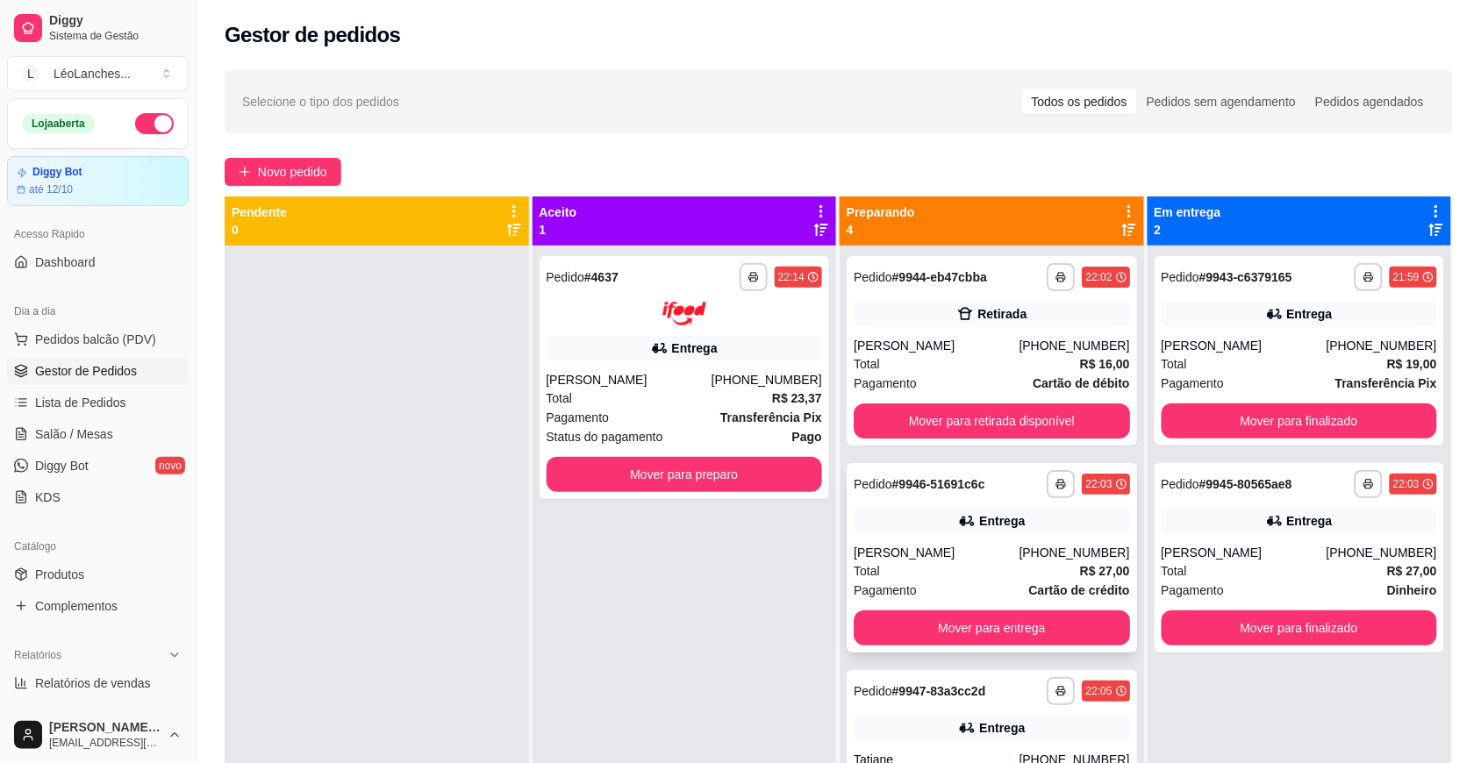
click at [952, 570] on div "Total R$ 27,00" at bounding box center [991, 570] width 276 height 19
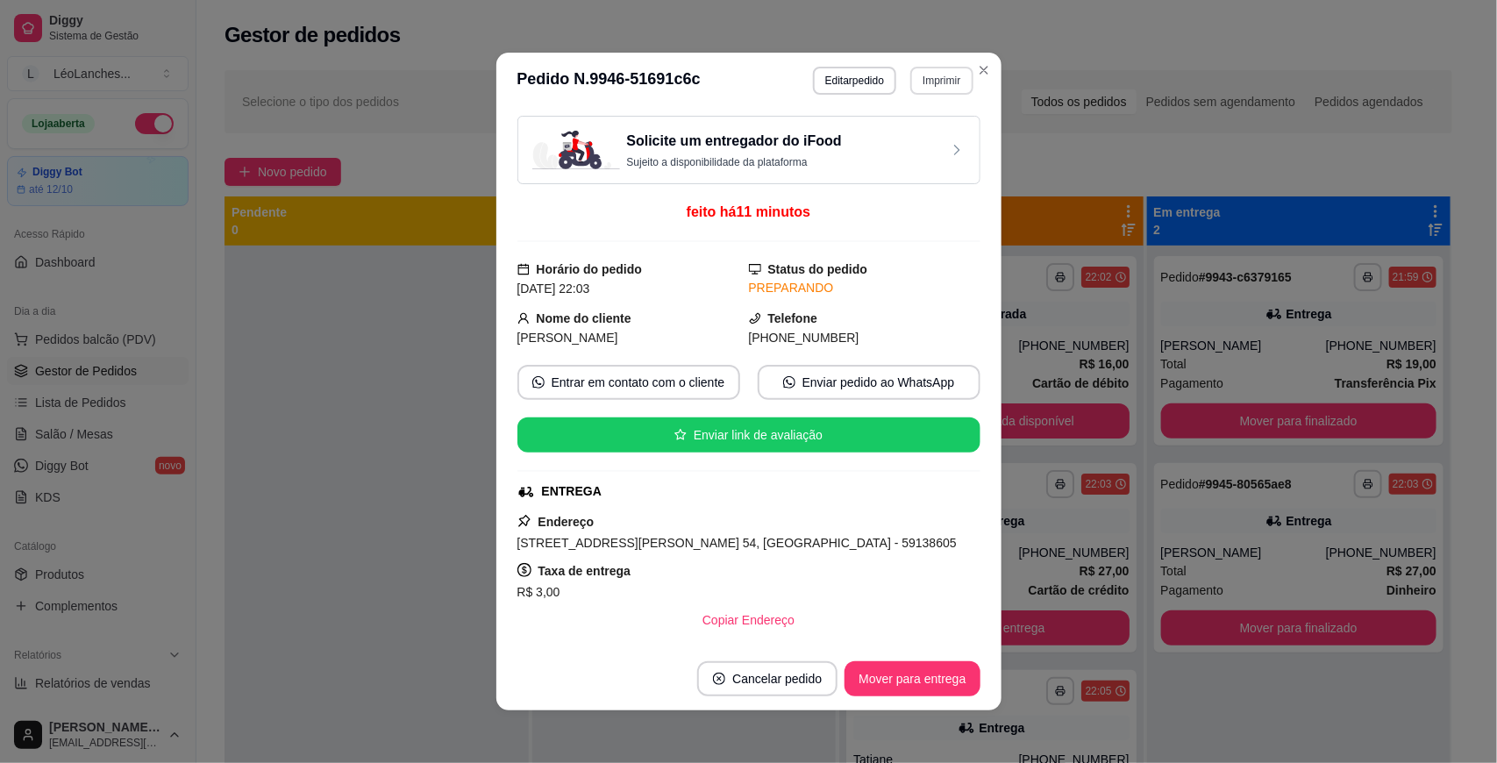
click at [944, 77] on button "Imprimir" at bounding box center [941, 81] width 62 height 28
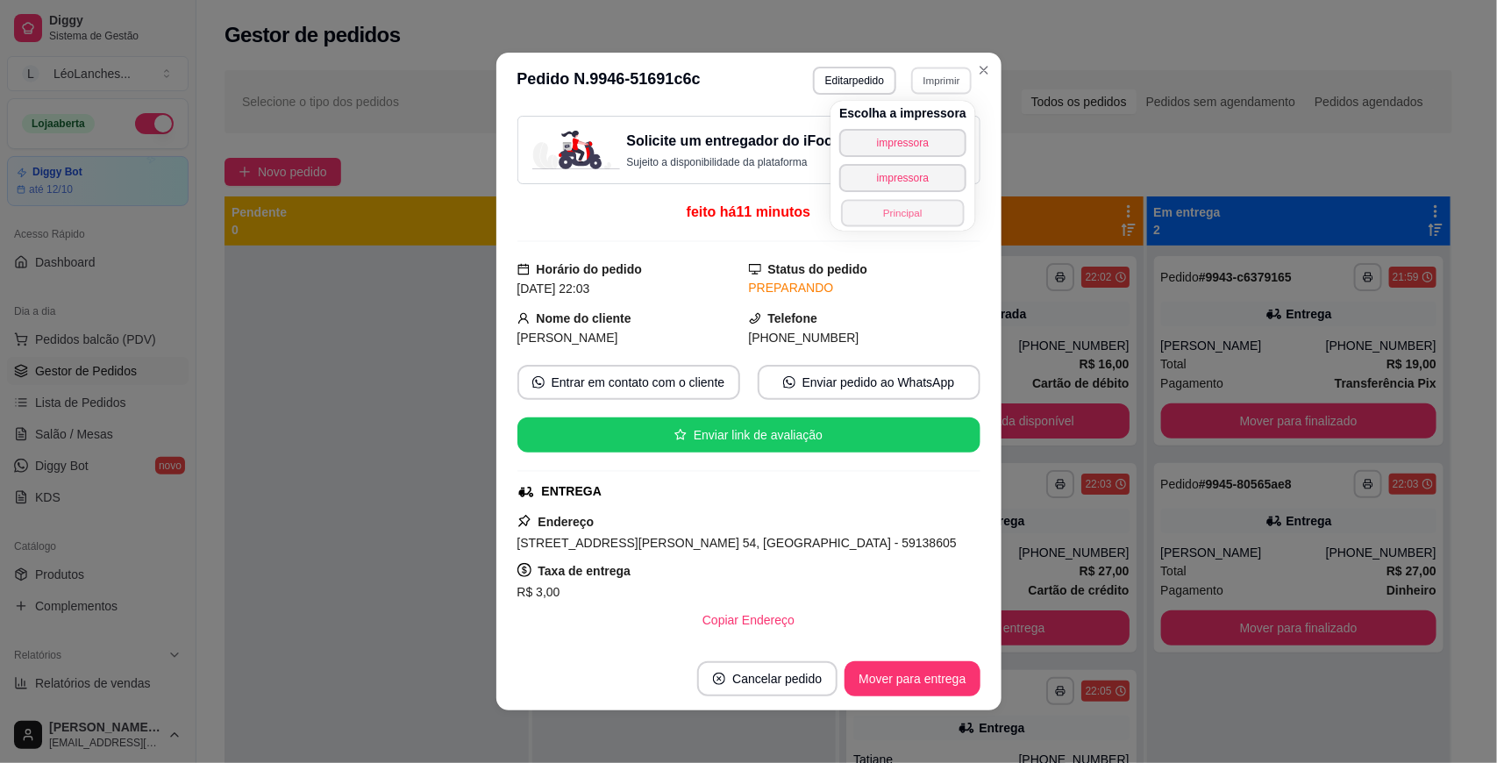
click at [915, 212] on button "Principal" at bounding box center [902, 212] width 123 height 27
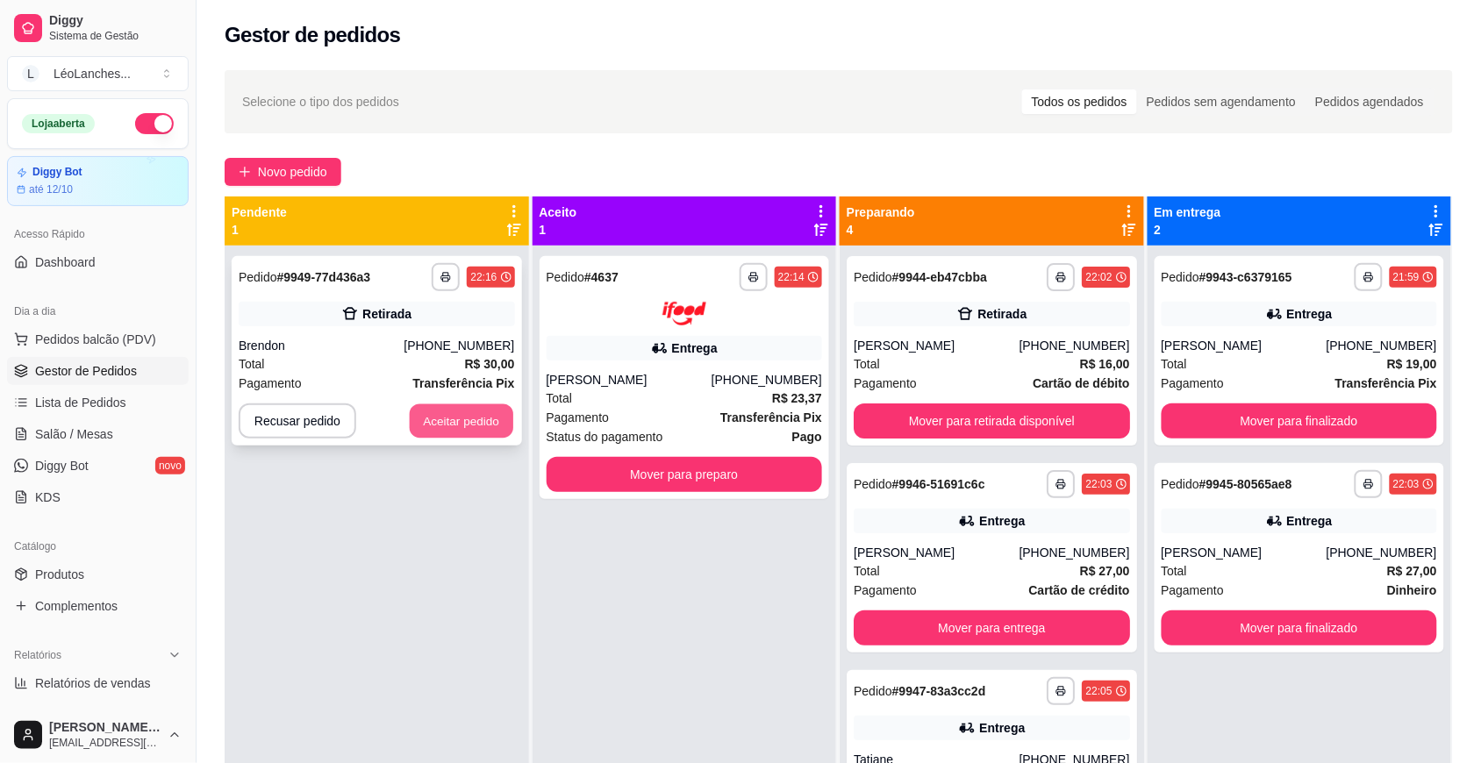
click at [500, 414] on button "Aceitar pedido" at bounding box center [461, 421] width 103 height 34
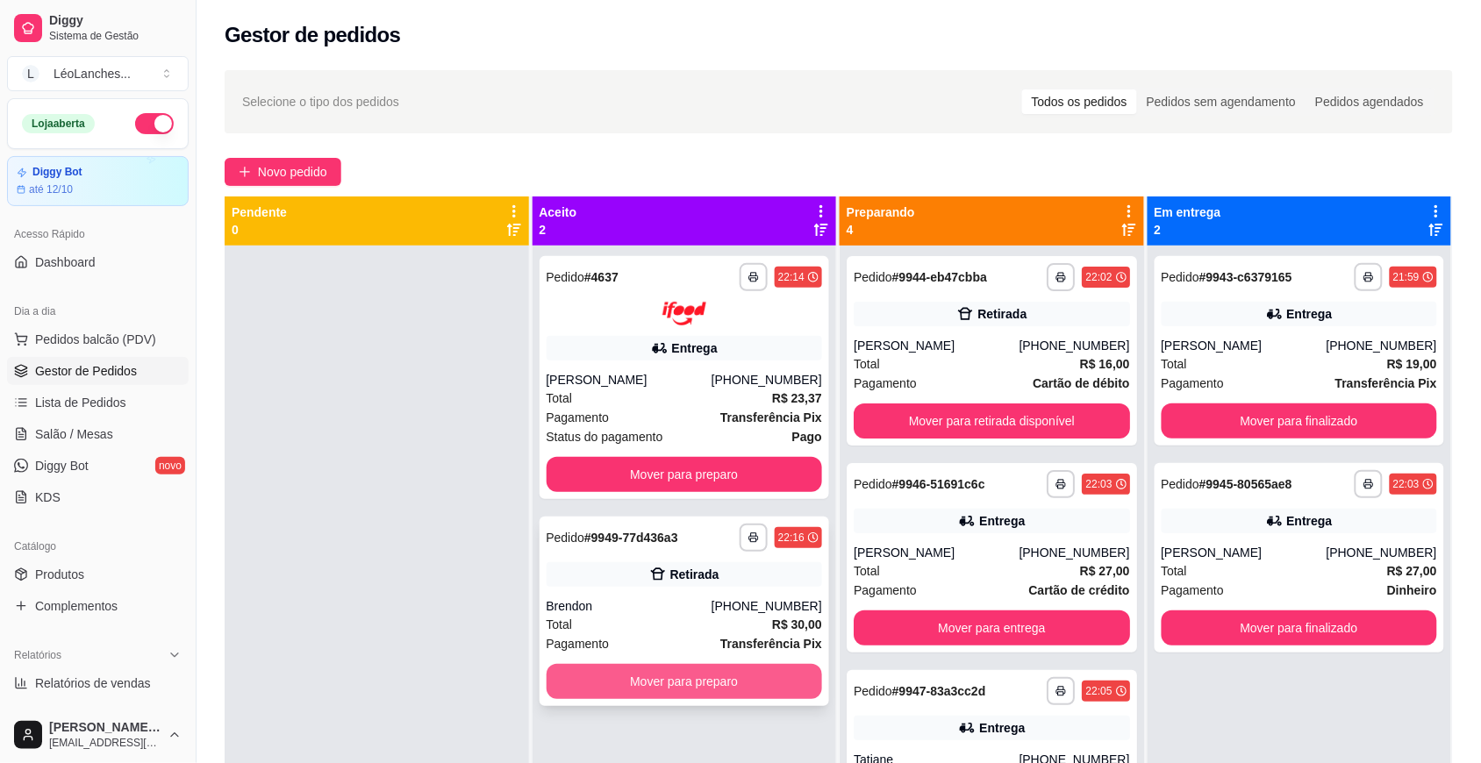
click at [743, 684] on button "Mover para preparo" at bounding box center [684, 681] width 276 height 35
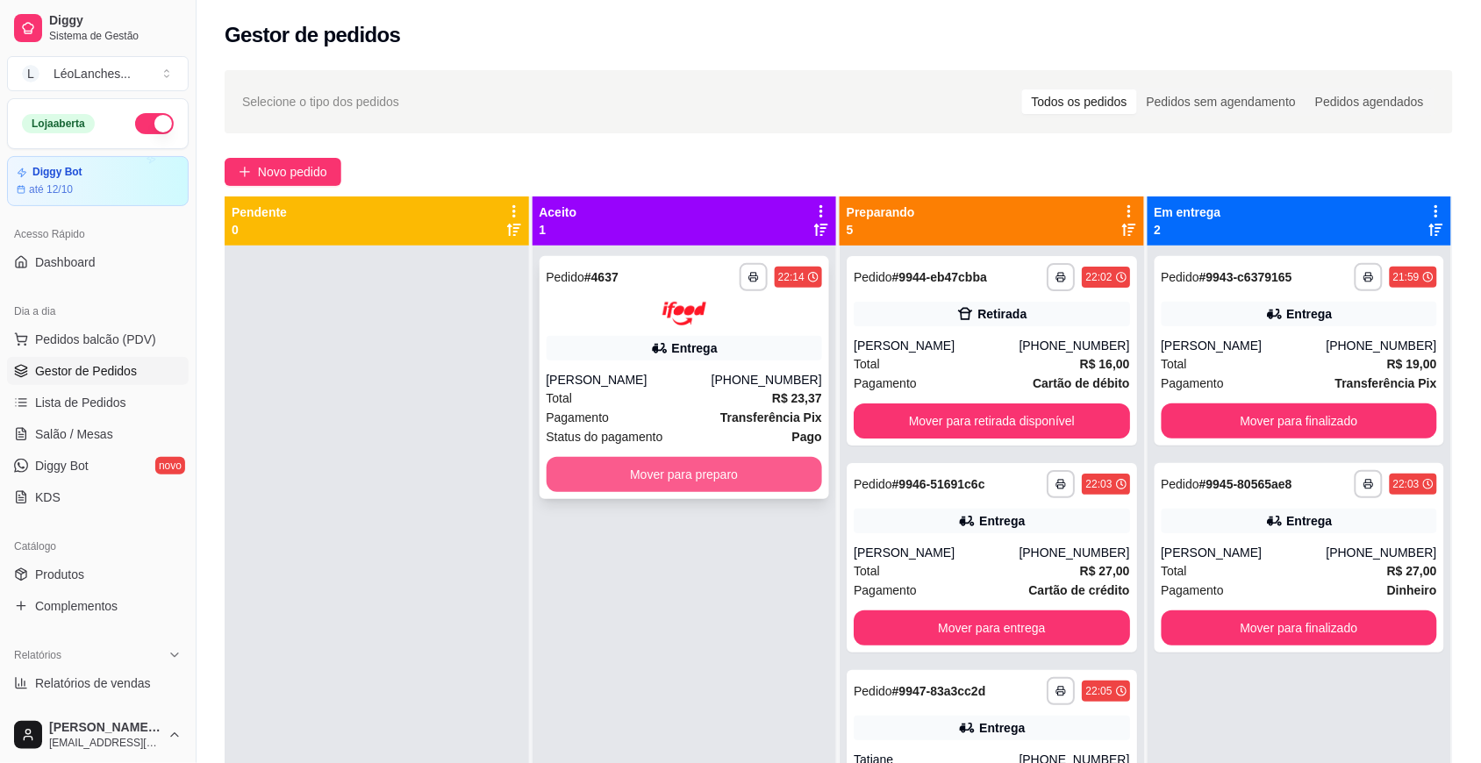
click at [747, 465] on button "Mover para preparo" at bounding box center [684, 474] width 276 height 35
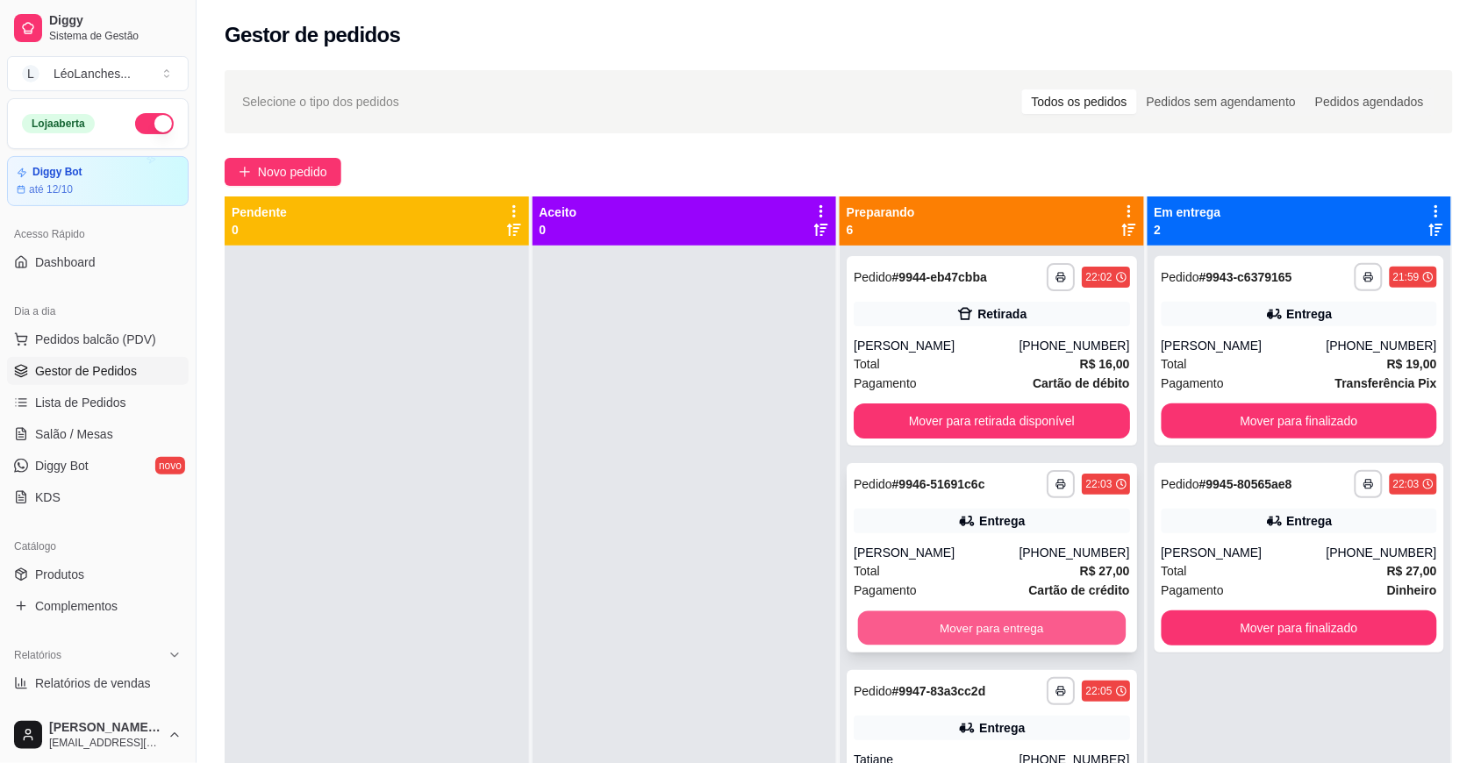
click at [960, 632] on button "Mover para entrega" at bounding box center [992, 628] width 268 height 34
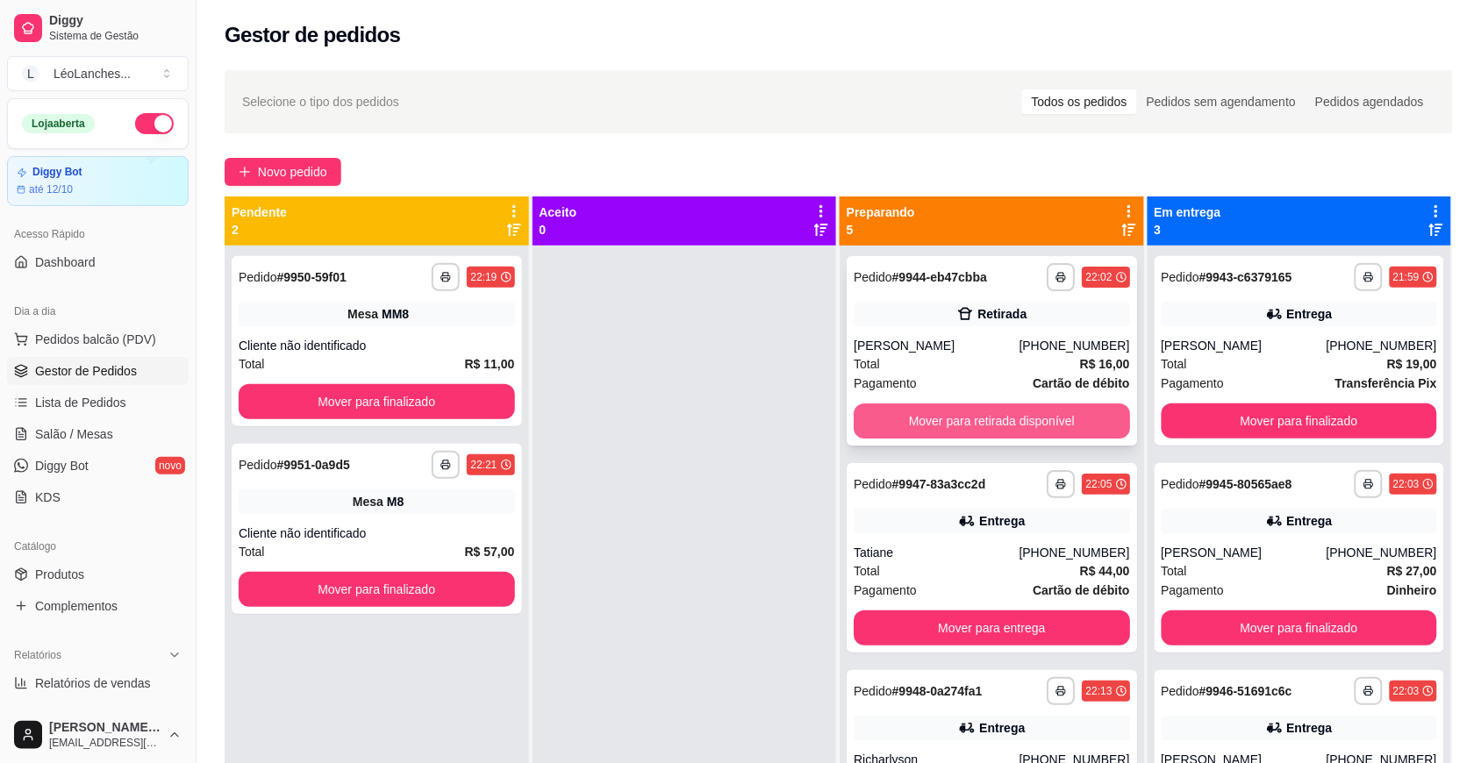
click at [1010, 423] on button "Mover para retirada disponível" at bounding box center [991, 420] width 276 height 35
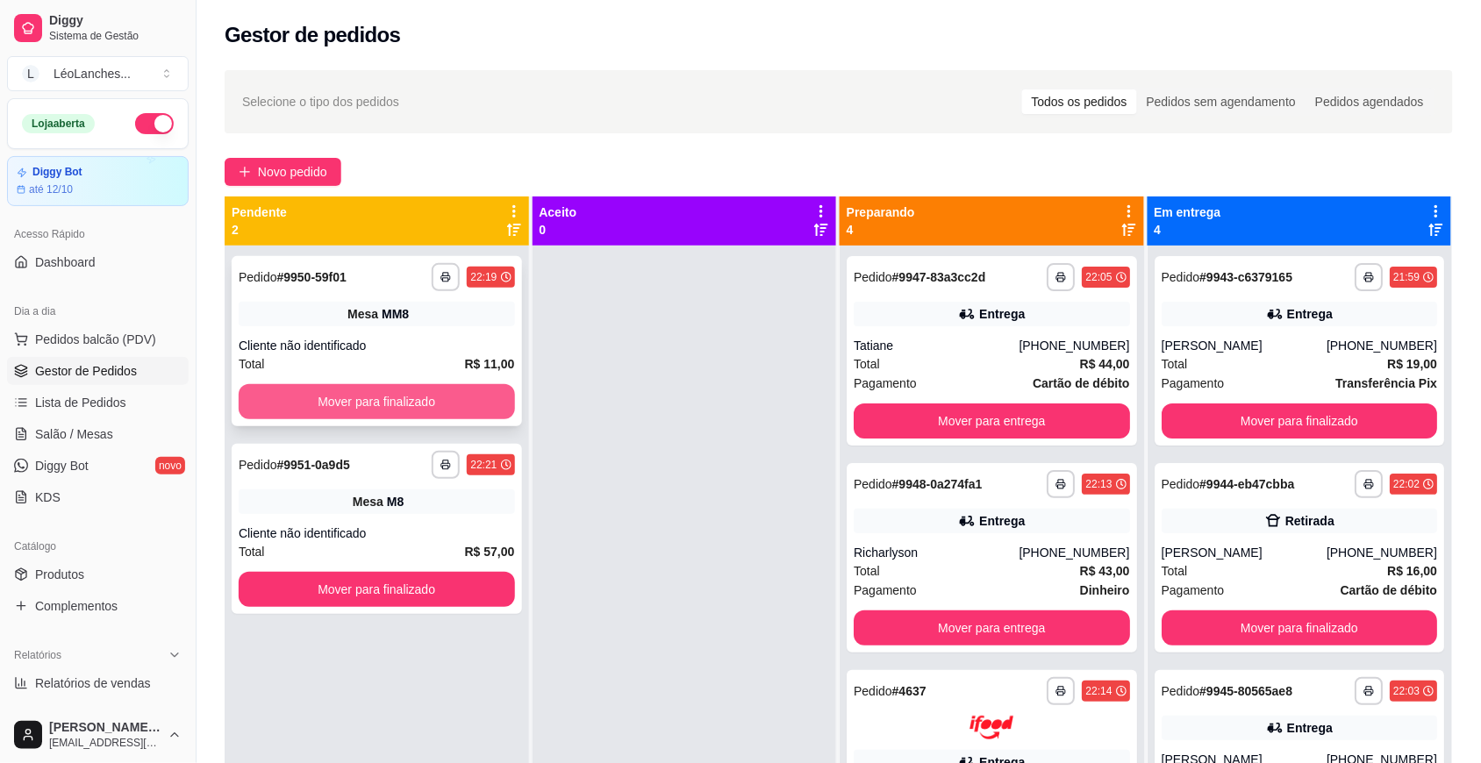
click at [405, 391] on button "Mover para finalizado" at bounding box center [377, 401] width 276 height 35
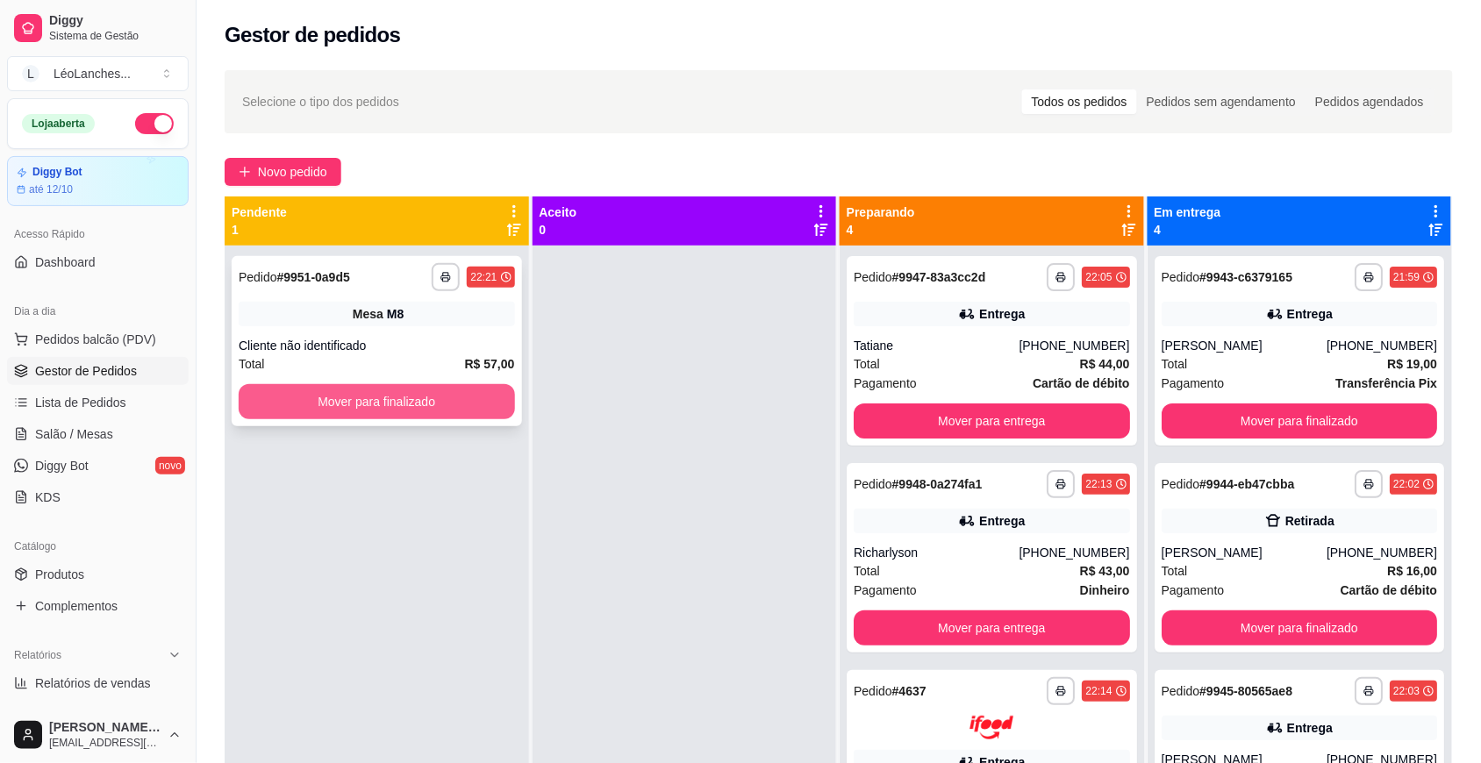
click at [406, 390] on button "Mover para finalizado" at bounding box center [377, 401] width 276 height 35
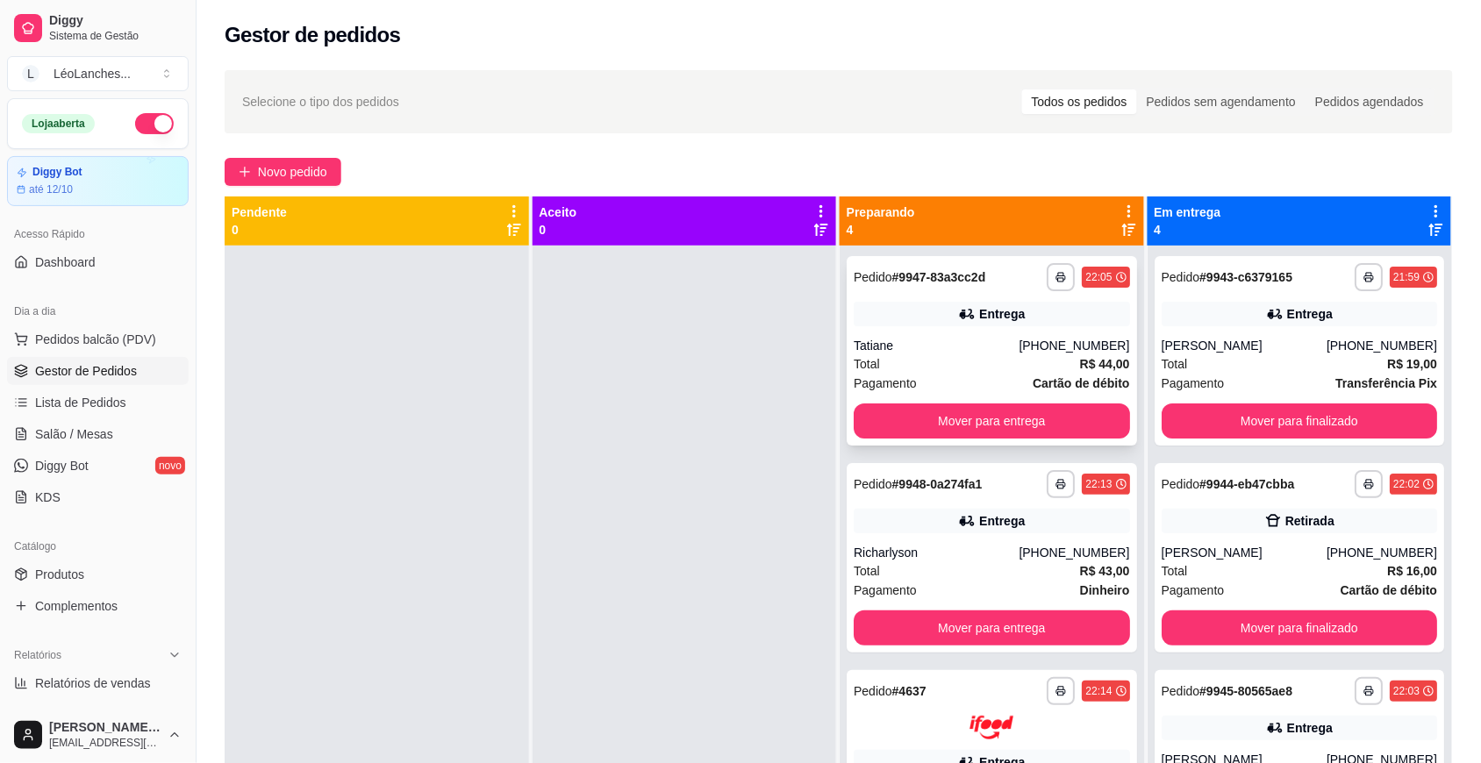
click at [944, 374] on div "Pagamento Cartão de débito" at bounding box center [991, 383] width 276 height 19
click at [985, 576] on div "Total R$ 43,00" at bounding box center [991, 570] width 276 height 19
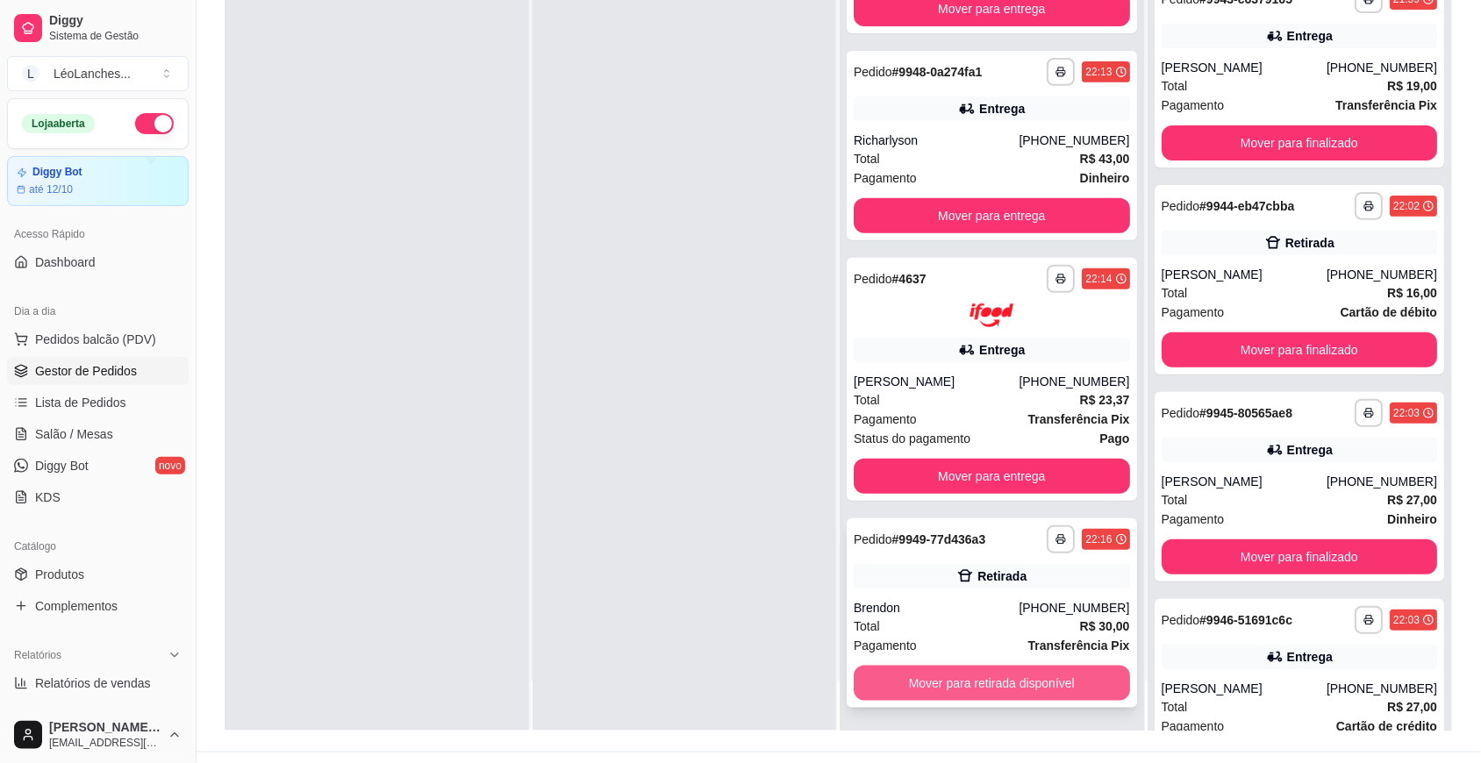
scroll to position [268, 0]
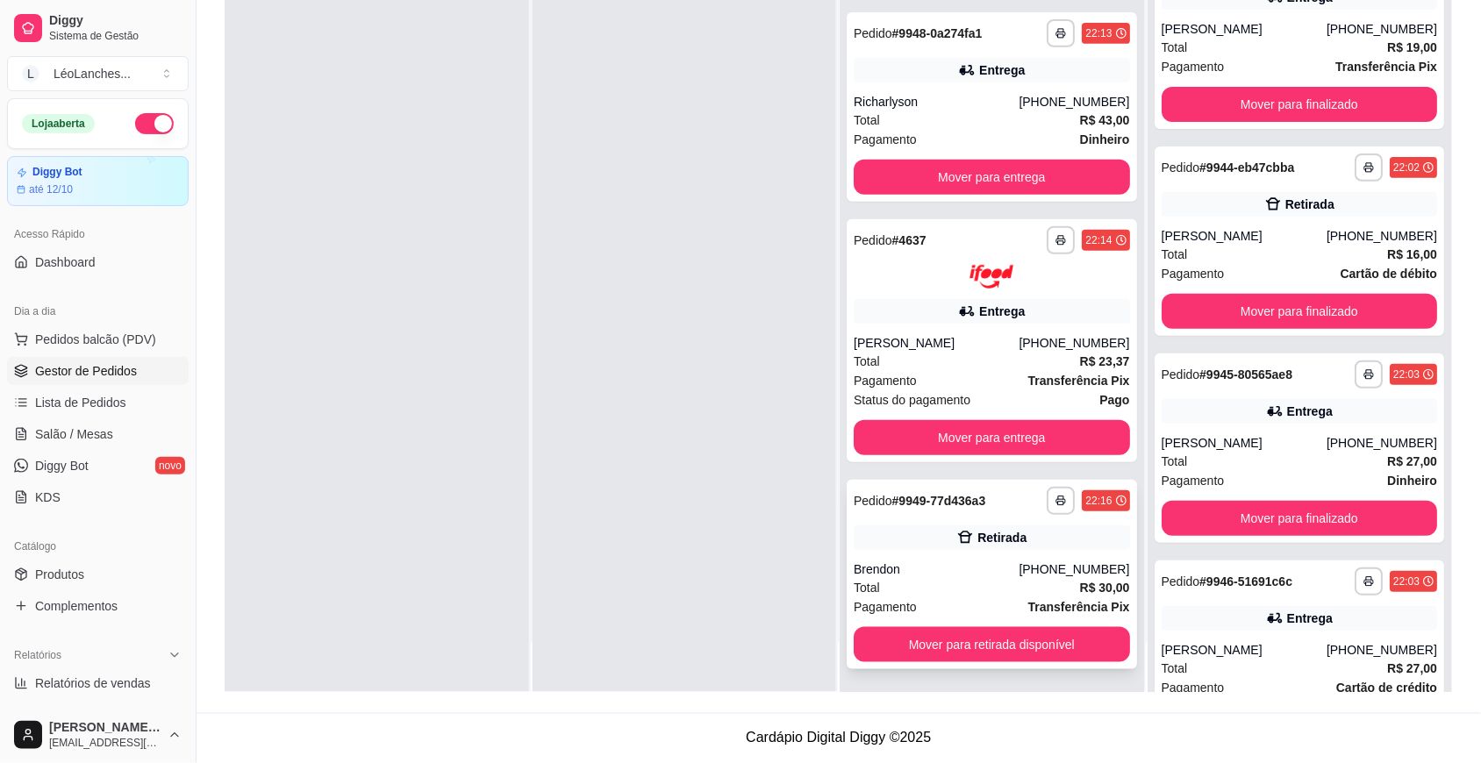
click at [963, 588] on div "Total R$ 30,00" at bounding box center [991, 587] width 276 height 19
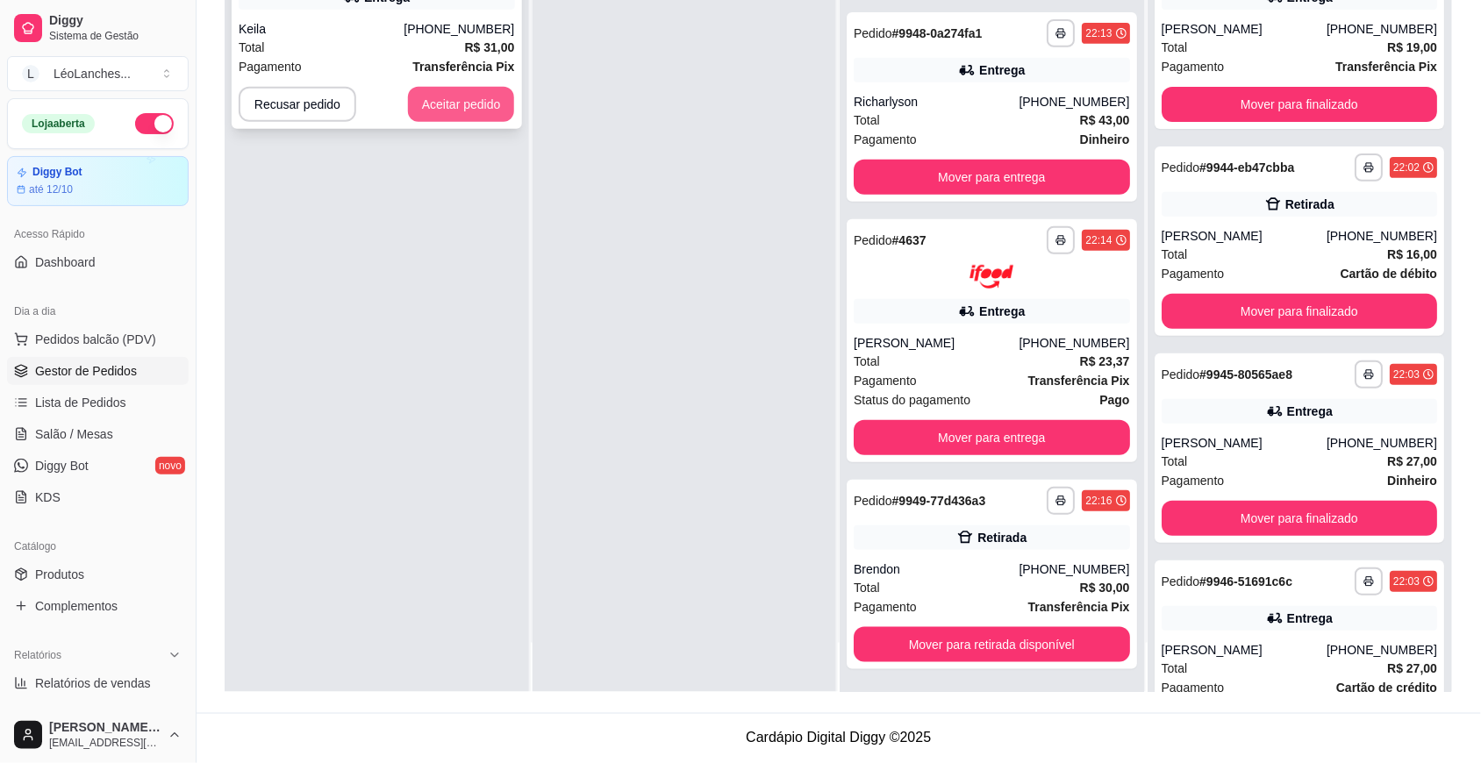
click at [447, 97] on button "Aceitar pedido" at bounding box center [461, 104] width 107 height 35
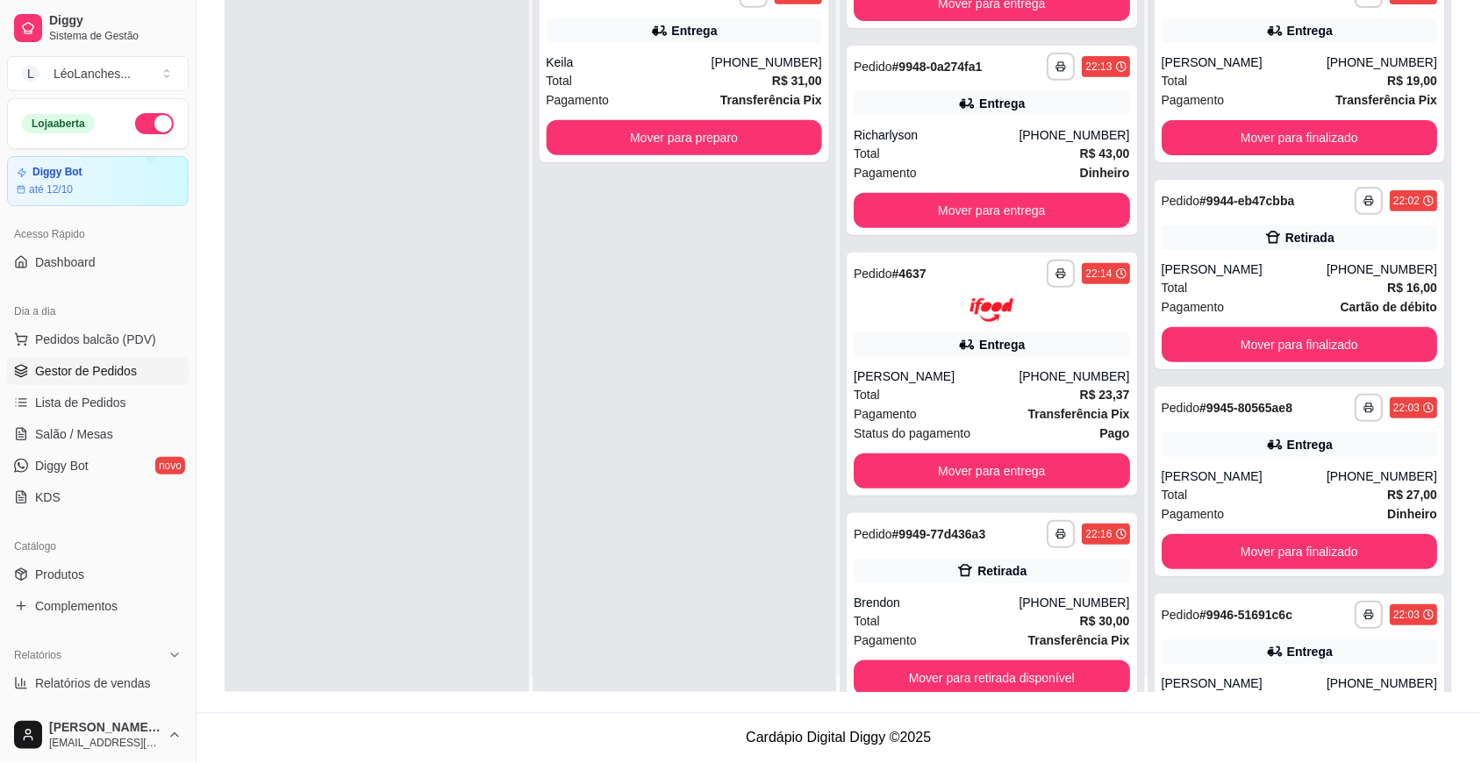
scroll to position [0, 0]
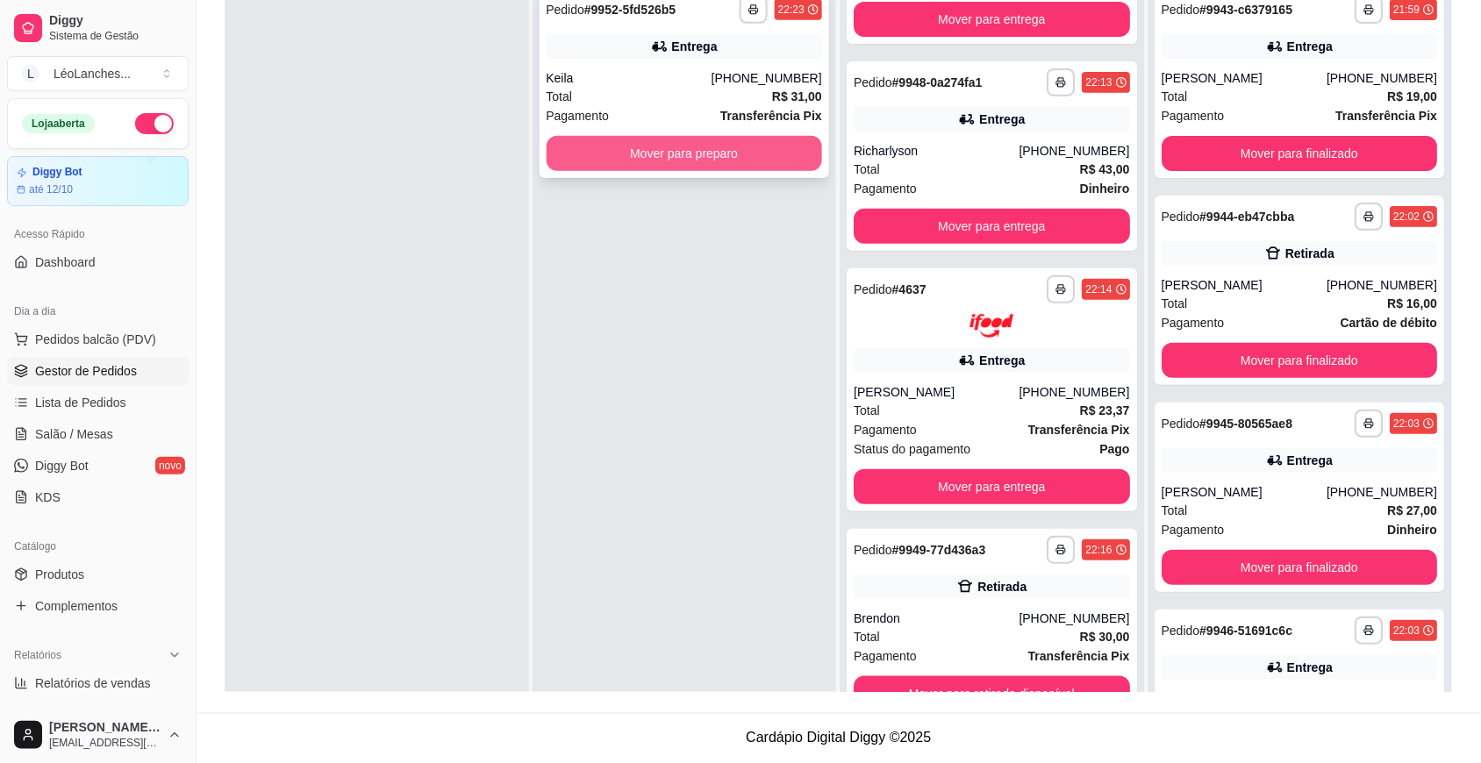
click at [772, 161] on button "Mover para preparo" at bounding box center [684, 153] width 276 height 35
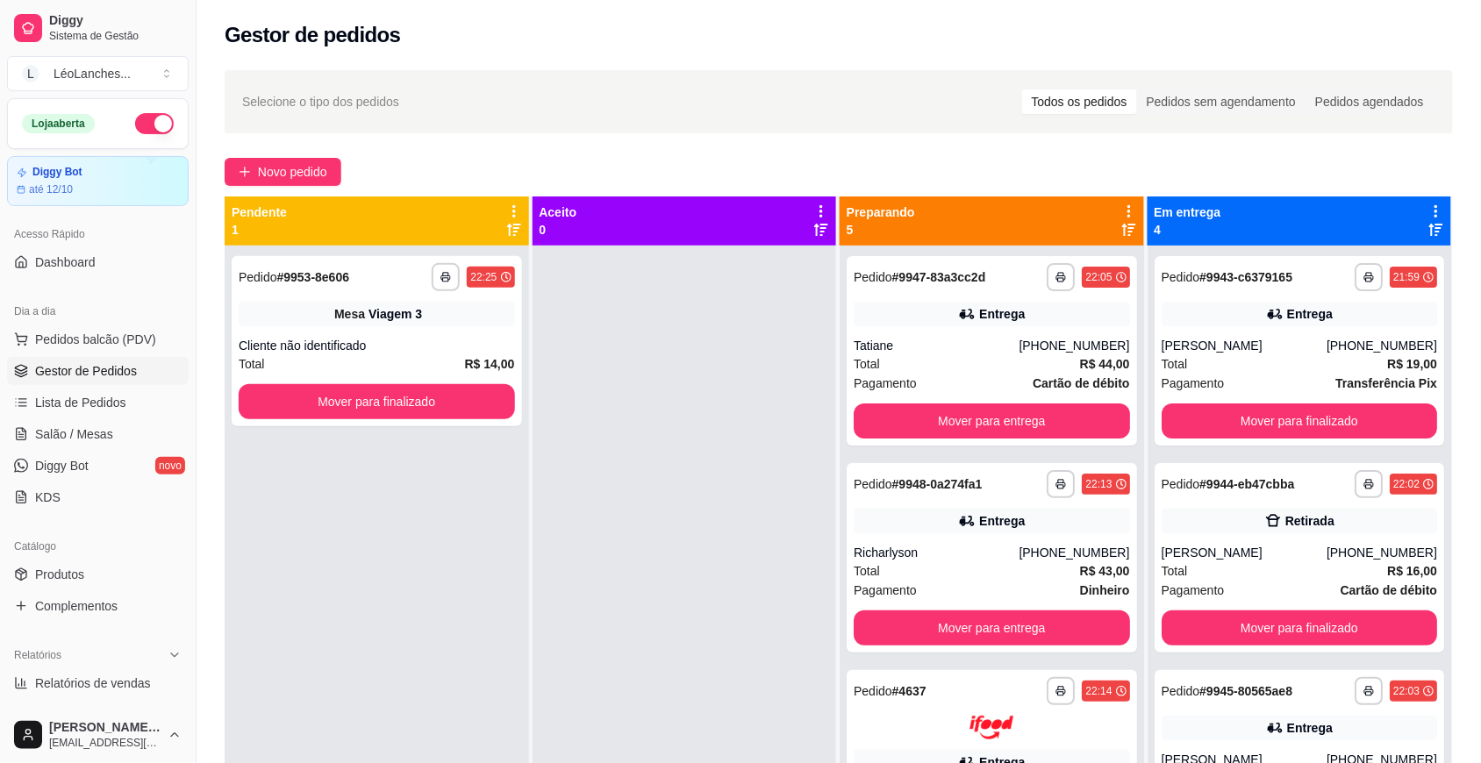
click at [98, 374] on span "Gestor de Pedidos" at bounding box center [86, 371] width 102 height 18
click at [95, 573] on link "Produtos" at bounding box center [98, 574] width 182 height 28
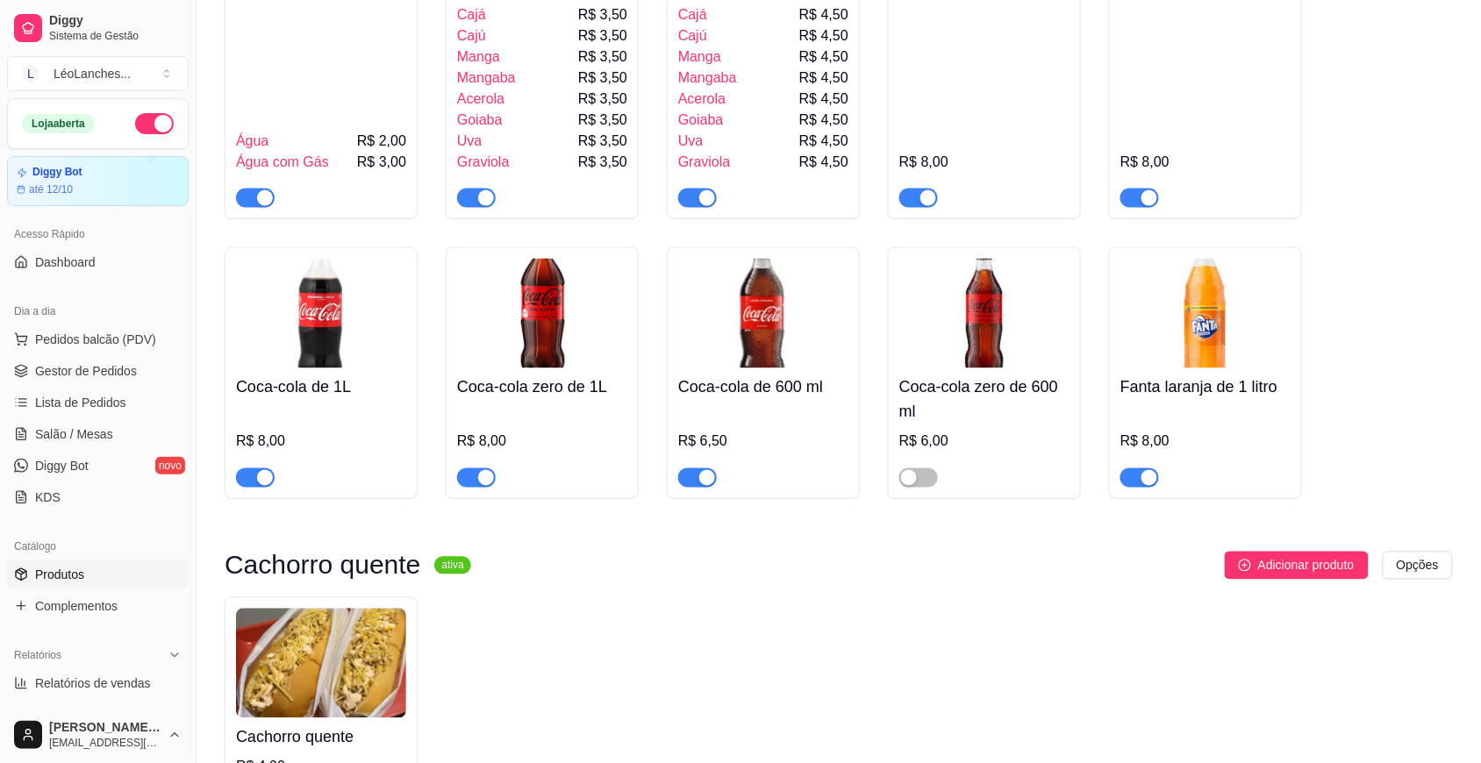
scroll to position [2312, 0]
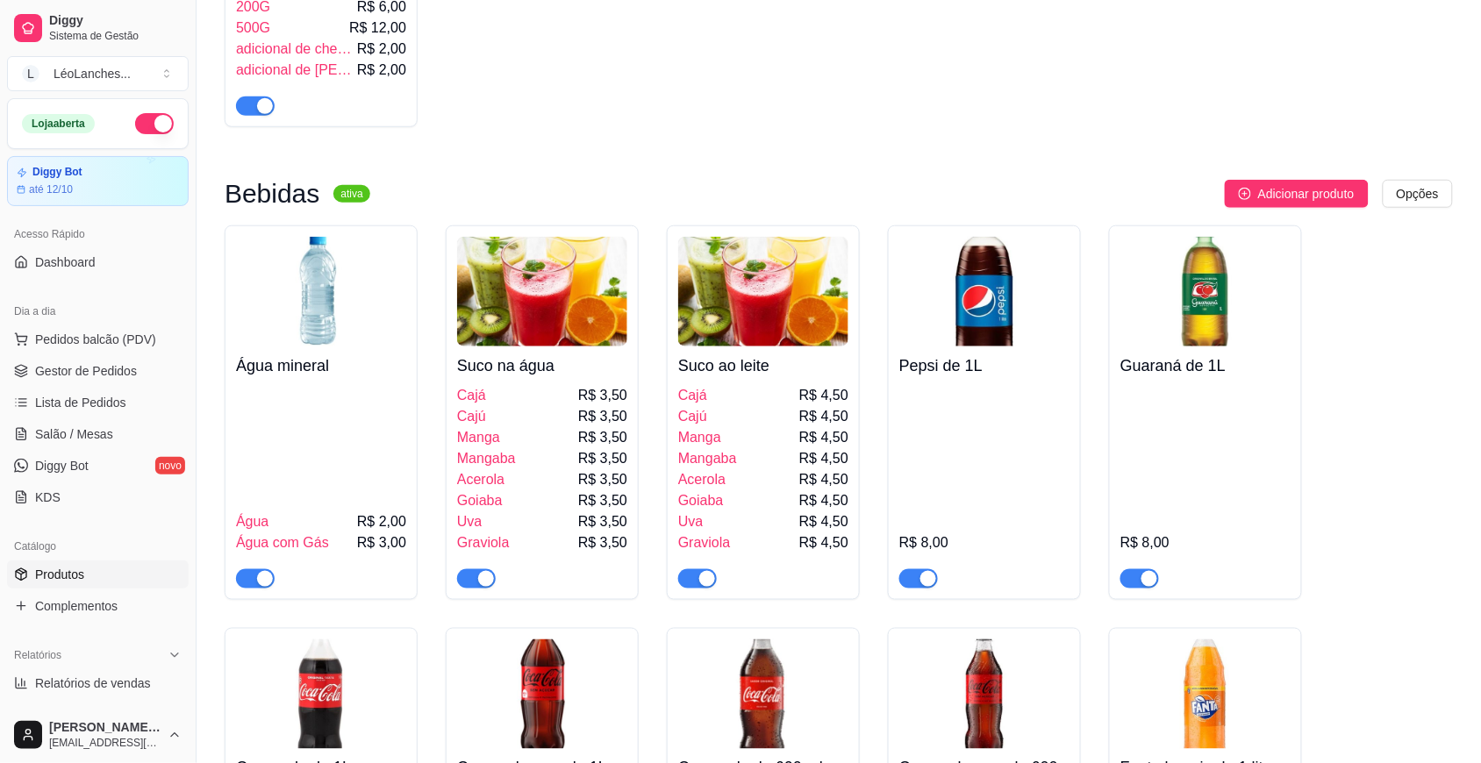
click at [1146, 571] on div "button" at bounding box center [1149, 579] width 16 height 16
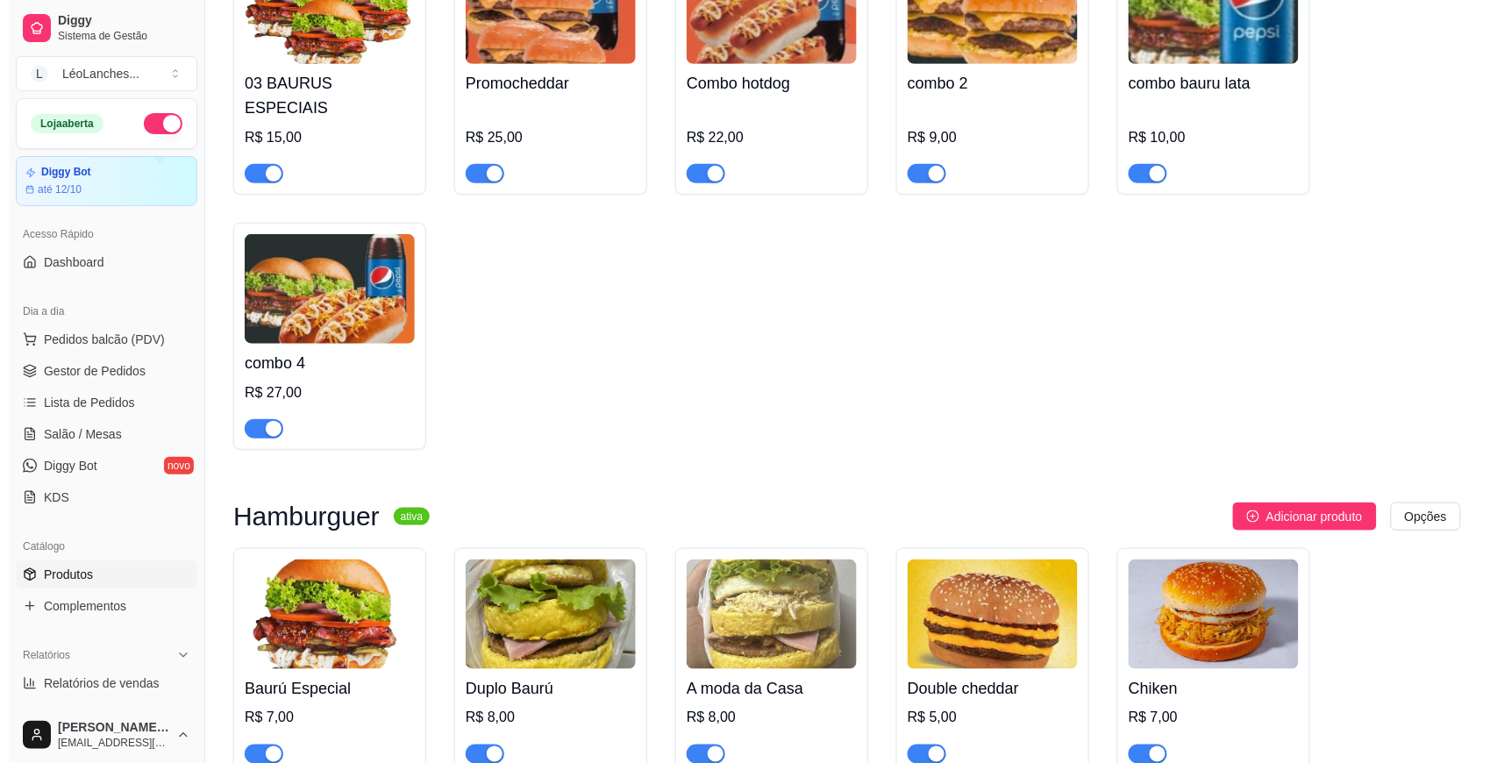
scroll to position [0, 0]
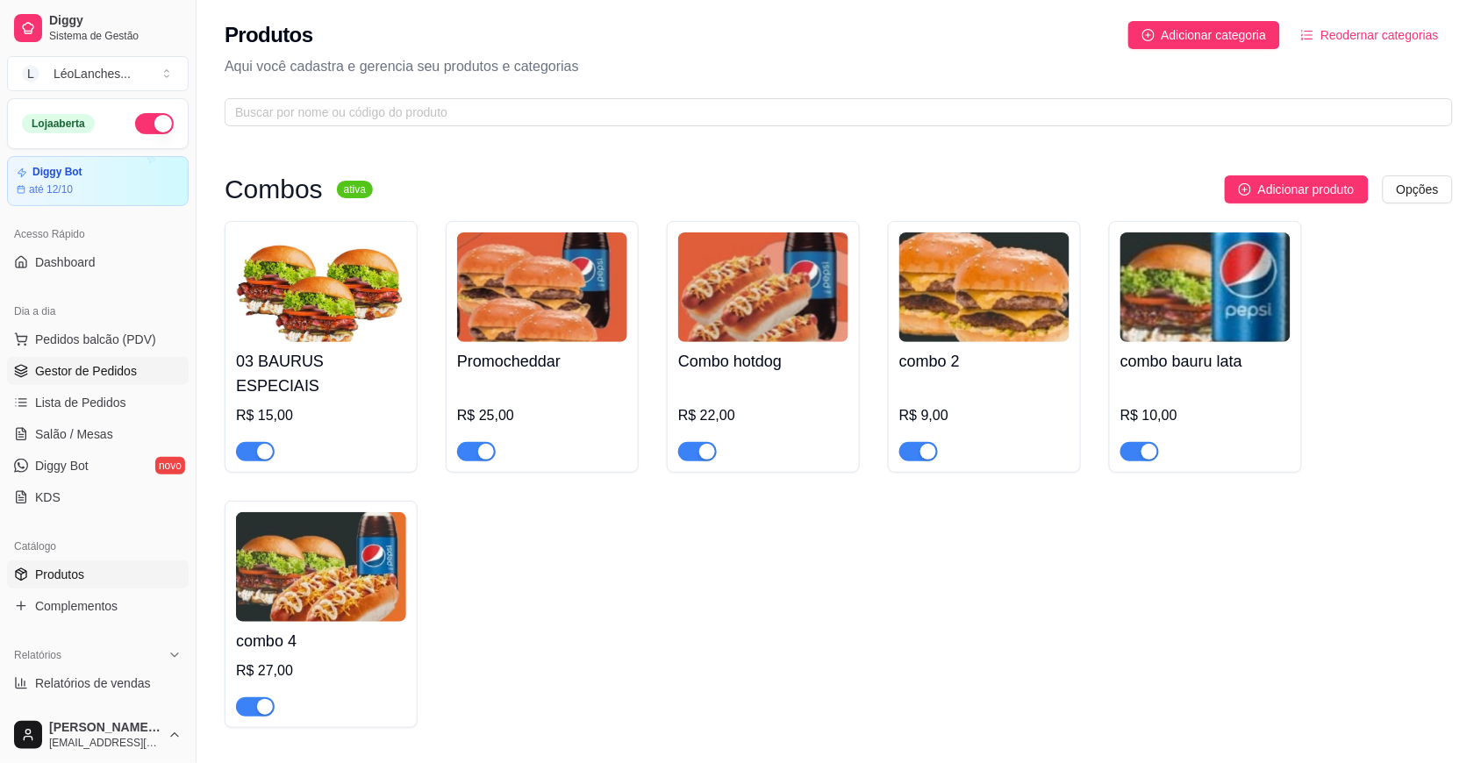
click at [88, 369] on span "Gestor de Pedidos" at bounding box center [86, 371] width 102 height 18
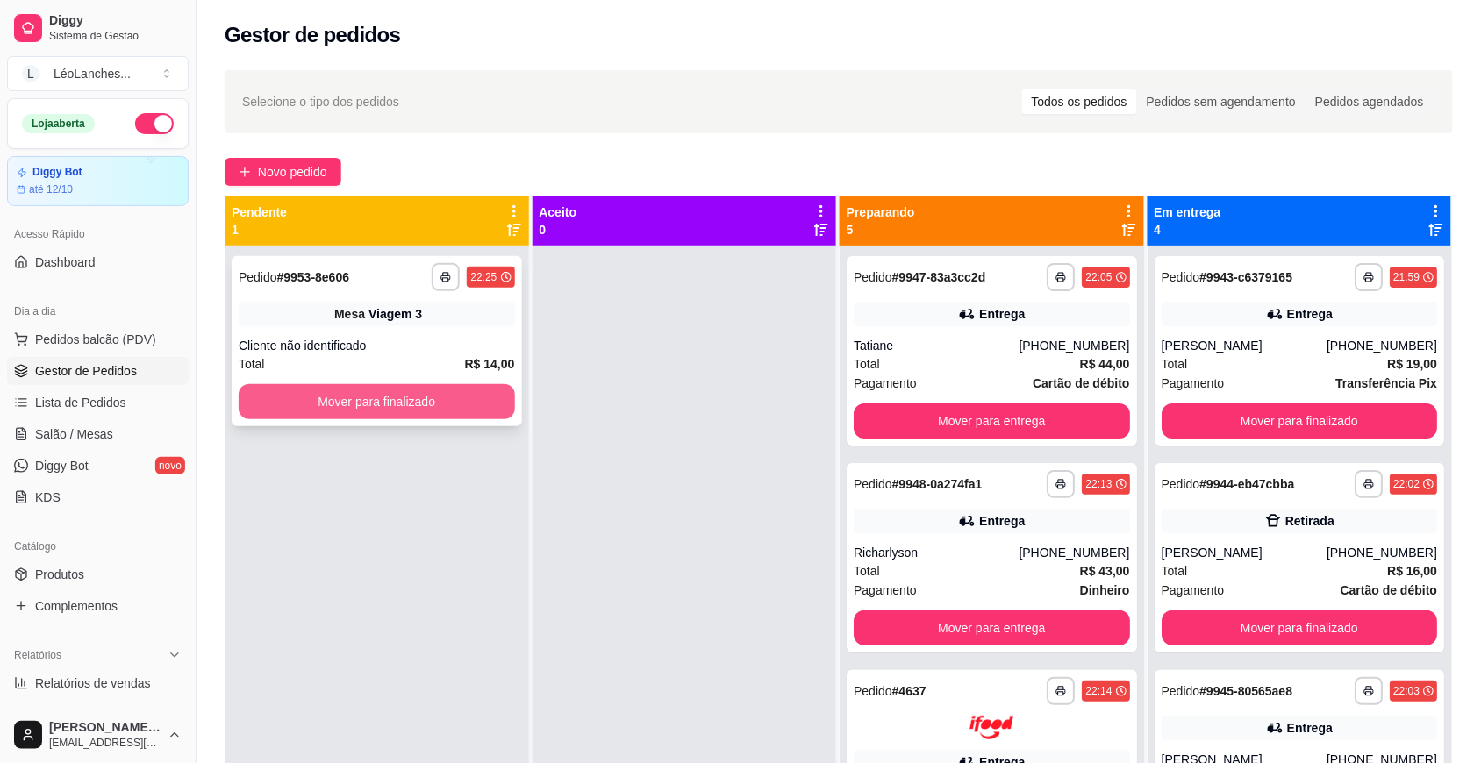
click at [298, 397] on button "Mover para finalizado" at bounding box center [377, 401] width 276 height 35
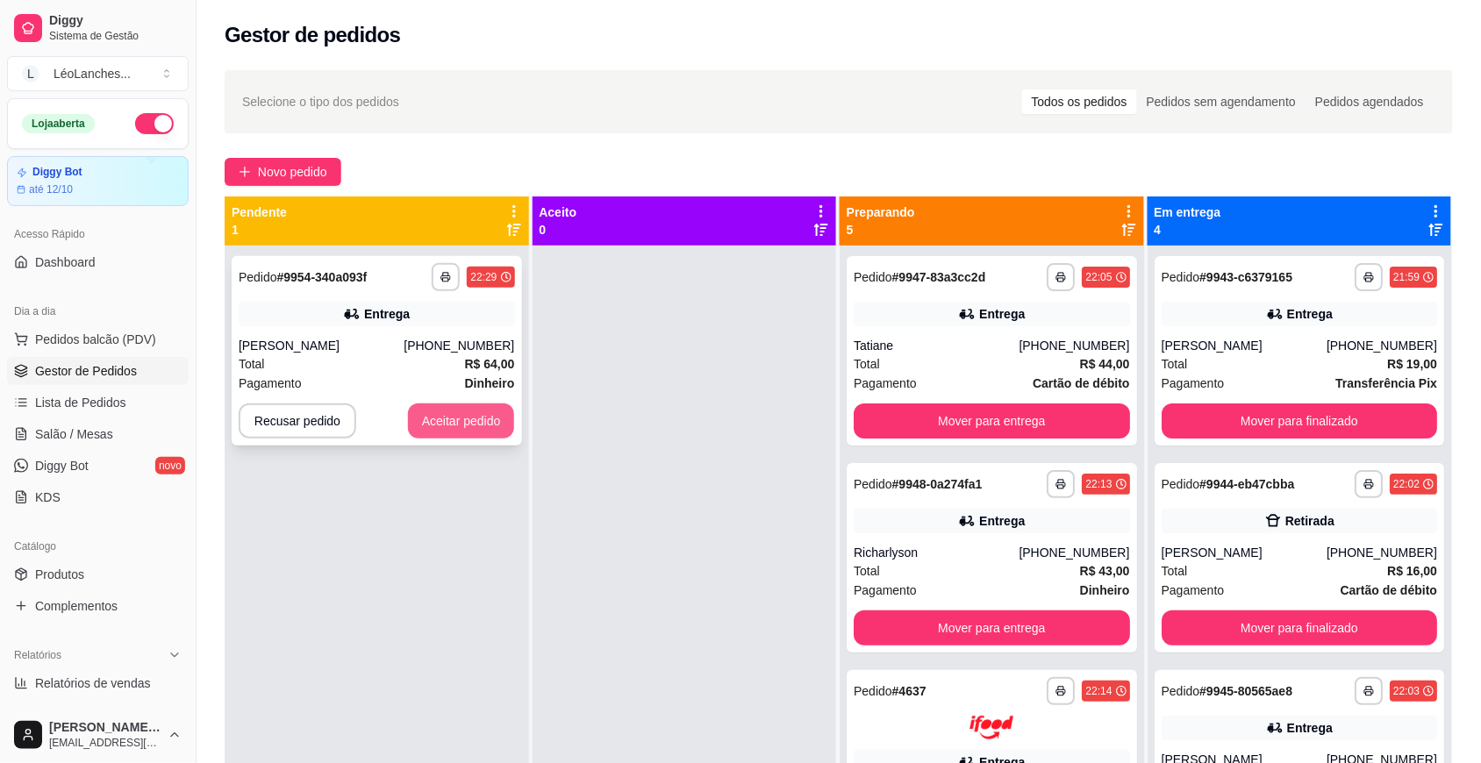
click at [470, 403] on button "Aceitar pedido" at bounding box center [461, 420] width 107 height 35
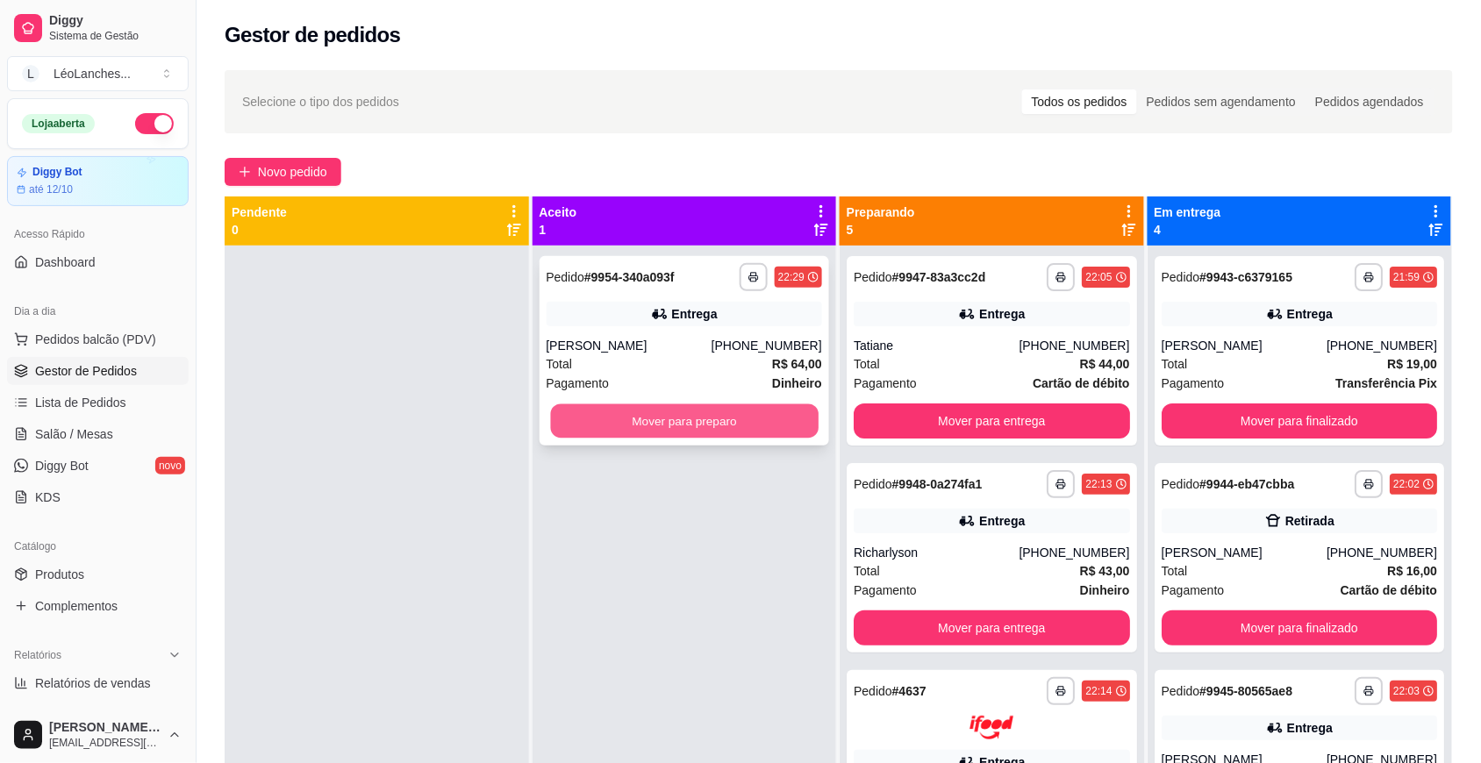
click at [567, 424] on button "Mover para preparo" at bounding box center [684, 421] width 268 height 34
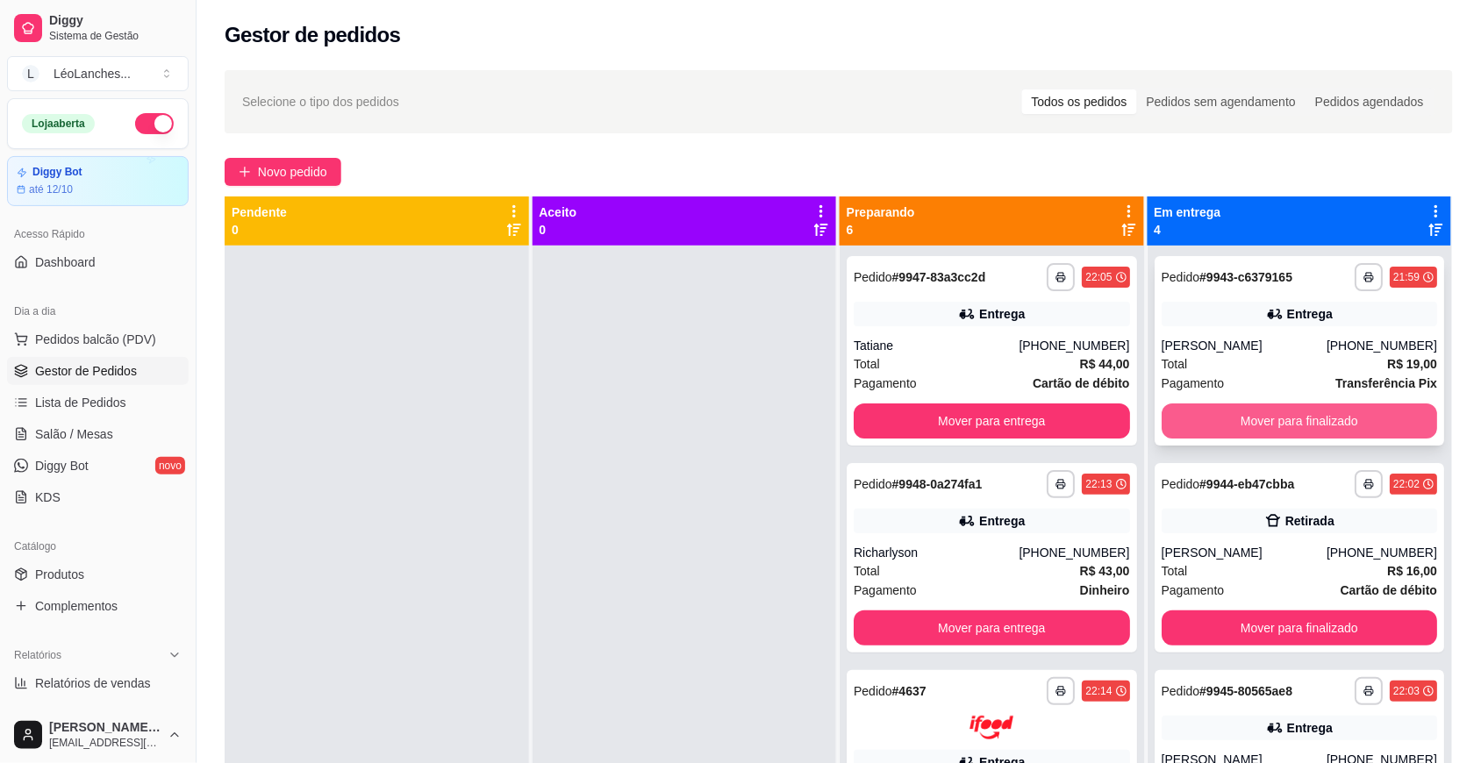
click at [1294, 425] on button "Mover para finalizado" at bounding box center [1299, 420] width 276 height 35
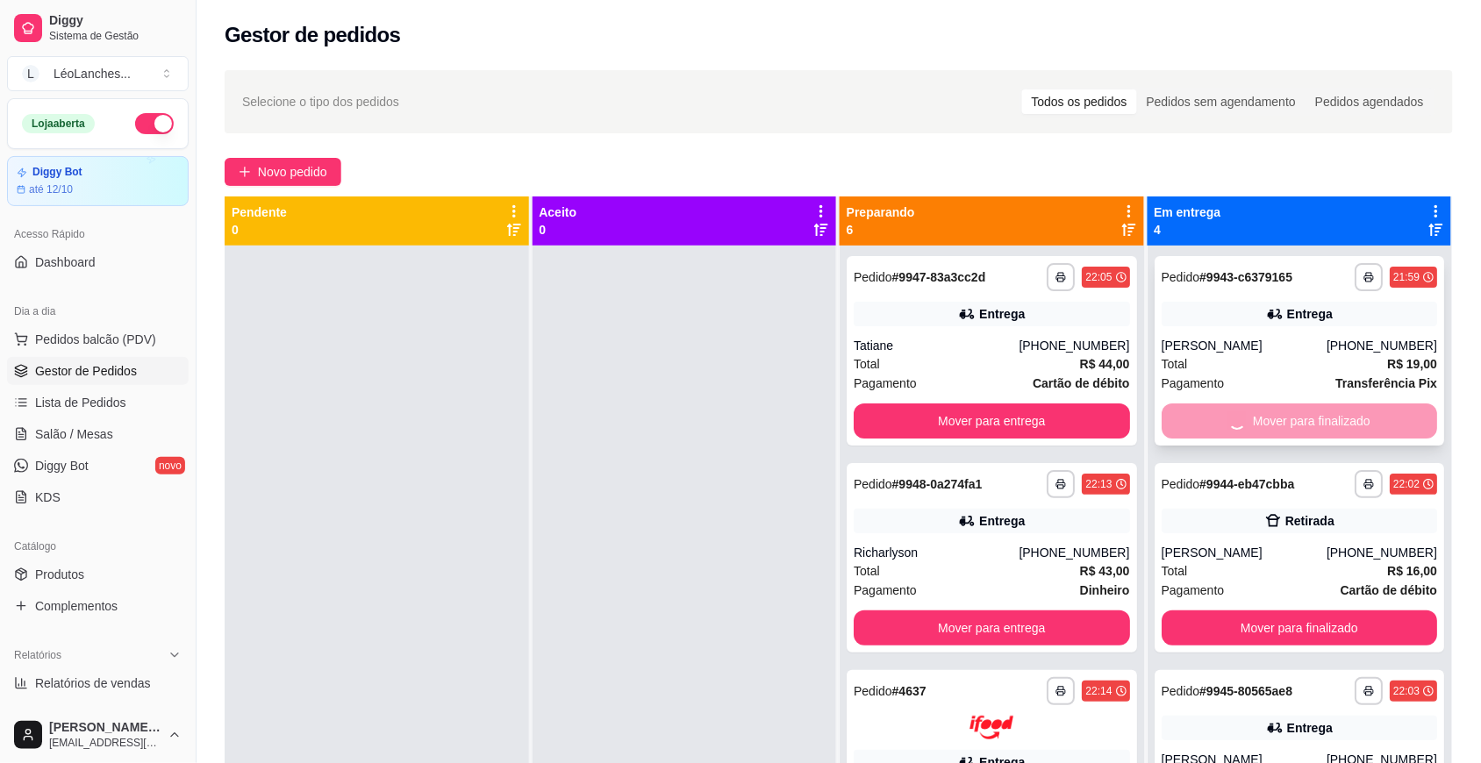
click at [1295, 610] on button "Mover para finalizado" at bounding box center [1299, 627] width 276 height 35
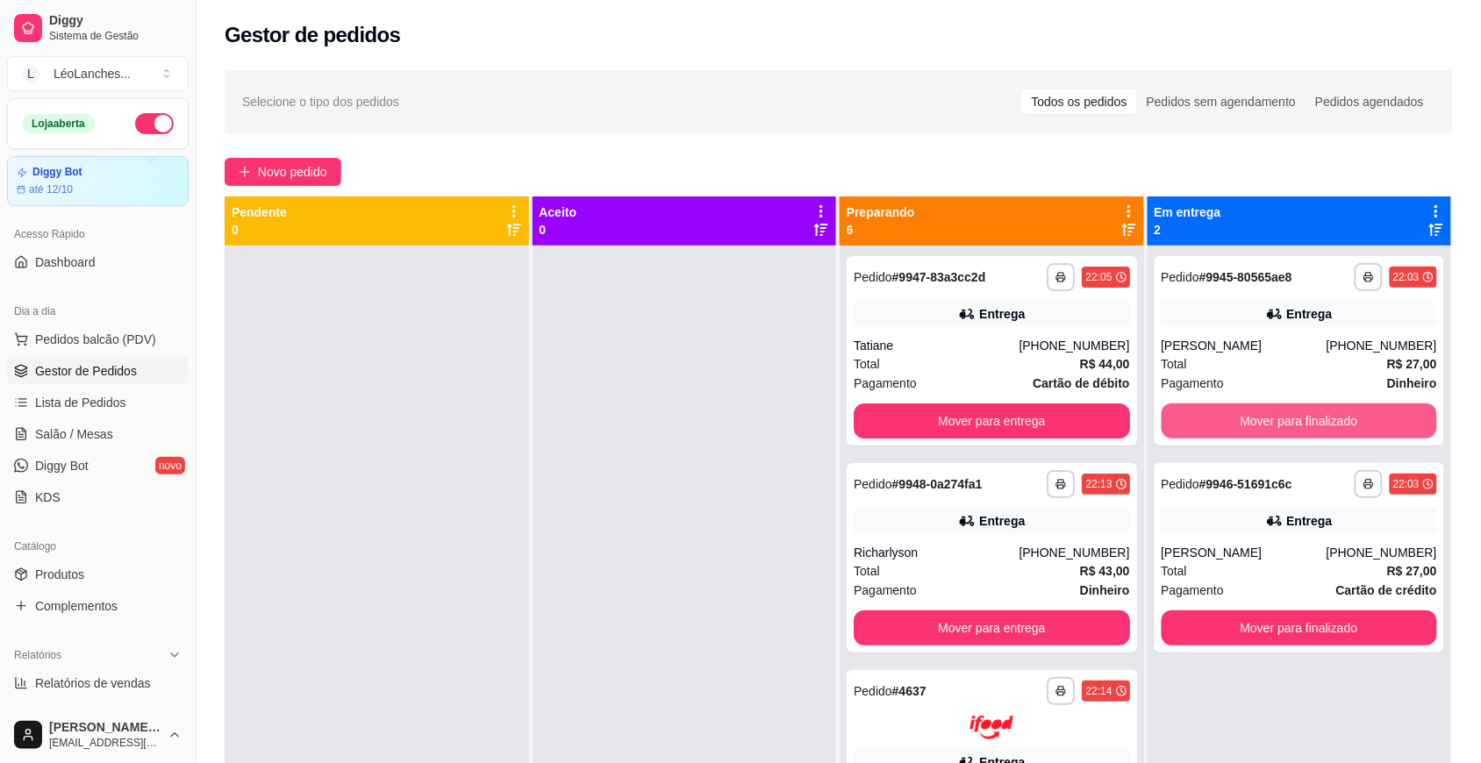
click at [1295, 424] on button "Mover para finalizado" at bounding box center [1299, 420] width 276 height 35
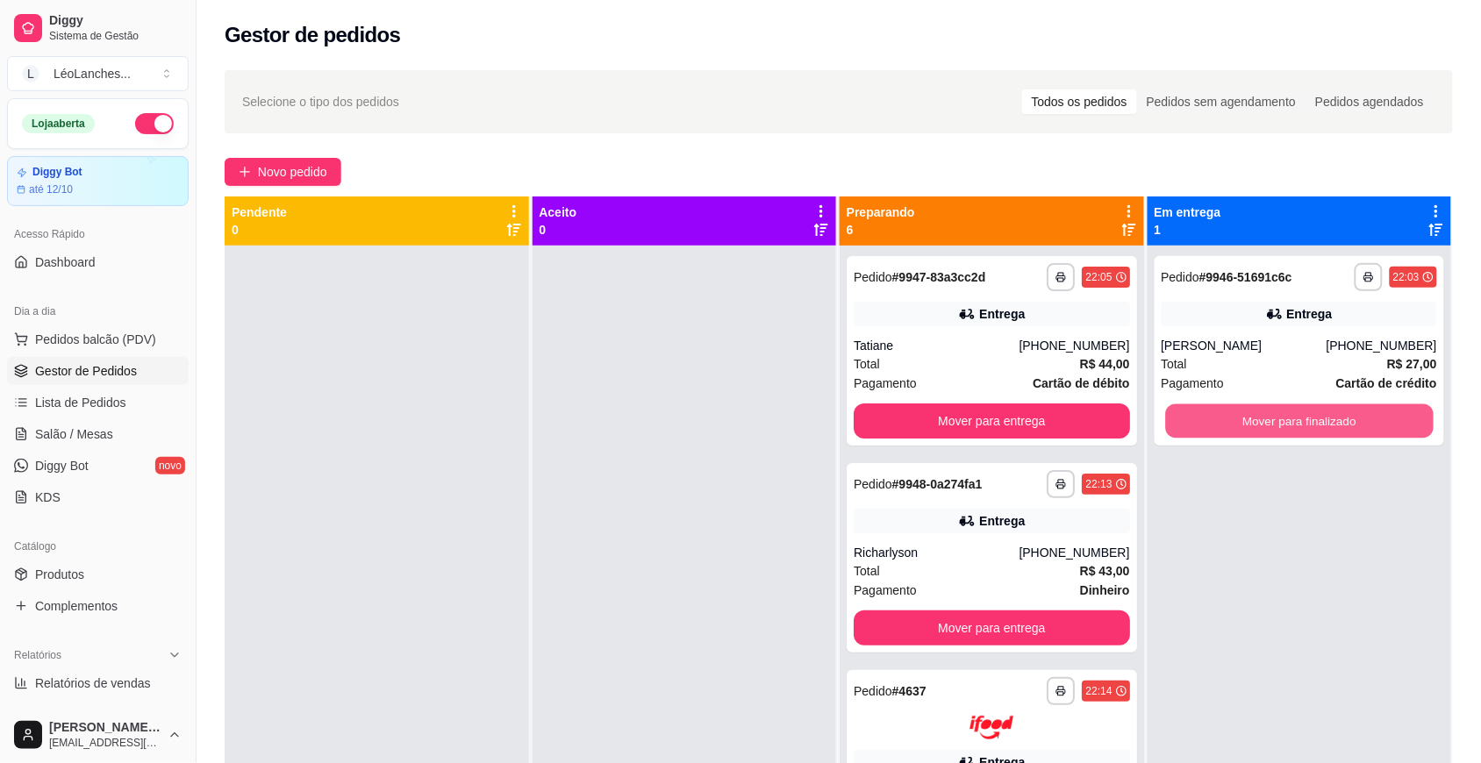
click at [1295, 424] on button "Mover para finalizado" at bounding box center [1299, 421] width 268 height 34
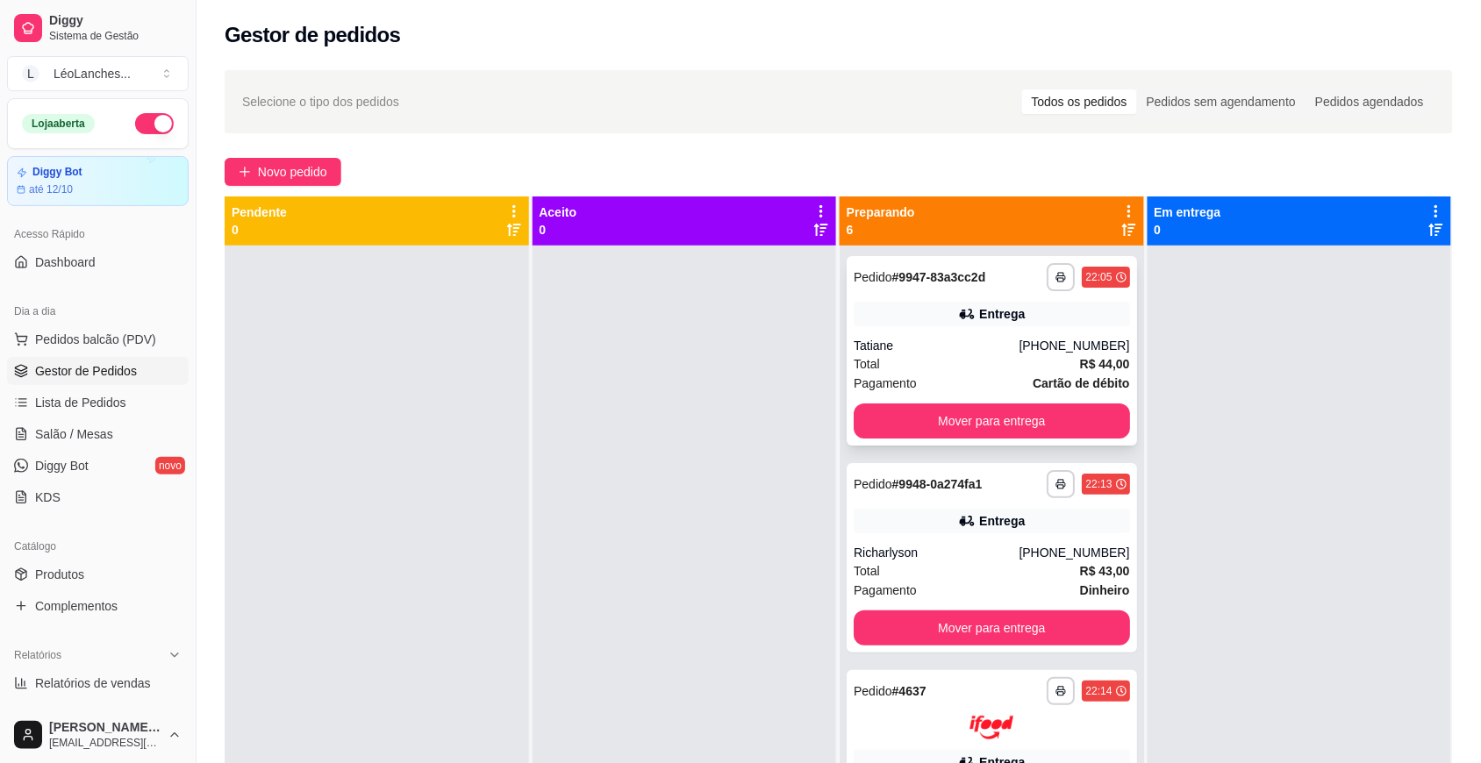
click at [978, 357] on div "Total R$ 44,00" at bounding box center [991, 363] width 276 height 19
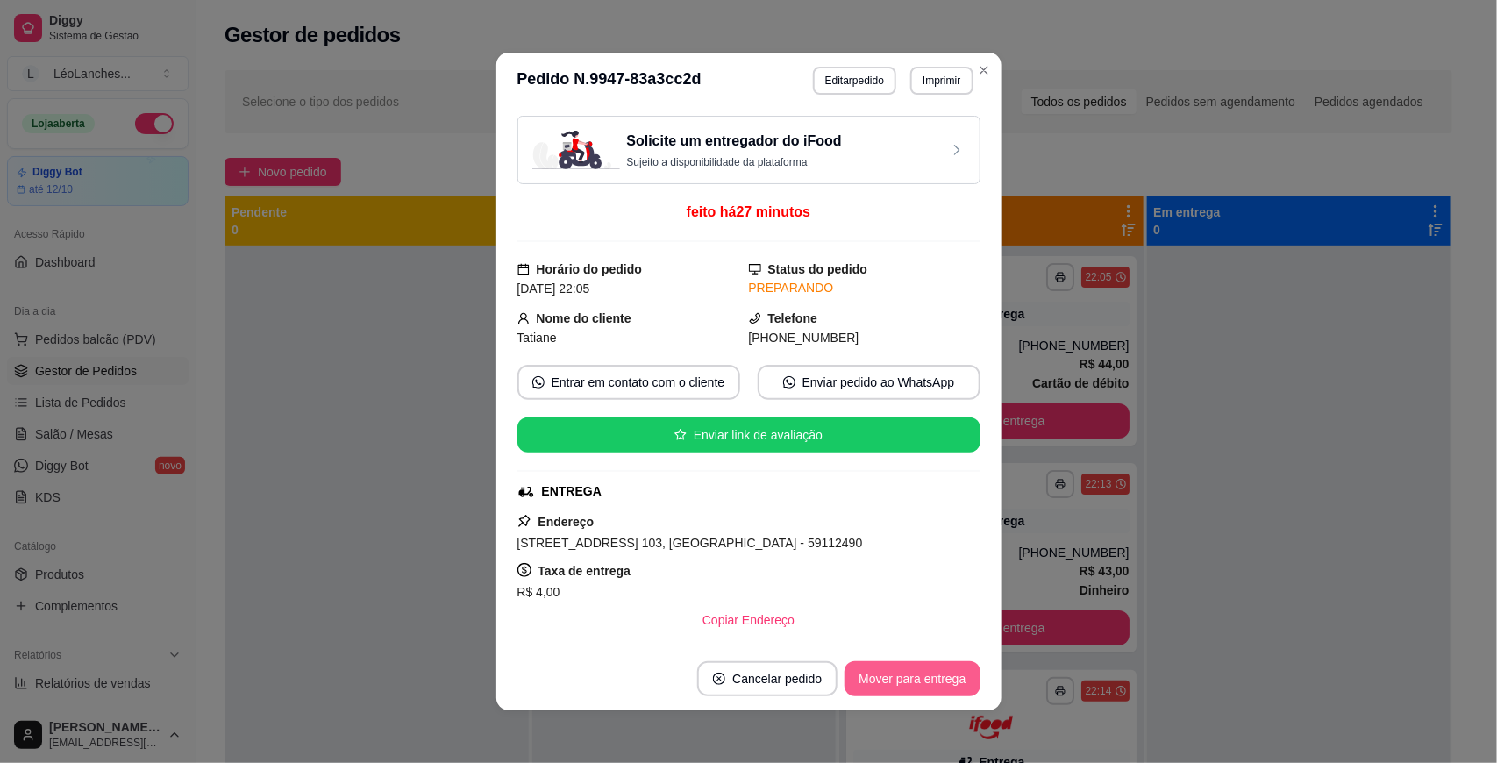
click at [904, 675] on button "Mover para entrega" at bounding box center [912, 678] width 135 height 35
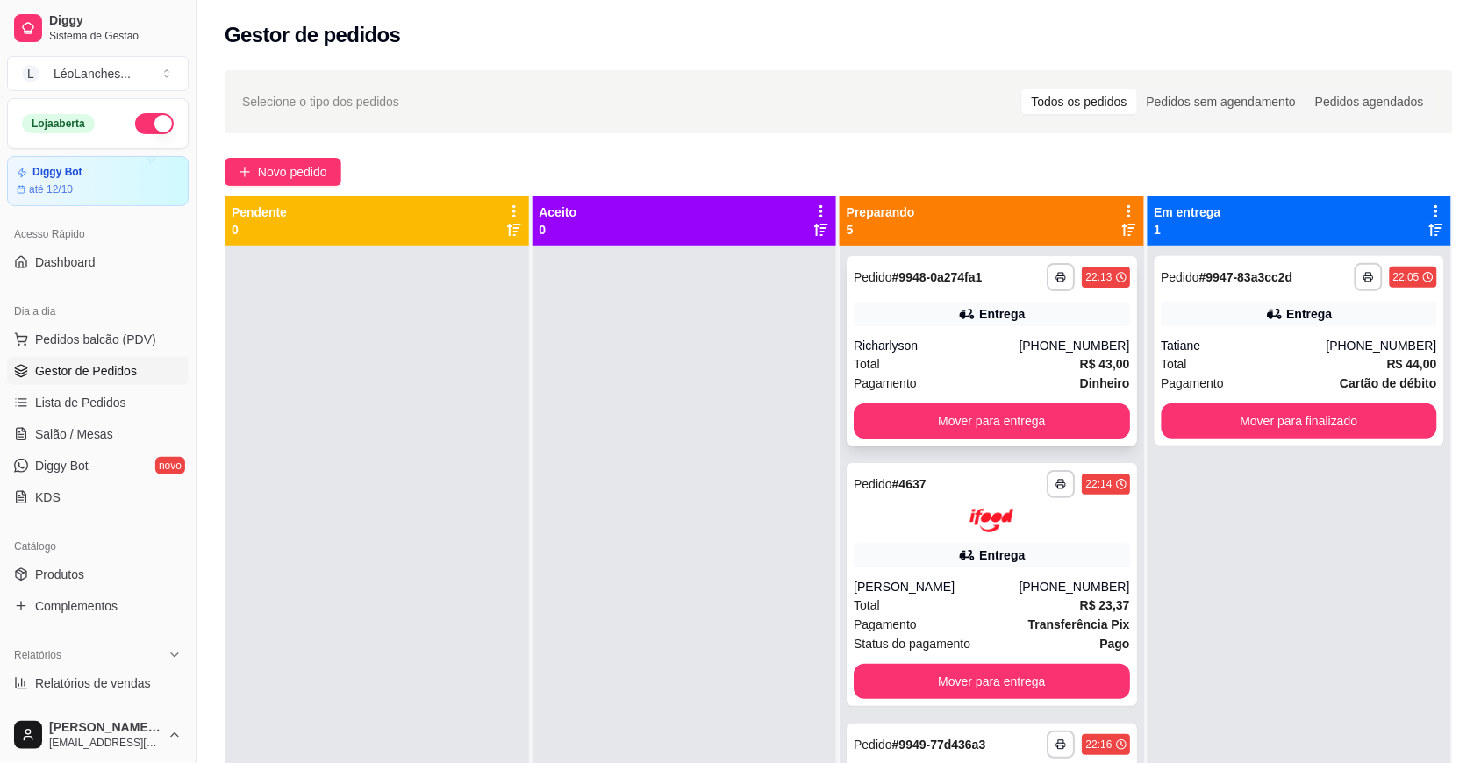
click at [959, 368] on div "Total R$ 43,00" at bounding box center [991, 363] width 276 height 19
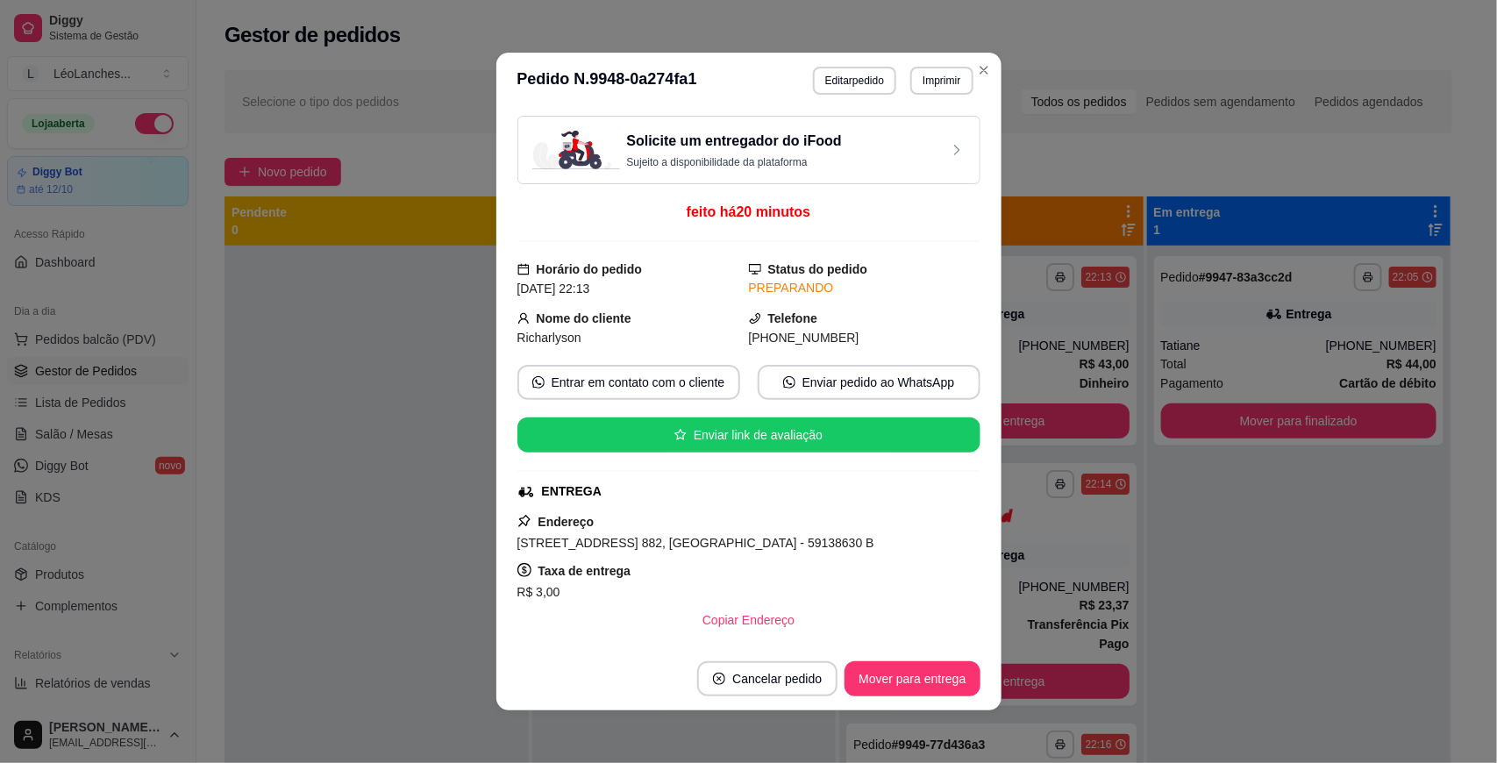
scroll to position [612, 0]
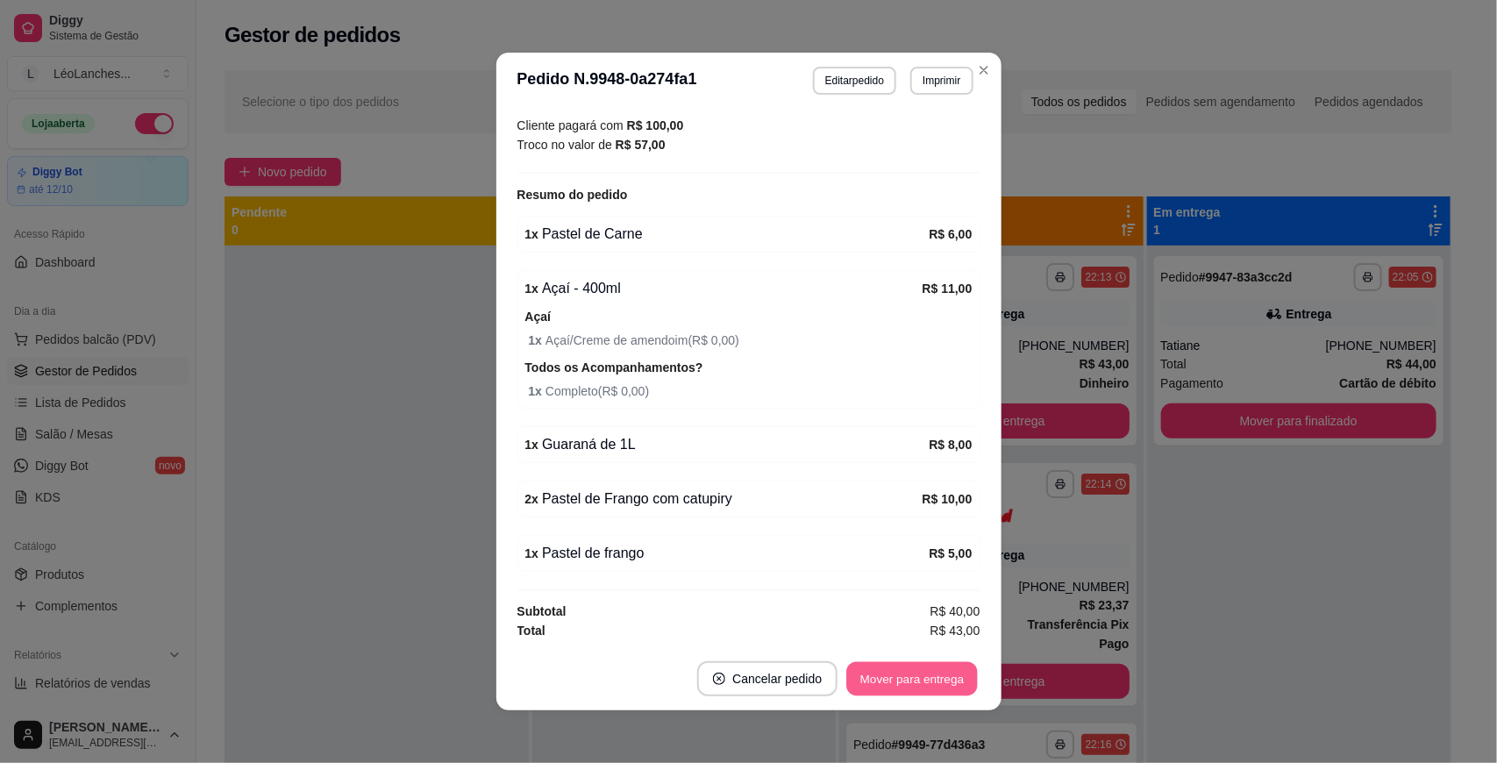
click at [915, 674] on button "Mover para entrega" at bounding box center [913, 679] width 132 height 34
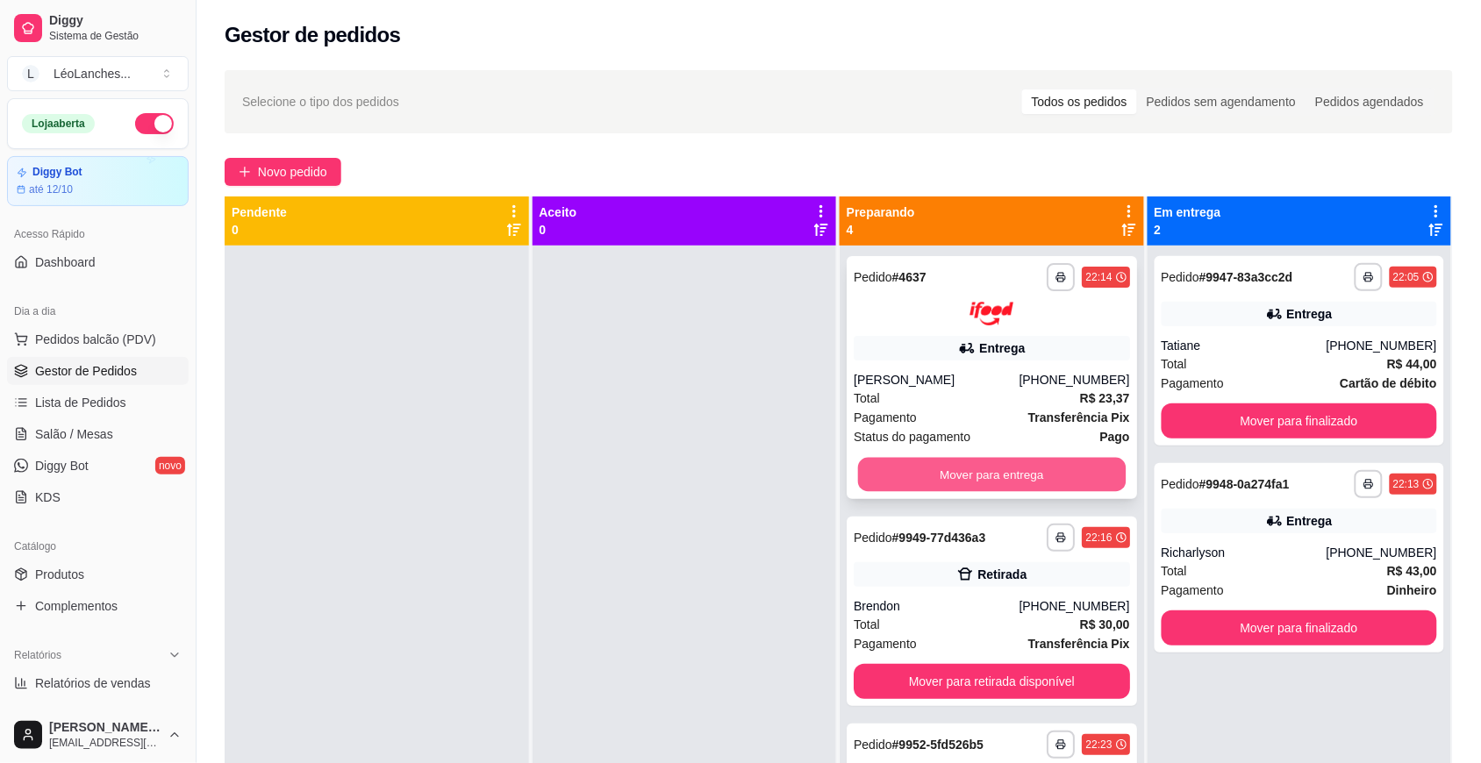
click at [1006, 479] on button "Mover para entrega" at bounding box center [992, 474] width 268 height 34
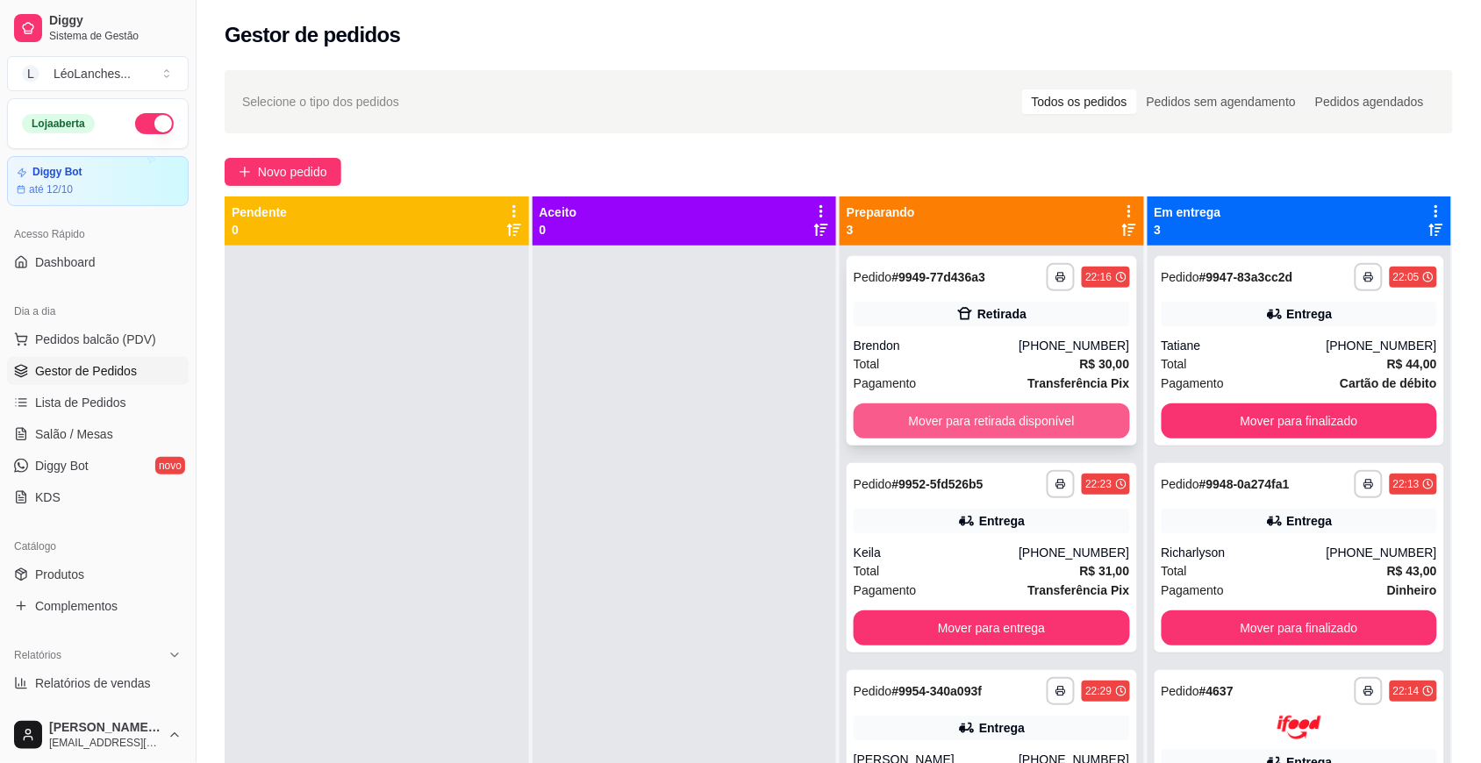
click at [1033, 417] on button "Mover para retirada disponível" at bounding box center [991, 420] width 276 height 35
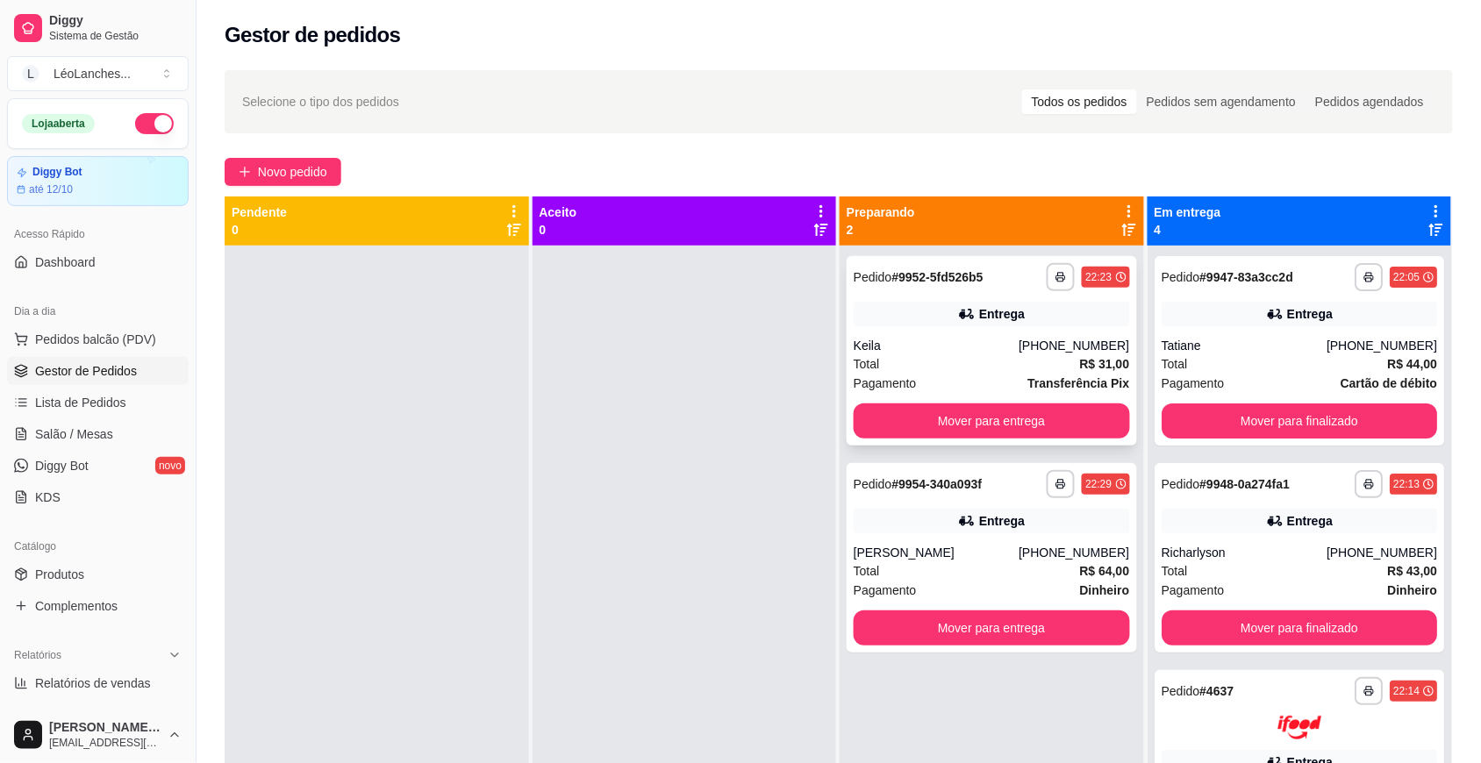
click at [974, 374] on div "Pagamento Transferência Pix" at bounding box center [991, 383] width 276 height 19
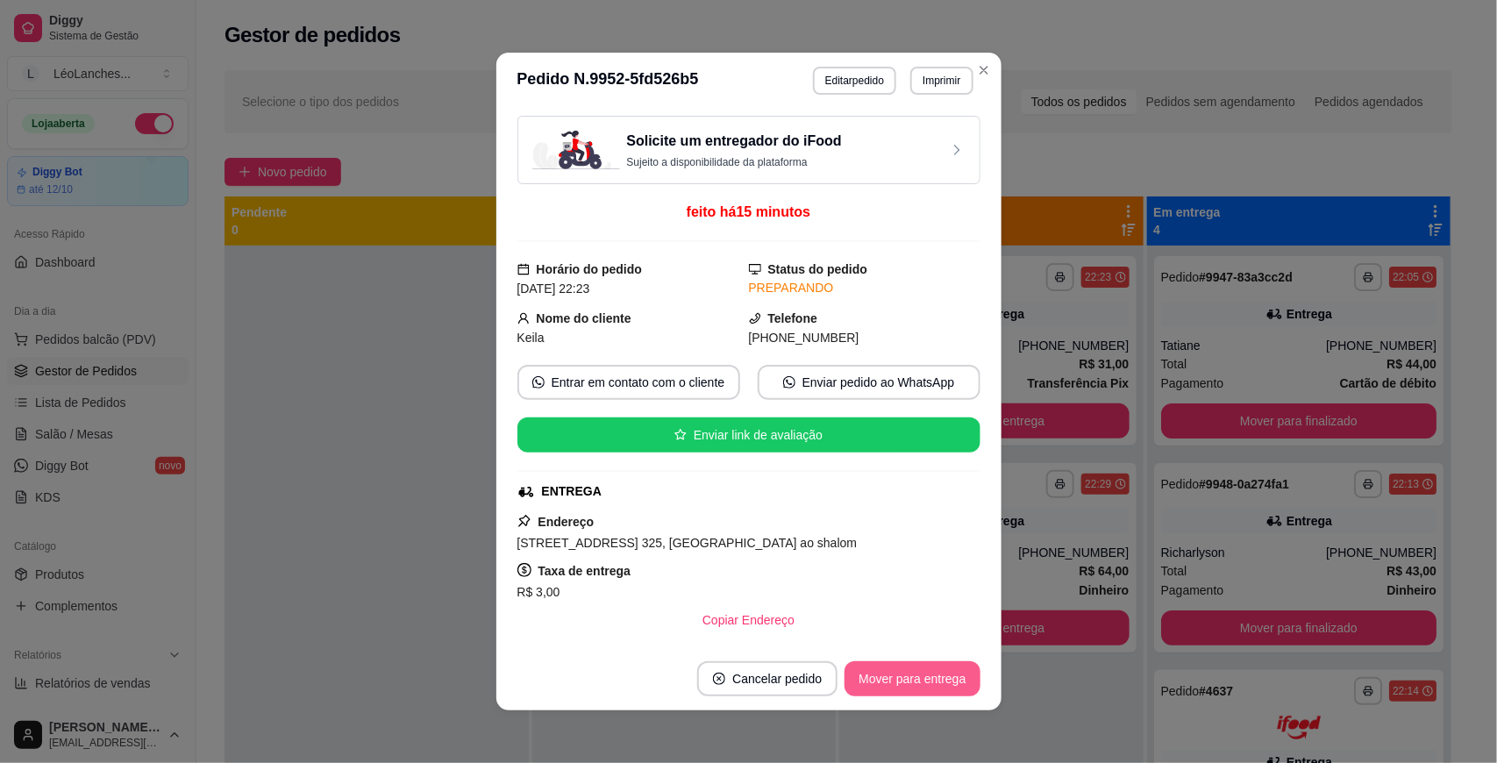
click at [917, 677] on button "Mover para entrega" at bounding box center [912, 678] width 135 height 35
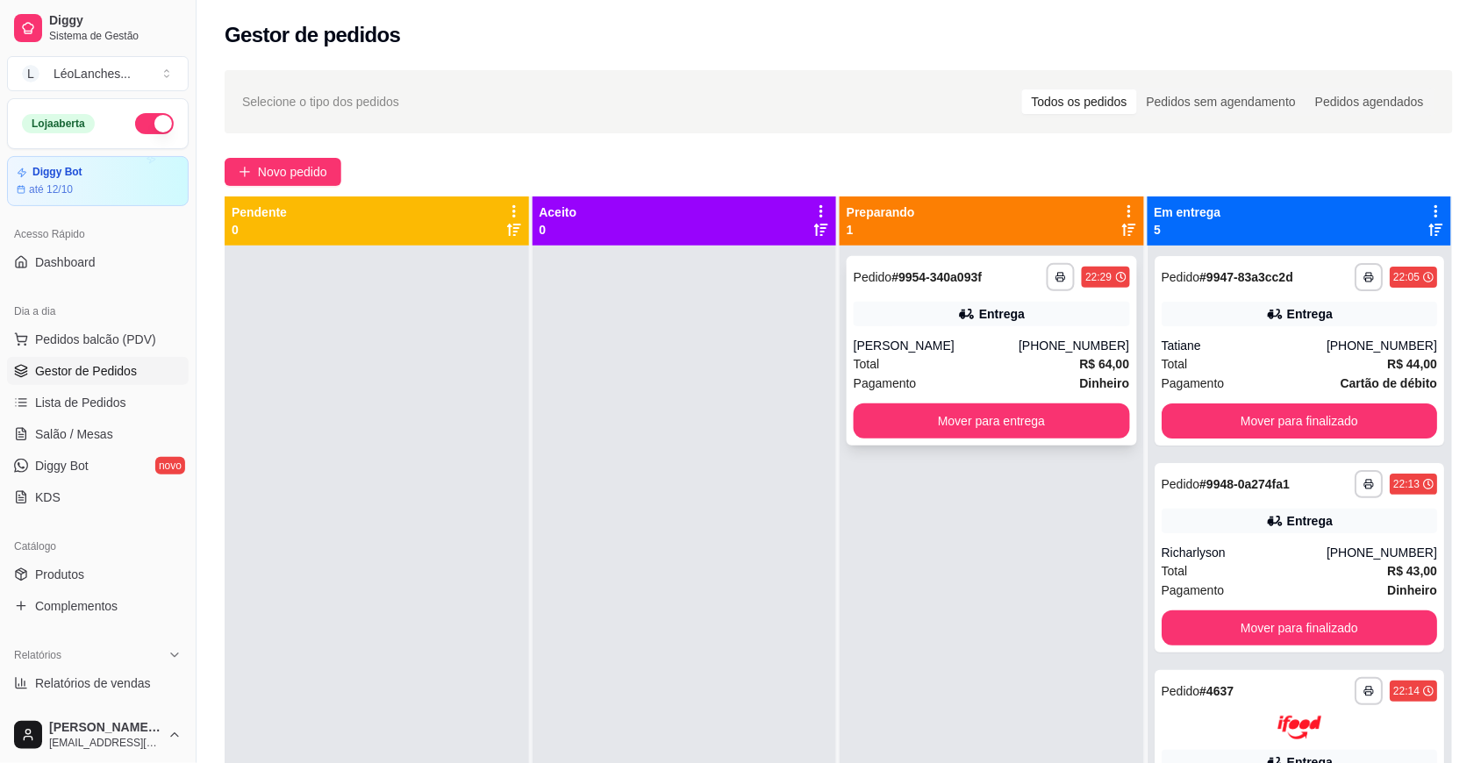
click at [974, 343] on div "[PERSON_NAME]" at bounding box center [935, 346] width 165 height 18
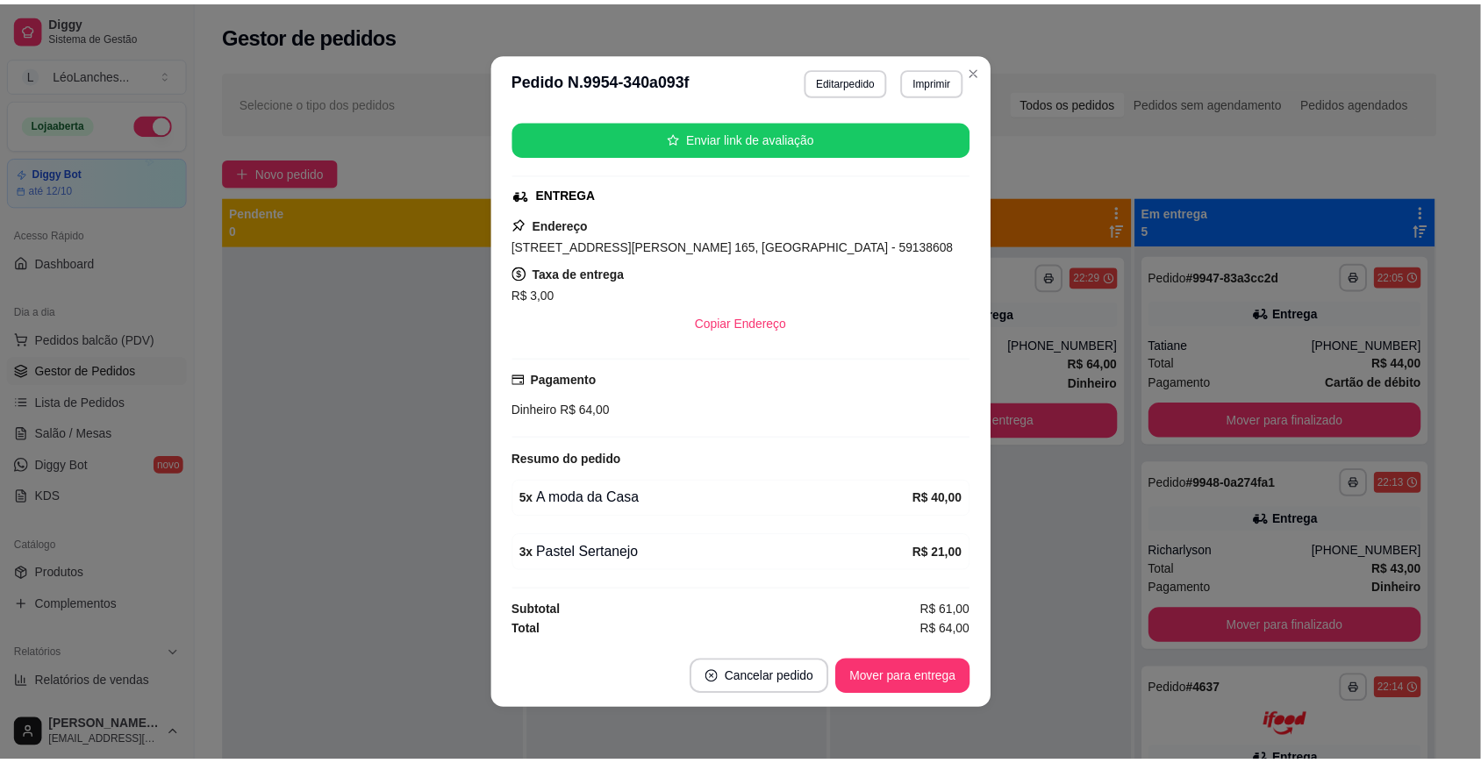
scroll to position [3, 0]
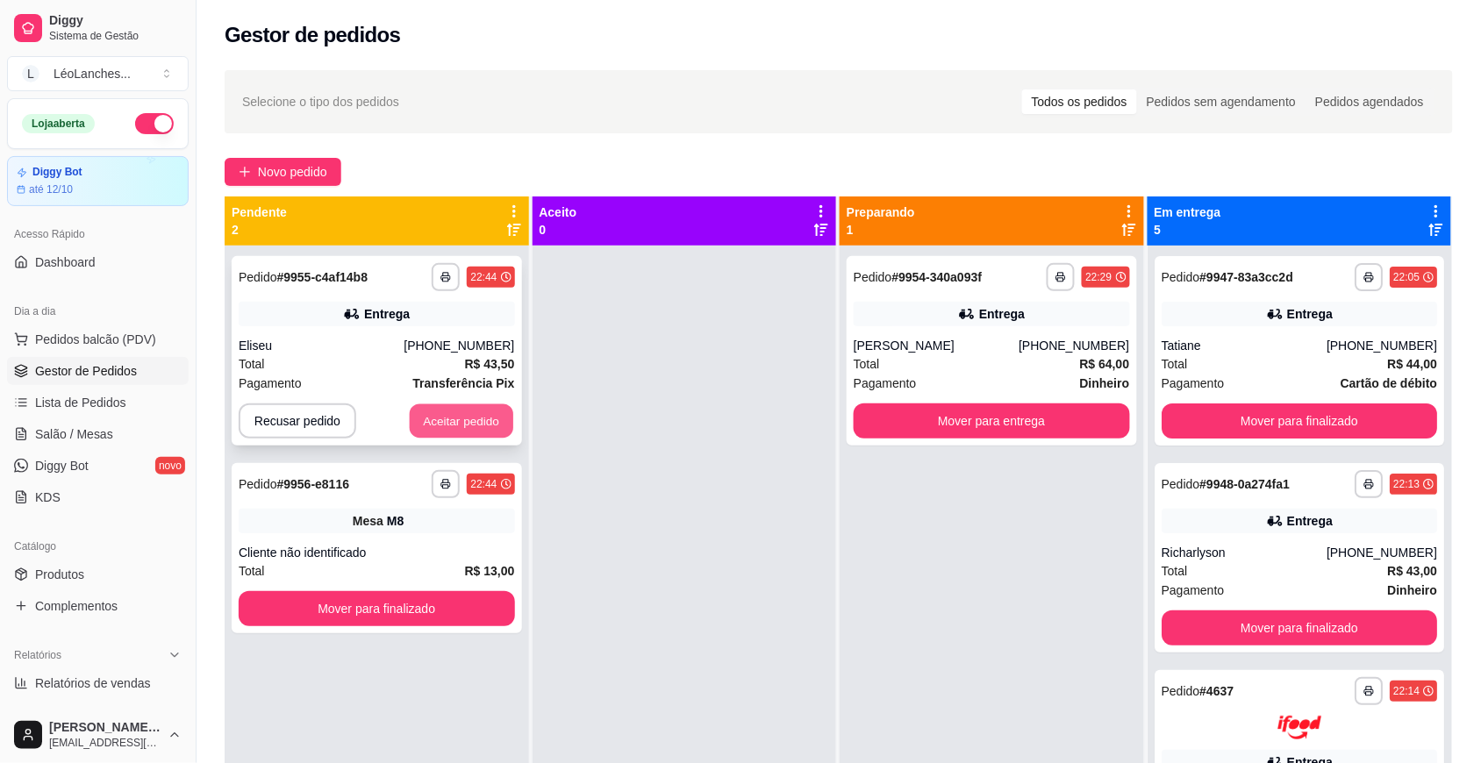
click at [489, 415] on button "Aceitar pedido" at bounding box center [461, 421] width 103 height 34
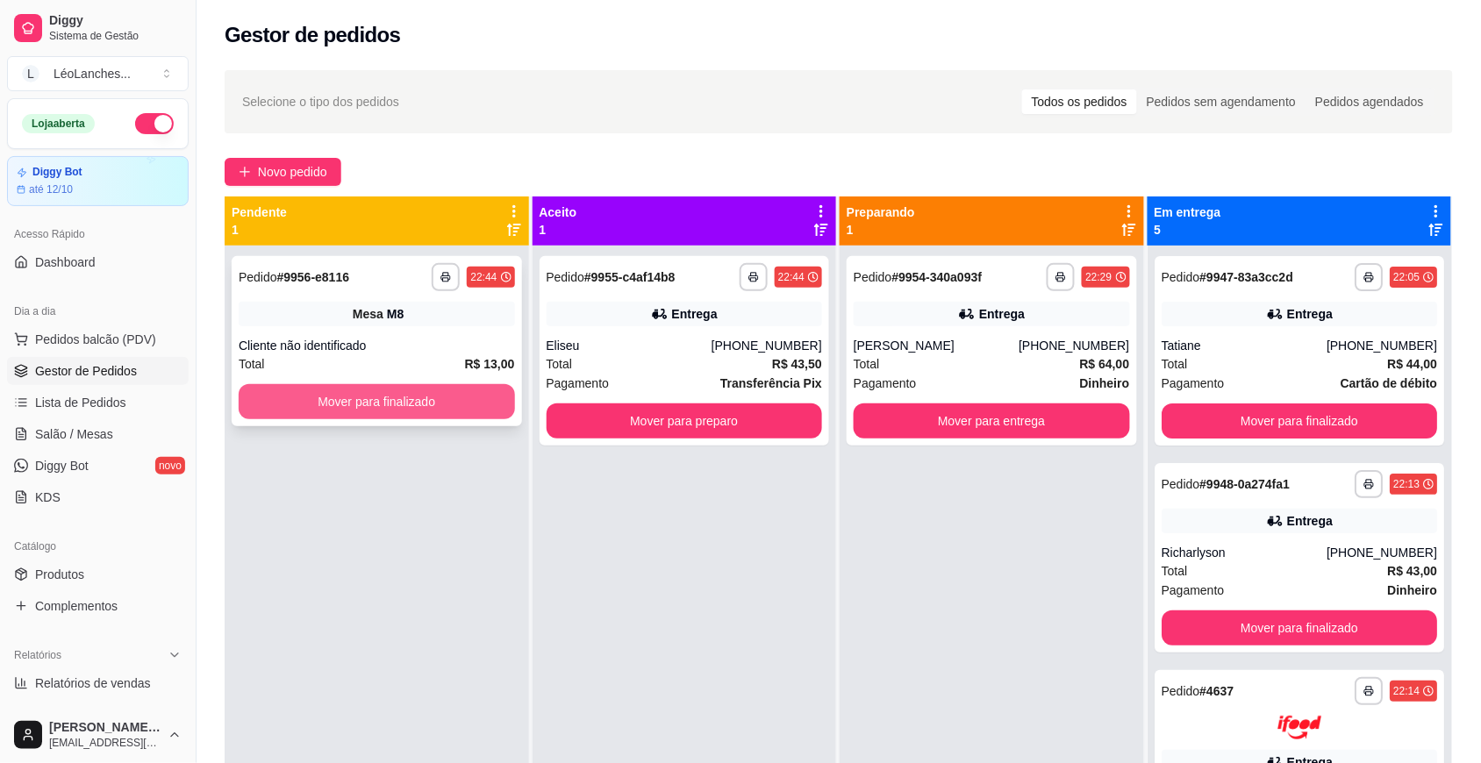
click at [460, 396] on button "Mover para finalizado" at bounding box center [377, 401] width 276 height 35
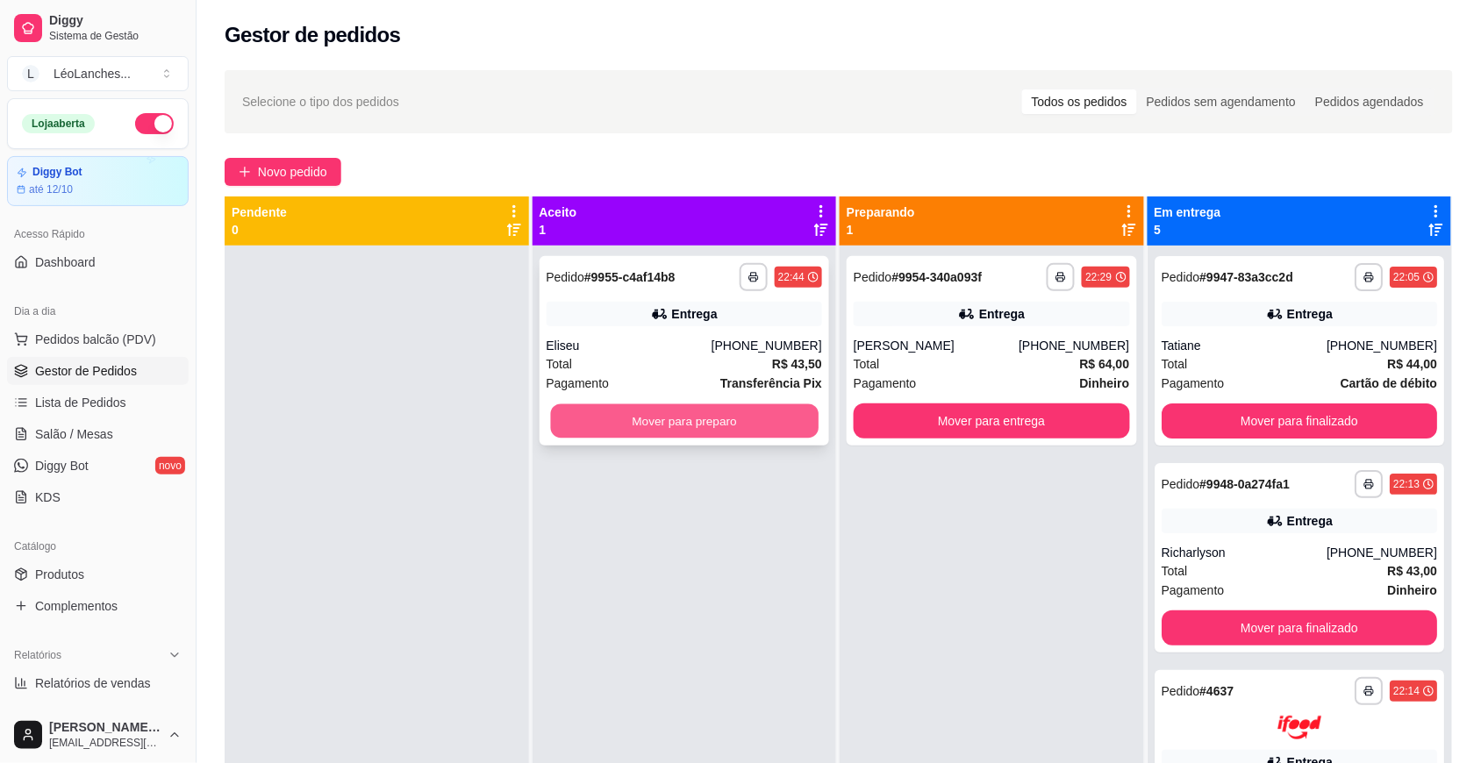
click at [712, 421] on button "Mover para preparo" at bounding box center [684, 421] width 268 height 34
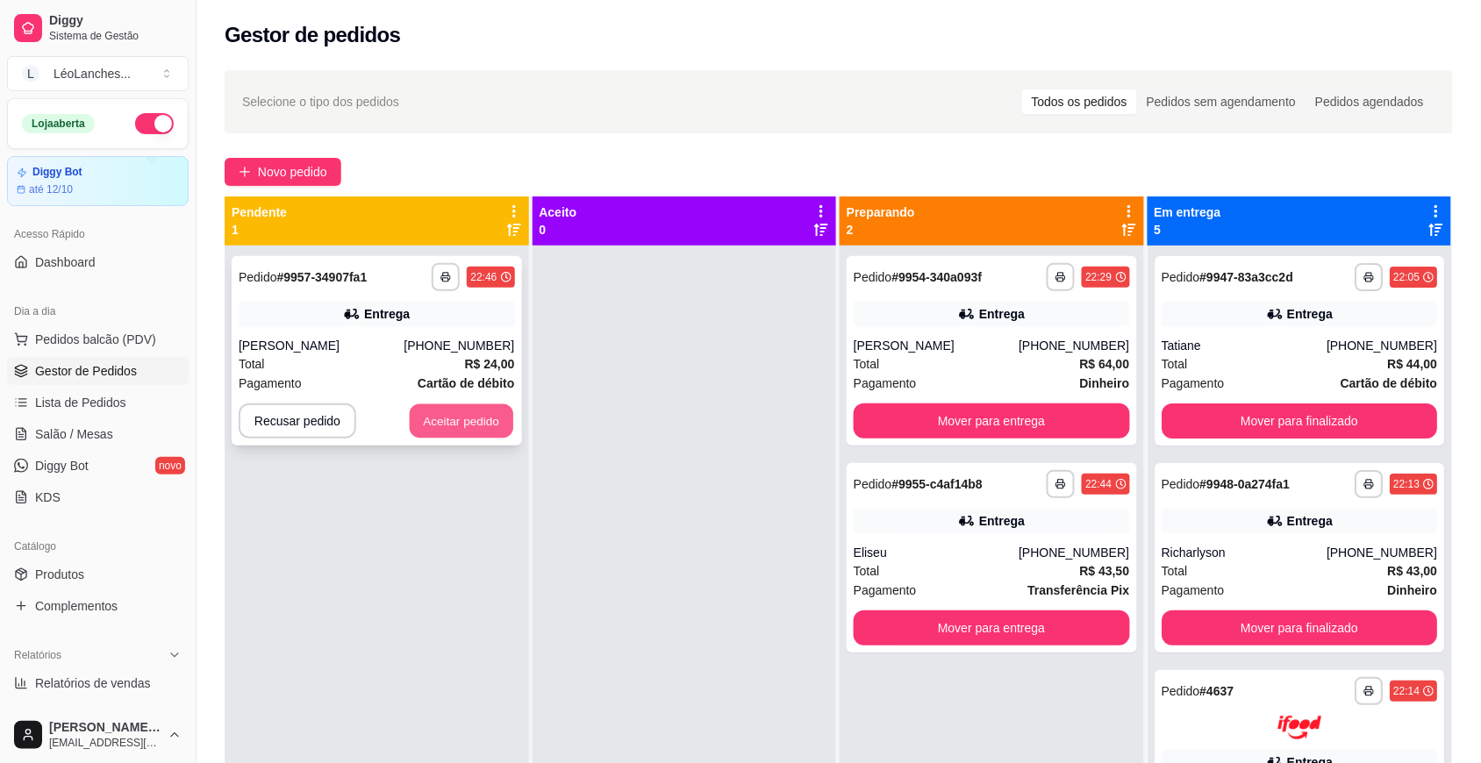
click at [467, 423] on button "Aceitar pedido" at bounding box center [461, 421] width 103 height 34
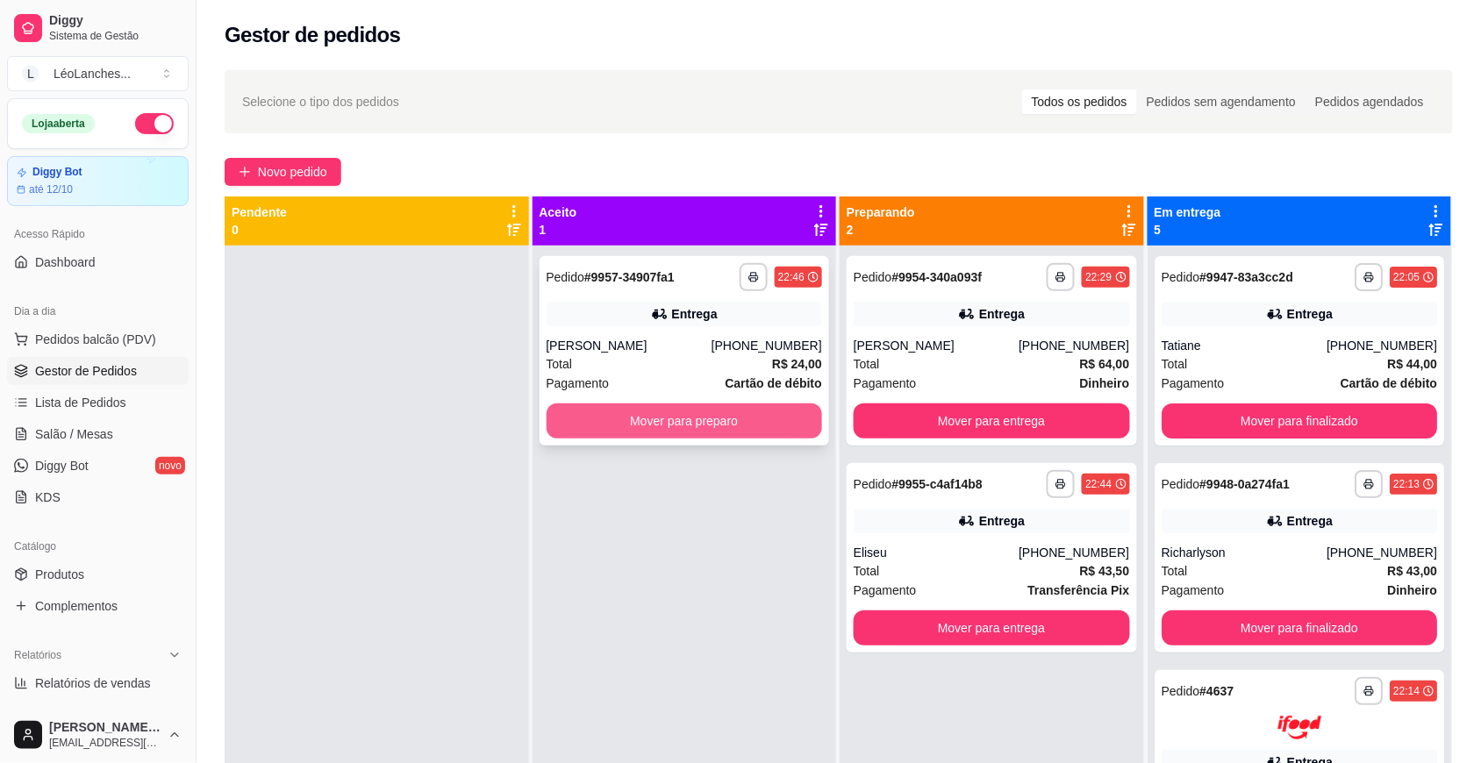
click at [704, 418] on button "Mover para preparo" at bounding box center [684, 420] width 276 height 35
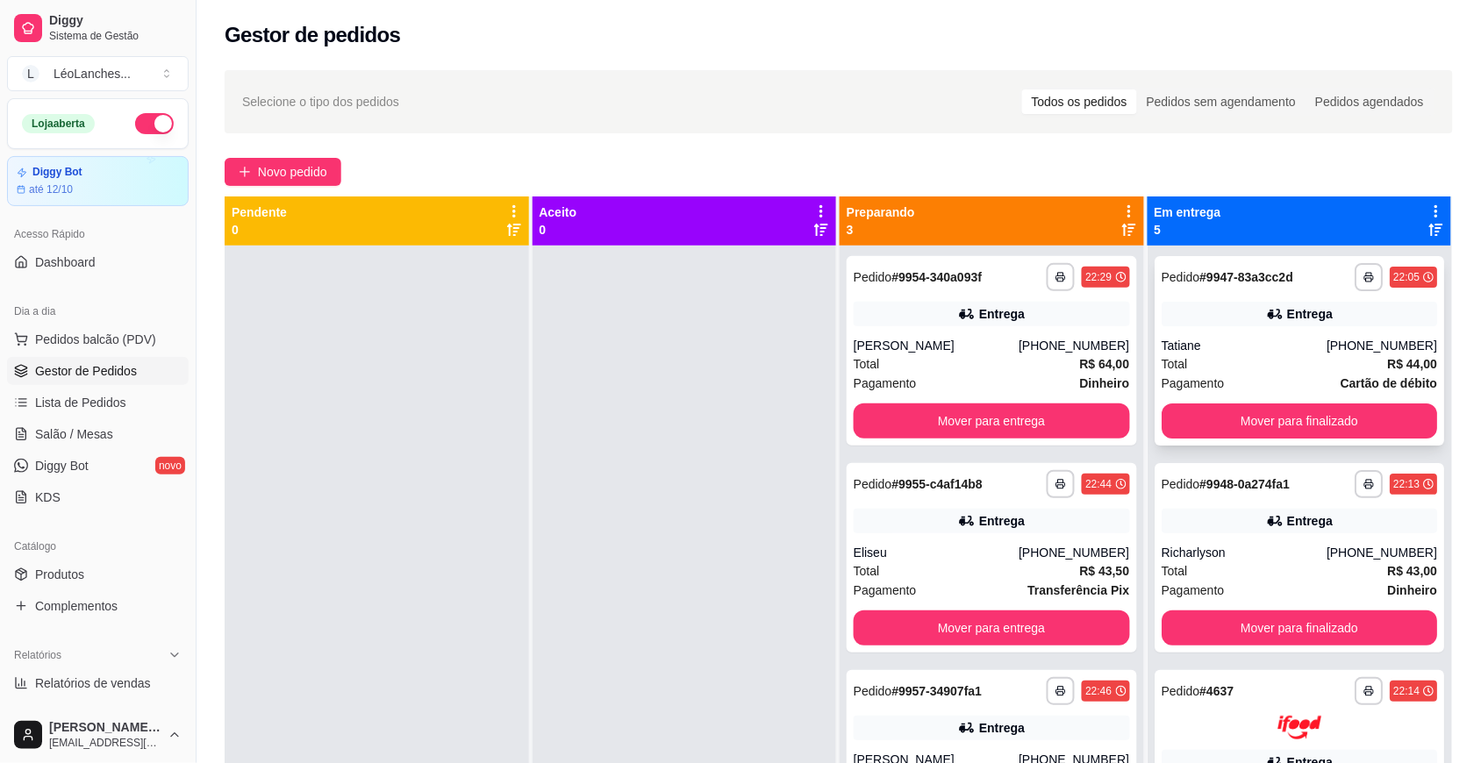
click at [1269, 360] on div "Total R$ 44,00" at bounding box center [1299, 363] width 276 height 19
click at [1295, 546] on div "Richarlyson" at bounding box center [1243, 553] width 165 height 18
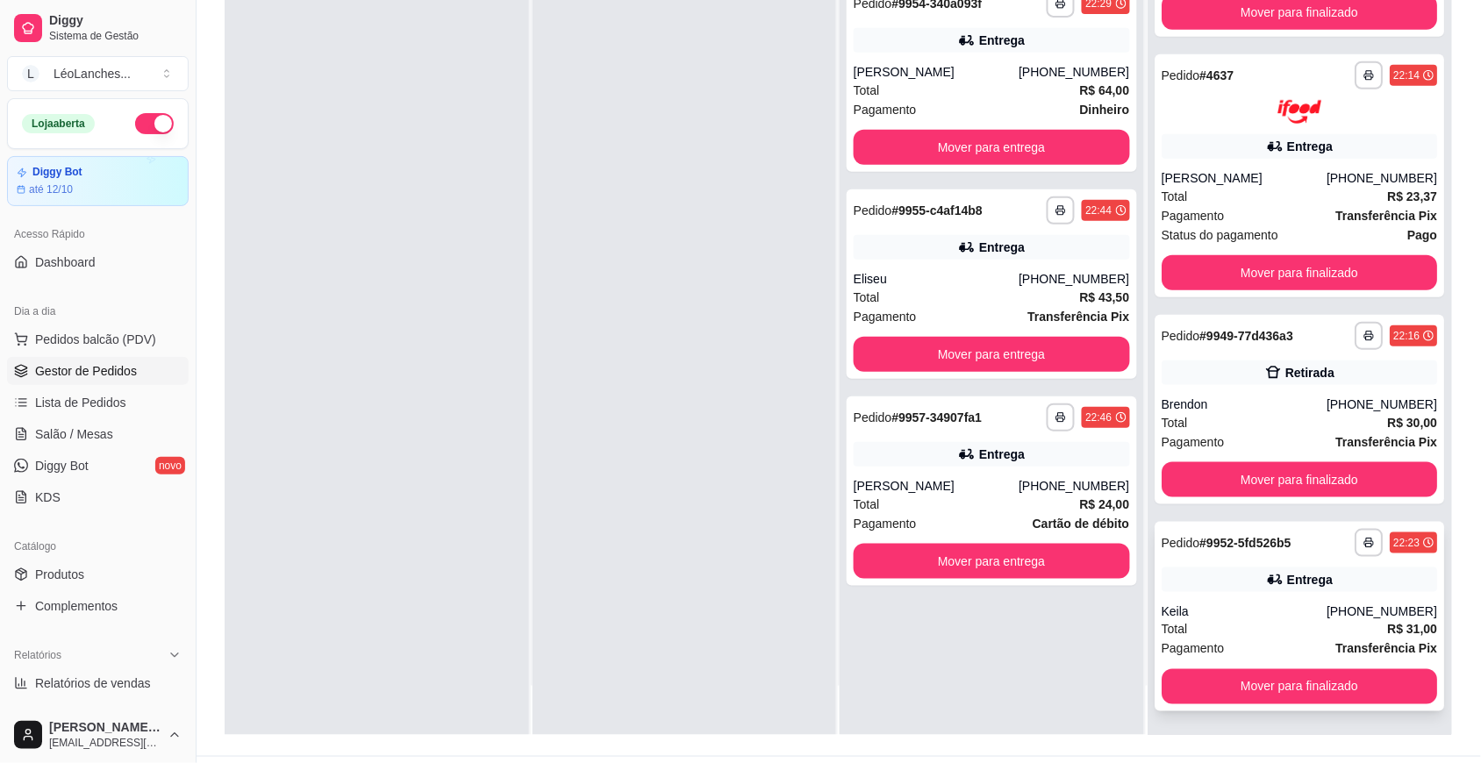
scroll to position [268, 0]
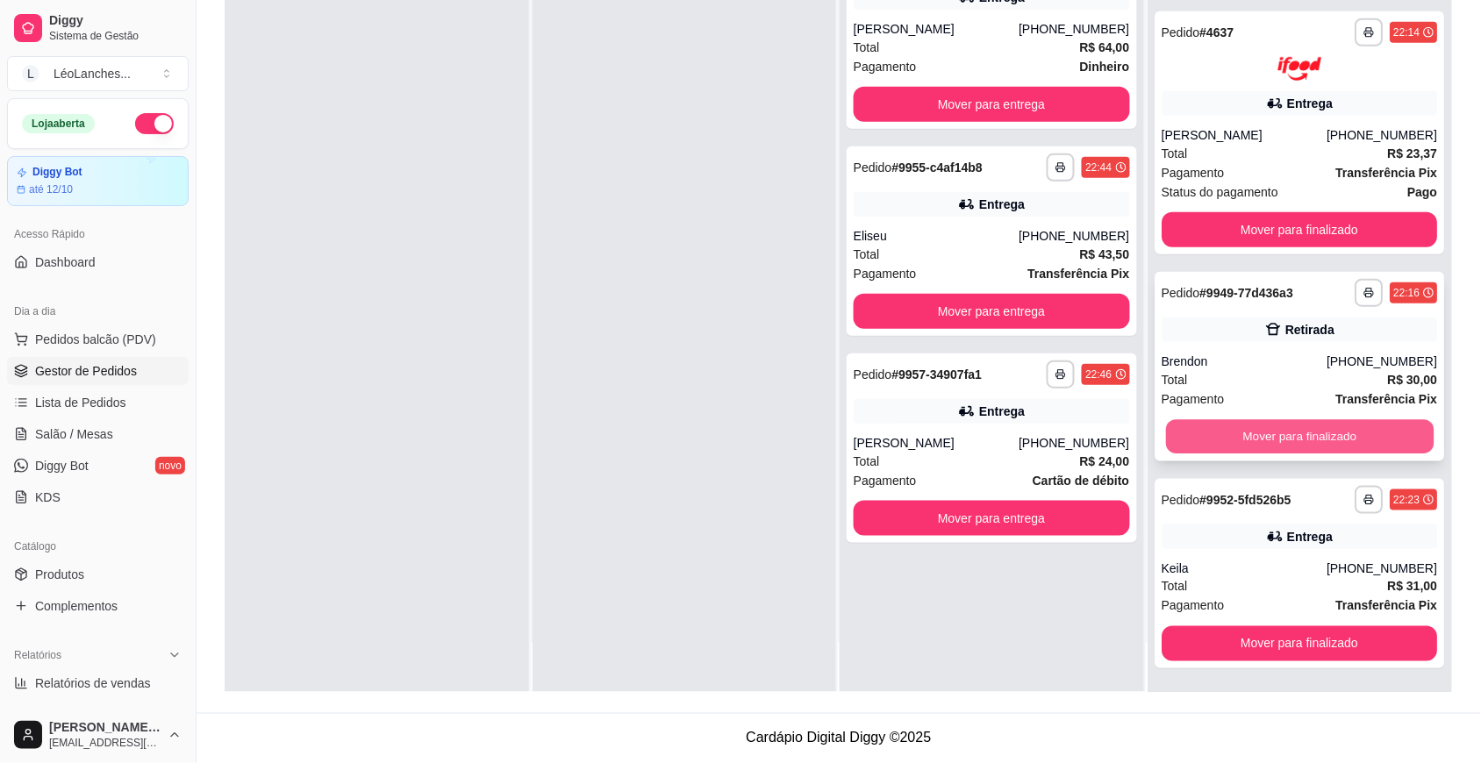
click at [1281, 427] on button "Mover para finalizado" at bounding box center [1299, 436] width 268 height 34
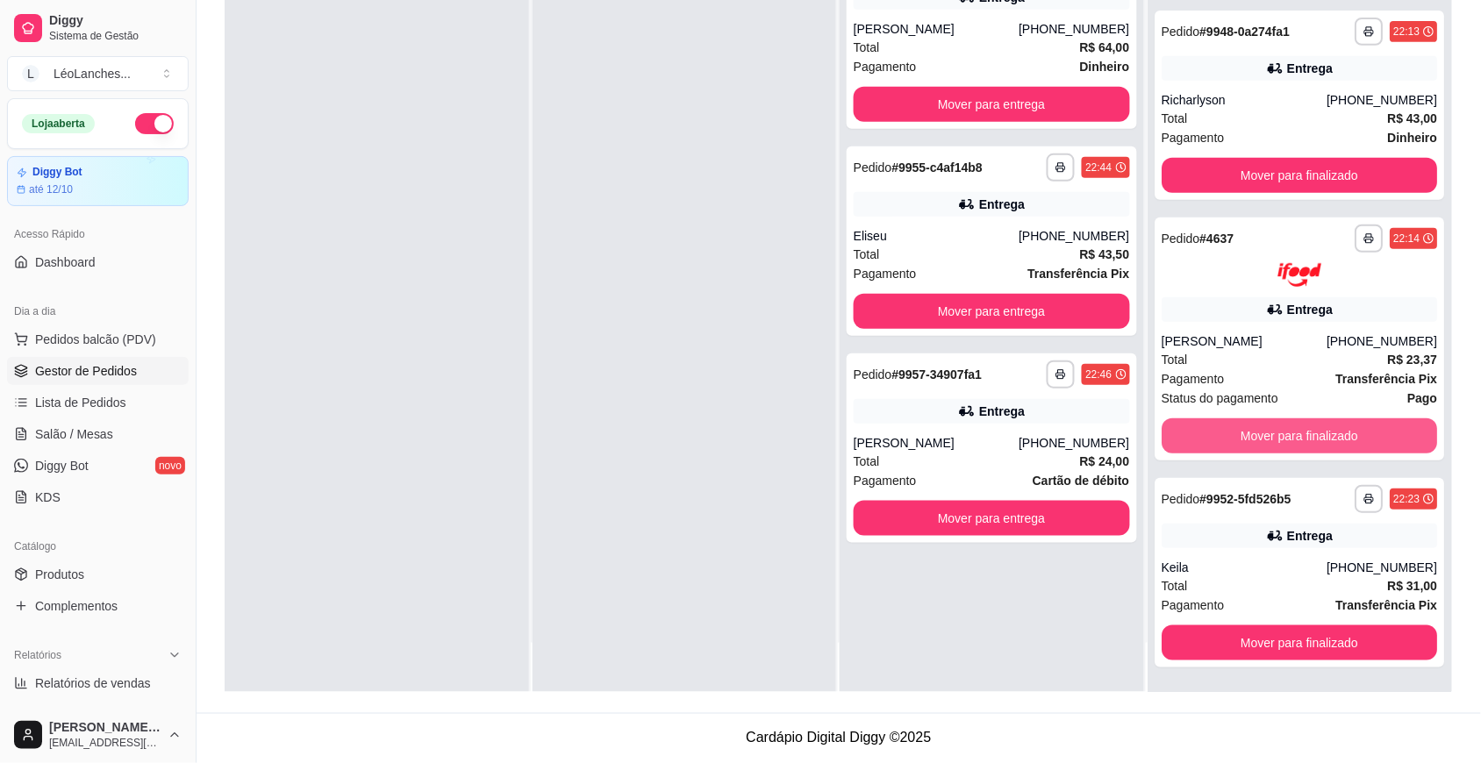
scroll to position [134, 0]
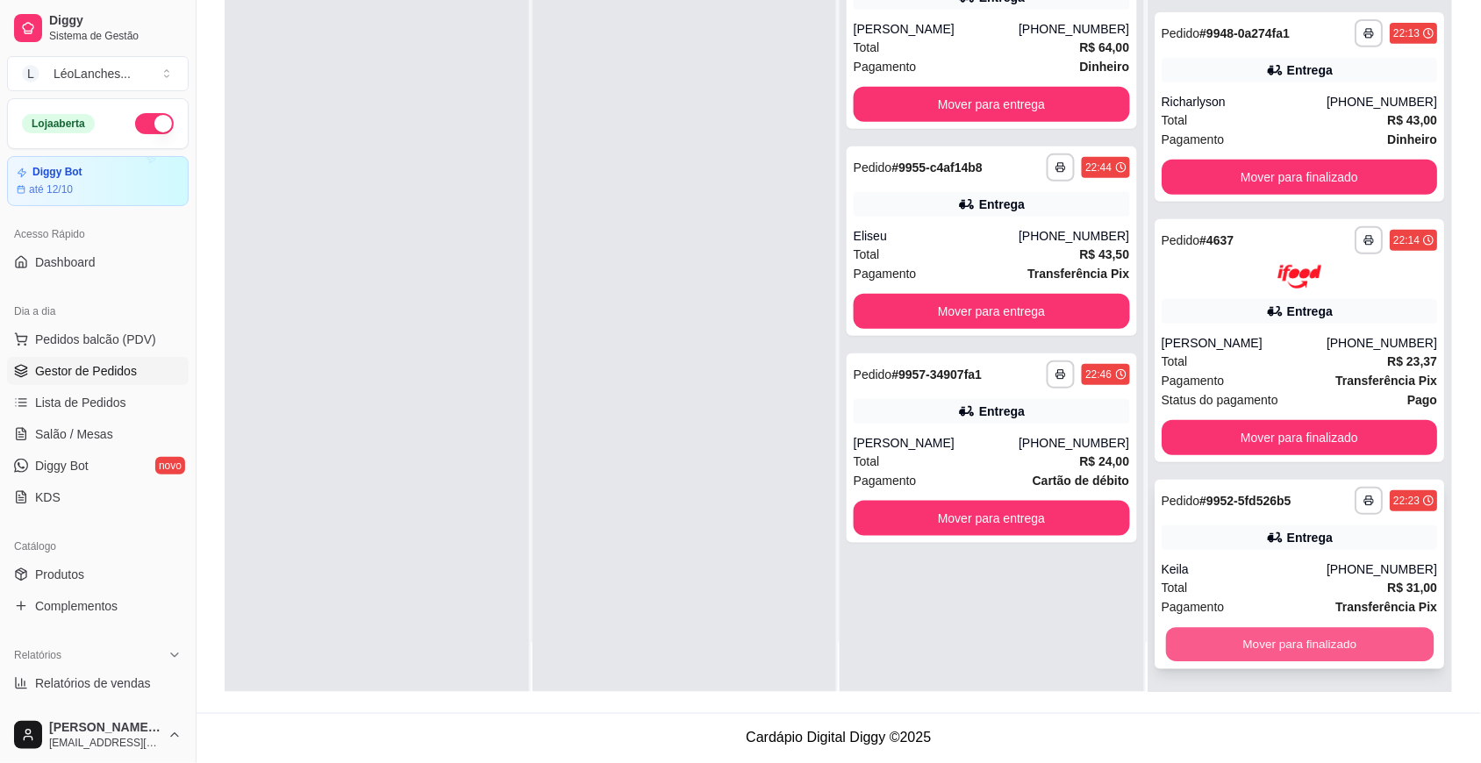
click at [1294, 638] on button "Mover para finalizado" at bounding box center [1299, 644] width 268 height 34
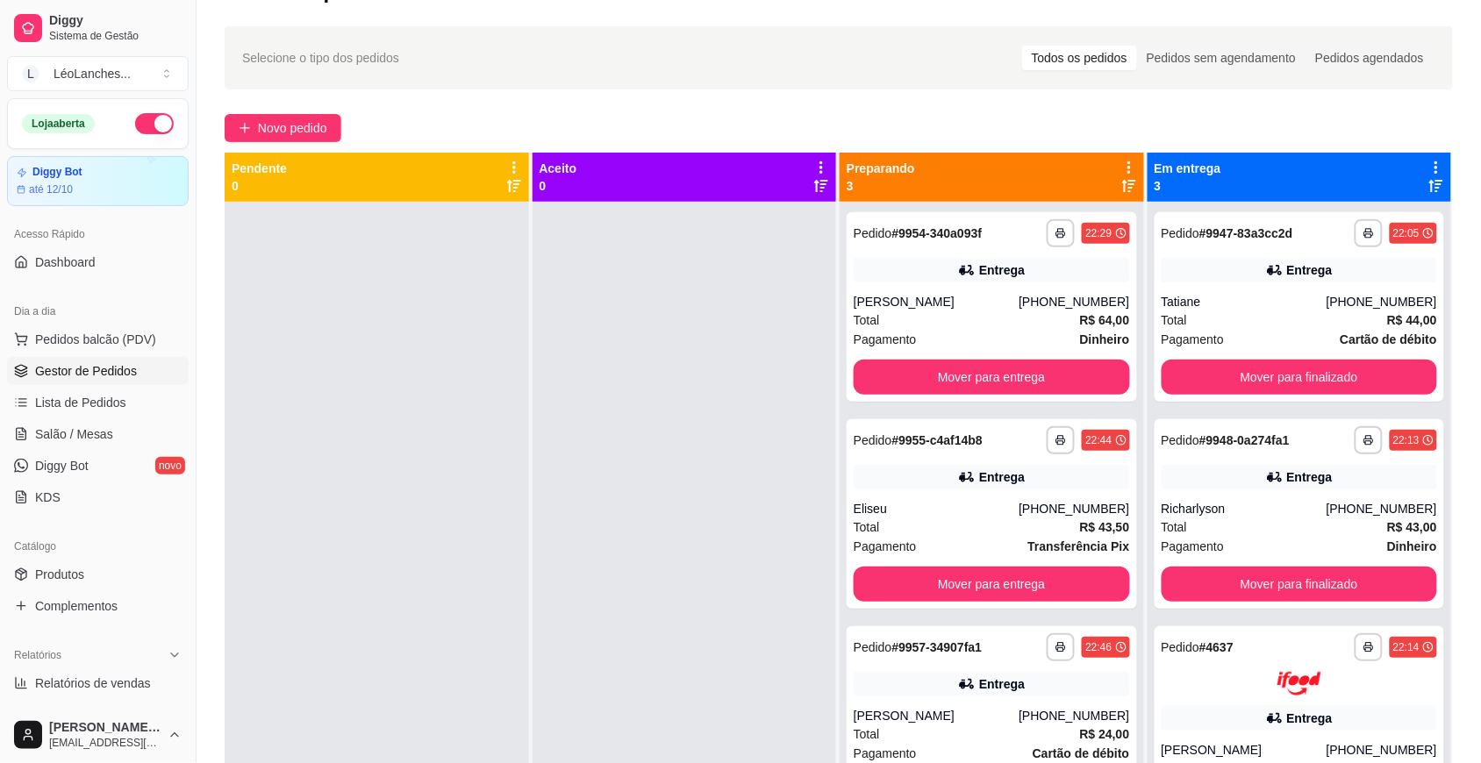
scroll to position [0, 0]
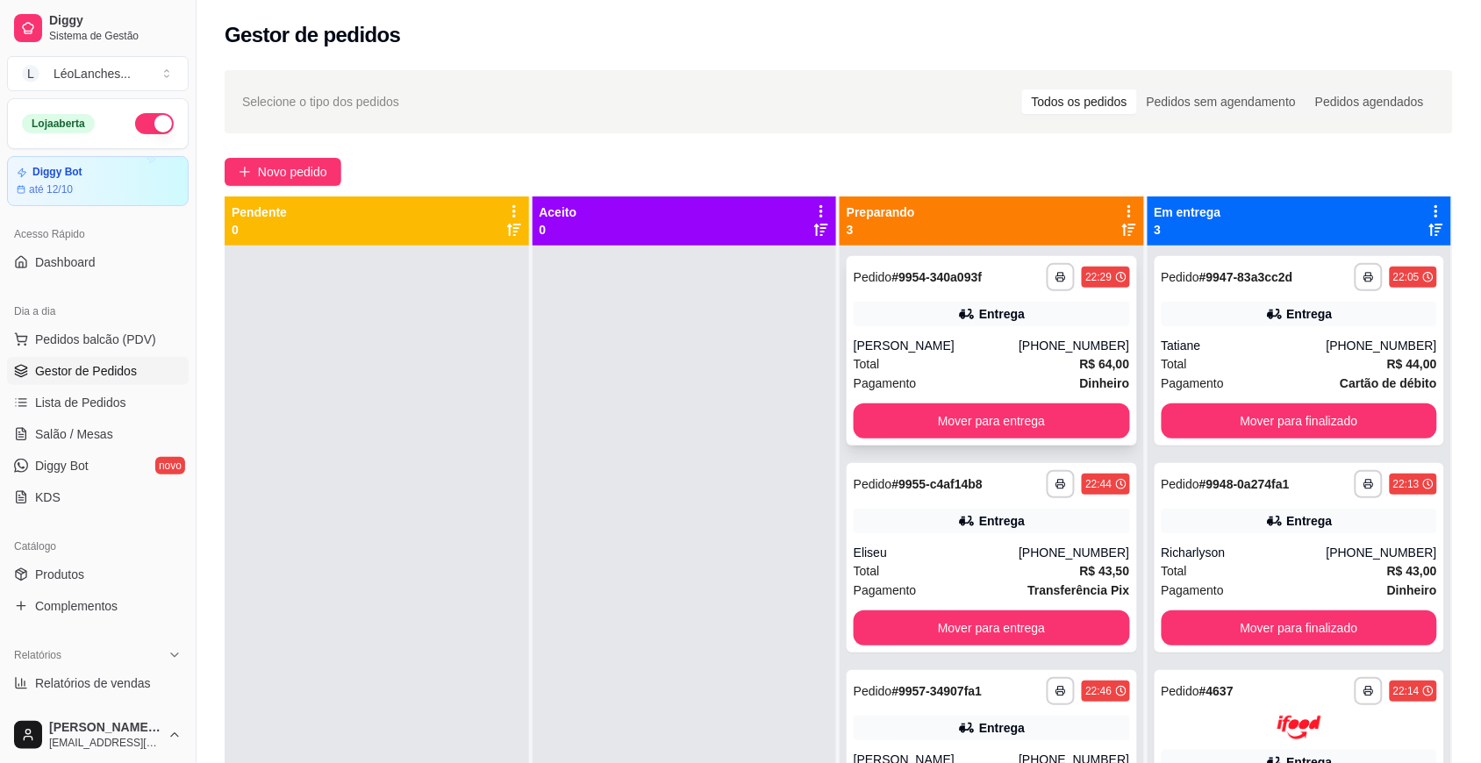
click at [1001, 369] on div "Total R$ 64,00" at bounding box center [991, 363] width 276 height 19
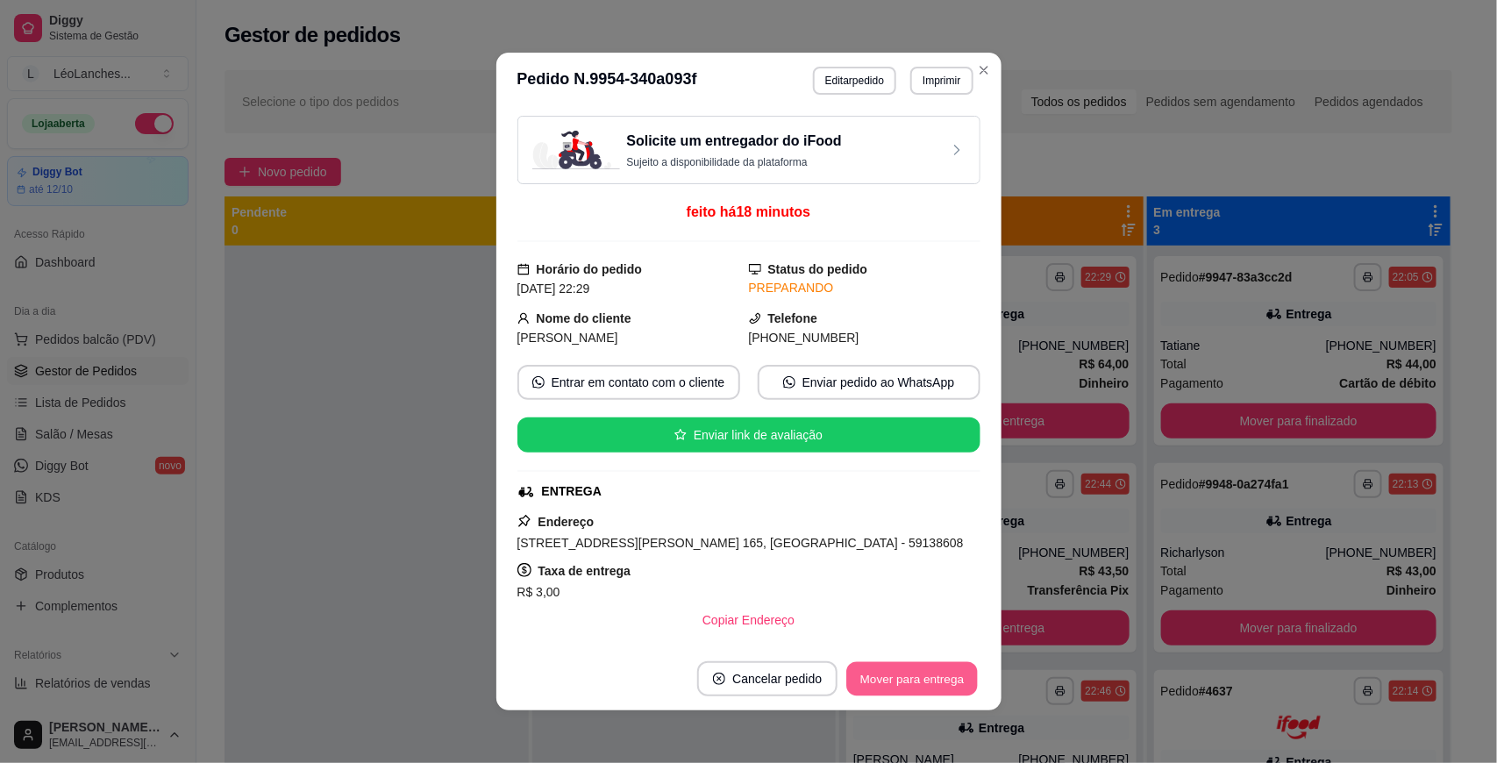
click at [901, 663] on button "Mover para entrega" at bounding box center [913, 679] width 132 height 34
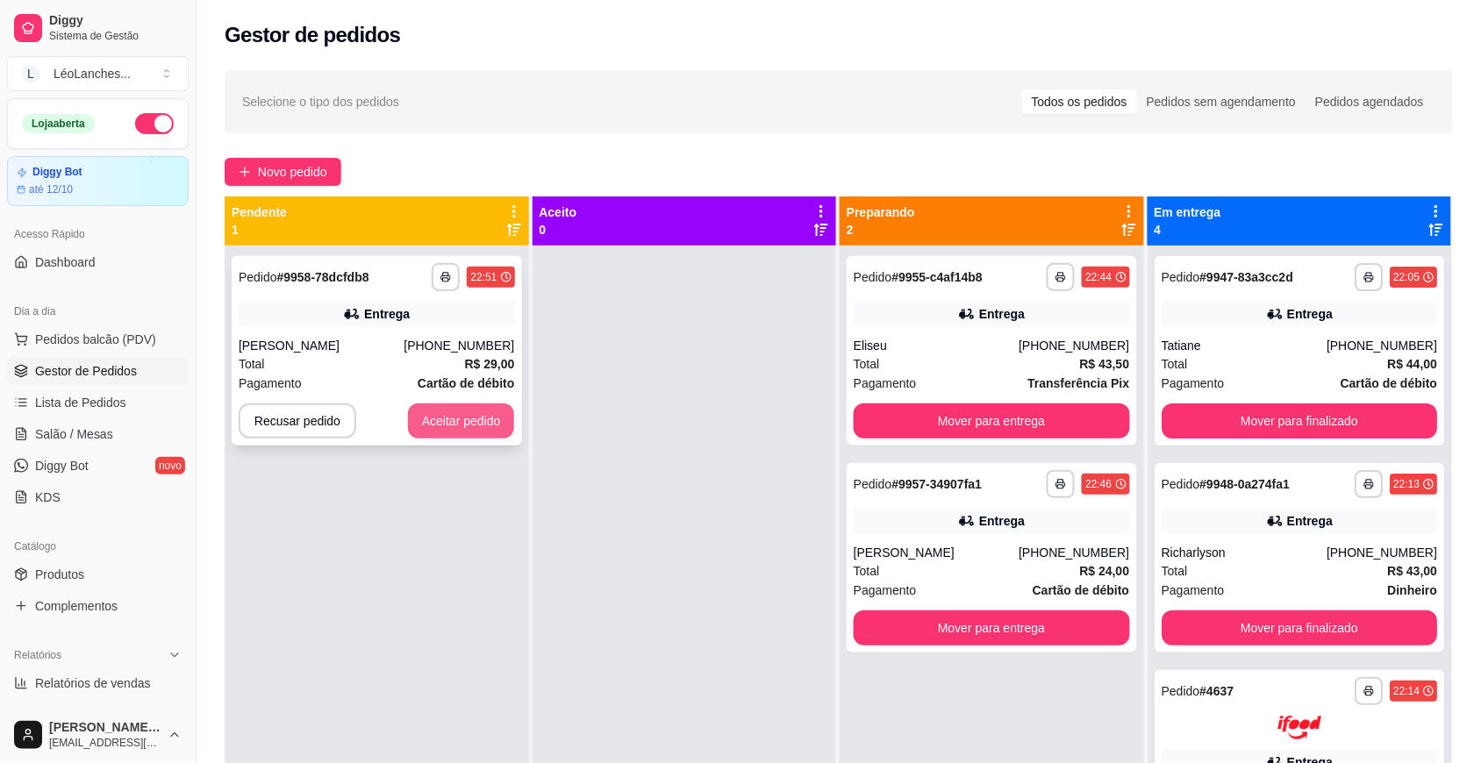
click at [487, 423] on button "Aceitar pedido" at bounding box center [461, 420] width 107 height 35
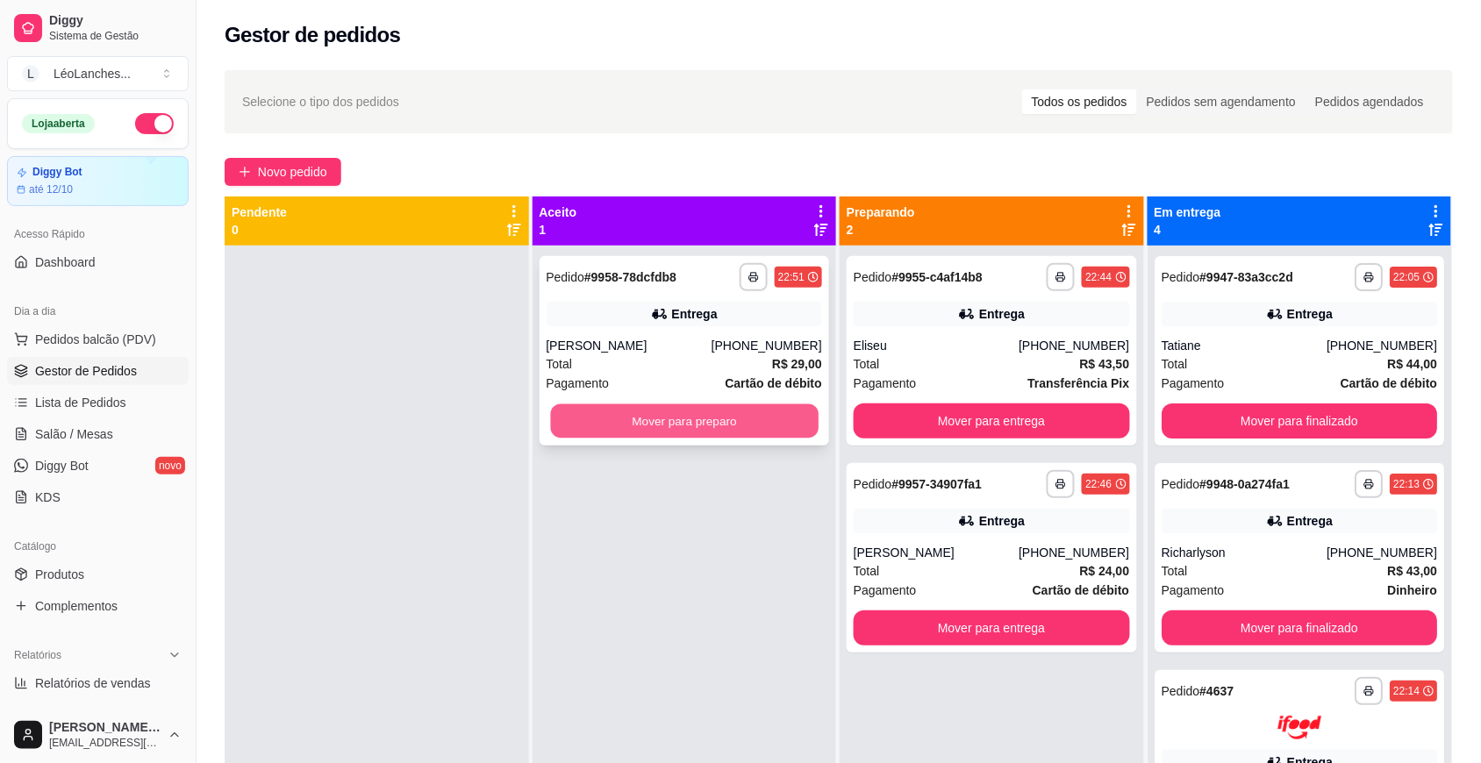
click at [681, 423] on button "Mover para preparo" at bounding box center [684, 421] width 268 height 34
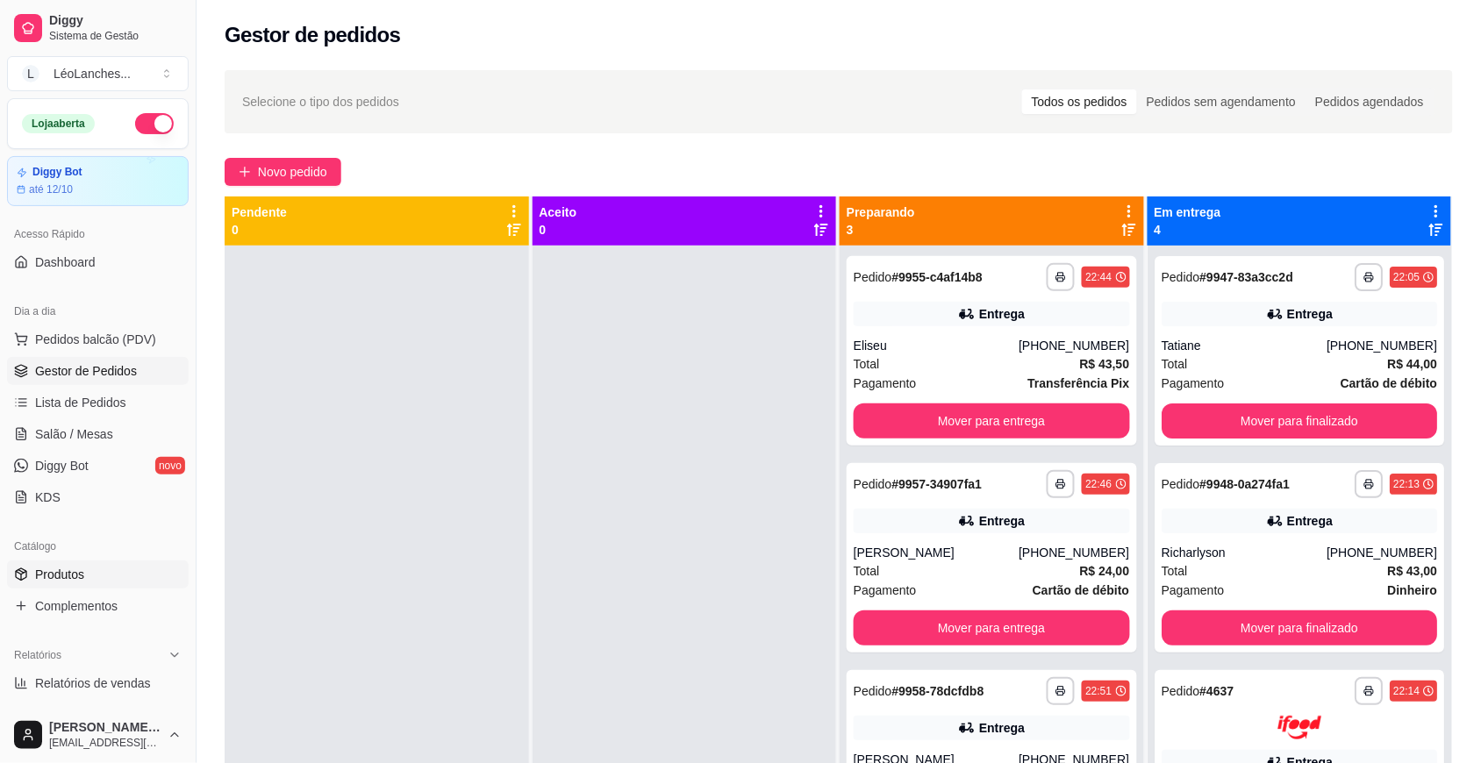
click at [93, 571] on link "Produtos" at bounding box center [98, 574] width 182 height 28
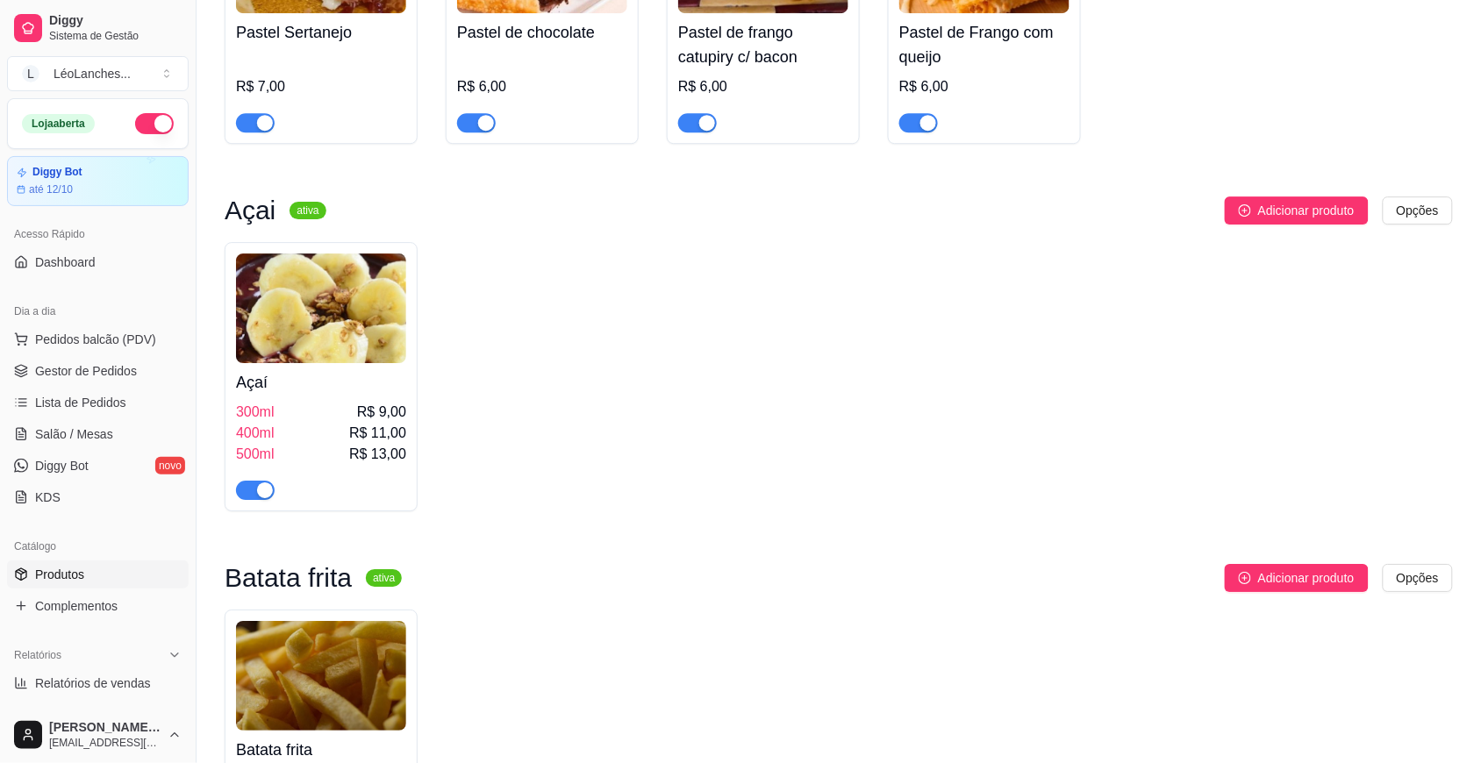
scroll to position [1436, 0]
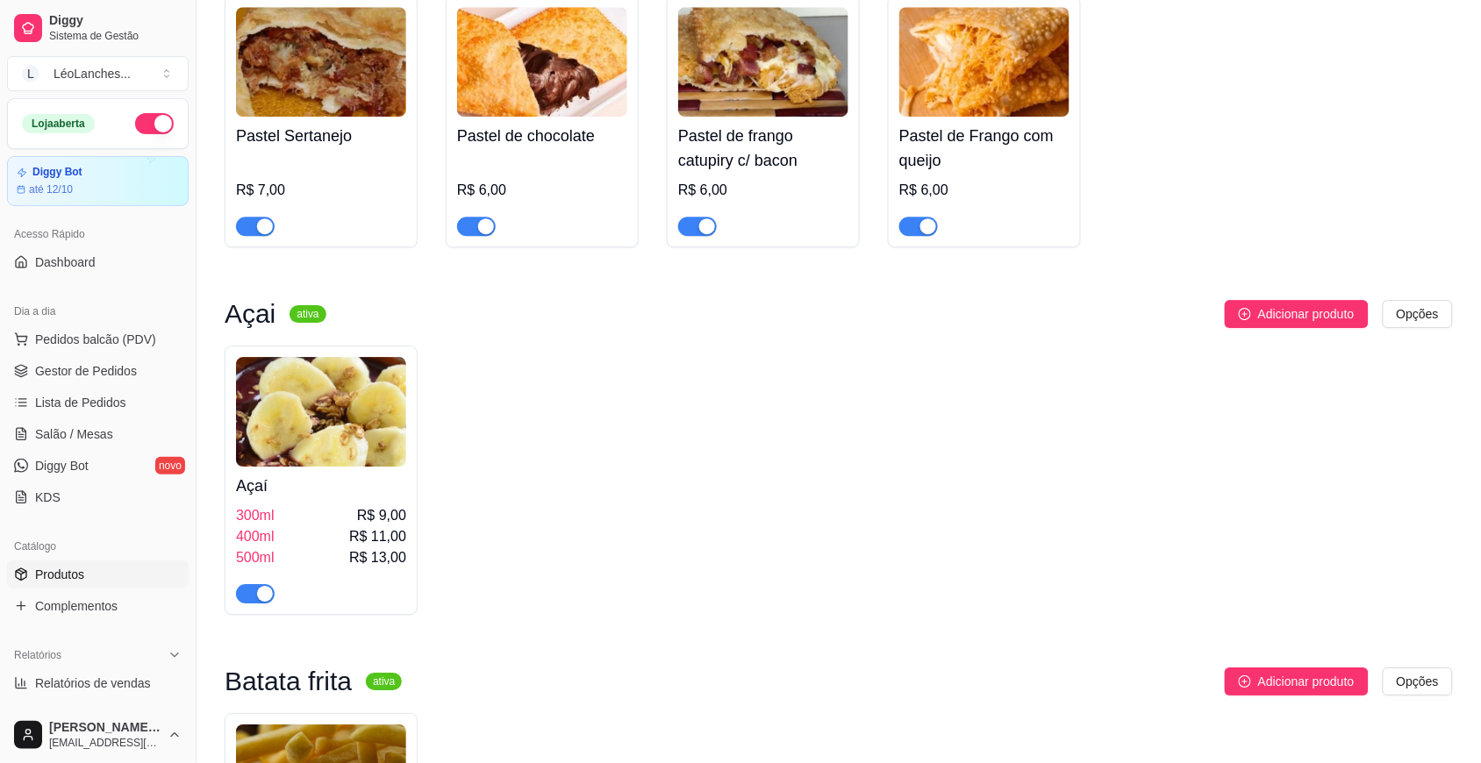
click at [251, 584] on span "button" at bounding box center [255, 593] width 39 height 19
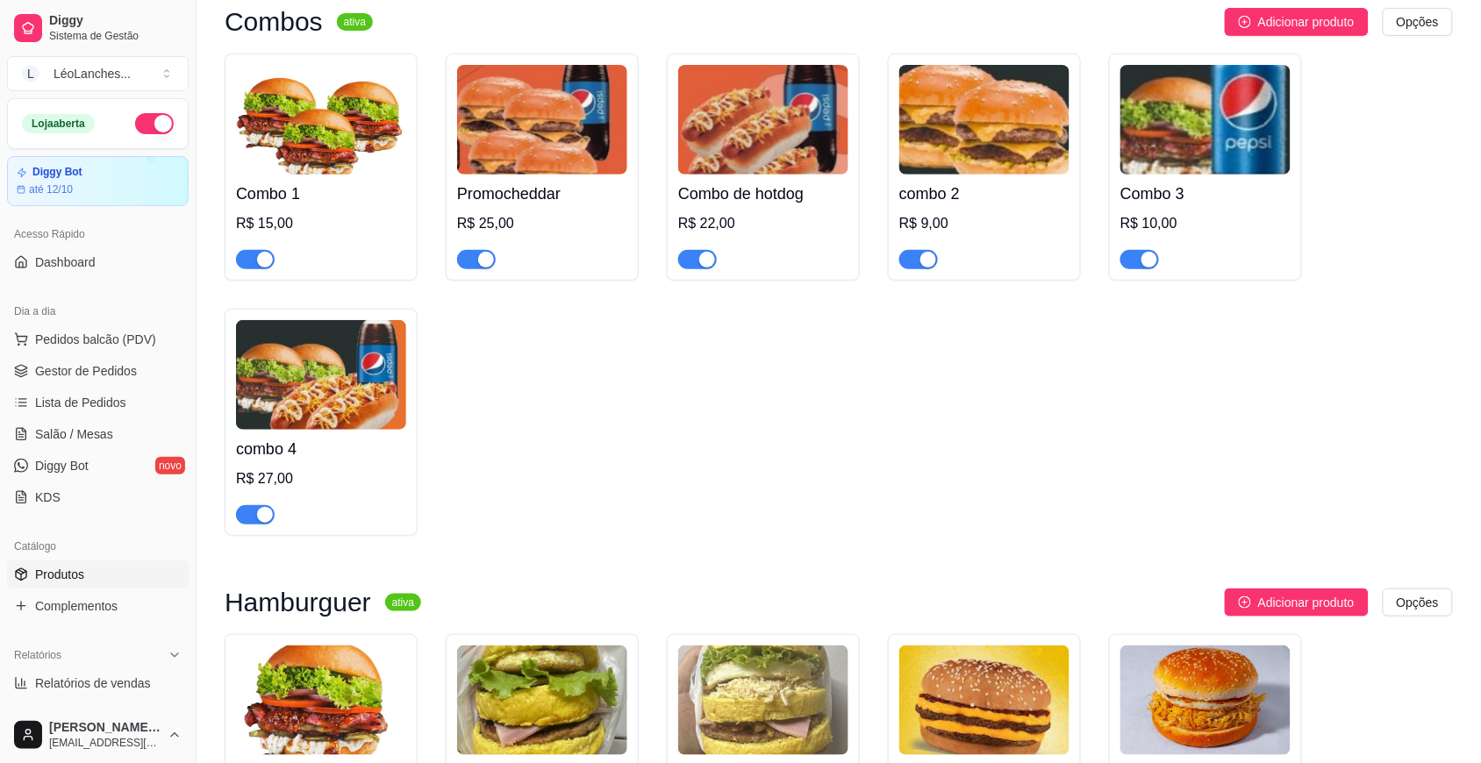
scroll to position [0, 0]
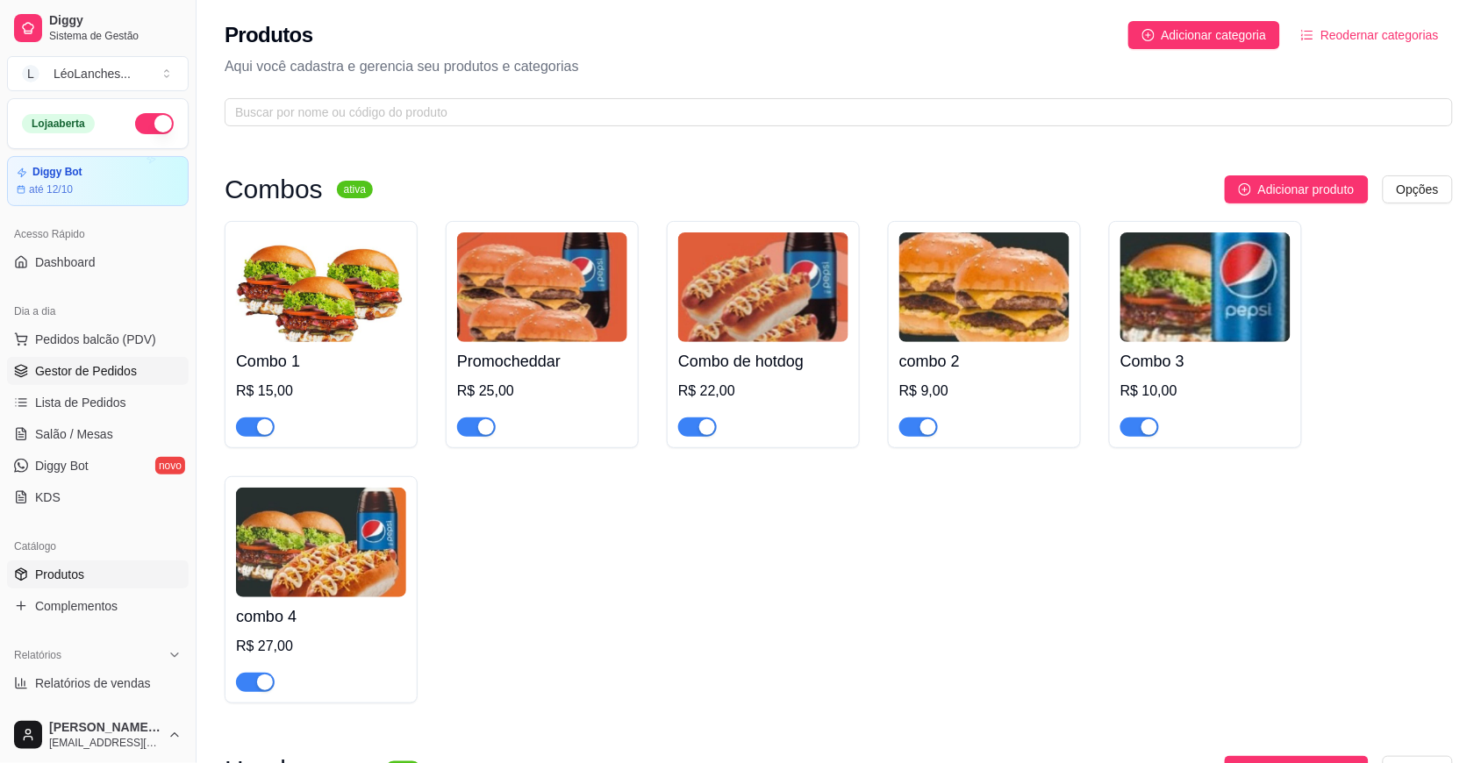
click at [132, 371] on span "Gestor de Pedidos" at bounding box center [86, 371] width 102 height 18
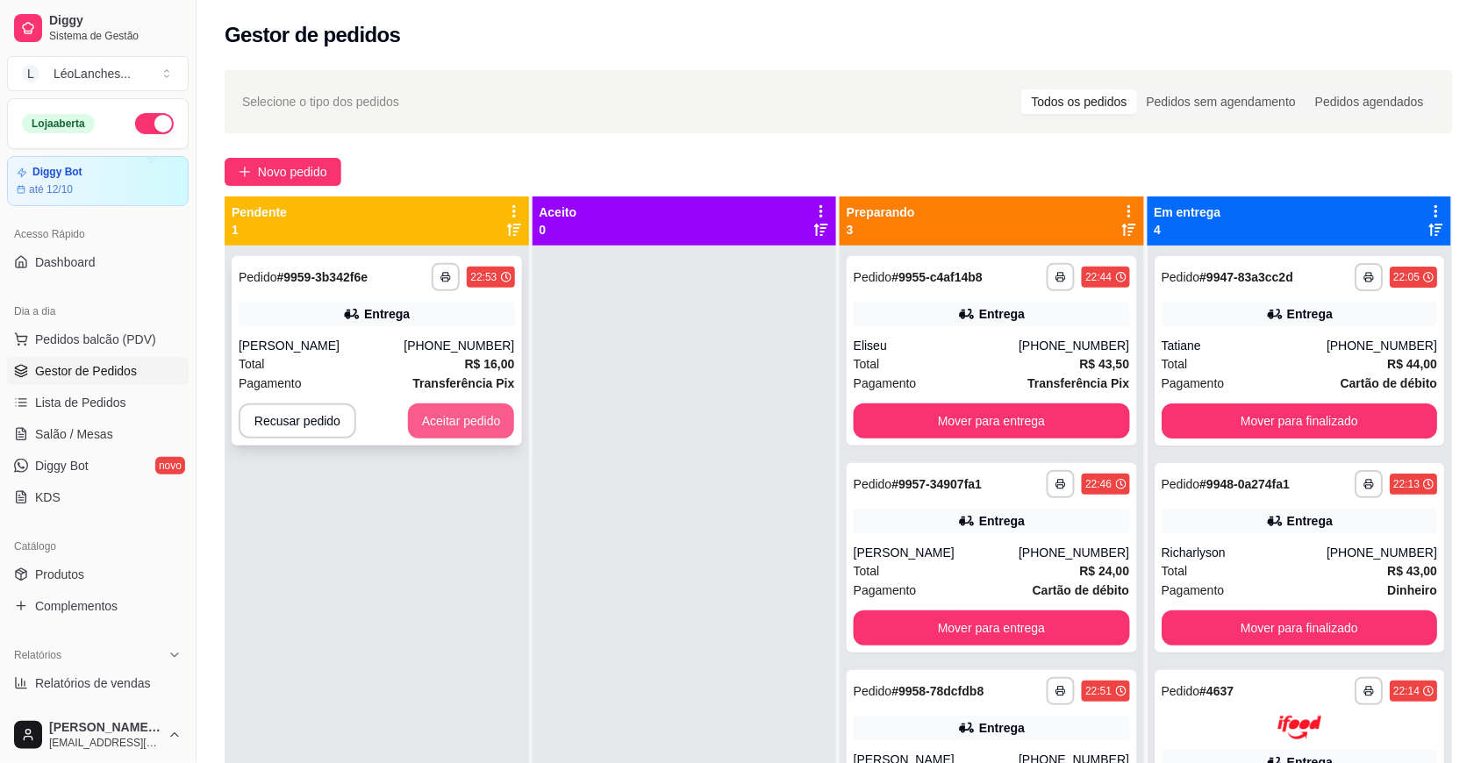
click at [491, 424] on button "Aceitar pedido" at bounding box center [461, 420] width 107 height 35
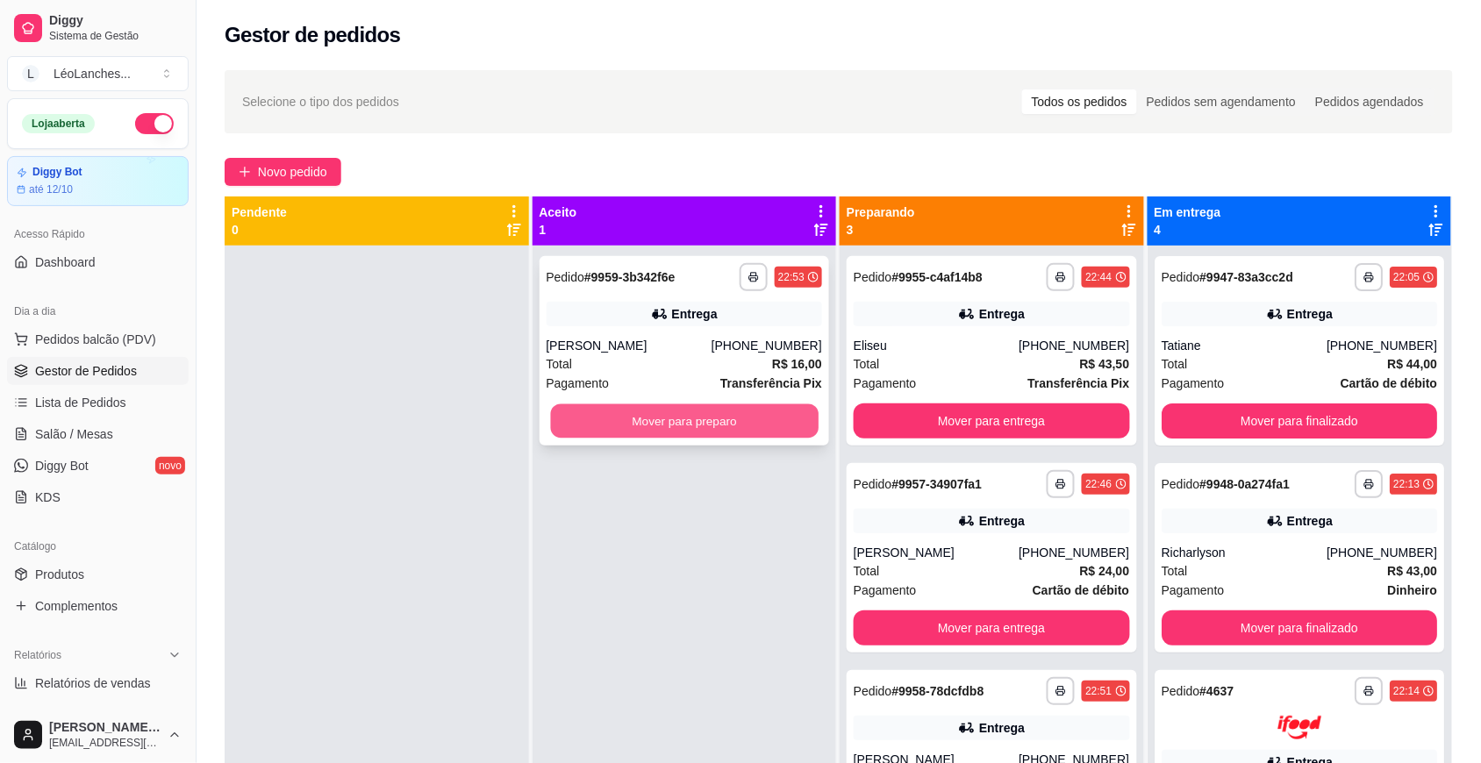
click at [630, 409] on button "Mover para preparo" at bounding box center [684, 421] width 268 height 34
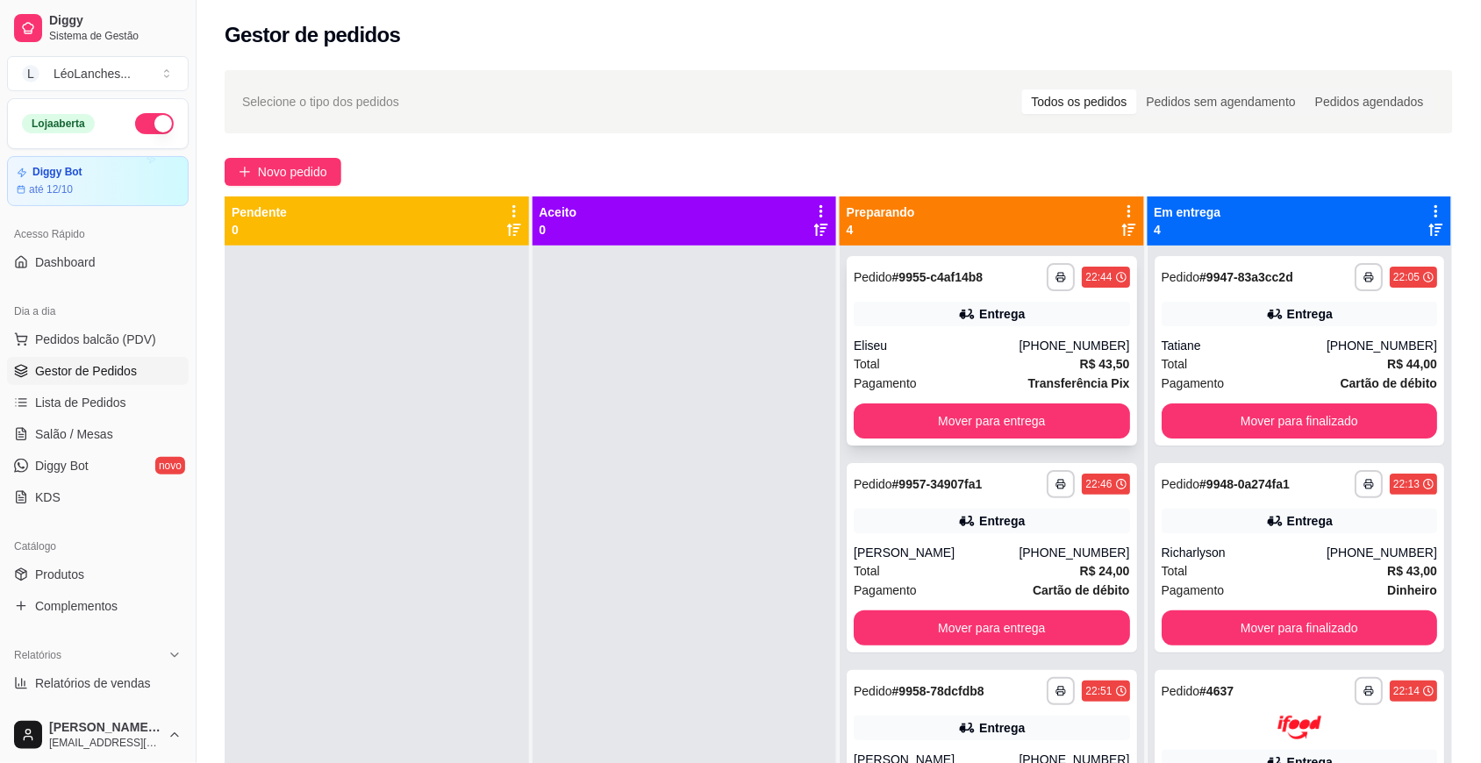
click at [959, 377] on div "Pagamento Transferência Pix" at bounding box center [991, 383] width 276 height 19
click at [944, 575] on div "Total R$ 24,00" at bounding box center [991, 570] width 276 height 19
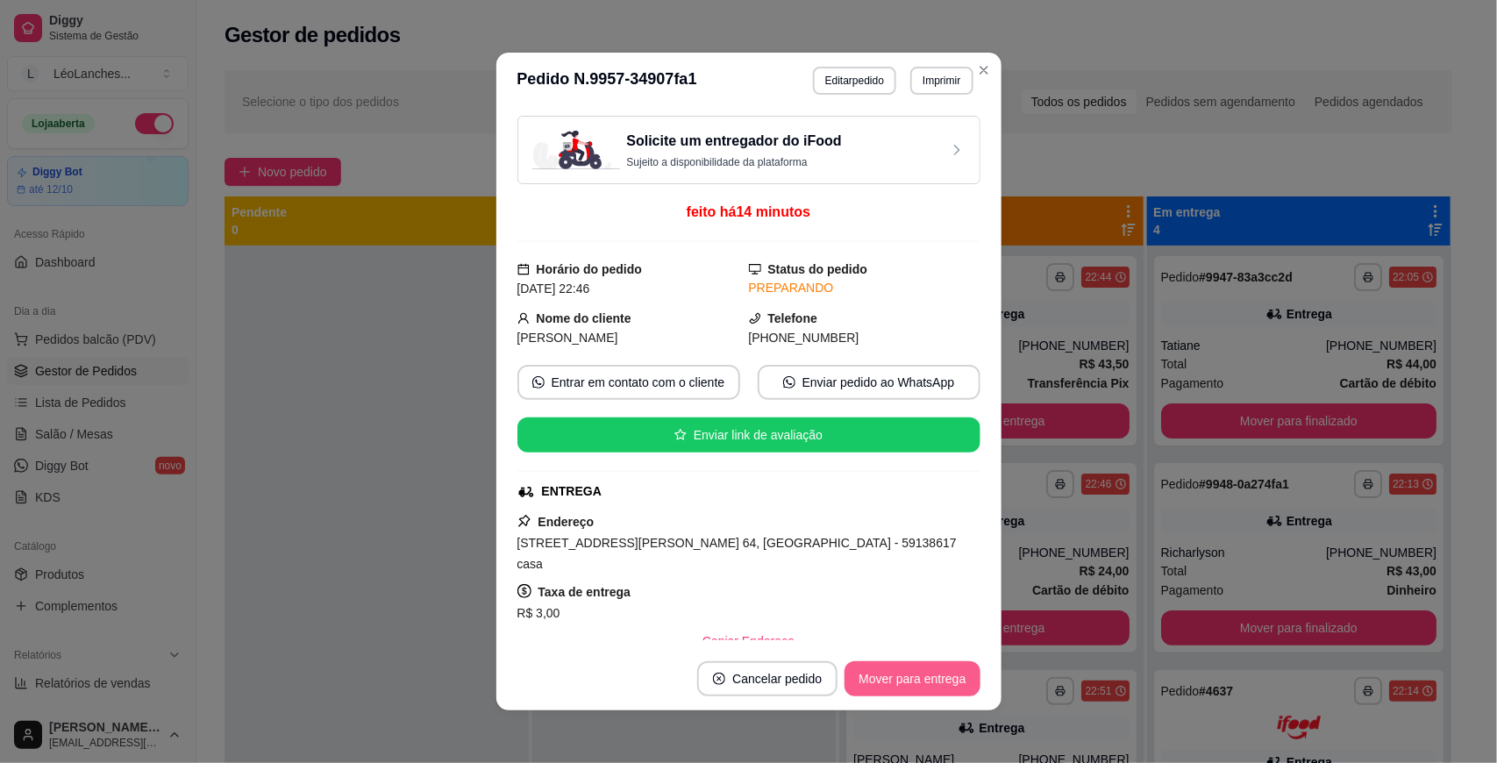
click at [918, 681] on button "Mover para entrega" at bounding box center [912, 678] width 135 height 35
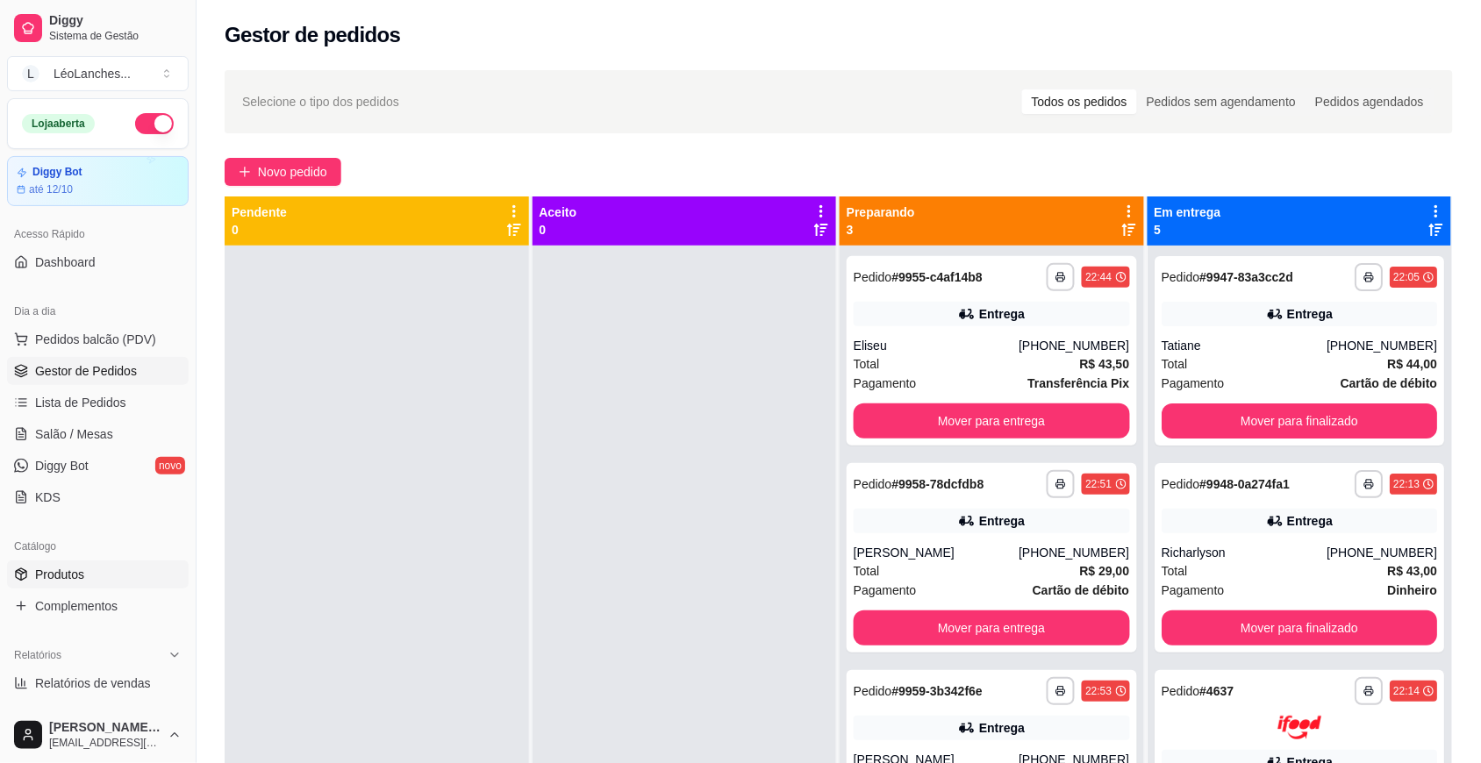
click at [46, 570] on span "Produtos" at bounding box center [59, 575] width 49 height 18
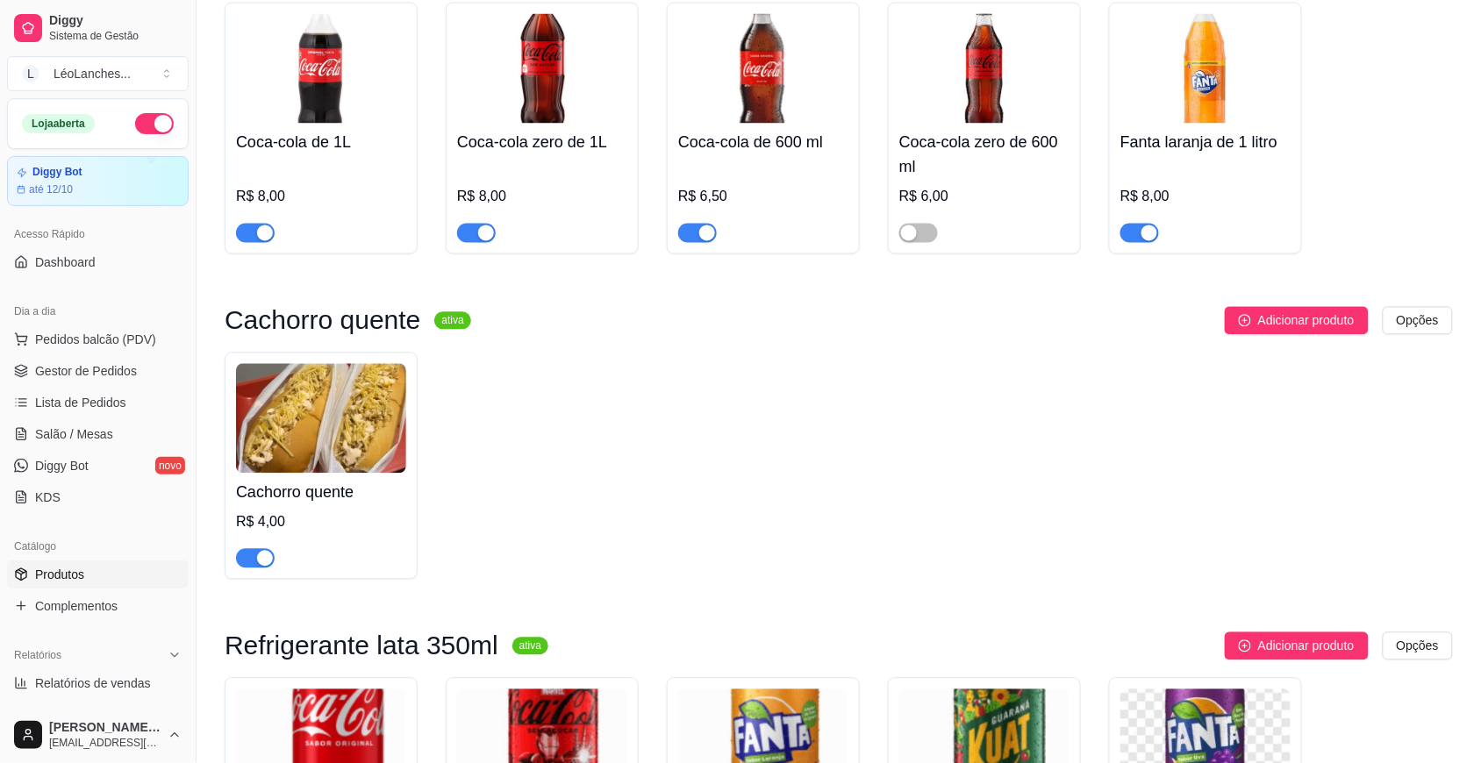
scroll to position [3654, 0]
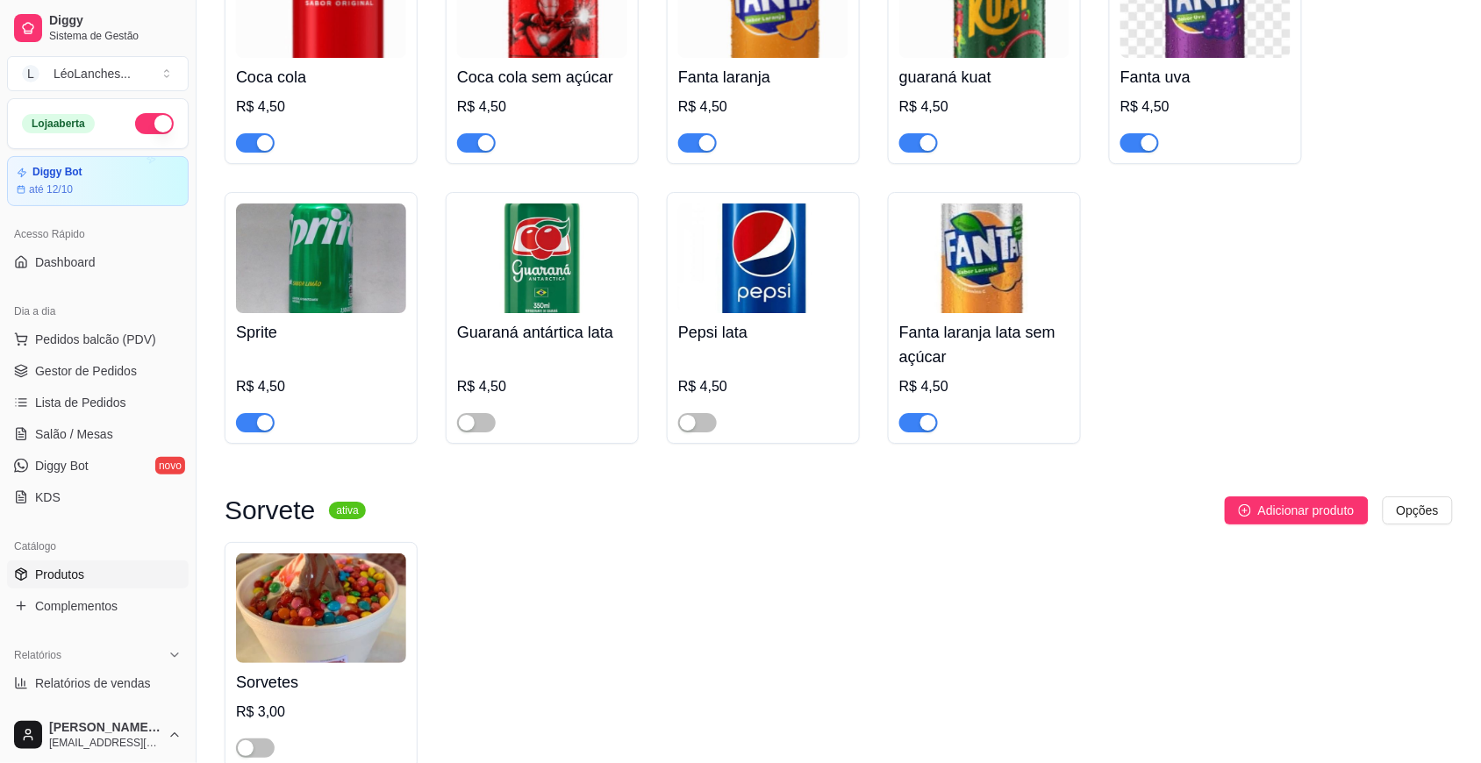
click at [478, 151] on div "button" at bounding box center [486, 143] width 16 height 16
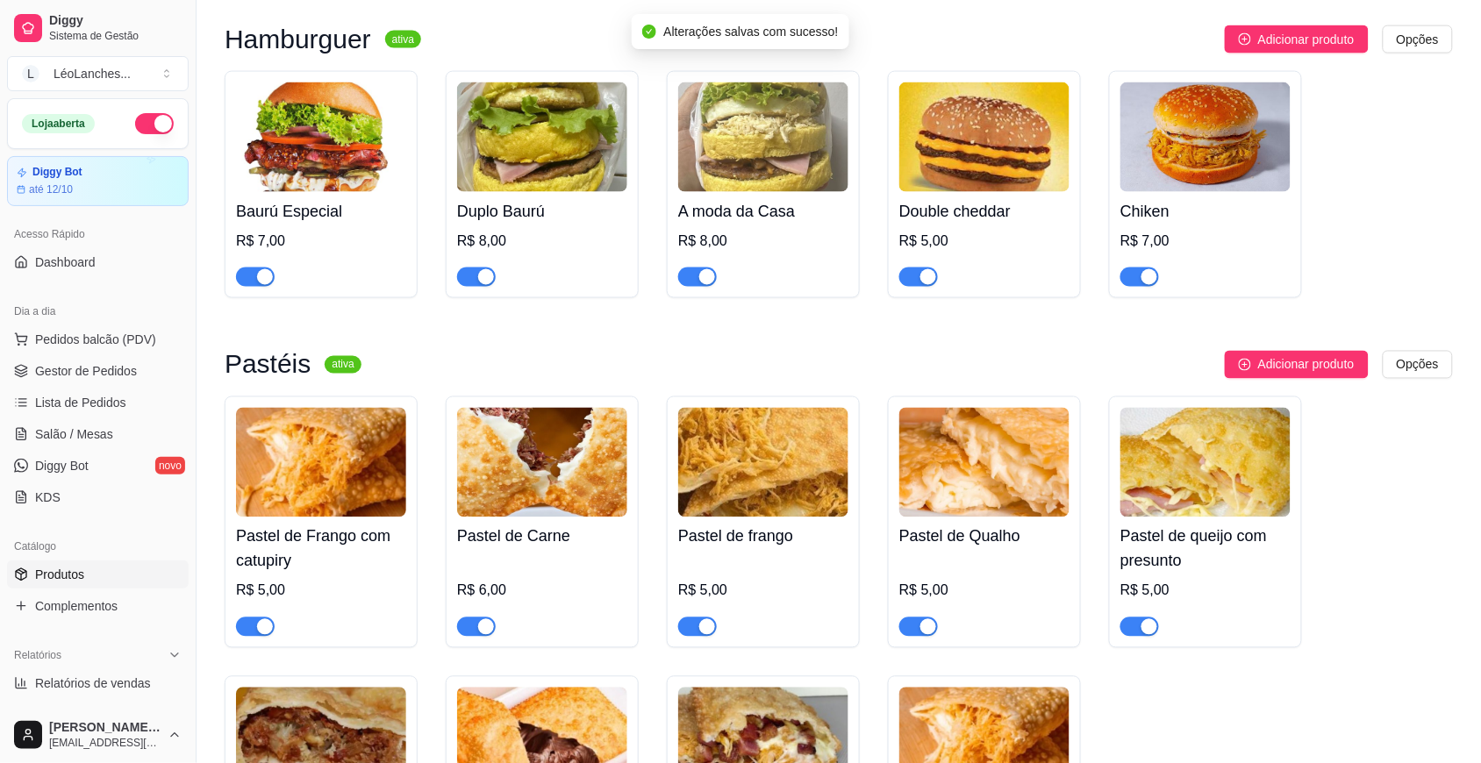
scroll to position [0, 0]
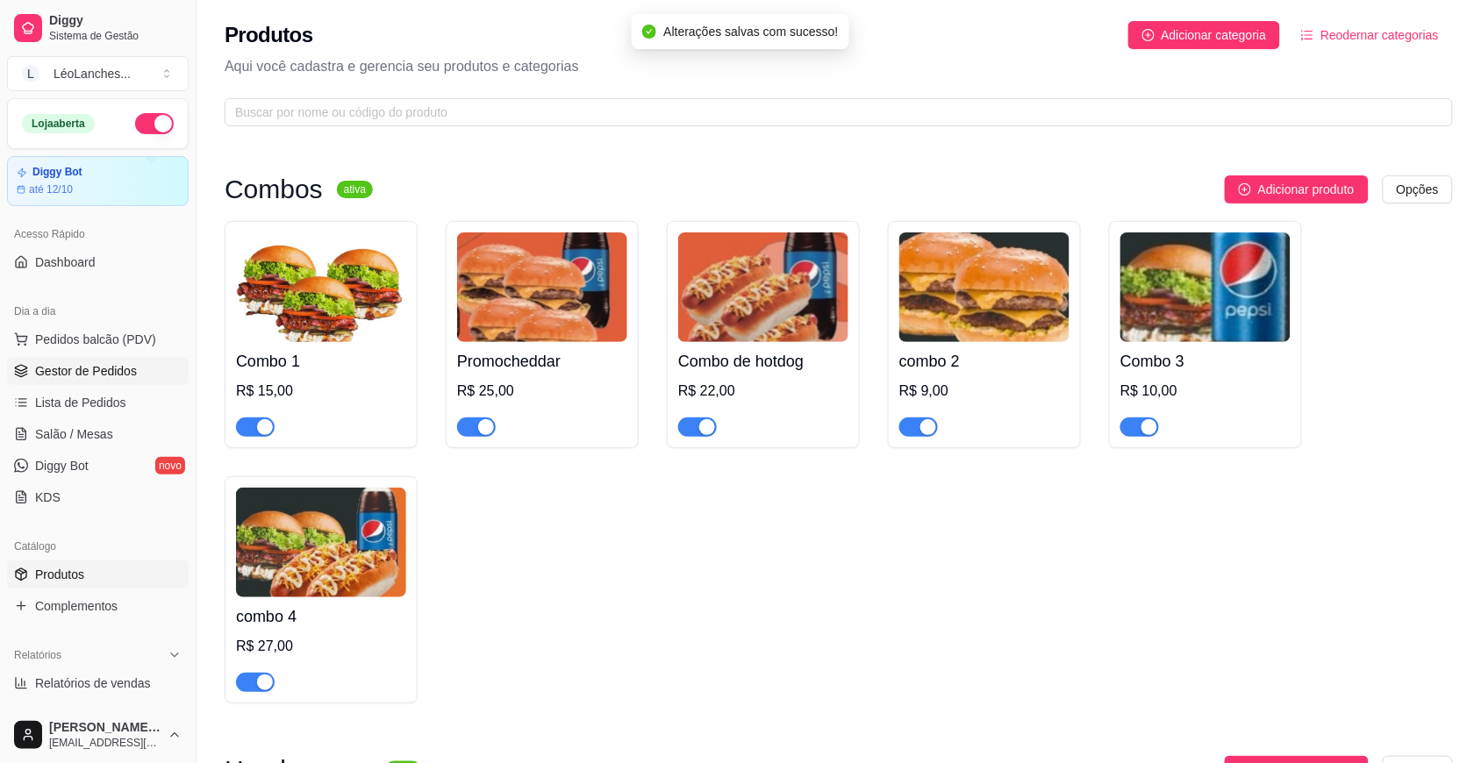
click at [95, 369] on span "Gestor de Pedidos" at bounding box center [86, 371] width 102 height 18
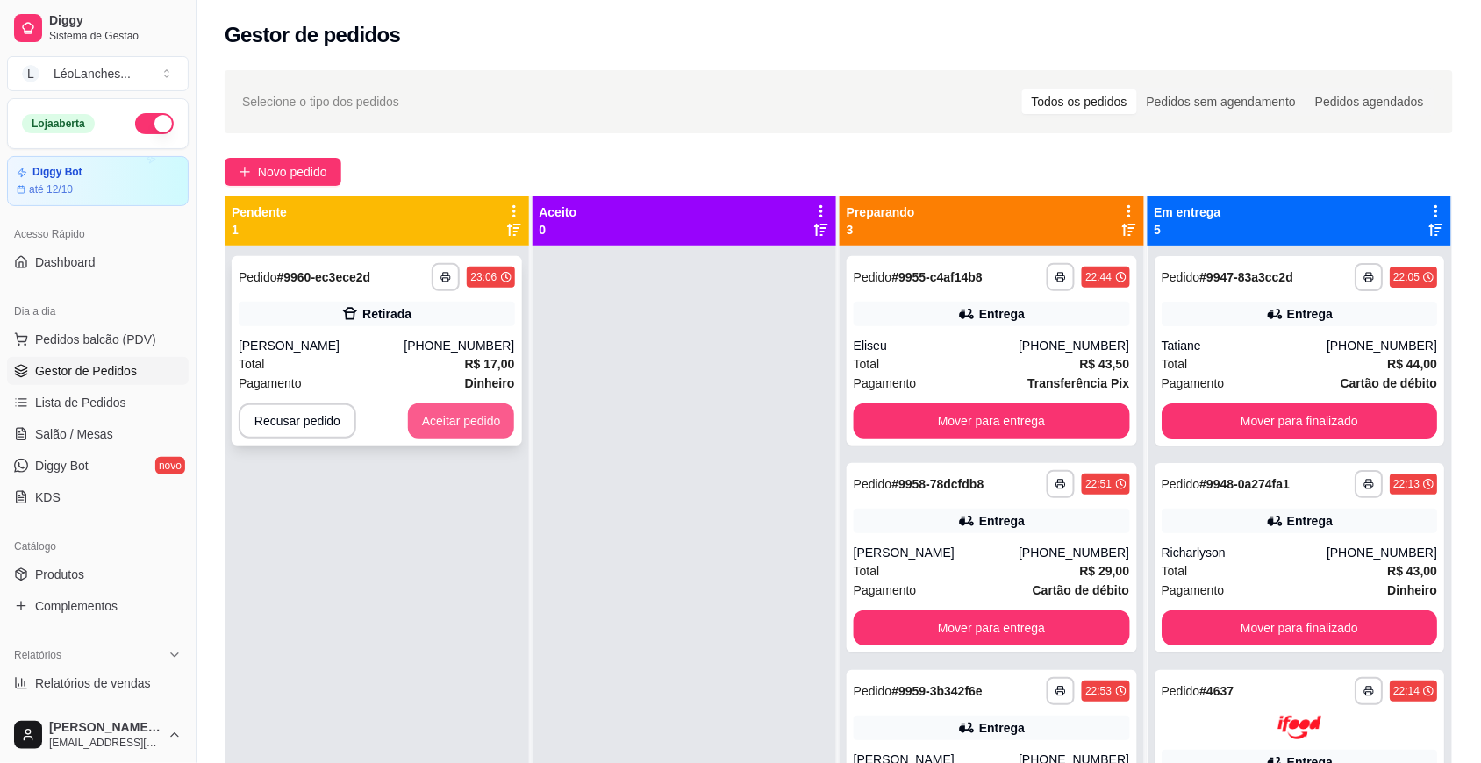
click at [469, 410] on button "Aceitar pedido" at bounding box center [461, 420] width 107 height 35
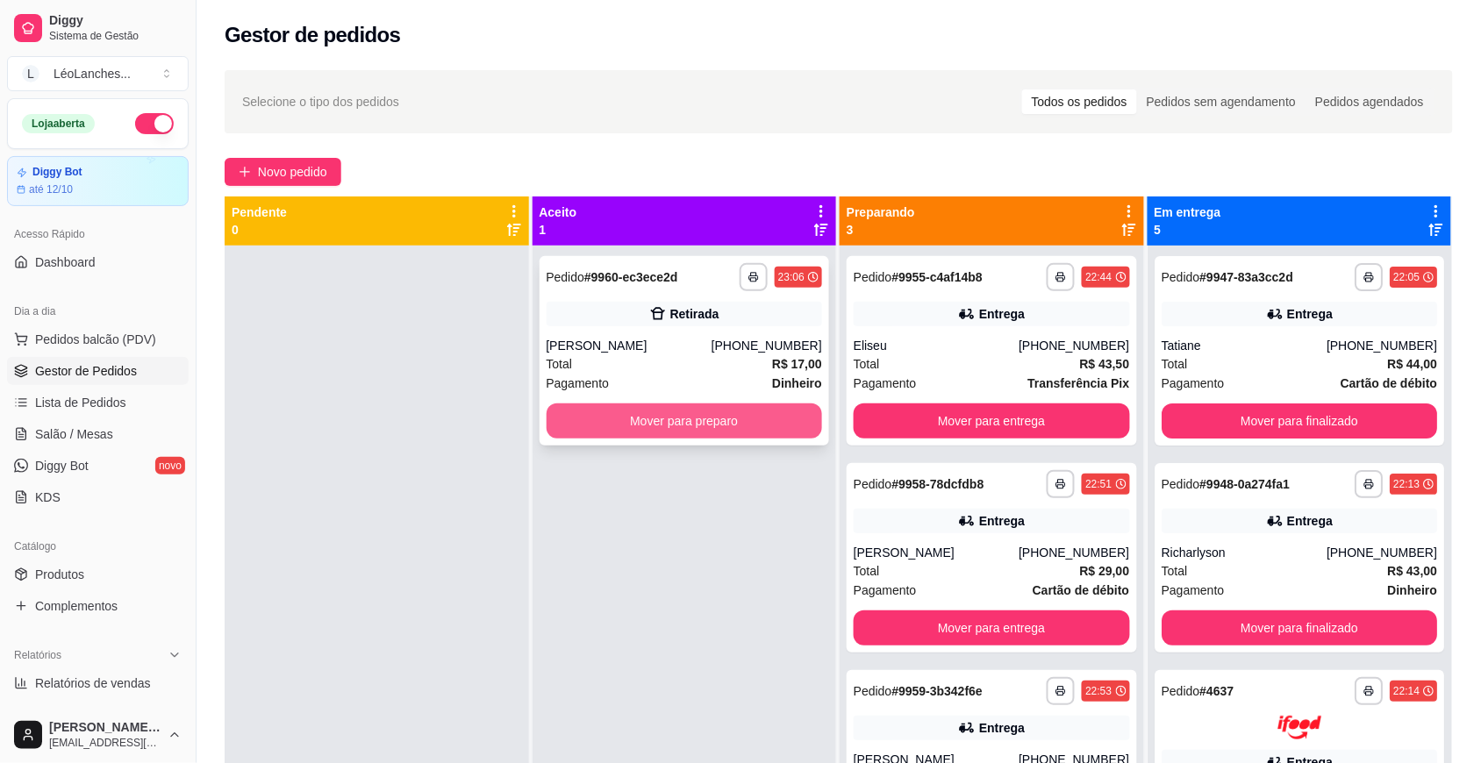
click at [674, 417] on button "Mover para preparo" at bounding box center [684, 420] width 276 height 35
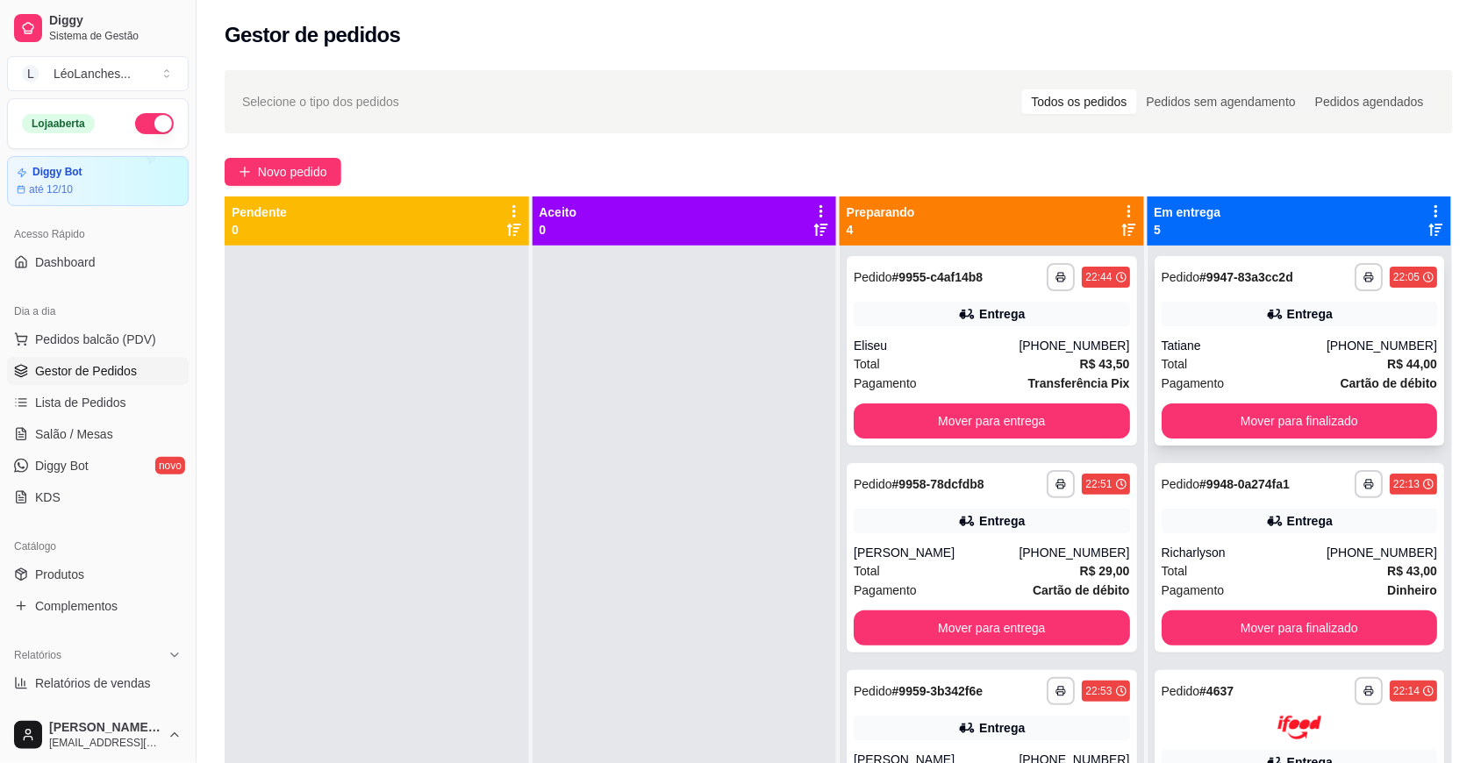
click at [1260, 361] on div "Total R$ 44,00" at bounding box center [1299, 363] width 276 height 19
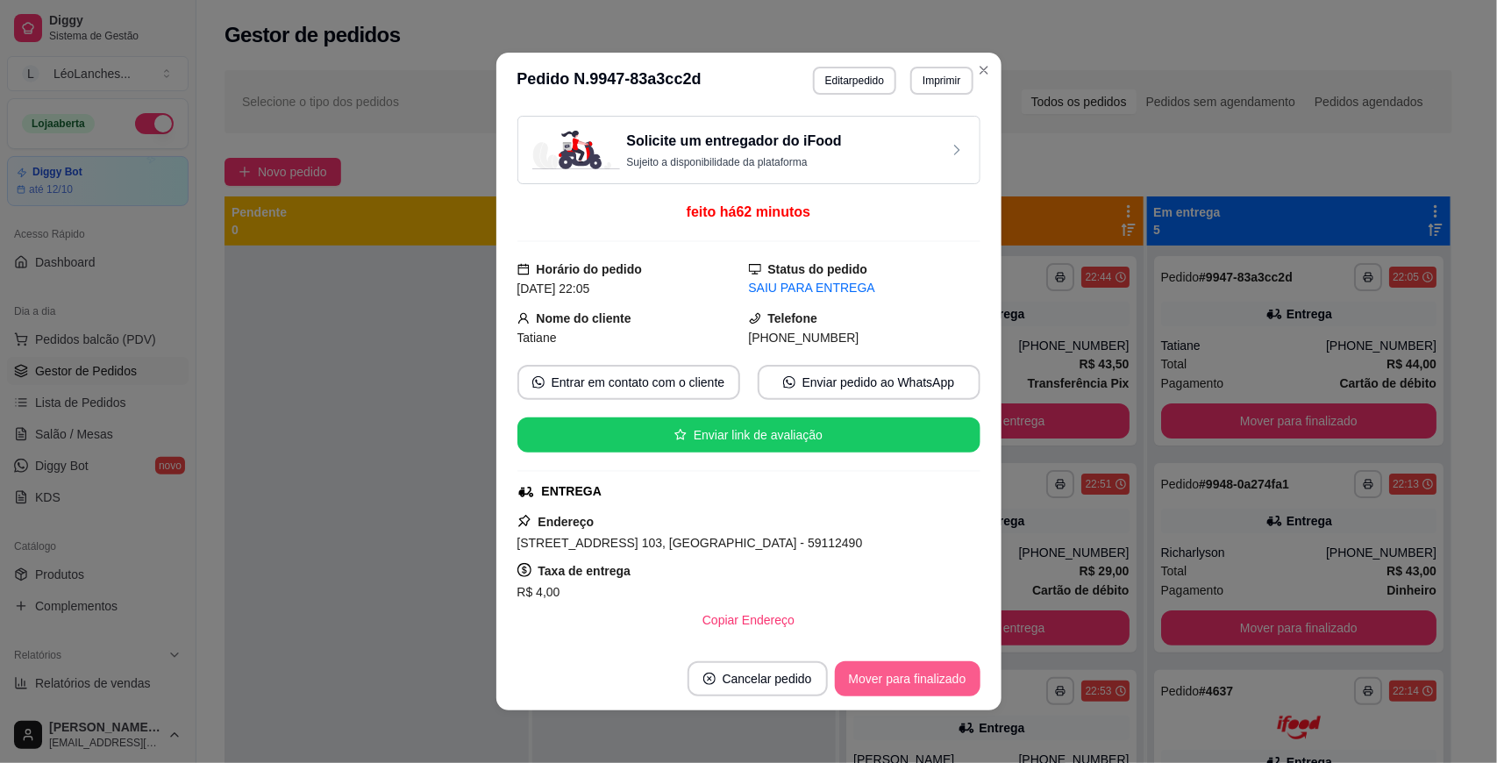
click at [922, 680] on button "Mover para finalizado" at bounding box center [908, 678] width 146 height 35
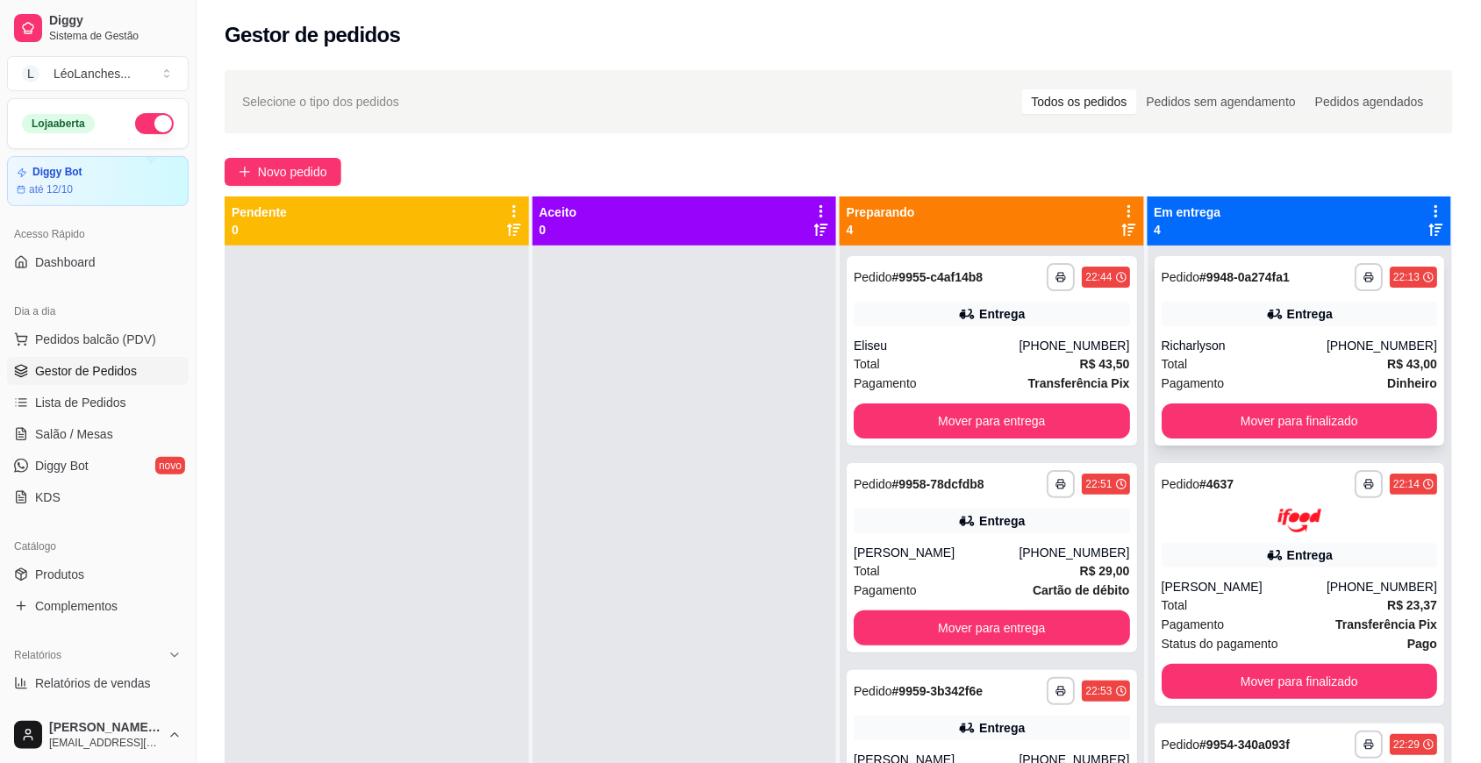
click at [1292, 375] on div "Pagamento Dinheiro" at bounding box center [1299, 383] width 276 height 19
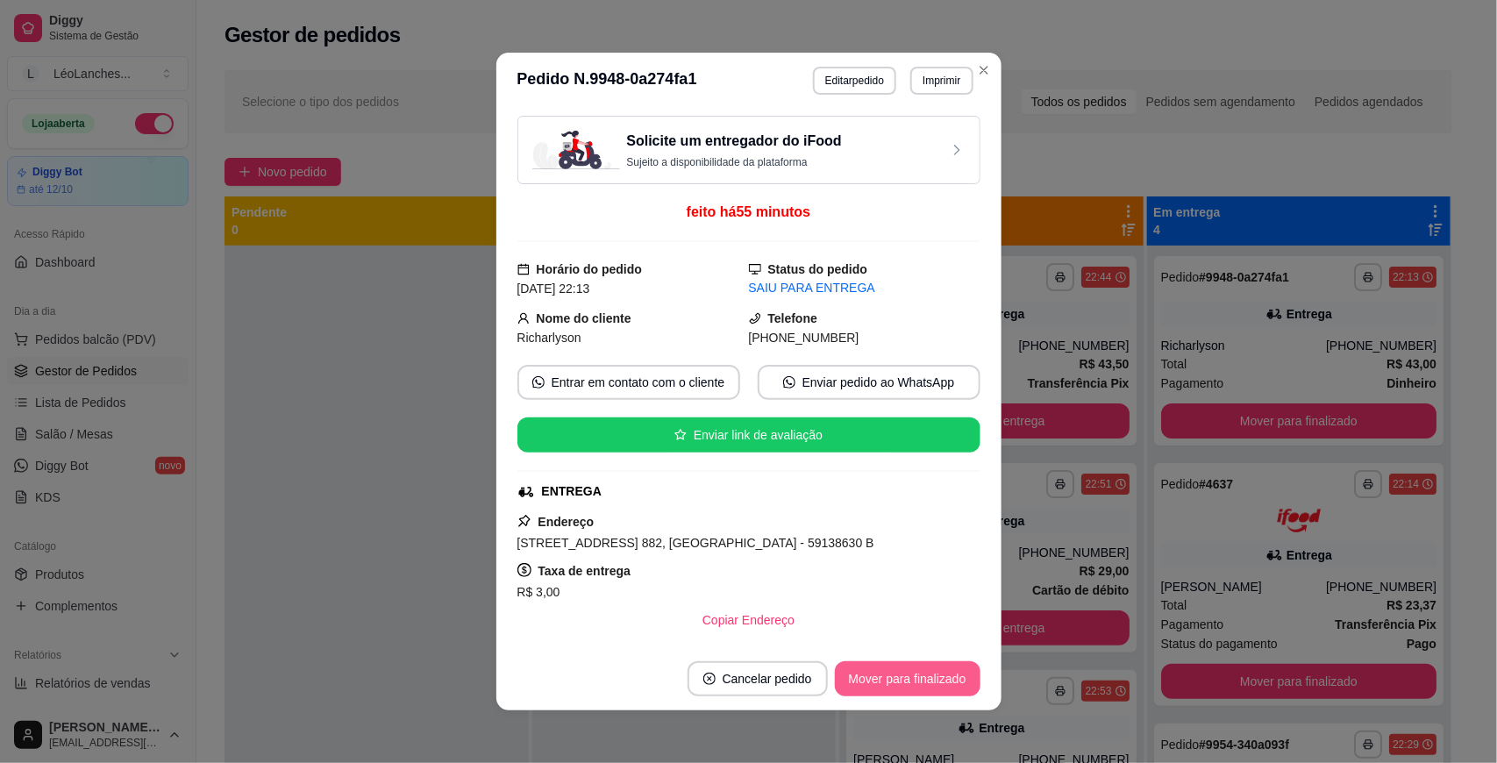
click at [896, 673] on button "Mover para finalizado" at bounding box center [908, 678] width 146 height 35
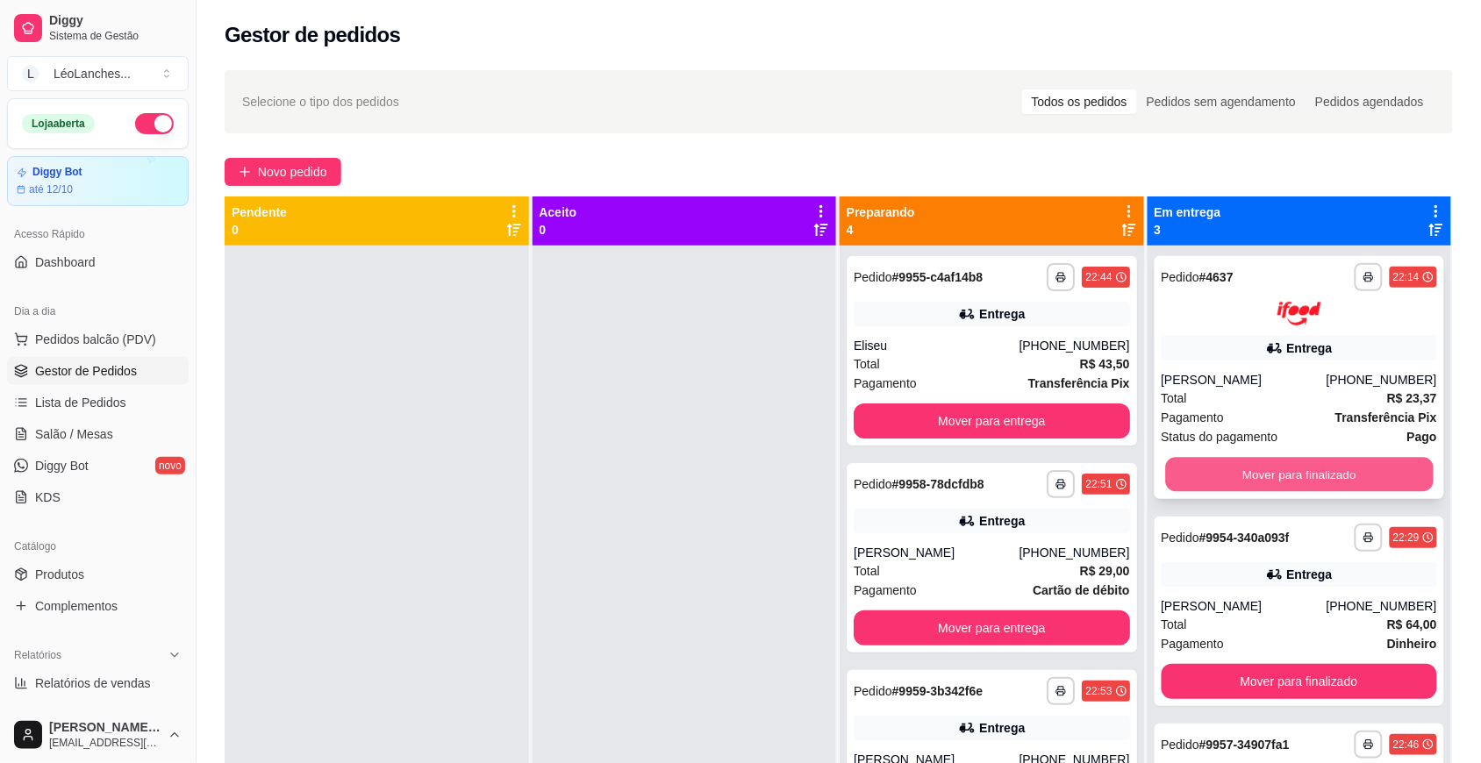
click at [1294, 475] on button "Mover para finalizado" at bounding box center [1299, 474] width 268 height 34
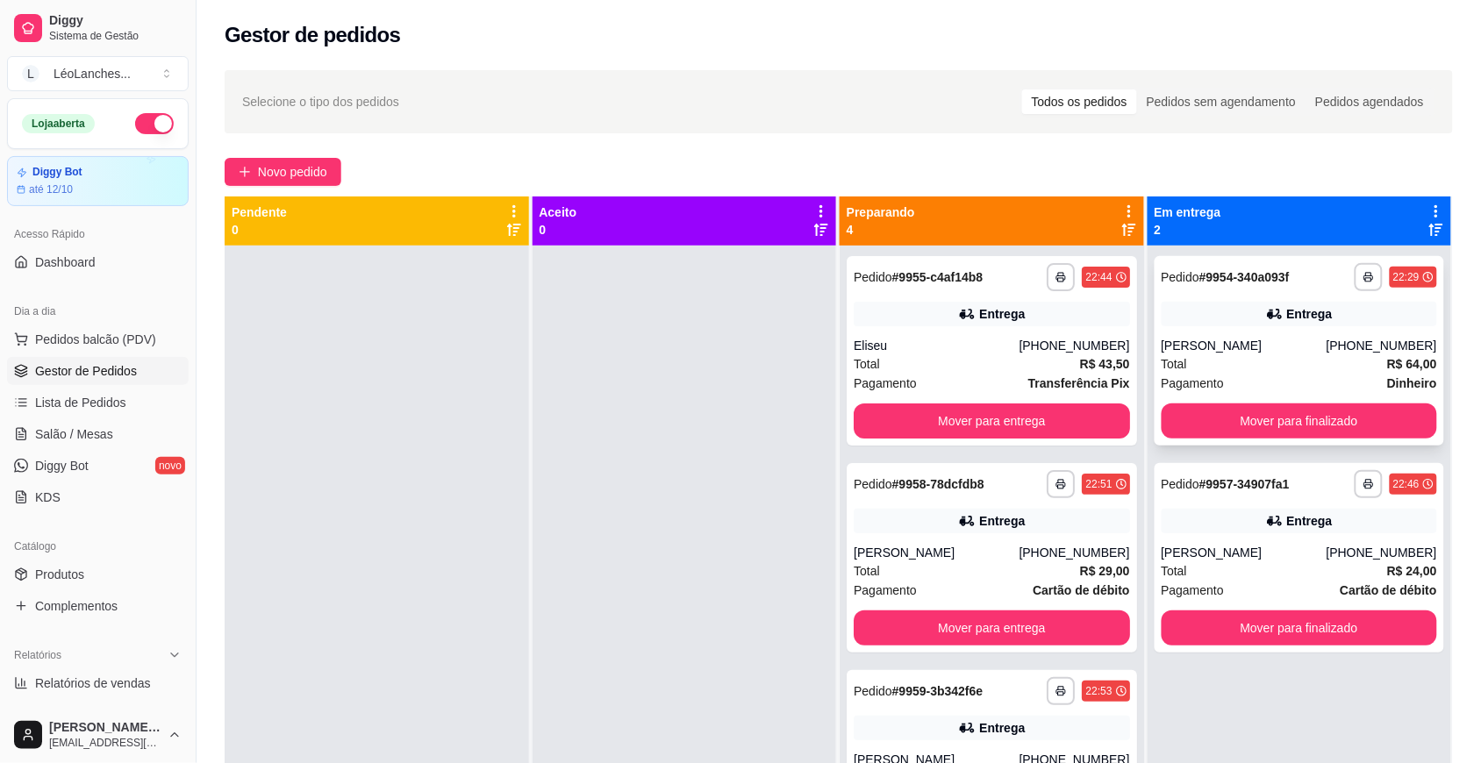
click at [1290, 362] on div "Total R$ 64,00" at bounding box center [1299, 363] width 276 height 19
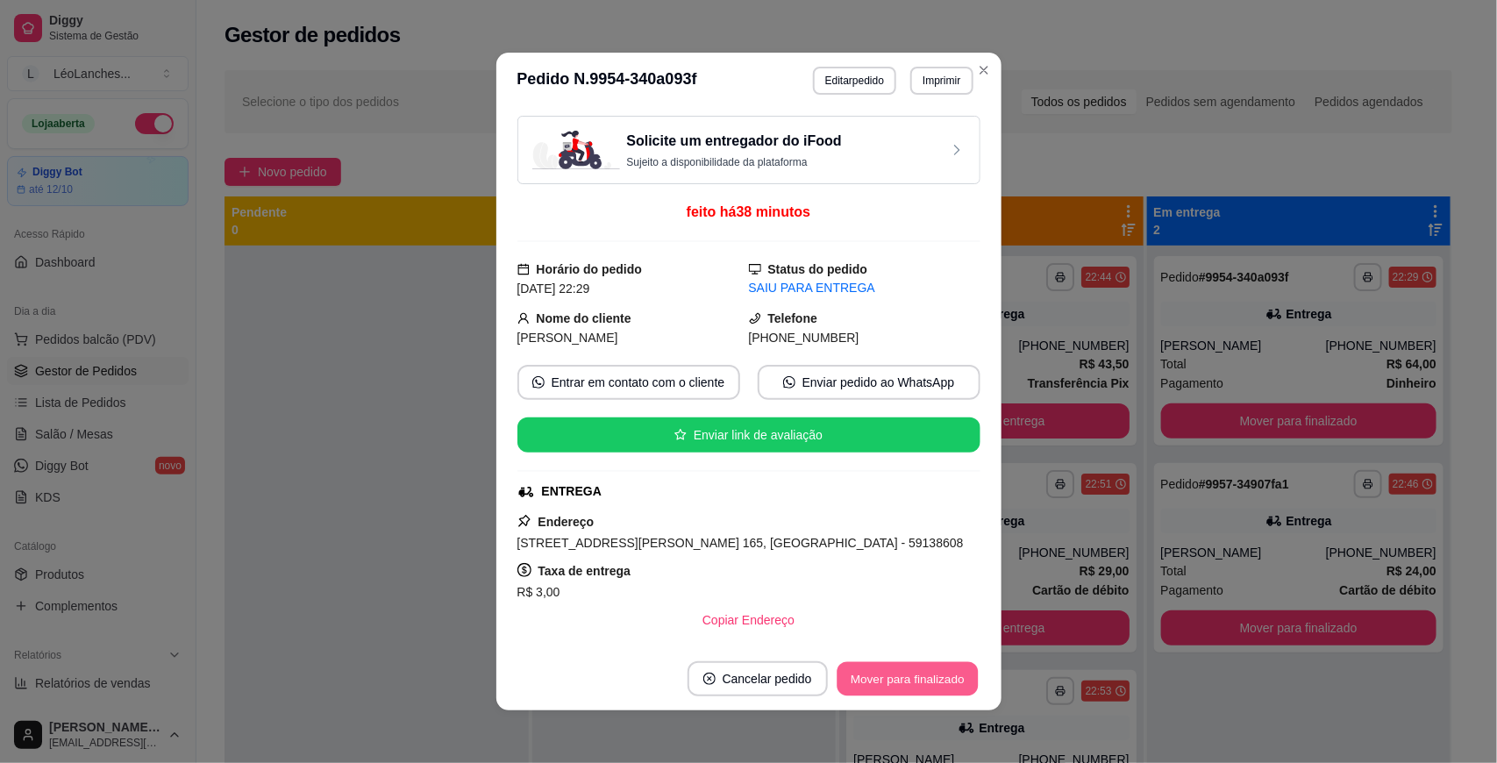
click at [864, 677] on button "Mover para finalizado" at bounding box center [907, 679] width 141 height 34
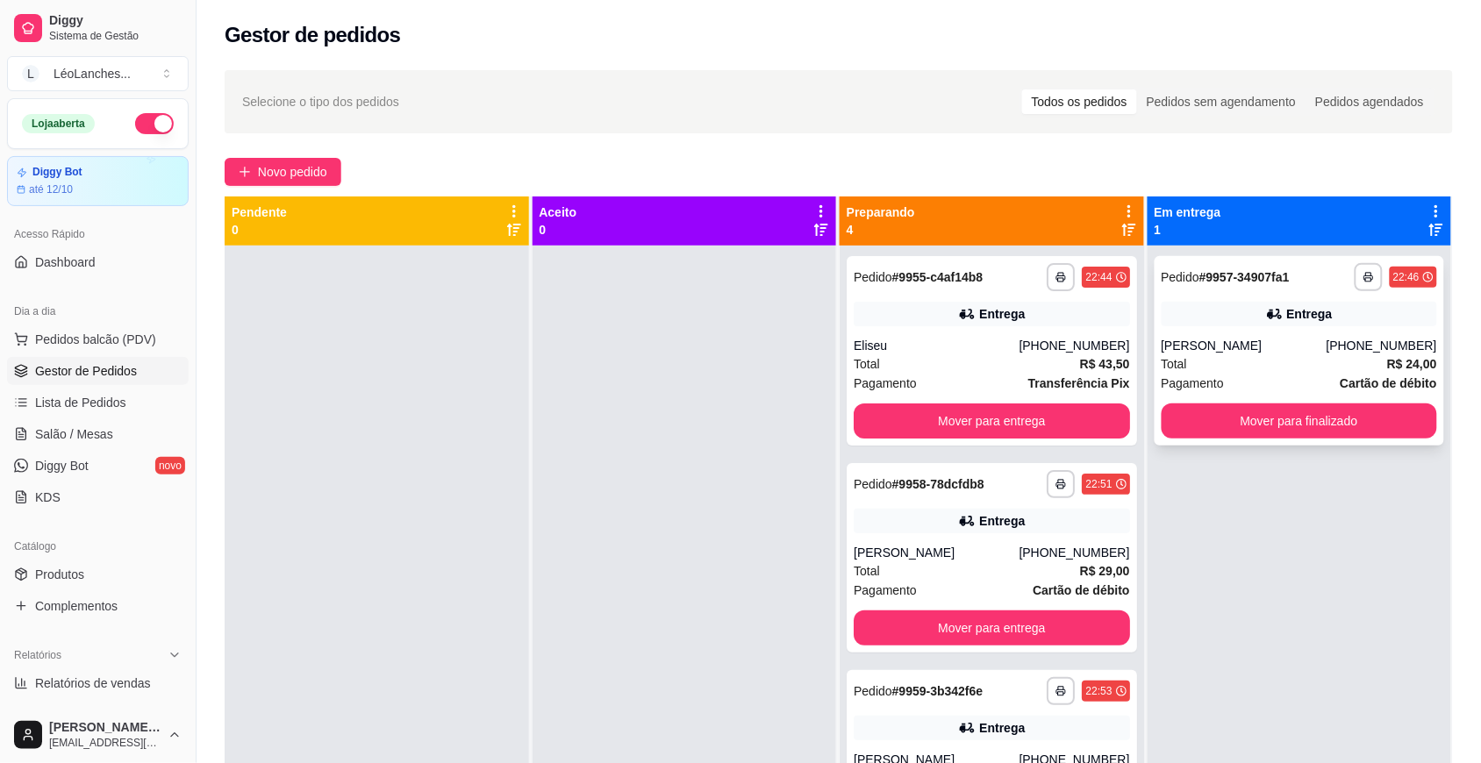
click at [1265, 375] on div "Pagamento Cartão de débito" at bounding box center [1299, 383] width 276 height 19
click at [937, 347] on div "Eliseu" at bounding box center [935, 346] width 165 height 18
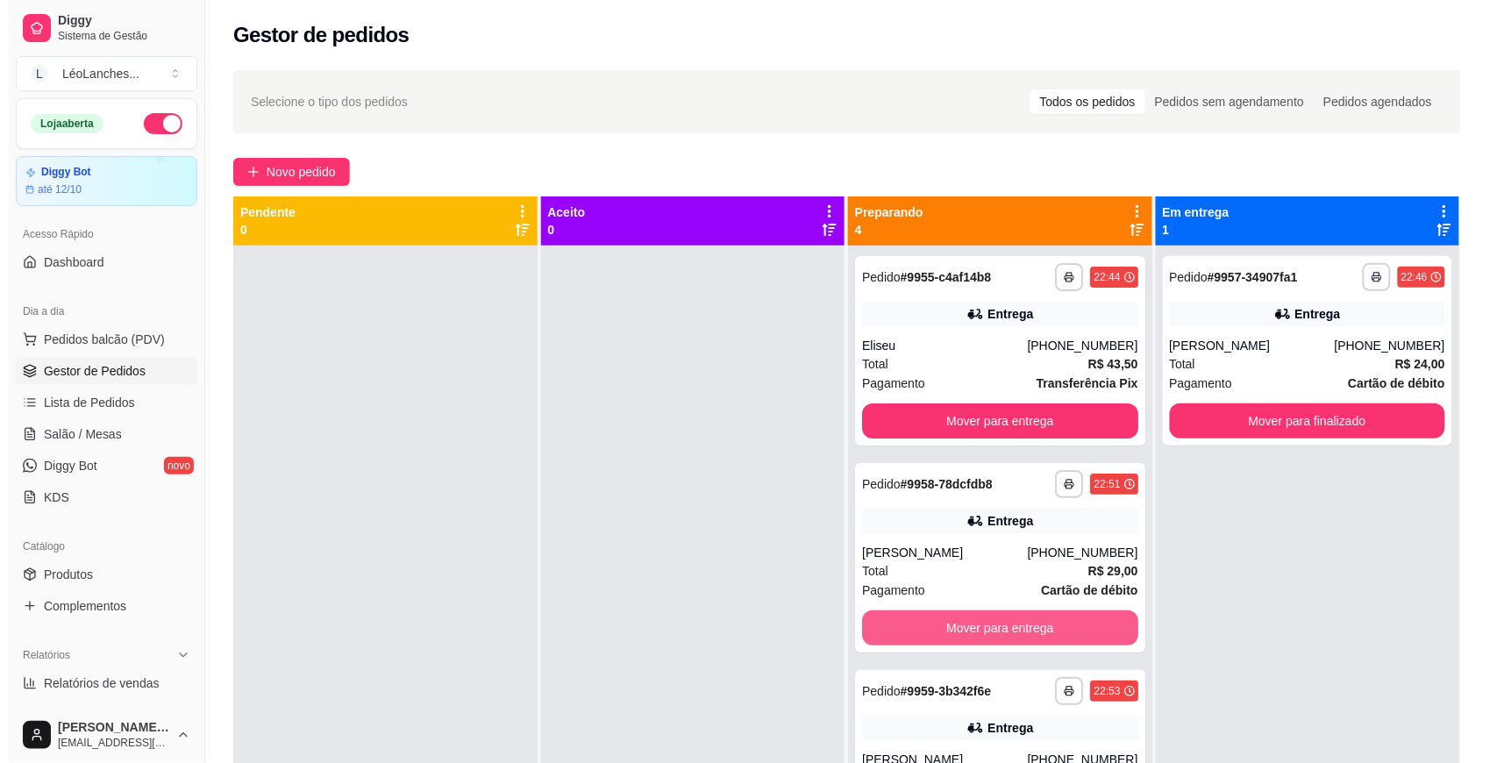
scroll to position [82, 0]
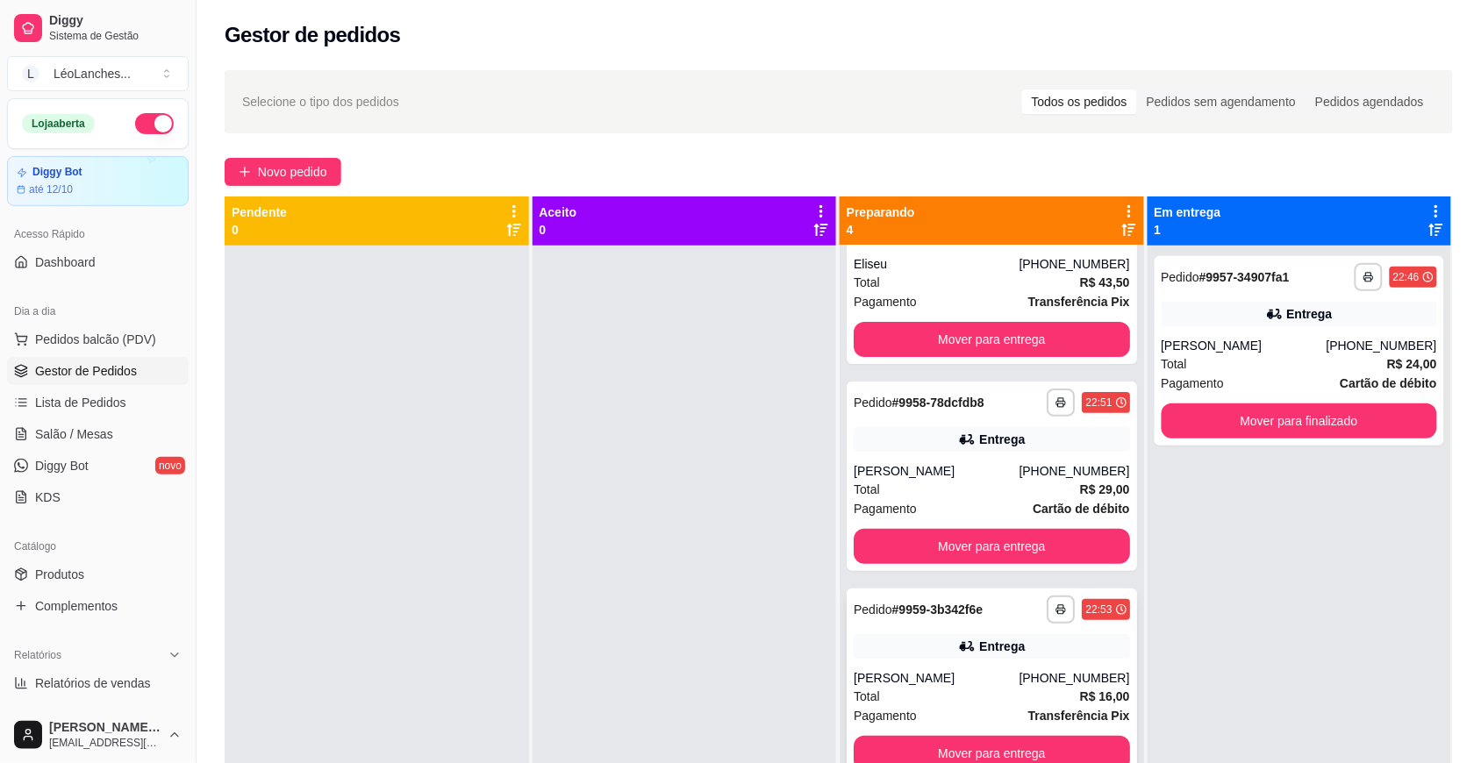
click at [944, 669] on div "[PERSON_NAME]" at bounding box center [935, 678] width 165 height 18
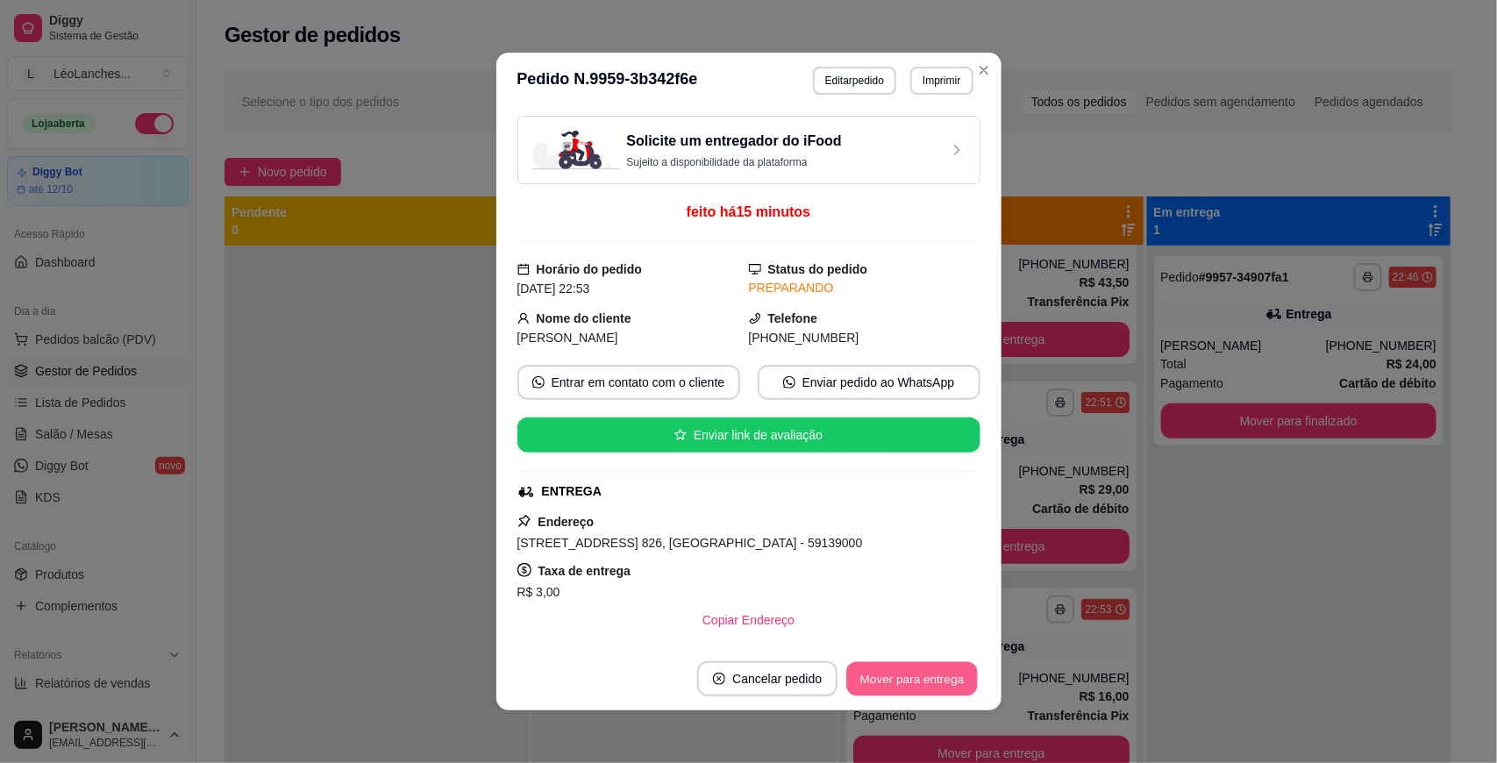
click at [917, 674] on button "Mover para entrega" at bounding box center [913, 679] width 132 height 34
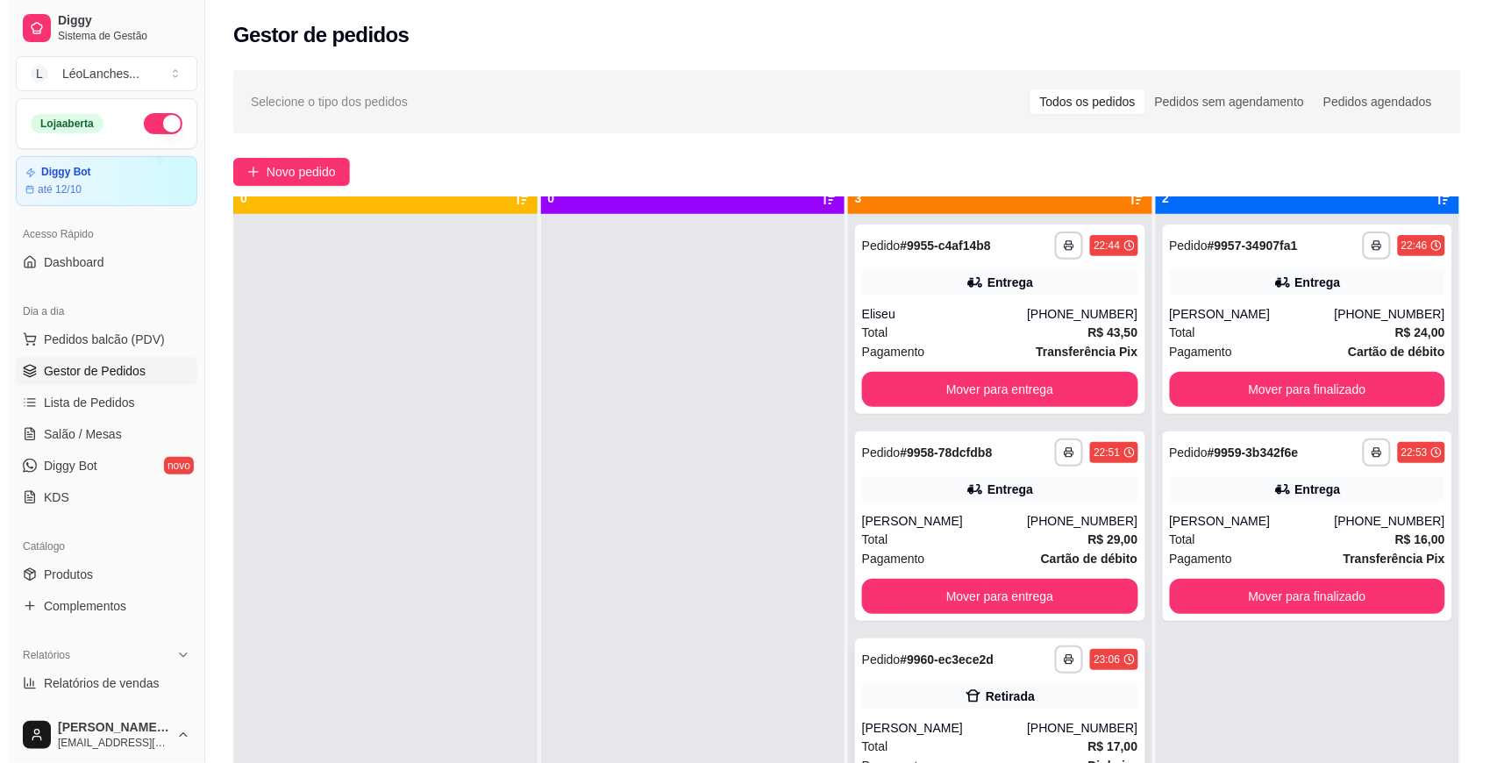
scroll to position [49, 0]
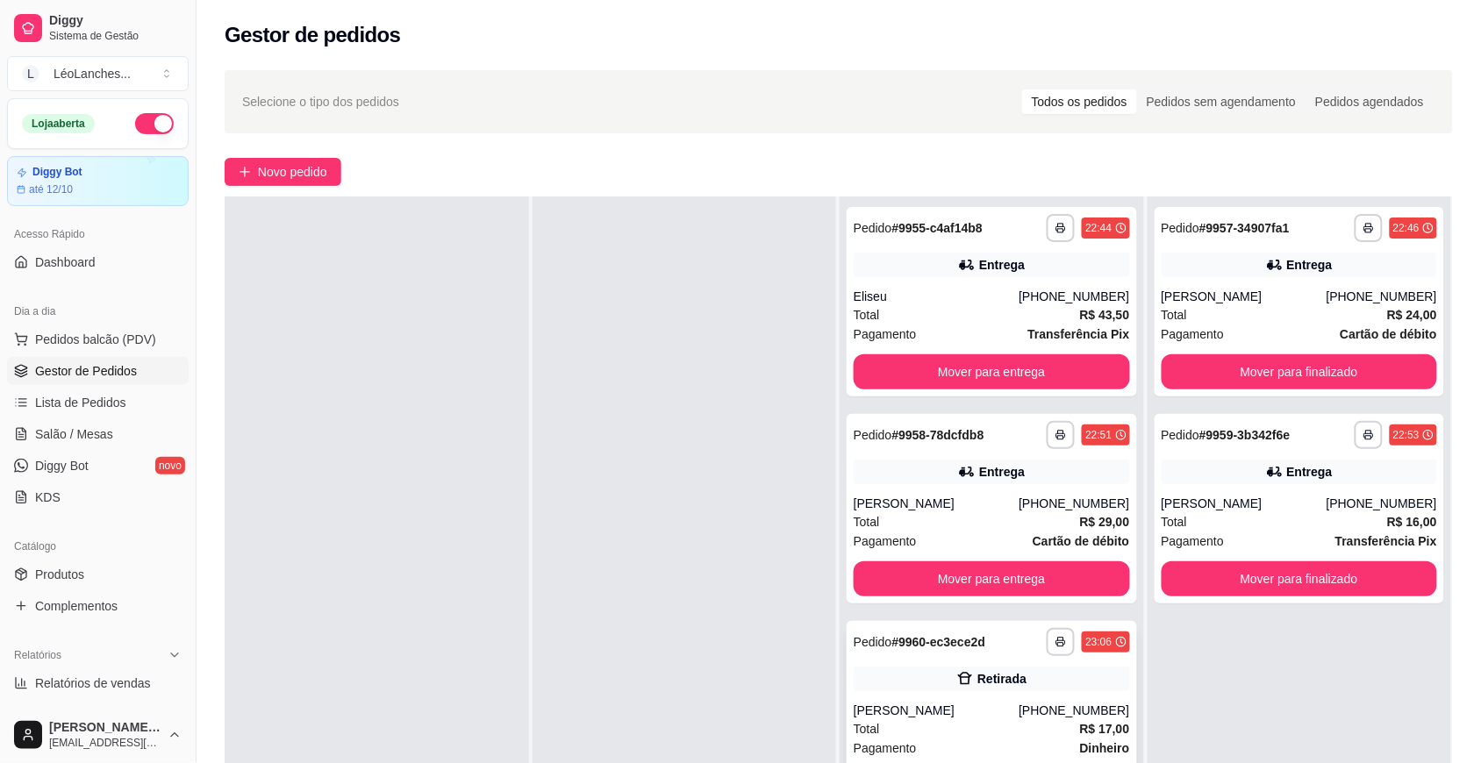
click at [958, 747] on div "Pagamento Dinheiro" at bounding box center [991, 748] width 276 height 19
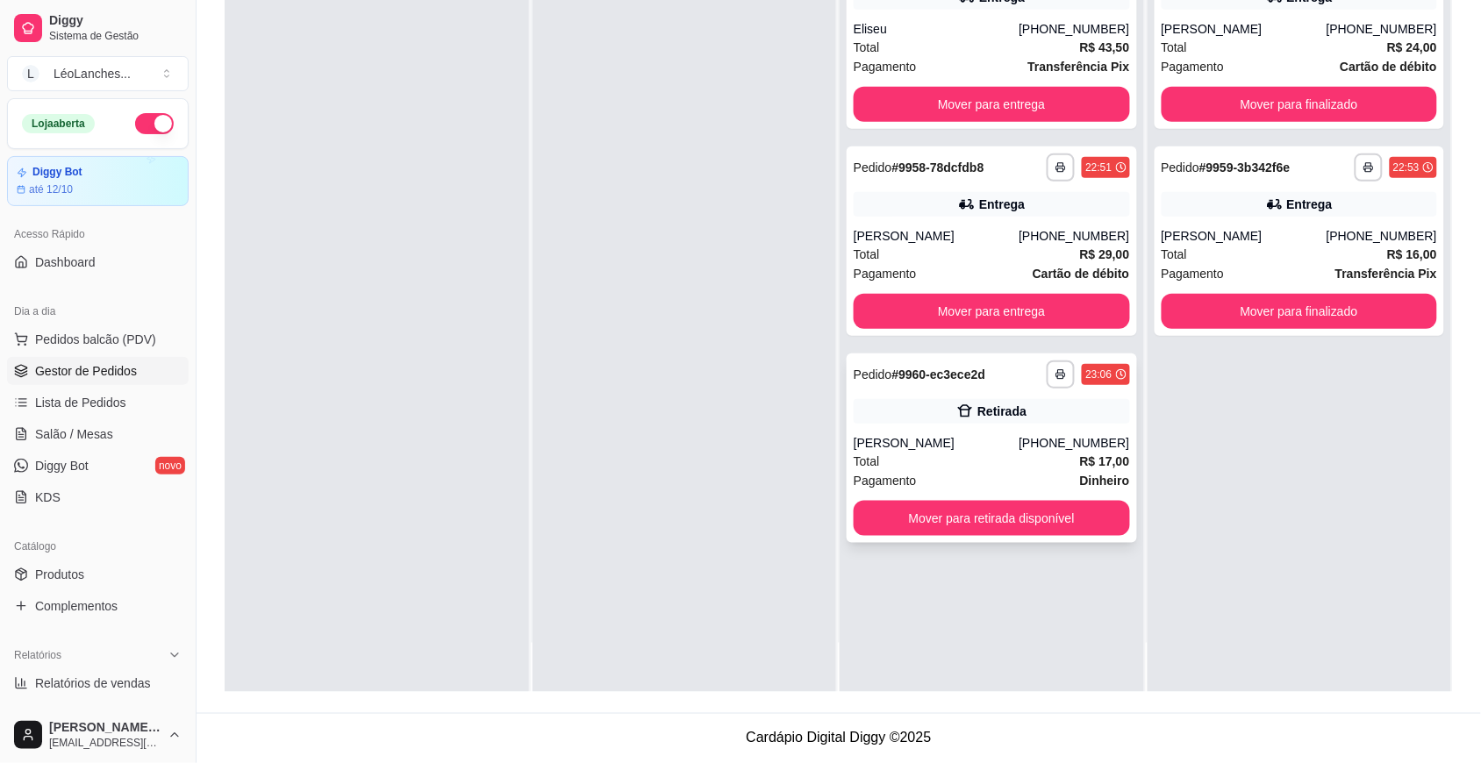
click at [980, 463] on div "Total R$ 17,00" at bounding box center [991, 461] width 276 height 19
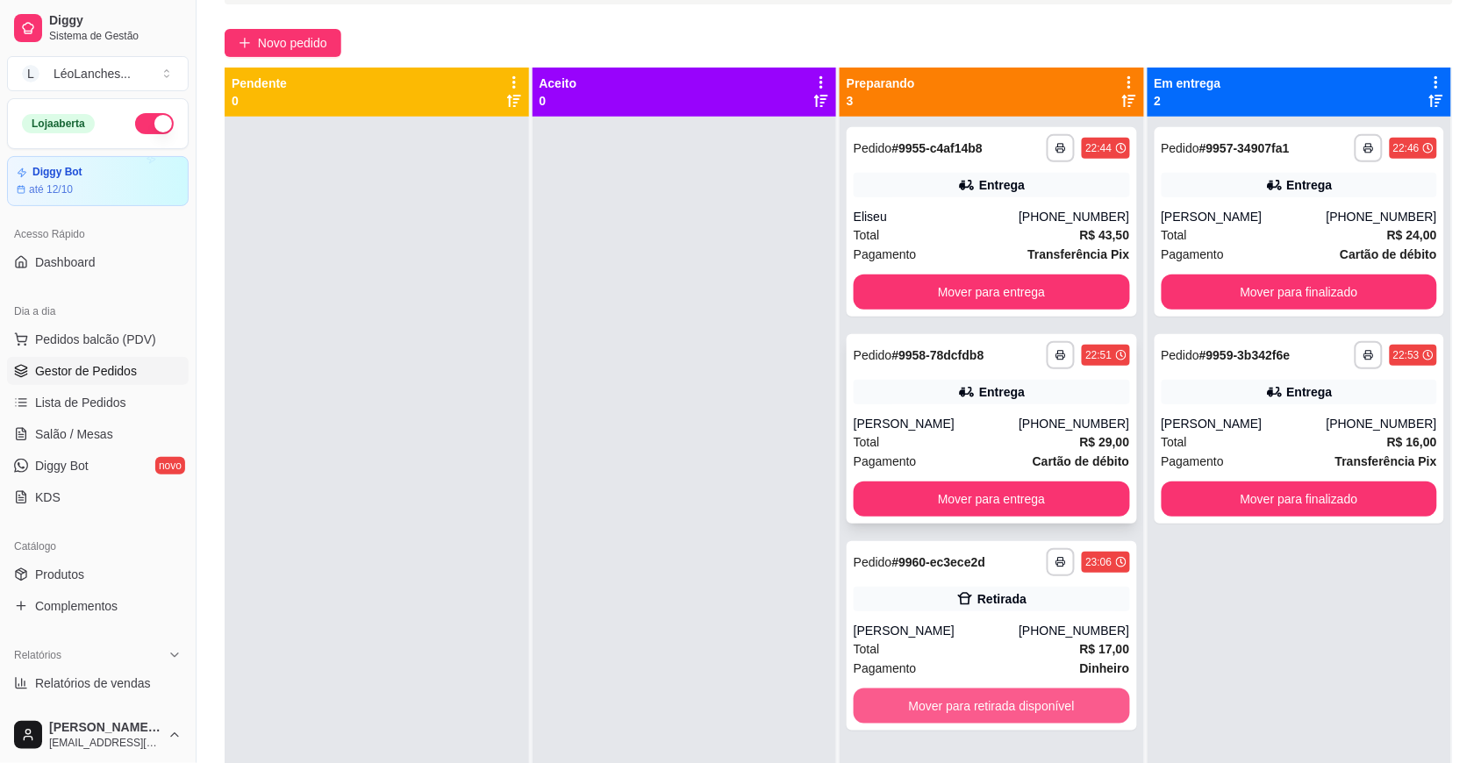
scroll to position [0, 0]
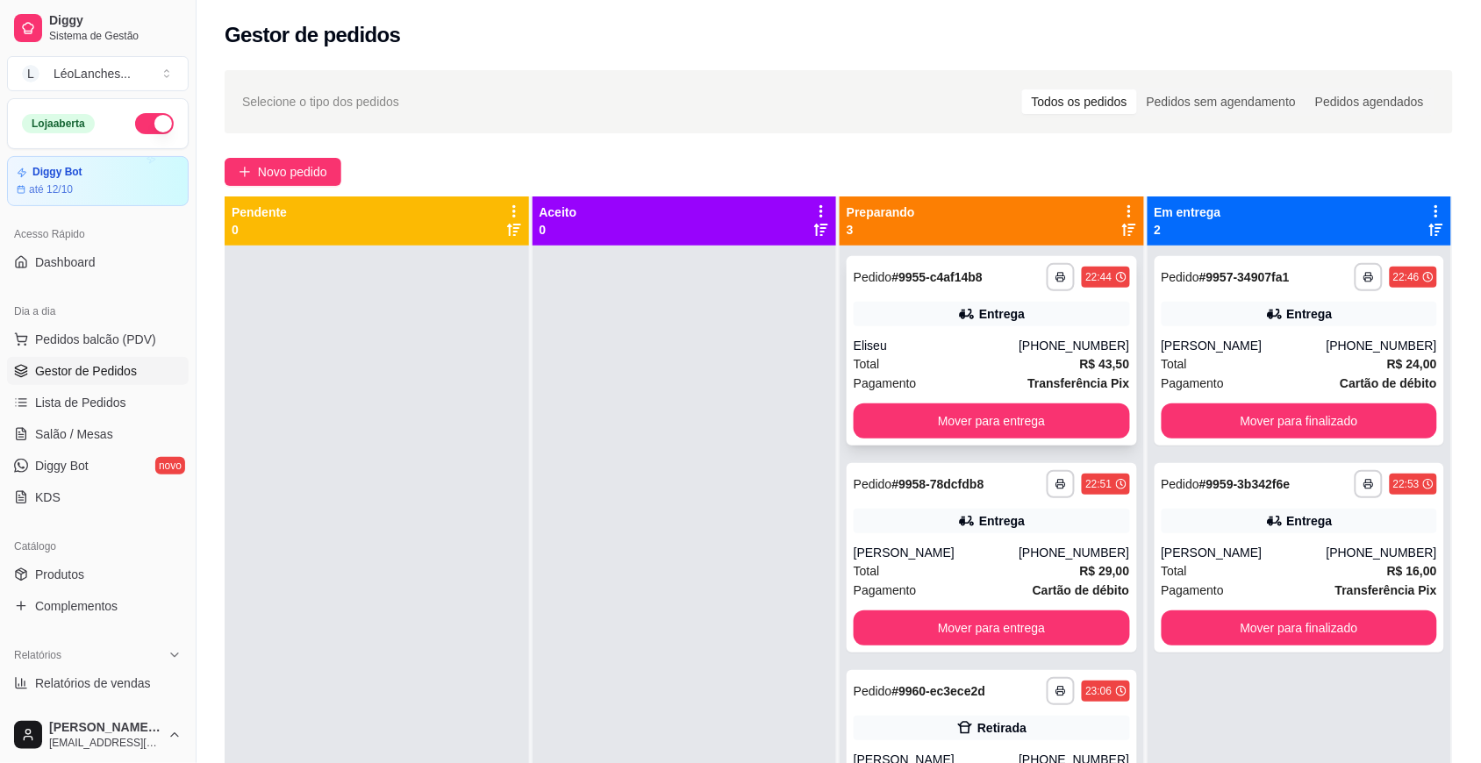
click at [969, 360] on div "Total R$ 43,50" at bounding box center [991, 363] width 276 height 19
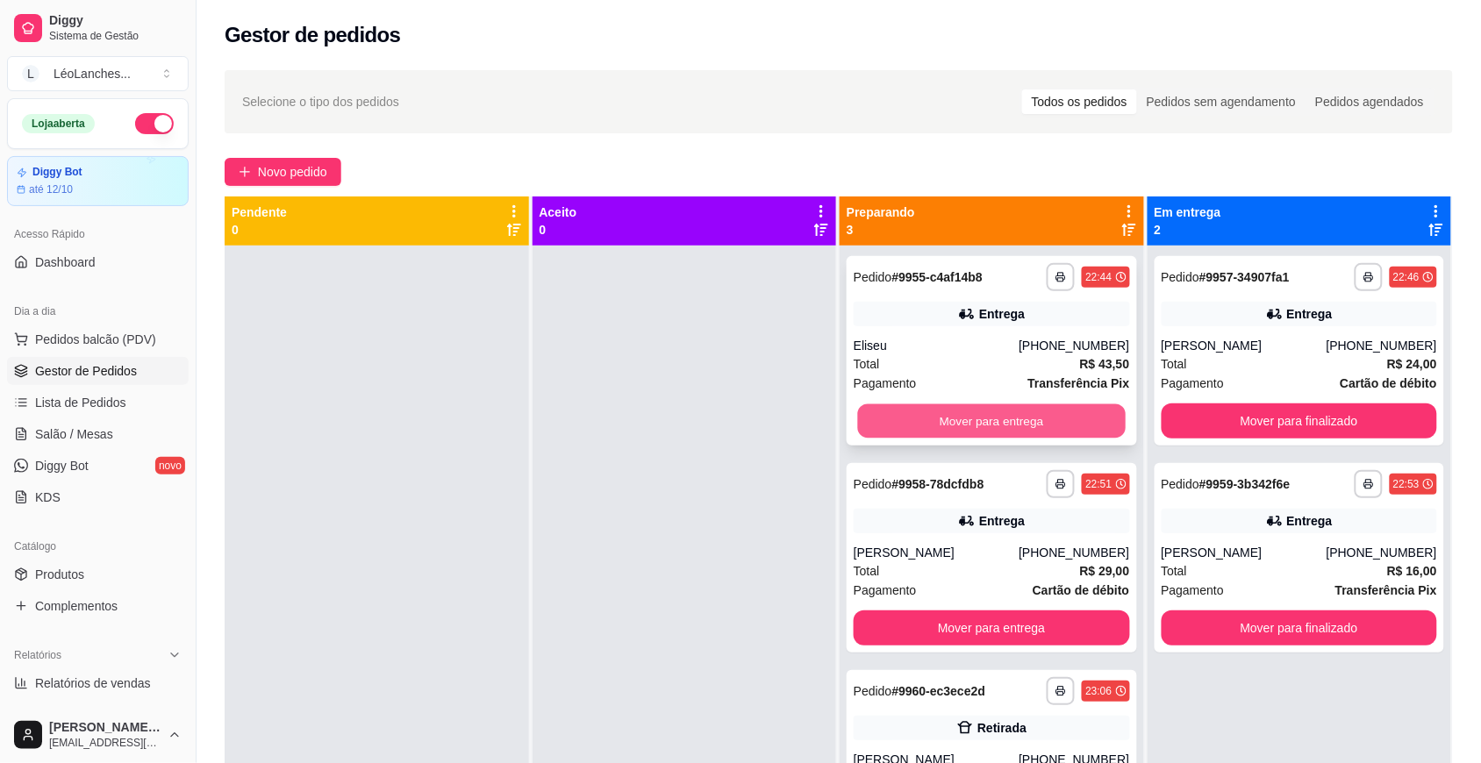
click at [1046, 413] on button "Mover para entrega" at bounding box center [992, 421] width 268 height 34
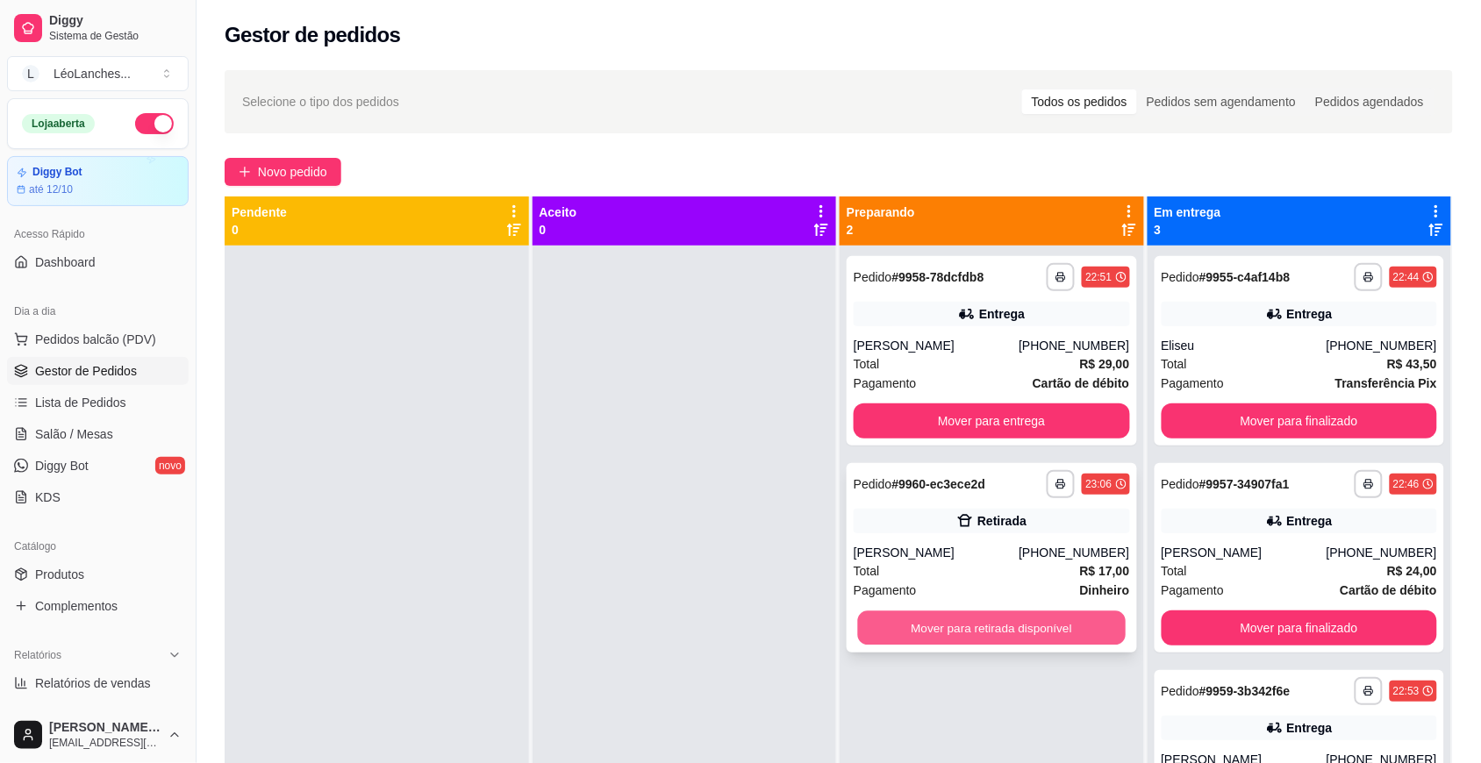
click at [1024, 634] on button "Mover para retirada disponível" at bounding box center [992, 628] width 268 height 34
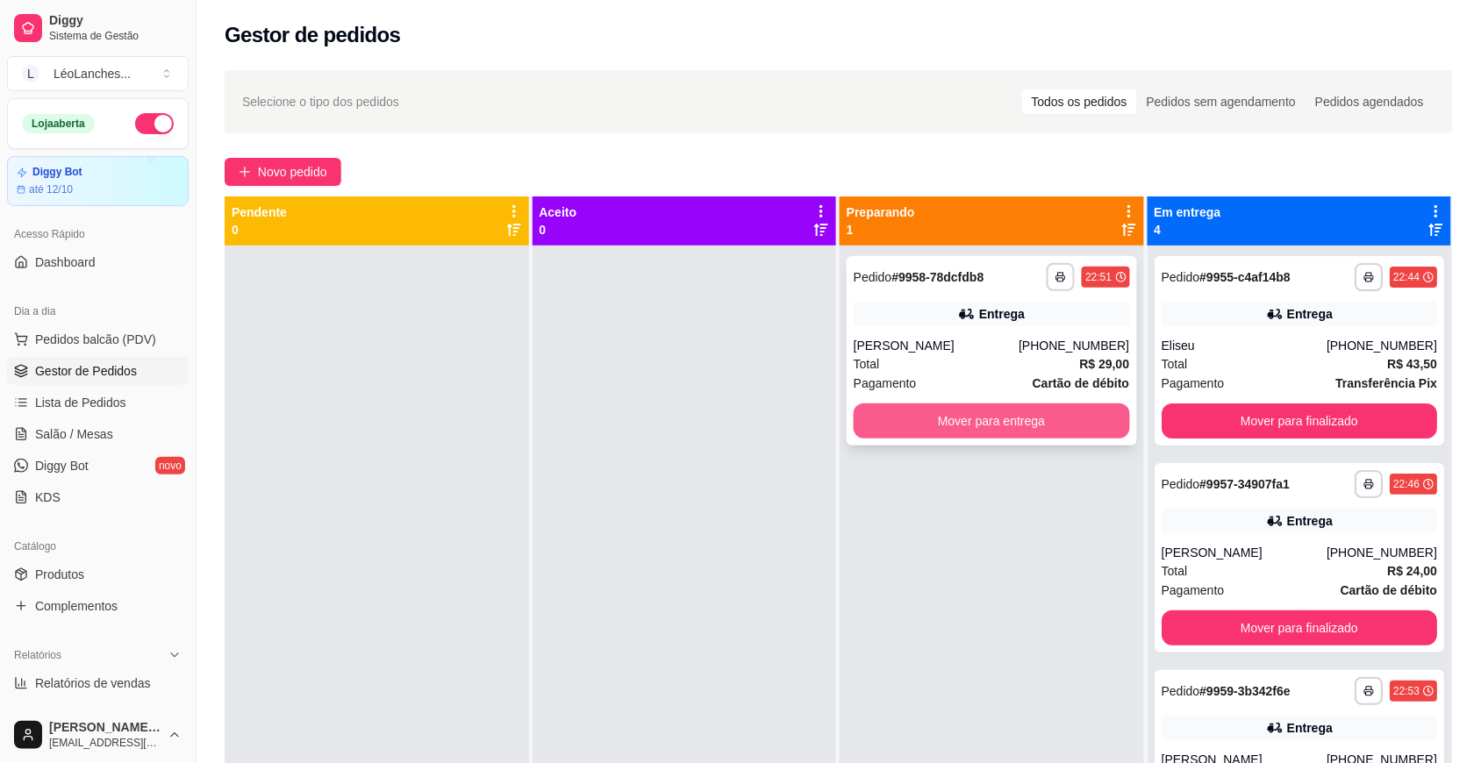
click at [1005, 413] on button "Mover para entrega" at bounding box center [991, 420] width 276 height 35
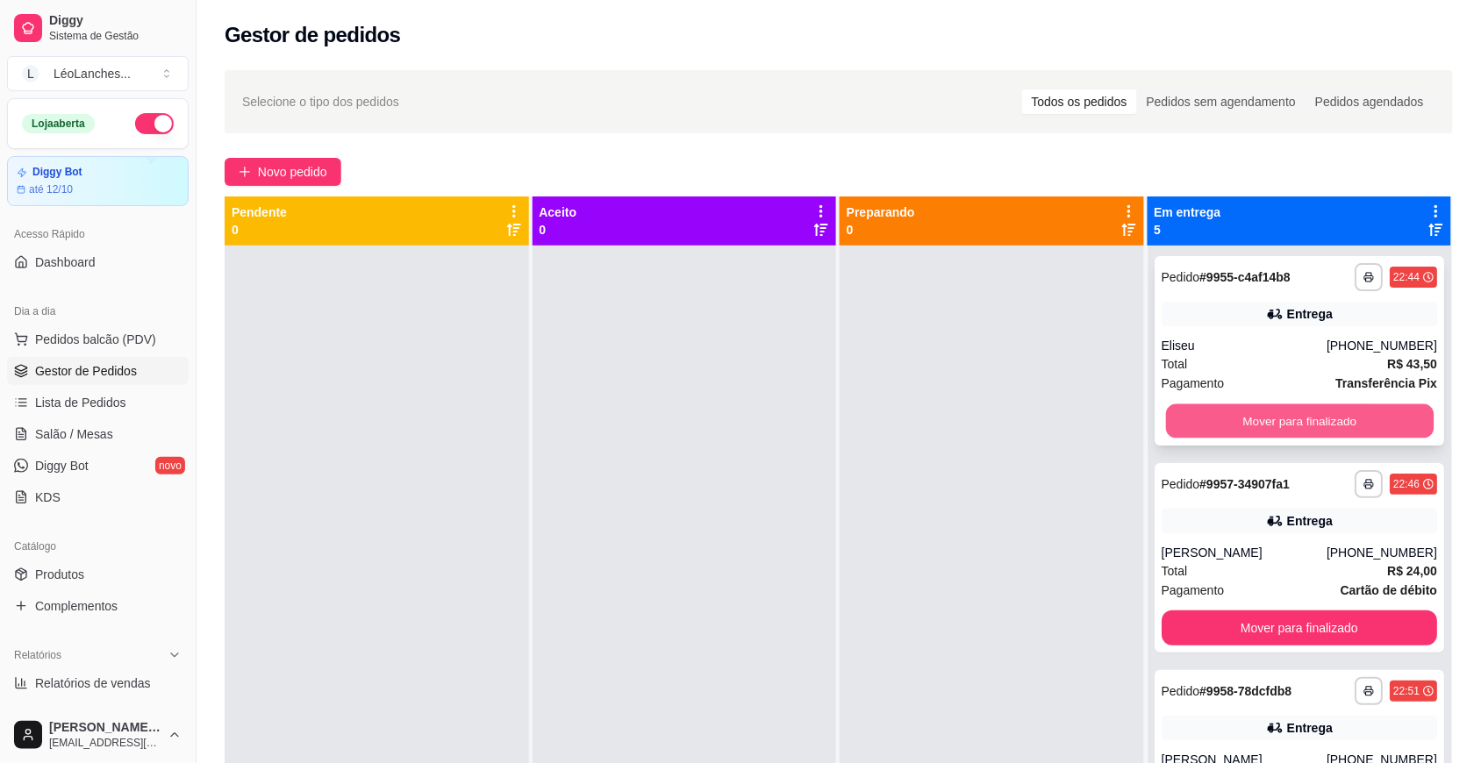
click at [1222, 436] on button "Mover para finalizado" at bounding box center [1299, 421] width 268 height 34
click at [1243, 422] on button "Mover para finalizado" at bounding box center [1299, 421] width 268 height 34
click at [1243, 422] on button "Mover para finalizado" at bounding box center [1299, 420] width 276 height 35
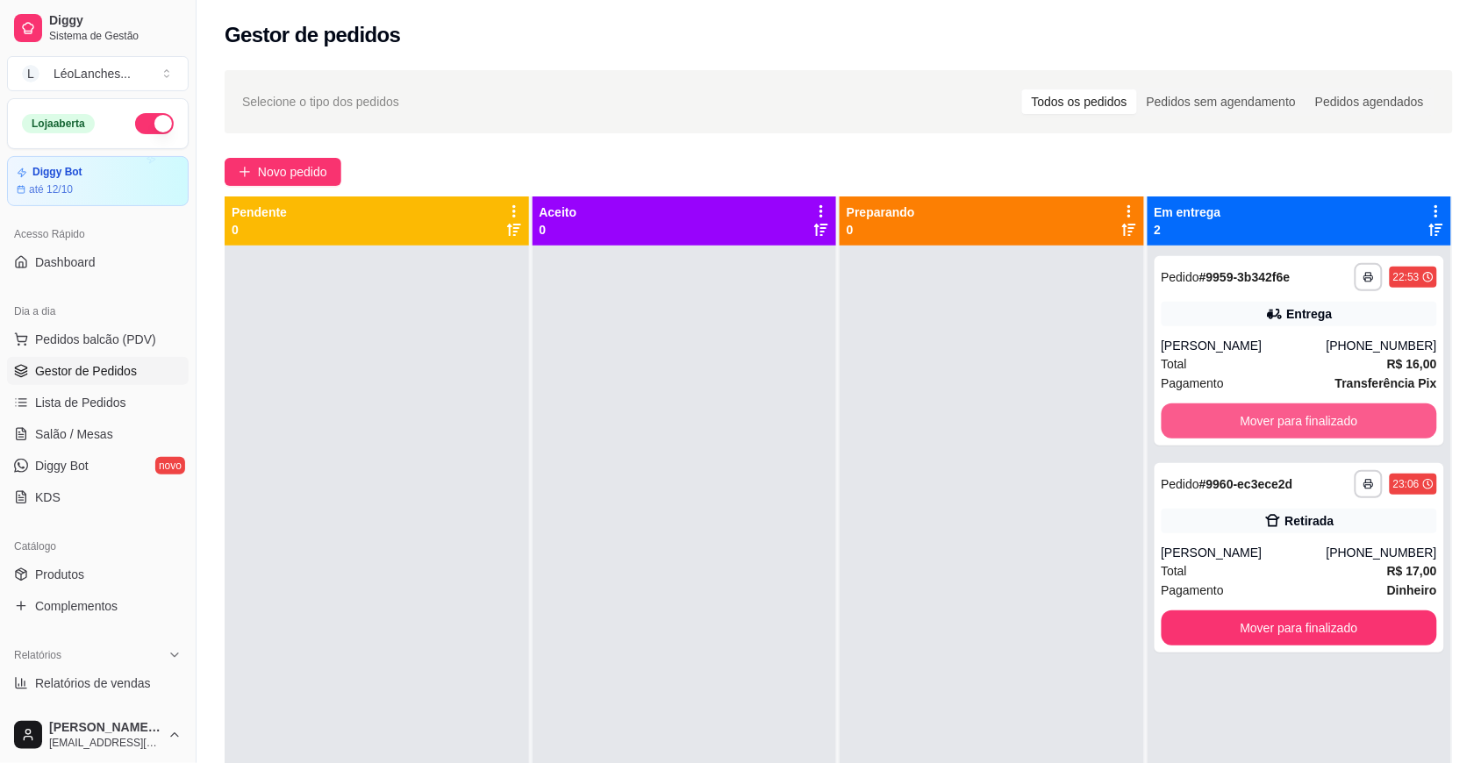
click at [1243, 422] on button "Mover para finalizado" at bounding box center [1299, 420] width 276 height 35
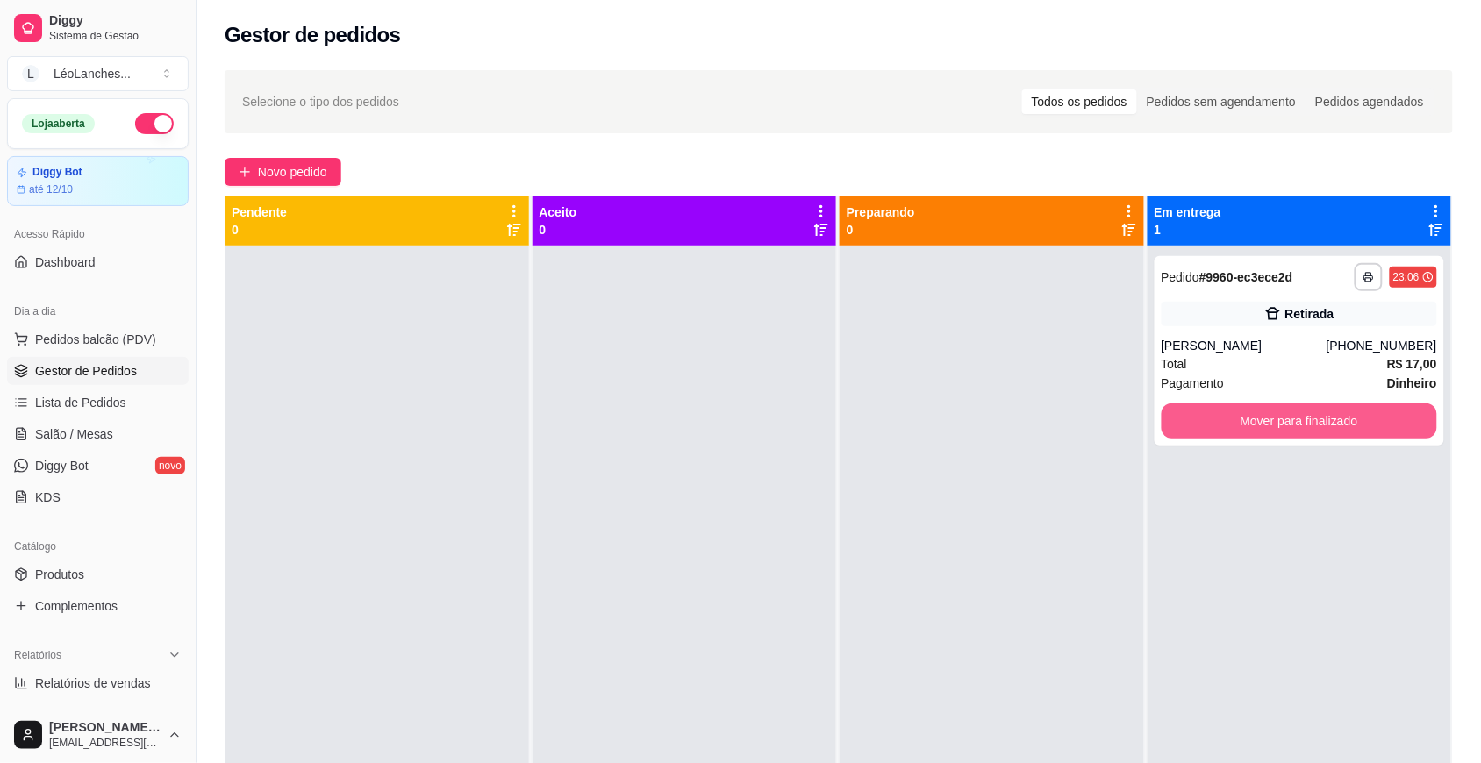
click at [1243, 422] on button "Mover para finalizado" at bounding box center [1299, 420] width 276 height 35
